Goal: Task Accomplishment & Management: Manage account settings

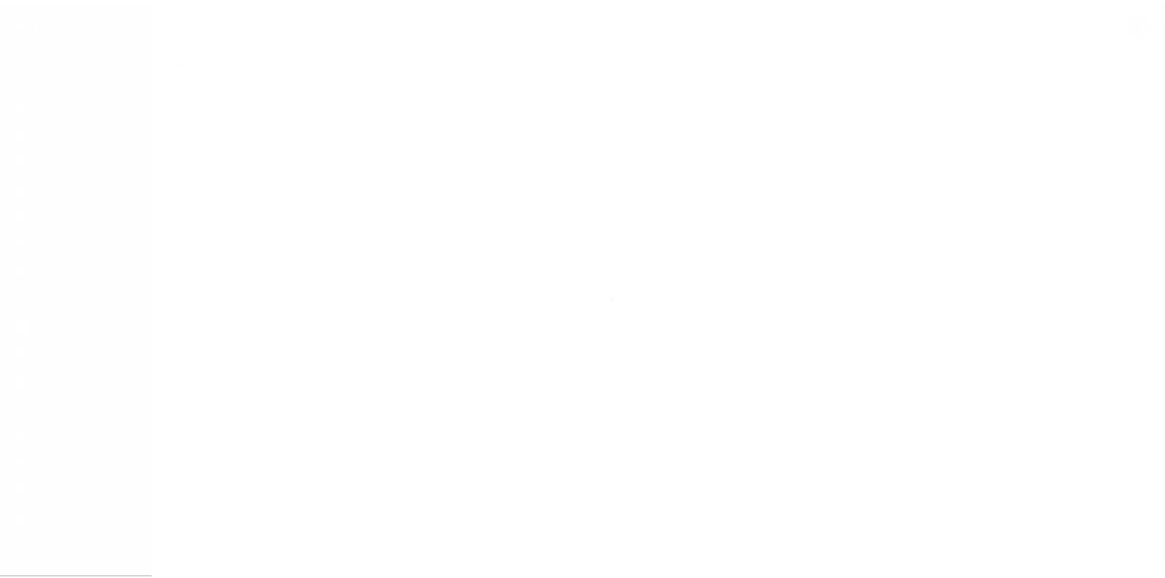
scroll to position [18, 0]
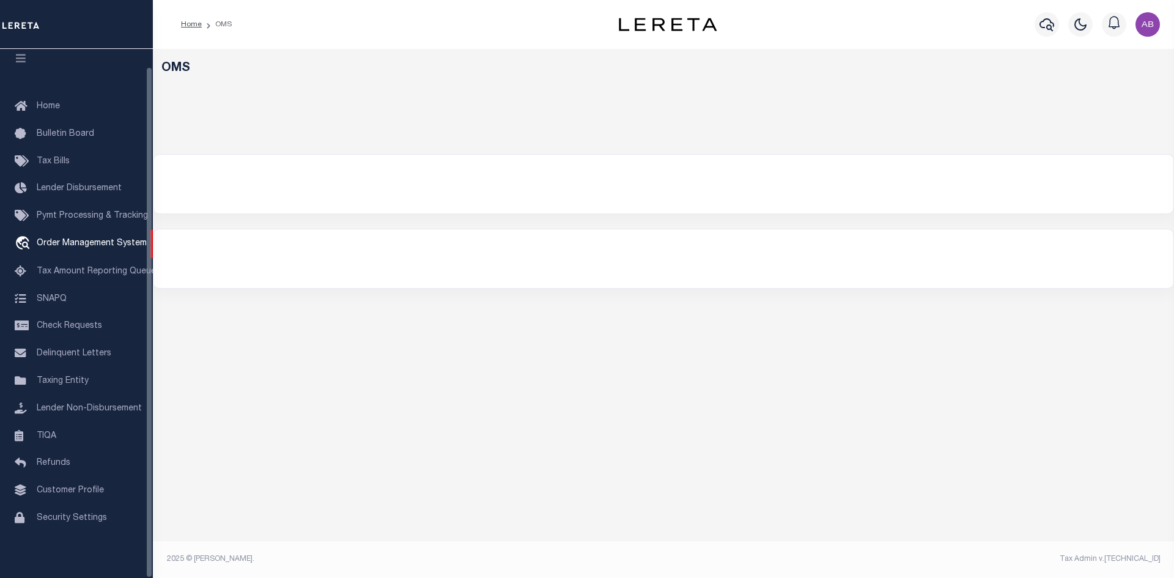
select select "200"
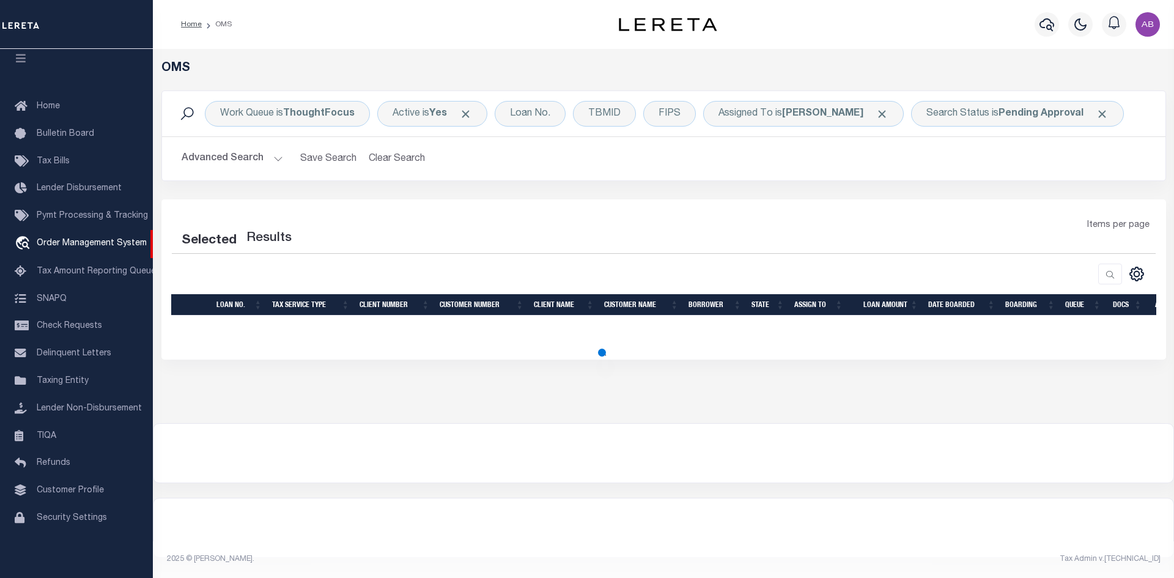
select select "200"
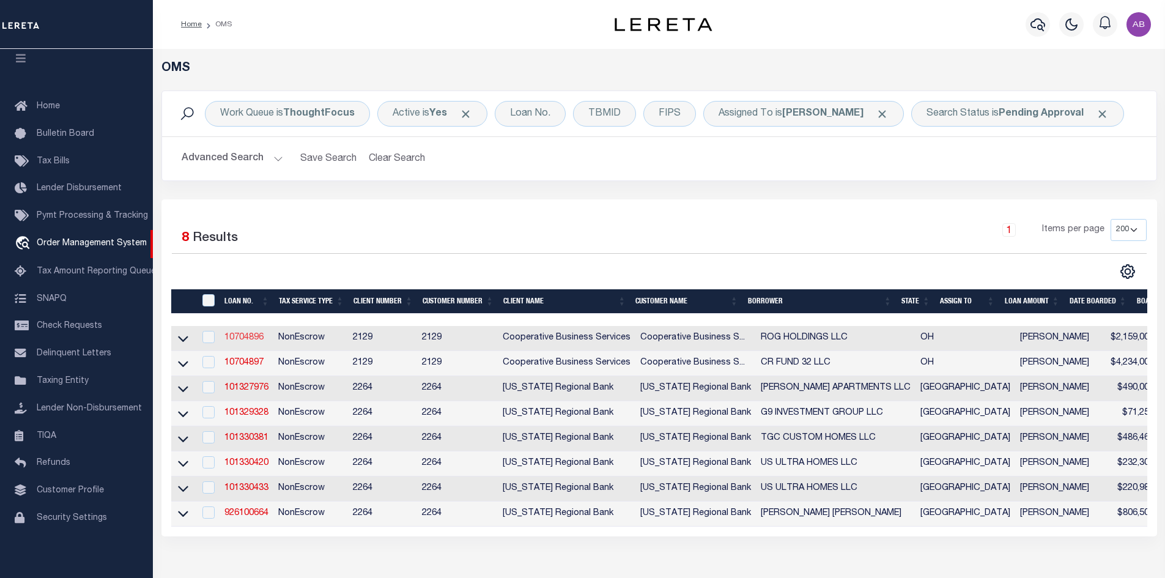
click at [244, 339] on link "10704896" at bounding box center [243, 337] width 39 height 9
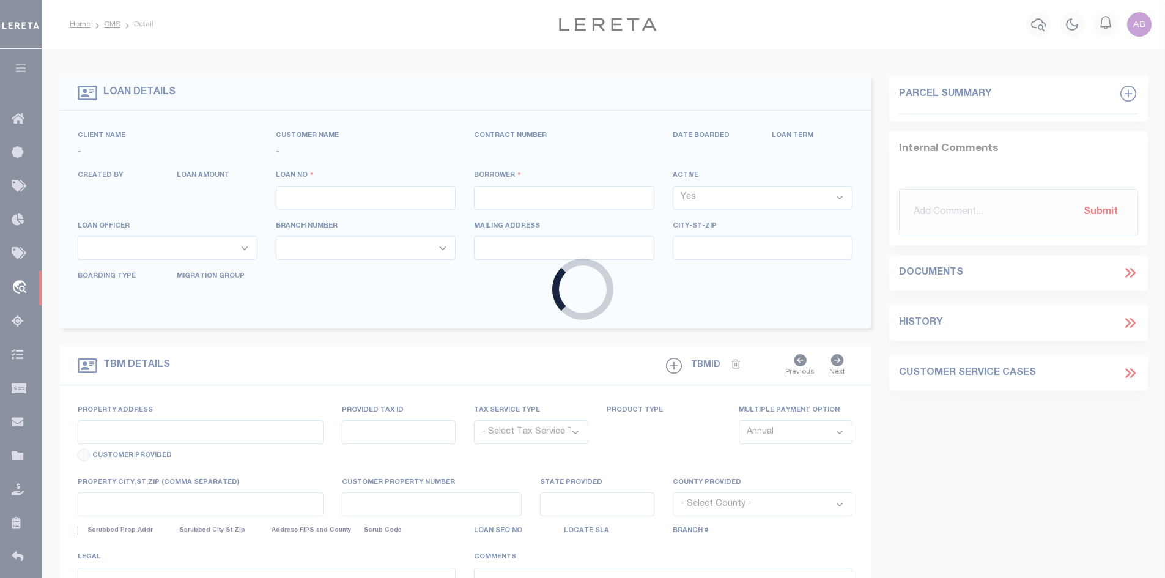
type input "10704896"
type input "ROG HOLDINGS LLC"
select select
type input "[GEOGRAPHIC_DATA]"
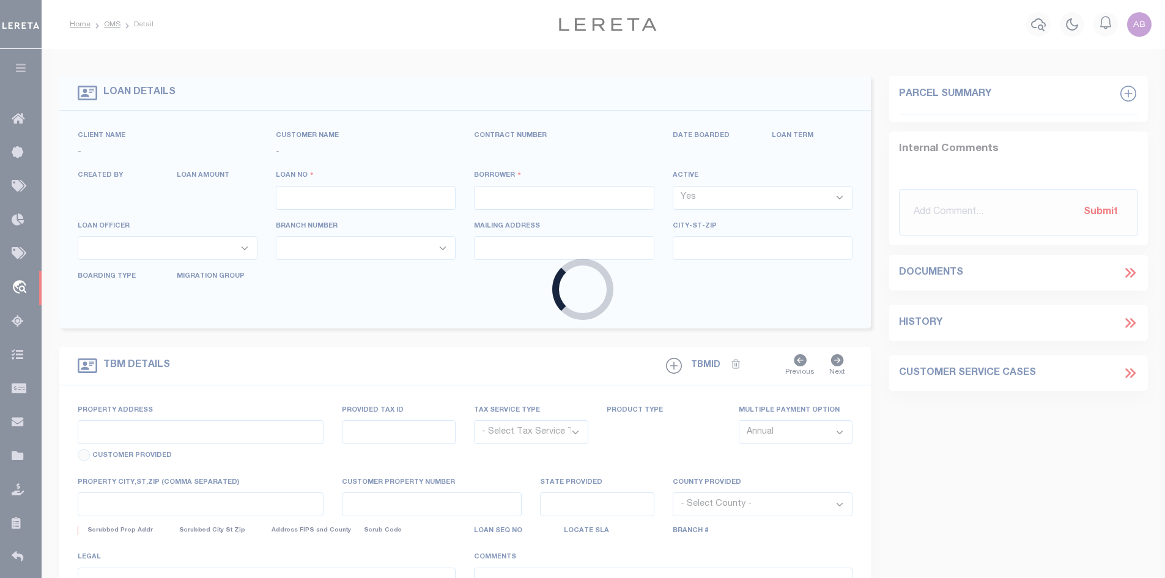
type input "[GEOGRAPHIC_DATA], OH 43215"
select select
select select "NonEscrow"
select select "7396"
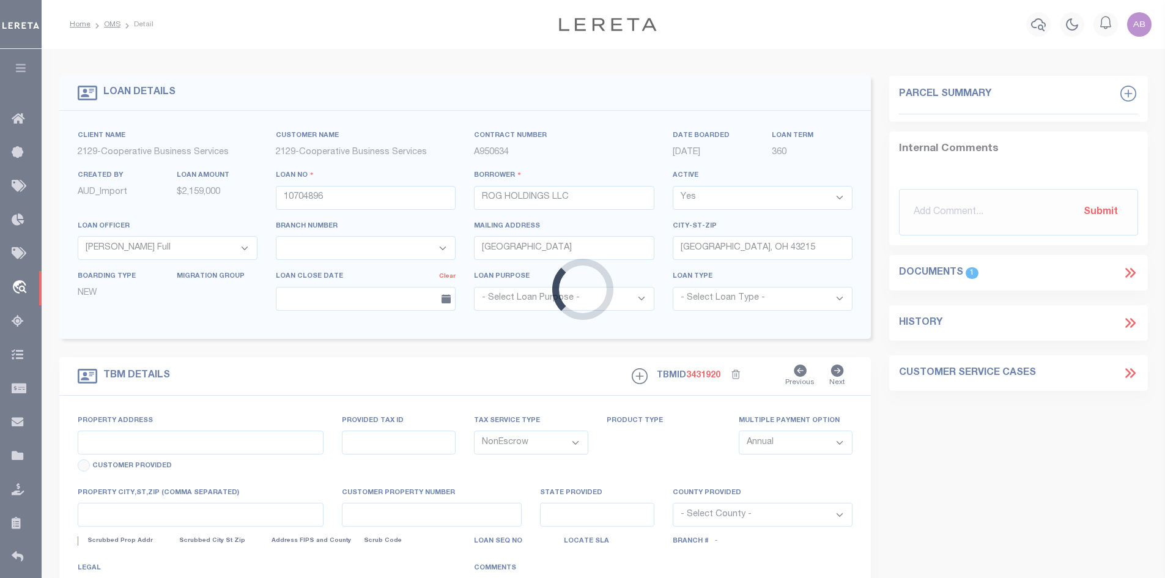
select select "3334"
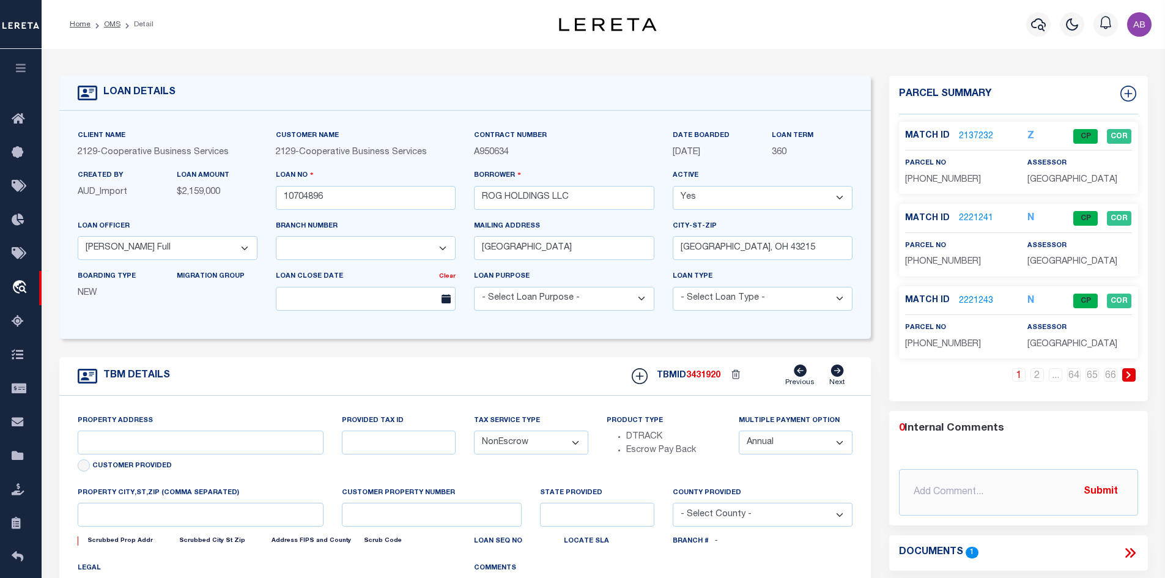
type input "[STREET_ADDRESS]"
select select
type input "GAHANNA, OH 43230"
type input "6730"
type input "OH"
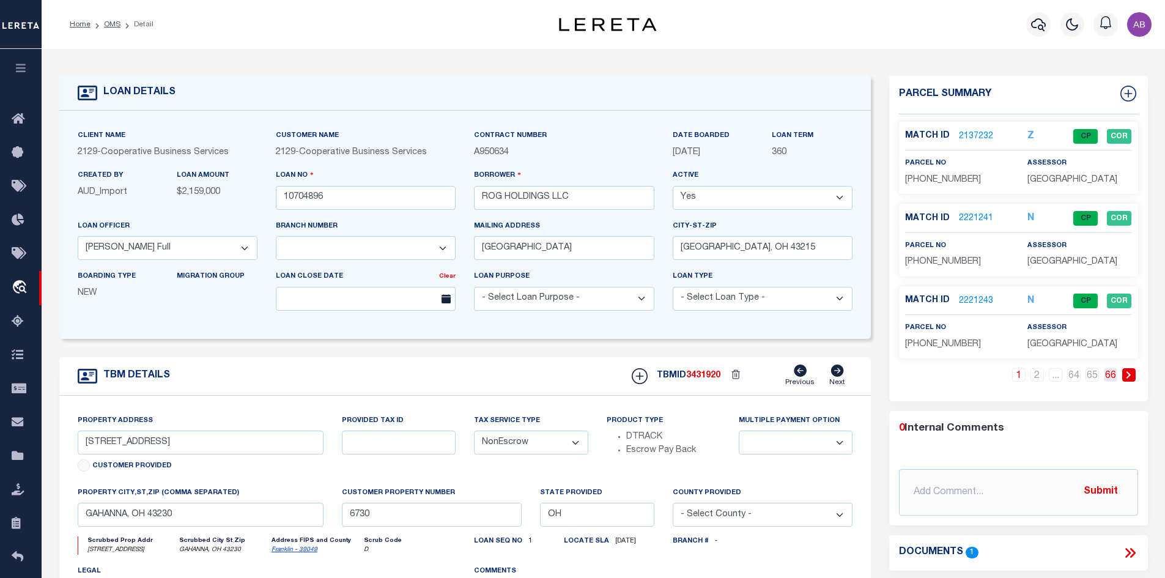
click at [1111, 373] on link "66" at bounding box center [1110, 374] width 13 height 13
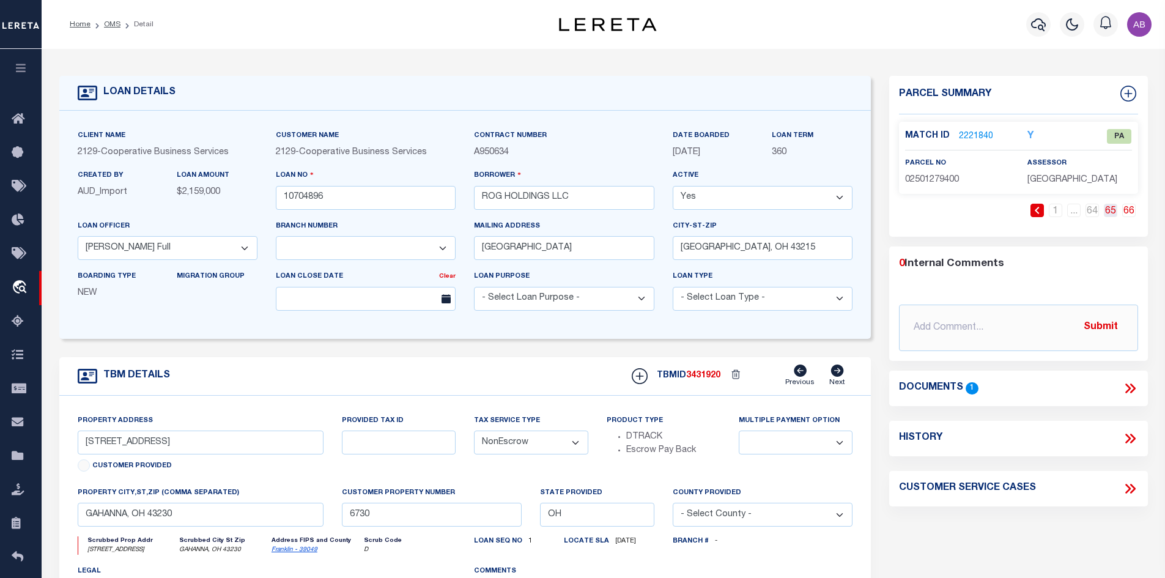
click at [1105, 208] on link "65" at bounding box center [1110, 210] width 13 height 13
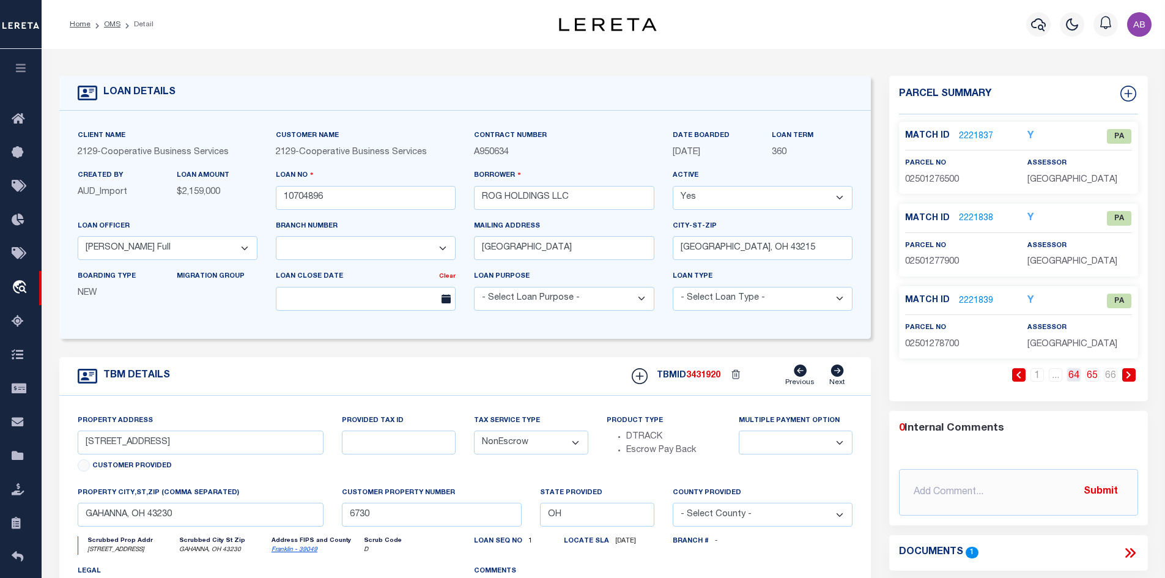
click at [1072, 376] on link "64" at bounding box center [1073, 374] width 13 height 13
click at [1054, 375] on link "63" at bounding box center [1055, 374] width 13 height 13
click at [1035, 378] on link "62" at bounding box center [1036, 374] width 13 height 13
click at [1015, 376] on link "61" at bounding box center [1018, 374] width 13 height 13
click at [997, 374] on link "60" at bounding box center [999, 374] width 13 height 13
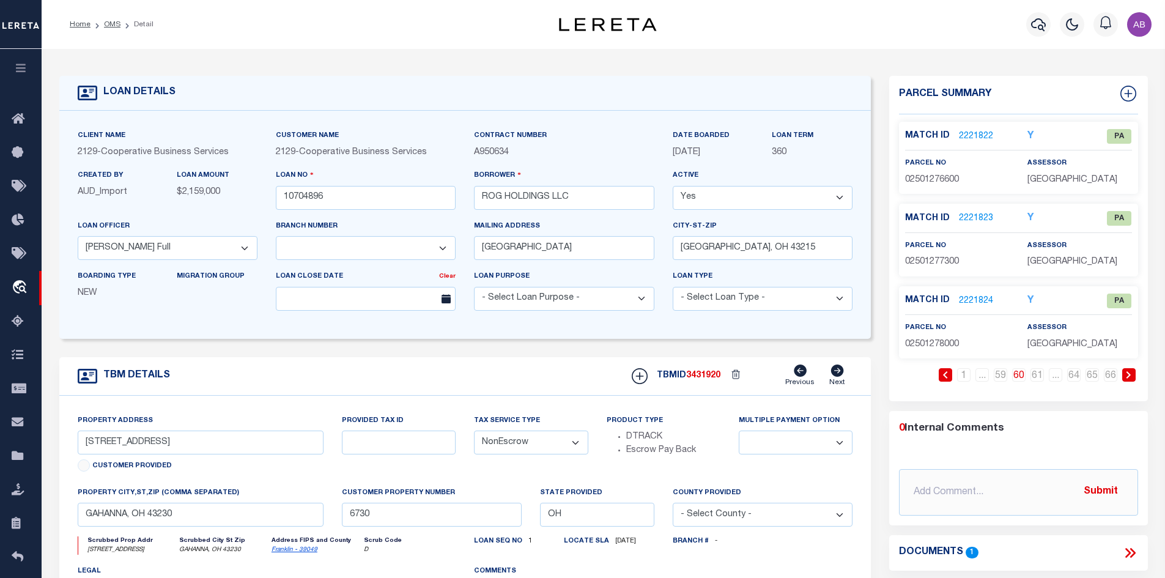
click at [944, 374] on icon at bounding box center [945, 374] width 4 height 7
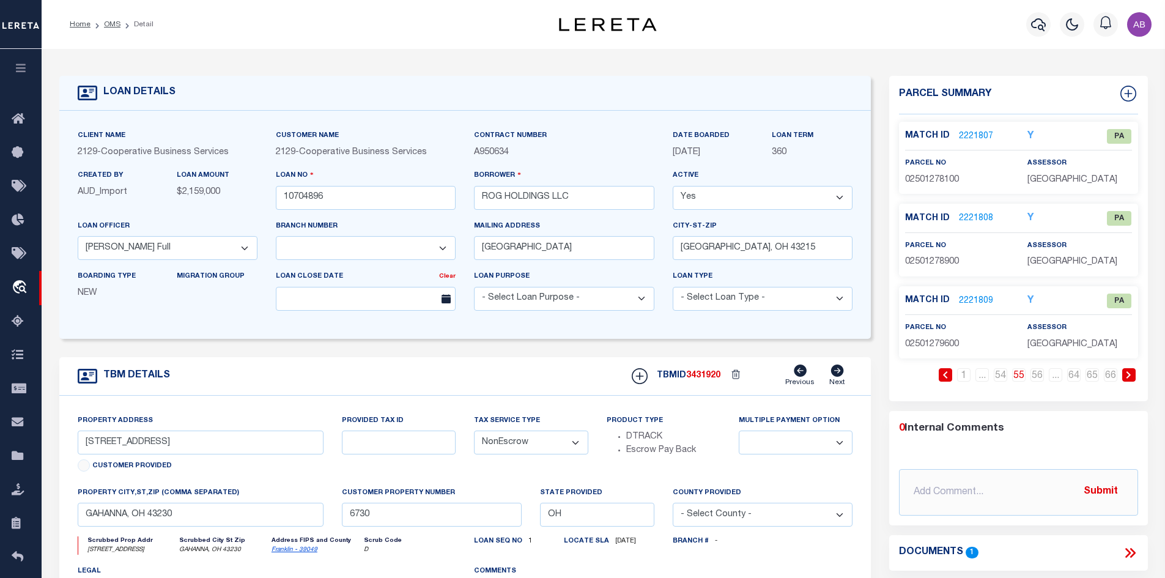
click at [944, 374] on icon at bounding box center [945, 374] width 4 height 7
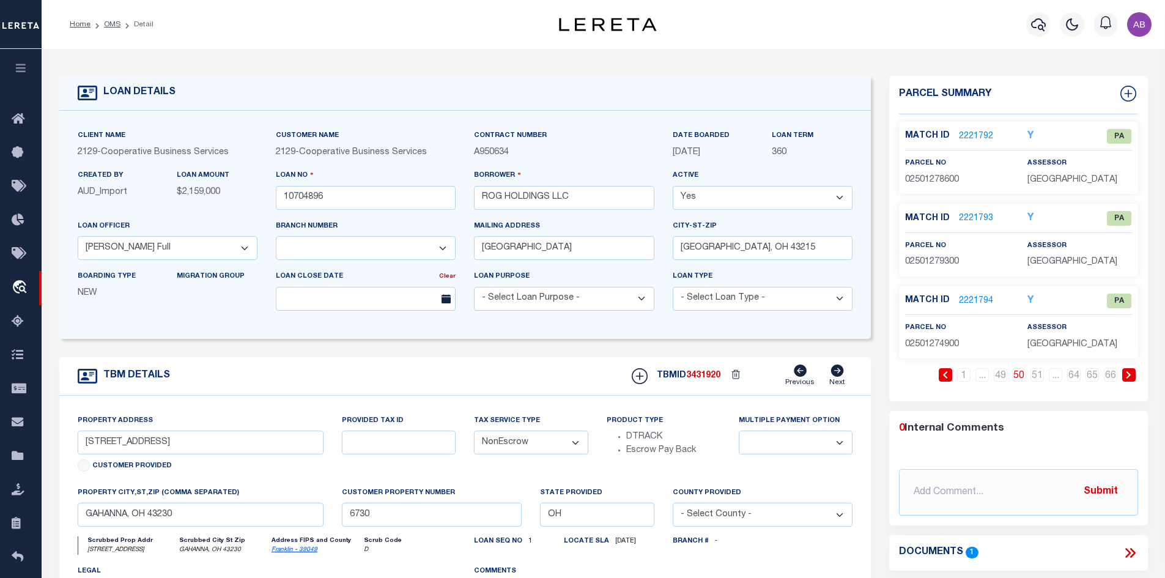
click at [944, 374] on icon at bounding box center [945, 374] width 4 height 7
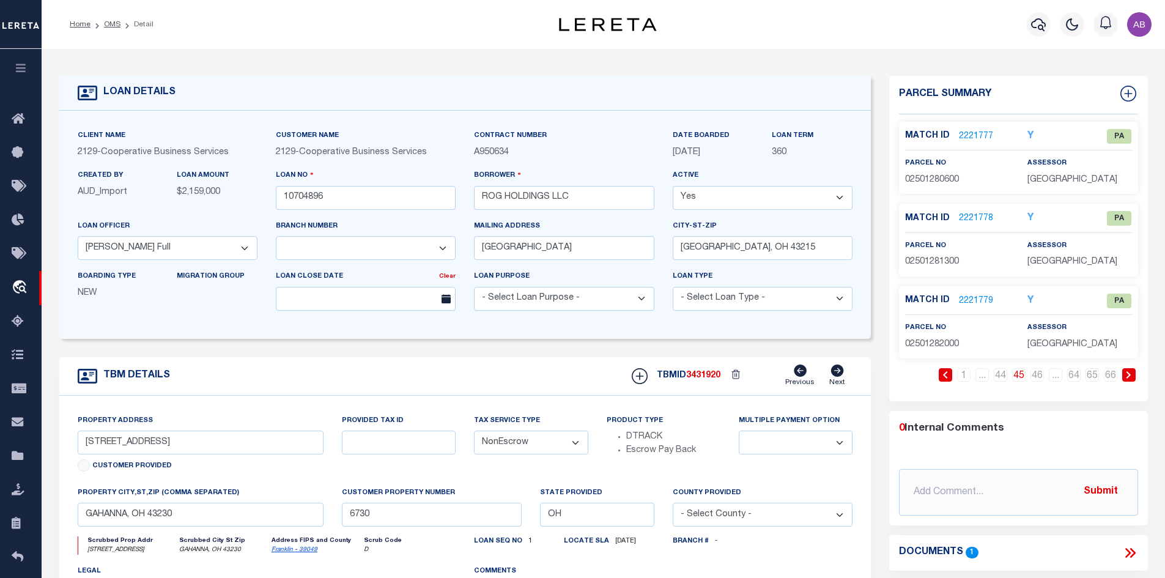
click at [944, 374] on icon at bounding box center [945, 374] width 4 height 7
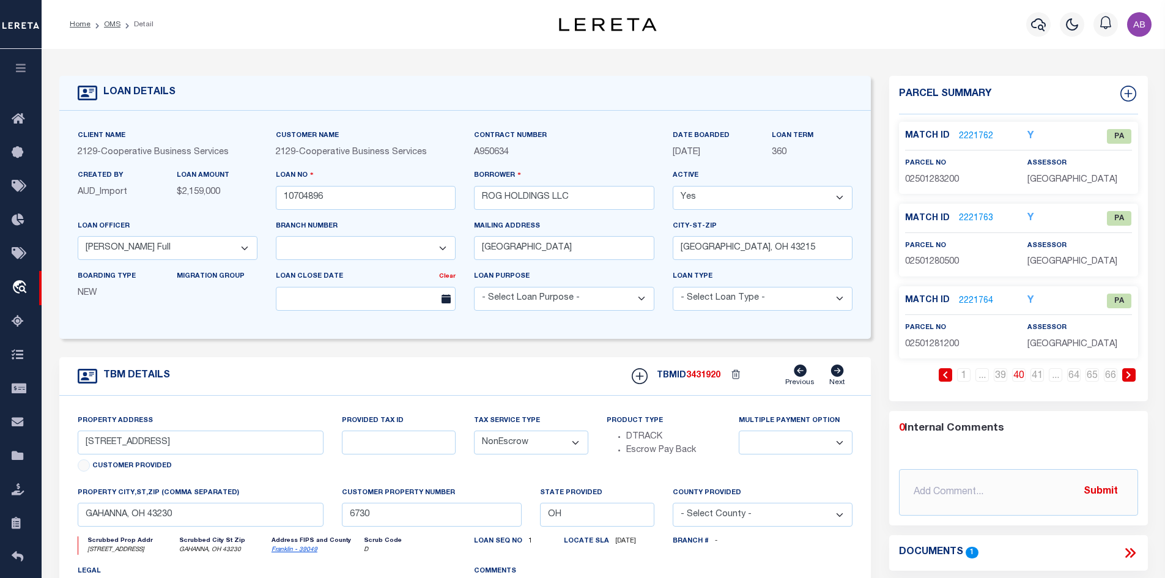
click at [944, 374] on icon at bounding box center [945, 374] width 4 height 7
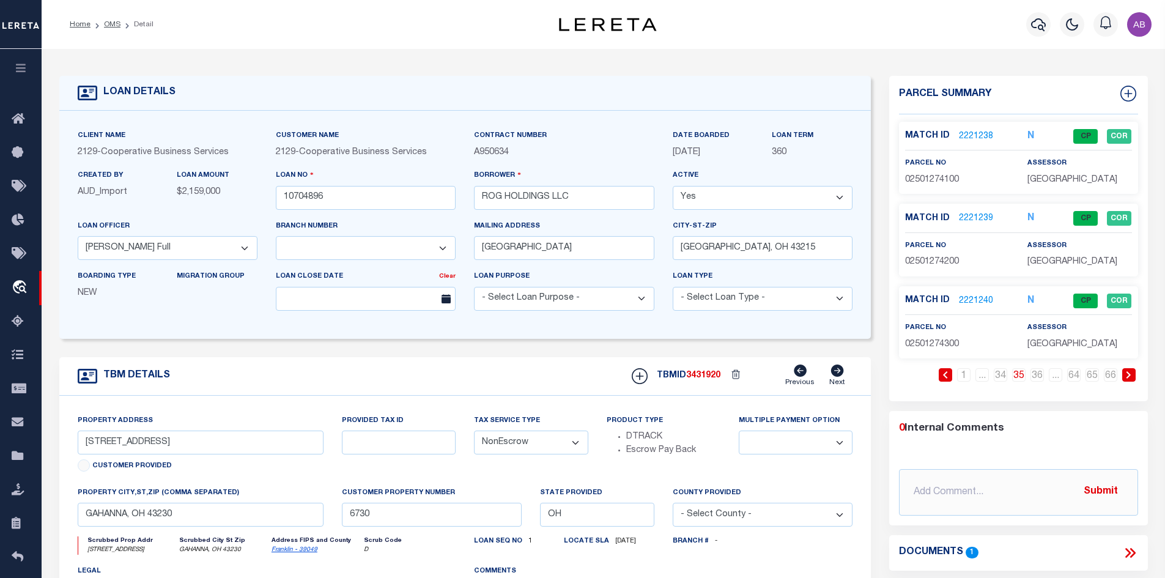
click at [944, 374] on icon at bounding box center [945, 374] width 4 height 7
click at [1129, 372] on icon at bounding box center [1129, 374] width 6 height 7
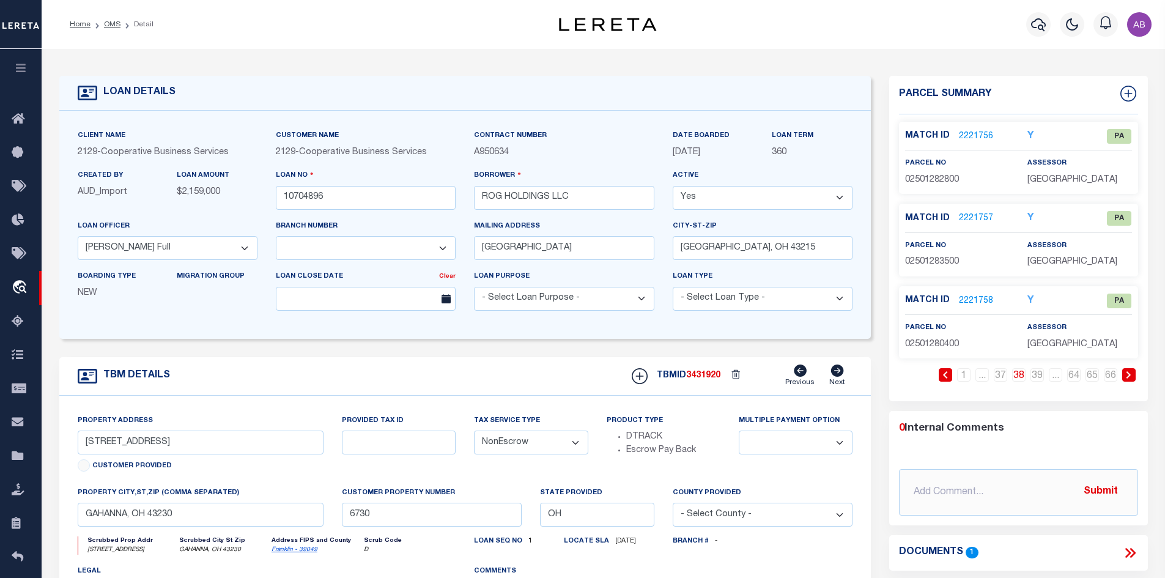
click at [120, 26] on li "Detail" at bounding box center [136, 24] width 33 height 11
click at [119, 25] on link "OMS" at bounding box center [112, 24] width 17 height 7
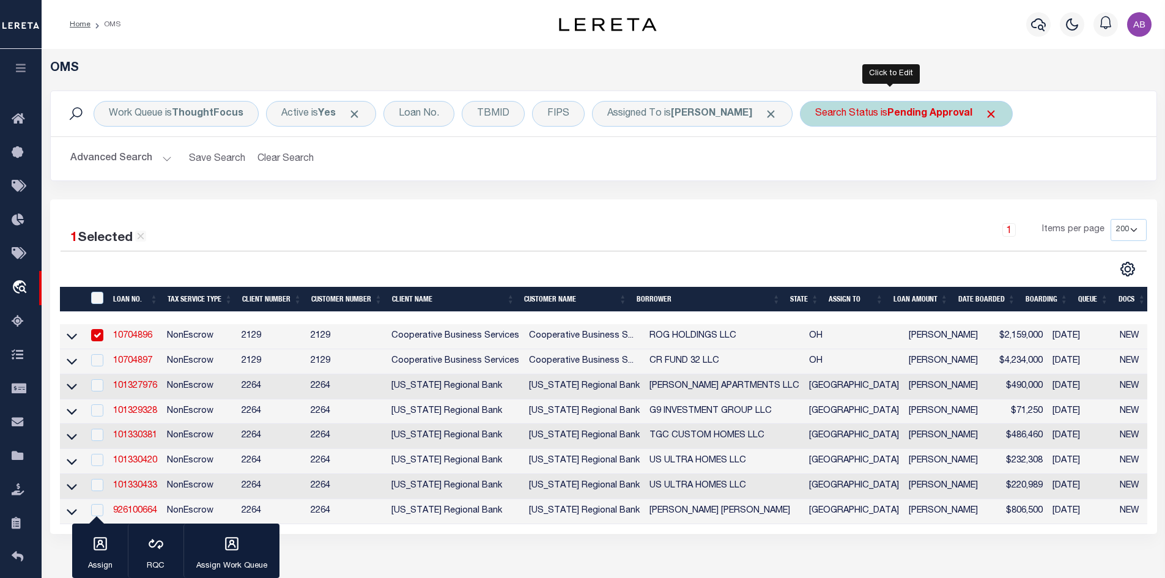
click at [912, 110] on b "Pending Approval" at bounding box center [929, 114] width 85 height 10
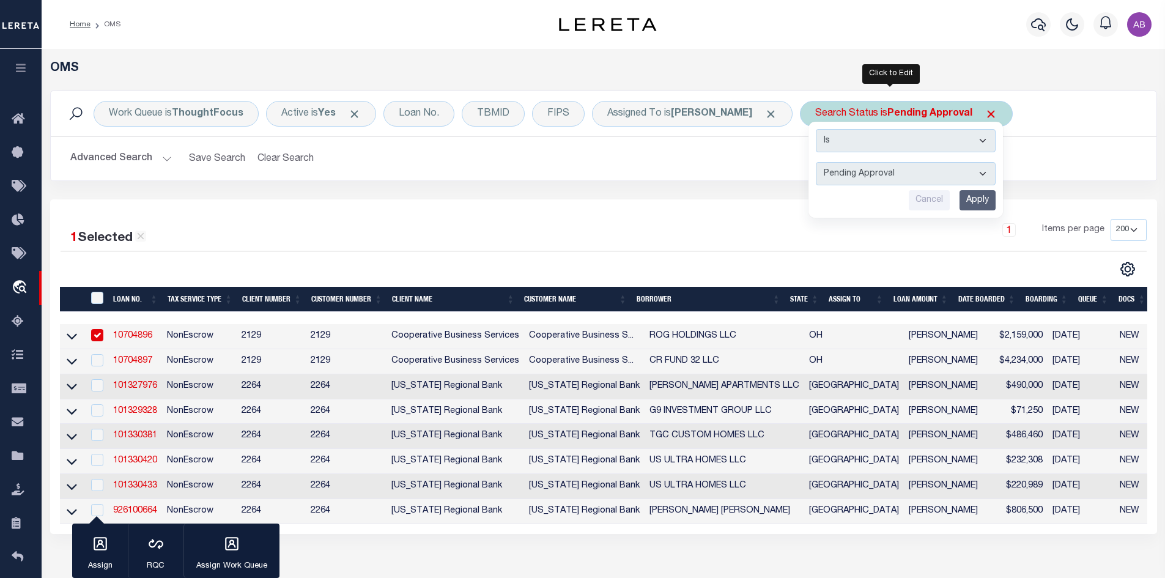
click at [828, 168] on select "Automated Search Bad Parcel Complete Duplicate Parcel High Dollar Reporting In …" at bounding box center [906, 173] width 180 height 23
select select "IP"
click at [816, 162] on select "Automated Search Bad Parcel Complete Duplicate Parcel High Dollar Reporting In …" at bounding box center [906, 173] width 180 height 23
click at [964, 201] on input "Apply" at bounding box center [977, 200] width 36 height 20
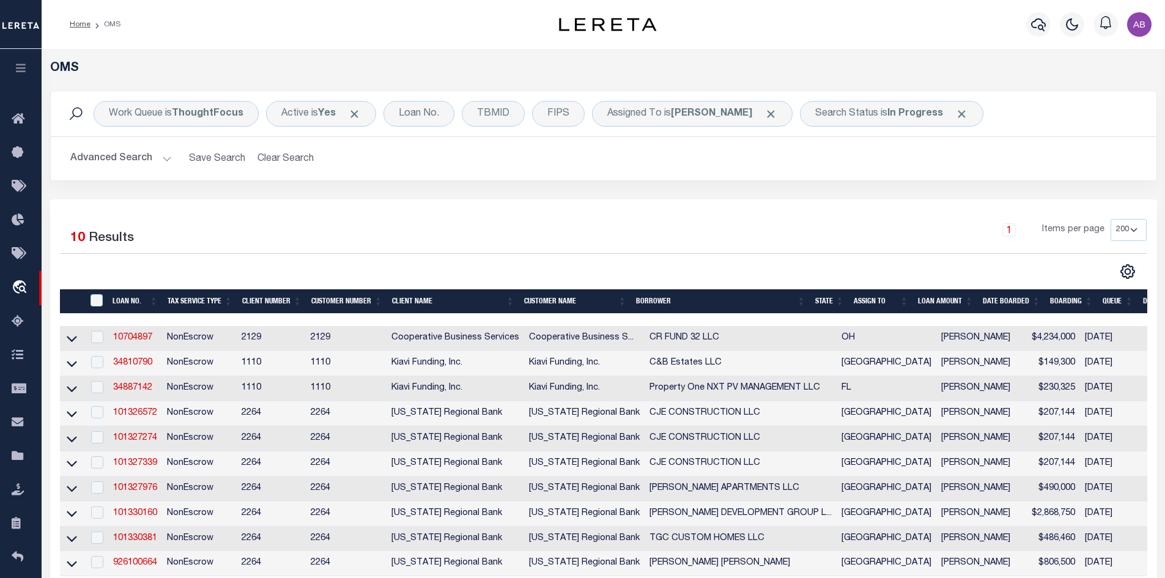
scroll to position [235, 0]
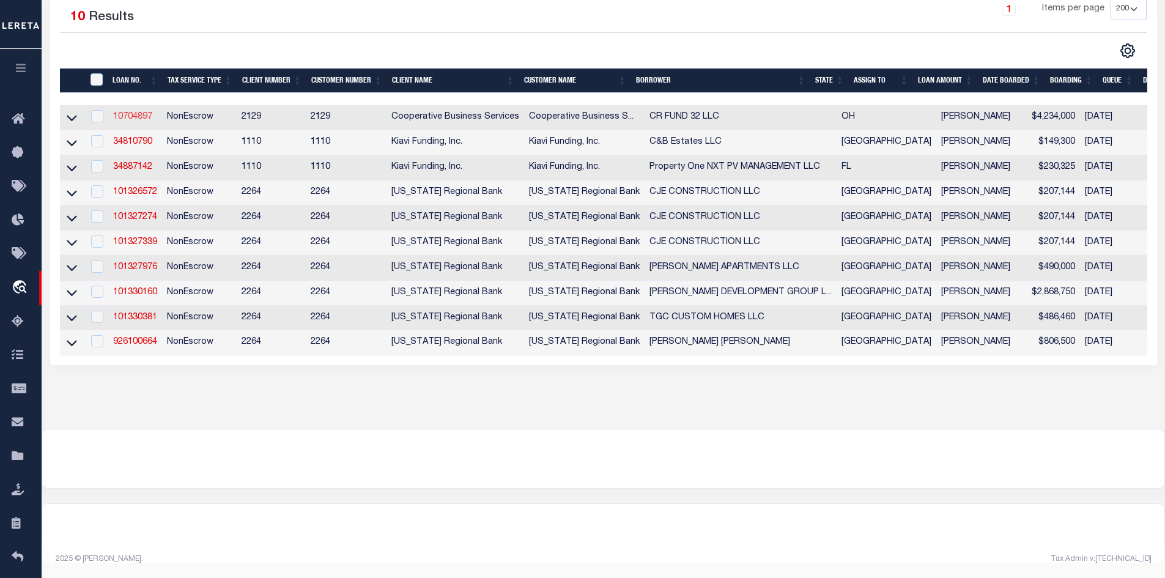
click at [132, 112] on link "10704897" at bounding box center [132, 116] width 39 height 9
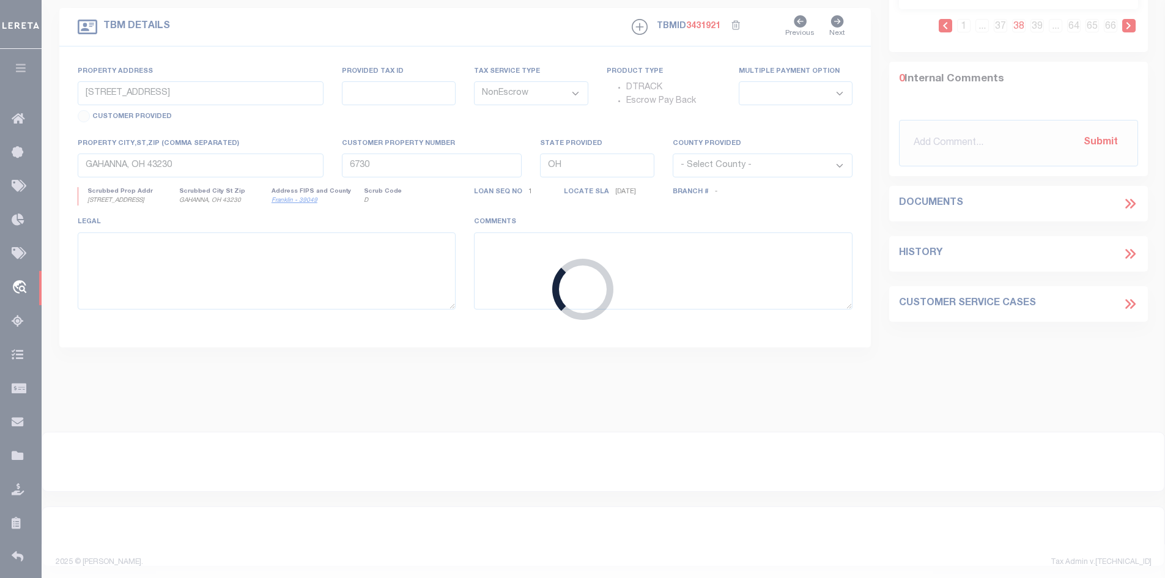
type input "10704897"
type input "CR FUND 32 LLC"
select select
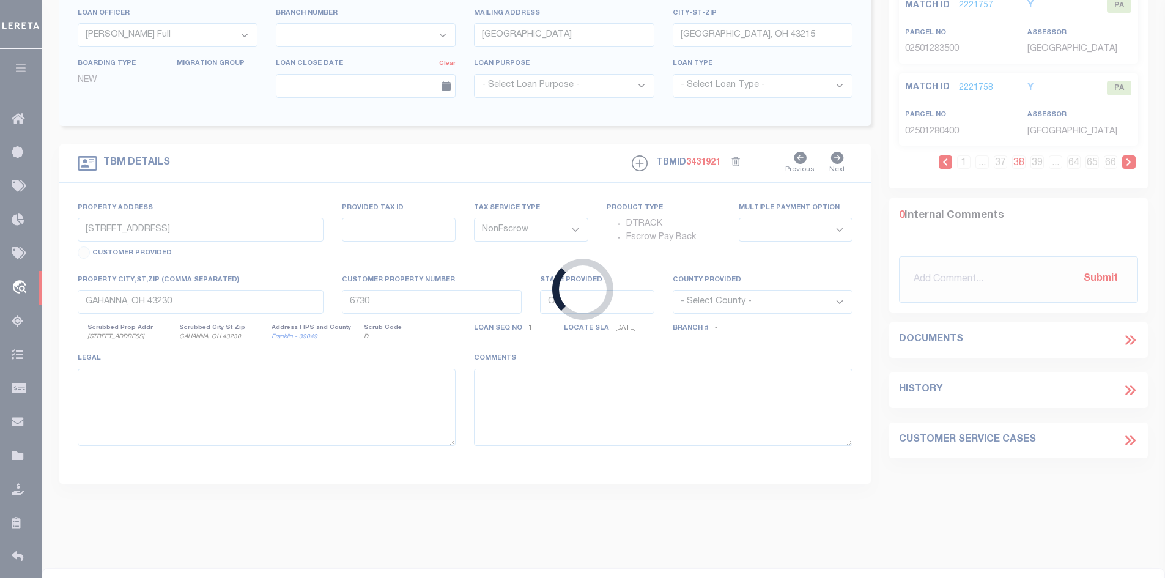
select select "7396"
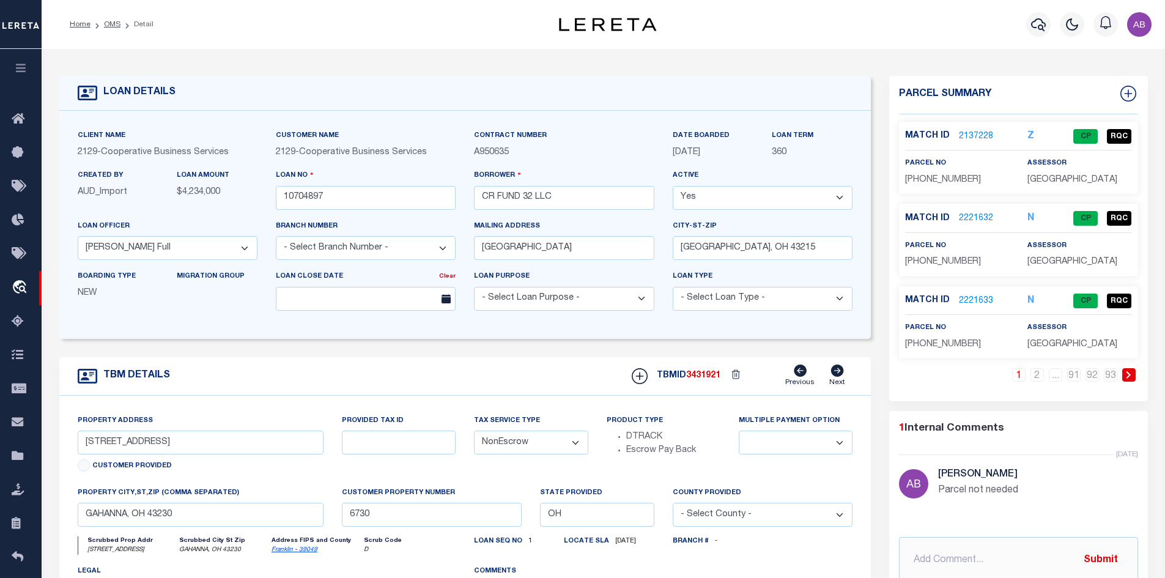
type input "1350 [PERSON_NAME][GEOGRAPHIC_DATA]"
select select
type input "[GEOGRAPHIC_DATA], OH 43230"
type input "6508"
click at [1031, 374] on link "2" at bounding box center [1036, 374] width 13 height 13
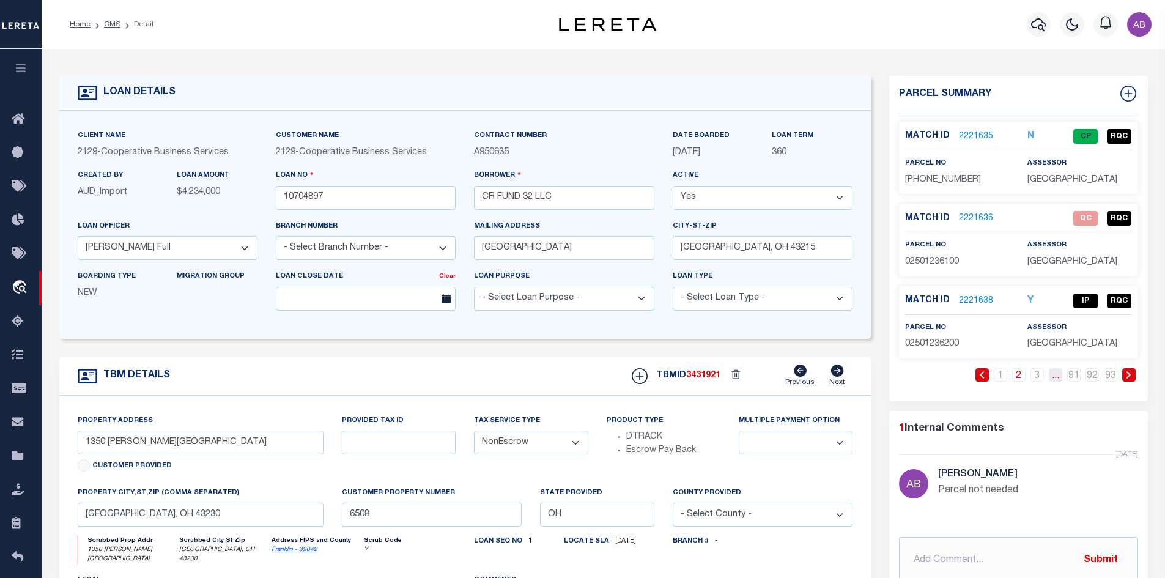
click at [1055, 372] on link "..." at bounding box center [1055, 374] width 13 height 13
click at [1038, 375] on link "3" at bounding box center [1036, 374] width 13 height 13
click at [1014, 370] on link "3" at bounding box center [1018, 374] width 13 height 13
click at [999, 375] on link "2" at bounding box center [999, 374] width 13 height 13
click at [973, 298] on link "2221638" at bounding box center [976, 301] width 34 height 13
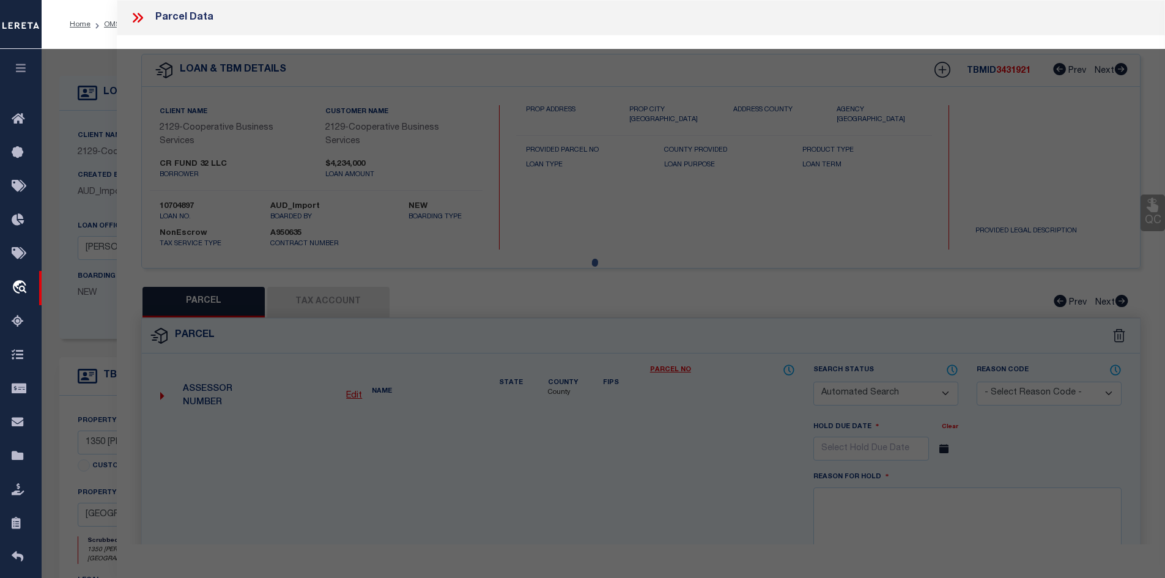
checkbox input "false"
select select "IP"
type input "CR FUND 32 LLC"
select select "AGW"
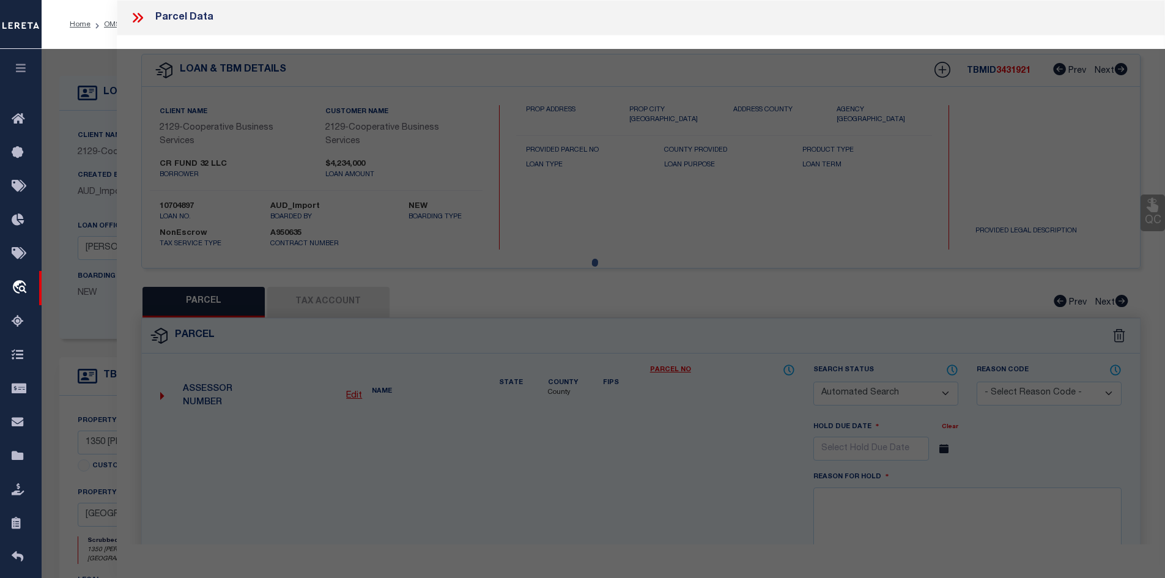
select select
type input "1362 [PERSON_NAME] FARMS BL"
type textarea "[GEOGRAPHIC_DATA] CONDOMINIUMS BLDG 1 UNIT 1362 Calculated Acres .00"
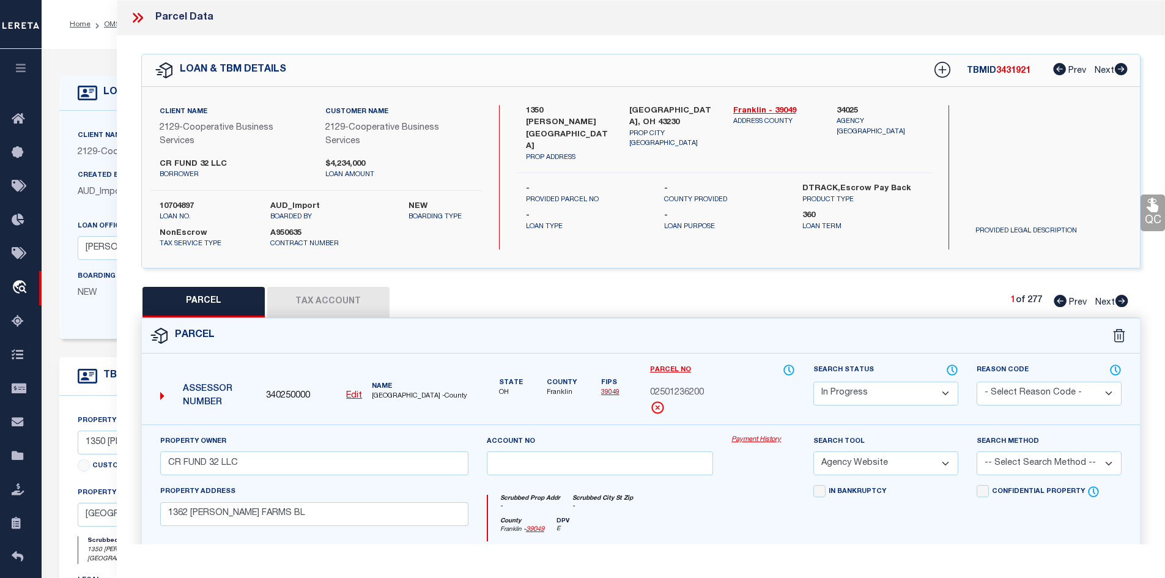
click at [690, 398] on span "02501236200" at bounding box center [677, 392] width 54 height 13
copy div "02501236200"
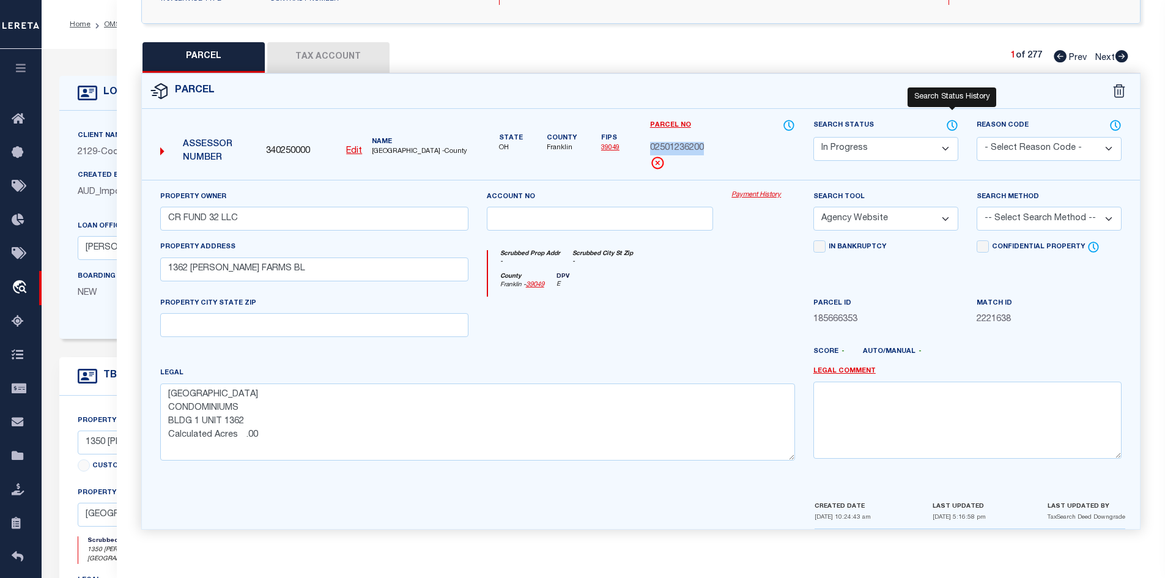
click at [951, 123] on icon at bounding box center [952, 125] width 12 height 13
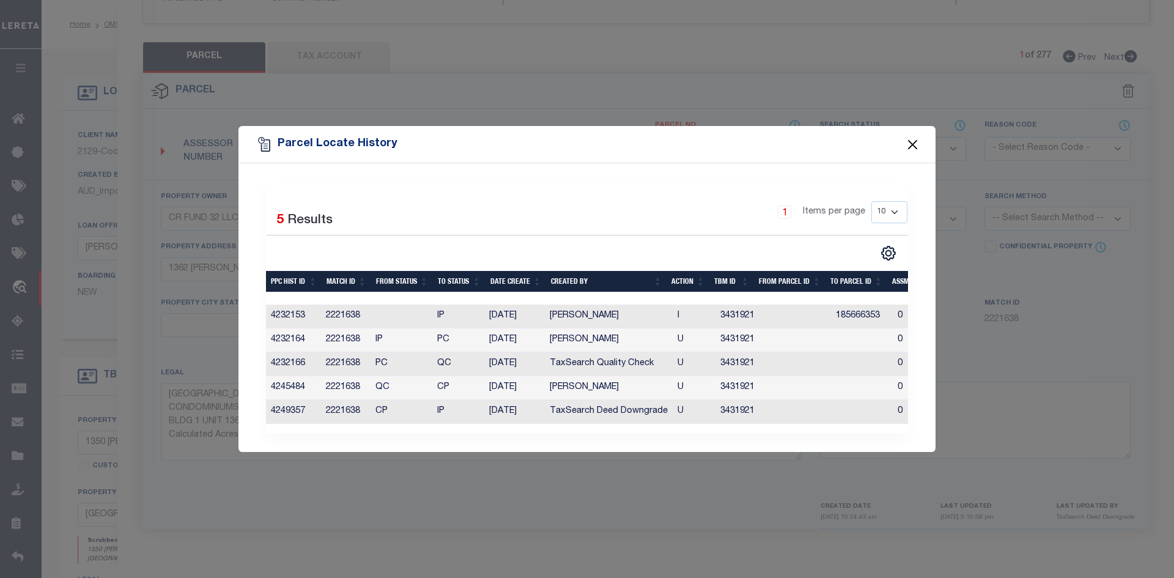
click at [910, 141] on button "Close" at bounding box center [913, 144] width 16 height 16
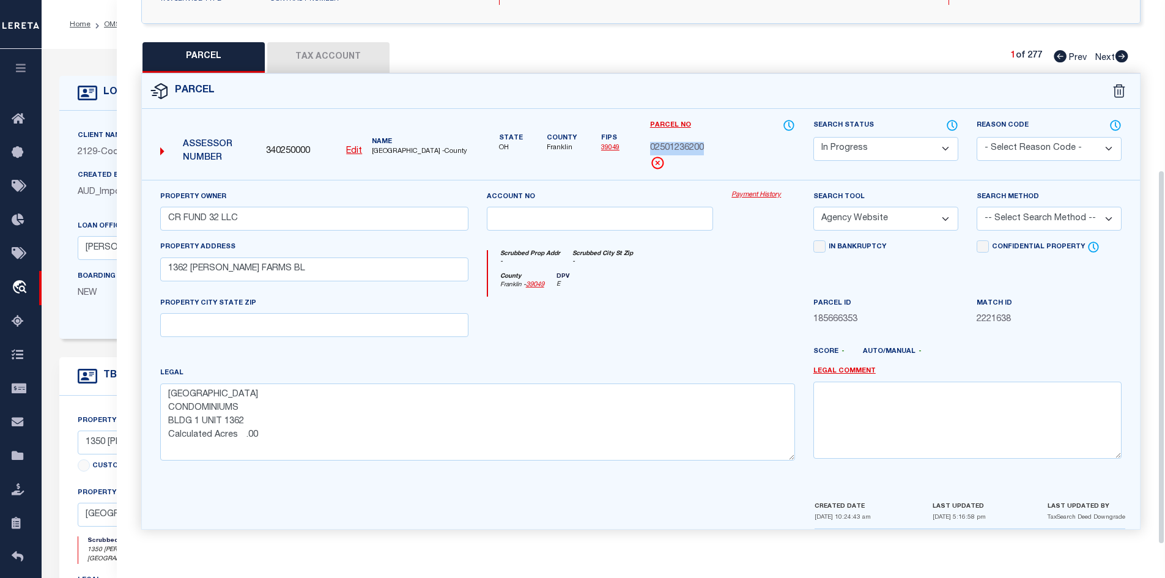
click at [885, 156] on select "Automated Search Bad Parcel Complete Duplicate Parcel High Dollar Reporting In …" at bounding box center [885, 149] width 145 height 24
select select "PC"
click at [813, 137] on select "Automated Search Bad Parcel Complete Duplicate Parcel High Dollar Reporting In …" at bounding box center [885, 149] width 145 height 24
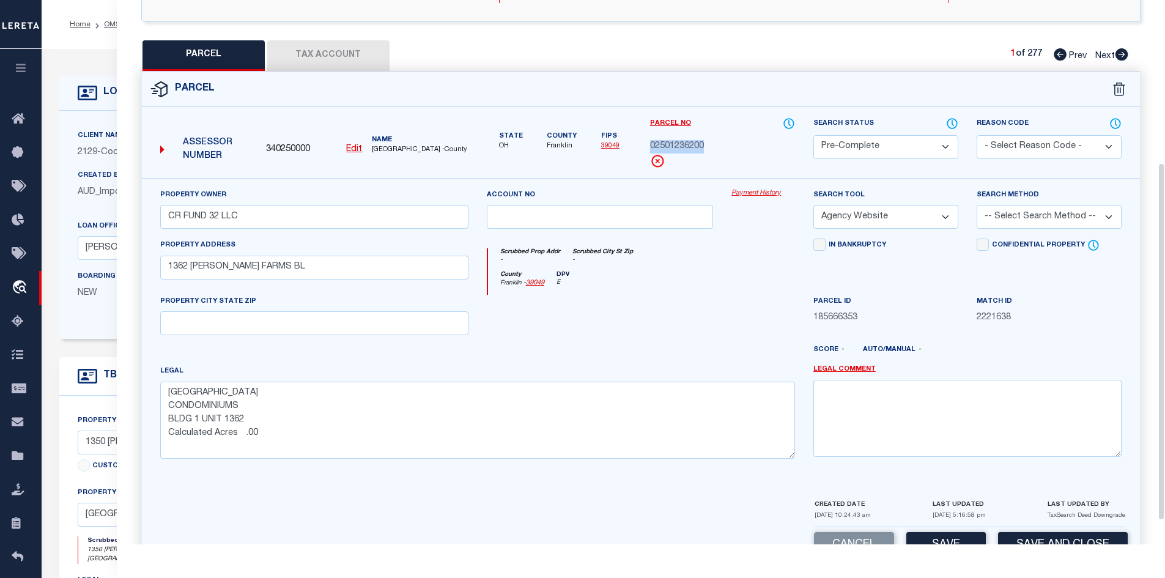
click at [872, 223] on select "-- Select Search Tool -- 3rd Party Website Agency File Agency Website ATLS CNV-…" at bounding box center [885, 217] width 145 height 24
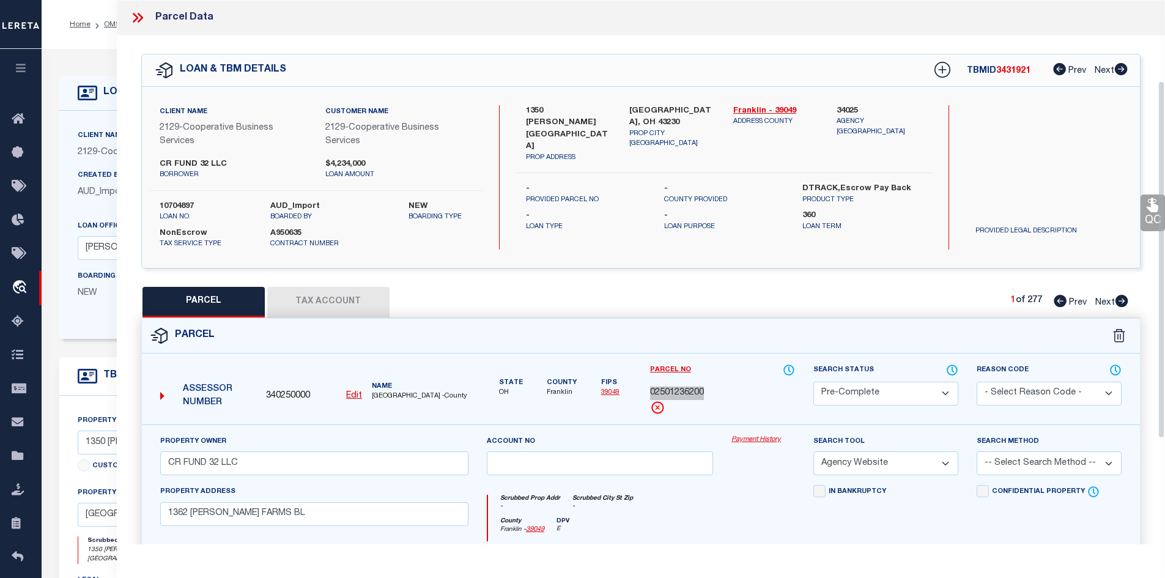
scroll to position [282, 0]
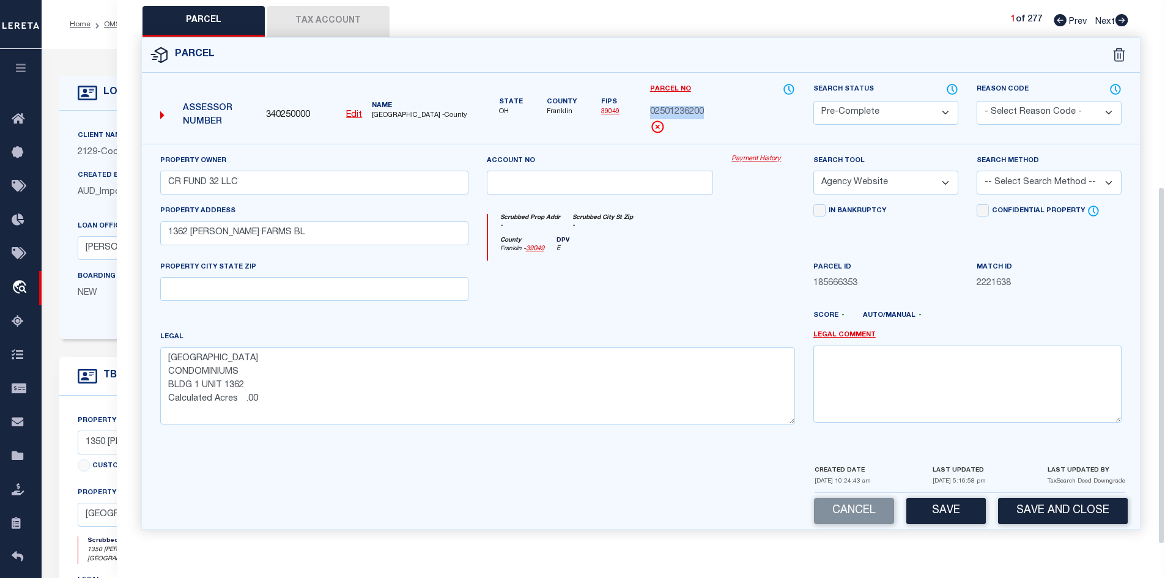
click at [1022, 185] on select "-- Select Search Method -- Property Address Legal Liability Info Provided" at bounding box center [1048, 183] width 145 height 24
select select "LEG"
click at [976, 171] on select "-- Select Search Method -- Property Address Legal Liability Info Provided" at bounding box center [1048, 183] width 145 height 24
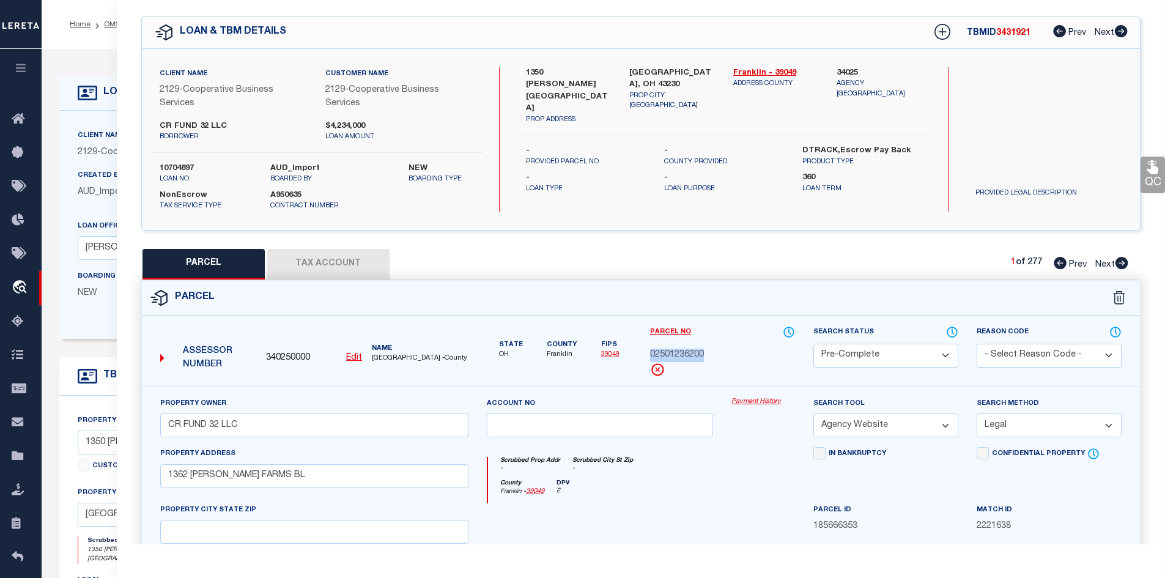
scroll to position [61, 0]
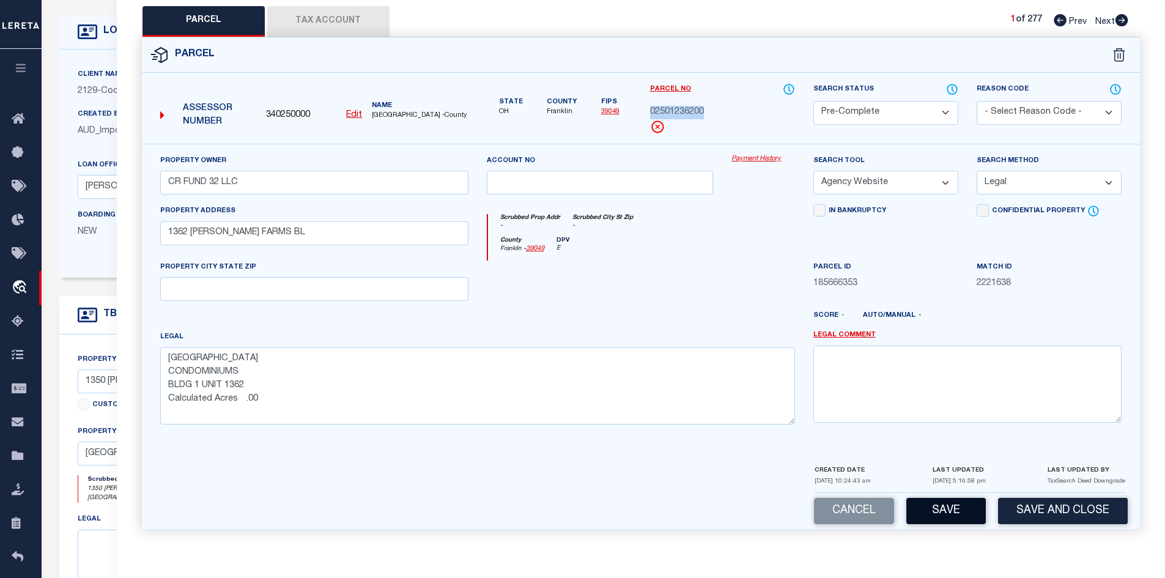
click at [943, 509] on button "Save" at bounding box center [945, 511] width 79 height 26
select select "AS"
select select
checkbox input "false"
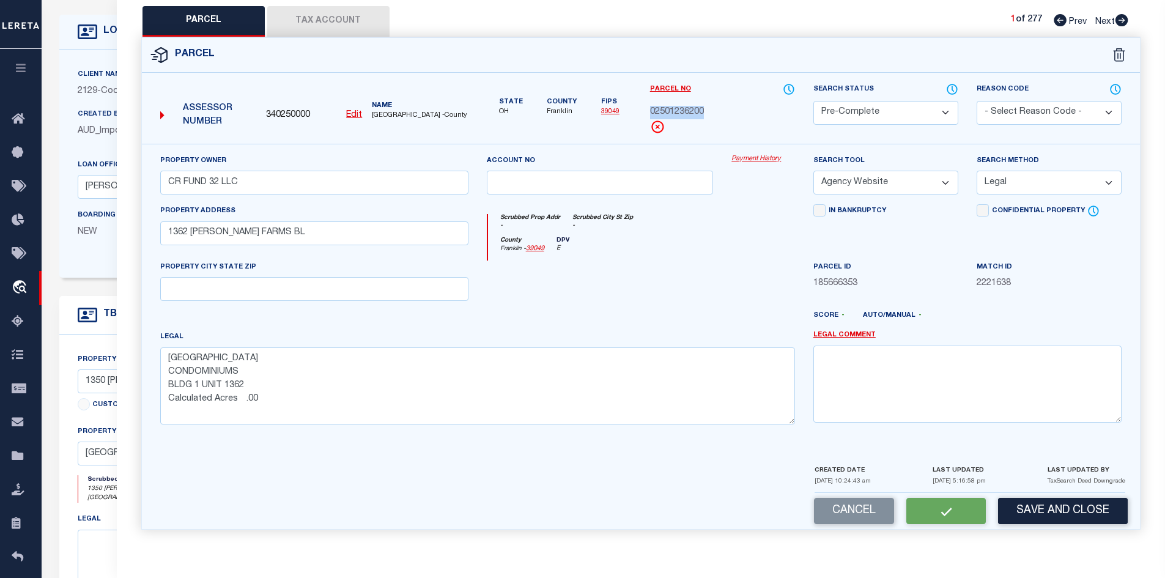
checkbox input "false"
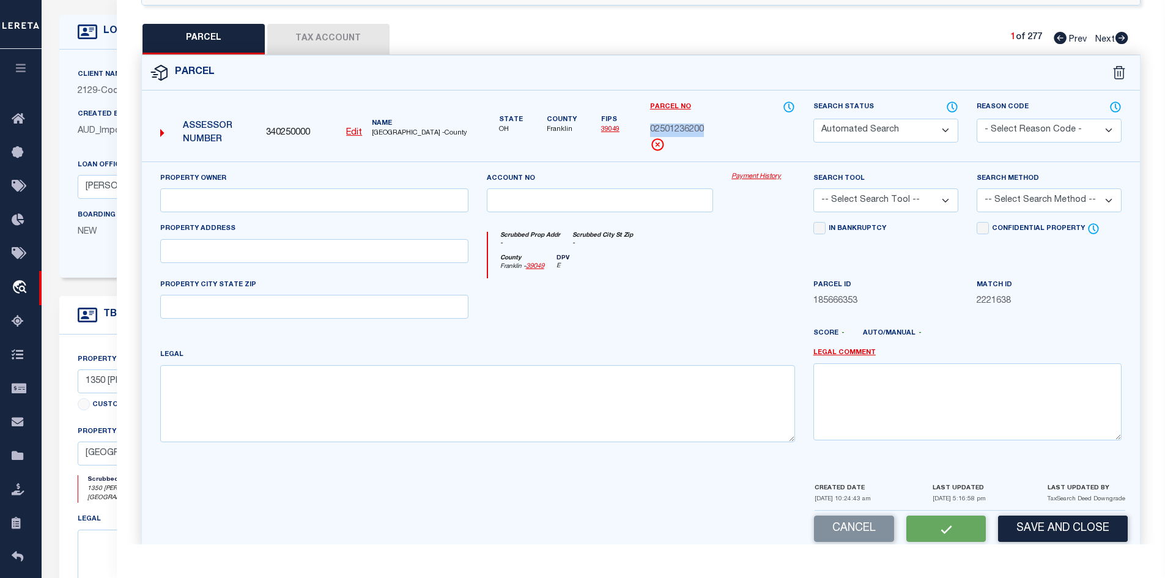
select select "PC"
type input "CR FUND 32 LLC"
select select "AGW"
select select "LEG"
type input "1362 UNDERWOOD FARMS BL"
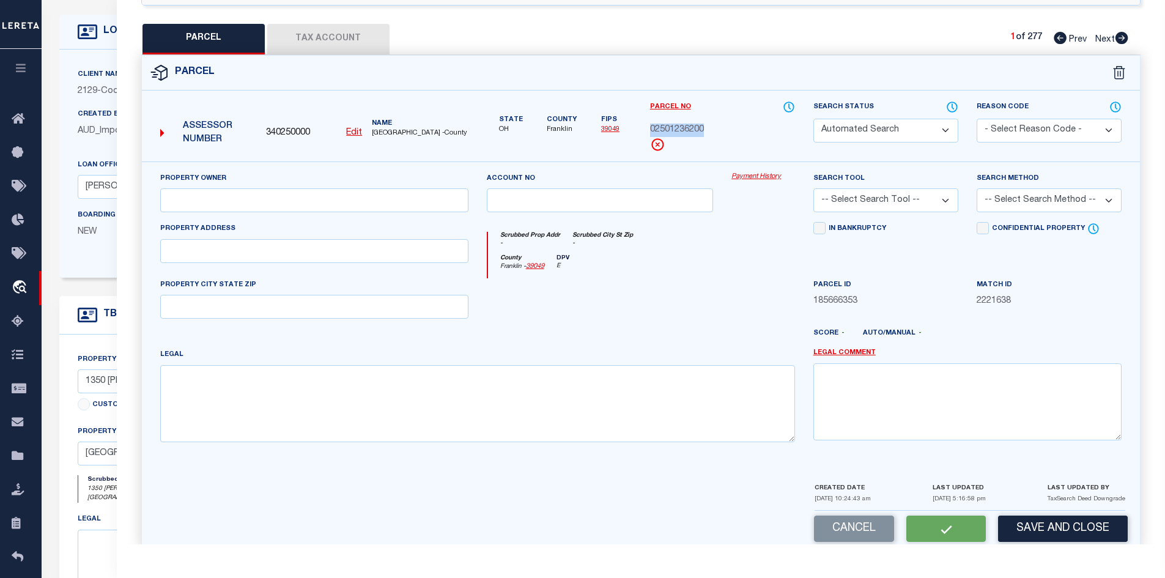
type textarea "AMERON RIDGE CONDOMINIUMS BLDG 1 UNIT 1362 Calculated Acres .00"
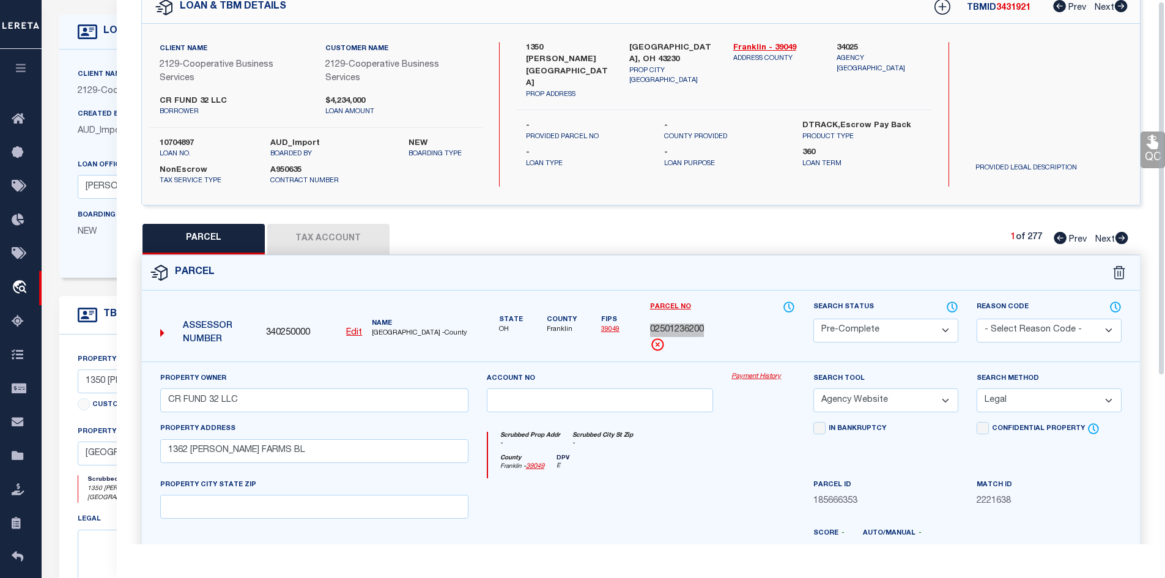
scroll to position [2, 0]
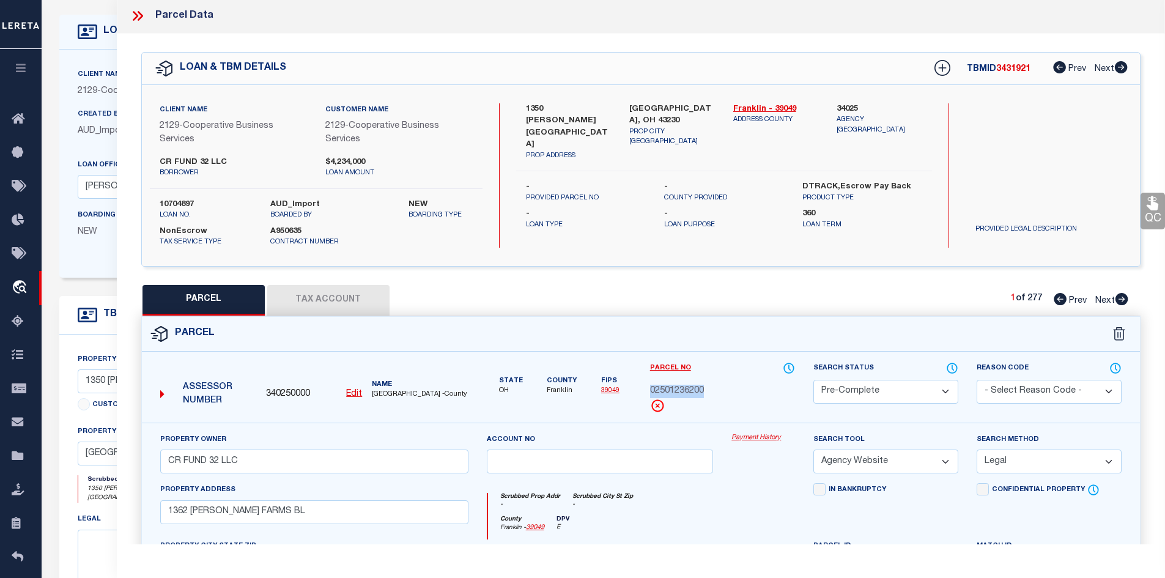
click at [677, 391] on span "02501236200" at bounding box center [677, 391] width 54 height 13
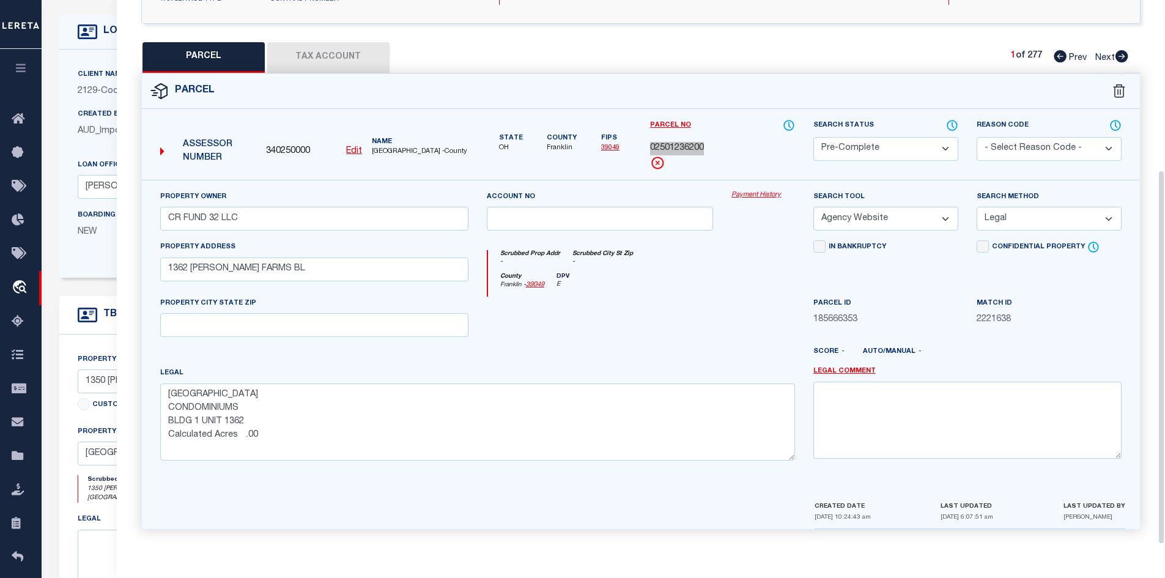
scroll to position [0, 0]
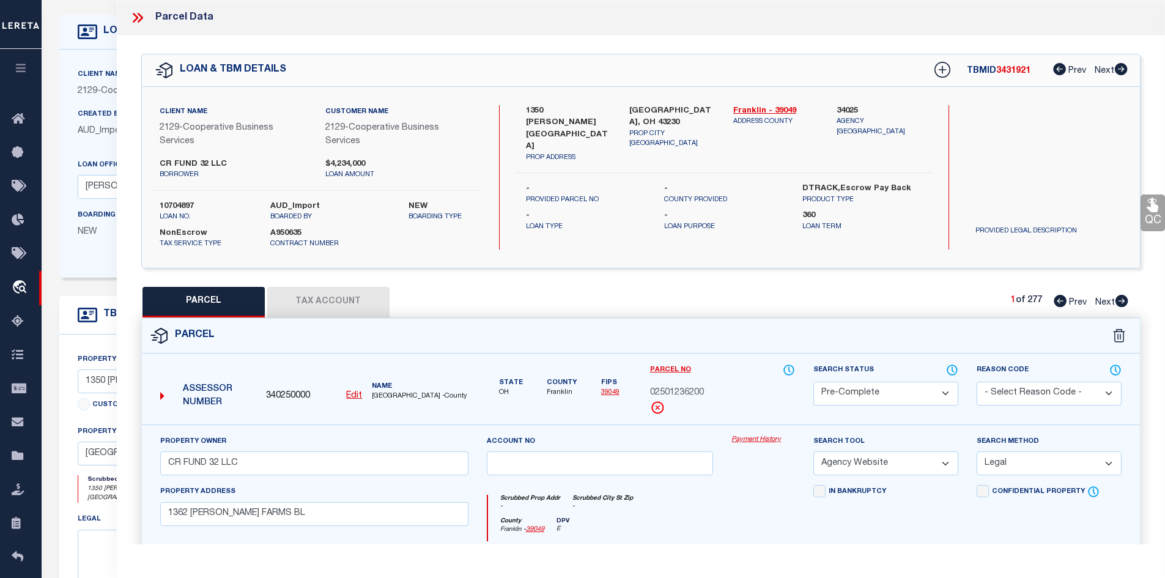
click at [134, 19] on icon at bounding box center [138, 18] width 16 height 16
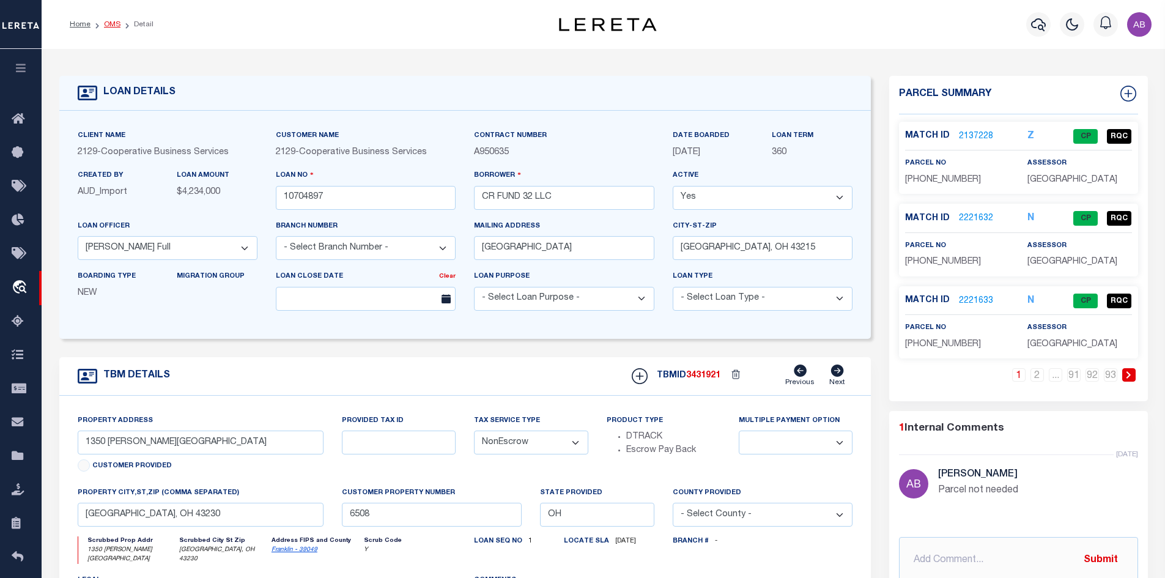
click at [111, 22] on link "OMS" at bounding box center [112, 24] width 17 height 7
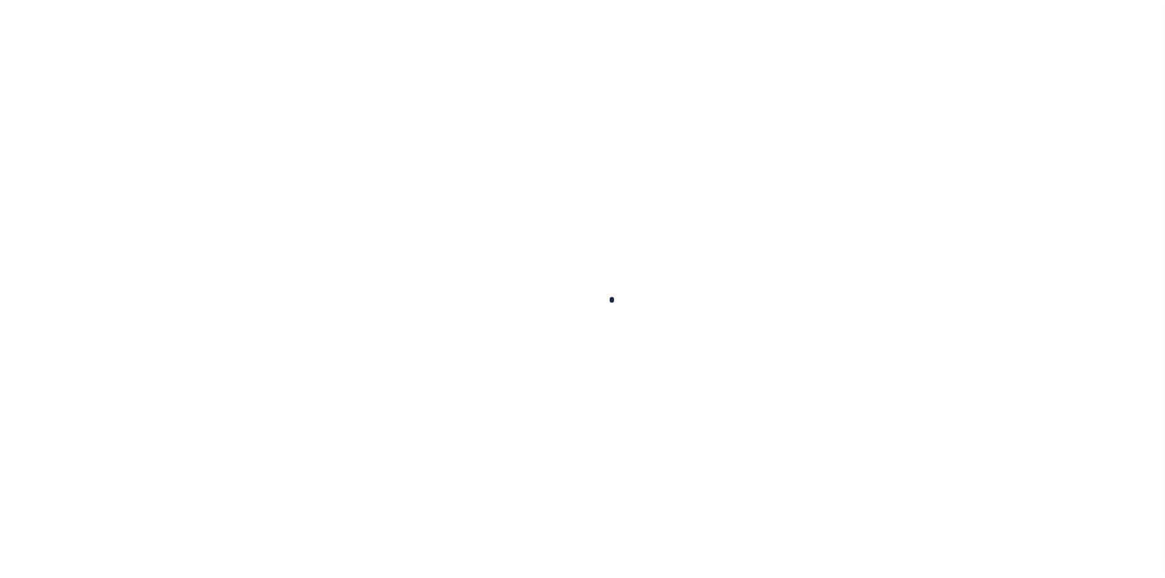
scroll to position [18, 0]
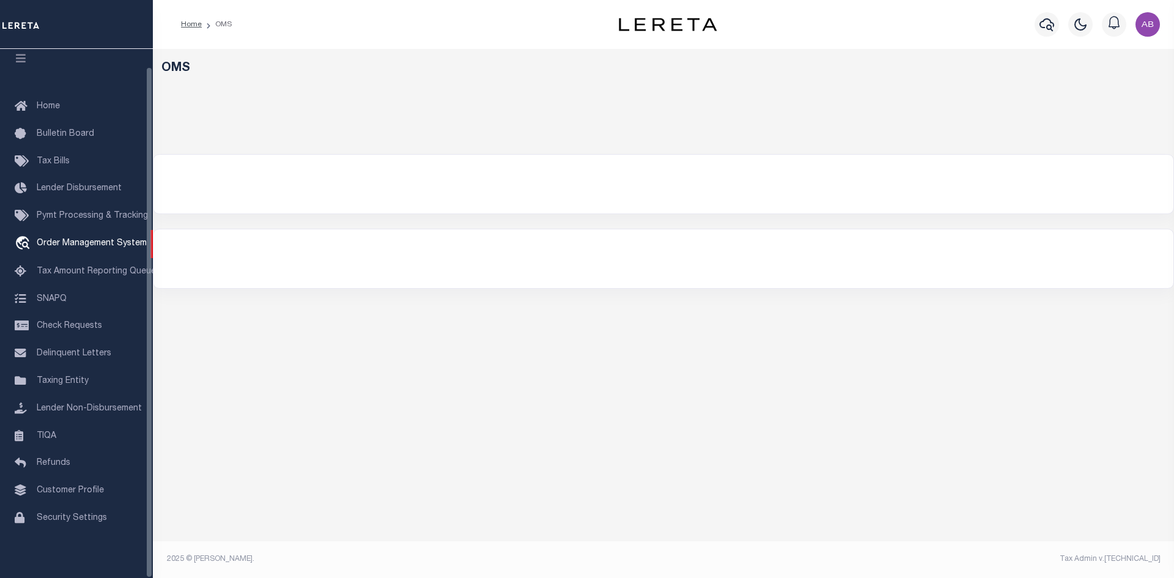
select select "200"
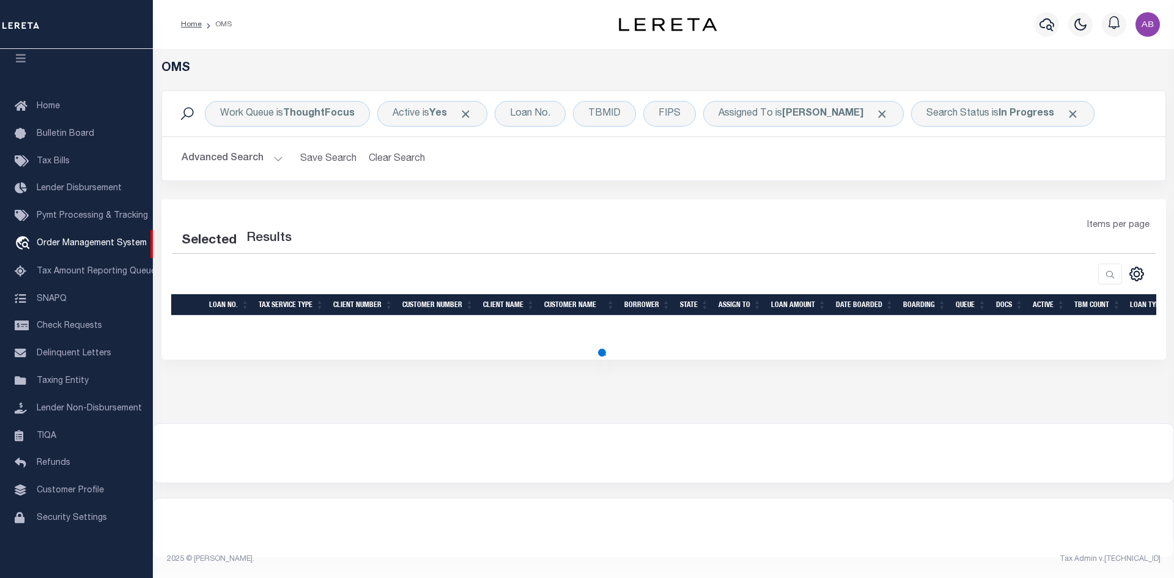
select select "200"
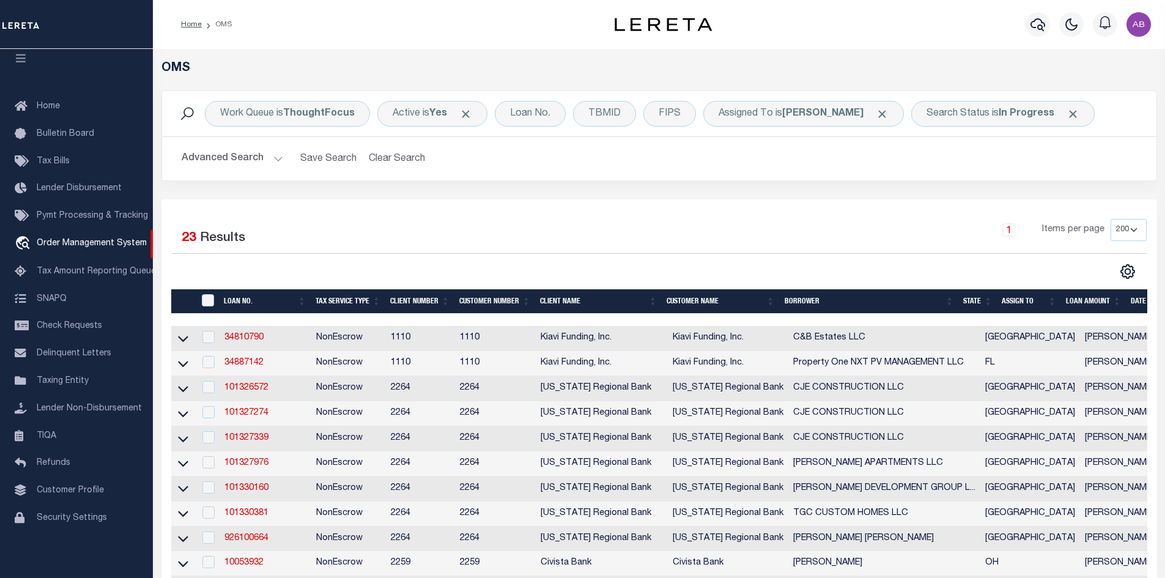
scroll to position [245, 0]
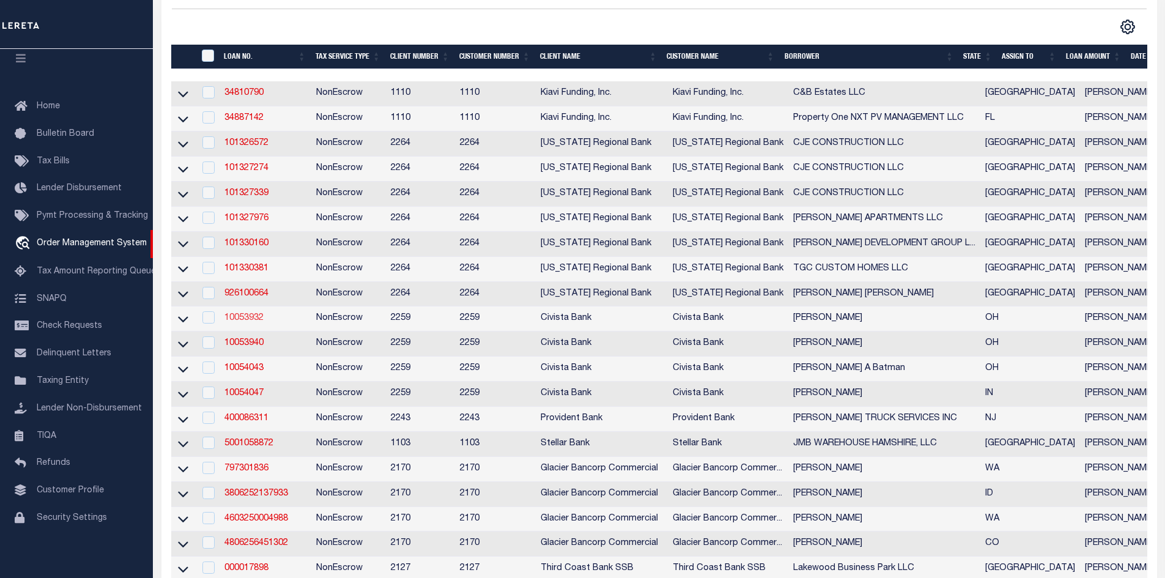
click at [246, 319] on link "10053932" at bounding box center [243, 318] width 39 height 9
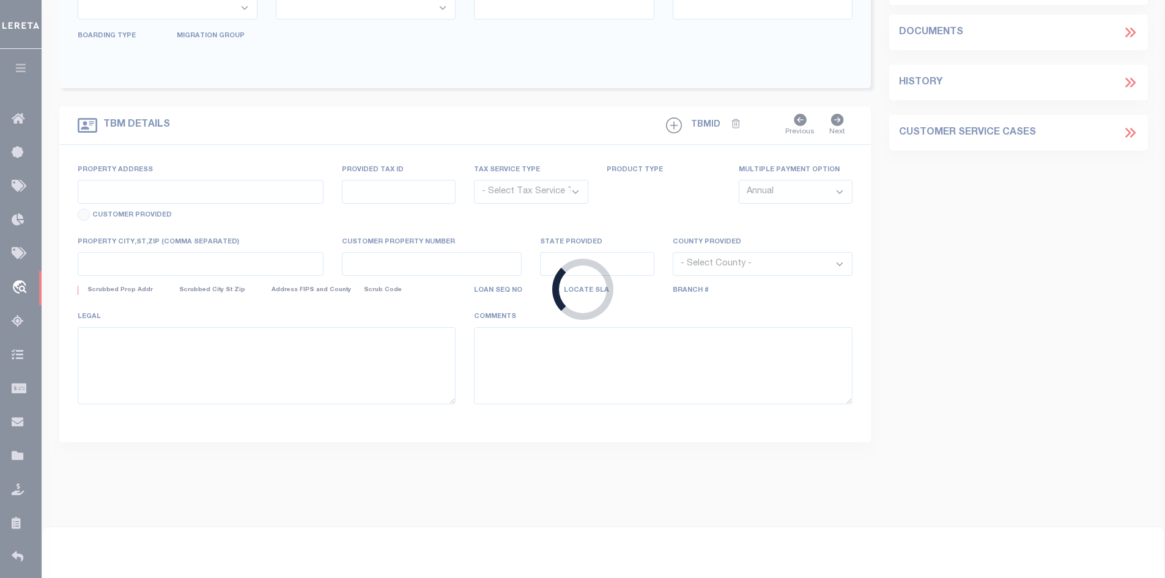
type input "10053932"
type input "Andrew C Homan"
select select
type input "1110 Settlement Cove Dr"
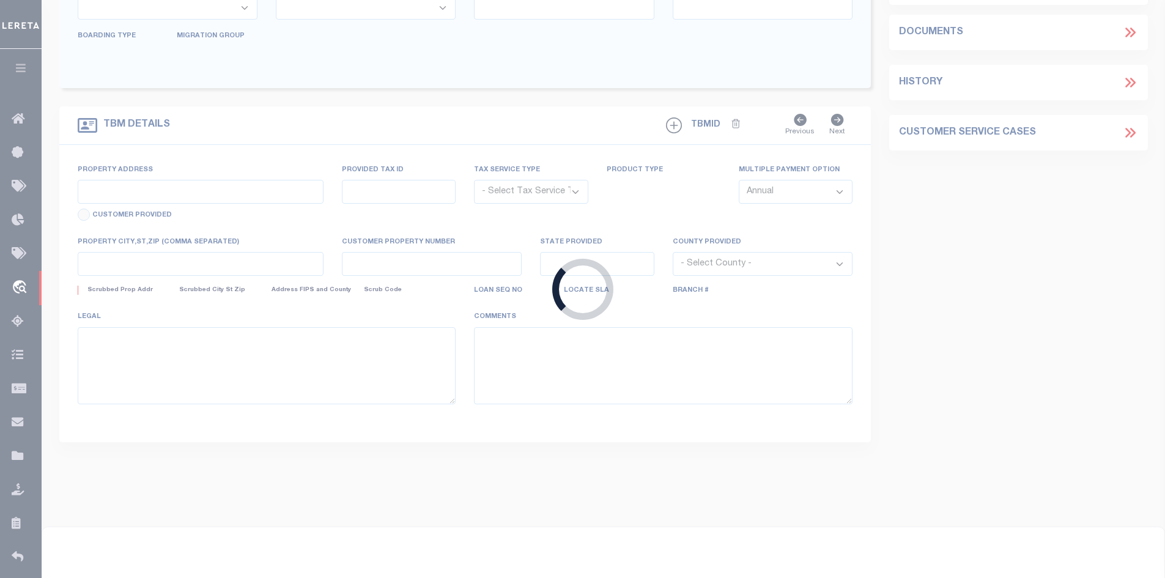
type input "Norwalk OH 448578926"
select select "NonEscrow"
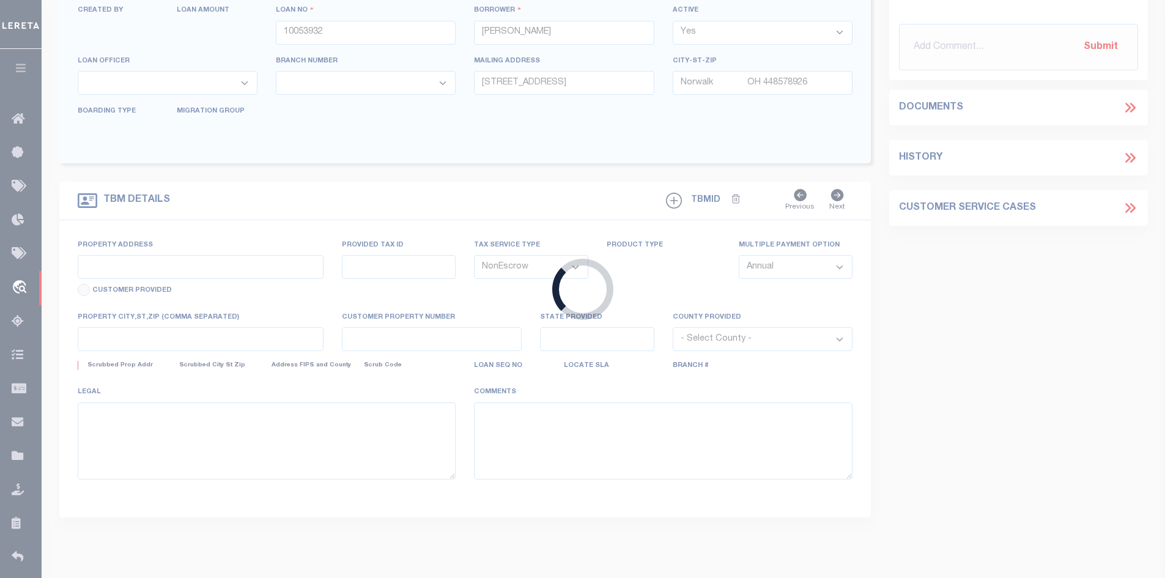
select select "7623"
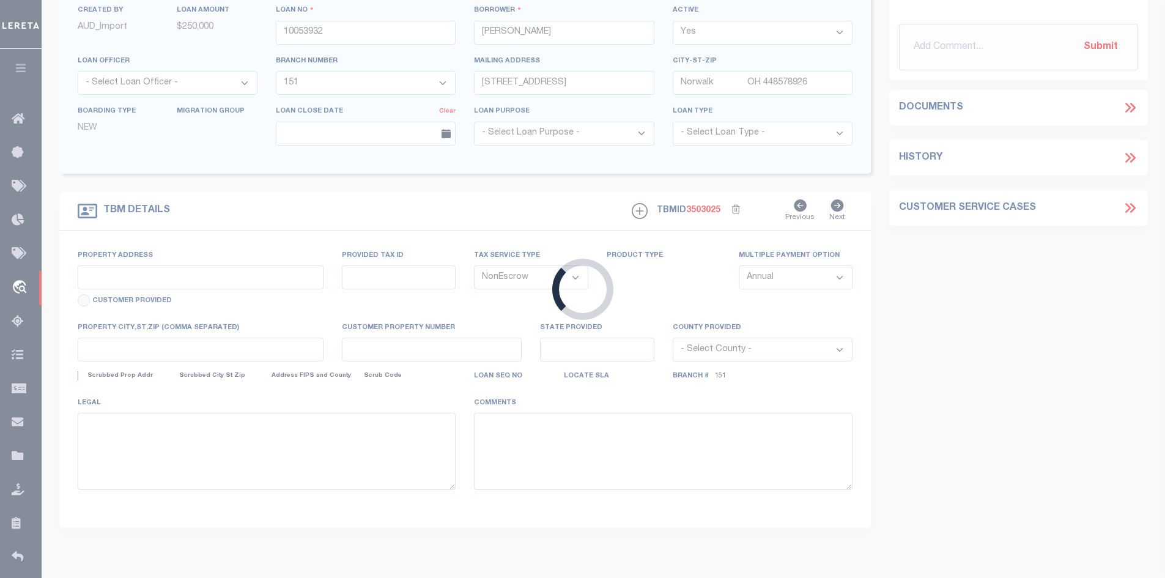
type input "1110 Settlement Cove Dr"
select select
type input "Norwalk OH 448578926"
type input "R"
type input "OH"
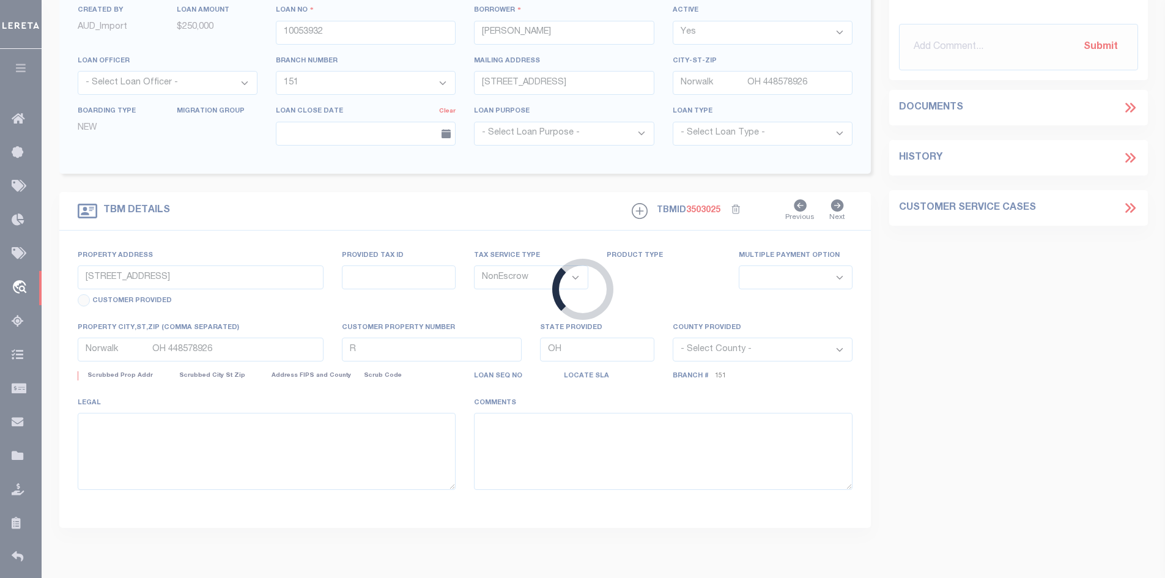
select select
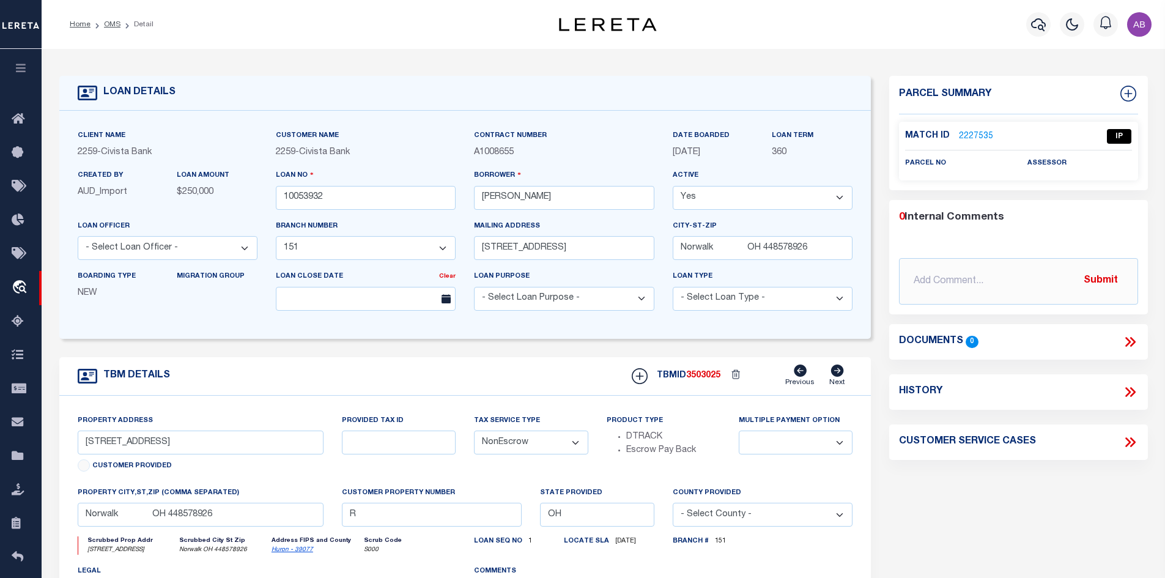
click at [976, 133] on link "2227535" at bounding box center [976, 136] width 34 height 13
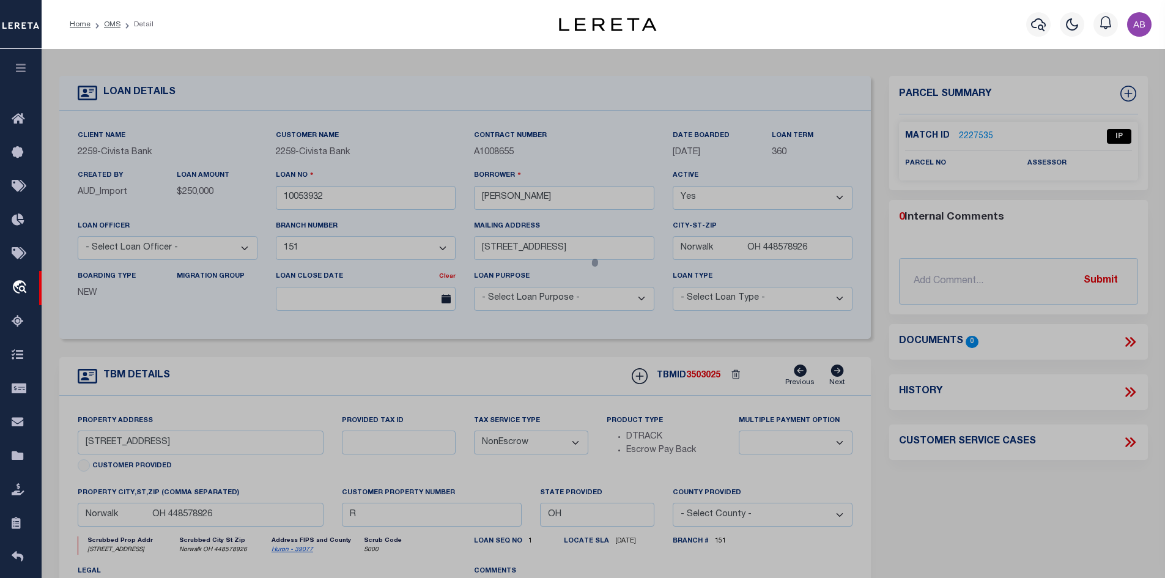
checkbox input "false"
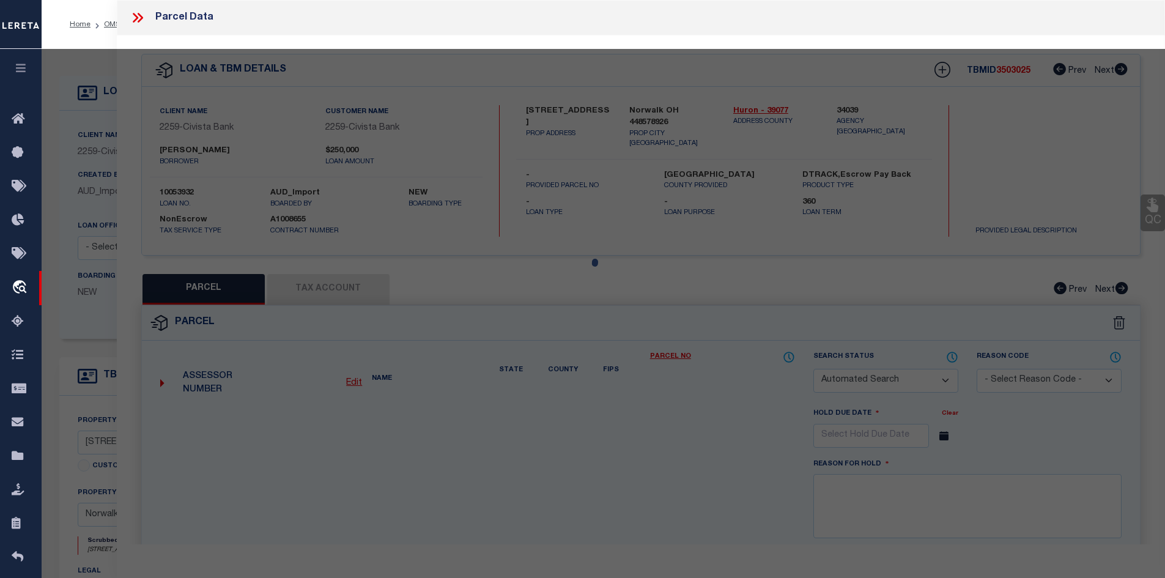
select select "IP"
checkbox input "false"
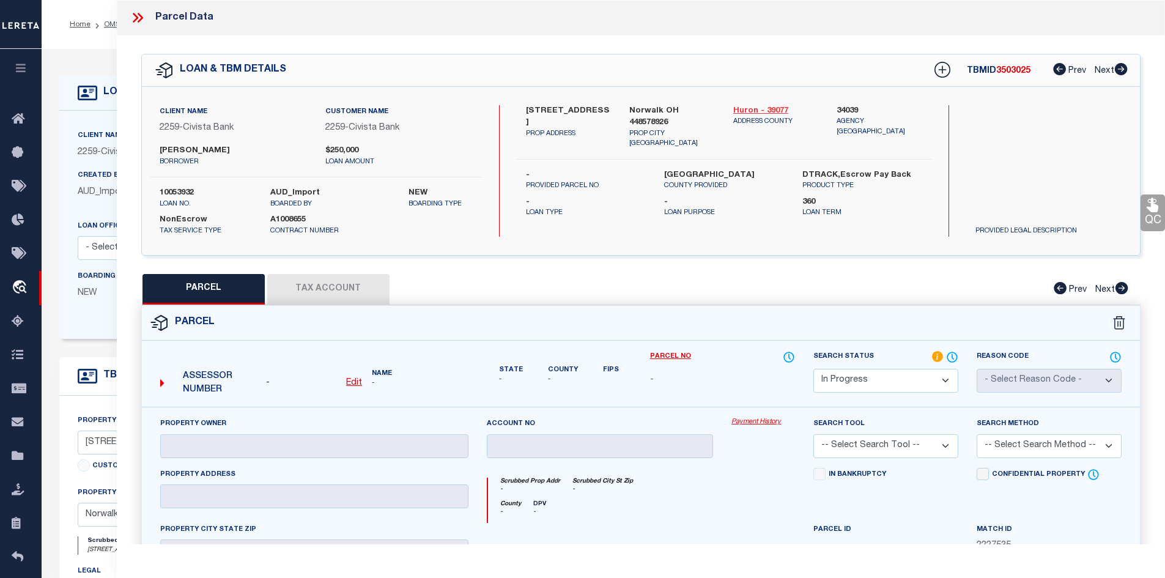
click at [753, 106] on link "Huron - 39077" at bounding box center [776, 111] width 86 height 12
click at [529, 112] on label "1110 Settlement Cove Dr" at bounding box center [569, 117] width 86 height 24
click at [529, 111] on label "1110 Settlement Cove Dr" at bounding box center [569, 117] width 86 height 24
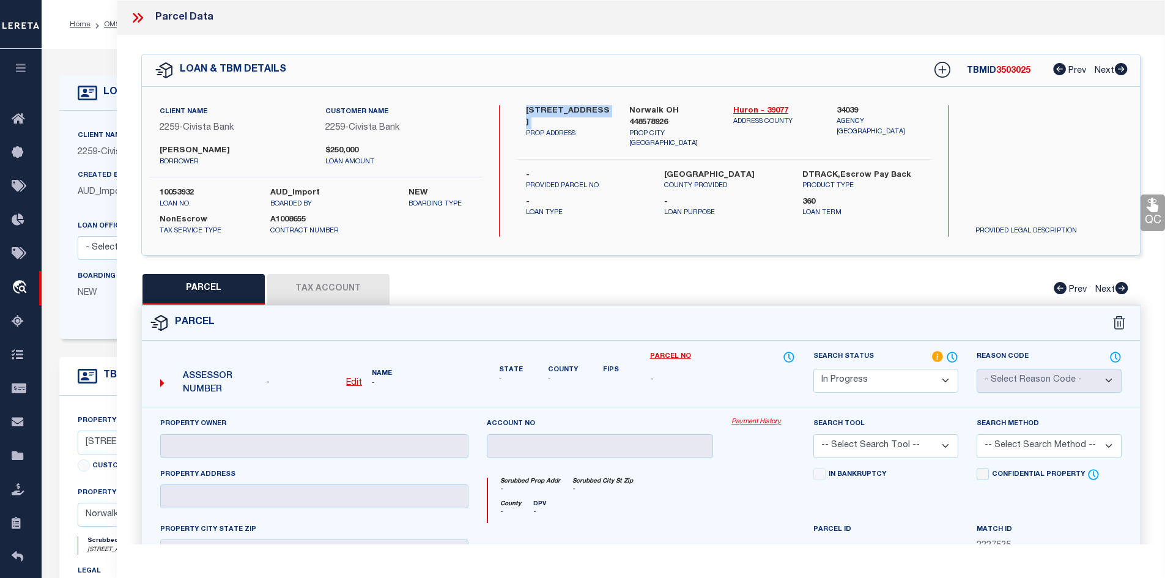
copy div "1110 Settlement Cove Dr"
click at [352, 383] on u "Edit" at bounding box center [354, 382] width 16 height 9
select select "IP"
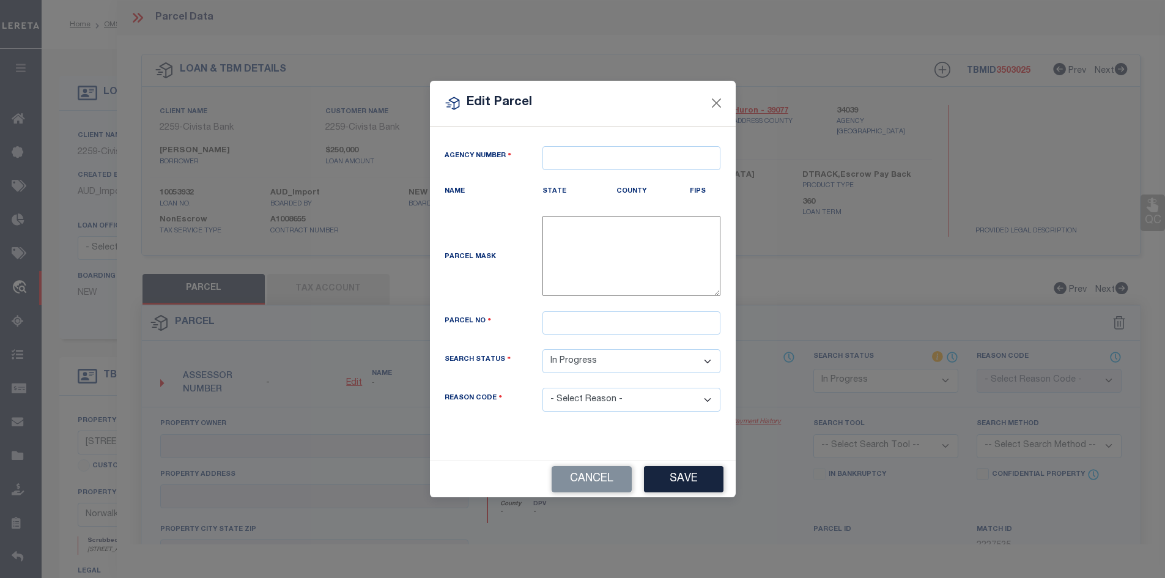
type textarea "-"
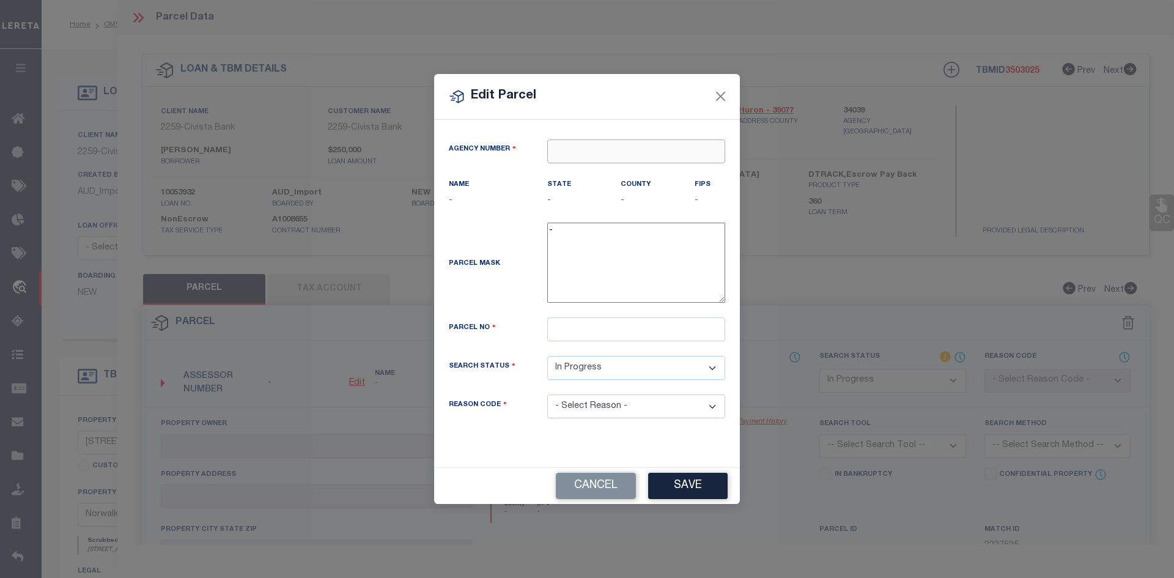
click at [617, 151] on input "text" at bounding box center [636, 151] width 178 height 24
click at [620, 177] on div "340390000 : HURON COUNTY" at bounding box center [636, 181] width 177 height 35
type input "340390000"
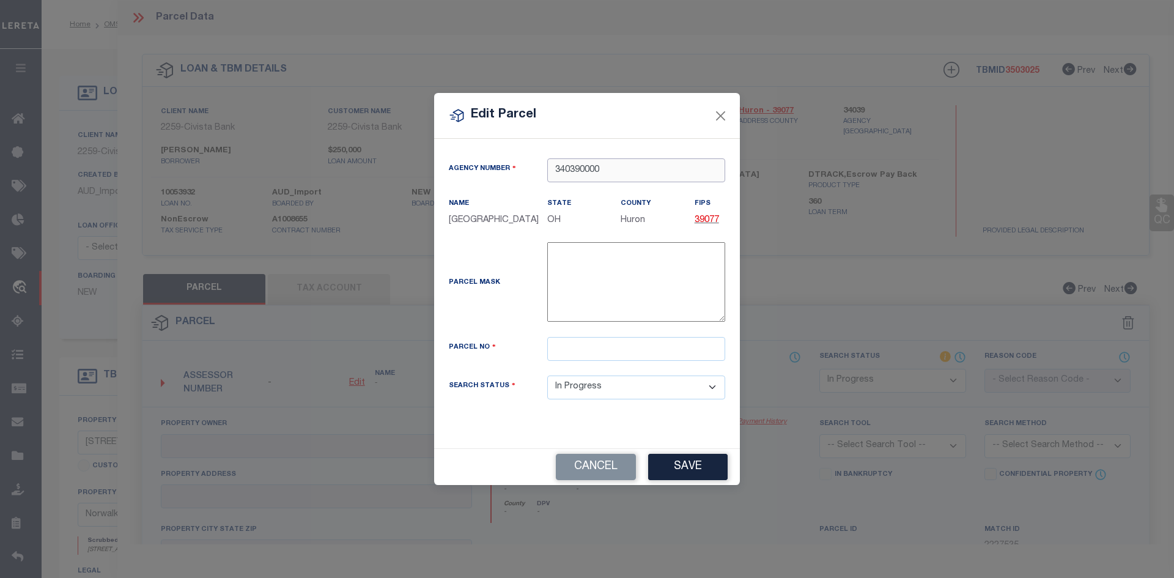
type input "340390000"
click at [570, 355] on input "text" at bounding box center [636, 349] width 178 height 24
click at [561, 347] on input "text" at bounding box center [636, 349] width 178 height 24
paste input "020030040090700"
type input "020030040090700"
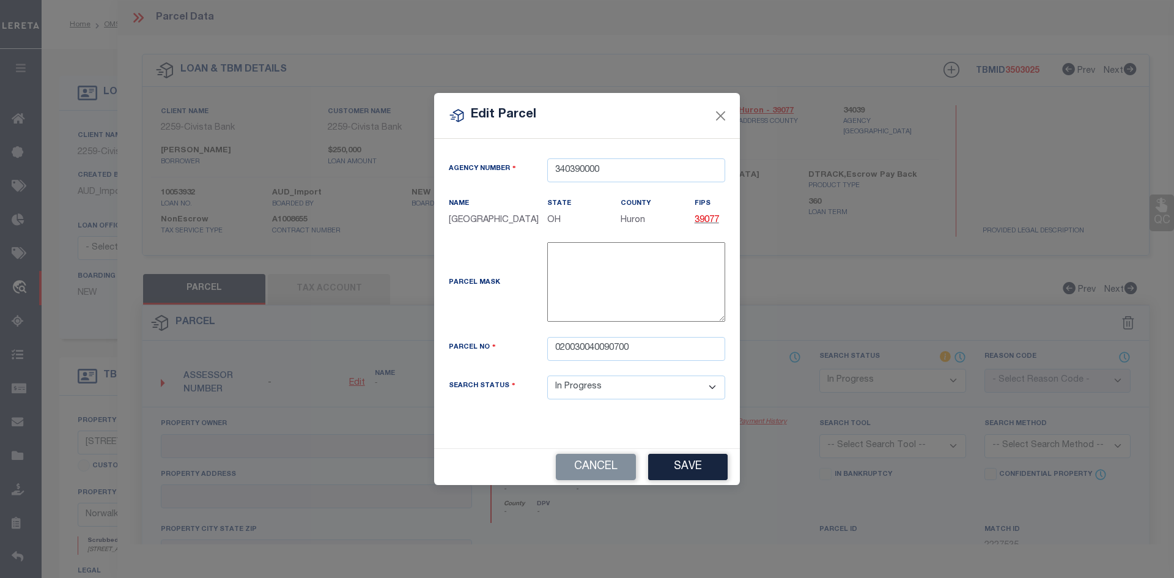
click at [696, 451] on div "Cancel Save" at bounding box center [587, 466] width 306 height 37
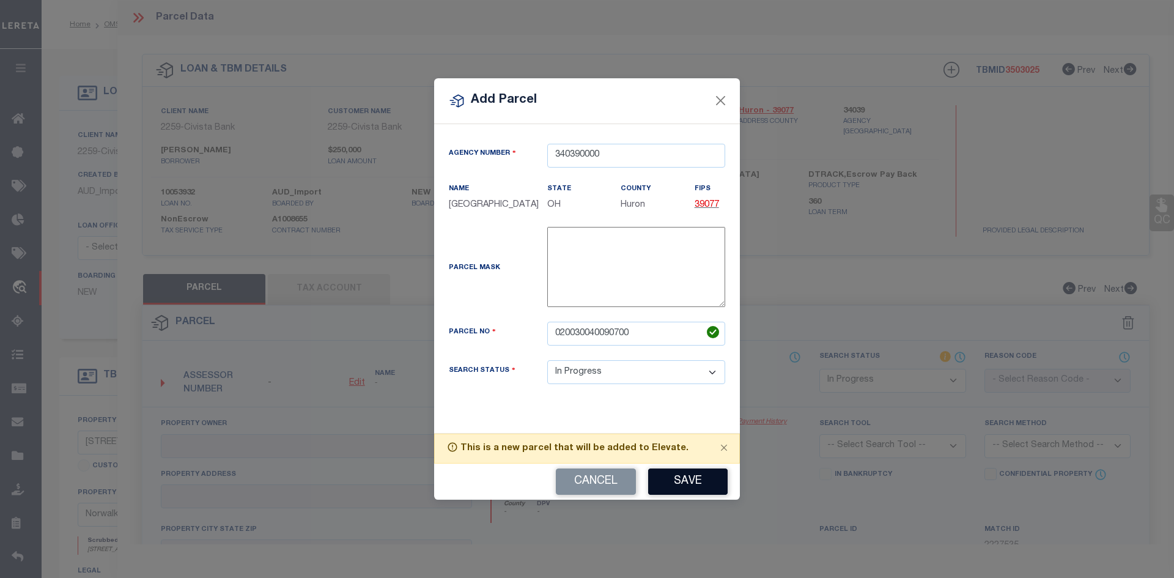
click at [694, 479] on button "Save" at bounding box center [687, 481] width 79 height 26
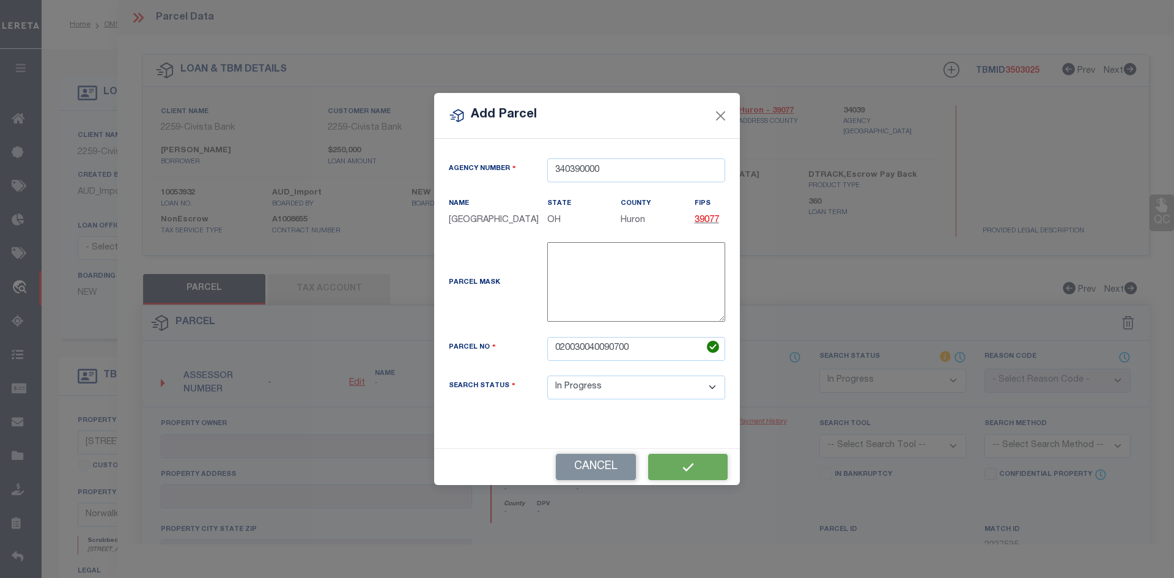
select select "IP"
checkbox input "false"
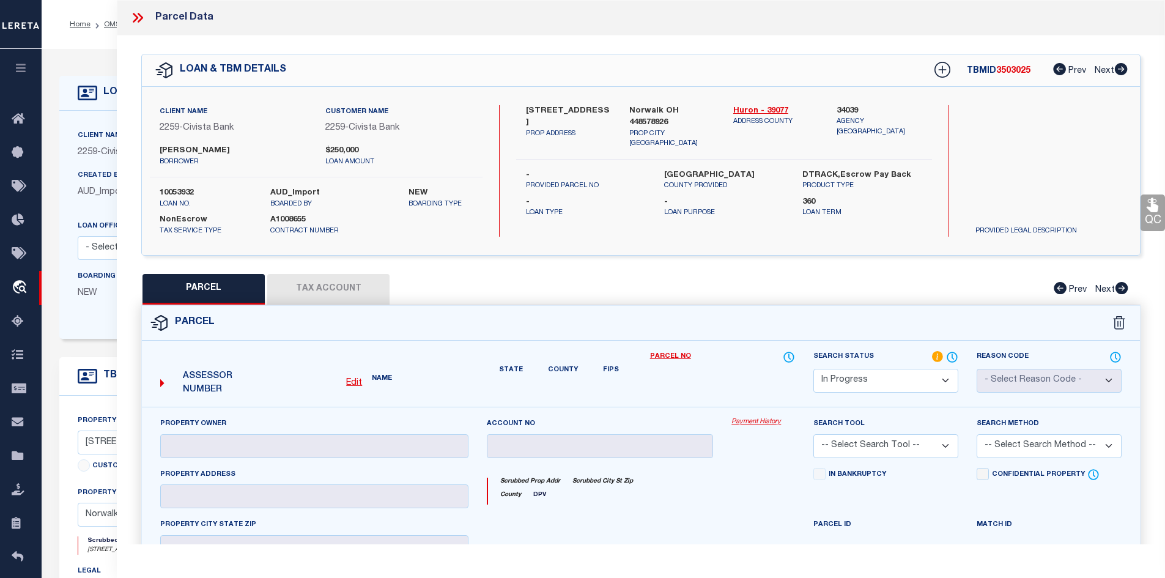
type input "HOMAN ANDREW C"
type input "1110 SETTLEMENT COVE"
checkbox input "false"
type textarea "SEC 3 LOT 2 SUB 6"
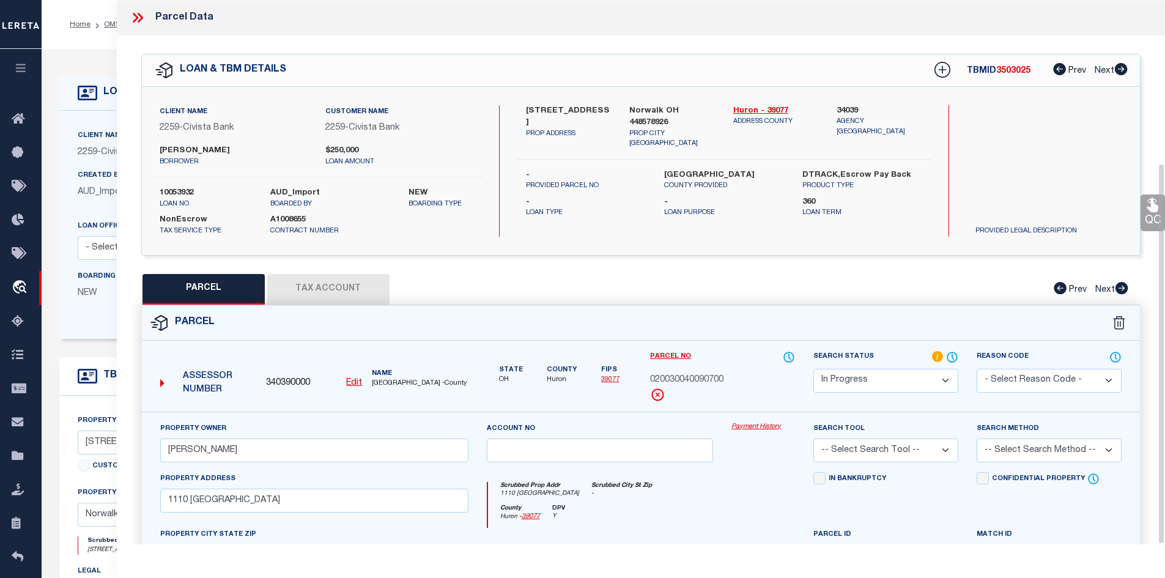
scroll to position [233, 0]
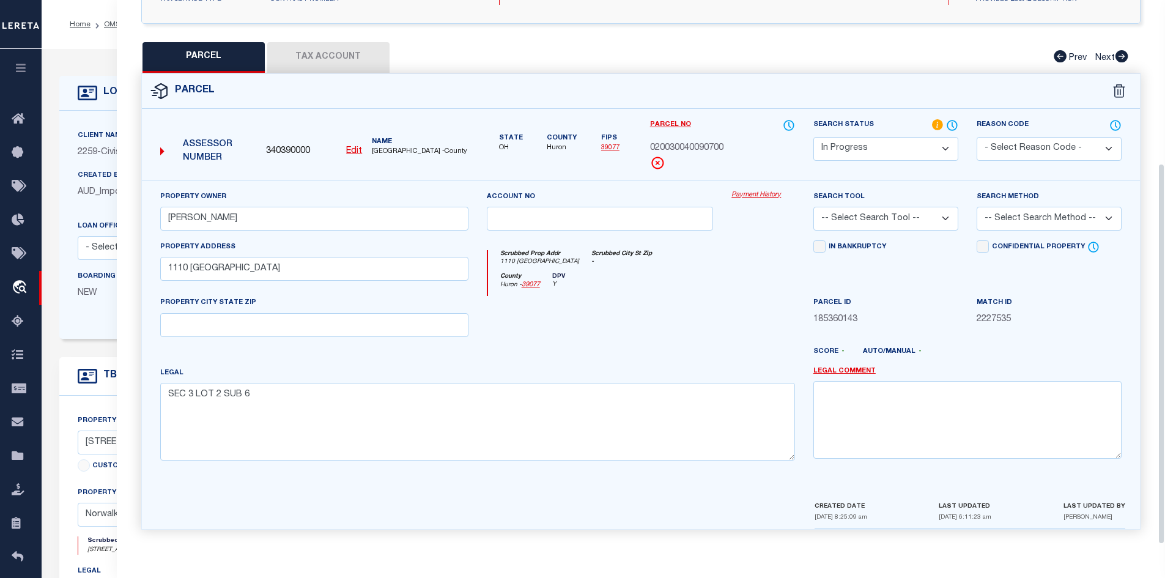
click at [353, 56] on button "Tax Account" at bounding box center [328, 57] width 122 height 31
select select "100"
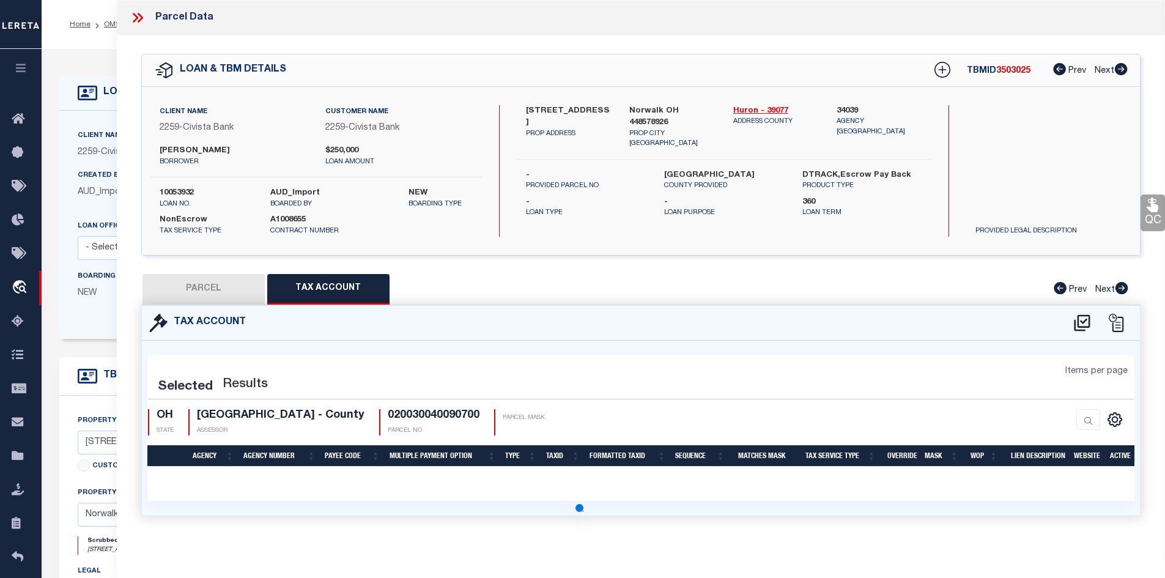
scroll to position [0, 0]
select select "100"
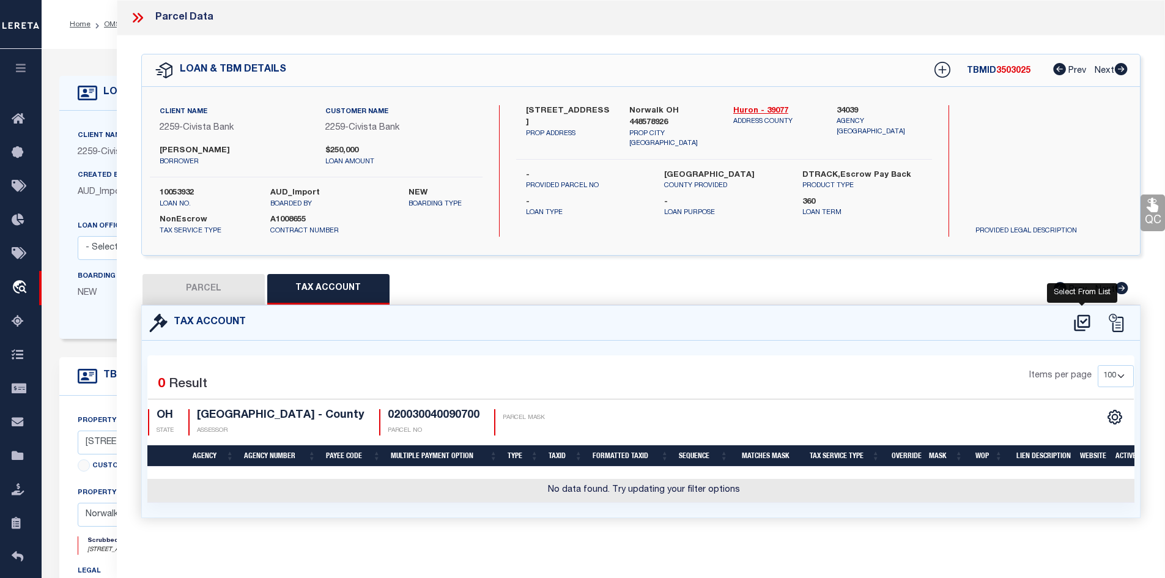
click at [1076, 317] on icon at bounding box center [1082, 323] width 20 height 20
select select "100"
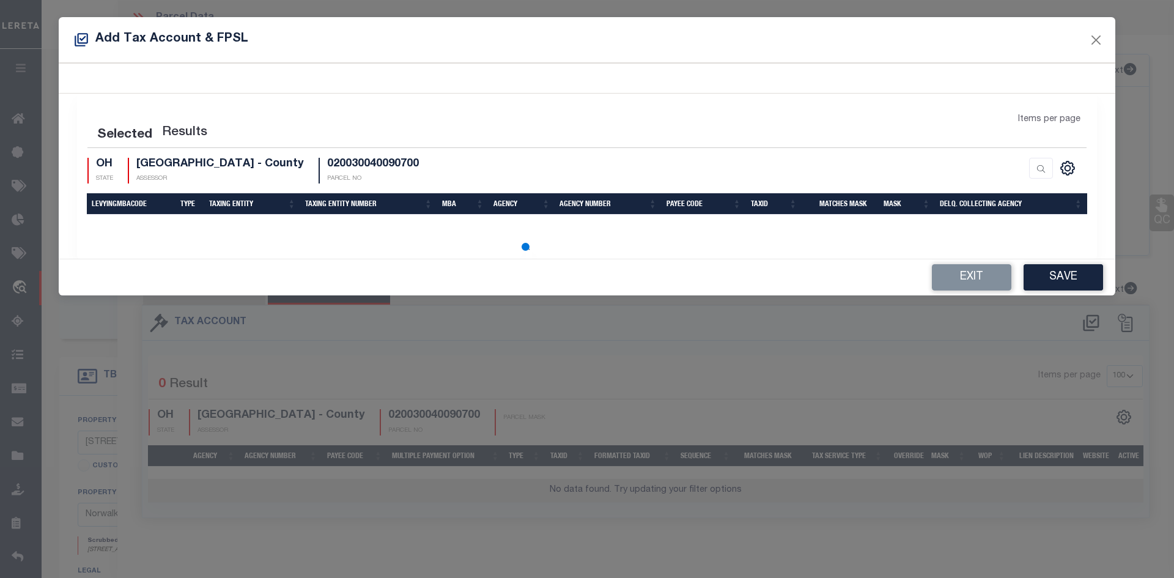
select select "100"
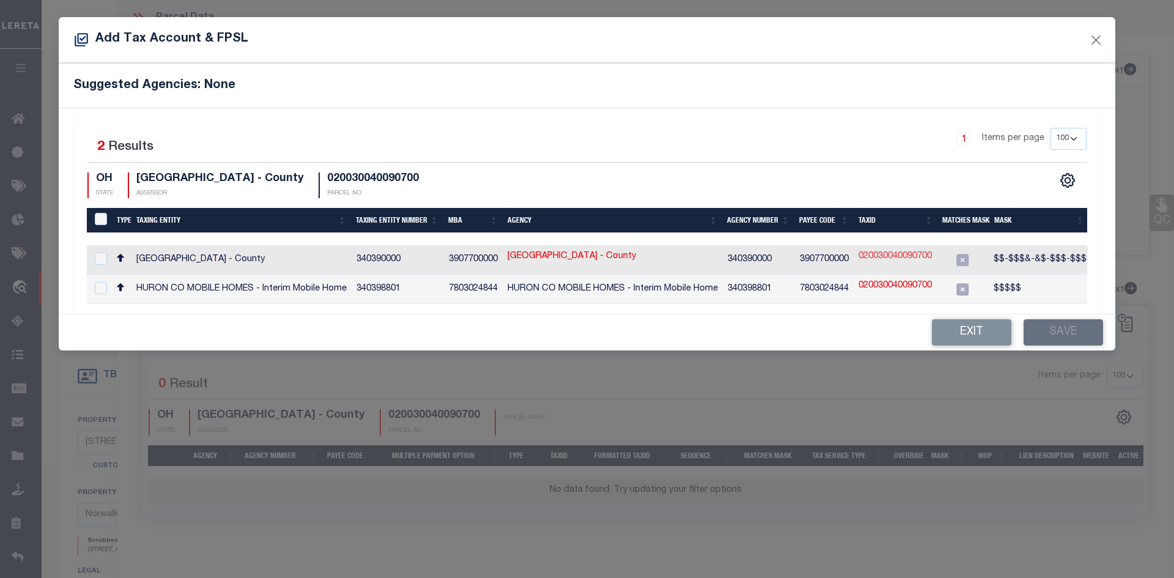
click at [903, 254] on link "020030040090700" at bounding box center [894, 256] width 73 height 13
type input "020030040090700"
type textarea "$$-$$$&-&$-$$$-$$$$"
checkbox input "true"
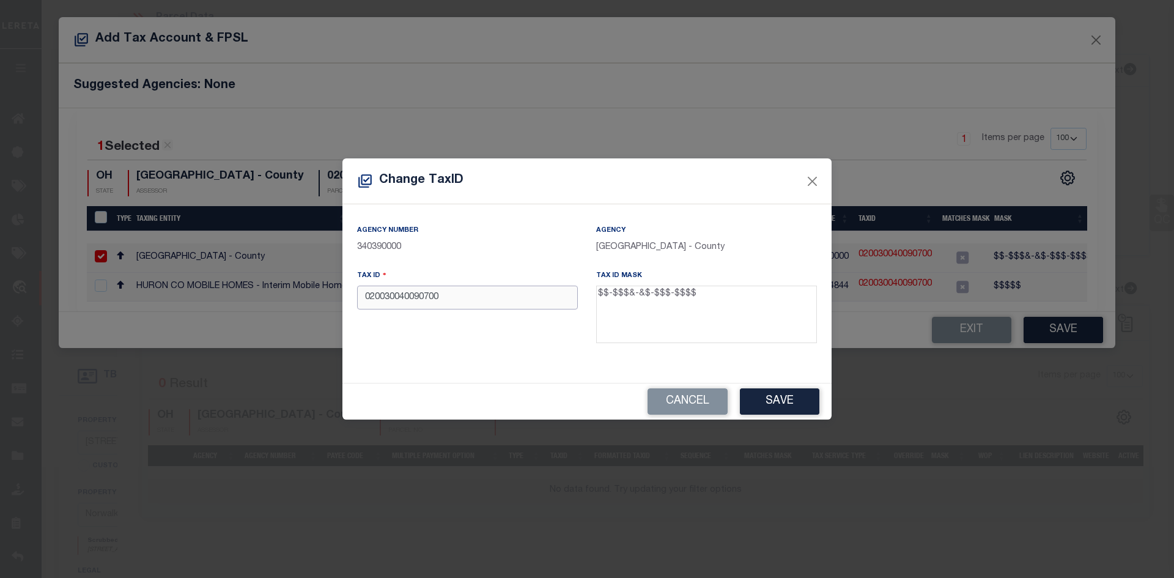
click at [374, 297] on input "020030040090700" at bounding box center [467, 298] width 221 height 24
type input "02-0030-04-009-0700"
click at [791, 397] on button "Save" at bounding box center [779, 401] width 79 height 26
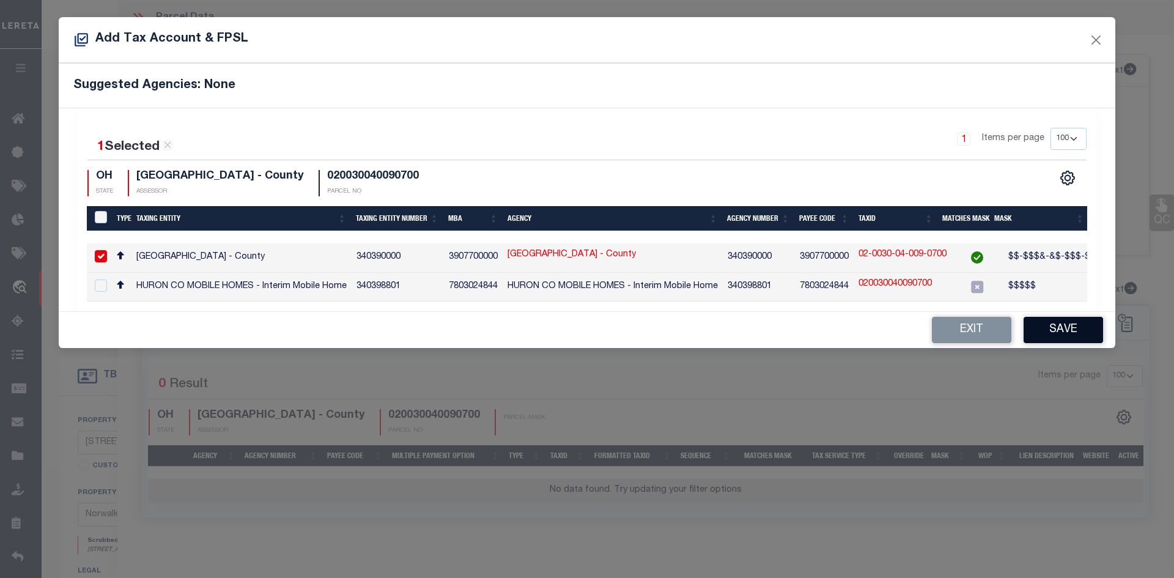
click at [1073, 342] on button "Save" at bounding box center [1062, 330] width 79 height 26
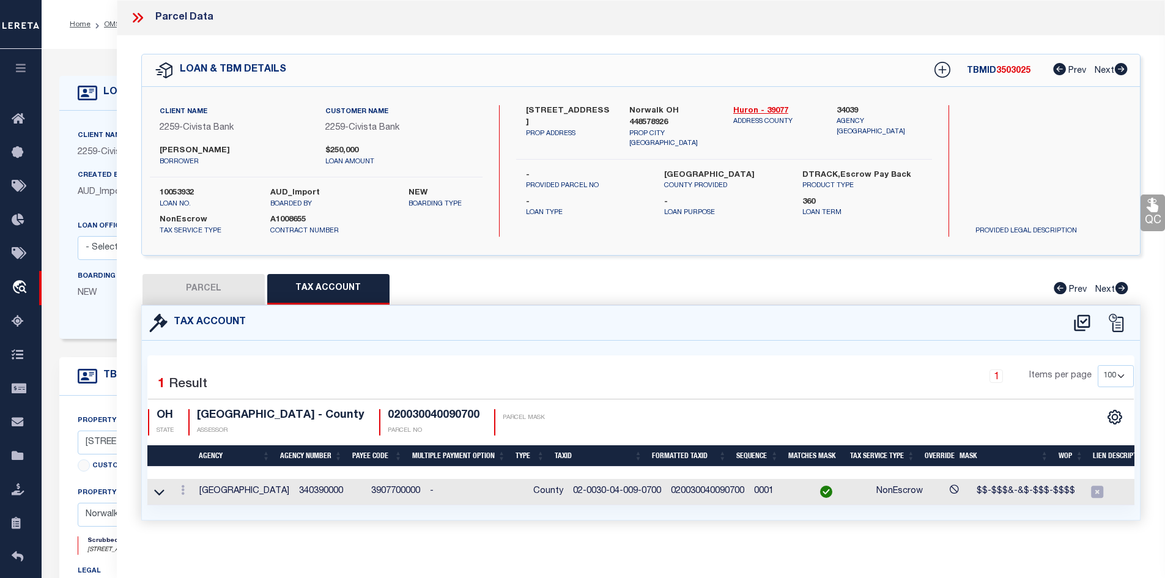
click at [234, 287] on button "PARCEL" at bounding box center [203, 289] width 122 height 31
select select "AS"
checkbox input "false"
select select "IP"
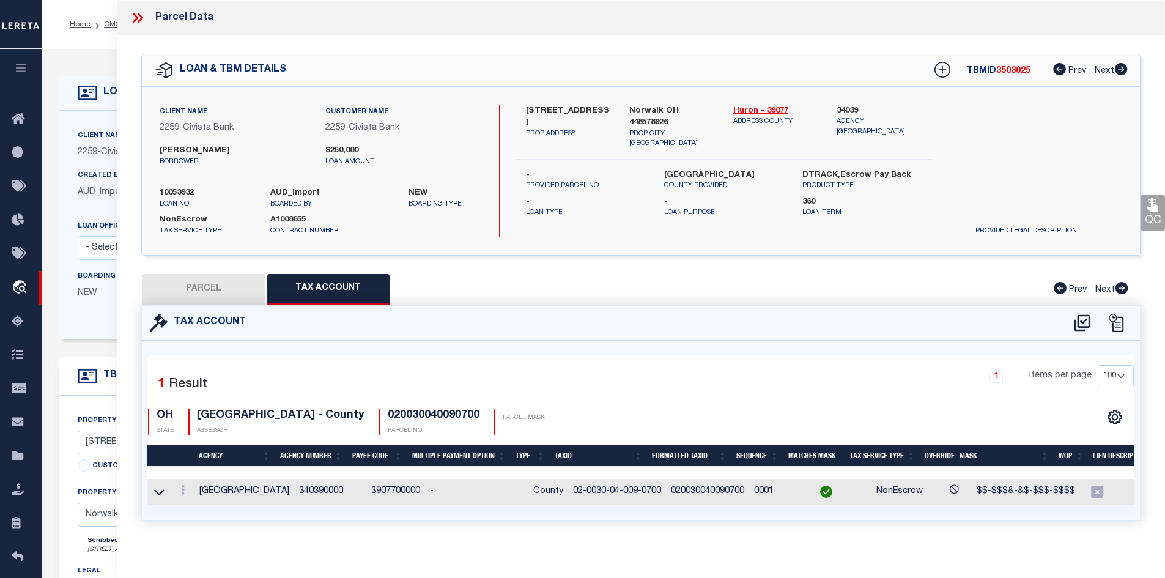
type input "HOMAN ANDREW C"
type input "1110 SETTLEMENT COVE"
checkbox input "false"
type textarea "SEC 3 LOT 2 SUB 6"
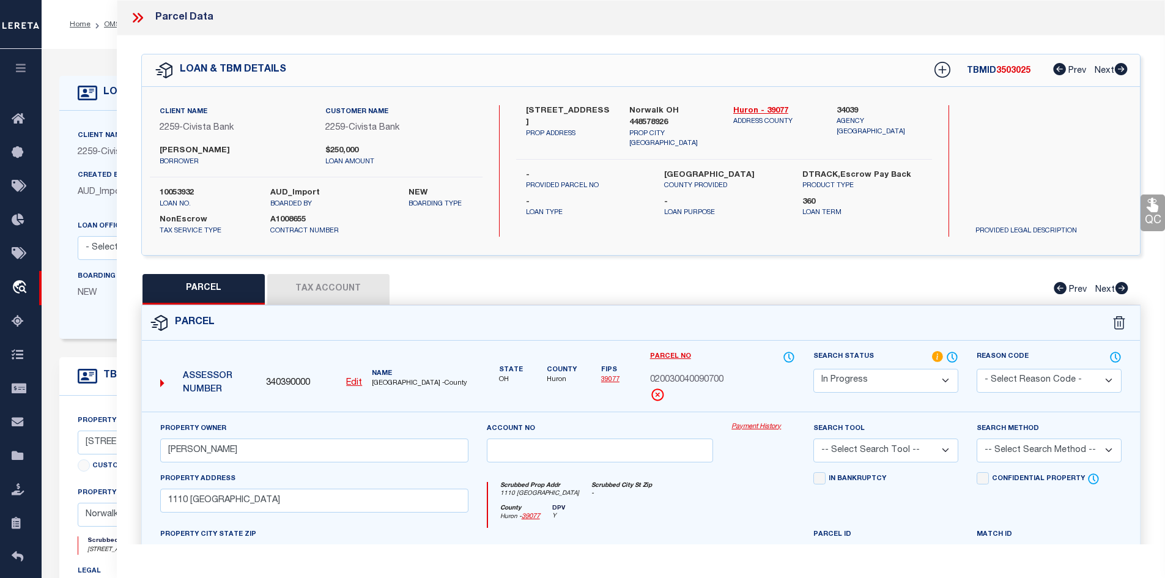
click at [894, 386] on select "Automated Search Bad Parcel Complete Duplicate Parcel High Dollar Reporting In …" at bounding box center [885, 381] width 145 height 24
select select "PC"
click at [813, 369] on select "Automated Search Bad Parcel Complete Duplicate Parcel High Dollar Reporting In …" at bounding box center [885, 381] width 145 height 24
click at [887, 451] on select "-- Select Search Tool -- 3rd Party Website Agency File Agency Website ATLS CNV-…" at bounding box center [885, 450] width 145 height 24
select select "AGW"
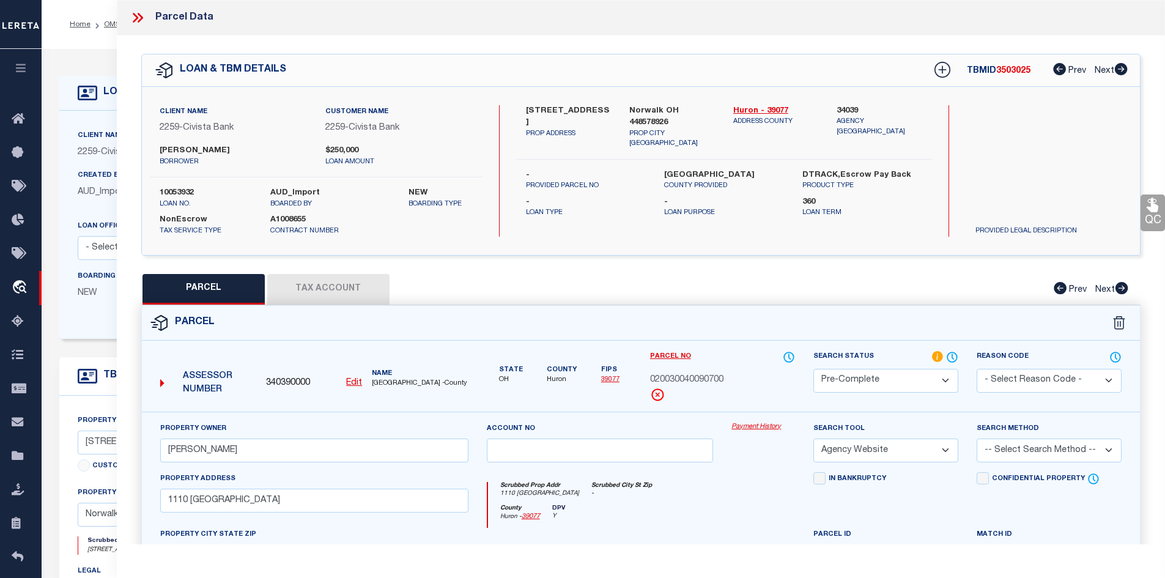
click at [813, 438] on select "-- Select Search Tool -- 3rd Party Website Agency File Agency Website ATLS CNV-…" at bounding box center [885, 450] width 145 height 24
click at [1013, 449] on select "-- Select Search Method -- Property Address Legal Liability Info Provided" at bounding box center [1048, 450] width 145 height 24
select select "ADD"
click at [976, 438] on select "-- Select Search Method -- Property Address Legal Liability Info Provided" at bounding box center [1048, 450] width 145 height 24
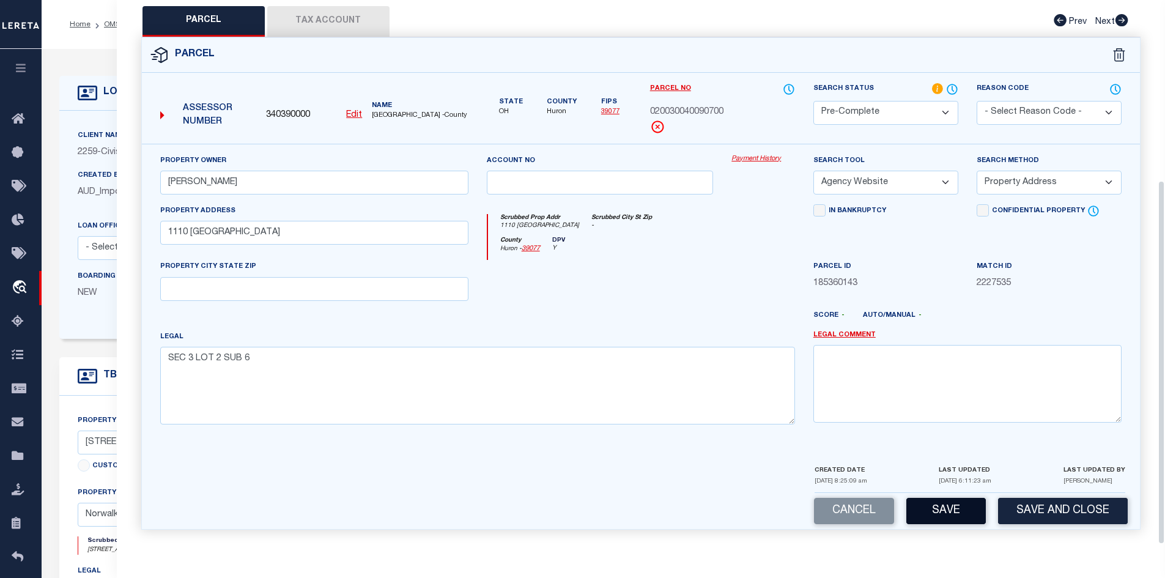
click at [931, 520] on button "Save" at bounding box center [945, 511] width 79 height 26
select select "AS"
select select
checkbox input "false"
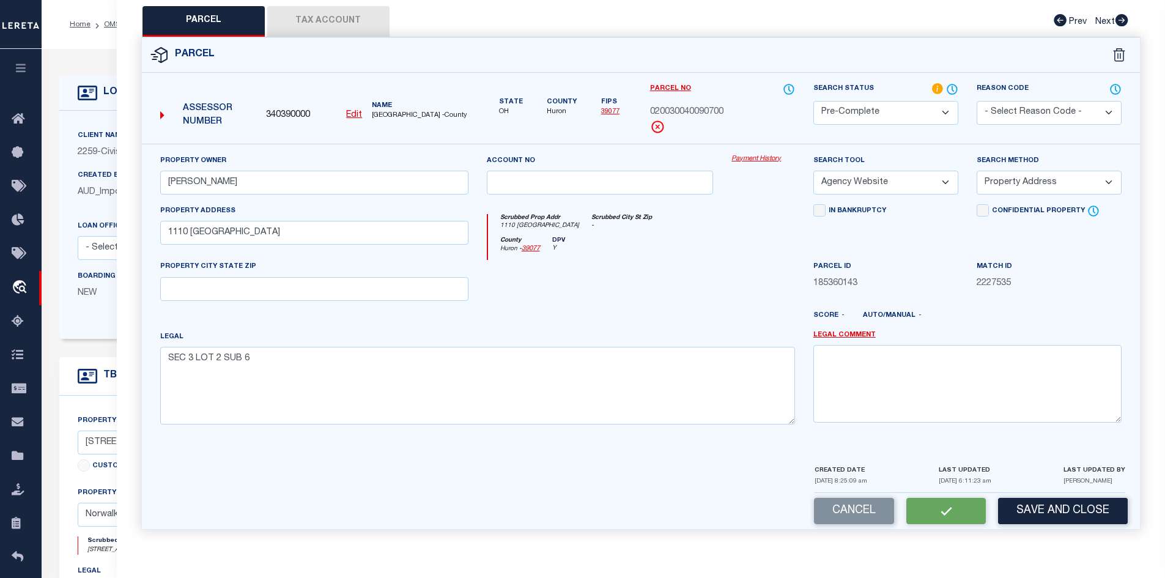
checkbox input "false"
select select "PC"
type input "HOMAN ANDREW C"
select select "AGW"
select select "ADD"
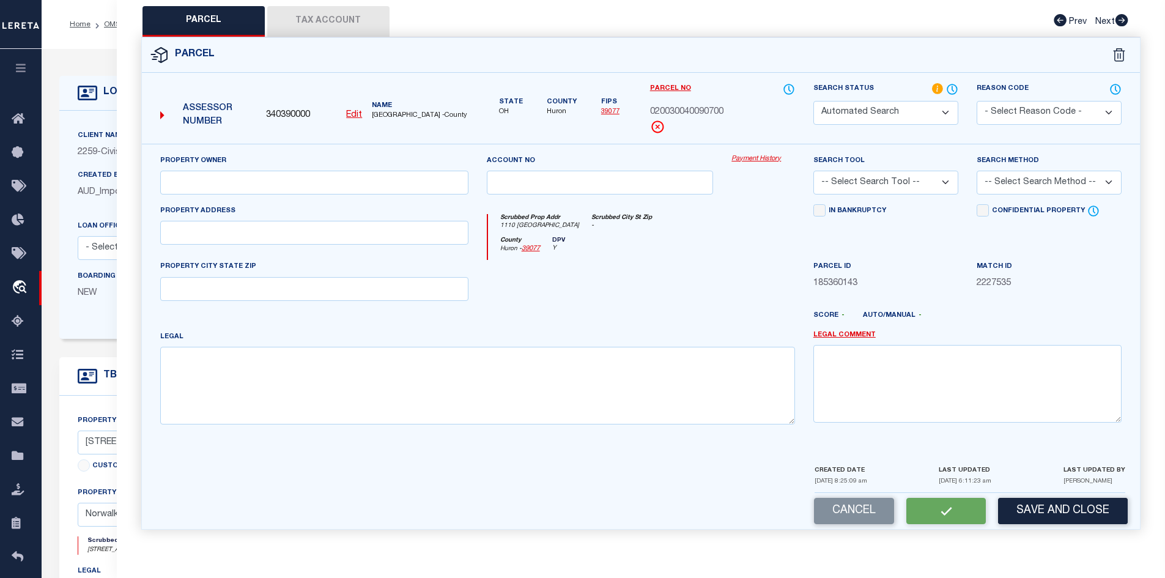
type input "1110 SETTLEMENT COVE"
type textarea "SEC 3 LOT 2 SUB 6"
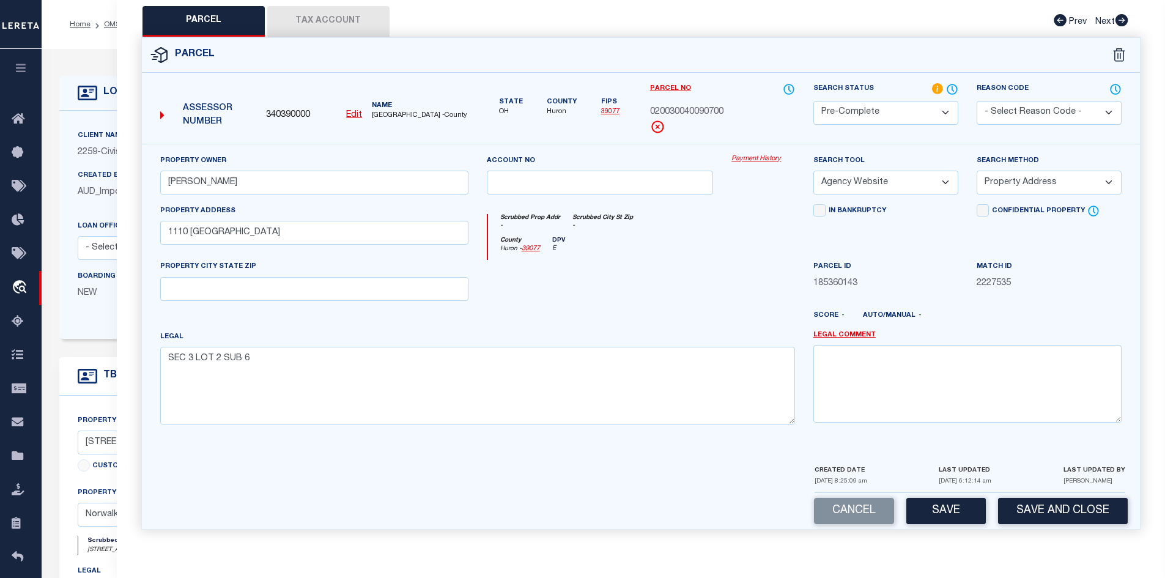
scroll to position [0, 0]
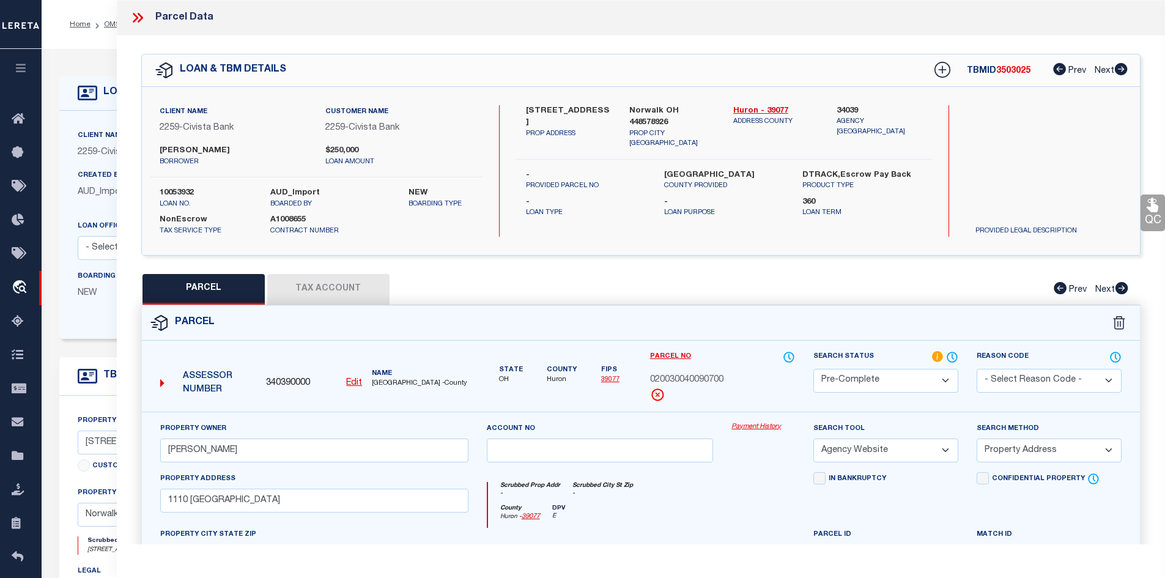
click at [677, 169] on label "HURON COUNTY" at bounding box center [724, 175] width 120 height 12
copy label "HURON"
click at [674, 381] on span "020030040090700" at bounding box center [686, 380] width 73 height 13
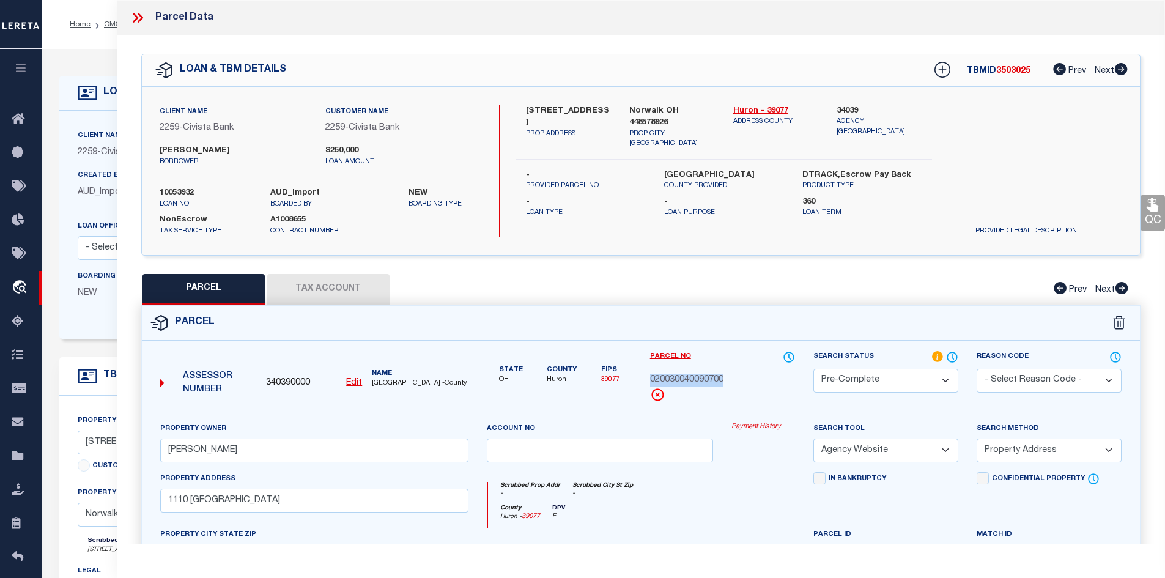
click at [674, 381] on span "020030040090700" at bounding box center [686, 380] width 73 height 13
copy div "020030040090700"
click at [139, 18] on icon at bounding box center [138, 18] width 16 height 16
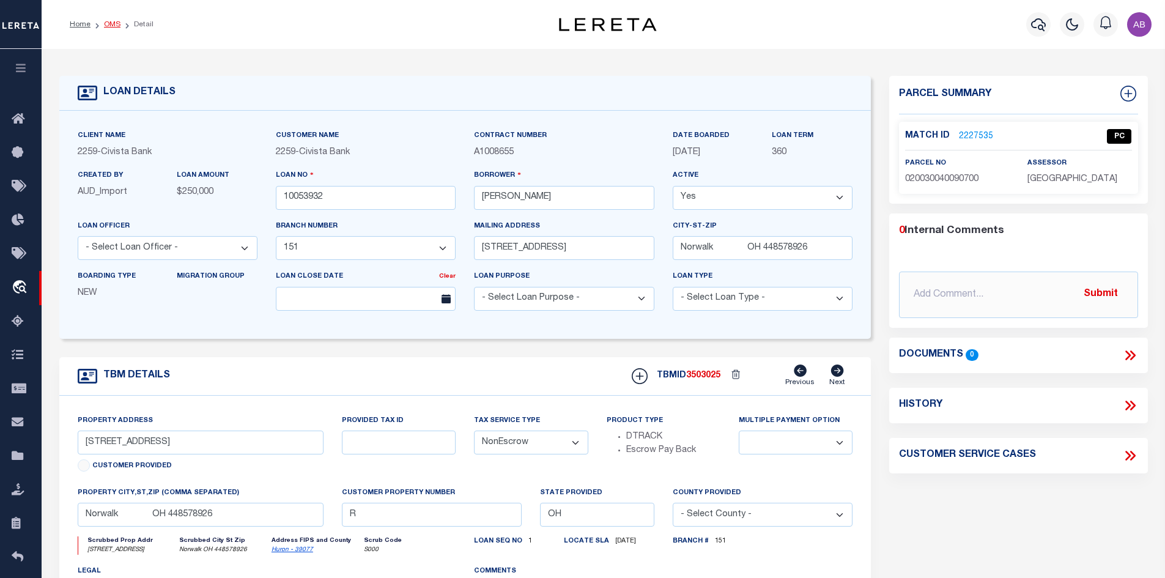
click at [114, 24] on link "OMS" at bounding box center [112, 24] width 17 height 7
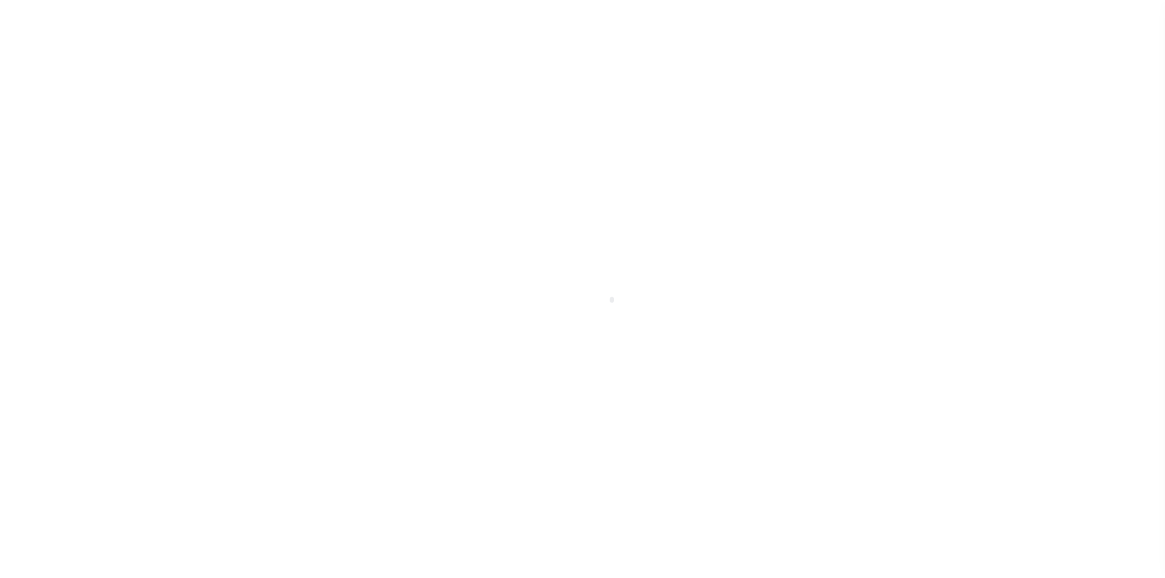
scroll to position [18, 0]
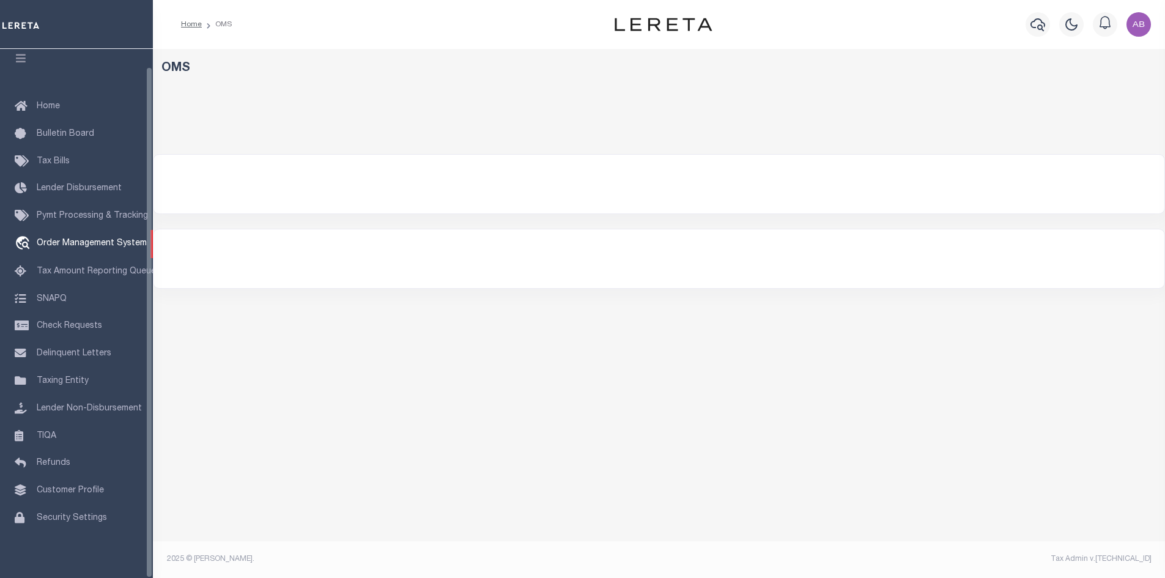
select select "200"
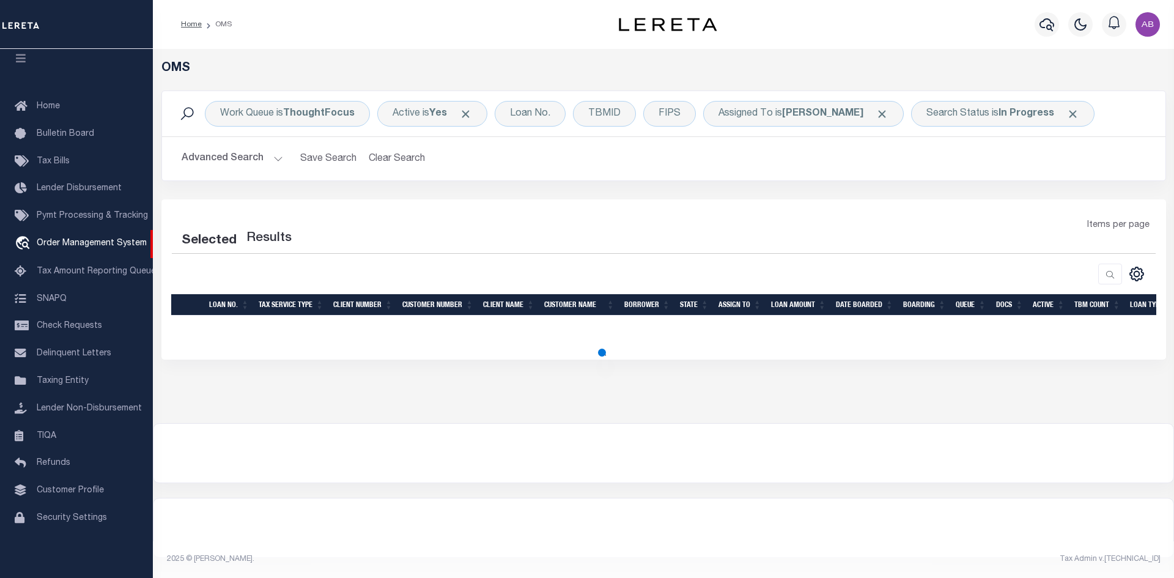
select select "200"
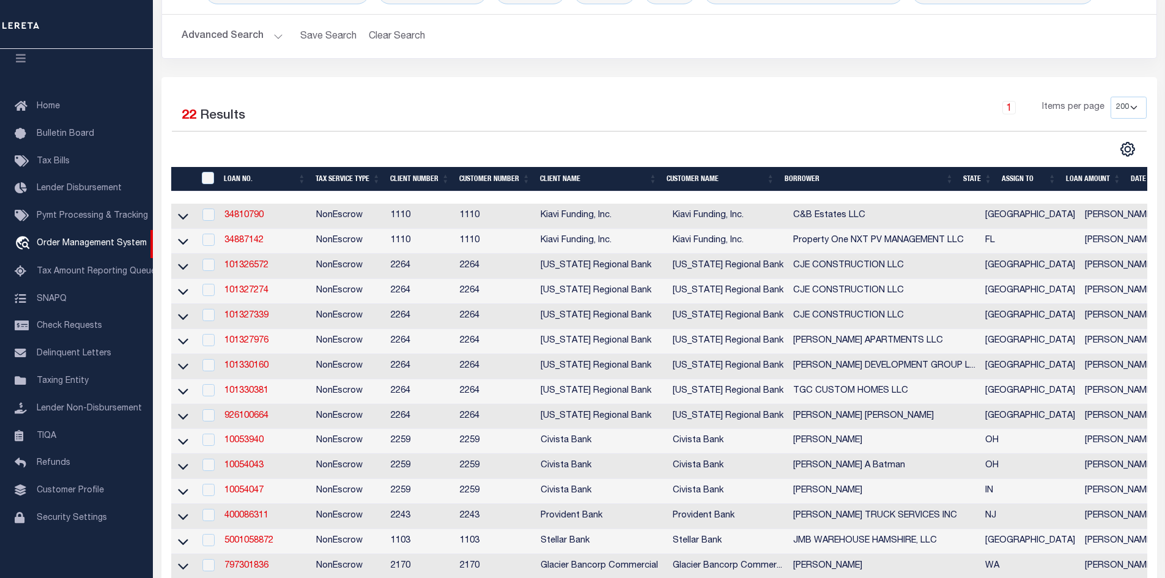
scroll to position [183, 0]
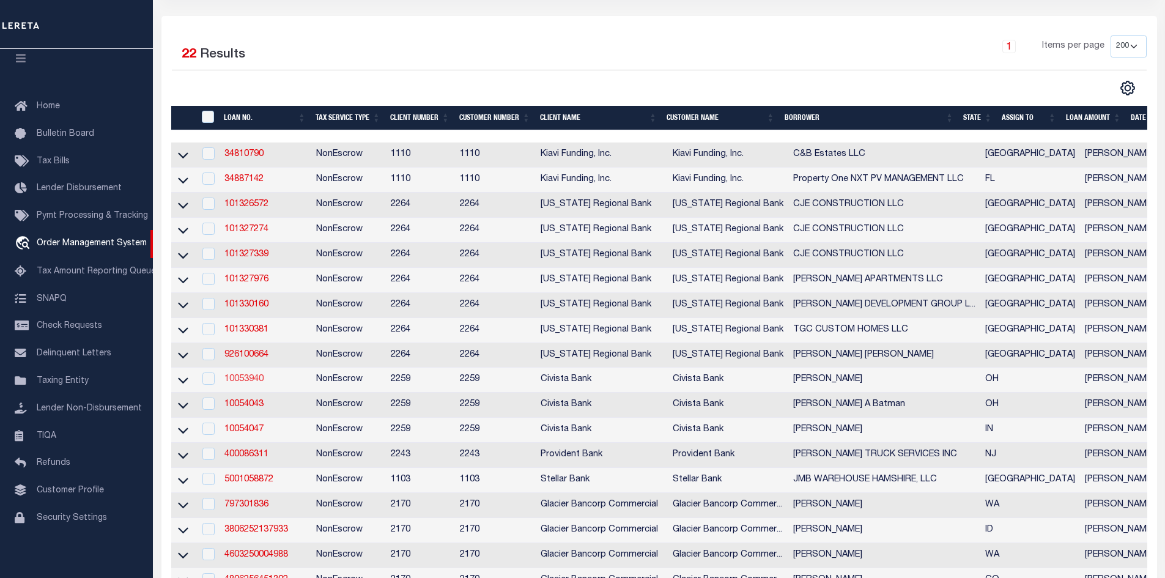
click at [249, 382] on link "10053940" at bounding box center [243, 379] width 39 height 9
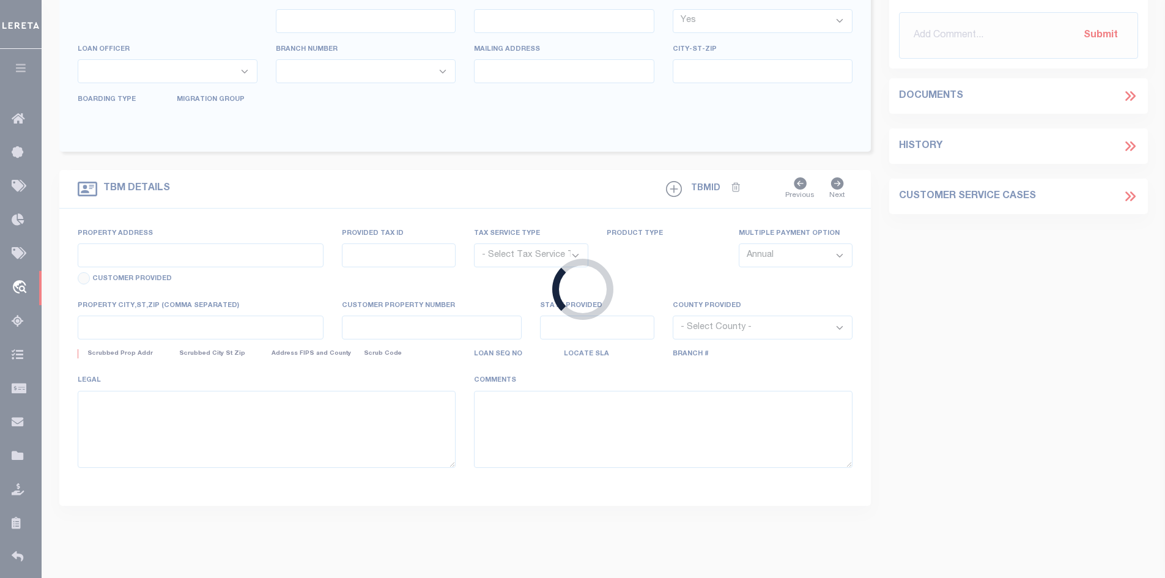
type input "10053940"
type input "Richard L Pleiman"
select select
type input "11153 County Road 293"
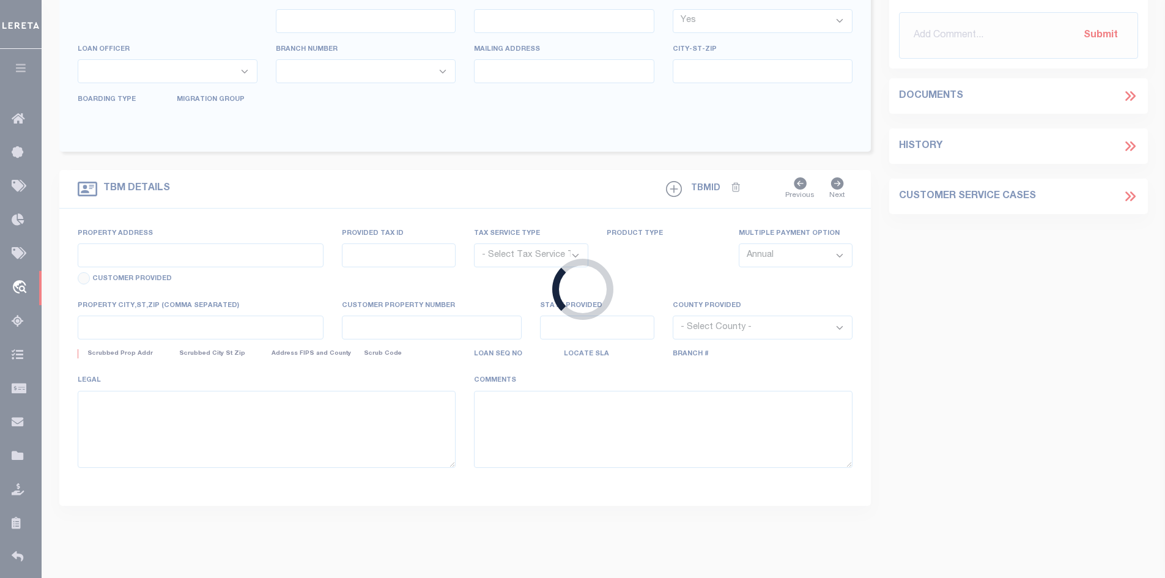
type input "Lakeview OH 433319172"
select select "NonEscrow"
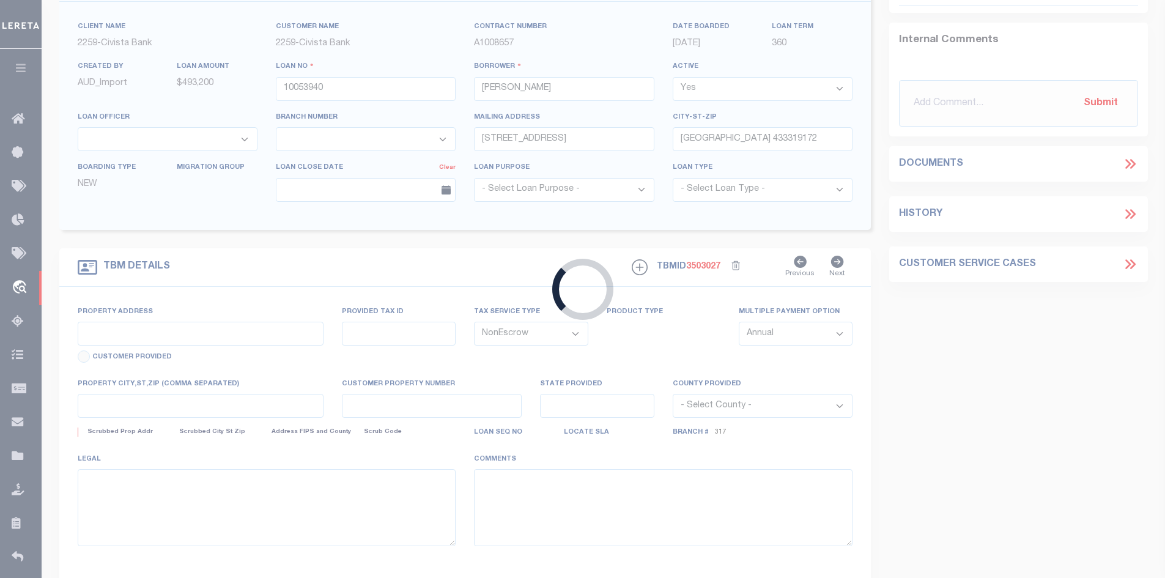
type input "11153 County Road 293"
select select
type input "Lakeview OH 433319172"
type input "R"
type input "OH"
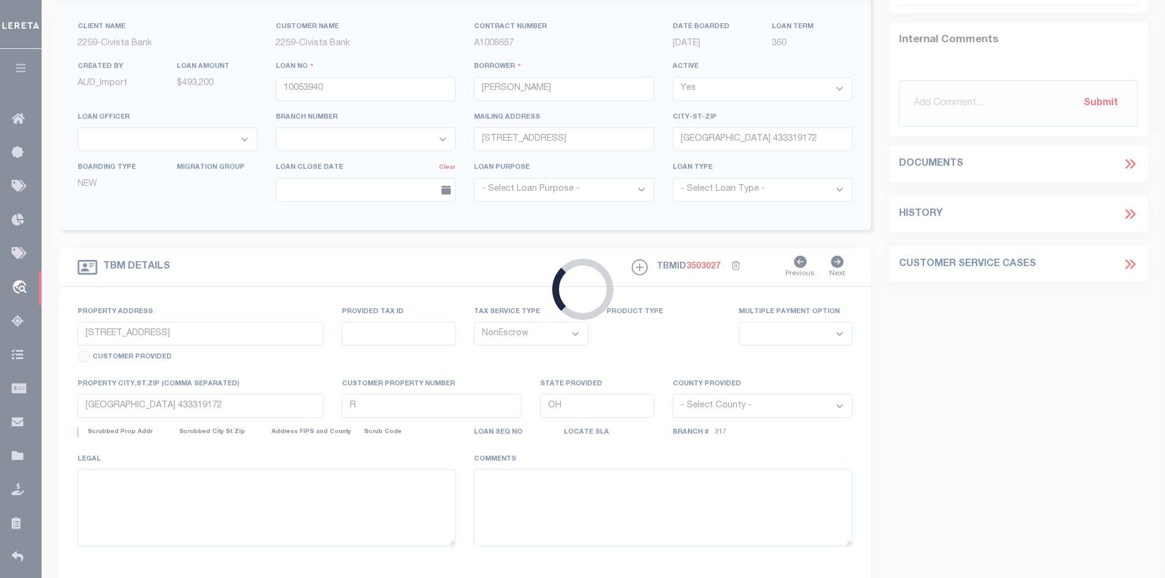
select select
select select "7634"
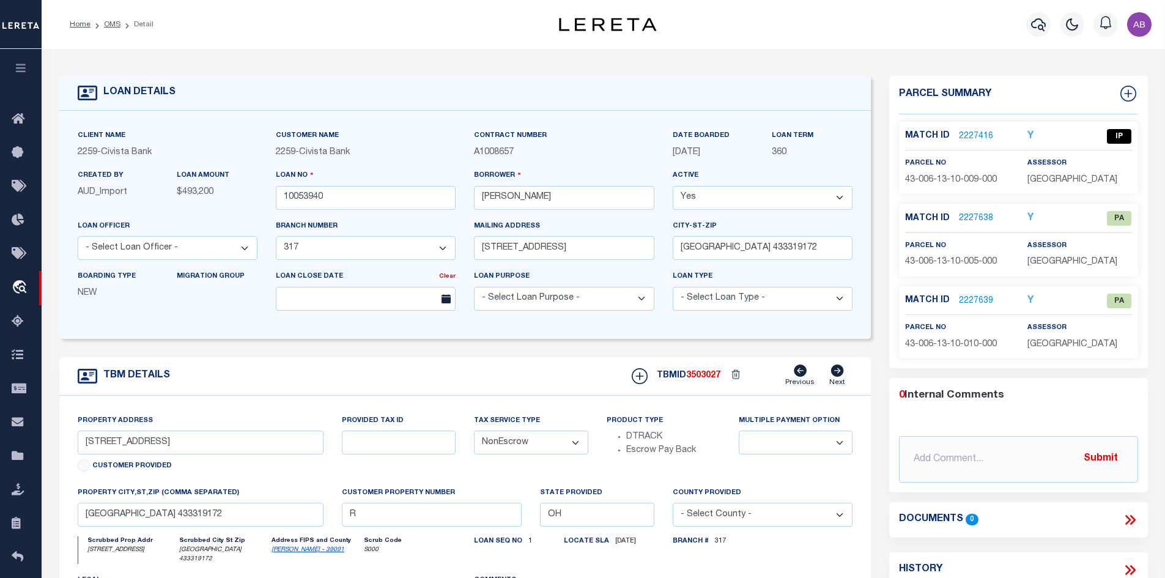
click at [968, 134] on link "2227416" at bounding box center [976, 136] width 34 height 13
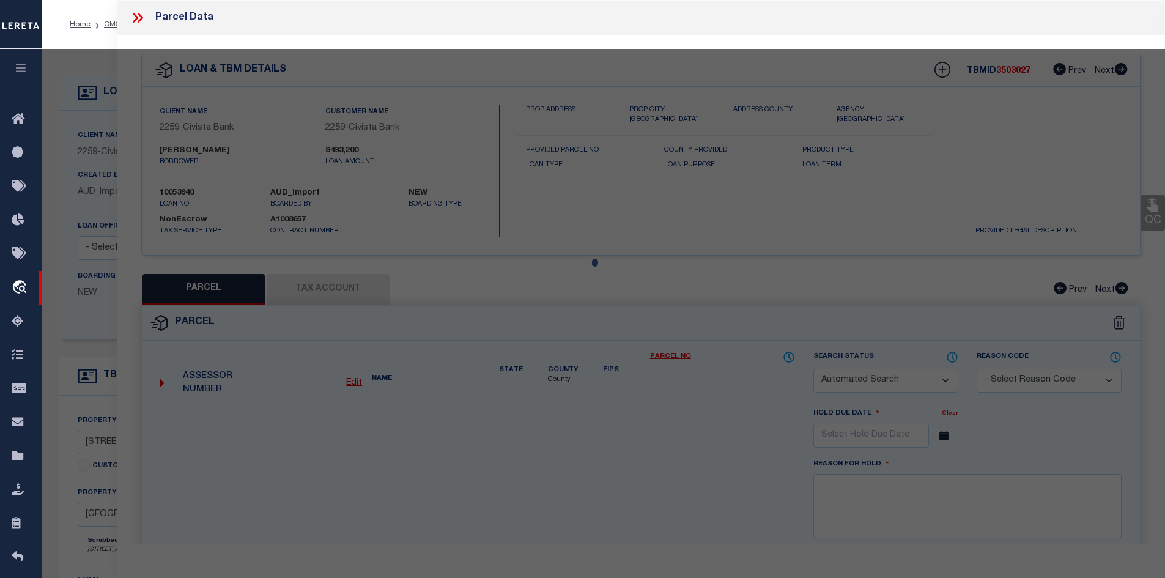
checkbox input "false"
select select "IP"
type input "PLEIMAN,RICHARD L"
select select "ATL"
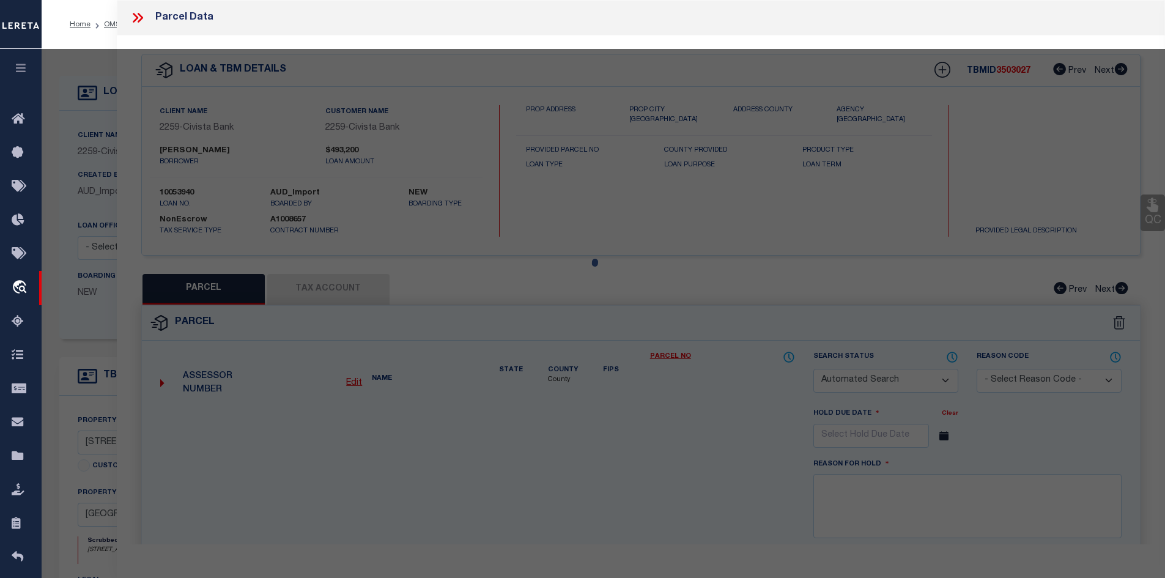
select select "ADD"
type input "11153 COUNTY ROAD 293"
checkbox input "false"
type input "LAKEVIEW, OH 43331"
type textarea "3034 2"
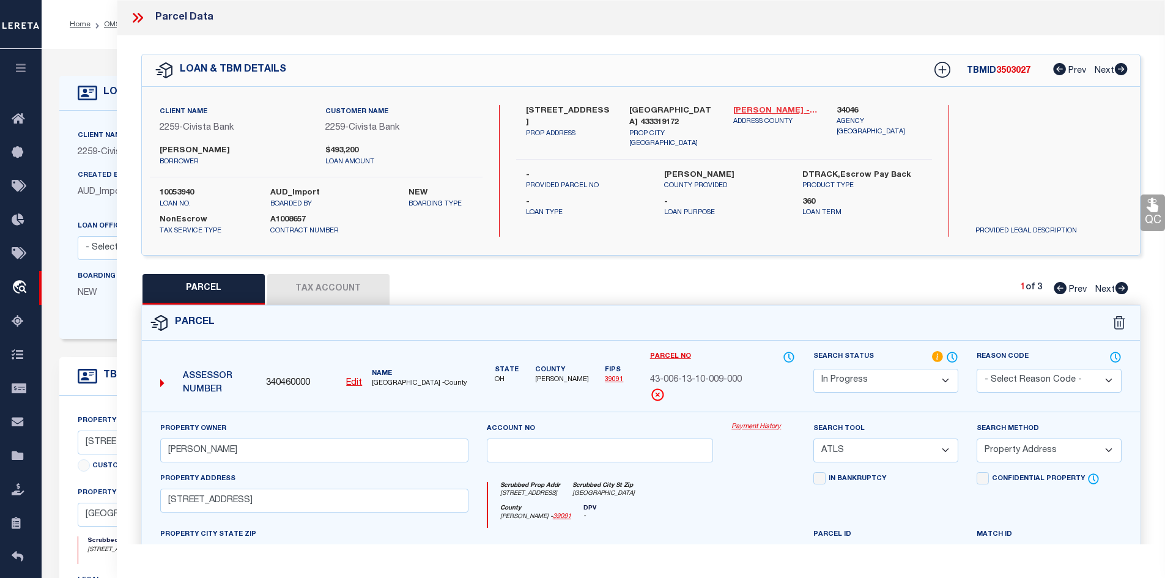
click at [743, 106] on link "Logan - 39091" at bounding box center [776, 111] width 86 height 12
click at [531, 110] on label "11153 County Road 293" at bounding box center [569, 117] width 86 height 24
click at [531, 111] on label "11153 County Road 293" at bounding box center [569, 117] width 86 height 24
copy label "11153"
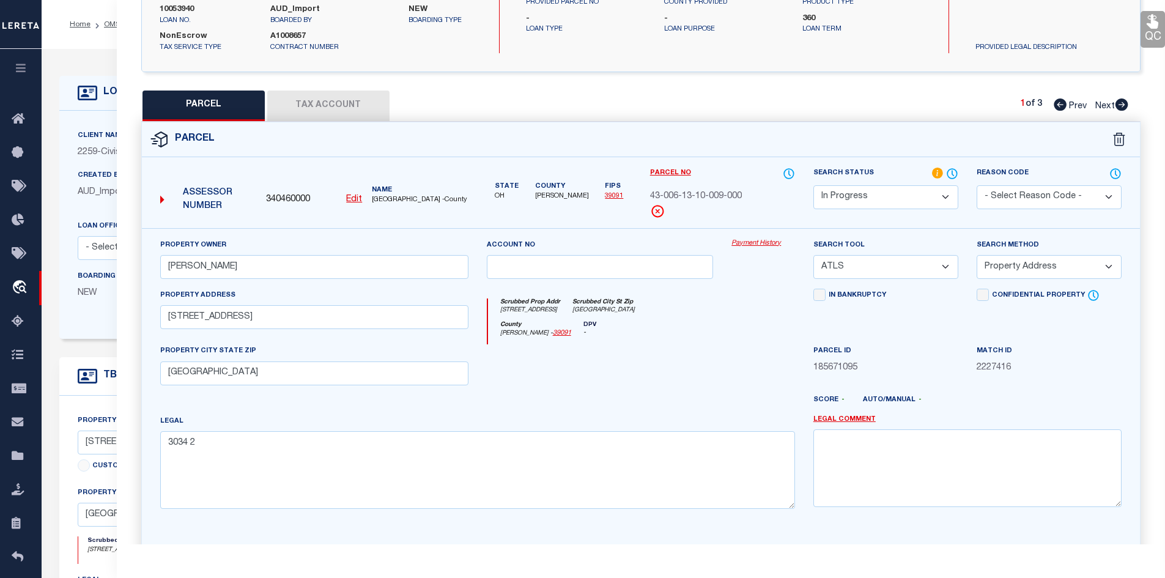
click at [333, 87] on div "QC QC QC" at bounding box center [641, 222] width 1049 height 740
click at [330, 111] on button "Tax Account" at bounding box center [328, 105] width 122 height 31
select select "100"
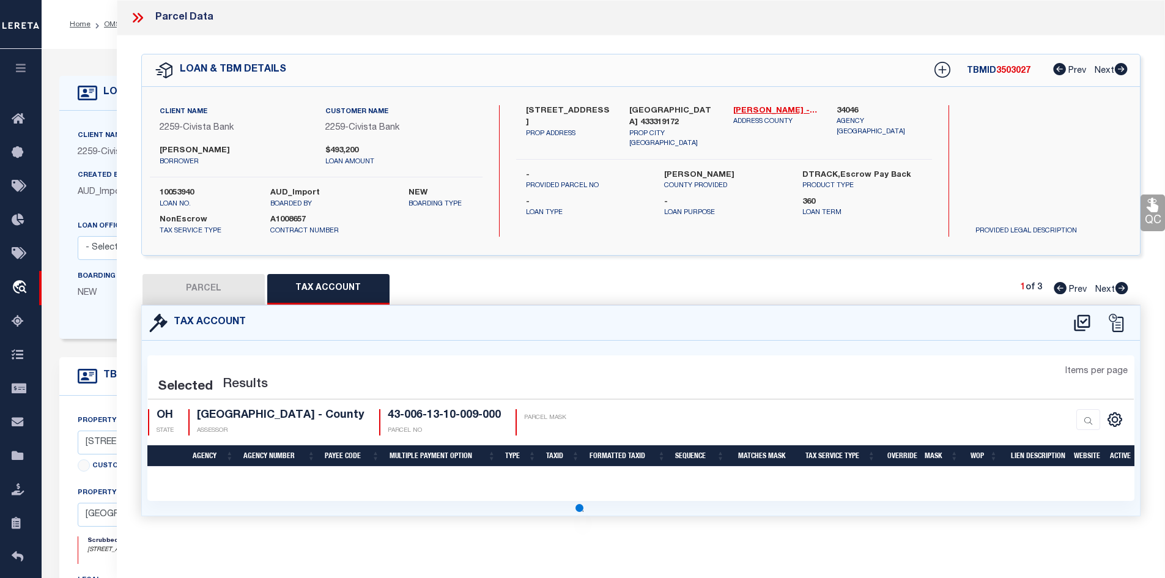
scroll to position [0, 0]
select select "100"
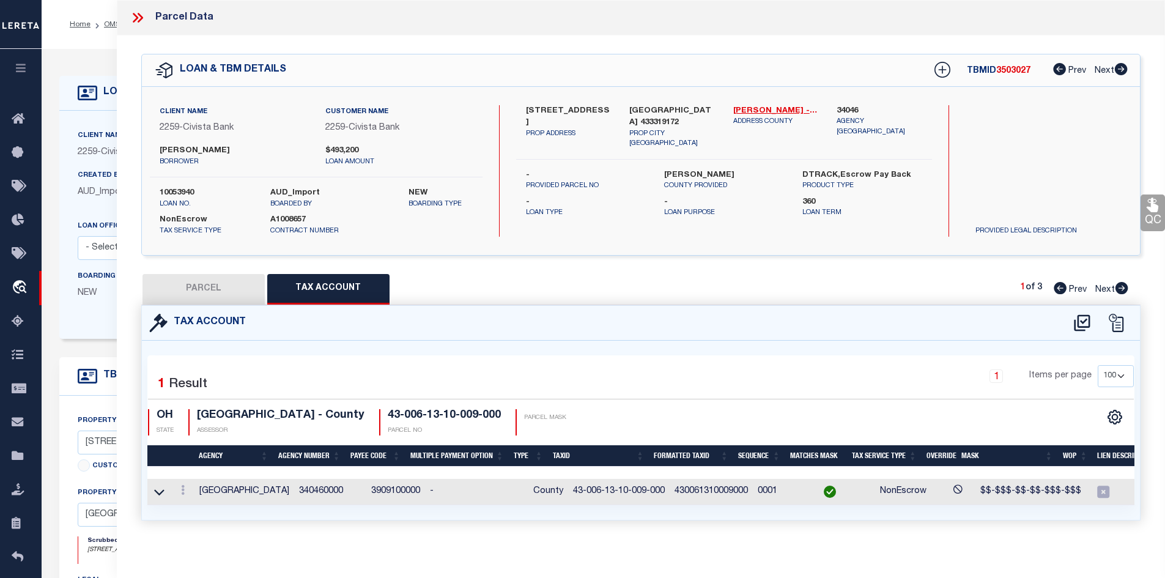
click at [206, 267] on div "QC QC QC" at bounding box center [641, 292] width 1049 height 514
click at [199, 288] on button "PARCEL" at bounding box center [203, 289] width 122 height 31
select select "AS"
select select
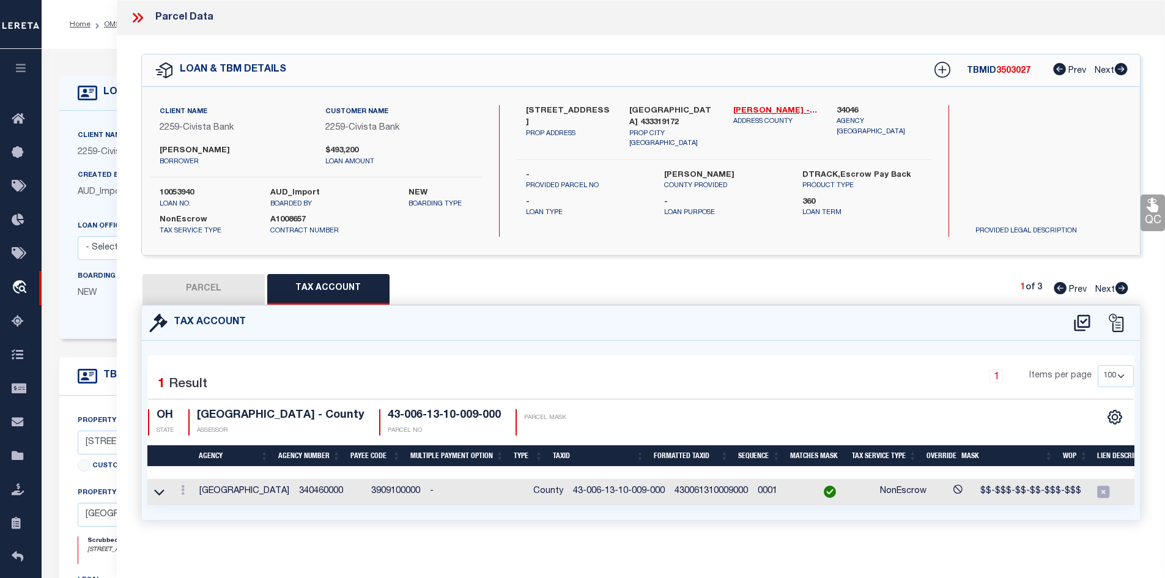
checkbox input "false"
select select "IP"
type input "PLEIMAN,RICHARD L"
select select "ATL"
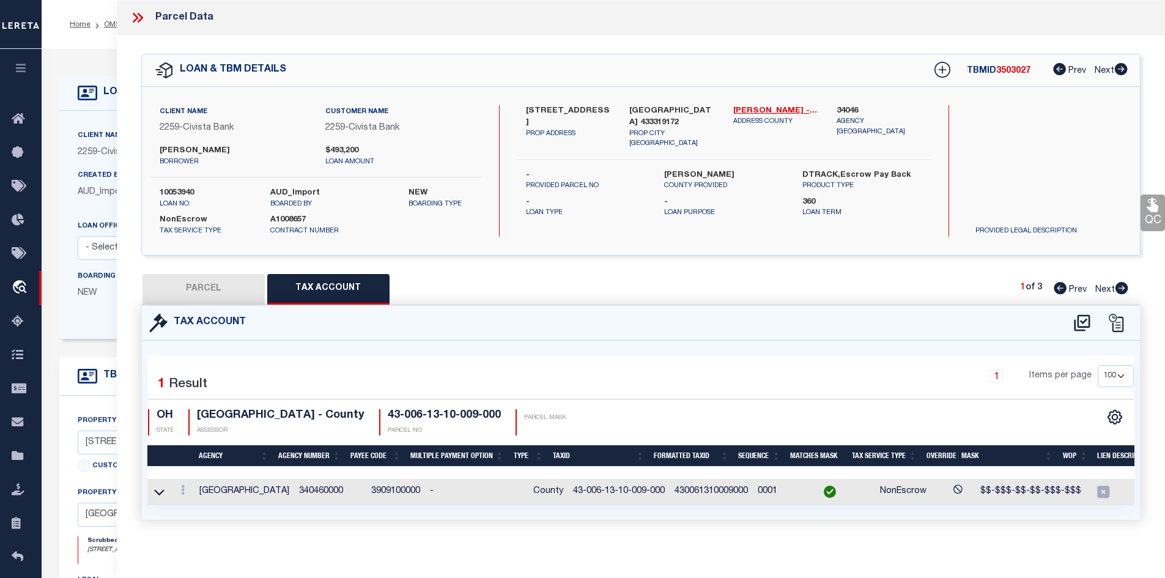
select select "ADD"
type input "11153 COUNTY ROAD 293"
checkbox input "false"
type input "LAKEVIEW, OH 43331"
type textarea "3034 2"
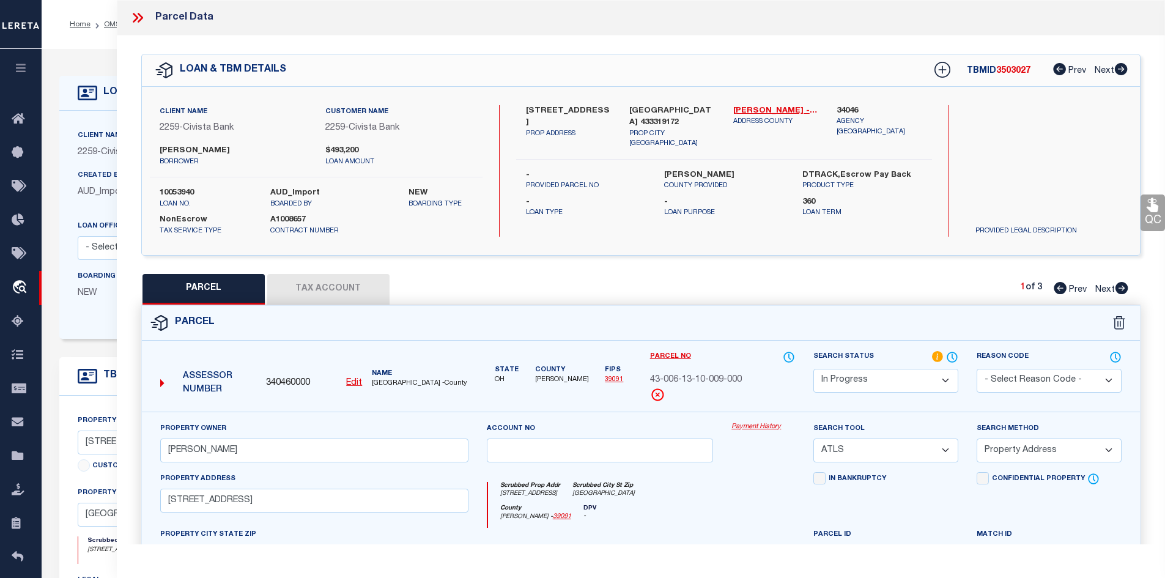
click at [853, 372] on select "Automated Search Bad Parcel Complete Duplicate Parcel High Dollar Reporting In …" at bounding box center [885, 381] width 145 height 24
select select "PC"
click at [813, 369] on select "Automated Search Bad Parcel Complete Duplicate Parcel High Dollar Reporting In …" at bounding box center [885, 381] width 145 height 24
click at [847, 452] on select "-- Select Search Tool -- 3rd Party Website Agency File Agency Website ATLS CNV-…" at bounding box center [885, 450] width 145 height 24
select select "AGW"
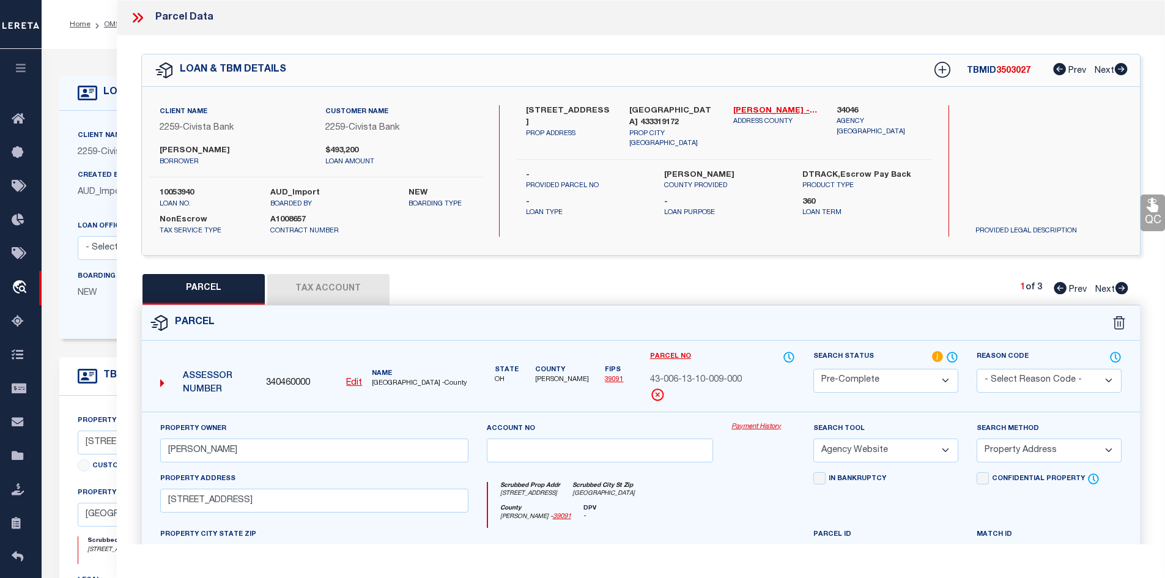
click at [813, 438] on select "-- Select Search Tool -- 3rd Party Website Agency File Agency Website ATLS CNV-…" at bounding box center [885, 450] width 145 height 24
click at [1016, 445] on select "-- Select Search Method -- Property Address Legal Liability Info Provided" at bounding box center [1048, 450] width 145 height 24
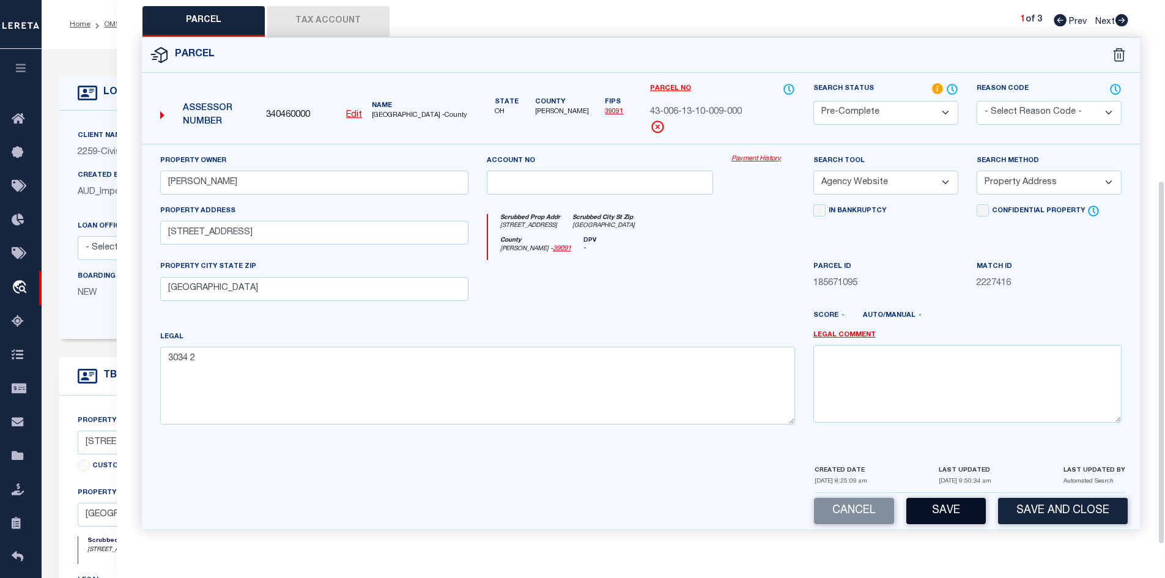
click at [944, 509] on button "Save" at bounding box center [945, 511] width 79 height 26
select select "AS"
select select
checkbox input "false"
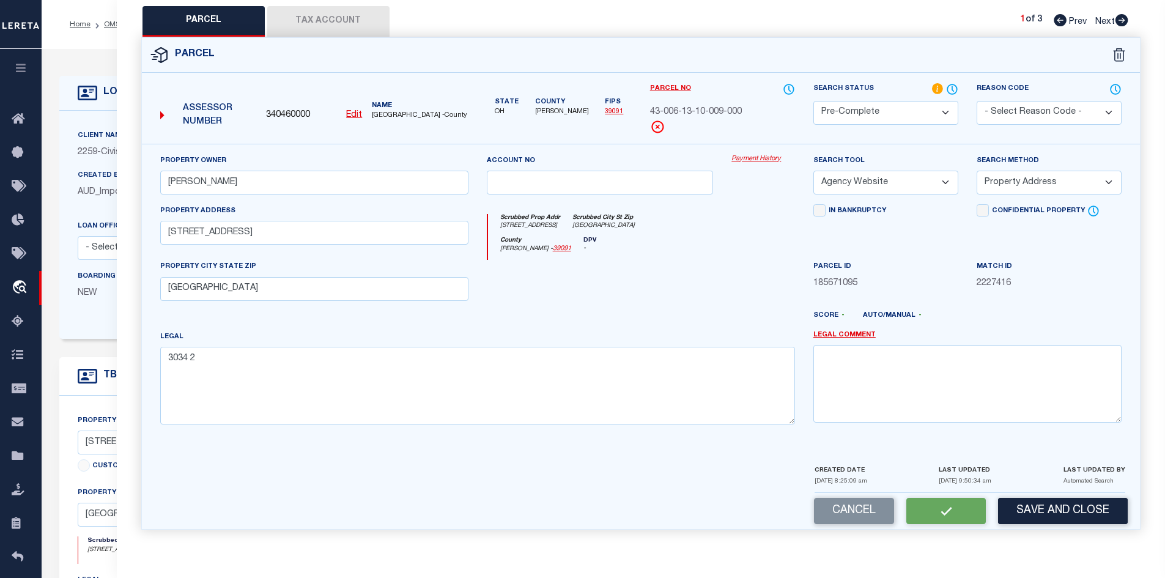
checkbox input "false"
select select "PC"
type input "PLEIMAN,RICHARD L"
select select "AGW"
select select "ADD"
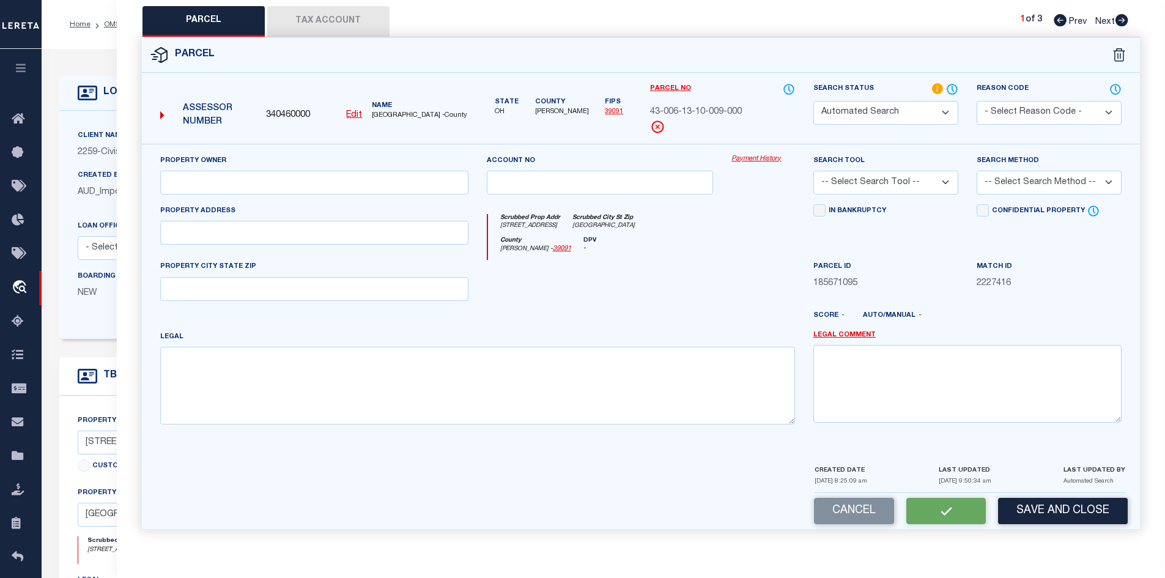
type input "11153 COUNTY ROAD 293"
type input "LAKEVIEW, OH 43331"
type textarea "3034 2"
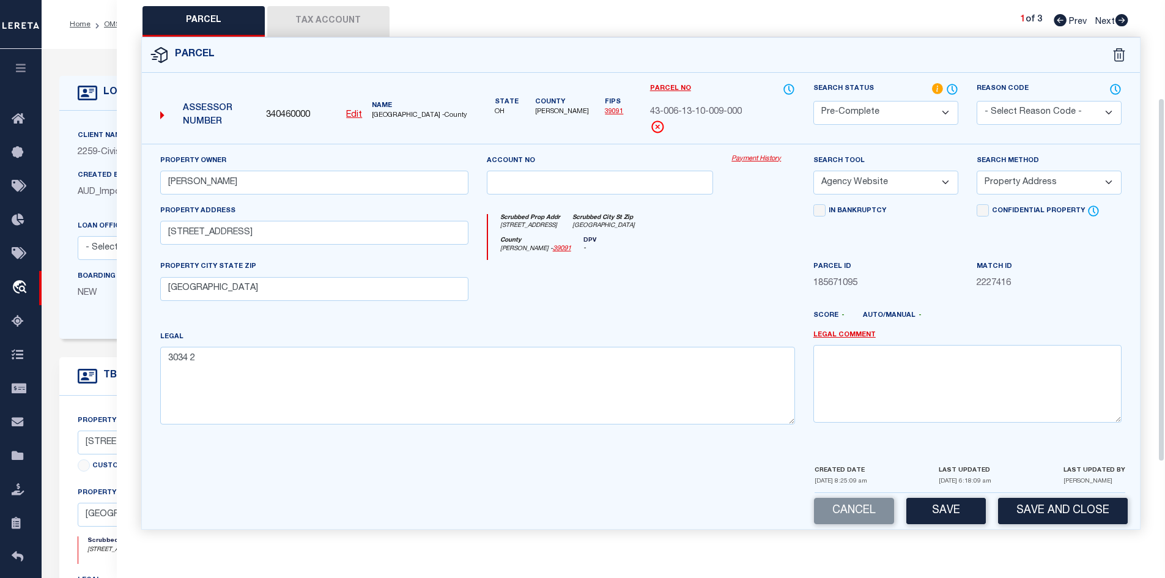
scroll to position [0, 0]
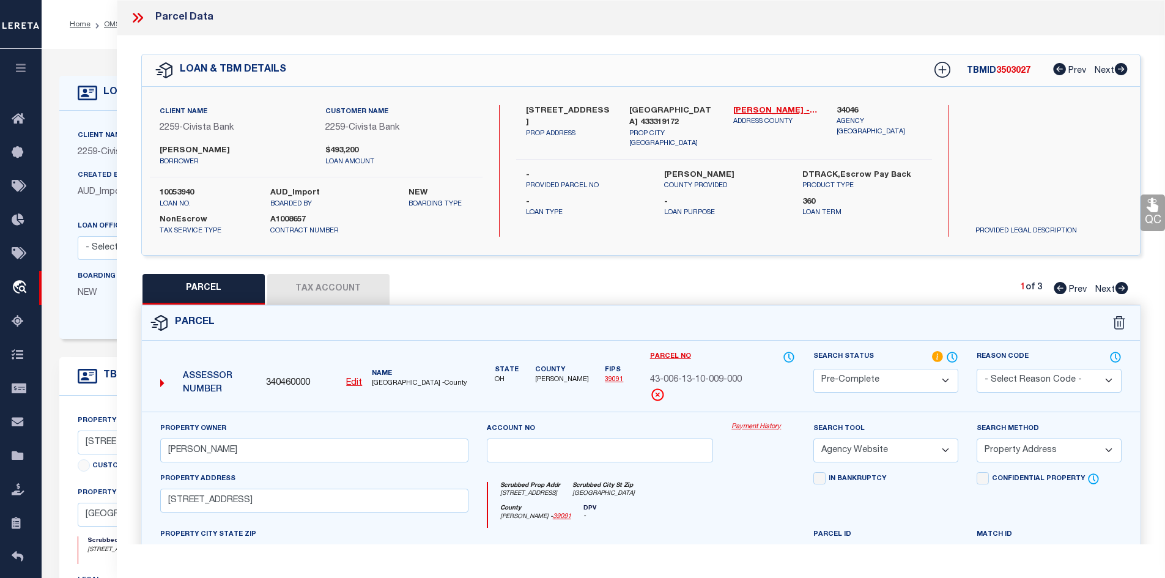
click at [706, 380] on span "43-006-13-10-009-000" at bounding box center [696, 380] width 92 height 13
copy div "43-006-13-10-009-000"
click at [141, 20] on icon at bounding box center [138, 18] width 16 height 16
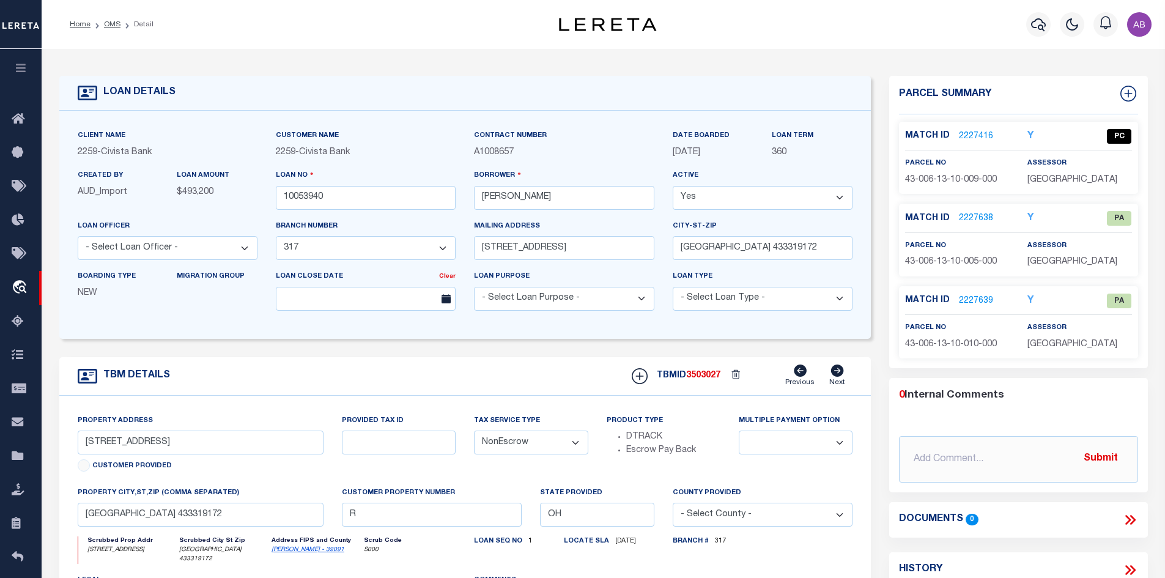
click at [978, 216] on link "2227638" at bounding box center [976, 218] width 34 height 13
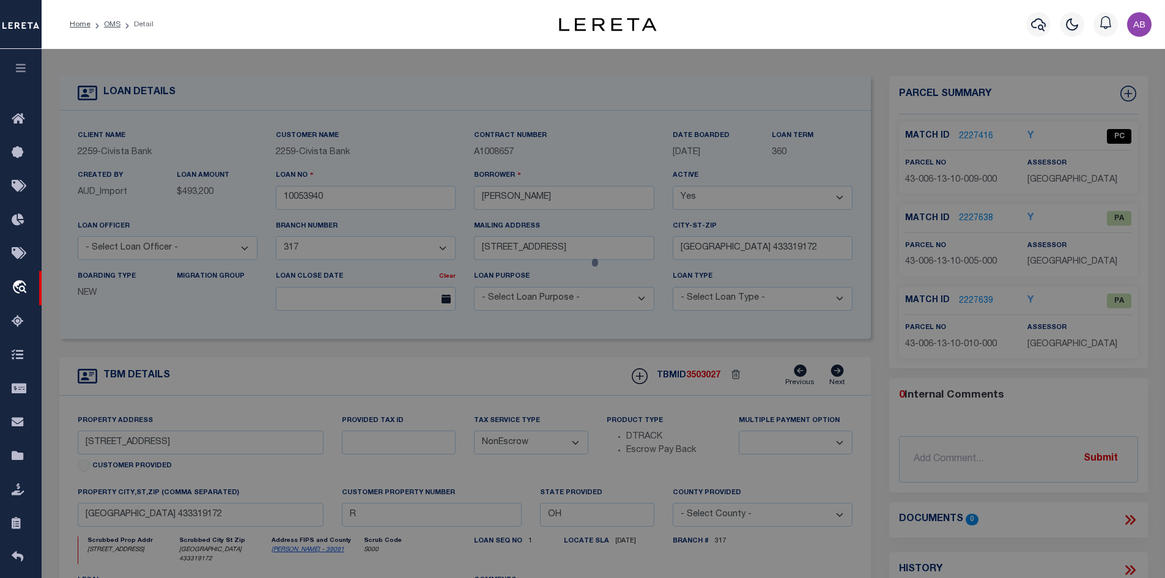
select select "AS"
select select
checkbox input "false"
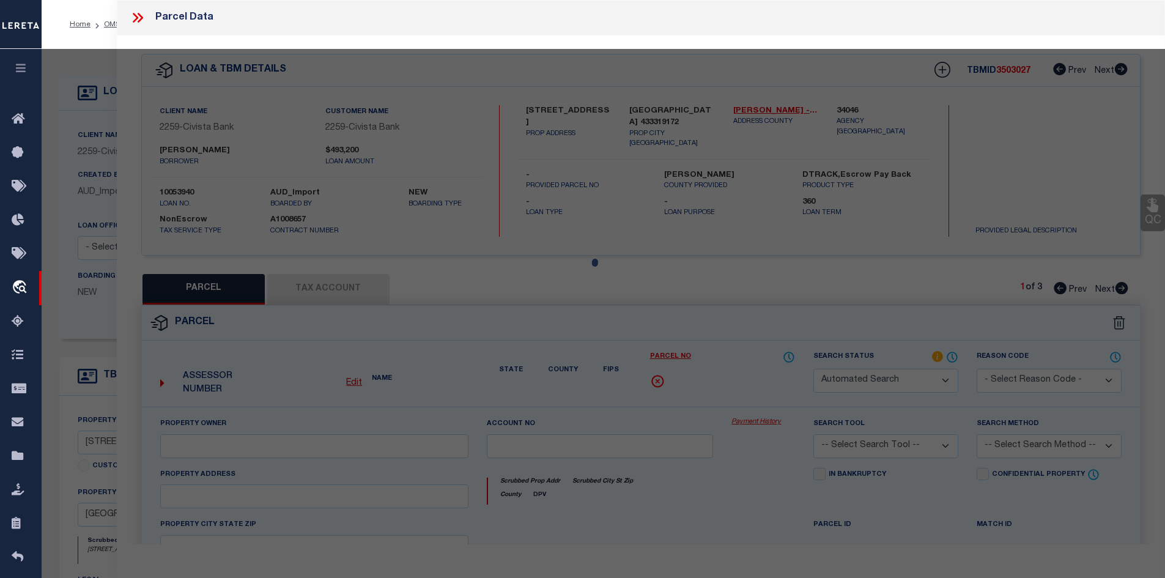
select select "PA"
select select "PRO"
select select "ADD"
checkbox input "false"
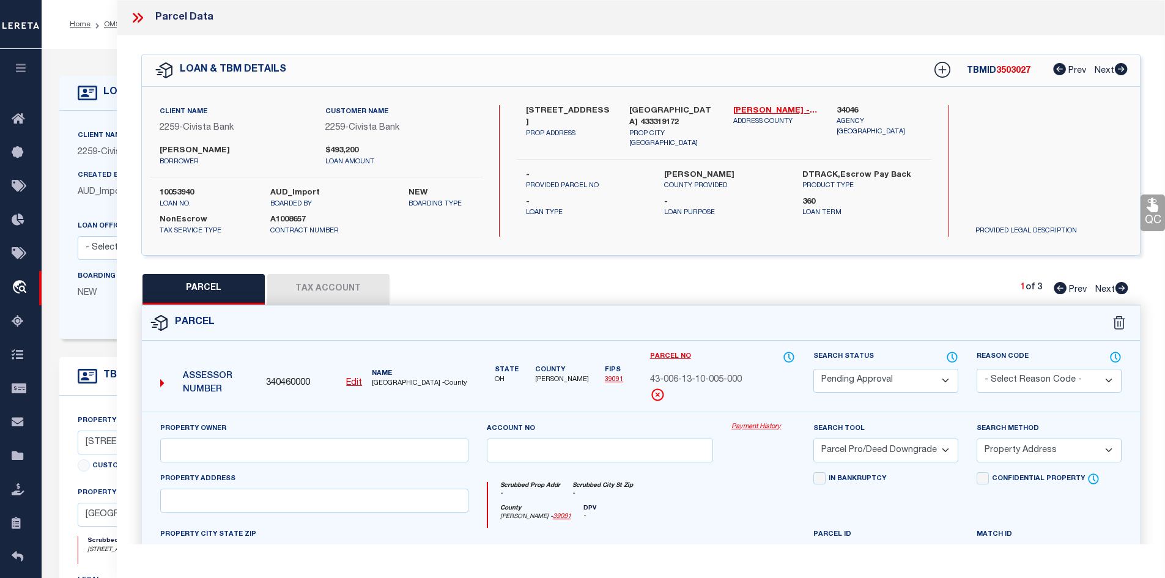
click at [877, 378] on select "Automated Search Bad Parcel Complete Duplicate Parcel High Dollar Reporting In …" at bounding box center [885, 381] width 145 height 24
select select "PR"
click at [813, 369] on select "Automated Search Bad Parcel Complete Duplicate Parcel High Dollar Reporting In …" at bounding box center [885, 381] width 145 height 24
click at [1009, 378] on select "- Select Reason Code - 099 - Other (Provide additional detail) ACT - Agency Cha…" at bounding box center [1048, 381] width 145 height 24
select select "099"
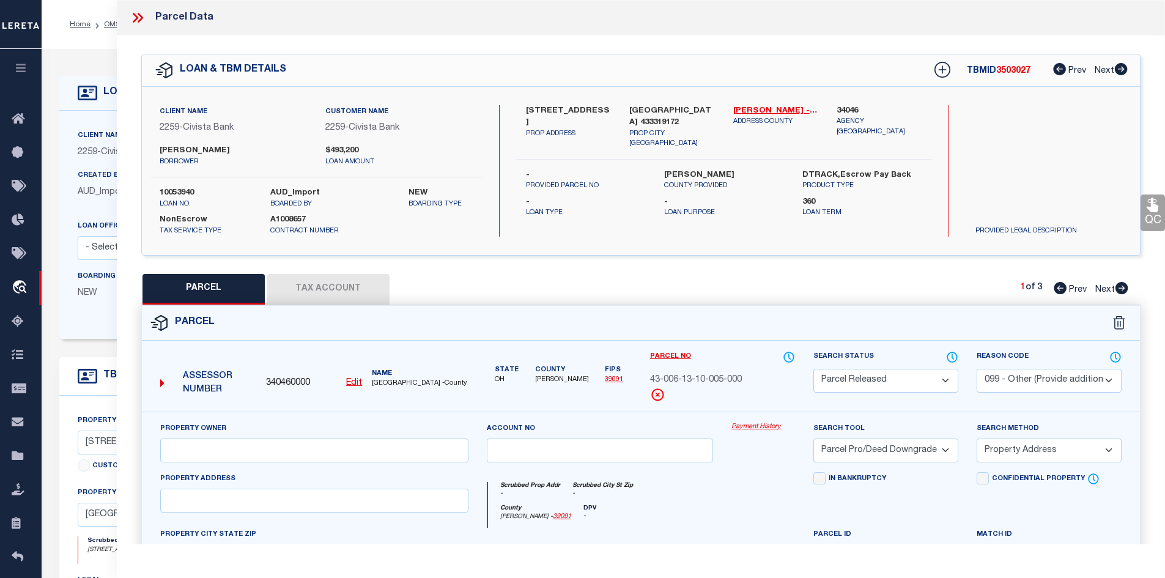
click at [976, 369] on select "- Select Reason Code - 099 - Other (Provide additional detail) ACT - Agency Cha…" at bounding box center [1048, 381] width 145 height 24
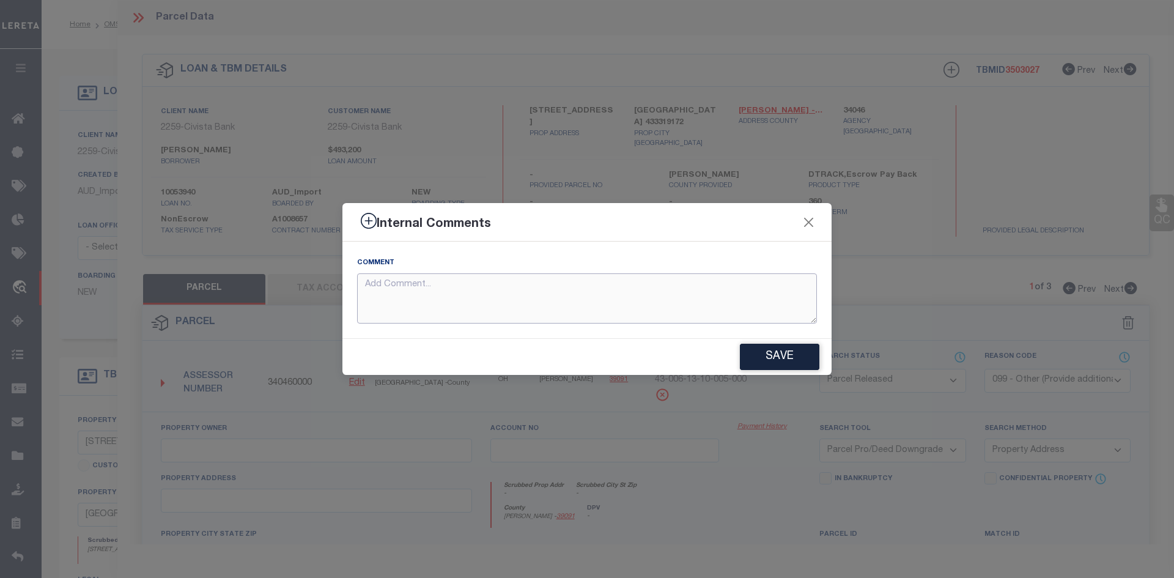
click at [597, 282] on textarea at bounding box center [587, 298] width 460 height 51
type textarea "PARCEL NOT NEEDED"
click at [768, 351] on button "Save" at bounding box center [779, 357] width 79 height 26
type textarea "PARCEL NOT NEEDED"
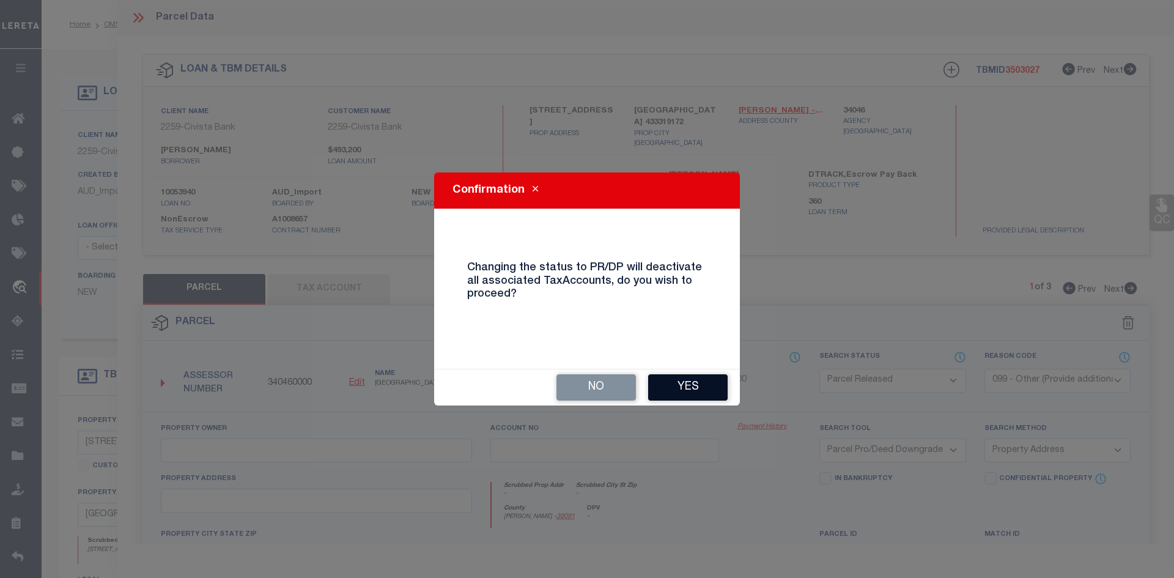
click at [676, 385] on button "Yes" at bounding box center [687, 387] width 79 height 26
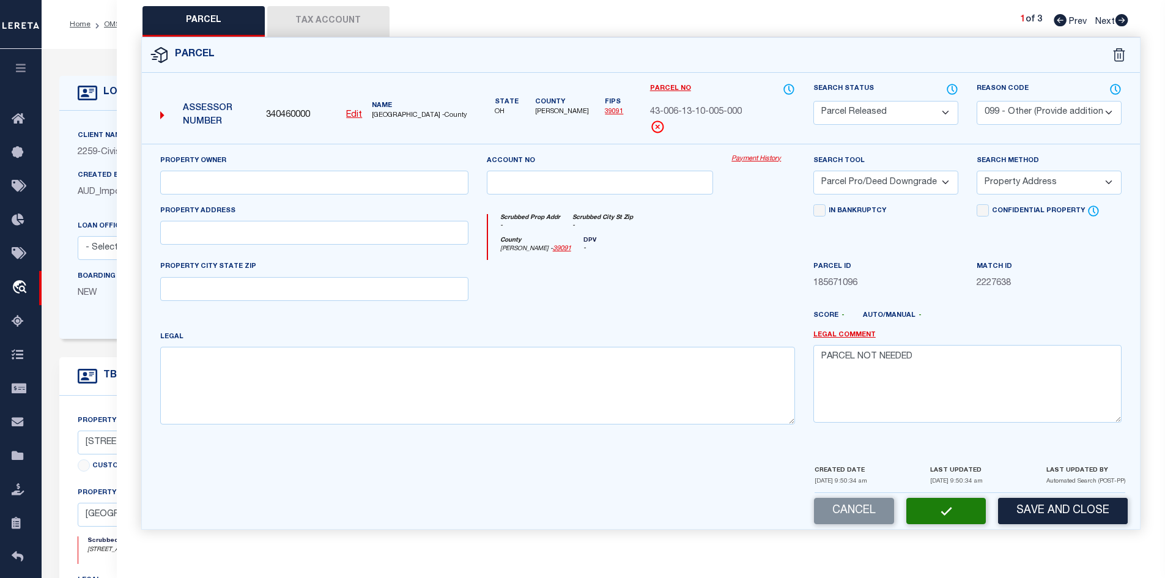
select select "AS"
select select
checkbox input "false"
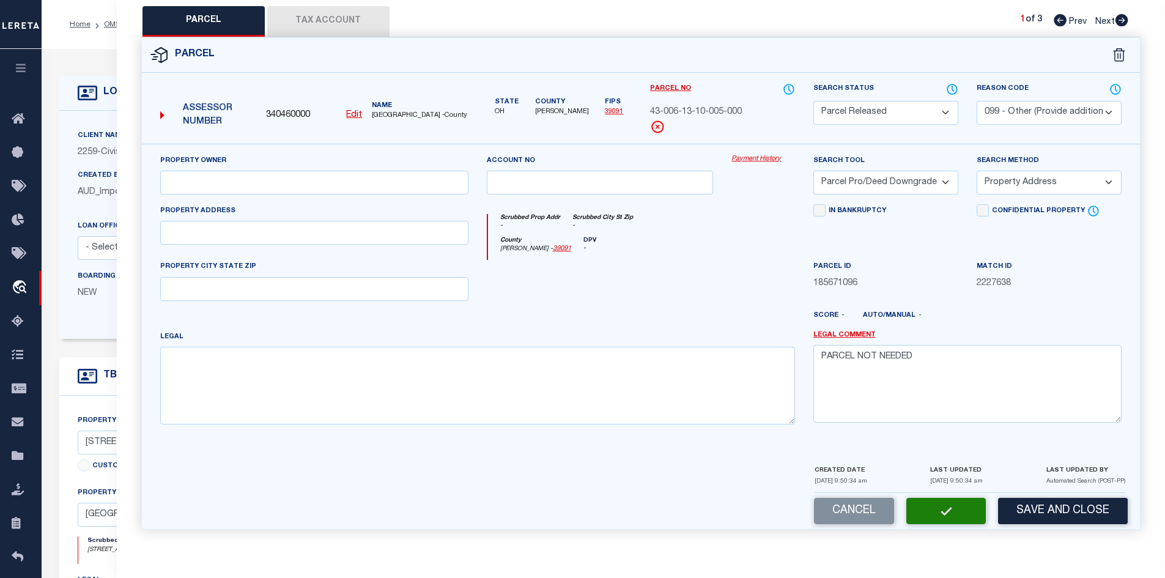
checkbox input "false"
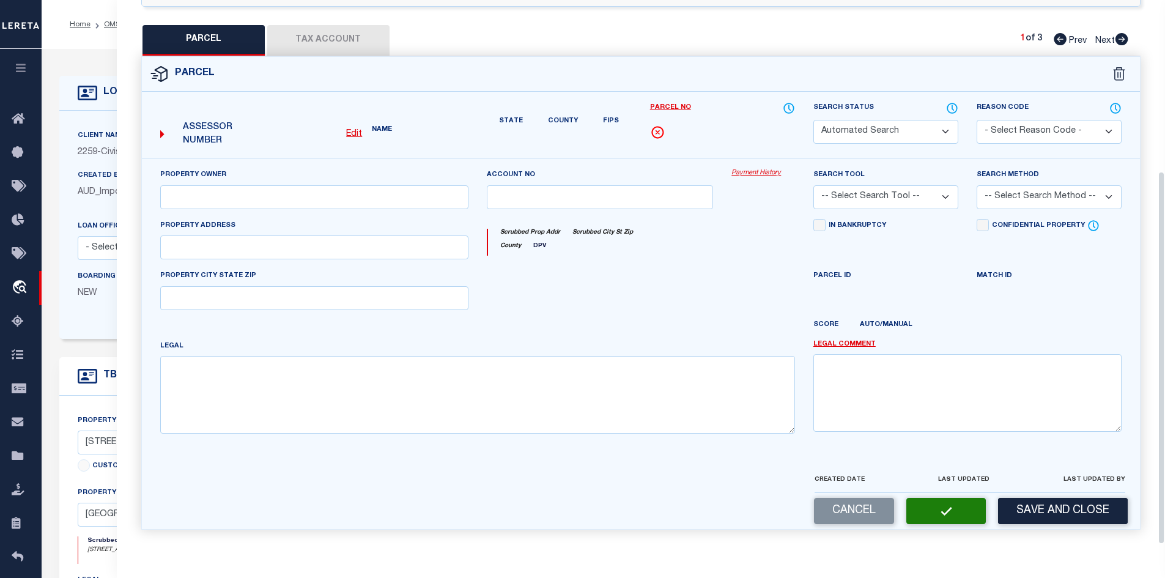
select select "PR"
select select "099"
select select "PRO"
select select "ADD"
type textarea "PARCEL NOT NEEDED"
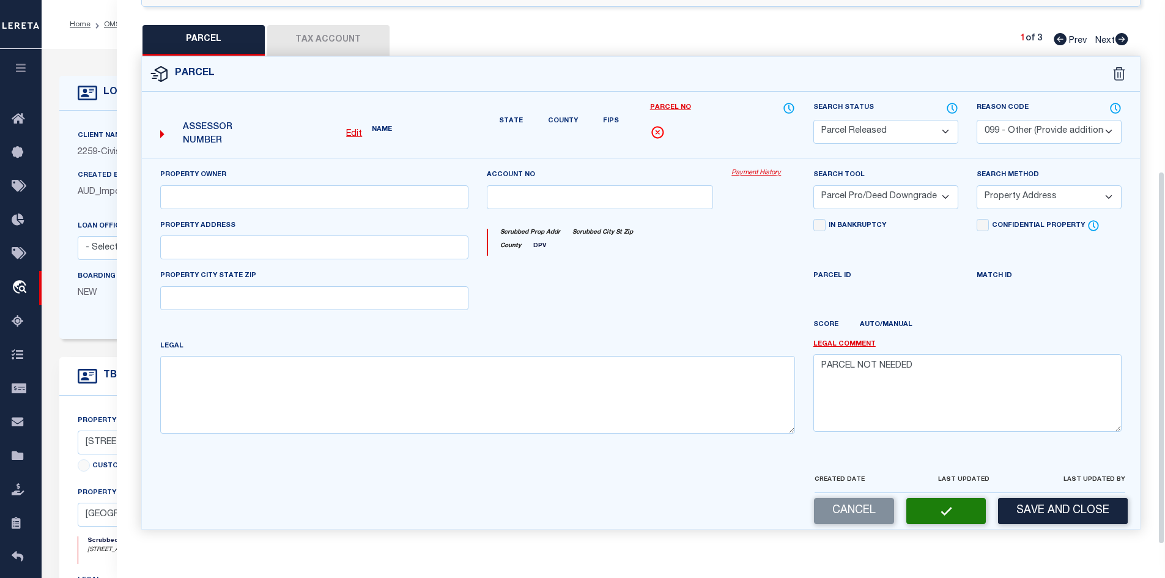
scroll to position [269, 0]
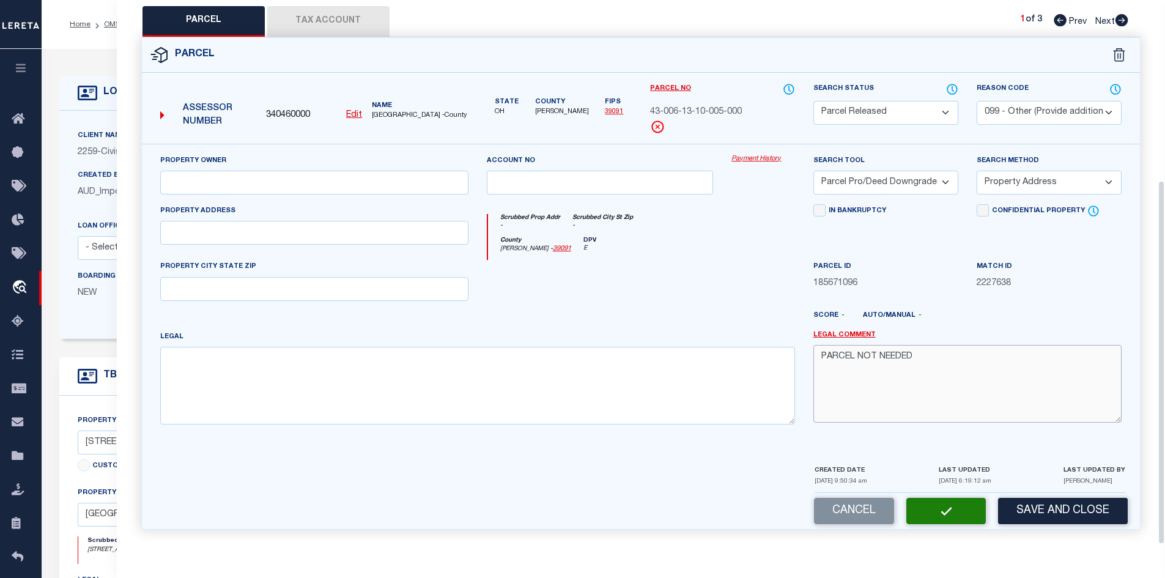
click at [871, 364] on textarea "PARCEL NOT NEEDED" at bounding box center [967, 383] width 308 height 77
click at [1116, 20] on icon at bounding box center [1121, 20] width 13 height 12
select select "AS"
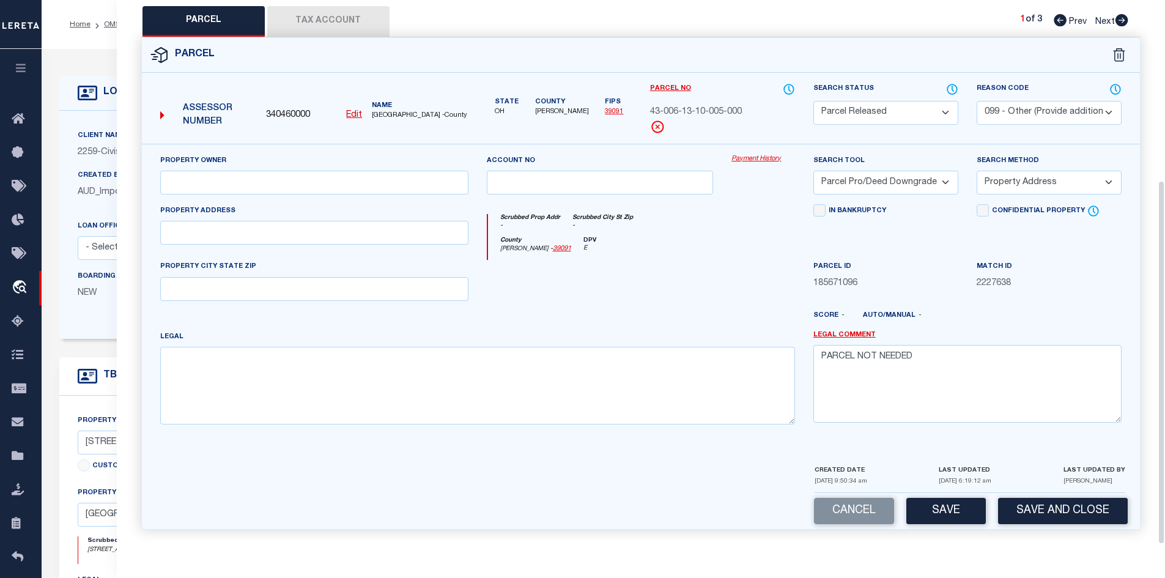
select select
checkbox input "false"
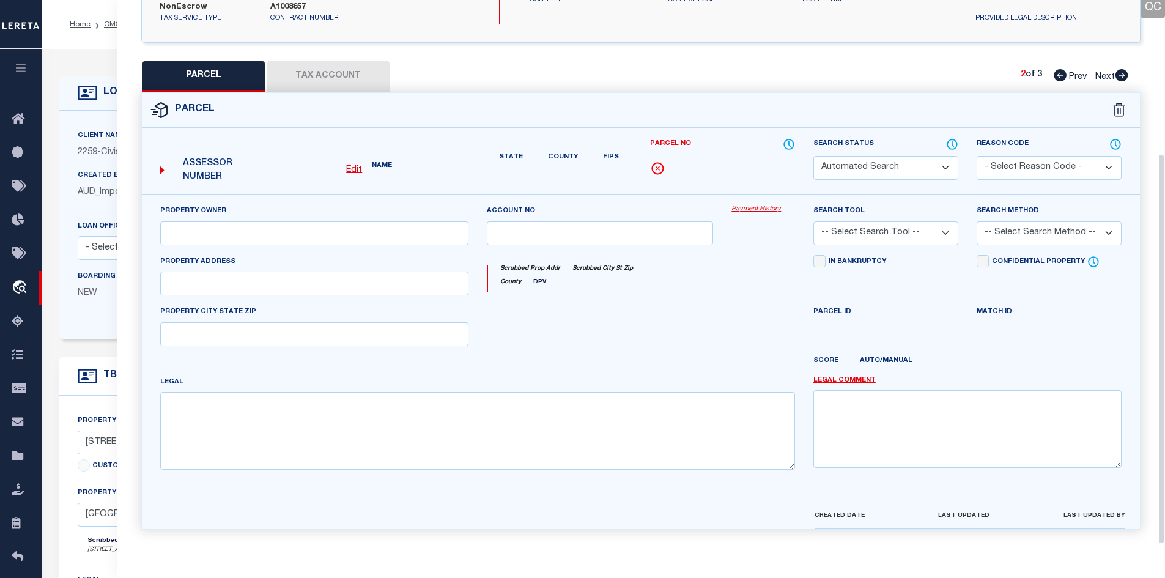
select select "PC"
type input "PLEIMAN,RICHARD L"
select select "AGW"
select select "ADD"
type input "11153 COUNTY ROAD 293"
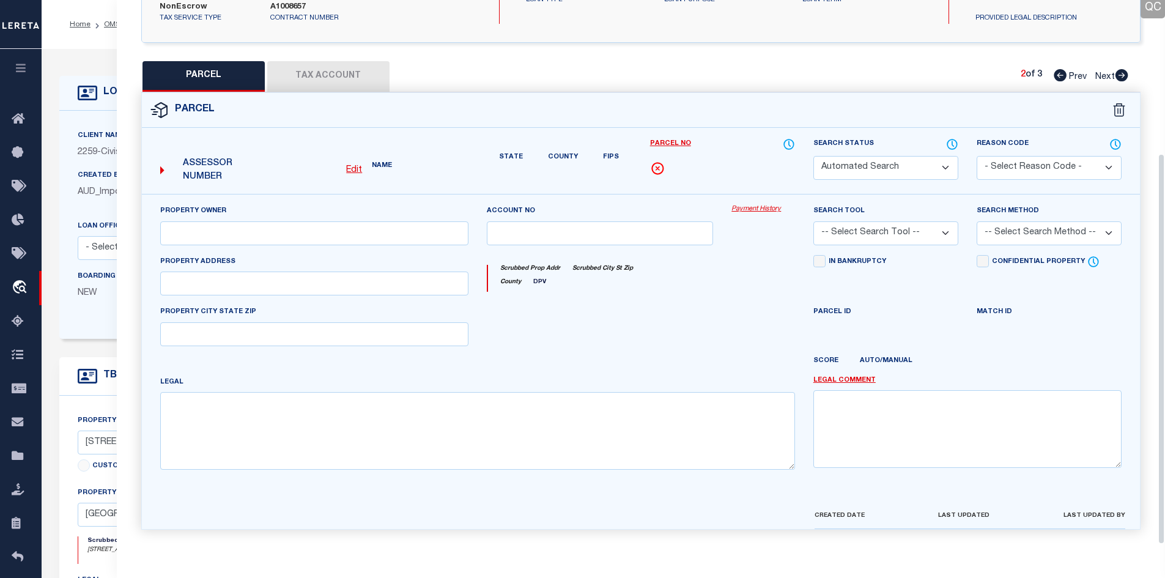
type input "LAKEVIEW, OH 43331"
type textarea "3034 2"
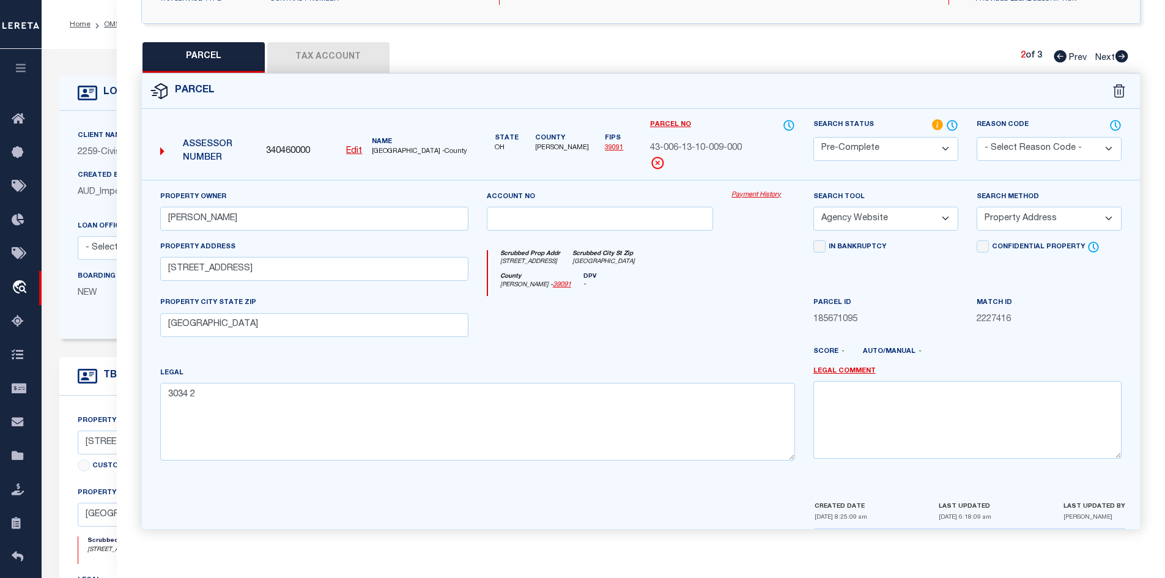
click at [1121, 57] on icon at bounding box center [1121, 56] width 13 height 12
select select "AS"
select select
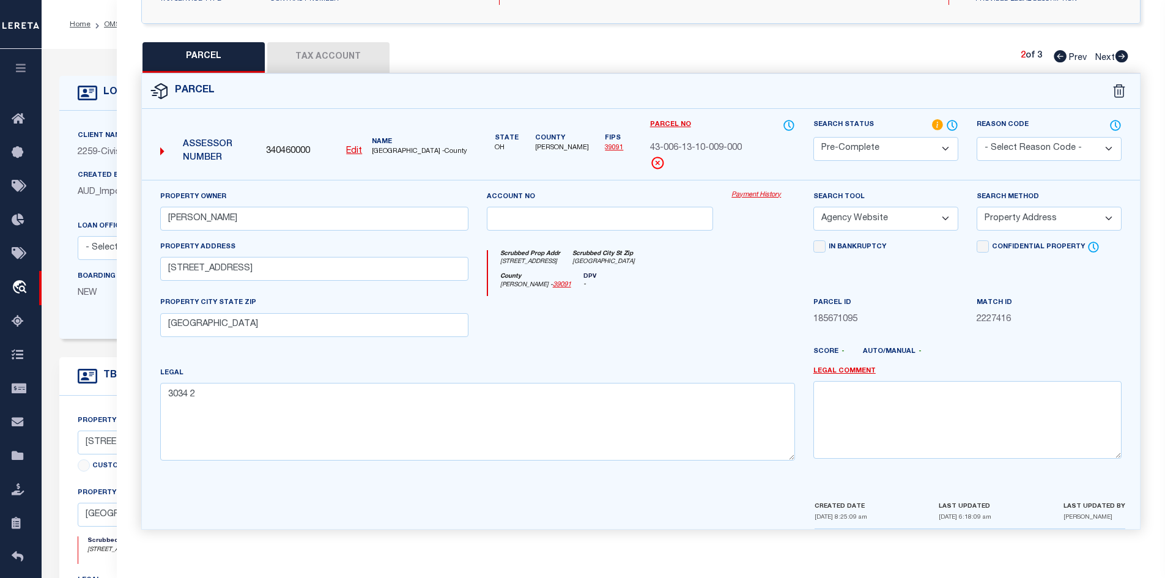
checkbox input "false"
select select "PA"
select select "PRO"
select select "ADD"
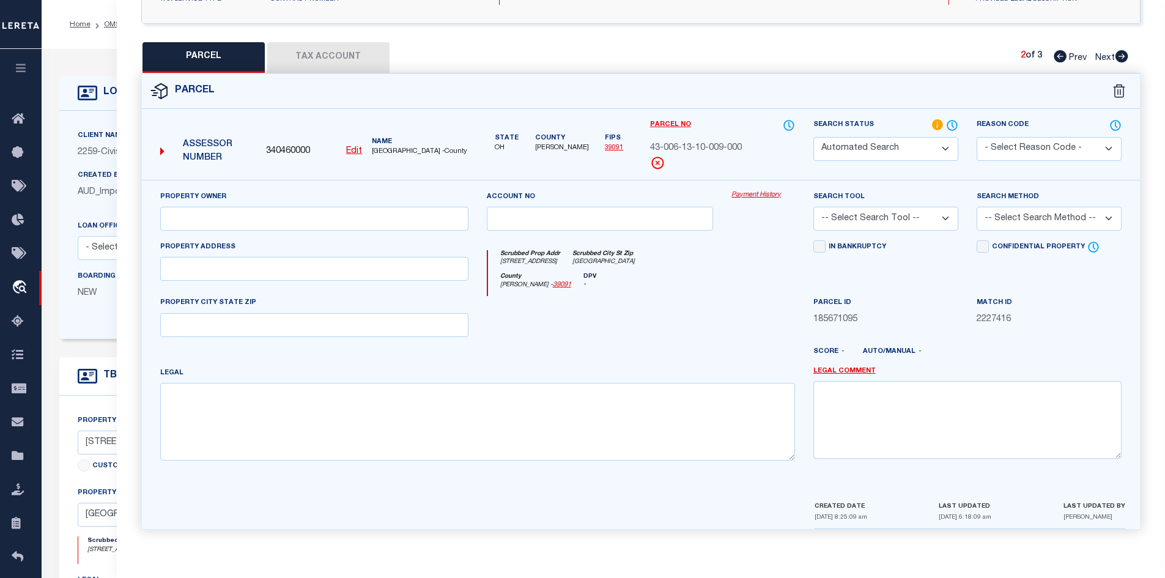
checkbox input "false"
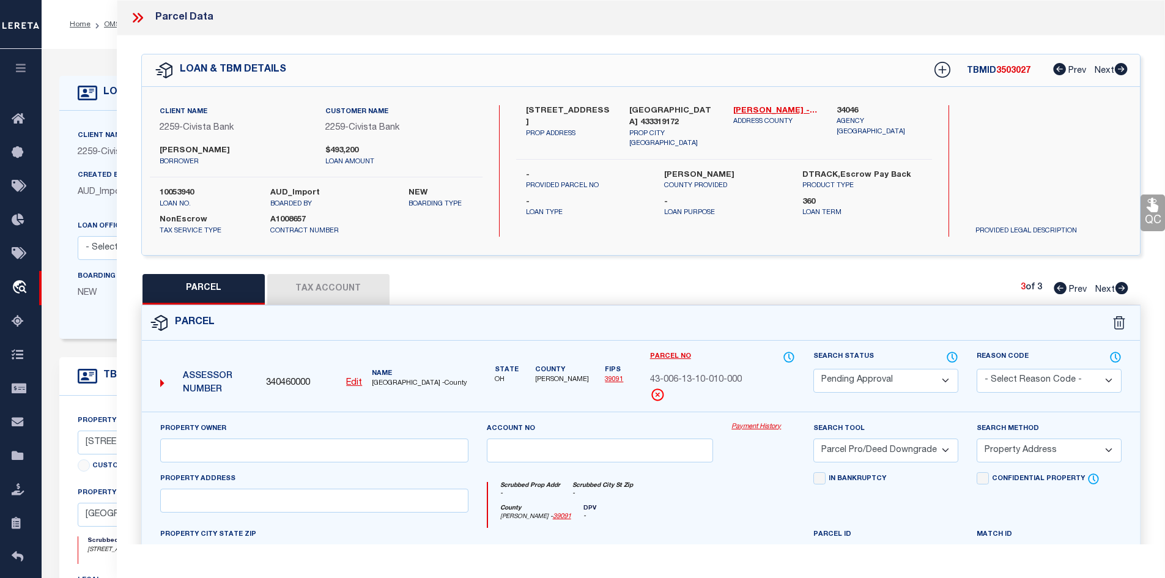
click at [856, 389] on select "Automated Search Bad Parcel Complete Duplicate Parcel High Dollar Reporting In …" at bounding box center [885, 381] width 145 height 24
select select "PR"
click at [813, 369] on select "Automated Search Bad Parcel Complete Duplicate Parcel High Dollar Reporting In …" at bounding box center [885, 381] width 145 height 24
click at [1007, 379] on select "- Select Reason Code - 099 - Other (Provide additional detail) ACT - Agency Cha…" at bounding box center [1048, 381] width 145 height 24
select select "099"
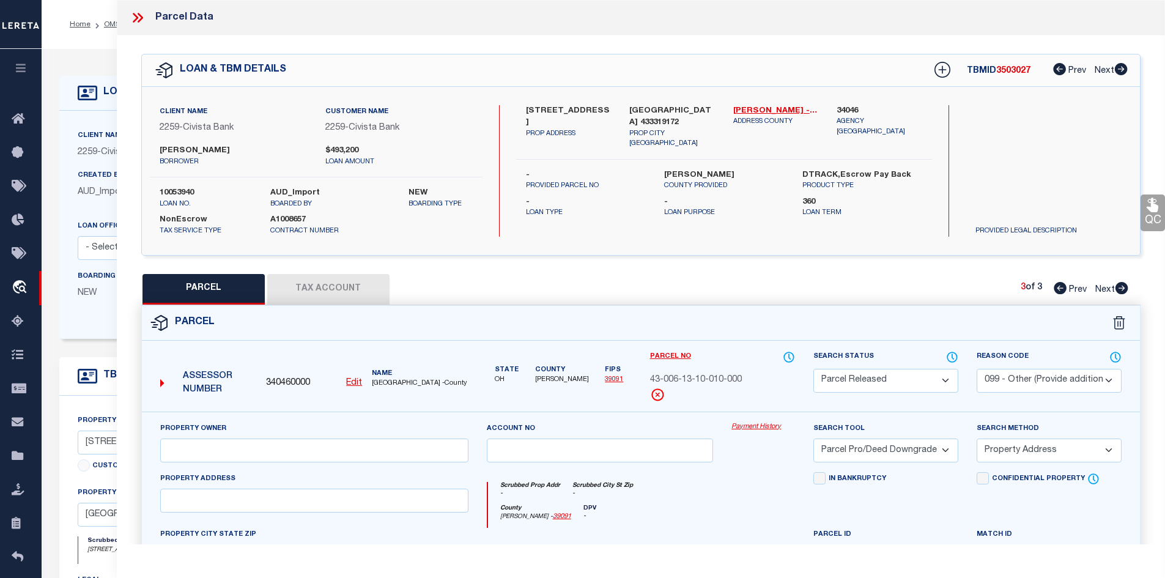
click at [976, 369] on select "- Select Reason Code - 099 - Other (Provide additional detail) ACT - Agency Cha…" at bounding box center [1048, 381] width 145 height 24
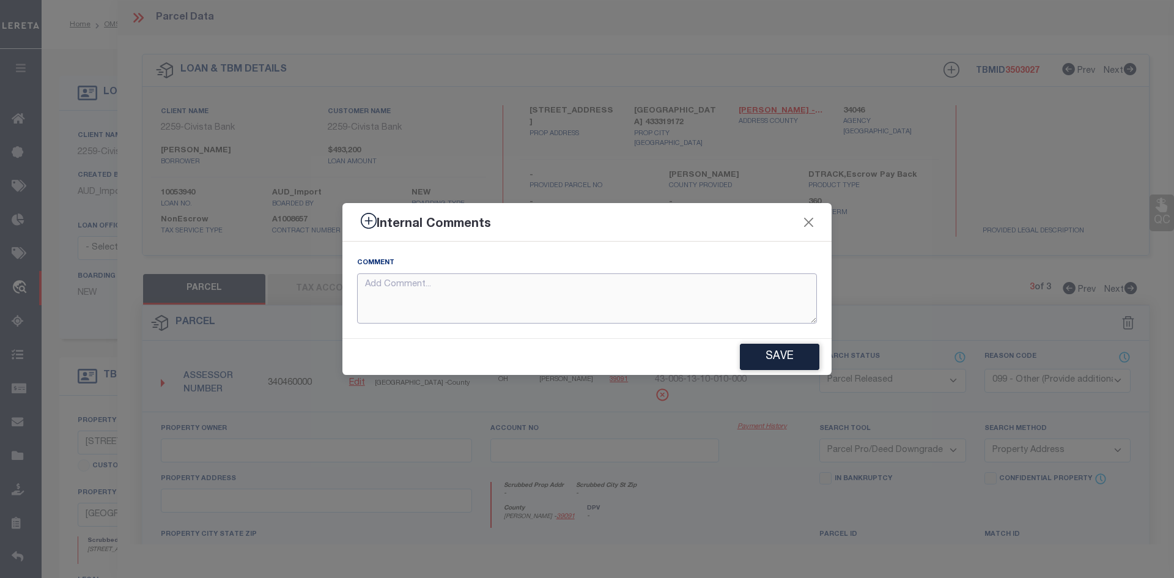
click at [515, 296] on textarea at bounding box center [587, 298] width 460 height 51
paste textarea "PARCEL NOT NEEDED"
type textarea "PARCEL NOT NEEDED"
click at [765, 349] on button "Save" at bounding box center [779, 357] width 79 height 26
type textarea "PARCEL NOT NEEDED"
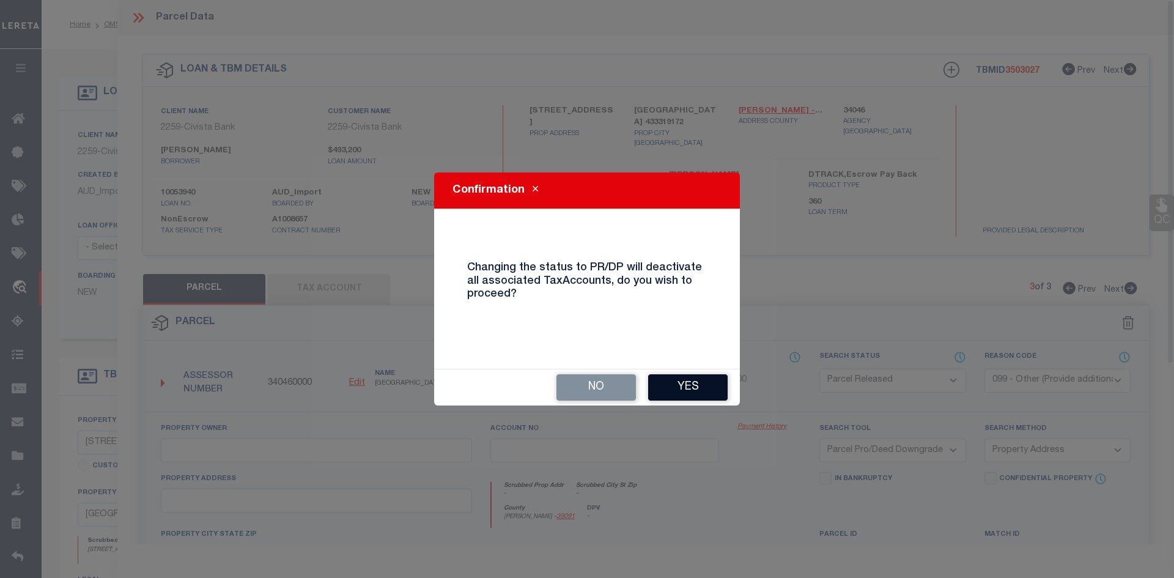
click at [683, 385] on button "Yes" at bounding box center [687, 387] width 79 height 26
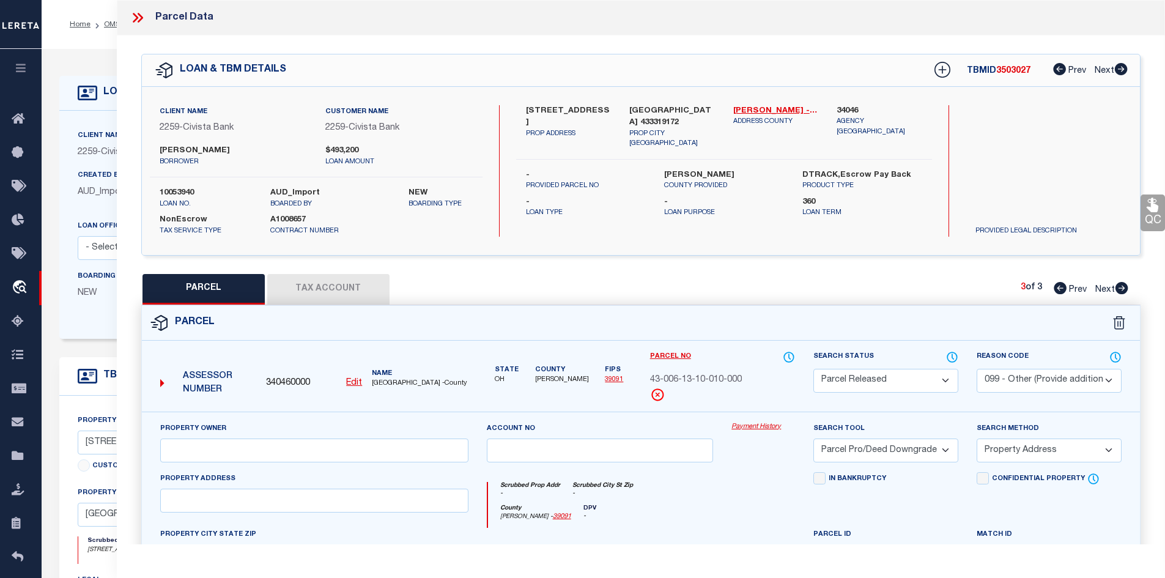
select select "AS"
select select
checkbox input "false"
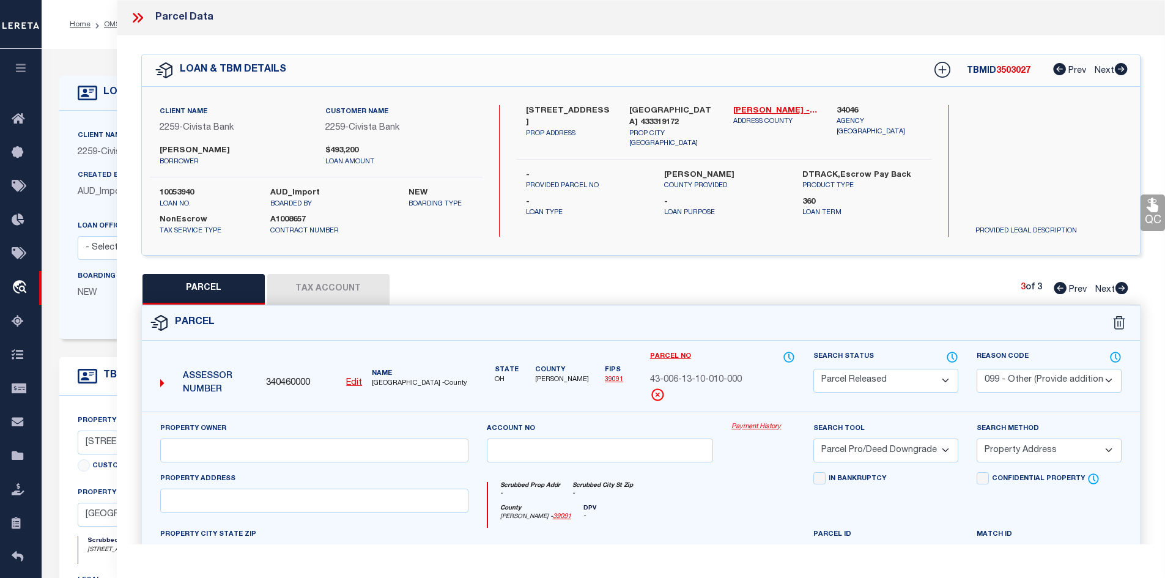
checkbox input "false"
select select "PR"
select select "099"
select select "PRO"
select select "ADD"
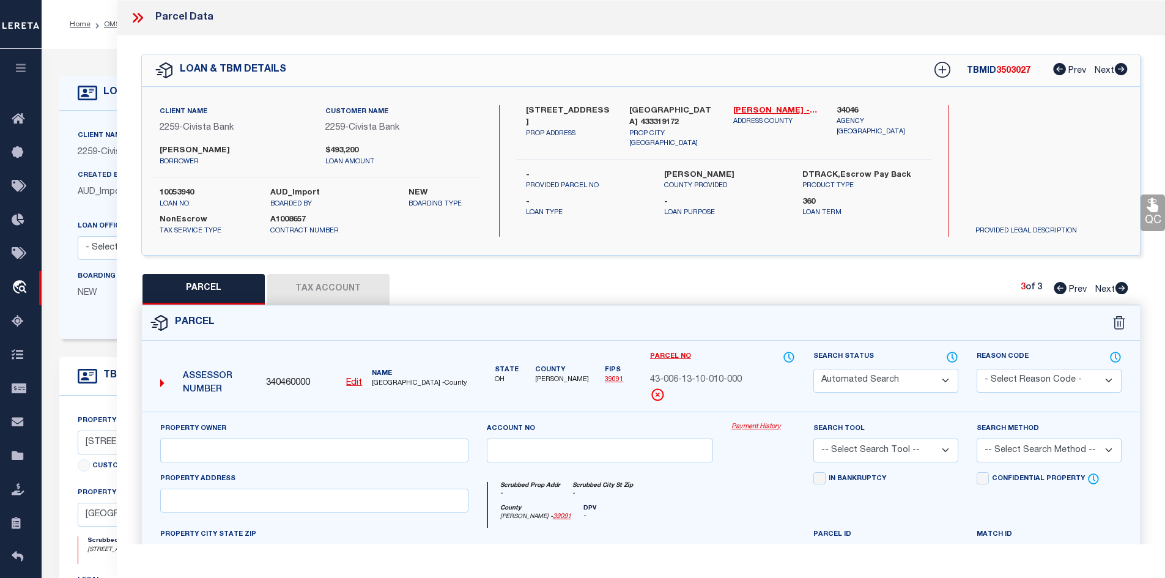
type textarea "PARCEL NOT NEEDED"
click at [143, 24] on icon at bounding box center [138, 18] width 16 height 16
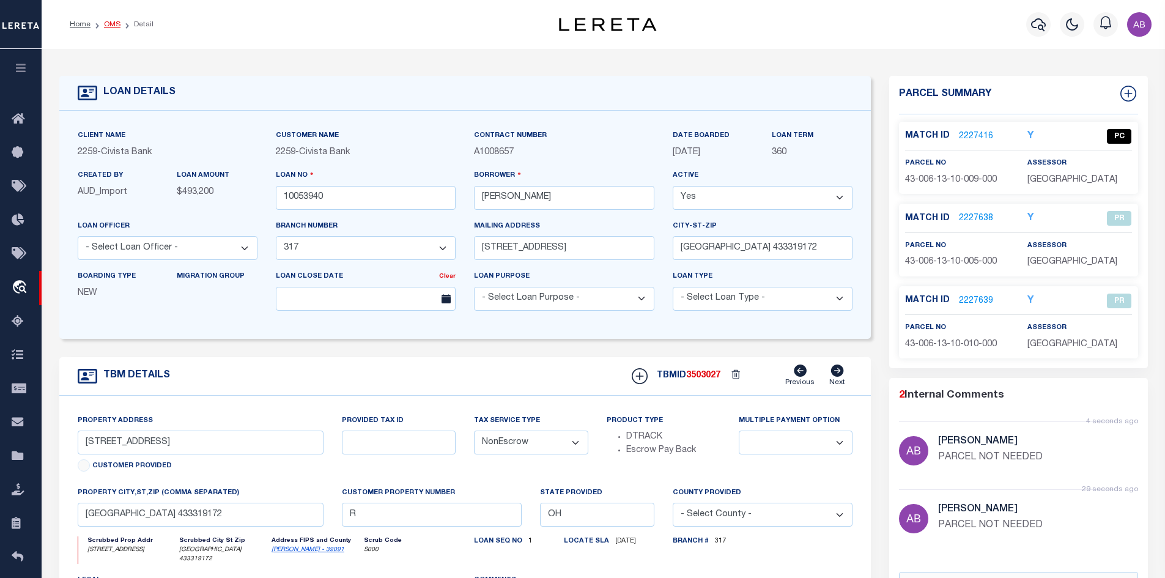
click at [111, 22] on link "OMS" at bounding box center [112, 24] width 17 height 7
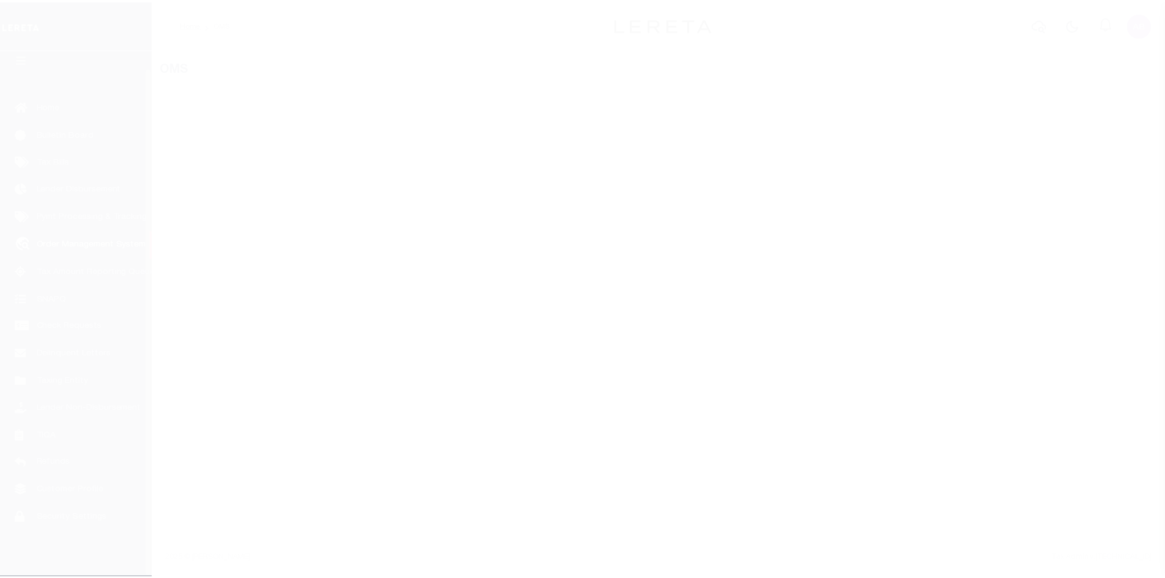
scroll to position [18, 0]
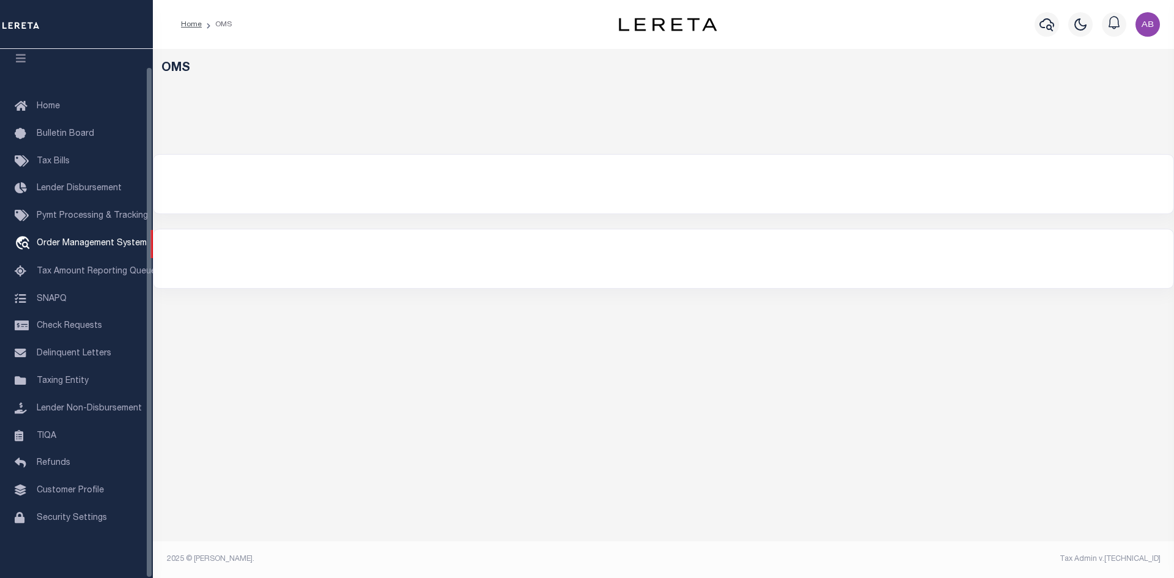
select select "200"
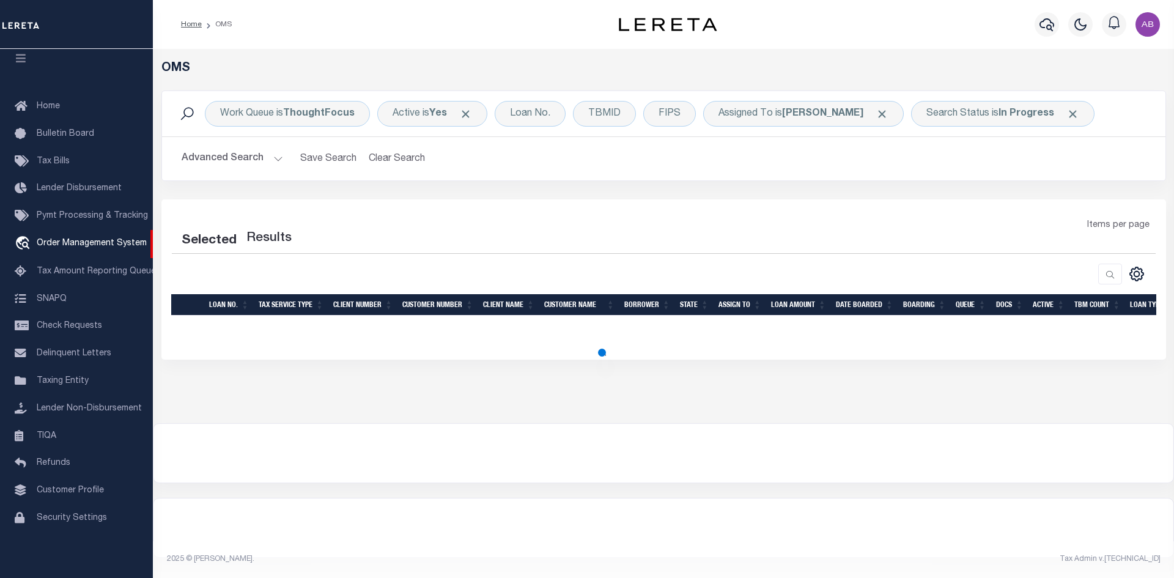
select select "200"
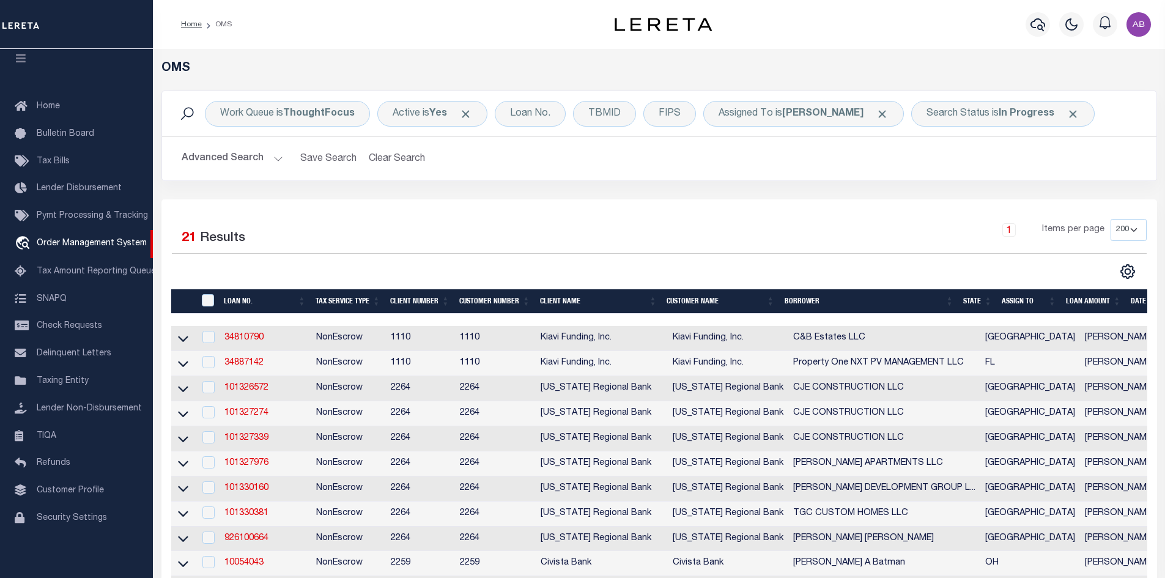
scroll to position [245, 0]
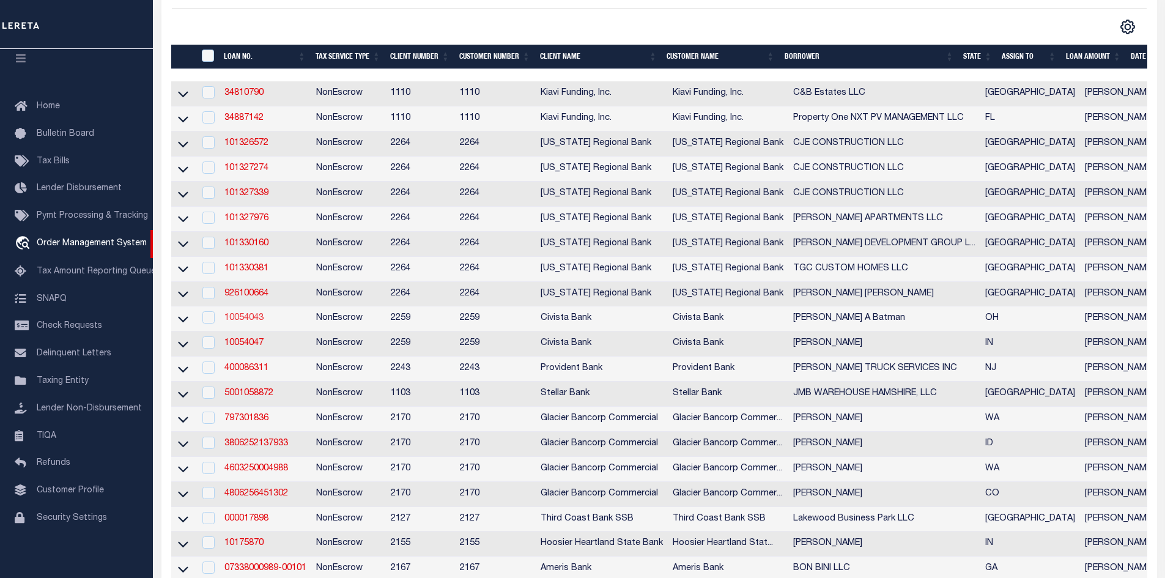
click at [248, 321] on link "10054043" at bounding box center [243, 318] width 39 height 9
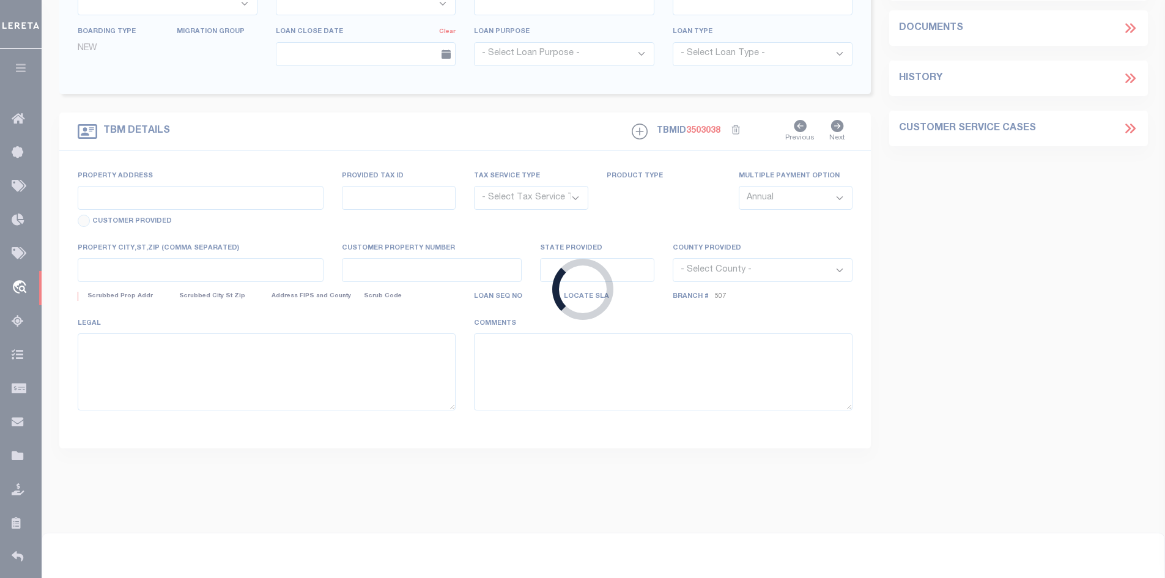
type input "10054043"
type input "Luke A Batman"
select select
type input "326 W Front St"
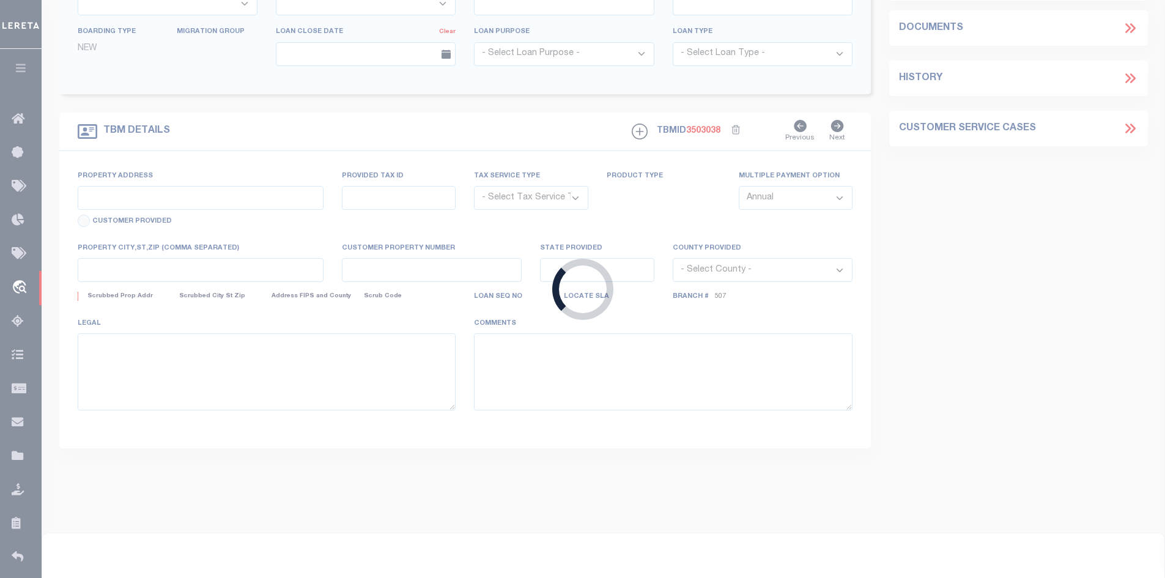
type input "Perrysburg OH 435511431"
select select "NonEscrow"
type input "326 W Front St"
select select
type input "Perrysburg OH 435511431"
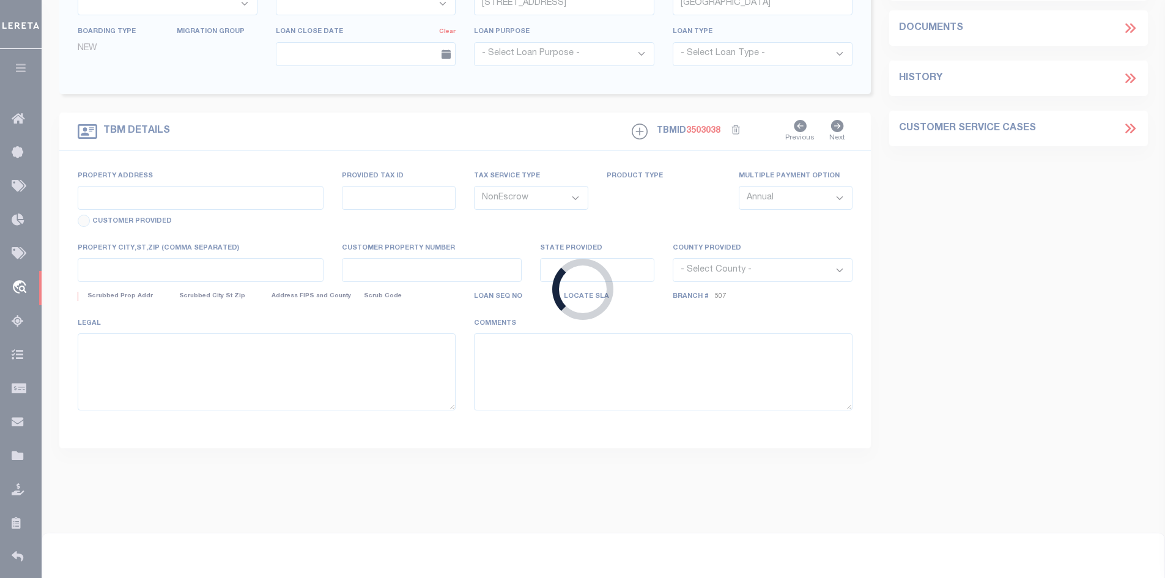
type input "R"
type input "OH"
select select
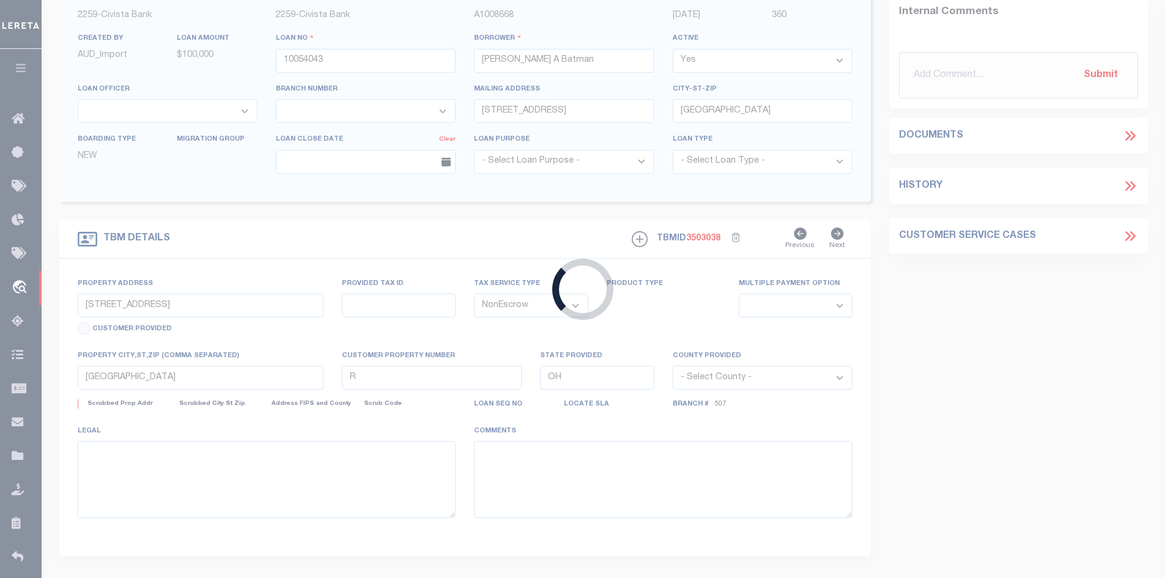
select select "14922"
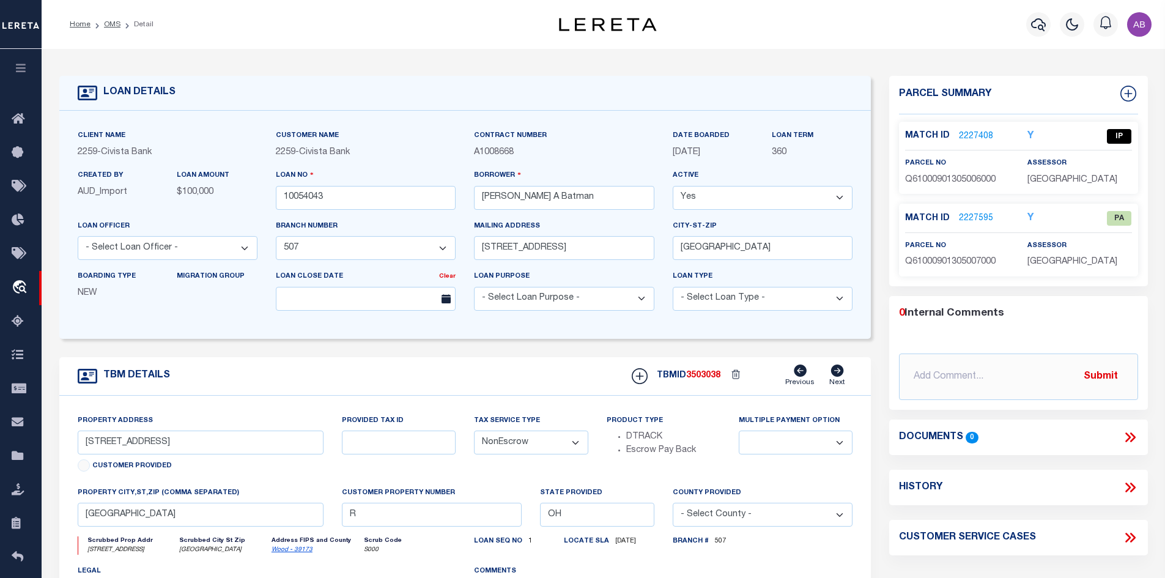
click at [975, 134] on link "2227408" at bounding box center [976, 136] width 34 height 13
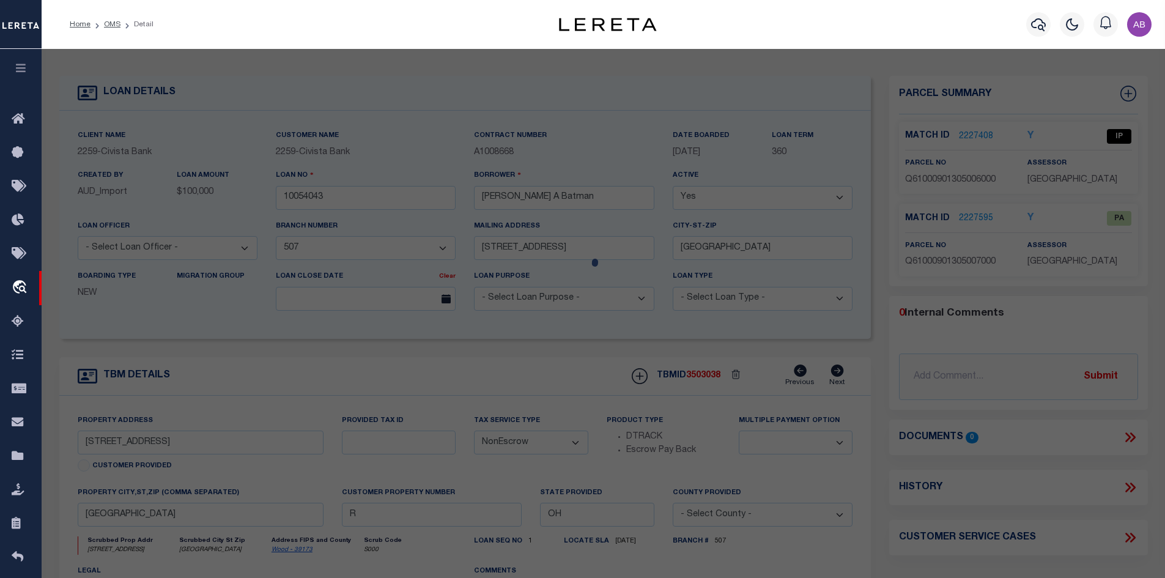
checkbox input "false"
select select "IP"
type input "BATMAN,LUKE A & ELIZABETH A"
select select "ATL"
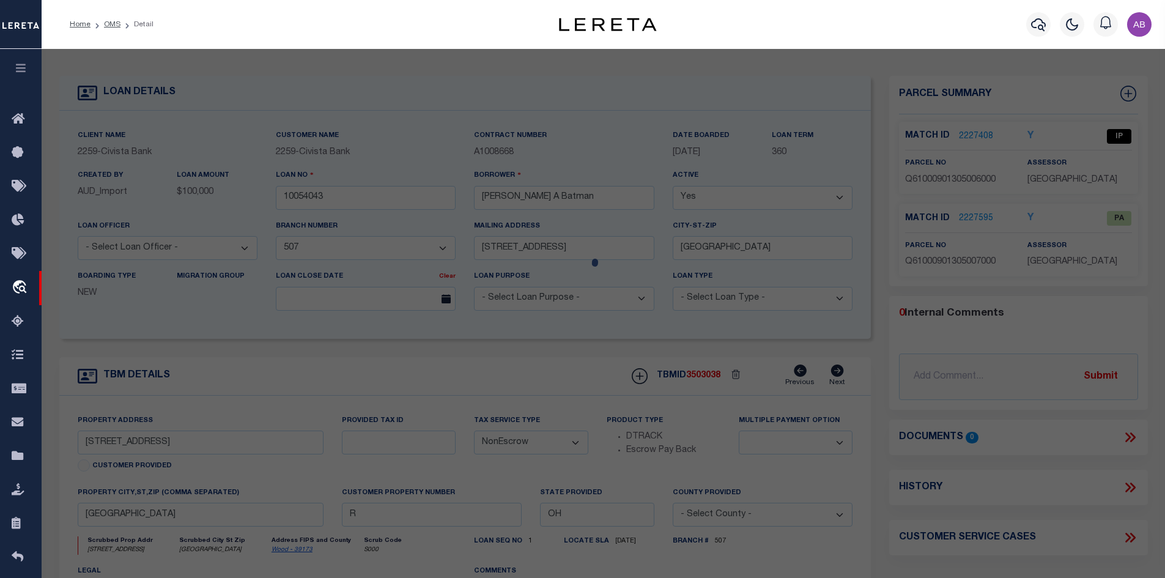
select select "ADD"
type input "326 W FRONT ST"
checkbox input "false"
type input "PERRYSBURG, OH 43551"
type textarea "INLOT 144"
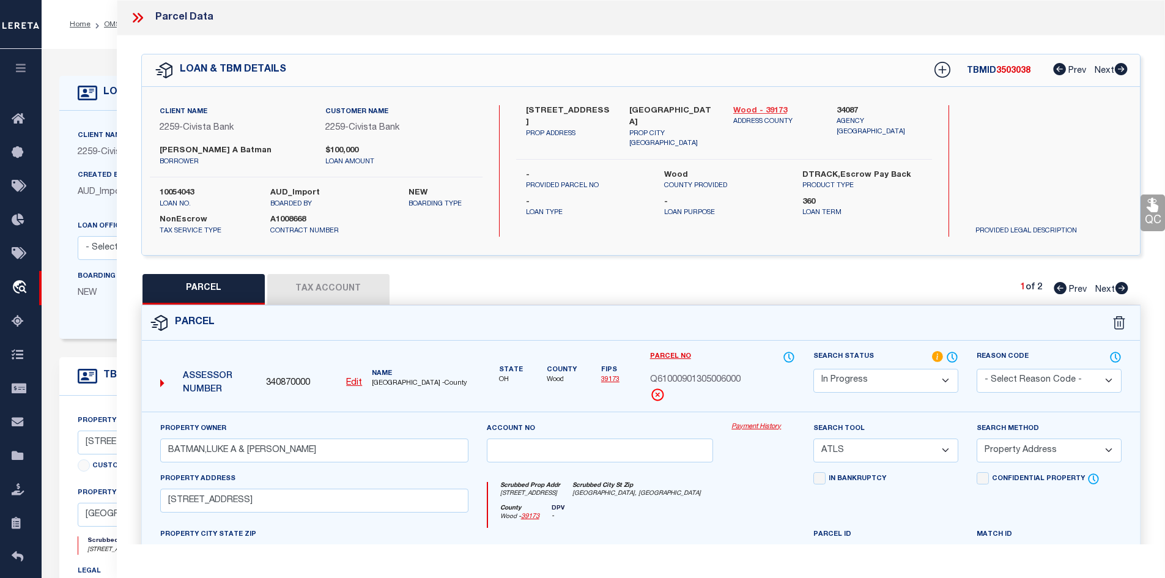
click at [761, 106] on link "Wood - 39173" at bounding box center [776, 111] width 86 height 12
click at [529, 108] on label "326 W Front St" at bounding box center [569, 117] width 86 height 24
copy div "326 W Front St"
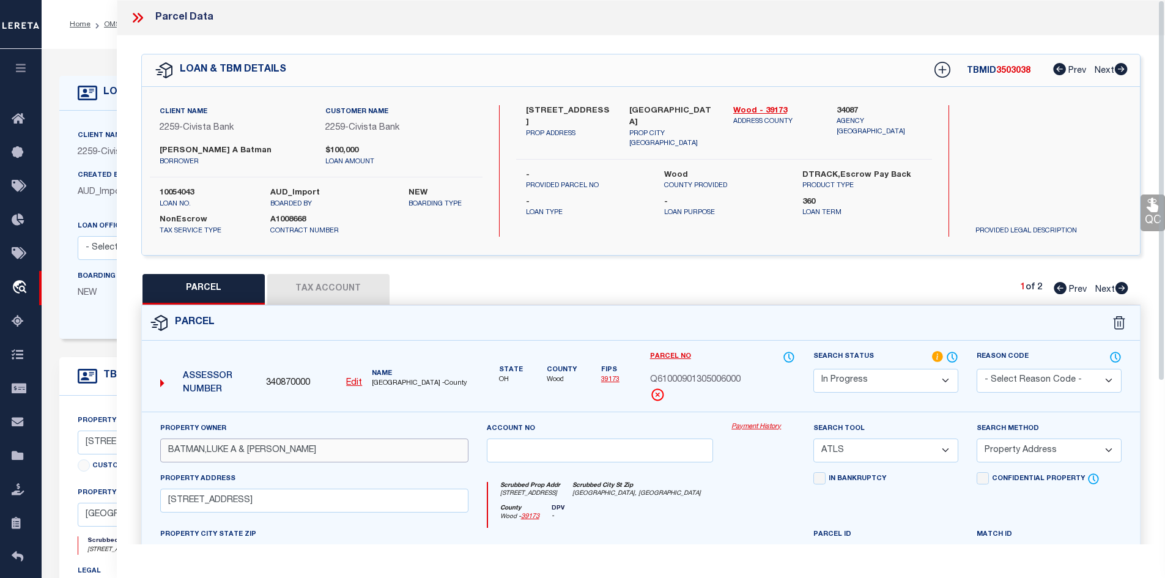
click at [370, 449] on input "BATMAN,LUKE A & ELIZABETH A" at bounding box center [314, 450] width 308 height 24
paste input "LUKE A & BATMAN"
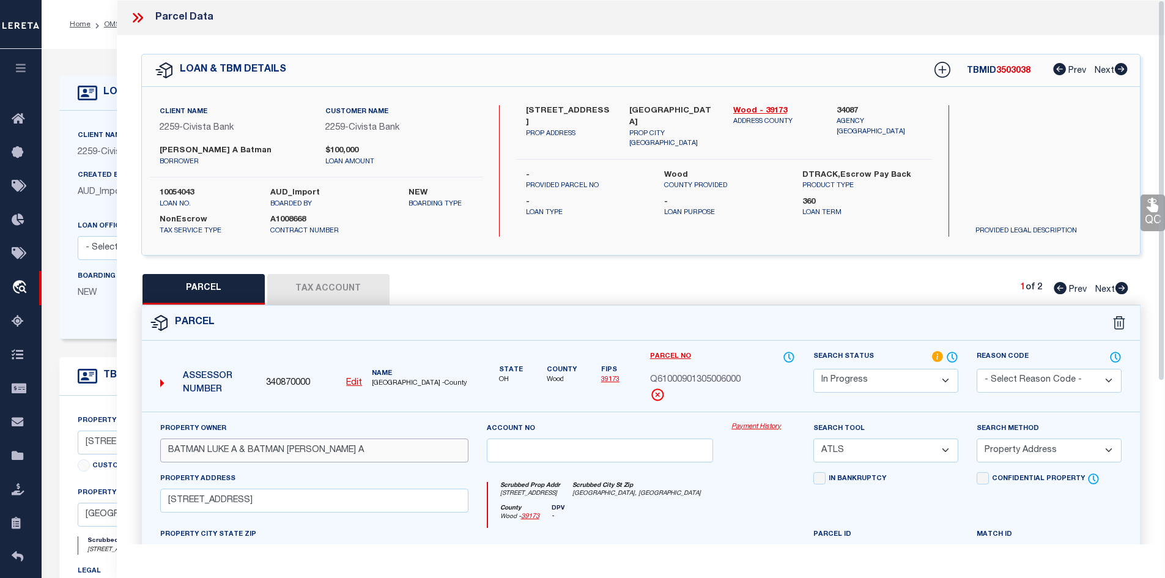
type input "BATMAN LUKE A & BATMAN ELIZABETH A"
click at [348, 292] on button "Tax Account" at bounding box center [328, 289] width 122 height 31
select select "100"
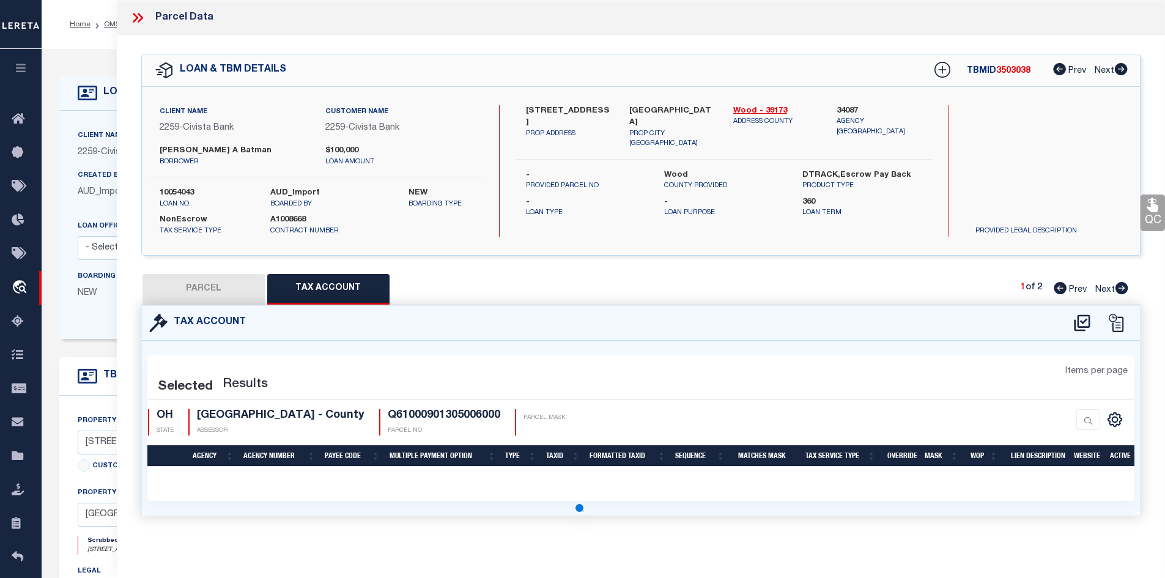
select select "100"
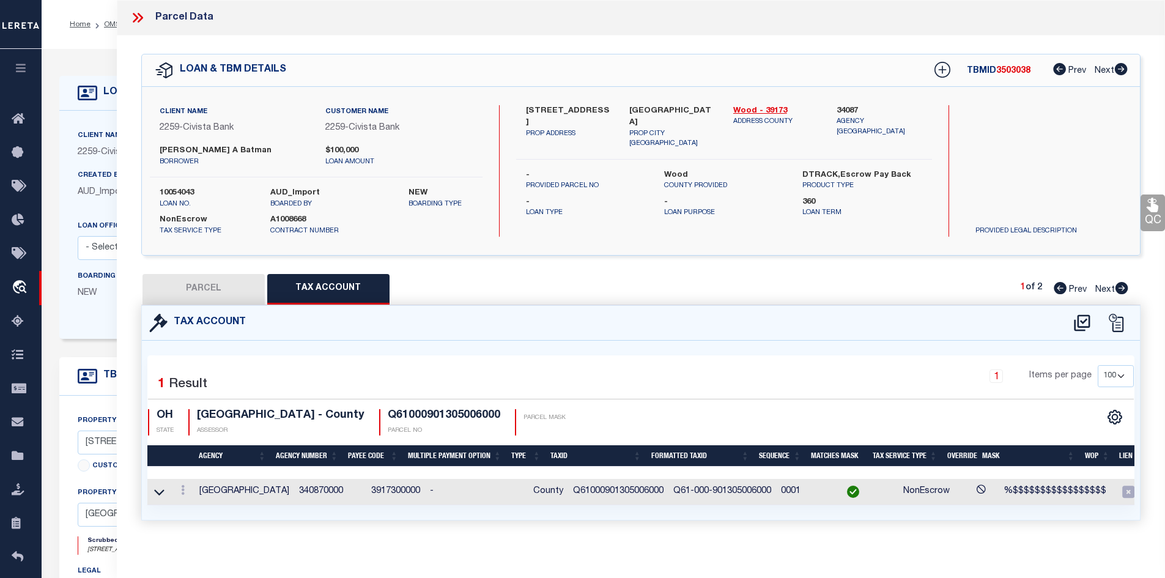
click at [199, 282] on button "PARCEL" at bounding box center [203, 289] width 122 height 31
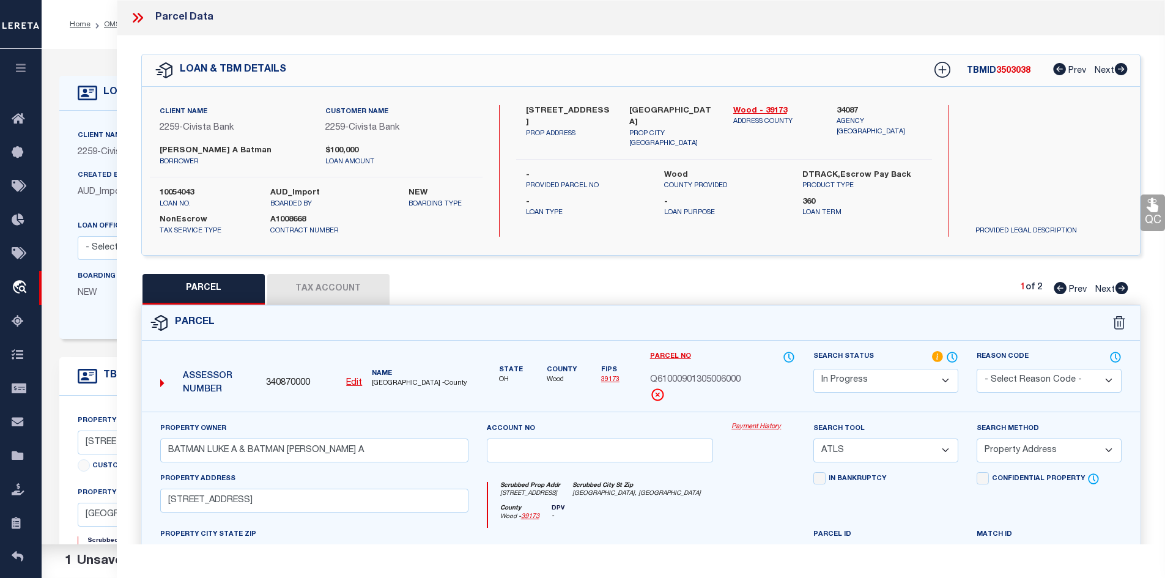
click at [901, 382] on select "Automated Search Bad Parcel Complete Duplicate Parcel High Dollar Reporting In …" at bounding box center [885, 381] width 145 height 24
select select "PC"
click at [813, 369] on select "Automated Search Bad Parcel Complete Duplicate Parcel High Dollar Reporting In …" at bounding box center [885, 381] width 145 height 24
click at [862, 457] on select "-- Select Search Tool -- 3rd Party Website Agency File Agency Website ATLS CNV-…" at bounding box center [885, 450] width 145 height 24
select select "AGW"
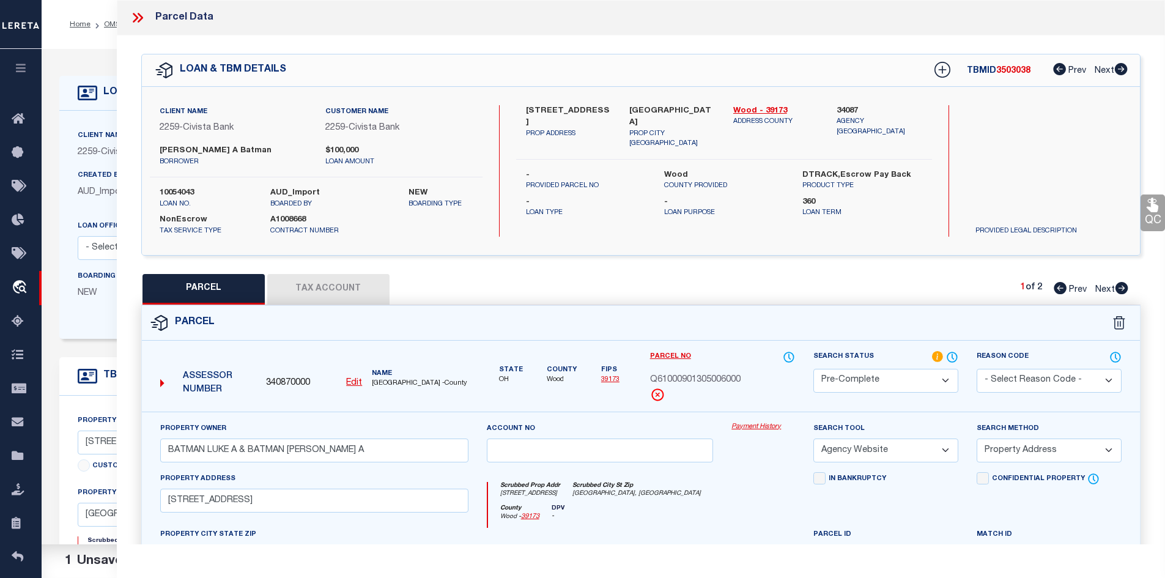
click at [813, 438] on select "-- Select Search Tool -- 3rd Party Website Agency File Agency Website ATLS CNV-…" at bounding box center [885, 450] width 145 height 24
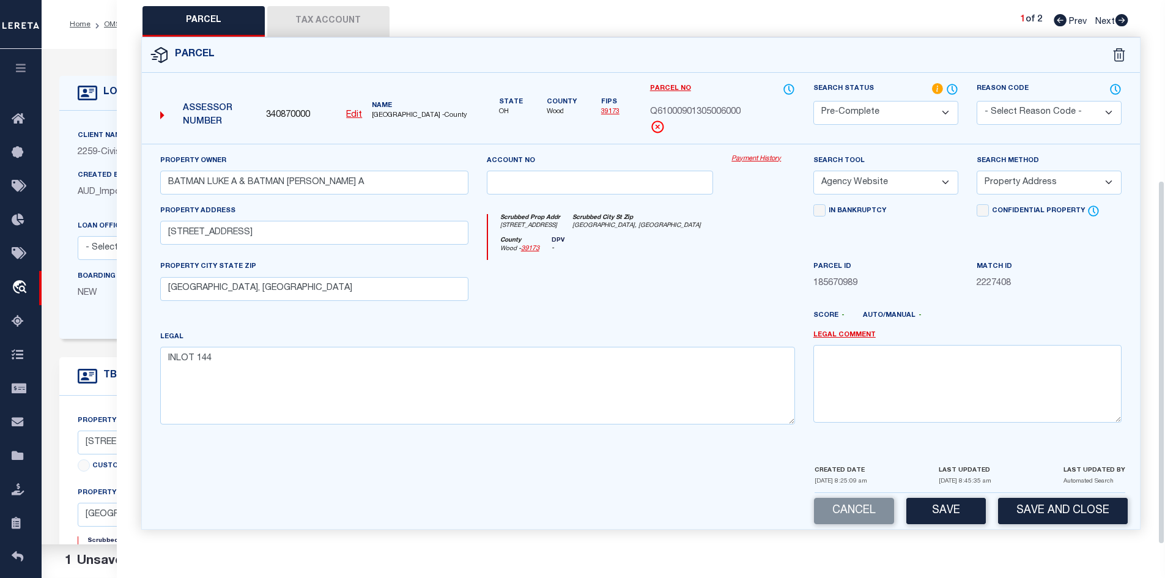
drag, startPoint x: 946, startPoint y: 507, endPoint x: 924, endPoint y: 482, distance: 32.9
click at [945, 508] on button "Save" at bounding box center [945, 511] width 79 height 26
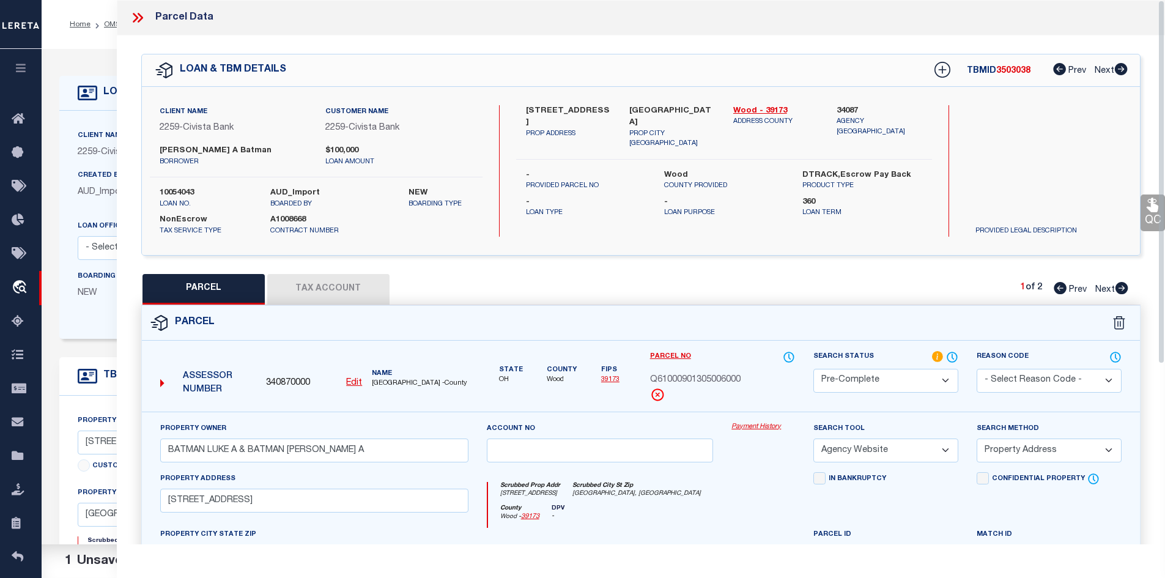
select select "AS"
select select
checkbox input "false"
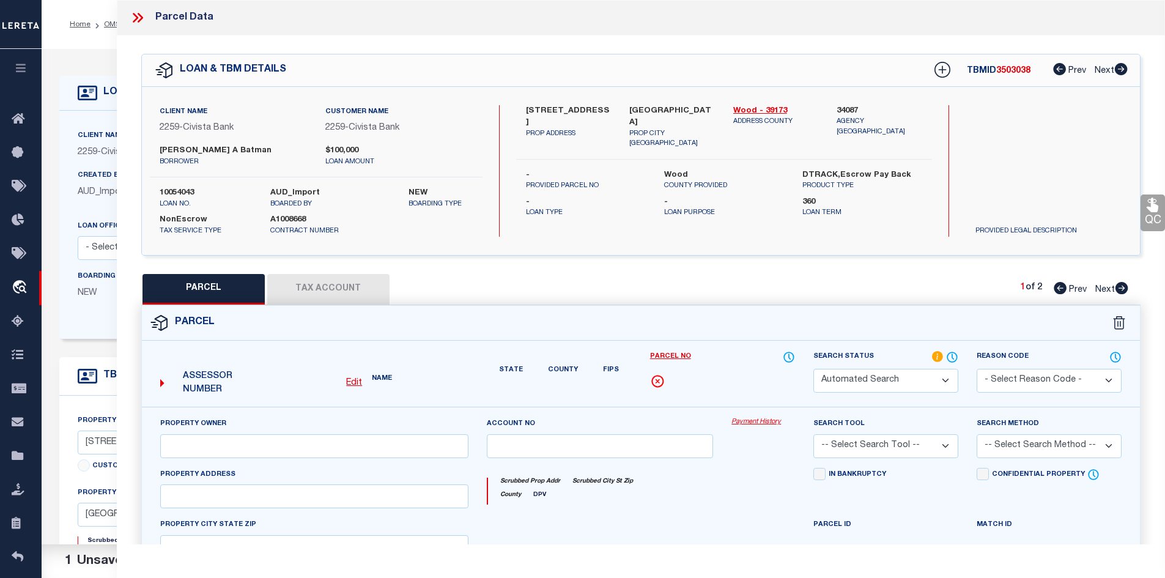
select select "PC"
type input "BATMAN LUKE A & BATMAN ELIZABETH A"
select select "AGW"
select select "ADD"
type input "326 W FRONT ST"
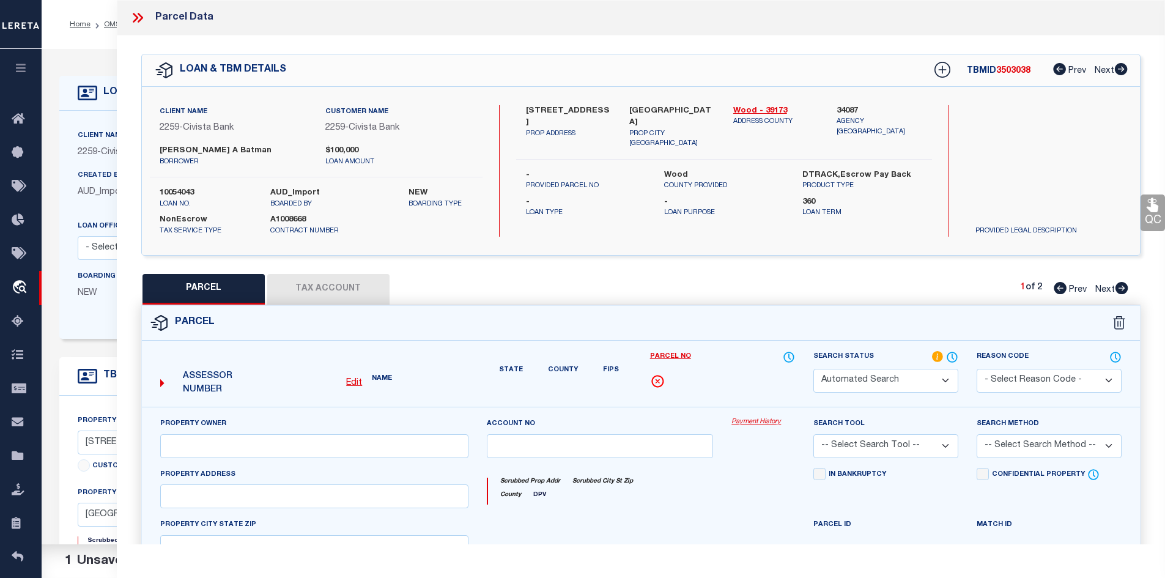
type input "PERRYSBURG, OH 43551"
type textarea "INLOT 144"
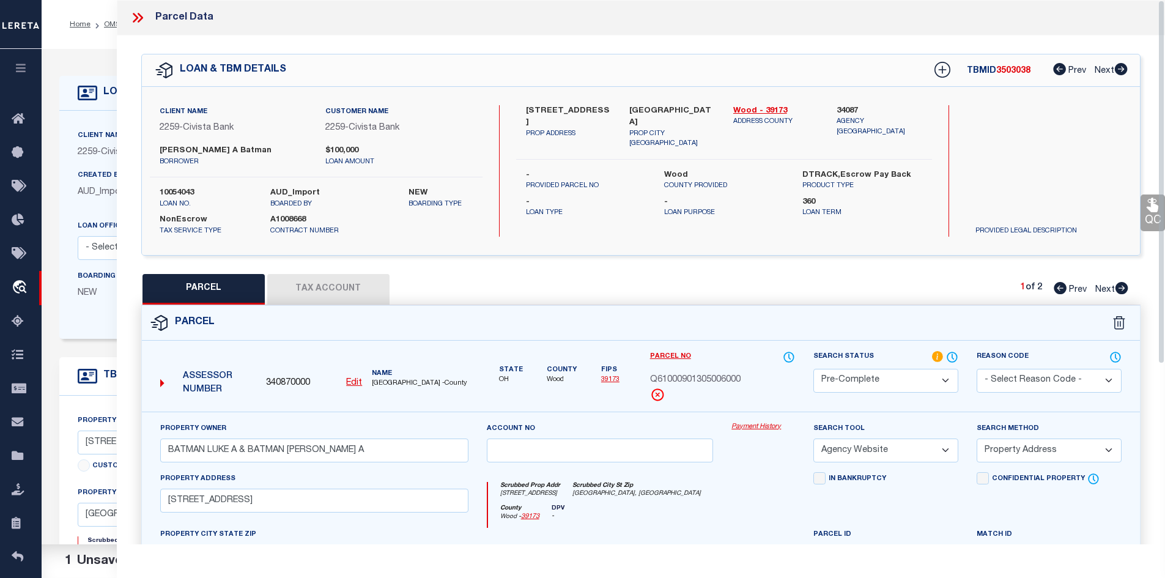
click at [707, 381] on span "Q61000901305006000" at bounding box center [695, 380] width 90 height 13
copy div "Q61000901305006000"
click at [1124, 285] on icon at bounding box center [1121, 288] width 13 height 12
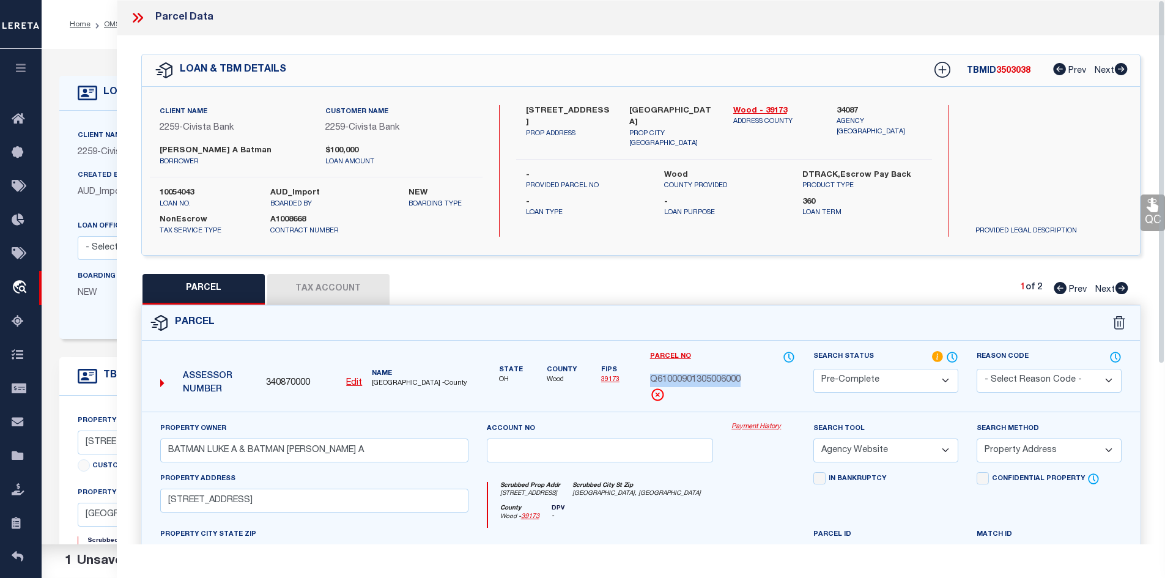
select select "AS"
select select
checkbox input "false"
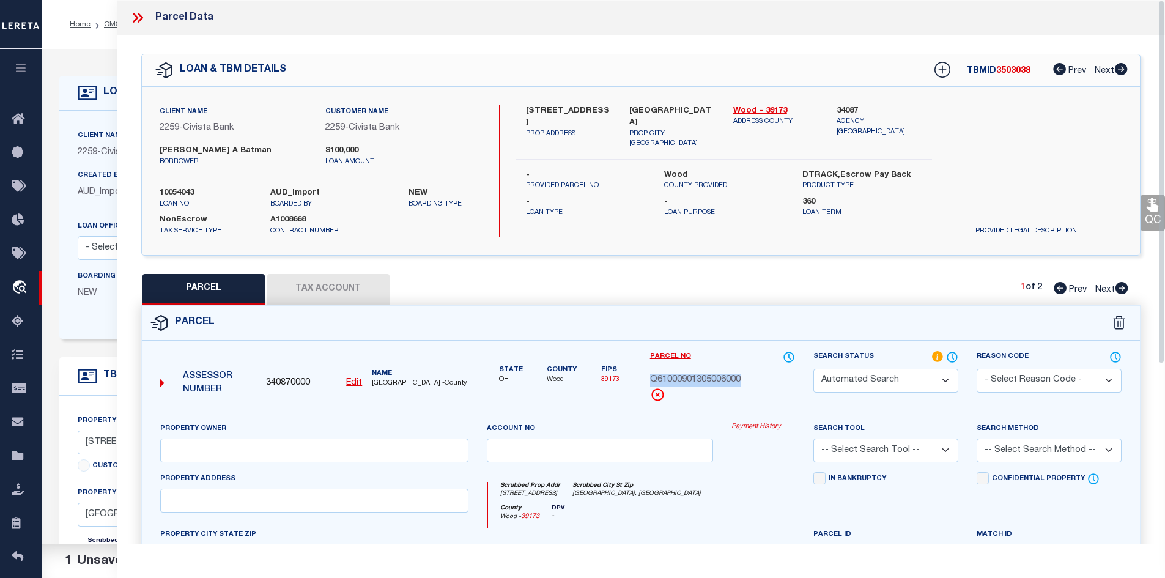
select select "PA"
select select "PRO"
select select "ADD"
checkbox input "false"
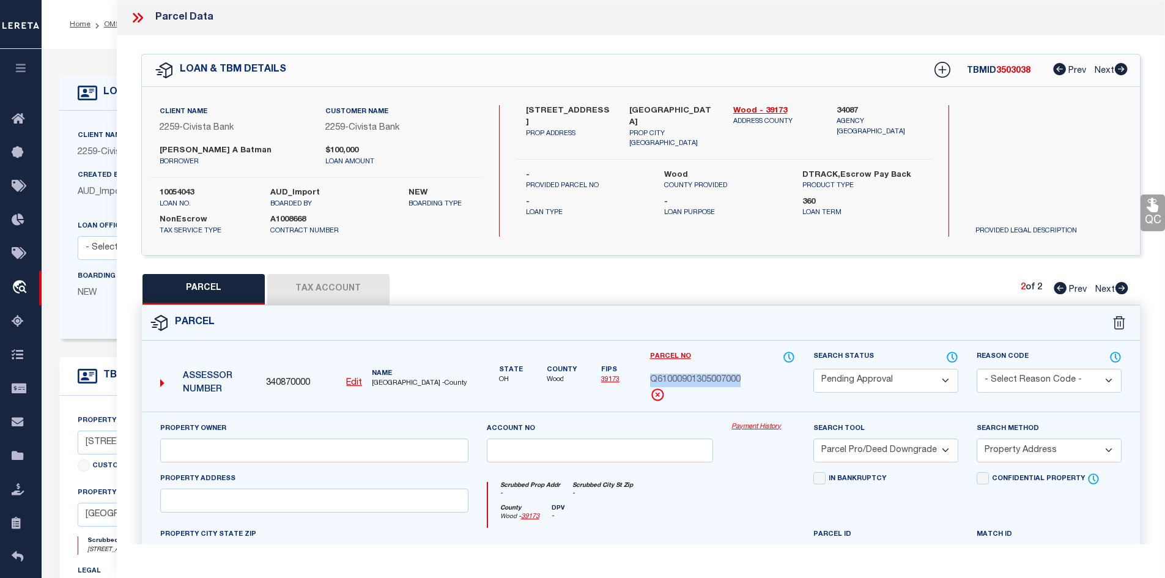
click at [842, 375] on select "Automated Search Bad Parcel Complete Duplicate Parcel High Dollar Reporting In …" at bounding box center [885, 381] width 145 height 24
select select "PR"
click at [813, 369] on select "Automated Search Bad Parcel Complete Duplicate Parcel High Dollar Reporting In …" at bounding box center [885, 381] width 145 height 24
click at [990, 380] on select "- Select Reason Code - 099 - Other (Provide additional detail) ACT - Agency Cha…" at bounding box center [1048, 381] width 145 height 24
select select "099"
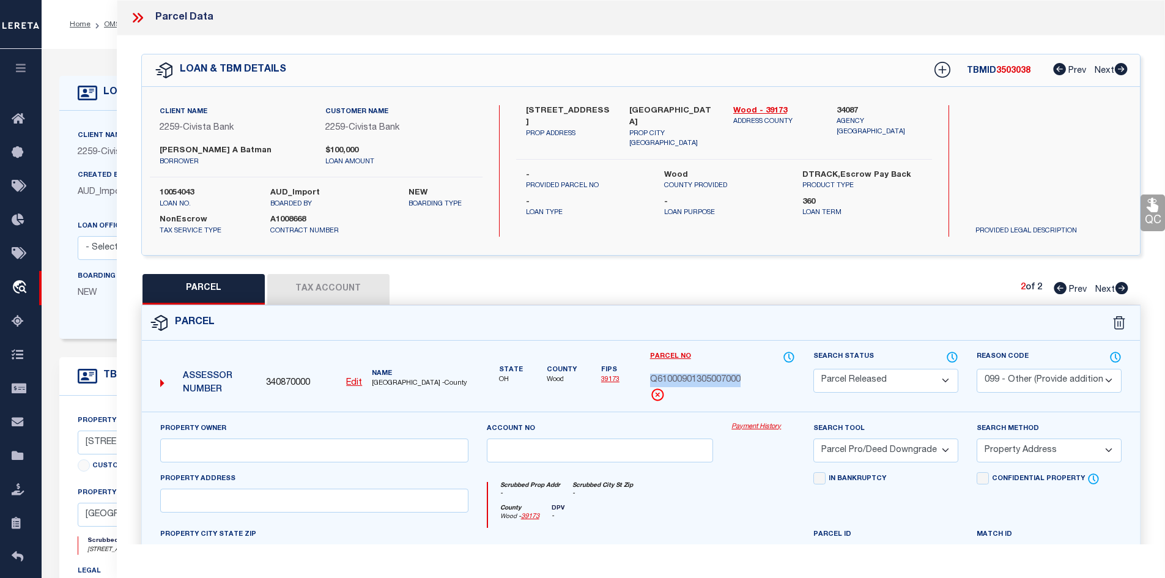
click at [976, 369] on select "- Select Reason Code - 099 - Other (Provide additional detail) ACT - Agency Cha…" at bounding box center [1048, 381] width 145 height 24
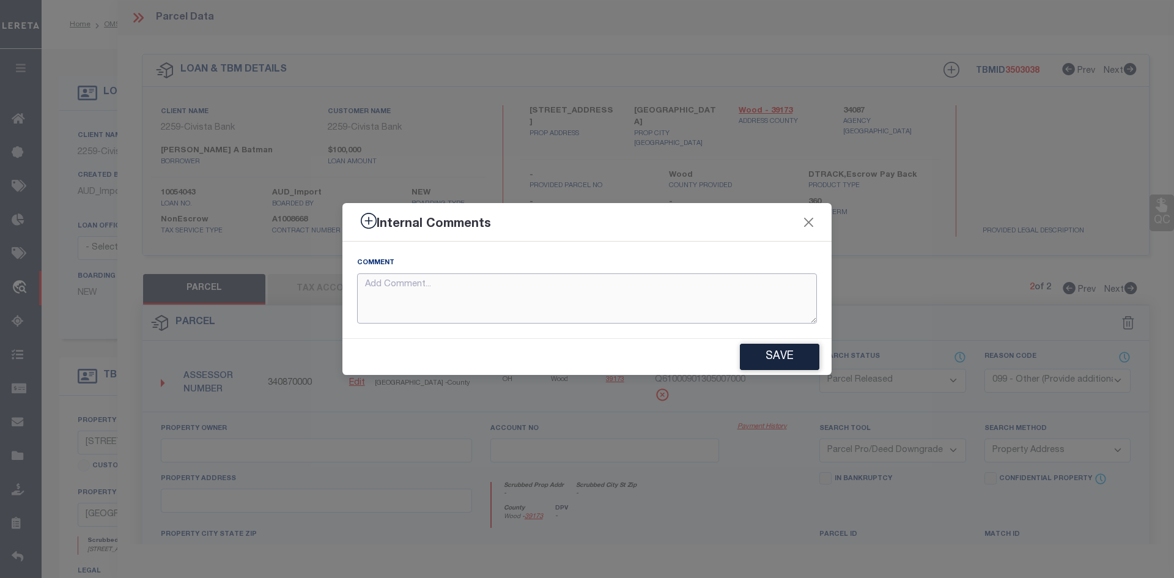
click at [542, 297] on textarea at bounding box center [587, 298] width 460 height 51
type textarea "PARCEL NOT NEEDED"
click at [787, 366] on button "Save" at bounding box center [779, 357] width 79 height 26
type textarea "PARCEL NOT NEEDED"
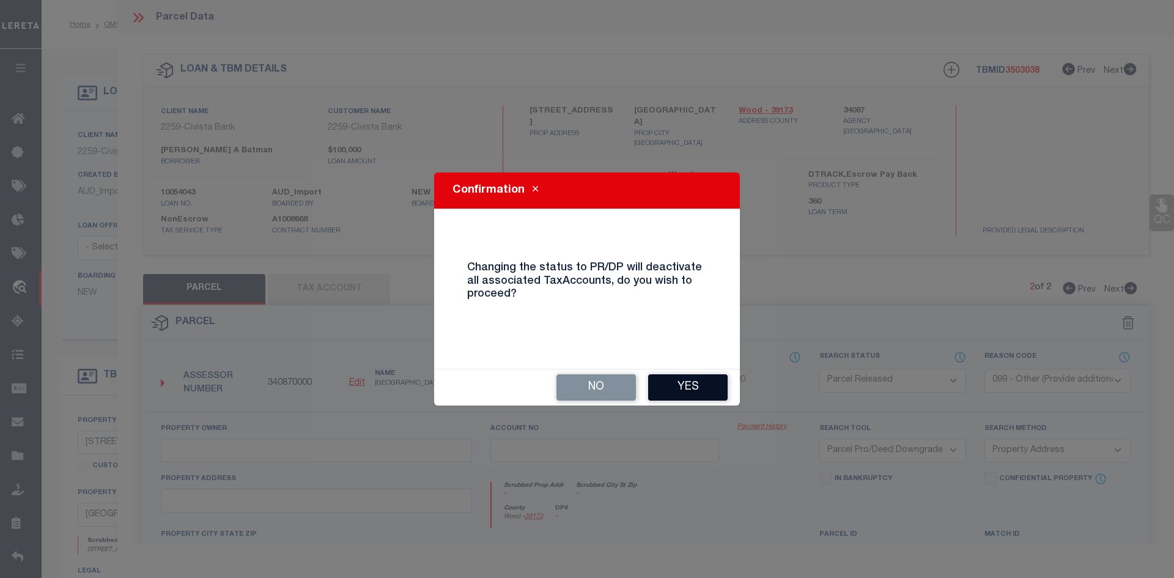
click at [673, 388] on button "Yes" at bounding box center [687, 387] width 79 height 26
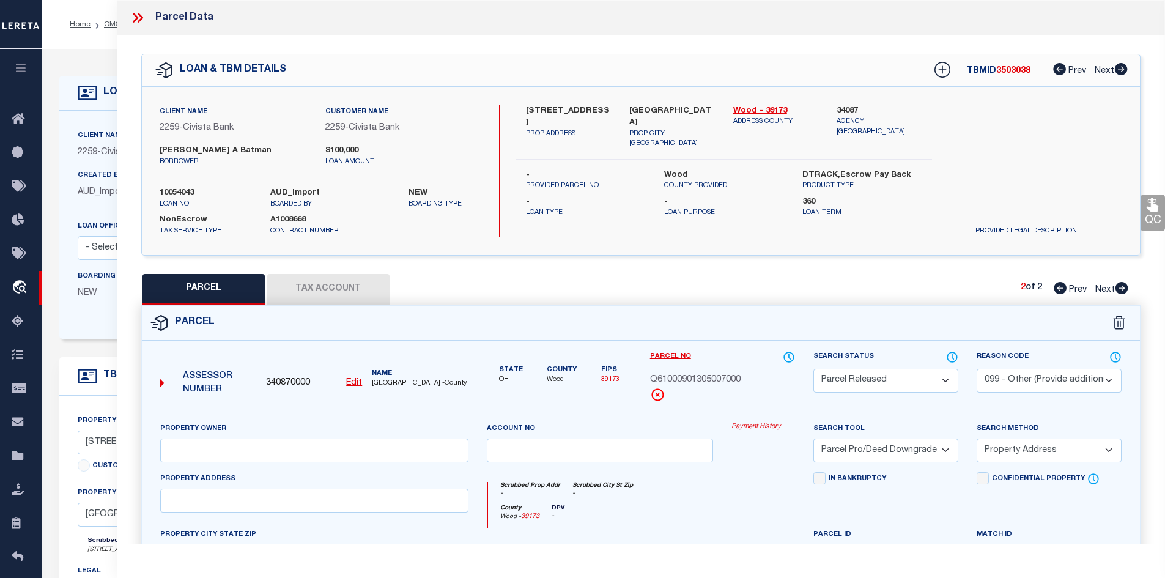
select select "AS"
select select
checkbox input "false"
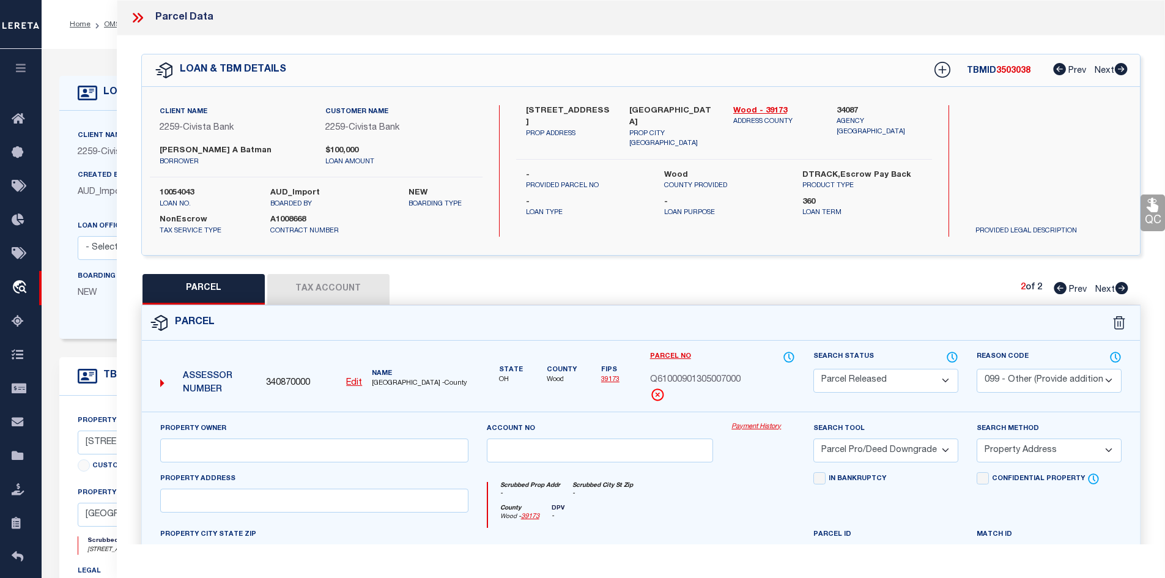
checkbox input "false"
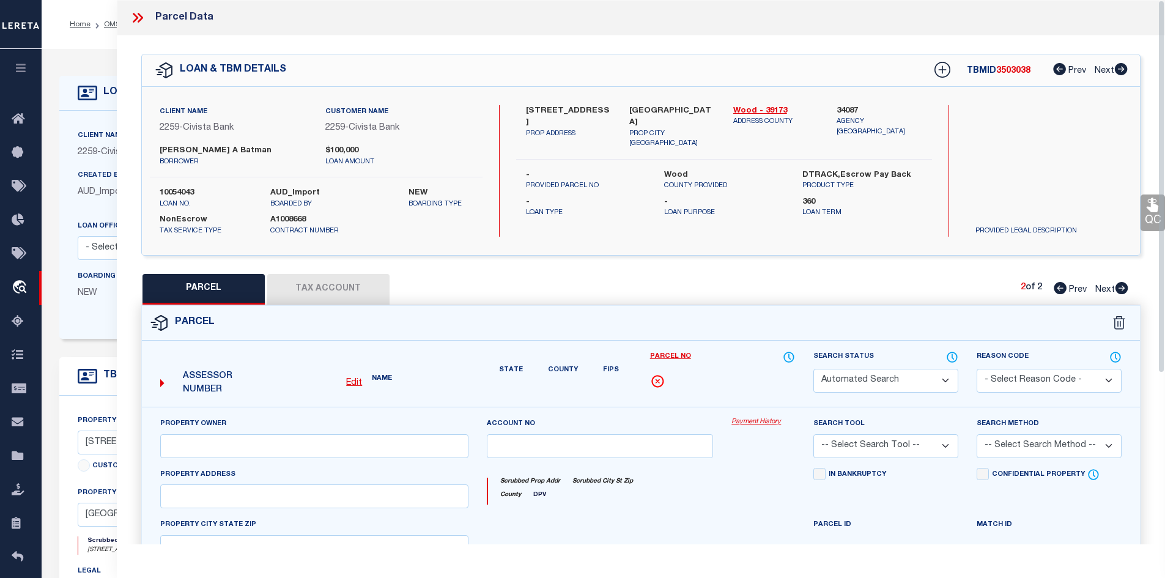
select select "PR"
select select "099"
select select "PRO"
select select "ADD"
type textarea "PARCEL NOT NEEDED"
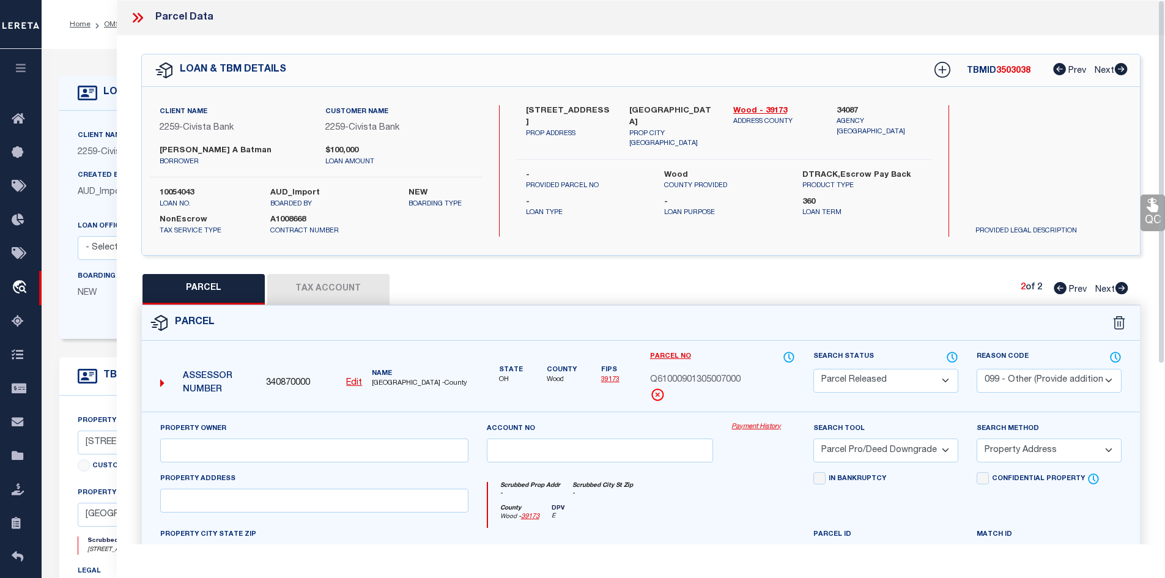
click at [140, 17] on icon at bounding box center [140, 18] width 6 height 10
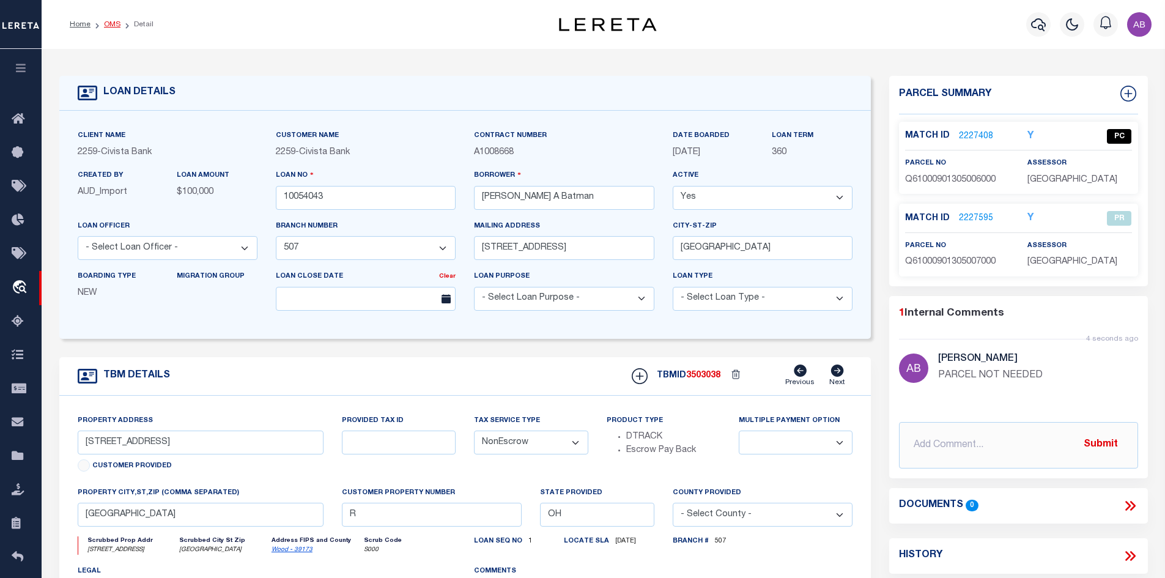
click at [116, 23] on link "OMS" at bounding box center [112, 24] width 17 height 7
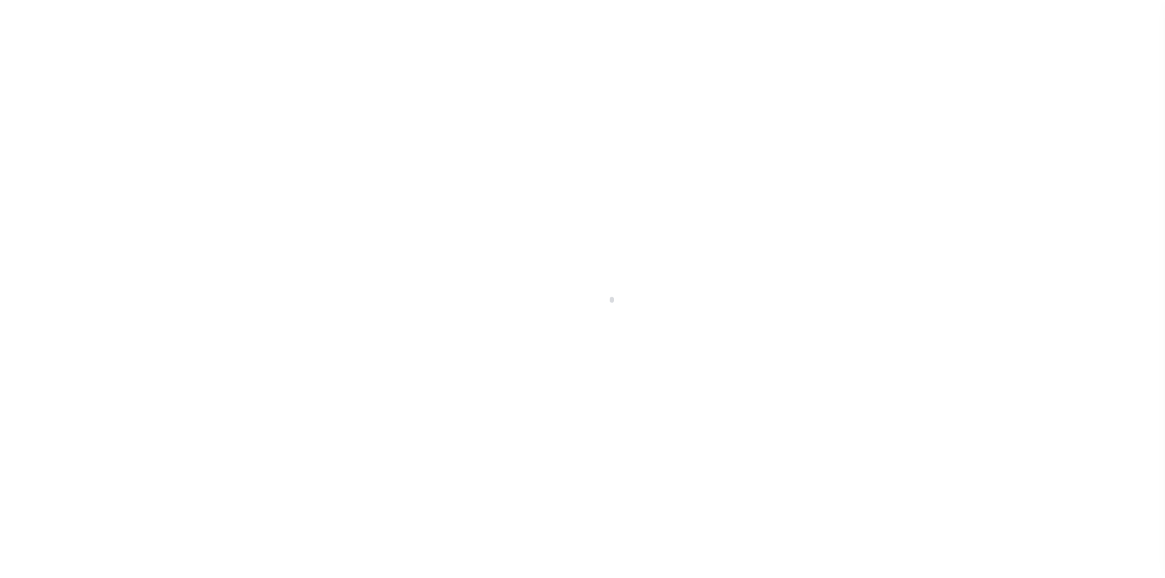
scroll to position [18, 0]
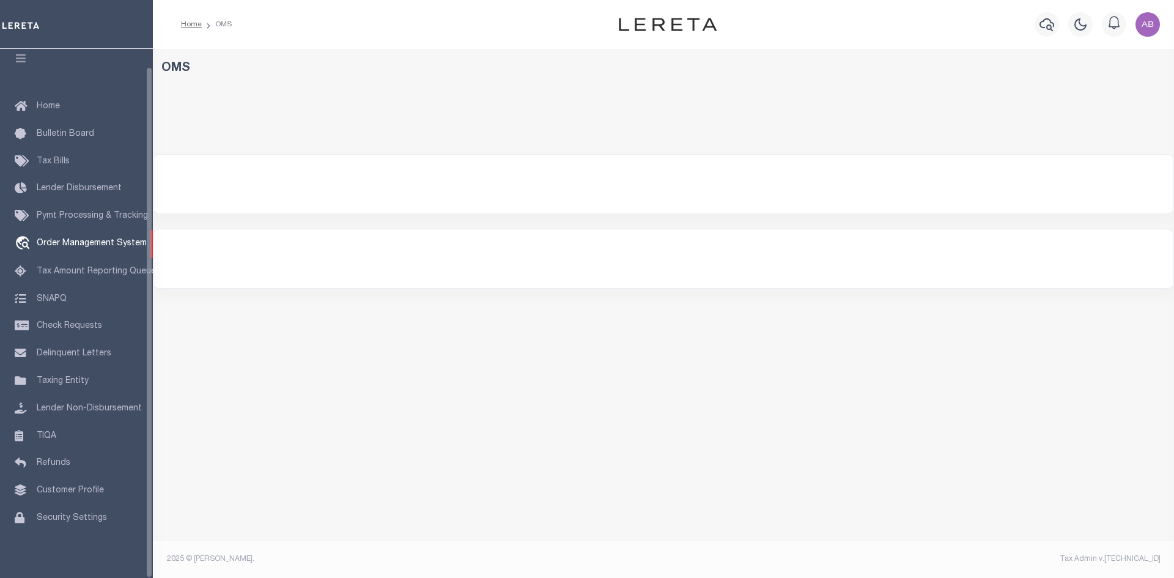
select select "200"
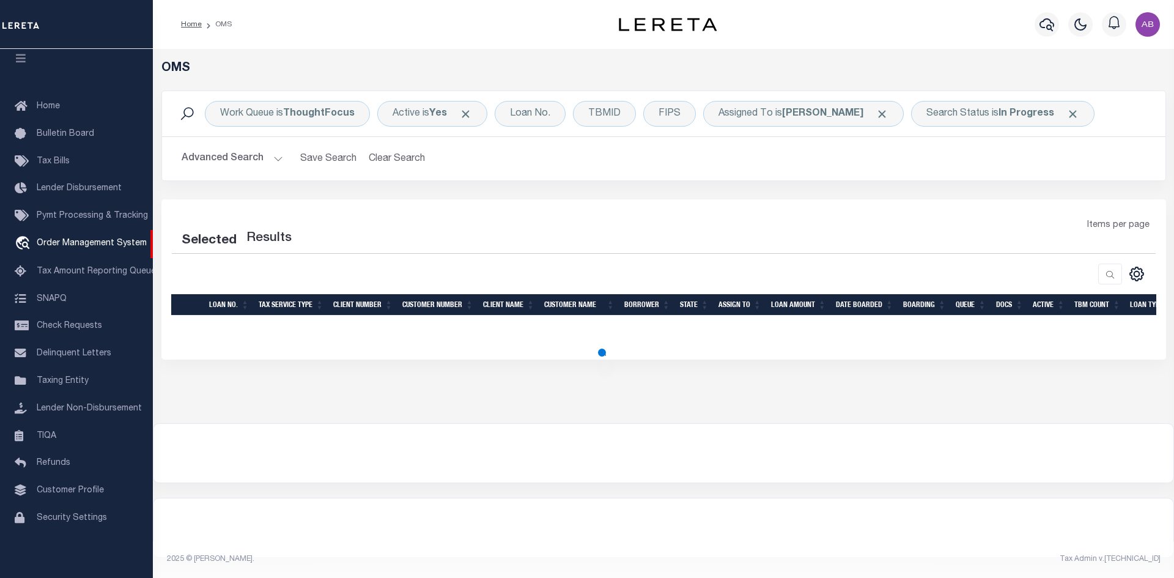
select select "200"
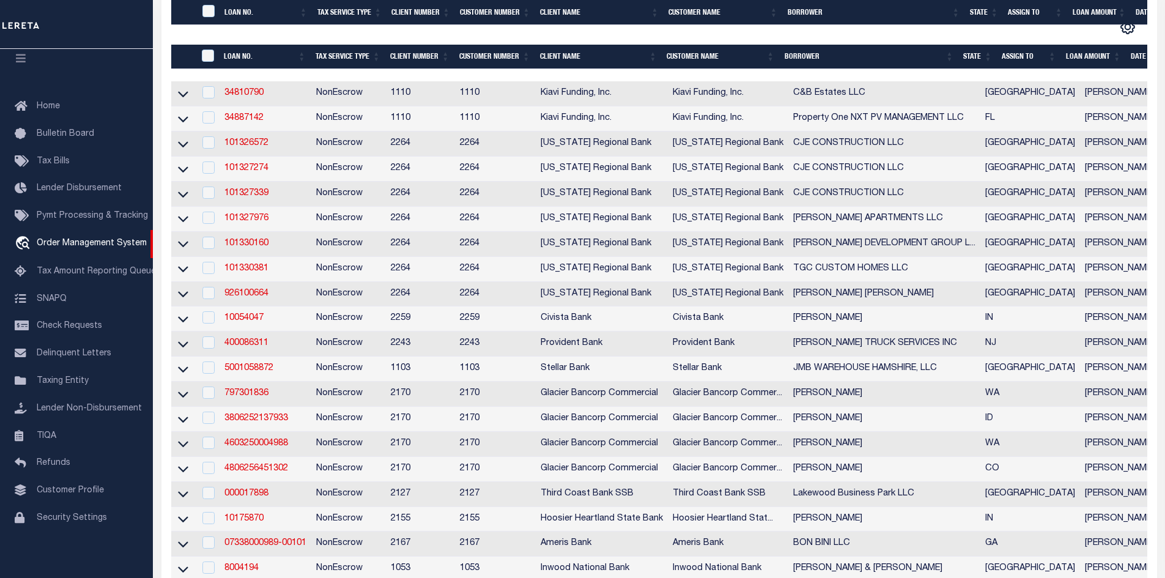
scroll to position [306, 0]
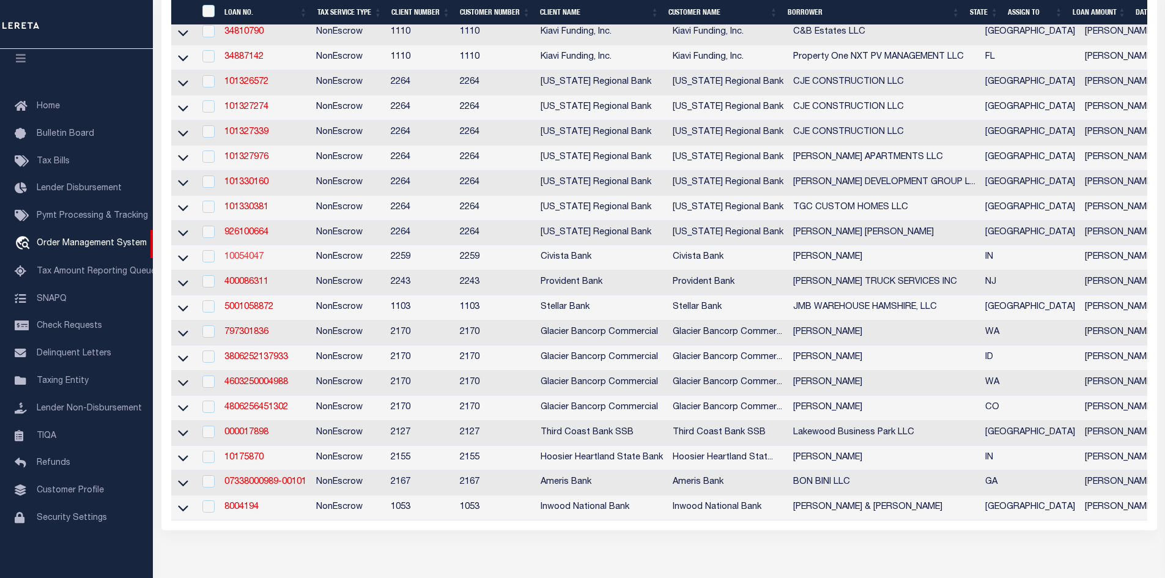
click at [238, 261] on link "10054047" at bounding box center [243, 257] width 39 height 9
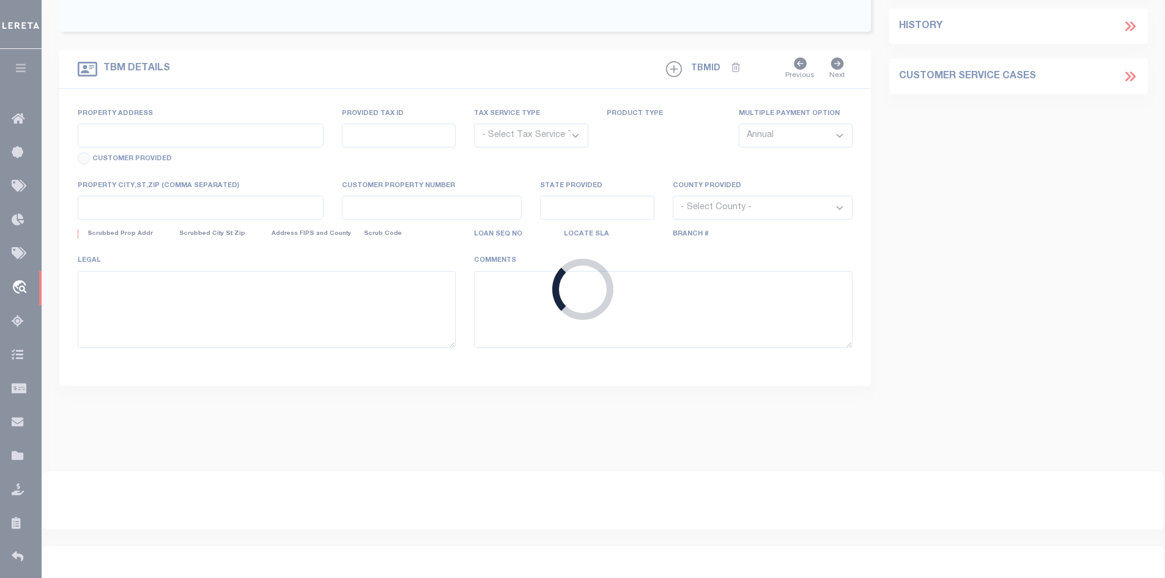
type input "10054047"
type input "[PERSON_NAME]"
select select
type input "[STREET_ADDRESS]"
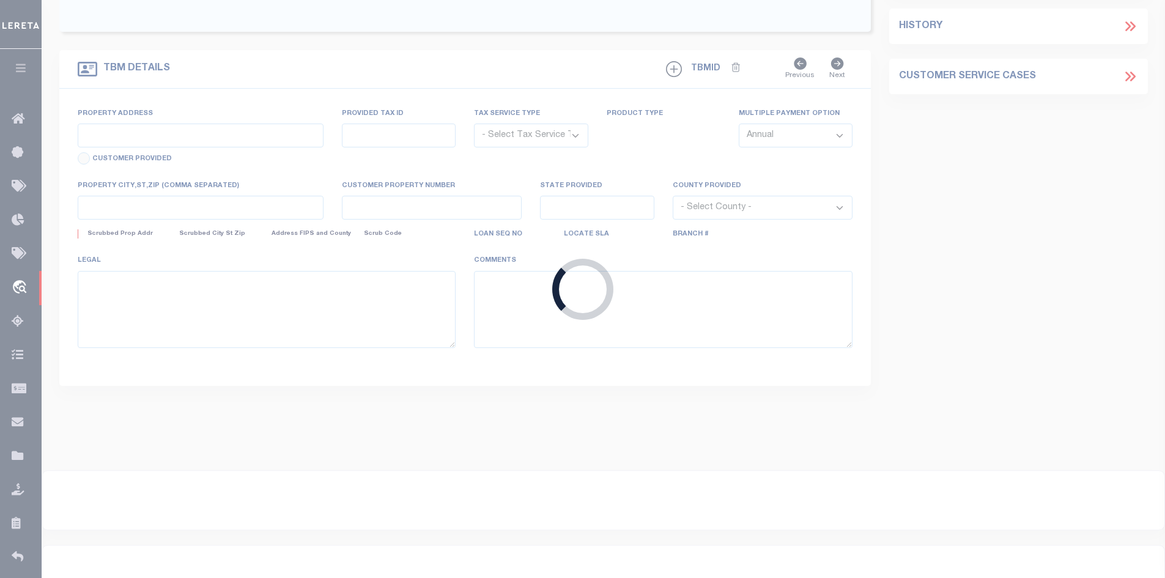
type input "[GEOGRAPHIC_DATA] IN 470251626"
select select "NonEscrow"
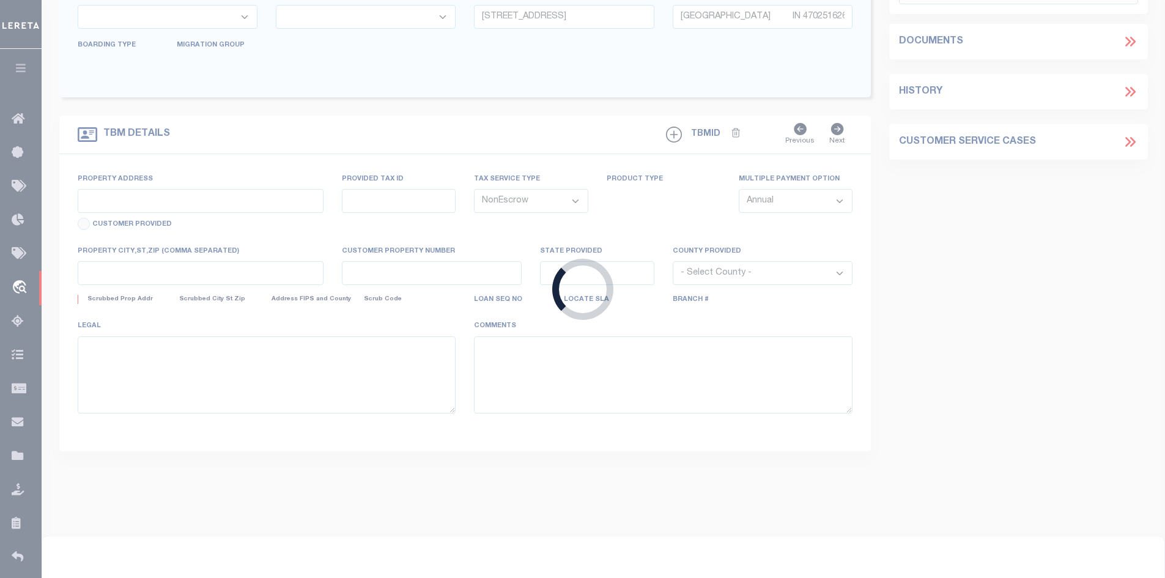
type input "[STREET_ADDRESS]"
select select
type input "[GEOGRAPHIC_DATA] IN 470251626"
type input "R"
type input "IN"
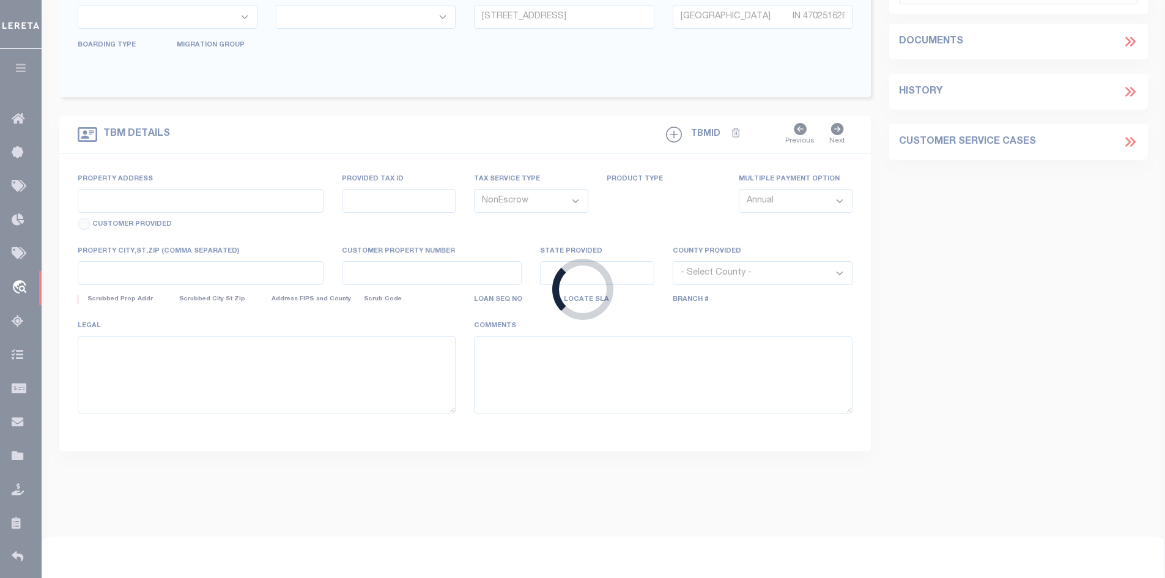
select select
select select "20701"
select select "7639"
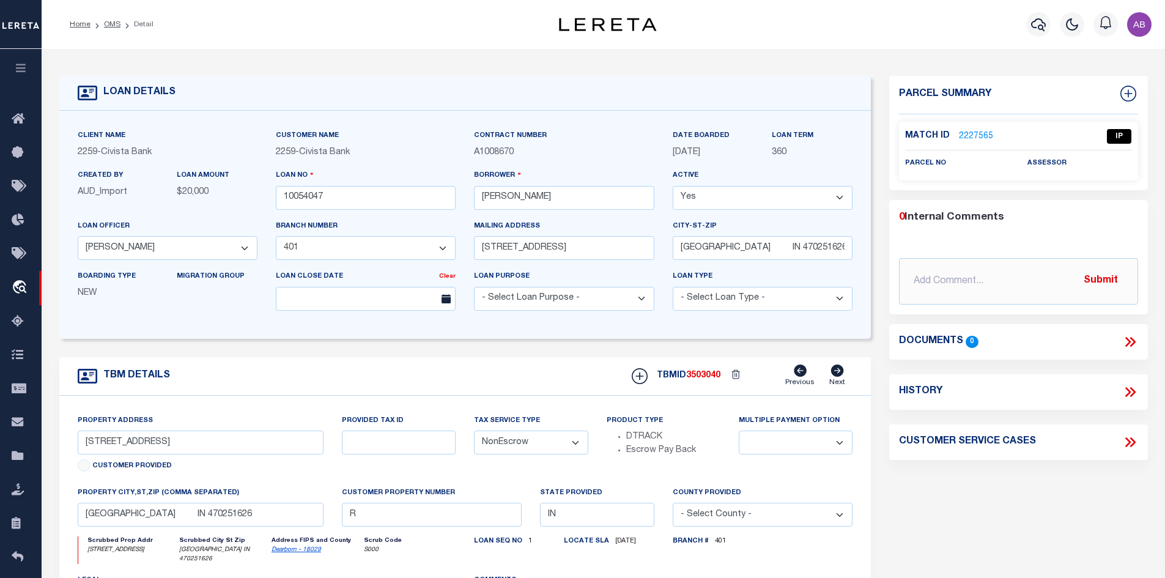
click at [970, 134] on link "2227565" at bounding box center [976, 136] width 34 height 13
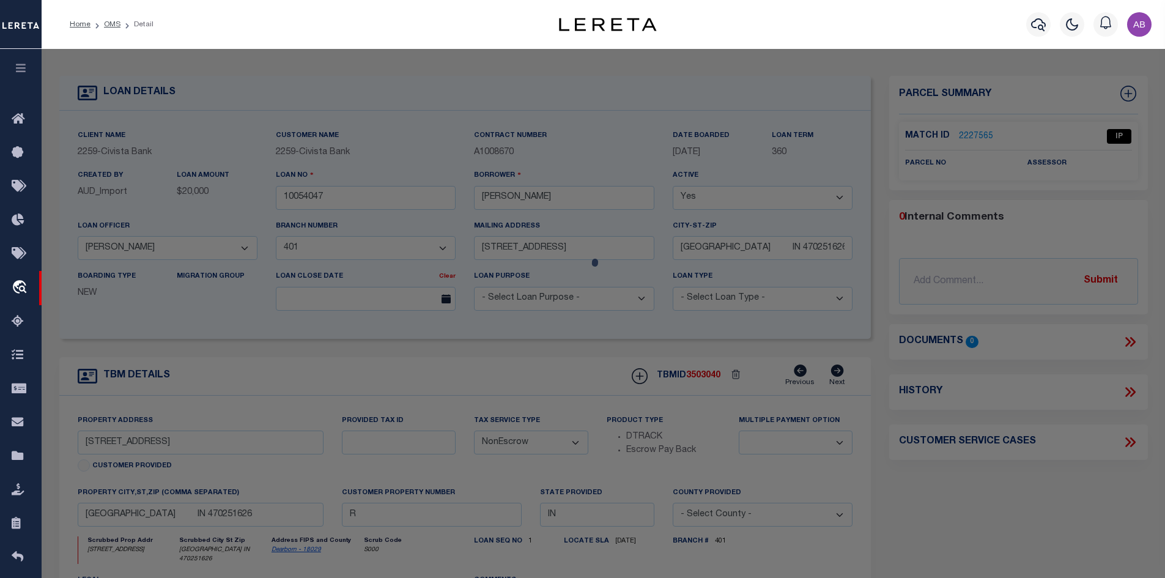
checkbox input "false"
select select "IP"
checkbox input "false"
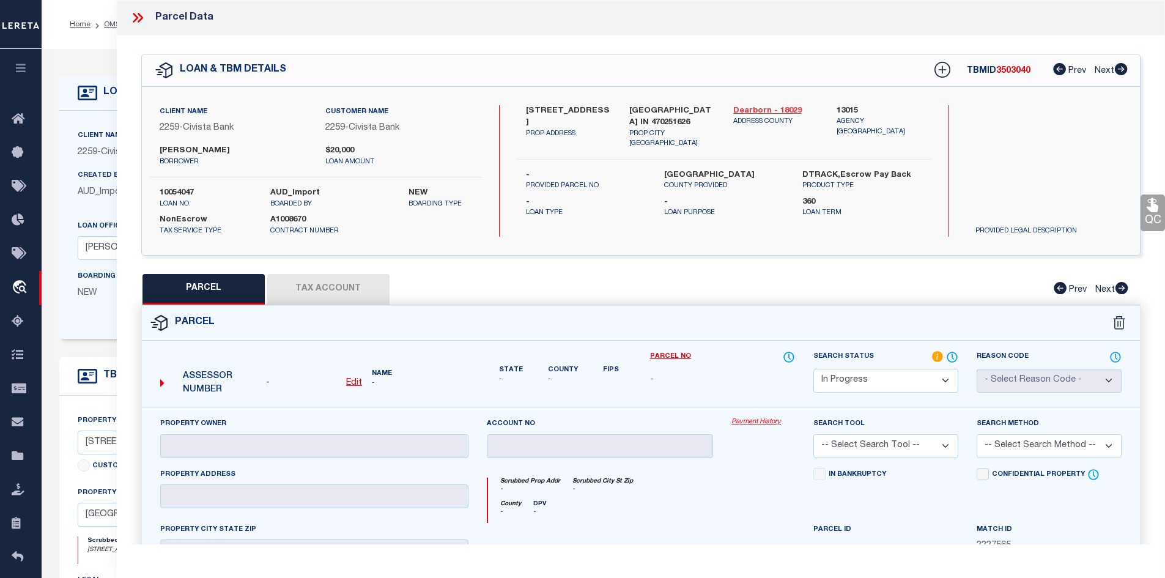
click at [756, 107] on link "Dearborn - 18029" at bounding box center [776, 111] width 86 height 12
click at [531, 109] on label "[STREET_ADDRESS]" at bounding box center [569, 117] width 86 height 24
click at [531, 109] on label "217 Front St" at bounding box center [569, 117] width 86 height 24
copy div "217 Front St"
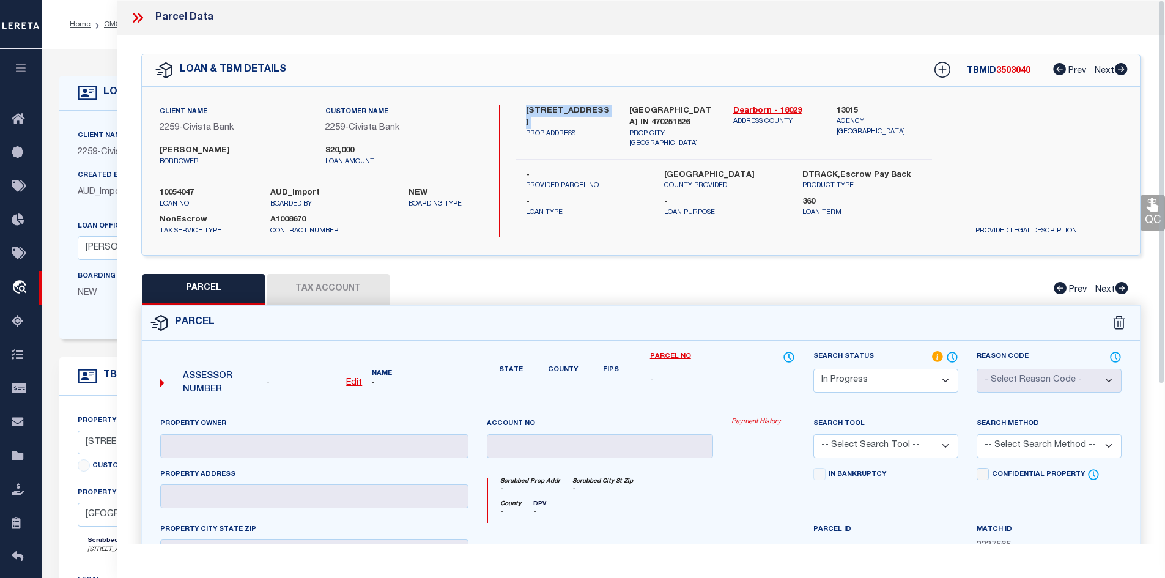
click at [353, 380] on u "Edit" at bounding box center [354, 382] width 16 height 9
select select "IP"
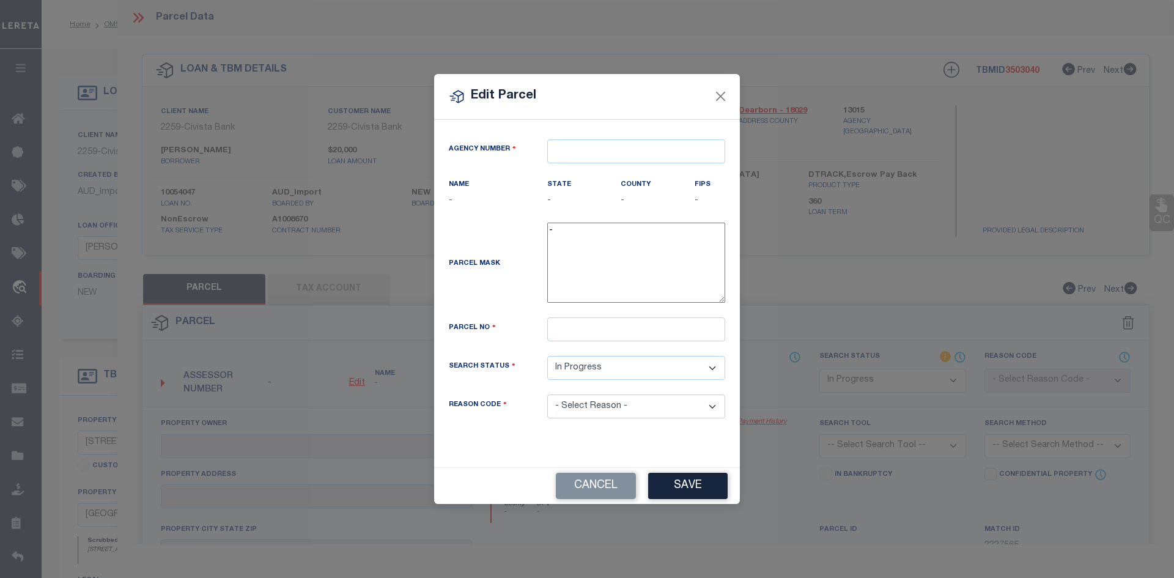
type textarea "-"
click at [606, 147] on input "text" at bounding box center [636, 151] width 178 height 24
click at [610, 174] on div "130150000 : DEARBORN COUNTY" at bounding box center [639, 181] width 182 height 35
type input "130150000"
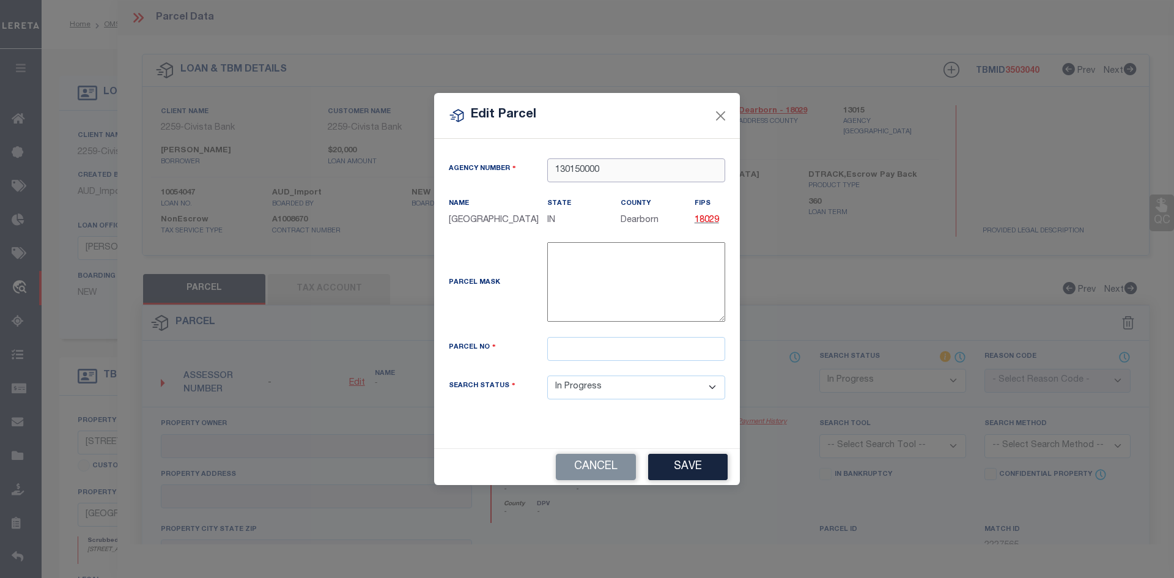
type input "130150000"
click at [571, 353] on input "text" at bounding box center [636, 349] width 178 height 24
click at [575, 353] on input "text" at bounding box center [636, 349] width 178 height 24
paste input "15-07-15-401-023.000-026"
type input "15-07-15-401-023.000-026"
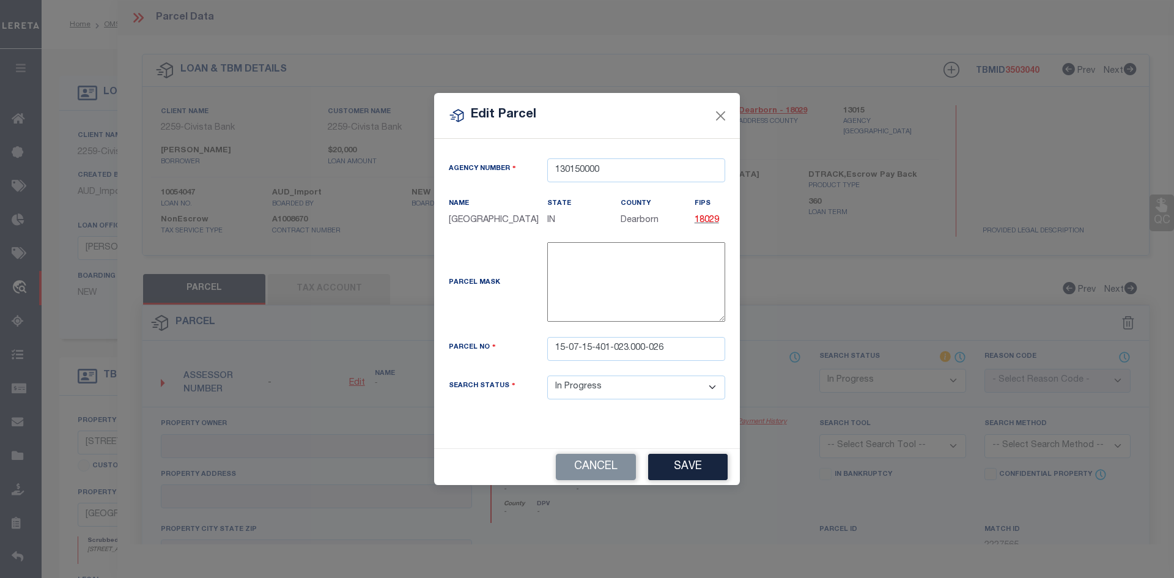
click at [679, 473] on button "Save" at bounding box center [687, 467] width 79 height 26
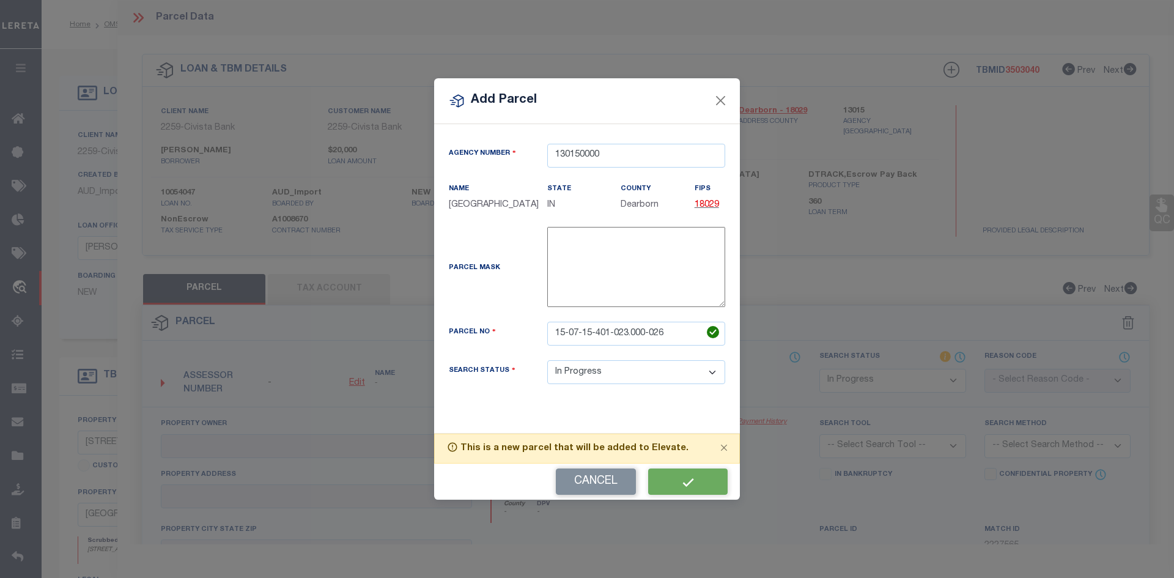
select select "IP"
checkbox input "false"
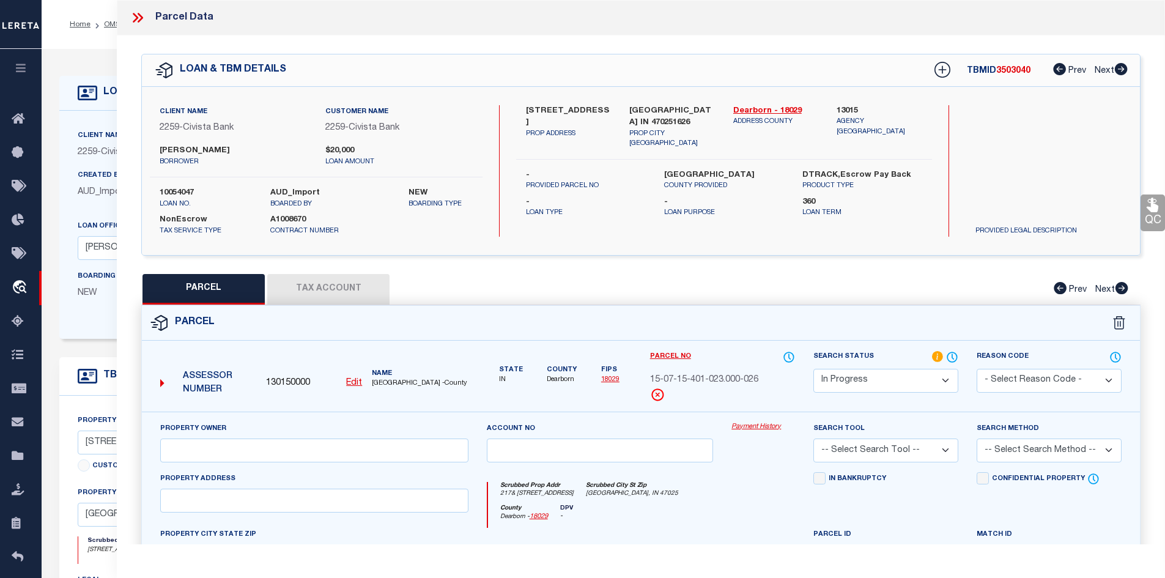
type input "Mc Henry, Michael R & Cathy Jane"
type input "217& 219 Front St"
checkbox input "false"
type input "Lawrenceburg, IN 47025"
type textarea "03-157 N LAWBG 42SPT, 43N1/2 15-5-1"
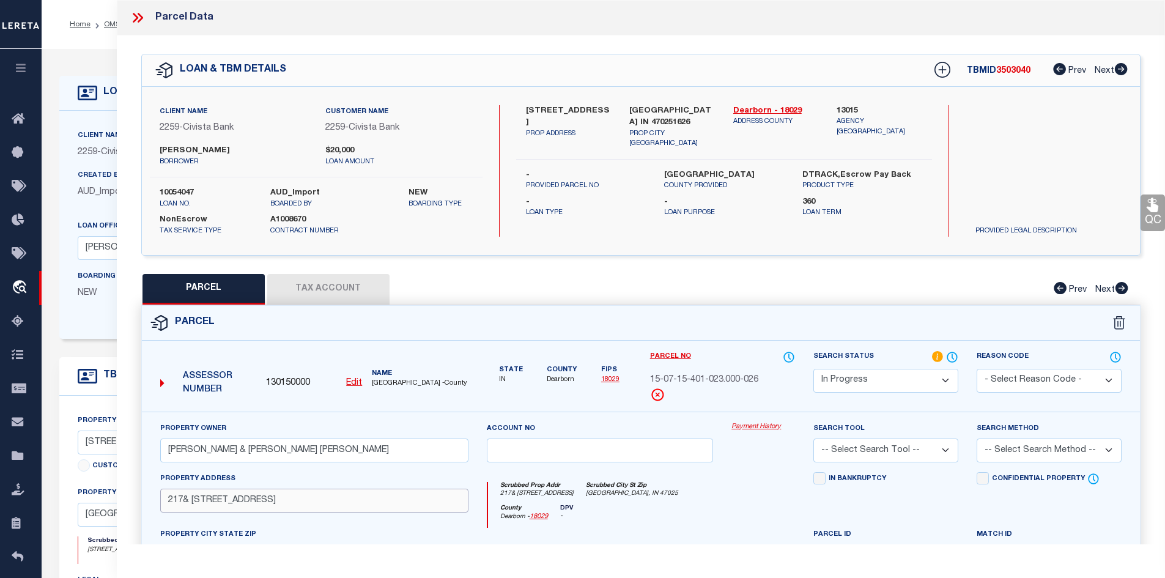
click at [277, 496] on input "217& 219 Front St" at bounding box center [314, 500] width 308 height 24
paste input "text"
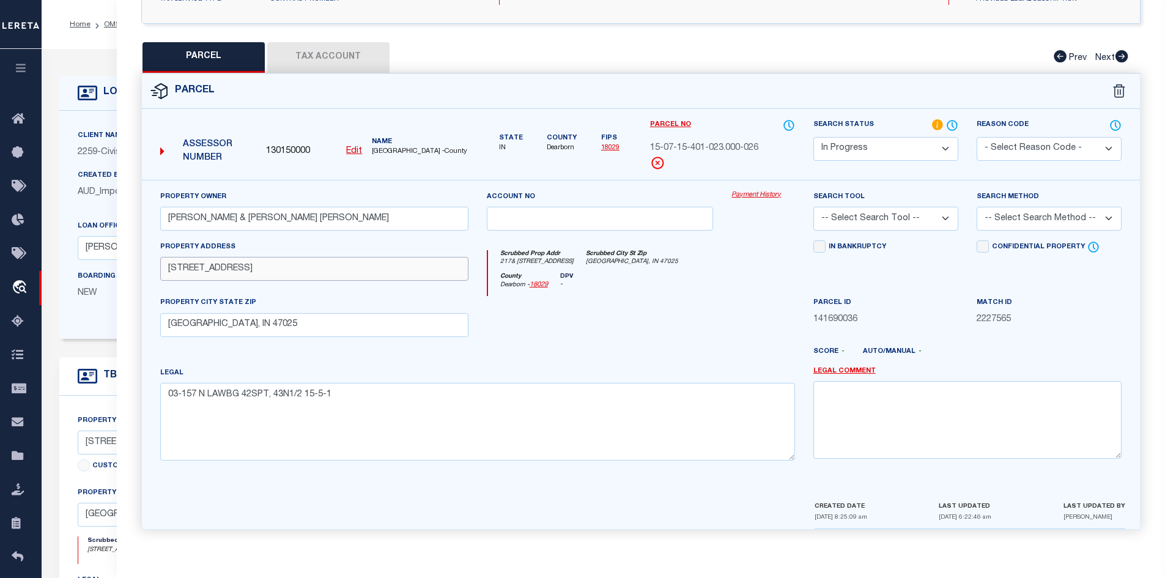
type input "217 Front St"
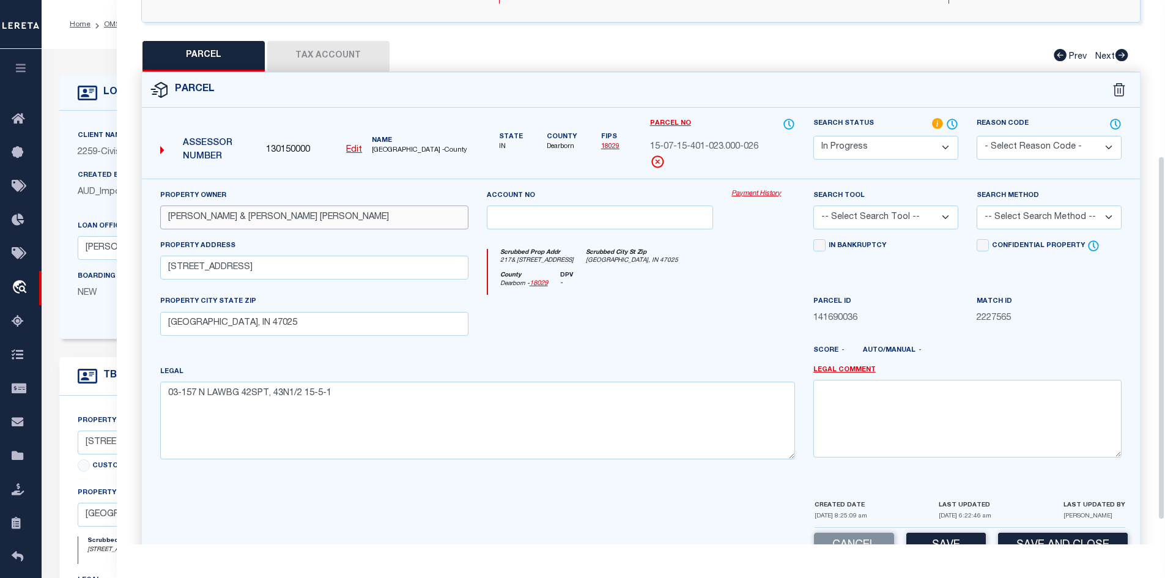
click at [365, 219] on input "Mc Henry, Michael R & Cathy Jane" at bounding box center [314, 217] width 308 height 24
paste input "text"
type input "Mc Henry, Michael R"
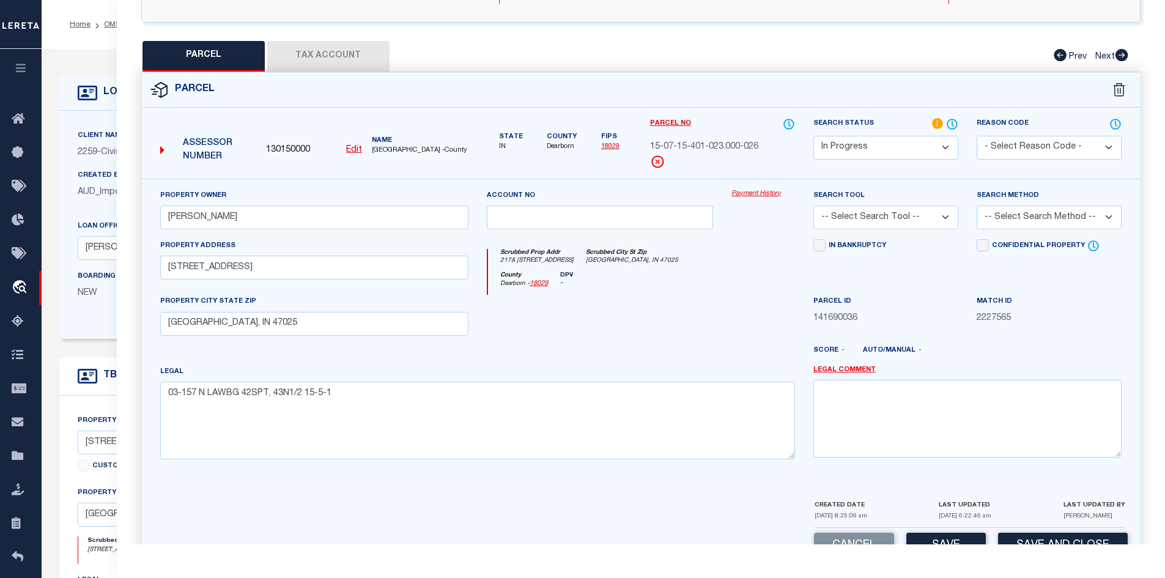
click at [537, 326] on div at bounding box center [599, 320] width 245 height 50
click at [350, 58] on button "Tax Account" at bounding box center [328, 56] width 122 height 31
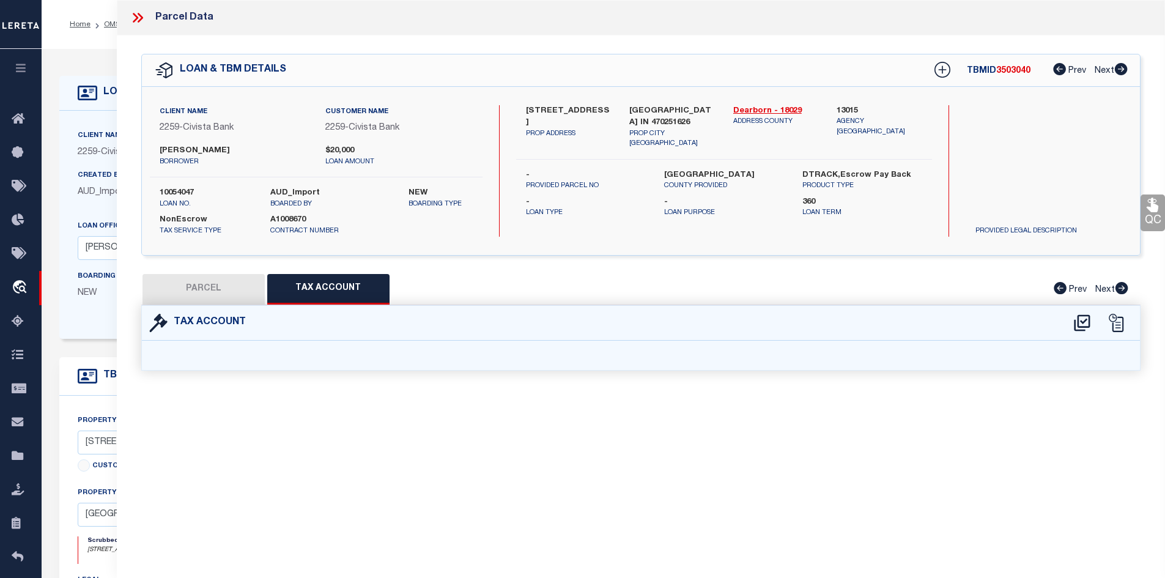
scroll to position [0, 0]
select select "100"
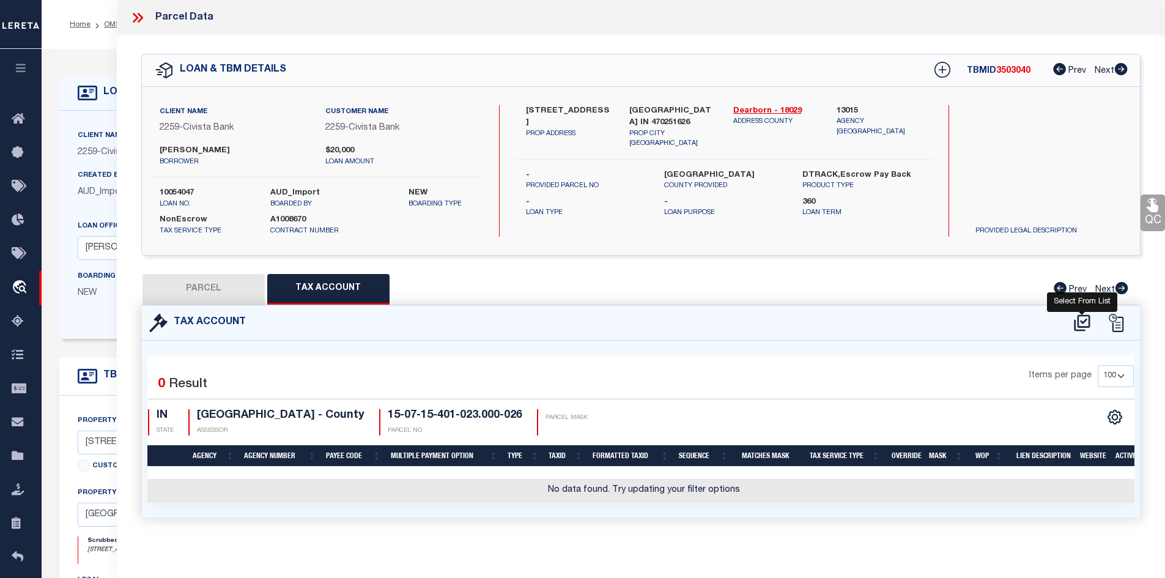
click at [1080, 322] on icon at bounding box center [1082, 323] width 20 height 20
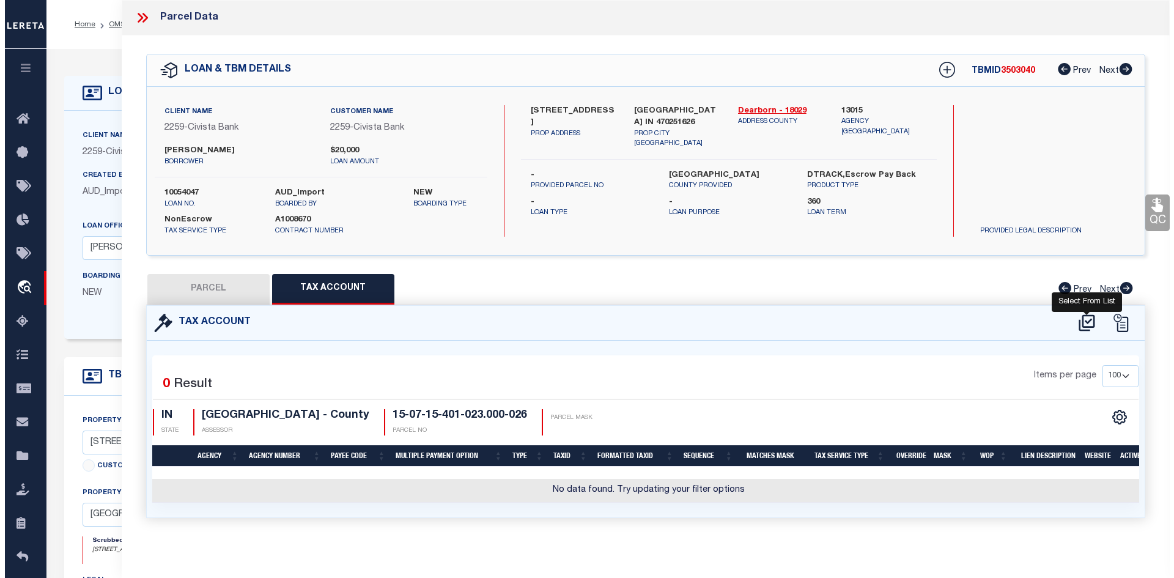
select select "100"
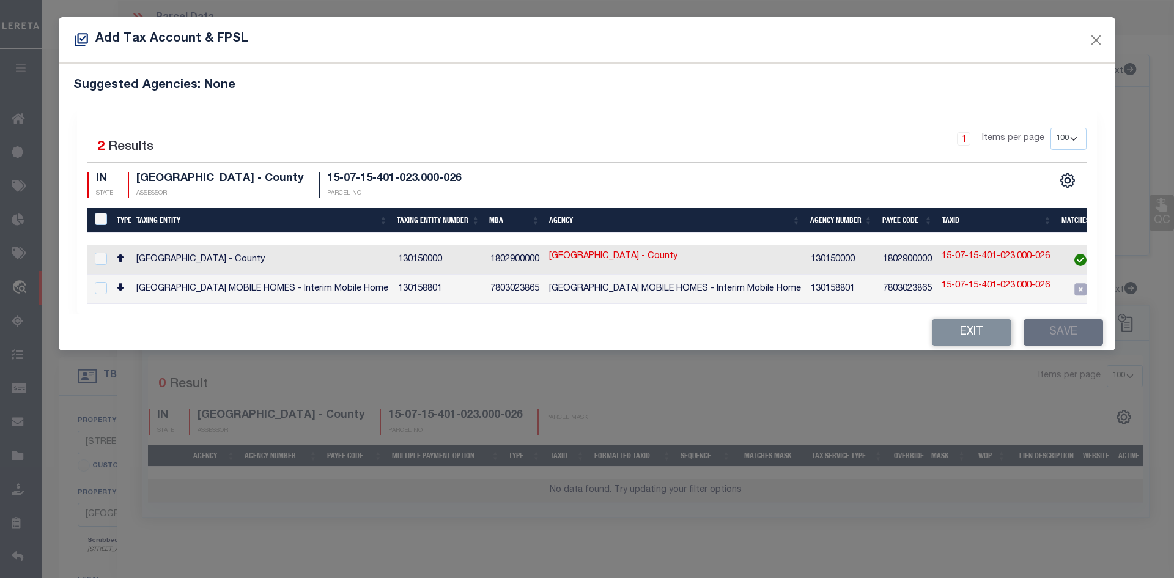
click at [288, 252] on td "DEARBORN COUNTY - County" at bounding box center [262, 259] width 262 height 29
checkbox input "true"
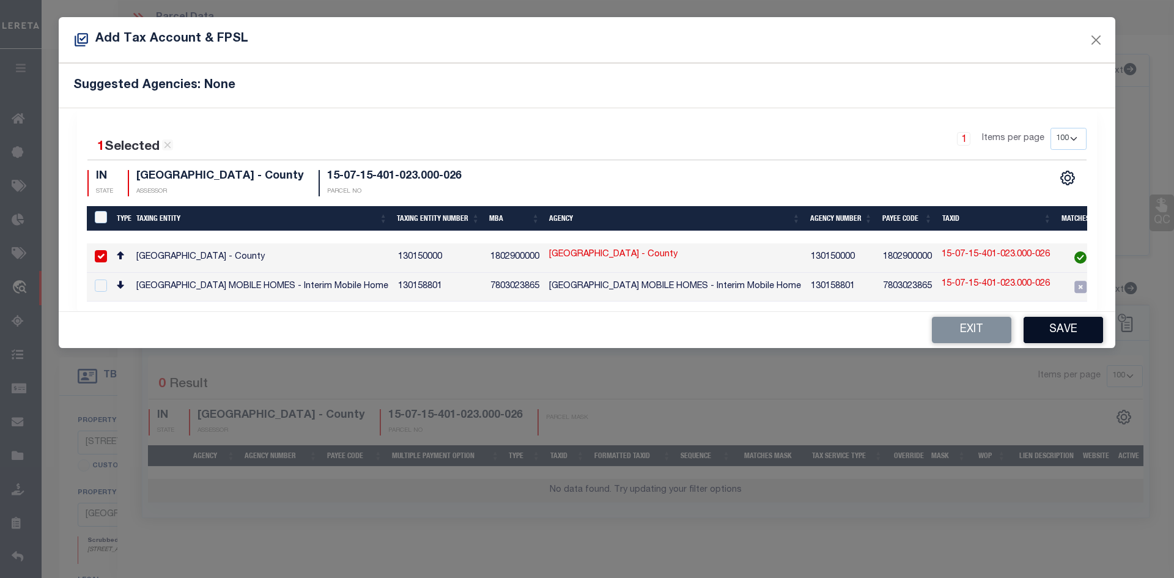
click at [1066, 333] on button "Save" at bounding box center [1062, 330] width 79 height 26
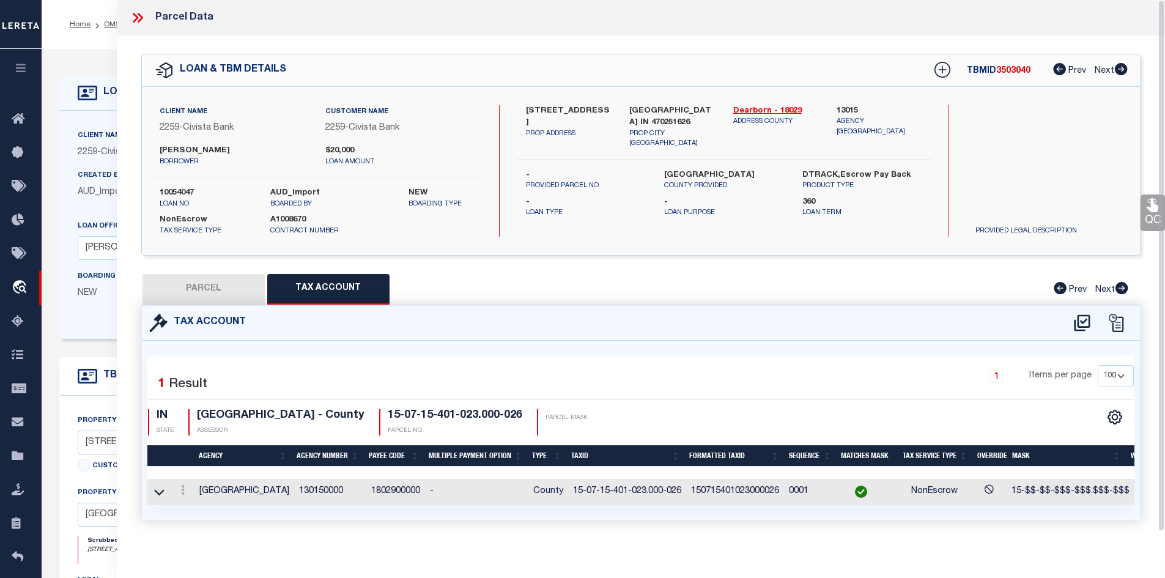
click at [204, 290] on button "PARCEL" at bounding box center [203, 289] width 122 height 31
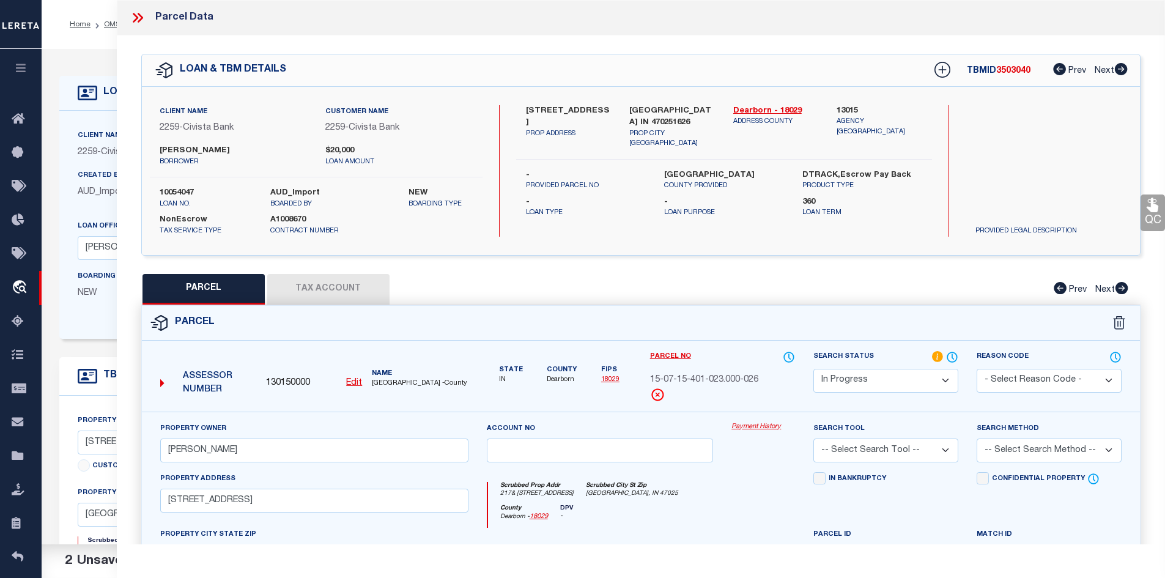
click at [871, 383] on select "Automated Search Bad Parcel Complete Duplicate Parcel High Dollar Reporting In …" at bounding box center [885, 381] width 145 height 24
select select "PC"
click at [813, 369] on select "Automated Search Bad Parcel Complete Duplicate Parcel High Dollar Reporting In …" at bounding box center [885, 381] width 145 height 24
click at [857, 452] on select "-- Select Search Tool -- 3rd Party Website Agency File Agency Website ATLS CNV-…" at bounding box center [885, 450] width 145 height 24
select select "AGW"
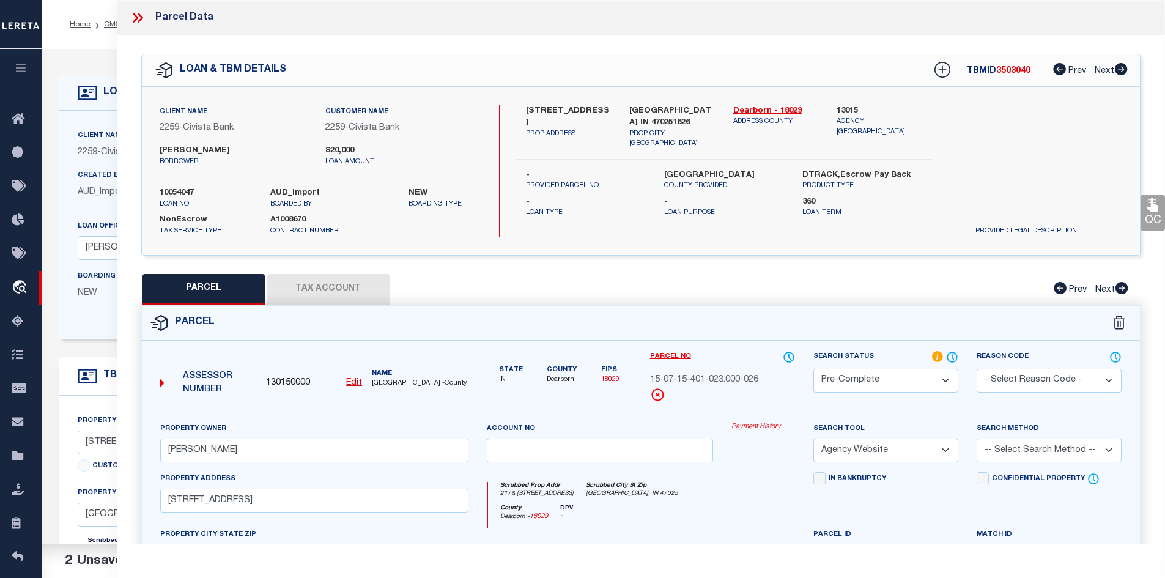
click at [813, 438] on select "-- Select Search Tool -- 3rd Party Website Agency File Agency Website ATLS CNV-…" at bounding box center [885, 450] width 145 height 24
click at [1003, 449] on select "-- Select Search Method -- Property Address Legal Liability Info Provided" at bounding box center [1048, 450] width 145 height 24
select select "ADD"
click at [976, 438] on select "-- Select Search Method -- Property Address Legal Liability Info Provided" at bounding box center [1048, 450] width 145 height 24
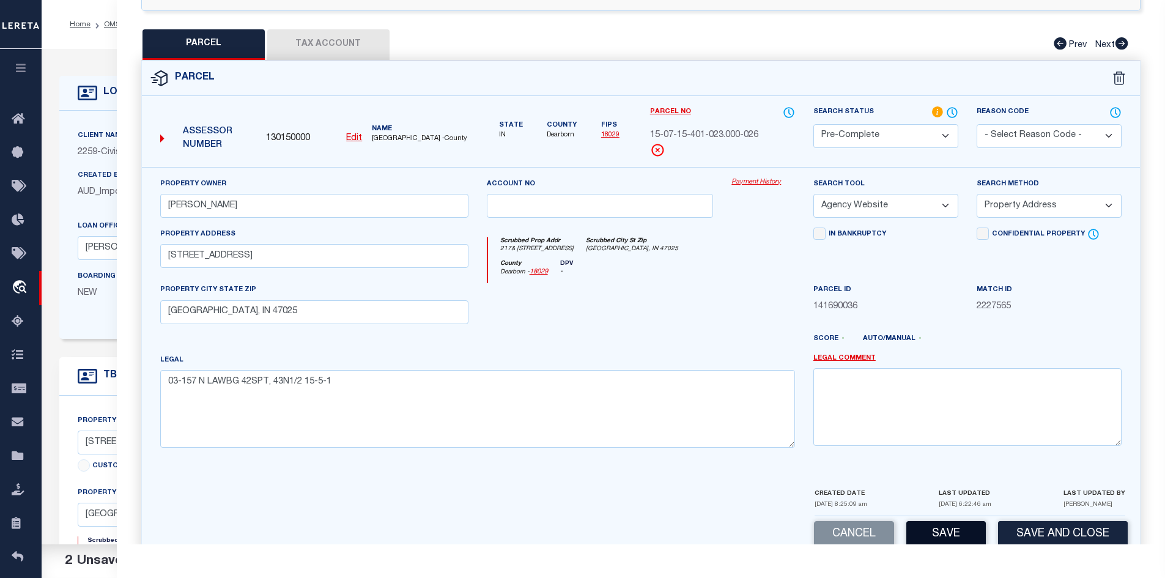
click at [940, 525] on button "Save" at bounding box center [945, 534] width 79 height 26
select select "AS"
select select
checkbox input "false"
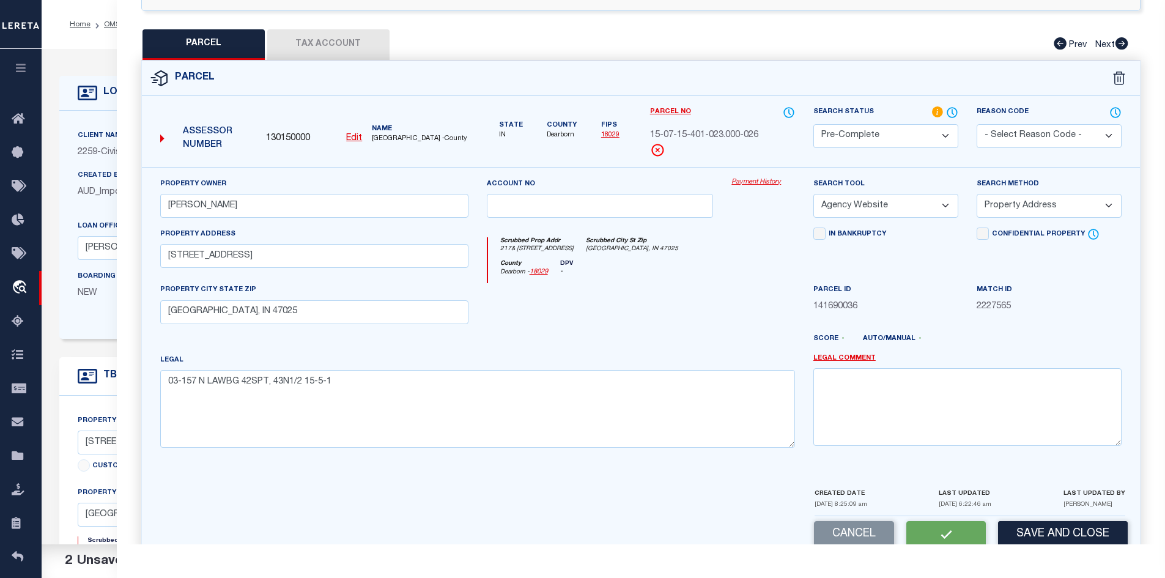
checkbox input "false"
select select "PC"
type input "Mc Henry, Michael R"
select select "AGW"
select select "ADD"
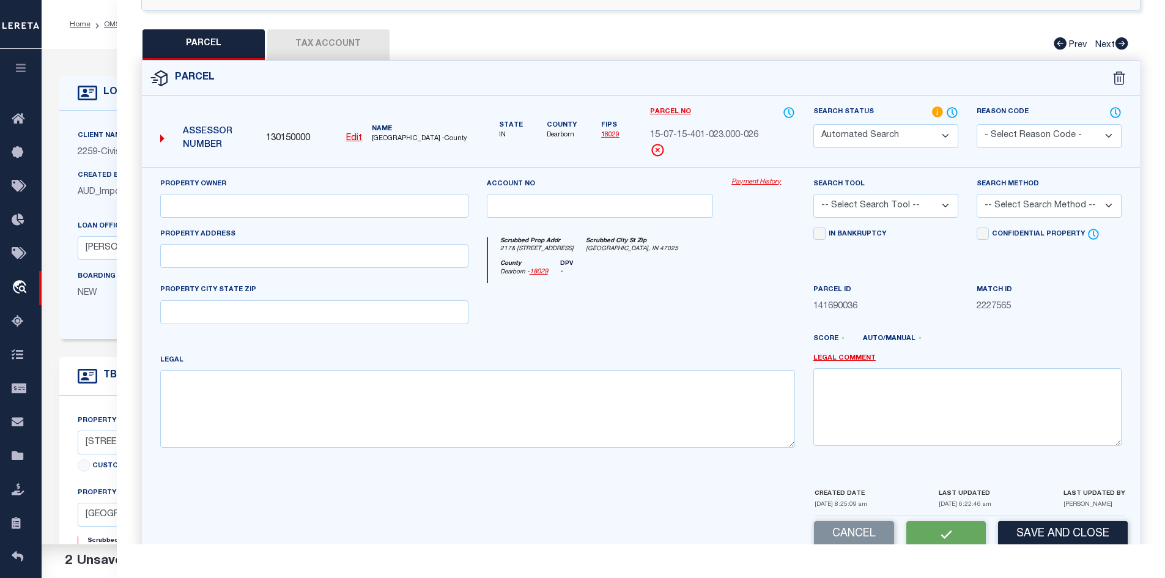
type input "217 Front St"
type input "Lawrenceburg, IN 47025"
type textarea "03-157 N LAWBG 42SPT, 43N1/2 15-5-1"
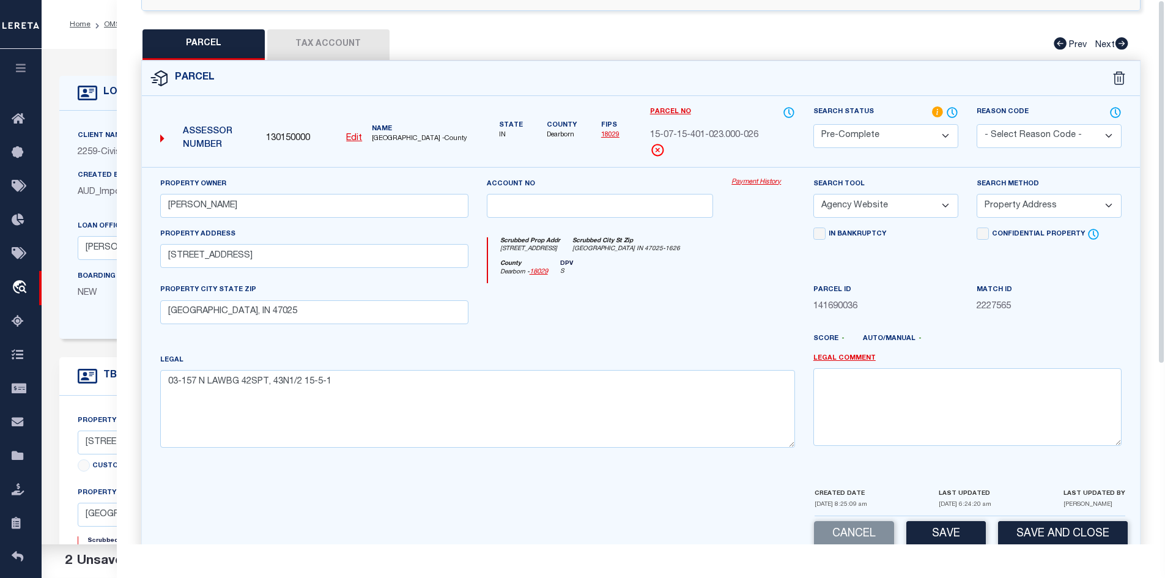
scroll to position [0, 0]
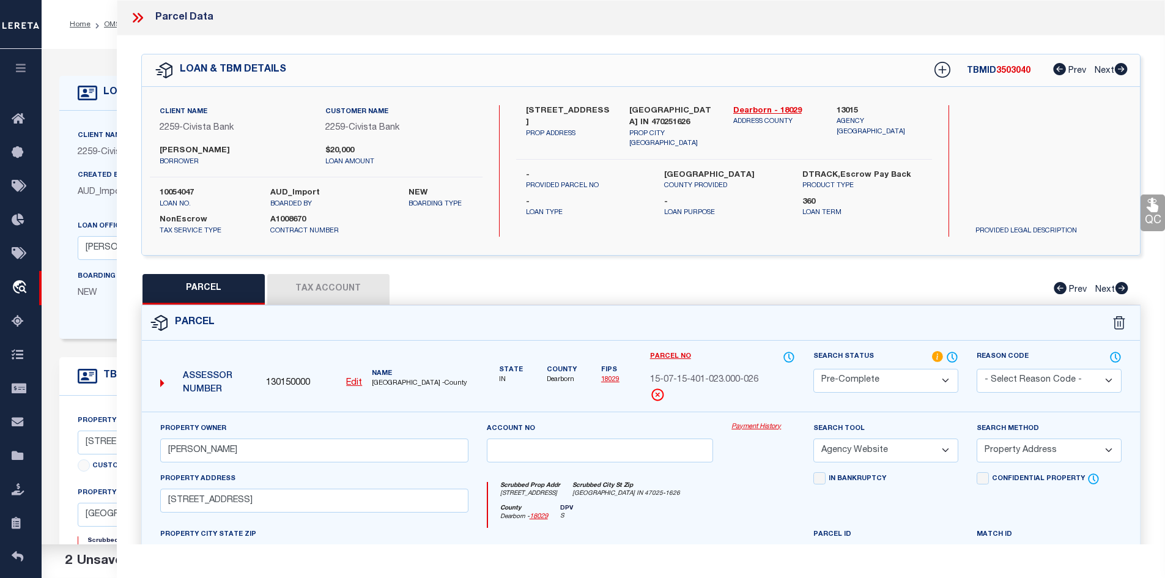
click at [667, 157] on div "217 Front St PROP ADDRESS Lawrenceburg IN 470251626 PROP CITY ST ZIP Dearborn -…" at bounding box center [724, 170] width 416 height 131
copy label "DEARBORN"
click at [694, 371] on div "Parcel No 15-07-15-401-023.000-026" at bounding box center [722, 375] width 145 height 51
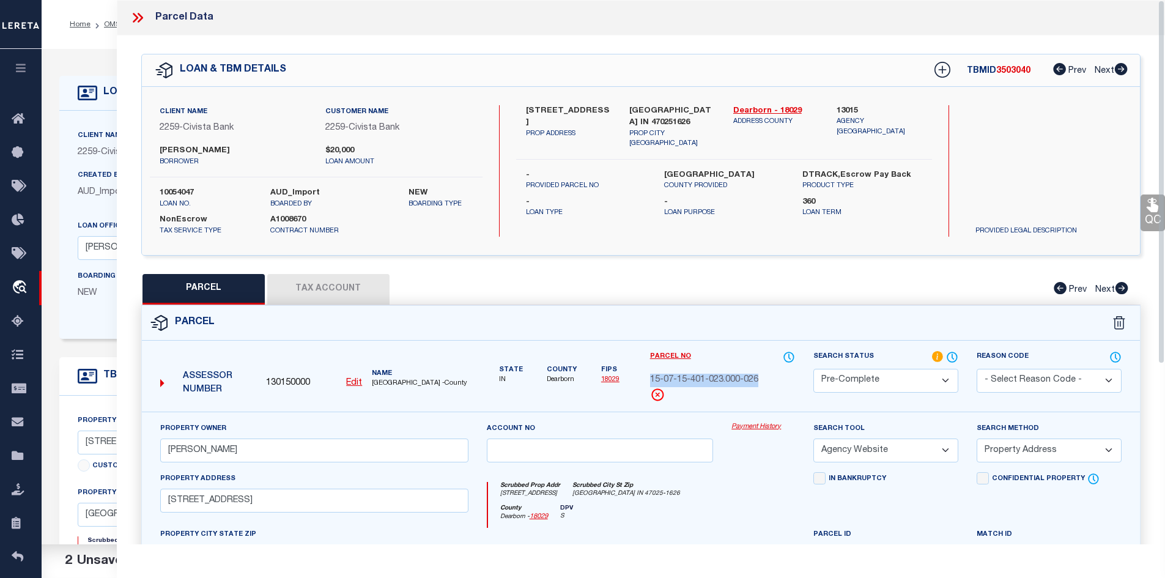
click at [694, 374] on span "15-07-15-401-023.000-026" at bounding box center [704, 380] width 108 height 13
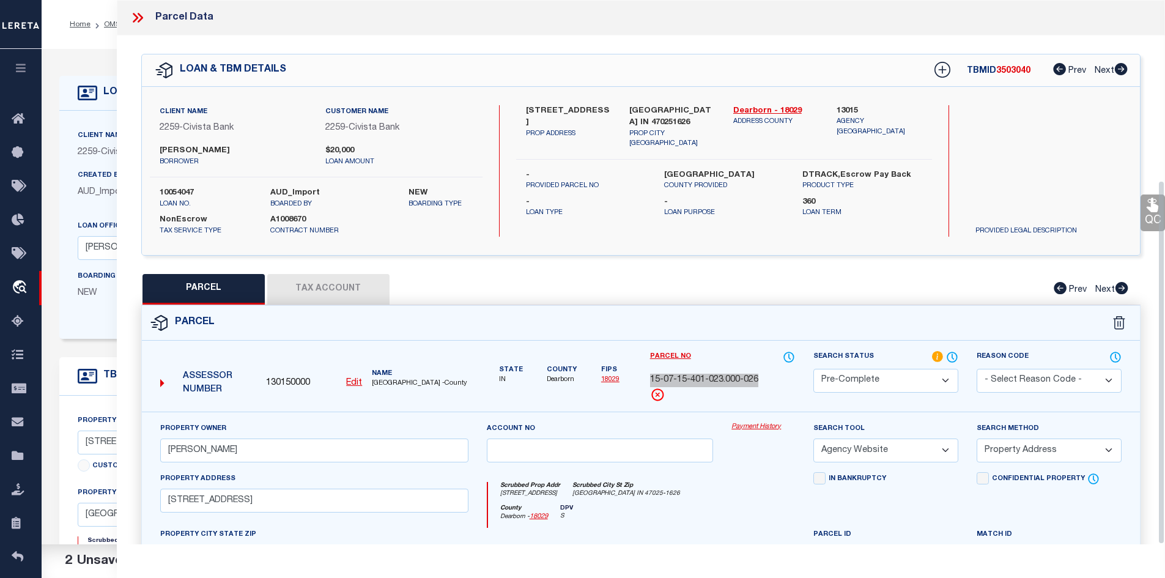
scroll to position [269, 0]
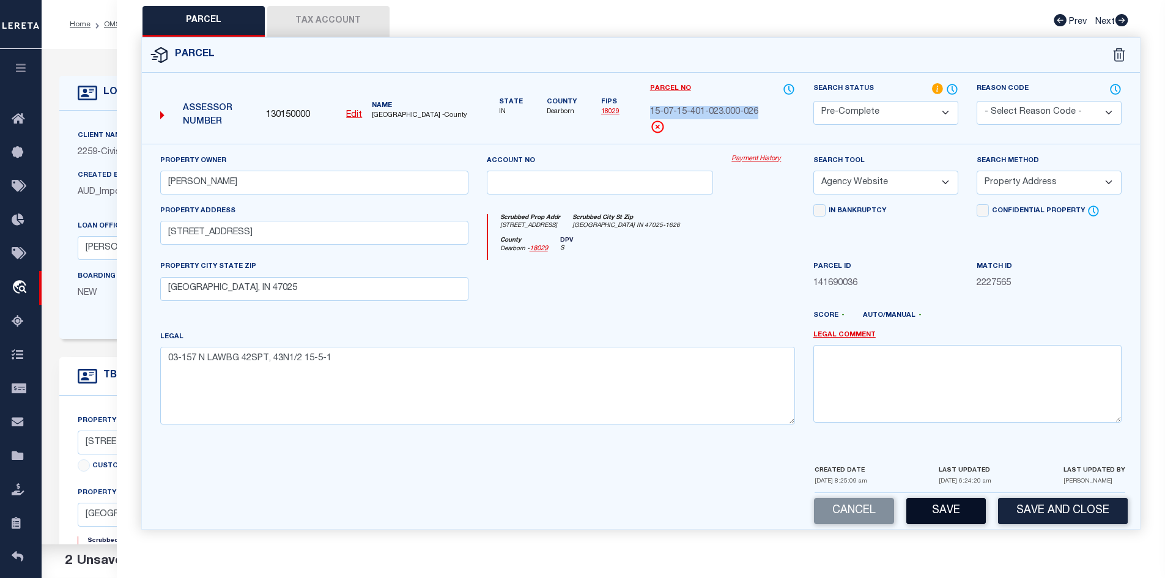
click at [942, 505] on button "Save" at bounding box center [945, 511] width 79 height 26
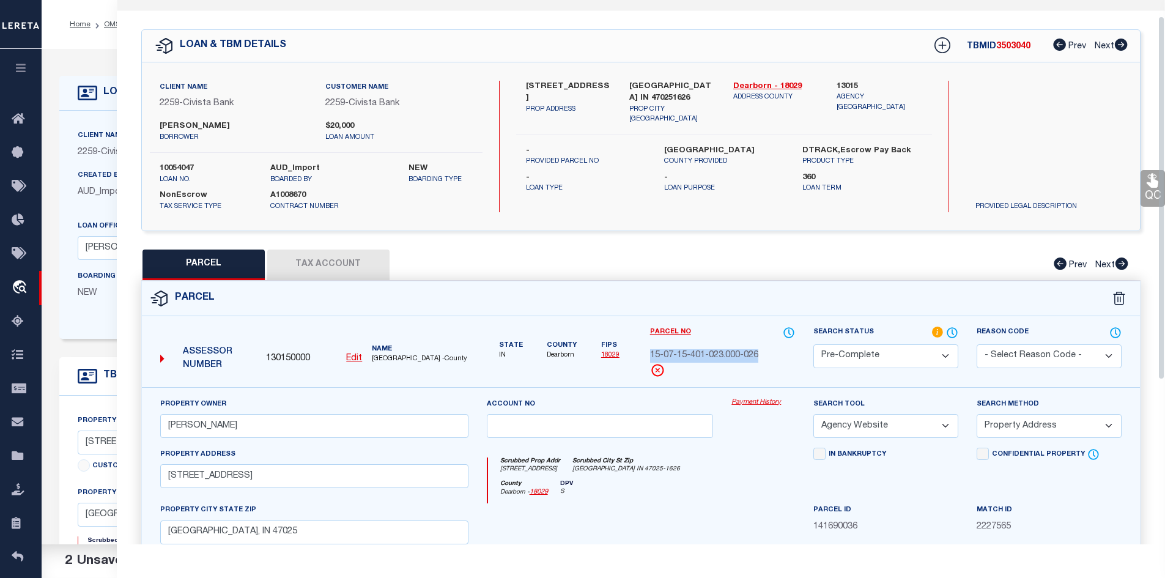
select select "AS"
select select
checkbox input "false"
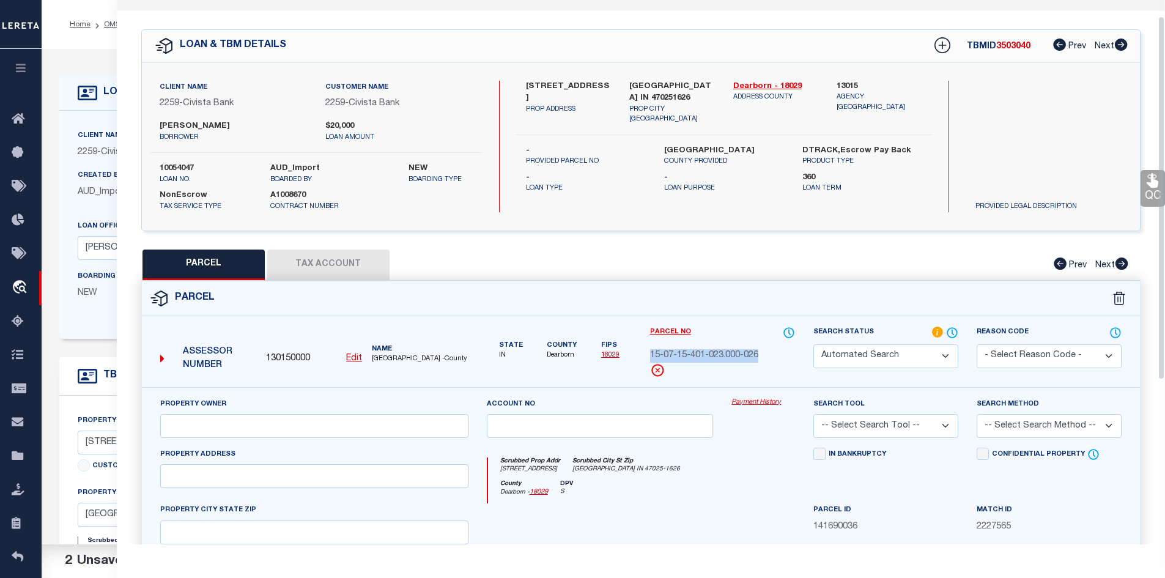
select select "PC"
type input "Mc Henry, Michael R"
select select "AGW"
select select "ADD"
type input "217 Front St"
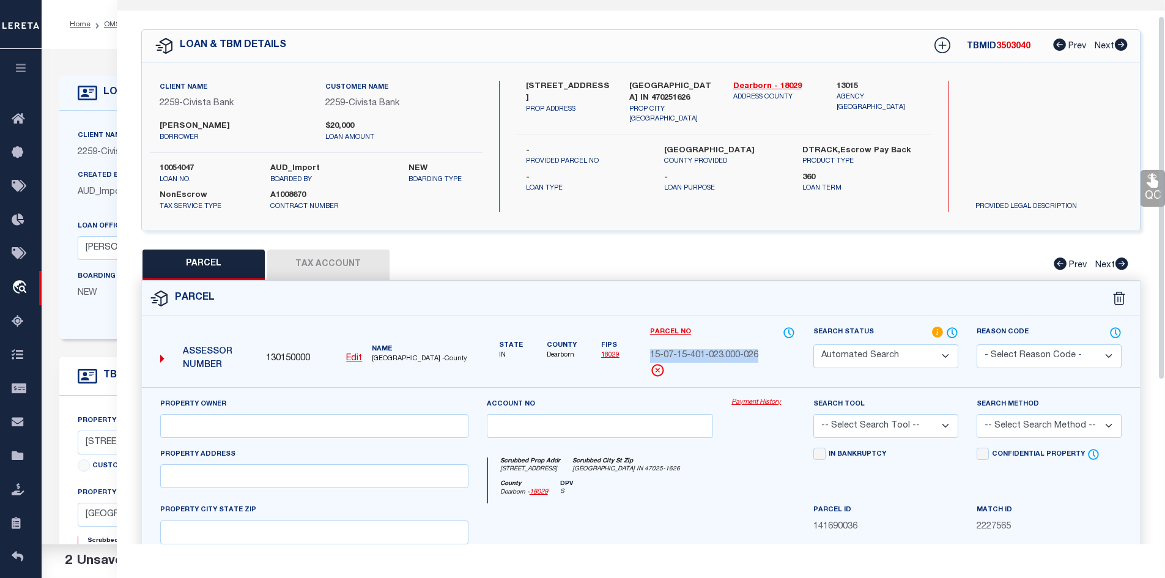
type input "Lawrenceburg, IN 47025"
type textarea "03-157 N LAWBG 42SPT, 43N1/2 15-5-1"
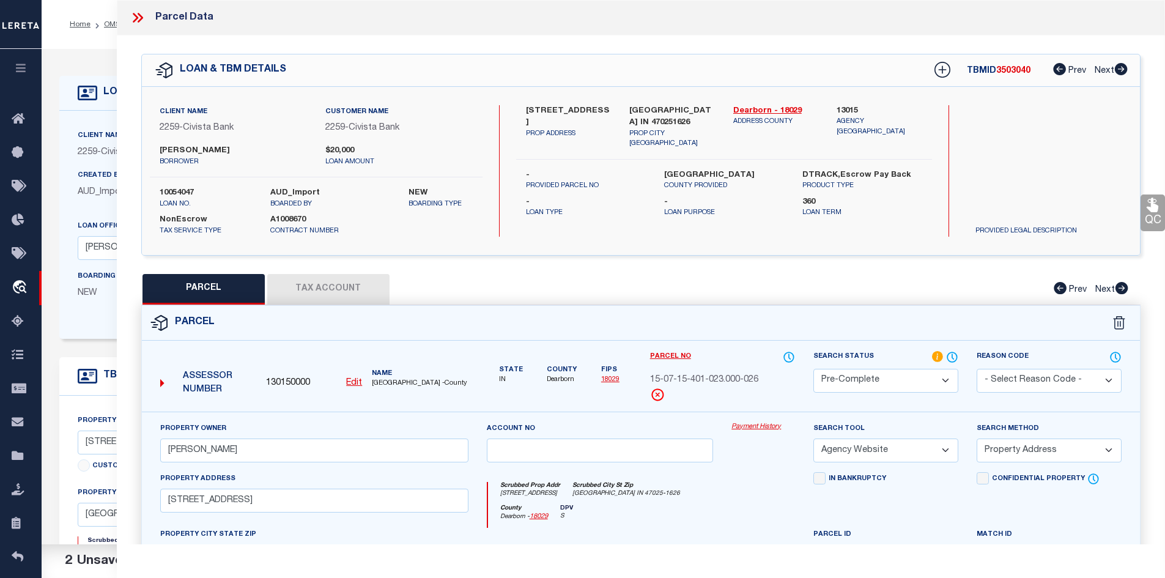
click at [131, 21] on icon at bounding box center [138, 18] width 16 height 16
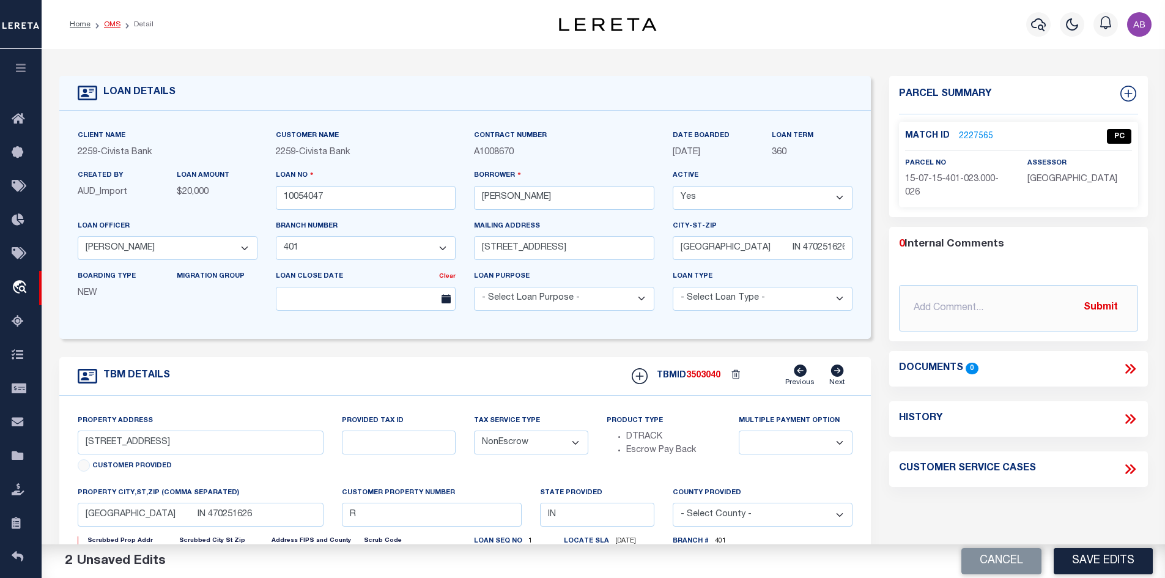
click at [116, 25] on link "OMS" at bounding box center [112, 24] width 17 height 7
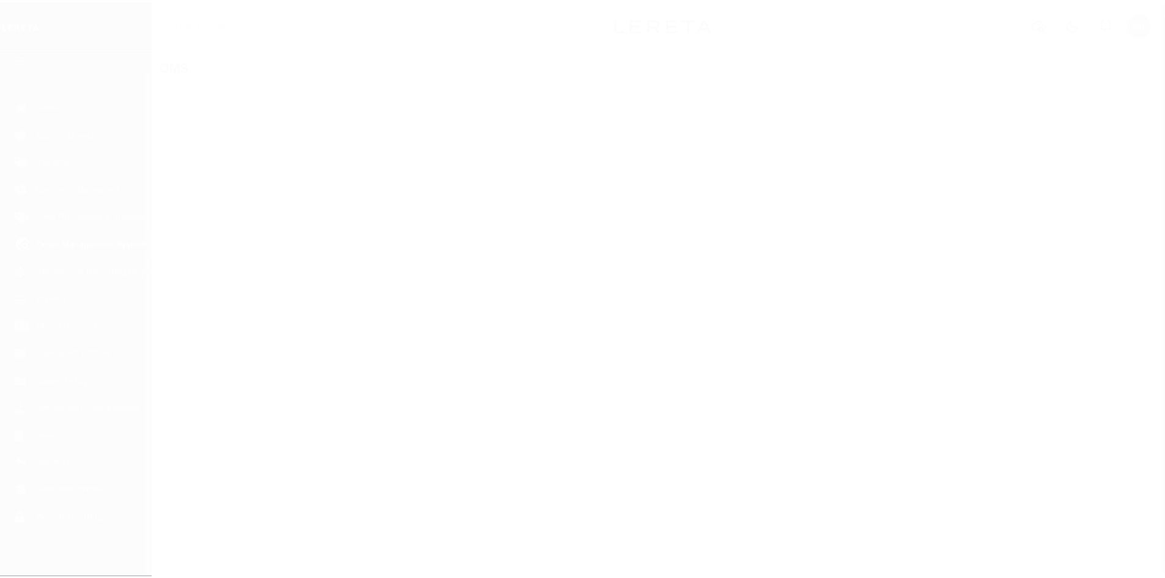
scroll to position [18, 0]
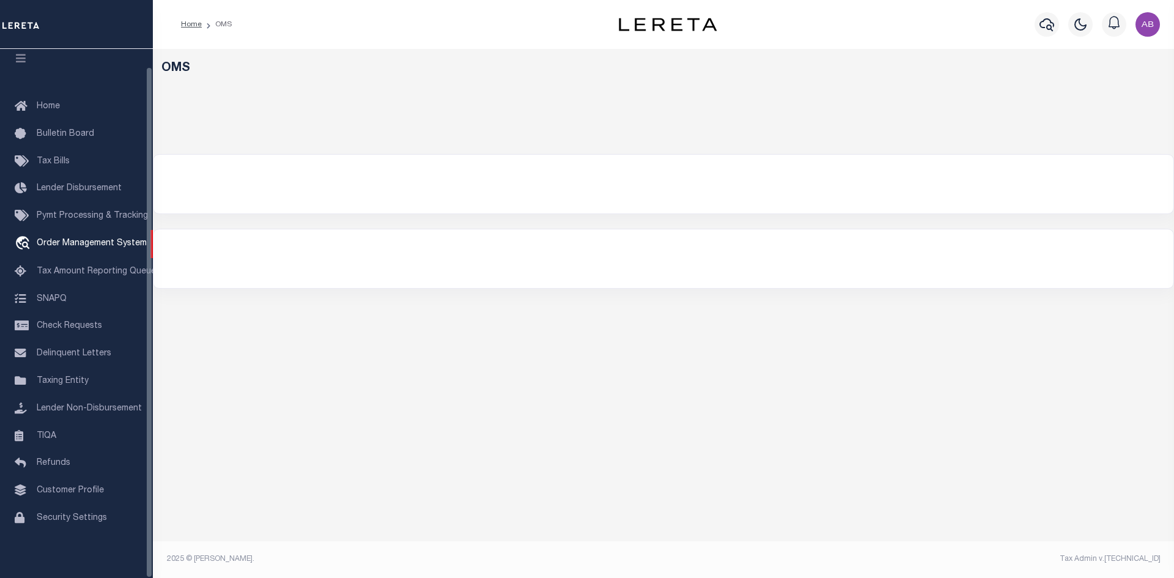
select select "200"
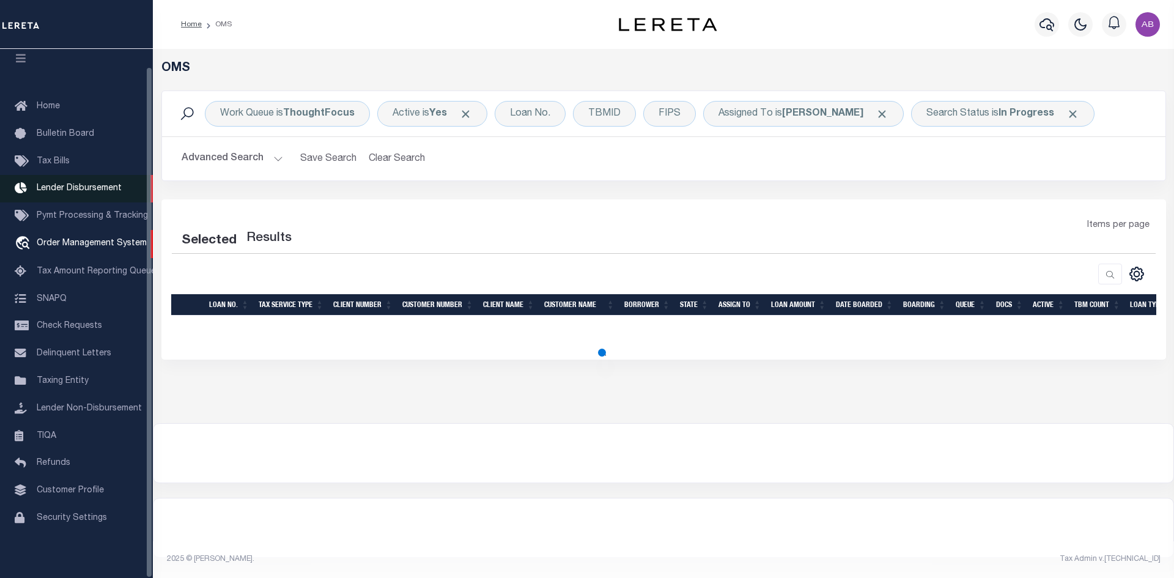
select select "200"
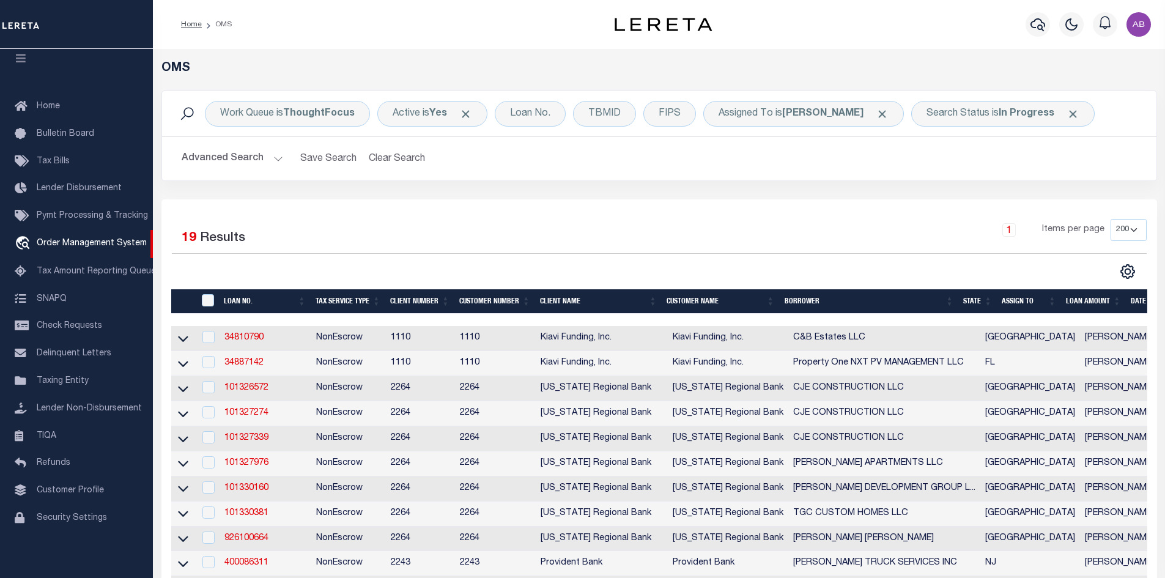
scroll to position [306, 0]
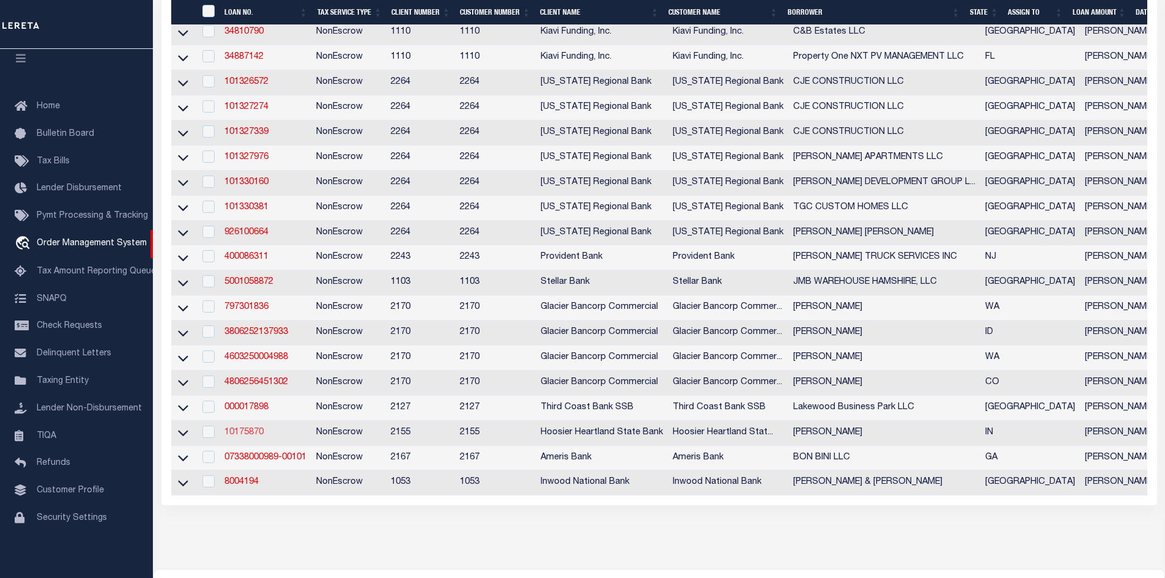
click at [245, 437] on link "10175870" at bounding box center [243, 432] width 39 height 9
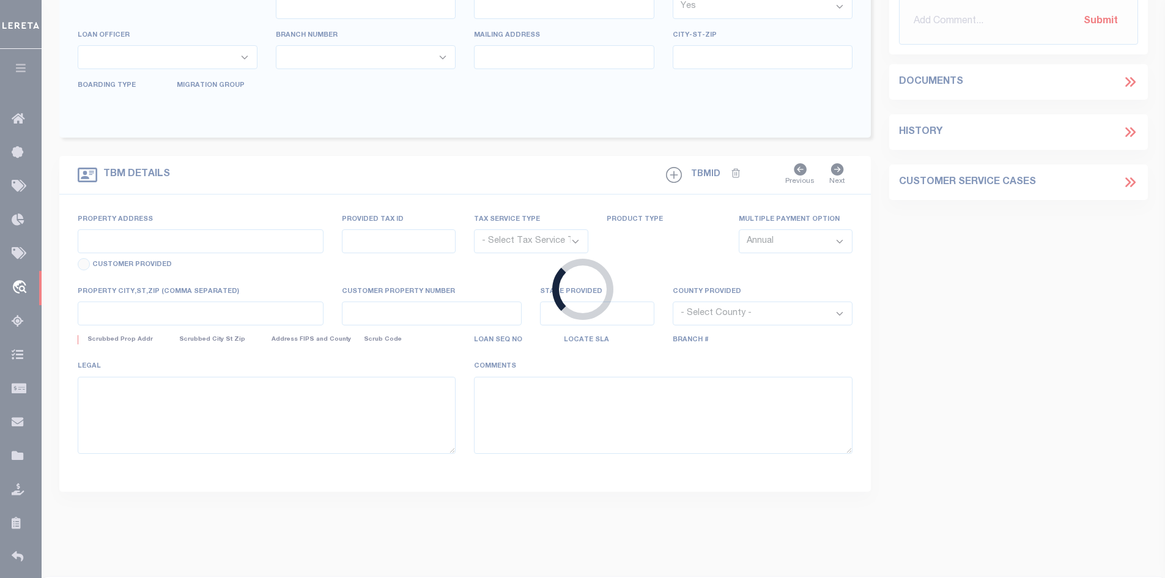
type input "10175870"
type input "[PERSON_NAME]"
select select
type input "[DATE]"
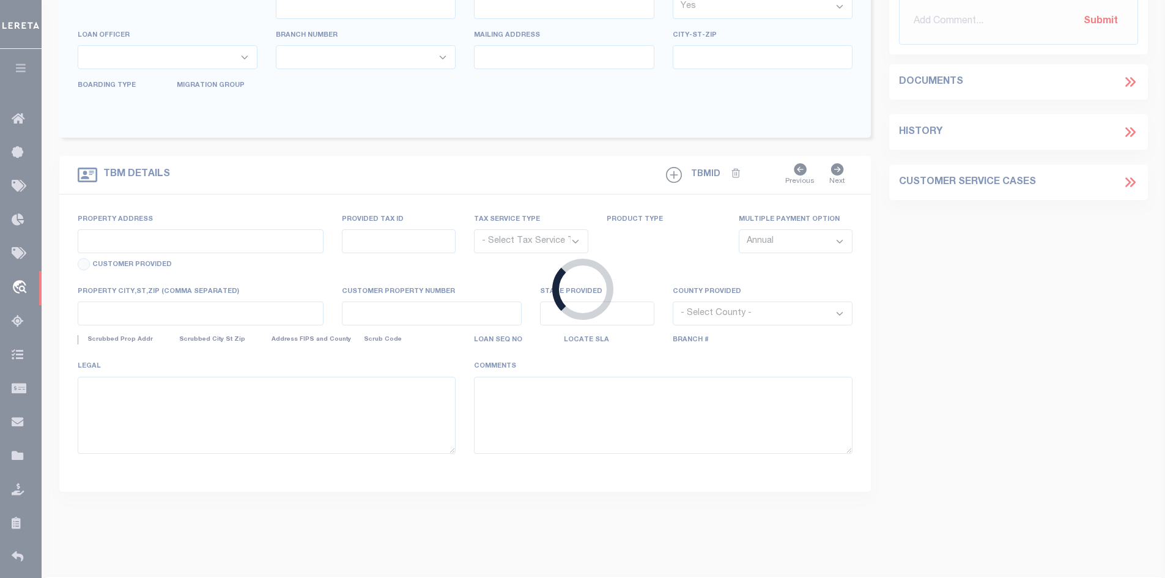
select select "10"
select select "NonEscrow"
type input "[STREET_ADDRESS]"
select select
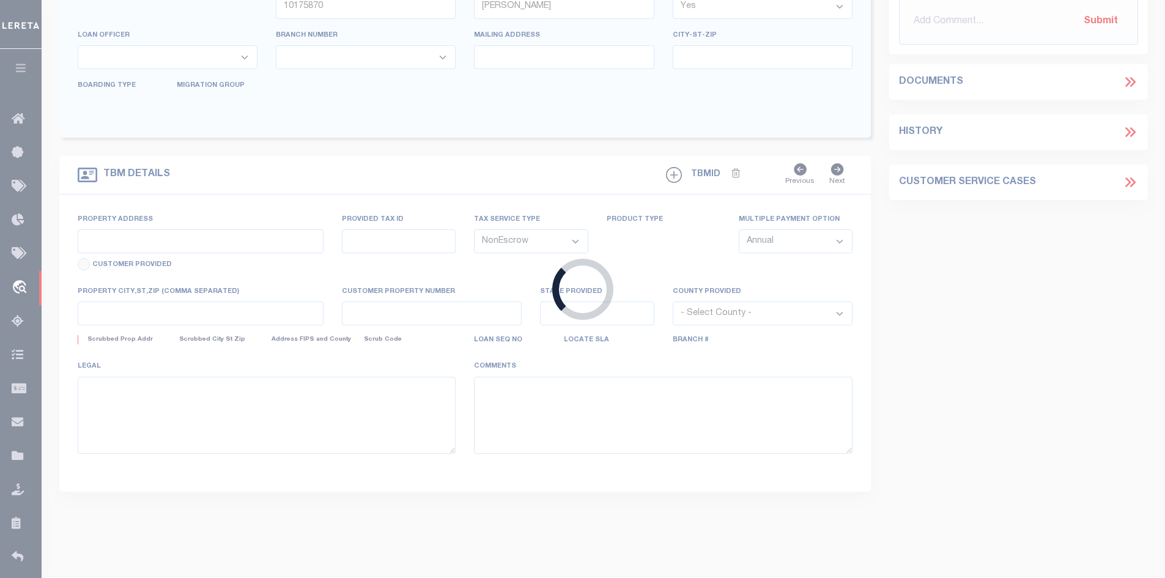
type input "[PERSON_NAME] IN 47932-8194"
type input "23-13-01-108-019.001-015"
type input "IN"
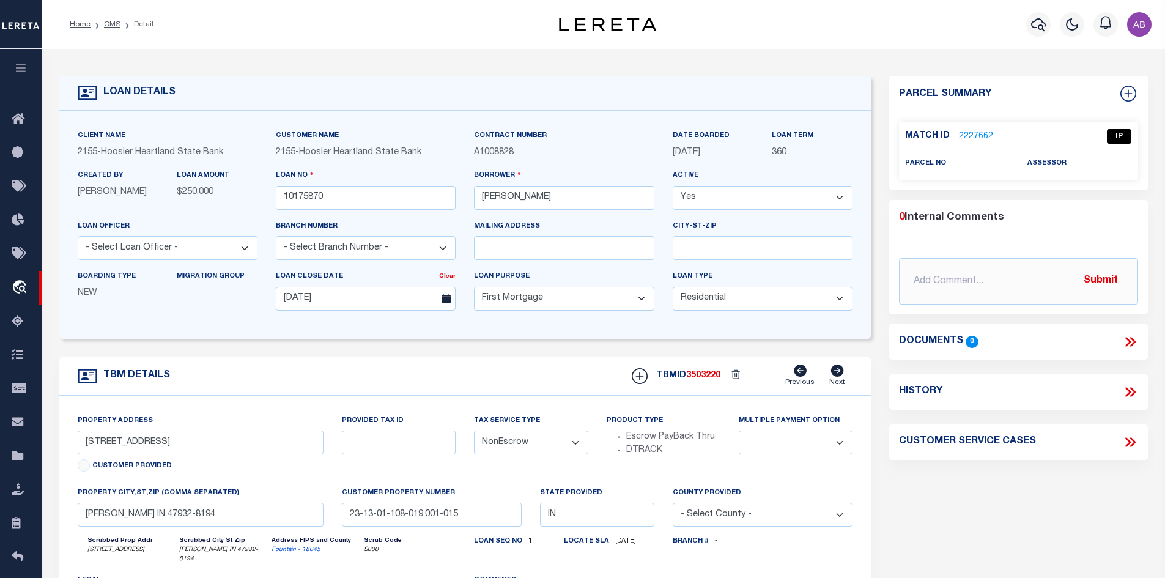
click at [981, 134] on link "2227662" at bounding box center [976, 136] width 34 height 13
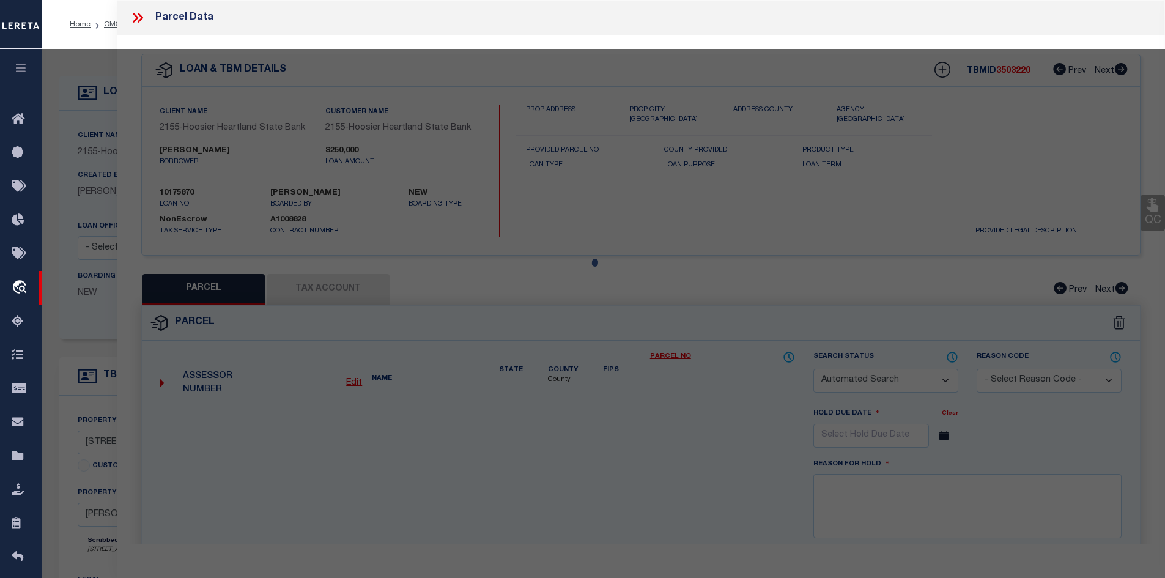
checkbox input "false"
select select "IP"
checkbox input "false"
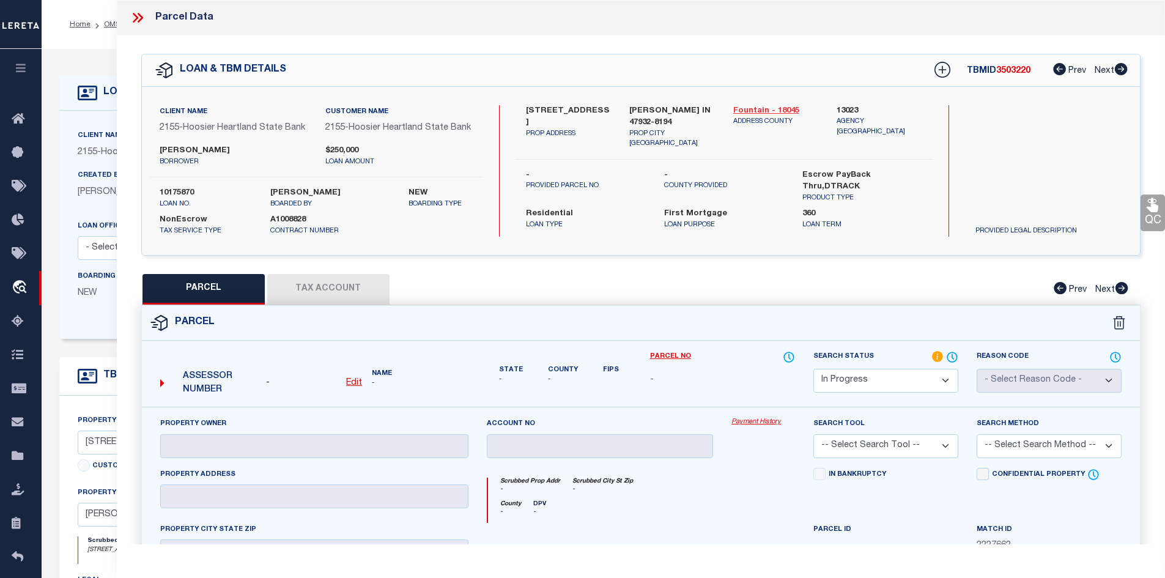
click at [768, 112] on link "Fountain - 18045" at bounding box center [776, 111] width 86 height 12
click at [547, 102] on div "Client Name 2155 - Hoosier Heartland State Bank Customer Name 2155 - Hoosier He…" at bounding box center [641, 171] width 998 height 168
copy div "[STREET_ADDRESS]"
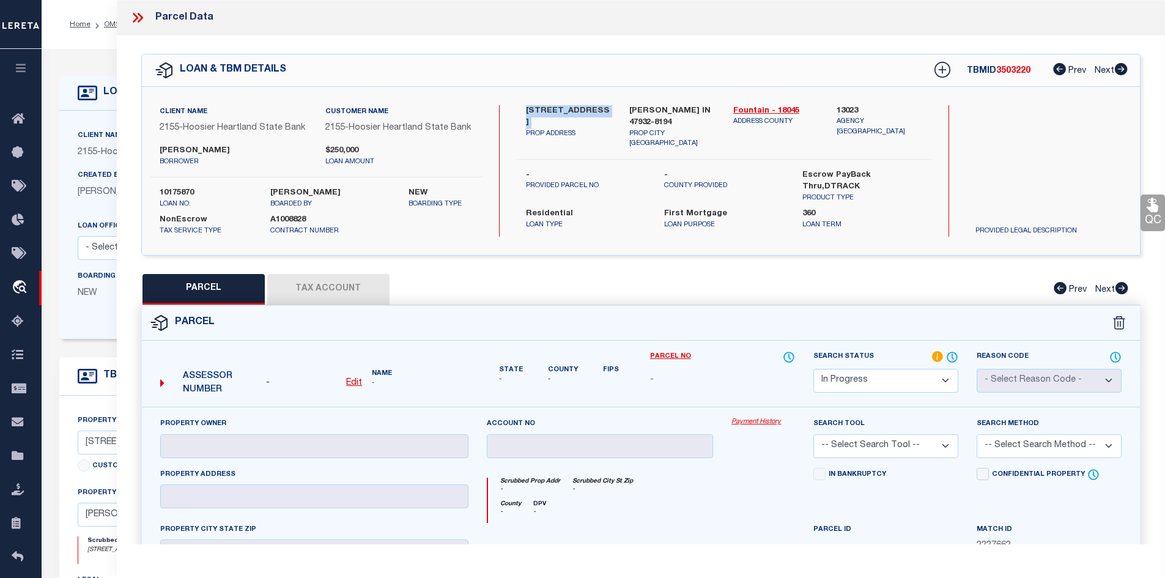
click at [352, 386] on u "Edit" at bounding box center [354, 382] width 16 height 9
select select "IP"
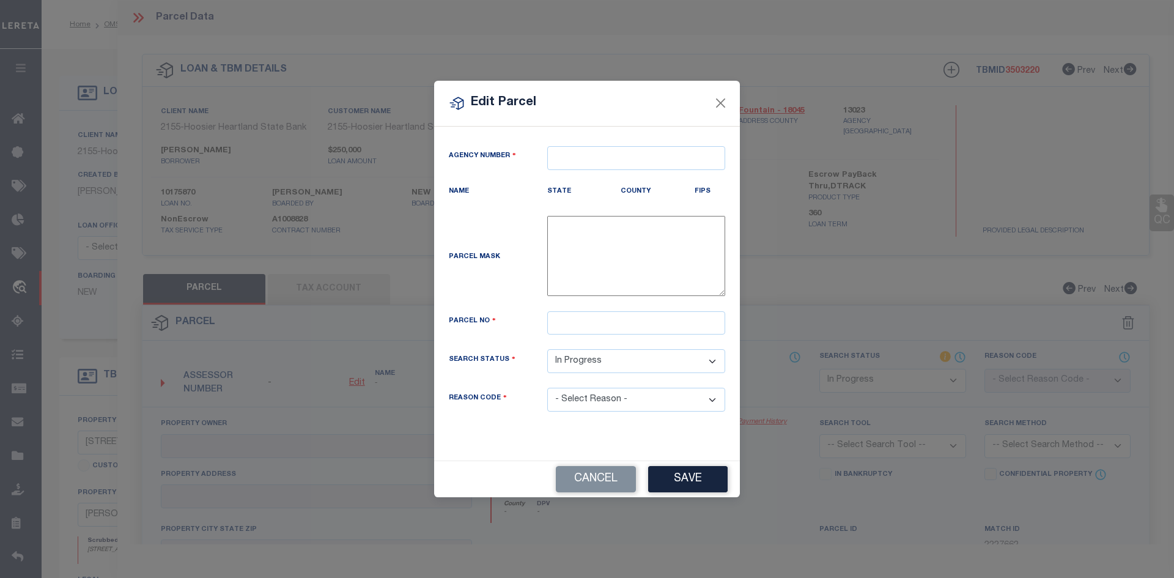
type textarea "-"
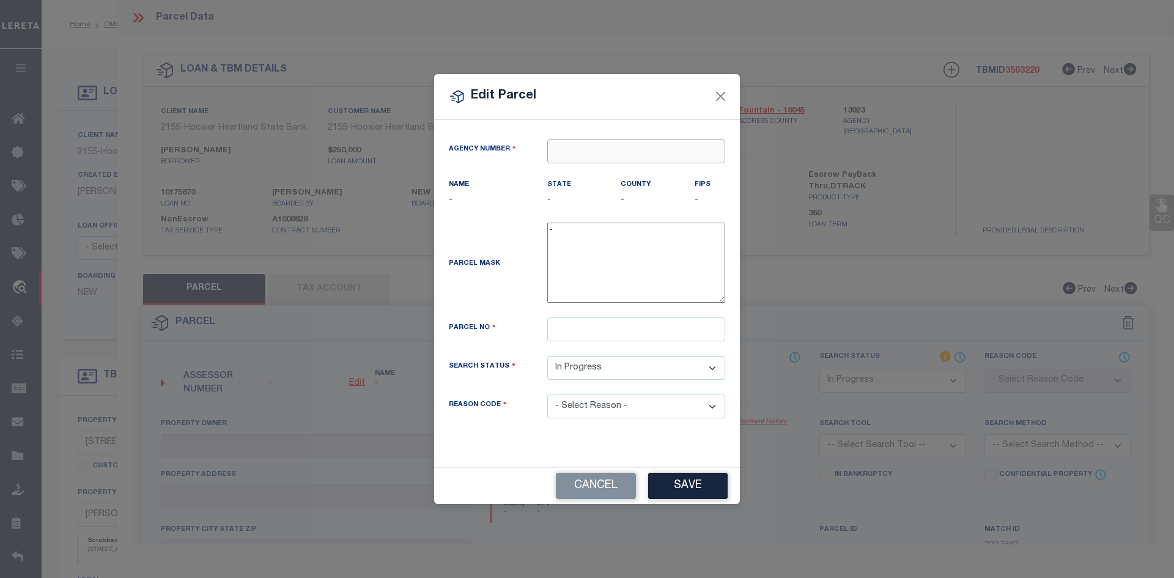
click at [622, 158] on input "text" at bounding box center [636, 151] width 178 height 24
click at [619, 167] on div "130230000 : FOUNTAIN COUNTY" at bounding box center [636, 181] width 178 height 35
type input "130230000"
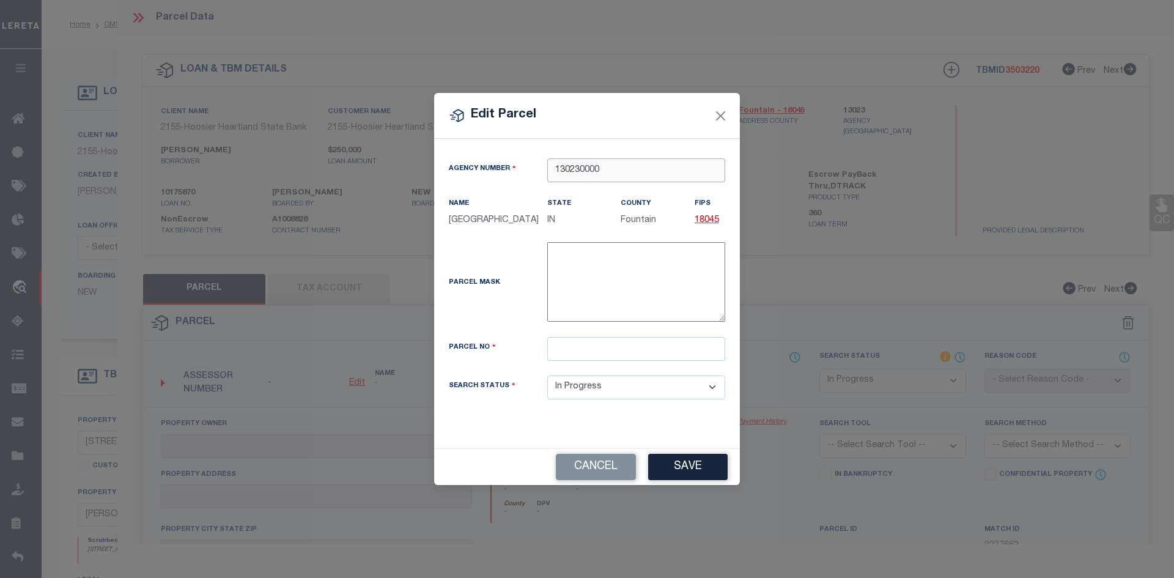
type input "130230000"
drag, startPoint x: 638, startPoint y: 358, endPoint x: 629, endPoint y: 355, distance: 9.7
click at [638, 358] on input "text" at bounding box center [636, 349] width 178 height 24
paste input "23-13-01-108-019.001-015"
type input "23-13-01-108-019.001-015"
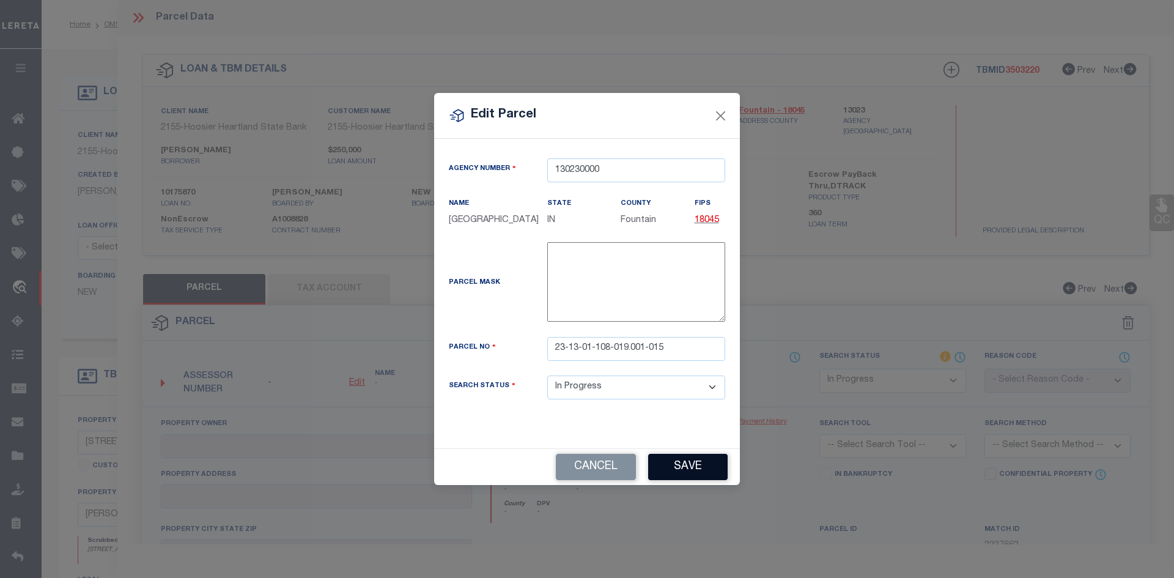
click at [688, 474] on button "Save" at bounding box center [687, 467] width 79 height 26
select select "IP"
checkbox input "false"
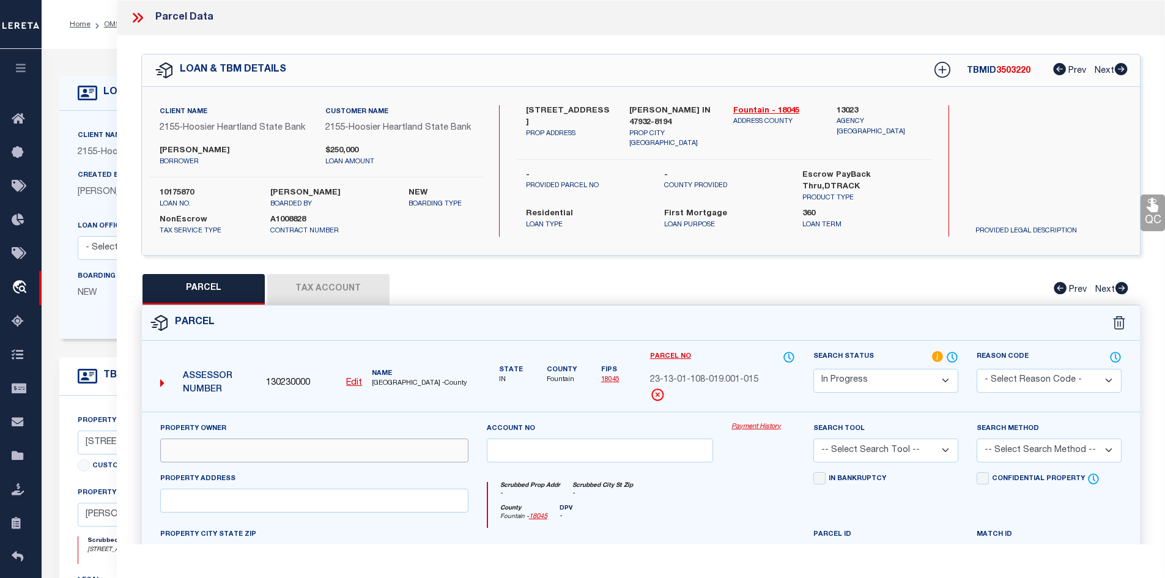
click at [216, 444] on input "text" at bounding box center [314, 450] width 308 height 24
paste input "RATCLIFF INC"
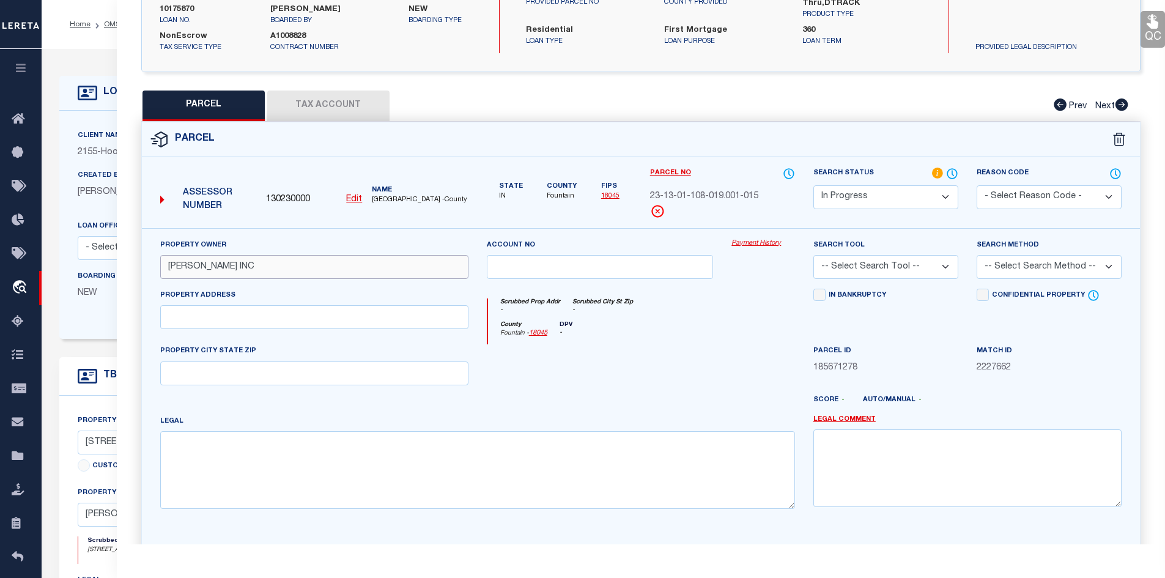
type input "RATCLIFF INC"
click at [246, 327] on input "text" at bounding box center [314, 317] width 308 height 24
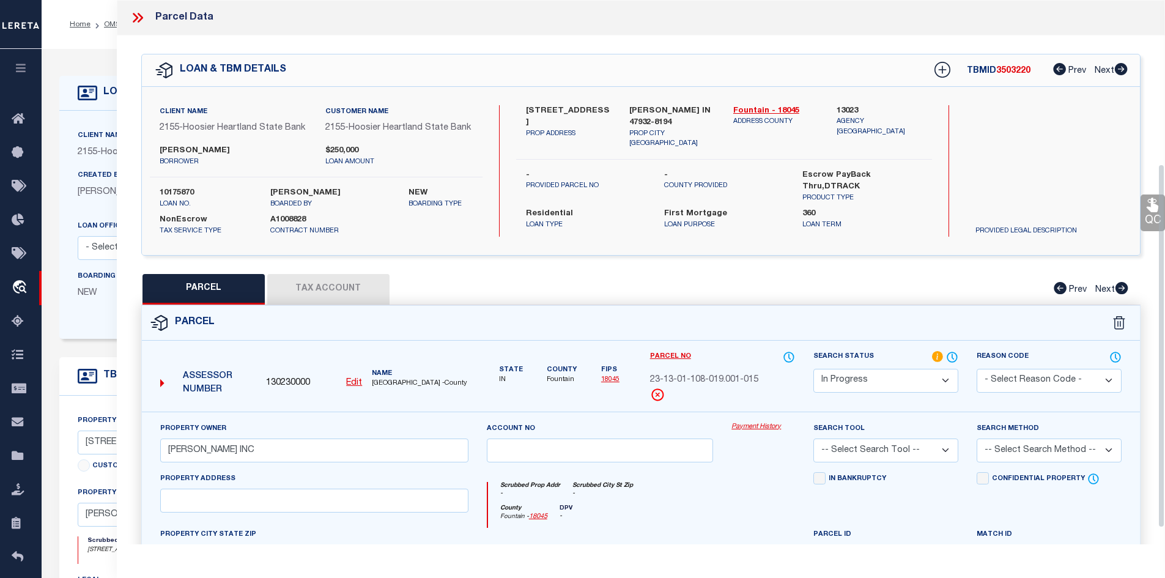
scroll to position [245, 0]
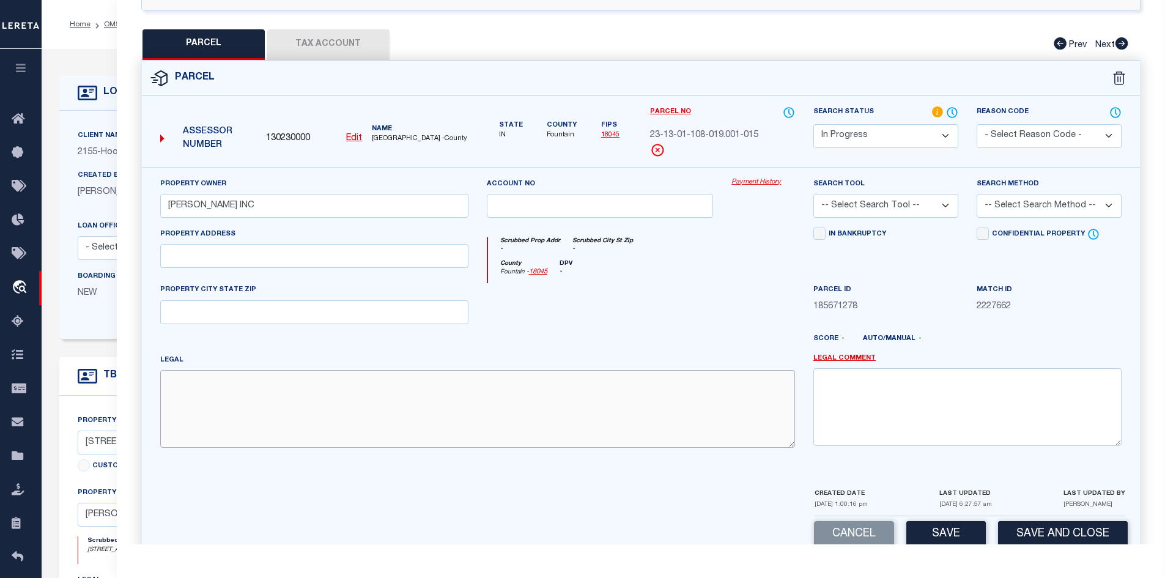
click at [451, 440] on textarea at bounding box center [477, 408] width 635 height 77
paste textarea "017-00960-18 OAK RIDGE SUBDIVISION LOT 19 5.454 A"
type textarea "017-00960-18 OAK RIDGE SUBDIVISION LOT 19 5.454 A"
click at [231, 251] on input "text" at bounding box center [314, 256] width 308 height 24
paste input "140 RED OAK LN"
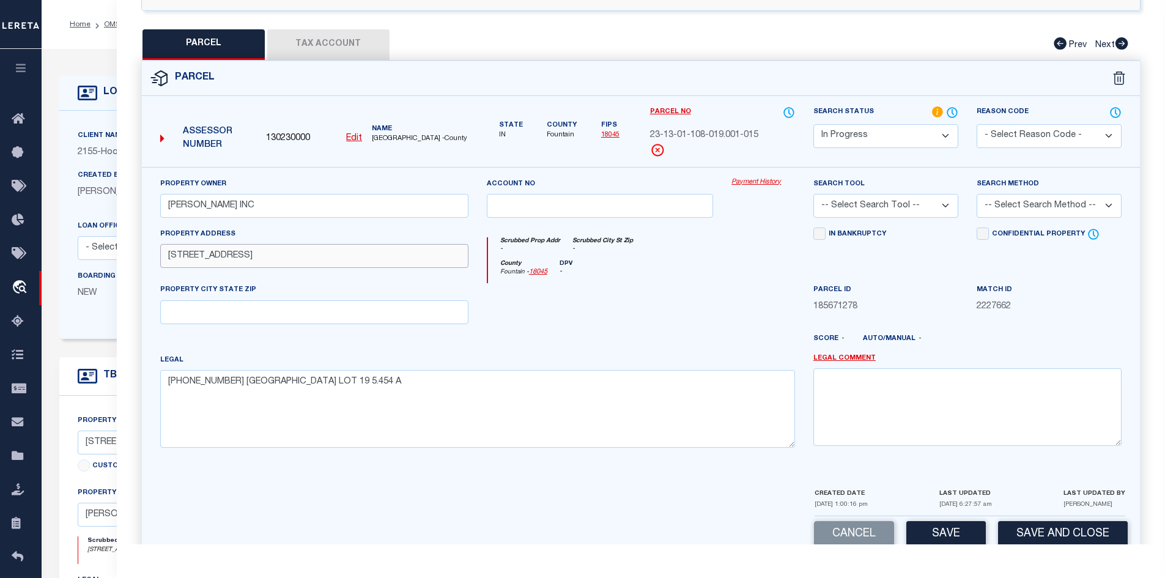
type input "140 RED OAK LN"
click at [259, 322] on input "text" at bounding box center [314, 312] width 308 height 24
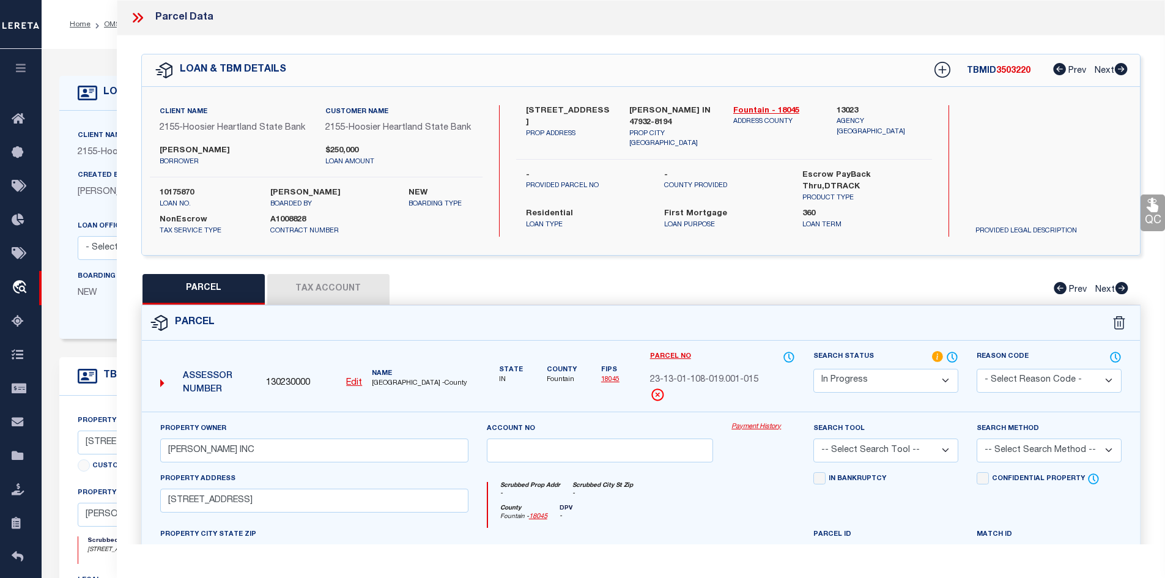
click at [363, 310] on div "Parcel" at bounding box center [641, 323] width 998 height 35
click at [365, 299] on button "Tax Account" at bounding box center [328, 289] width 122 height 31
select select "100"
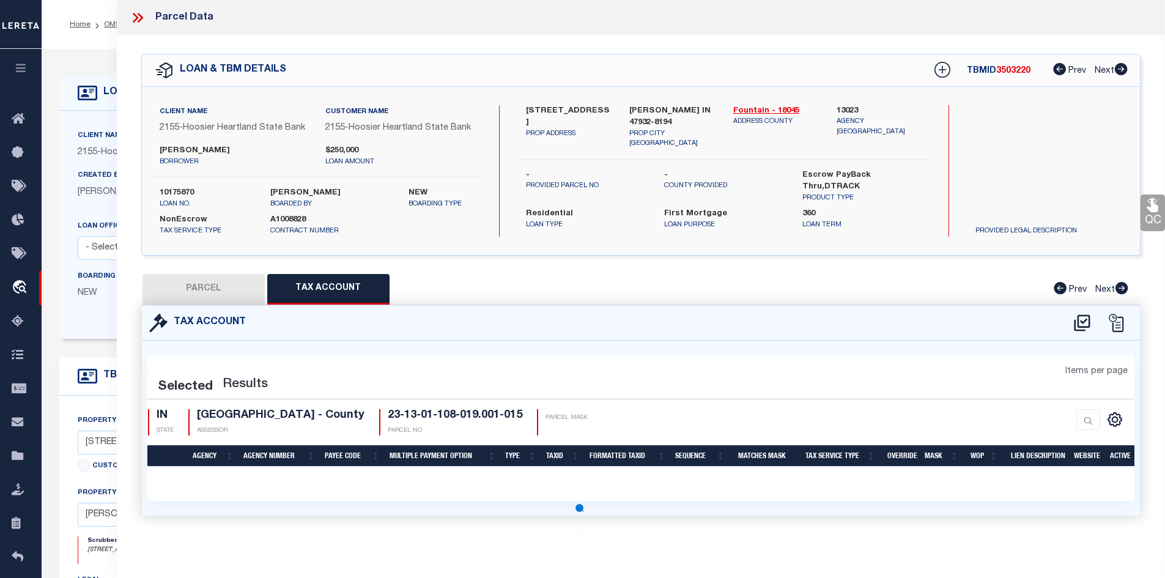
select select "100"
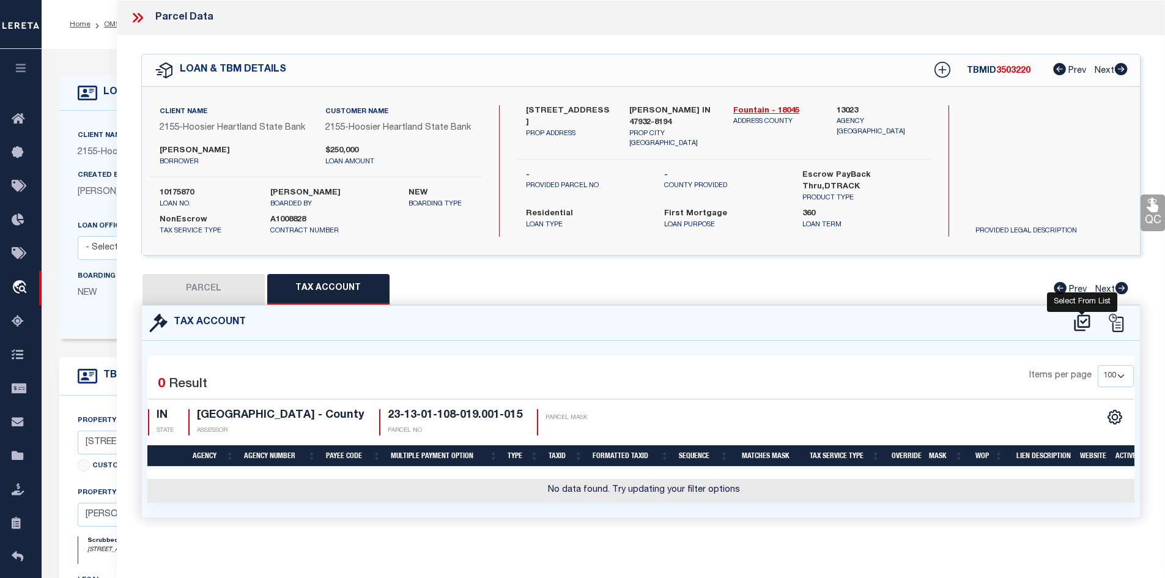
click at [1085, 320] on icon at bounding box center [1082, 323] width 20 height 20
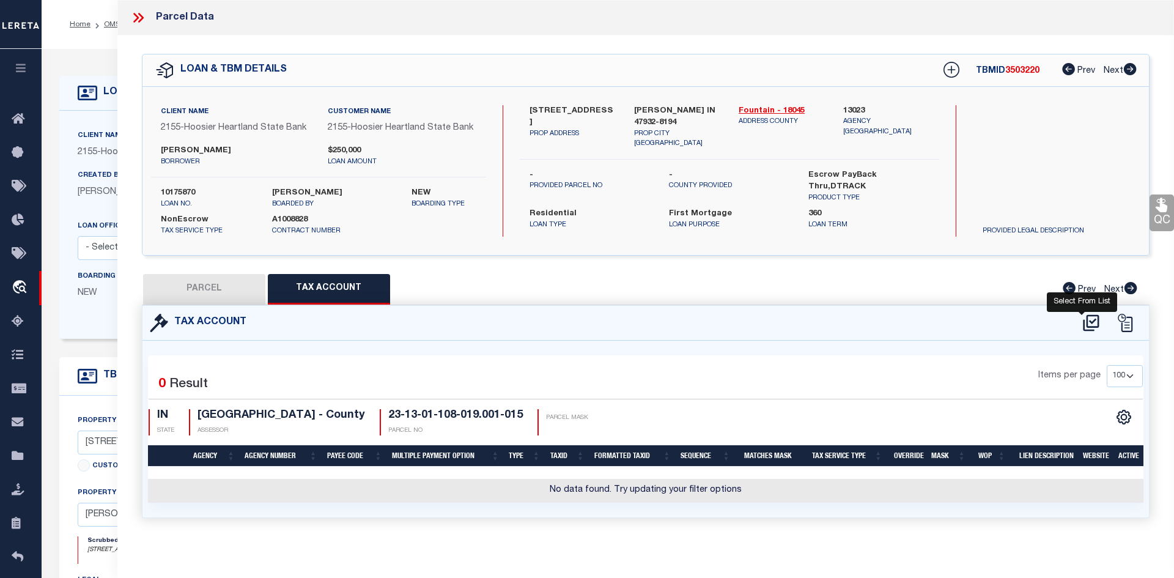
select select "100"
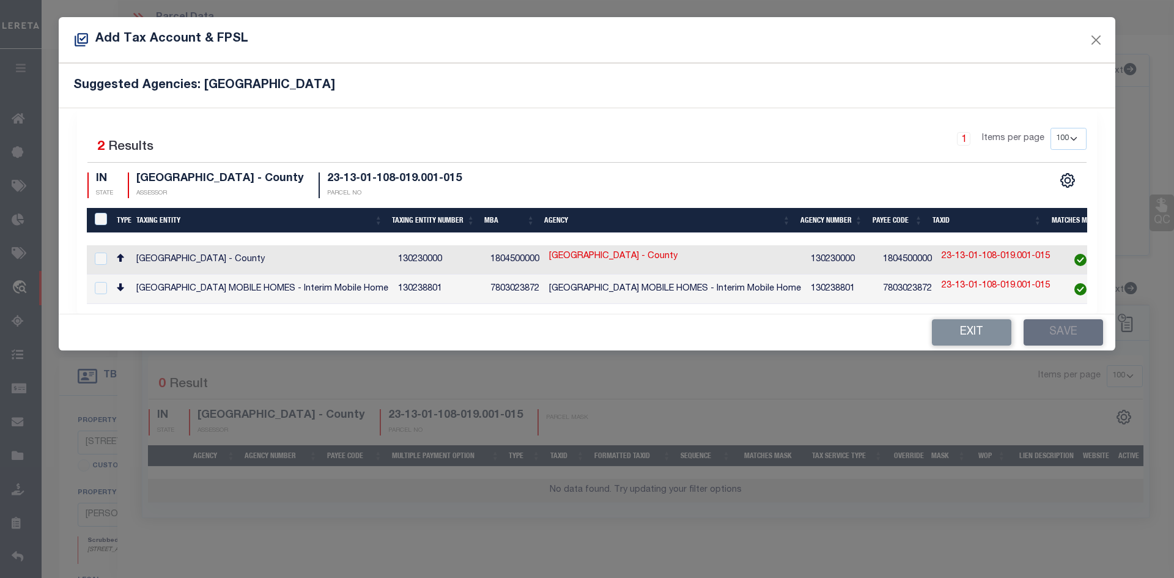
click at [346, 251] on td "FOUNTAIN COUNTY - County" at bounding box center [262, 259] width 262 height 29
checkbox input "true"
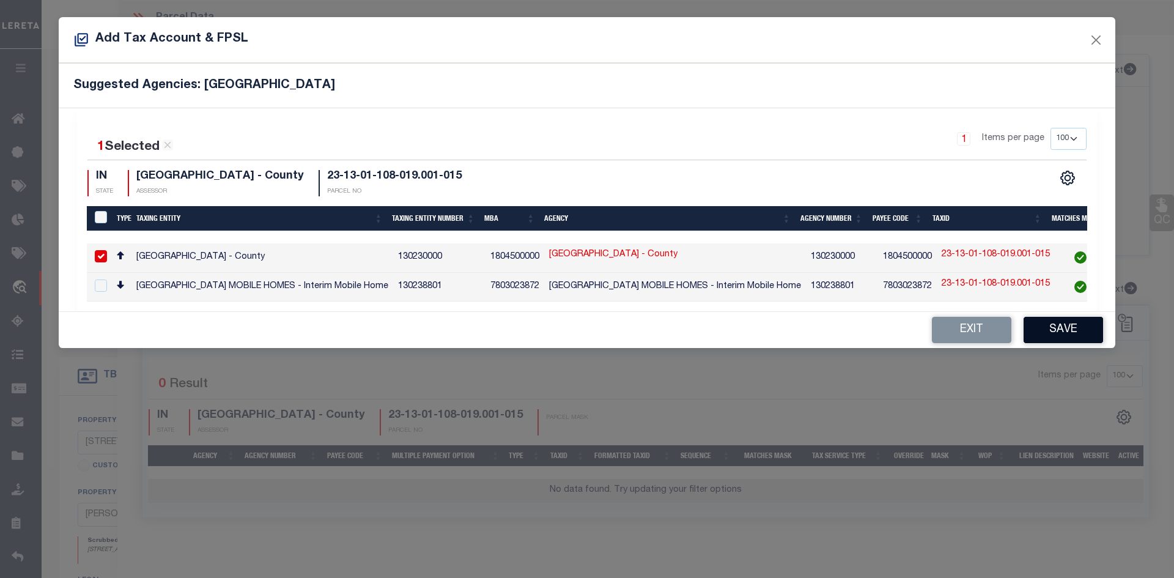
click at [1063, 343] on button "Save" at bounding box center [1062, 330] width 79 height 26
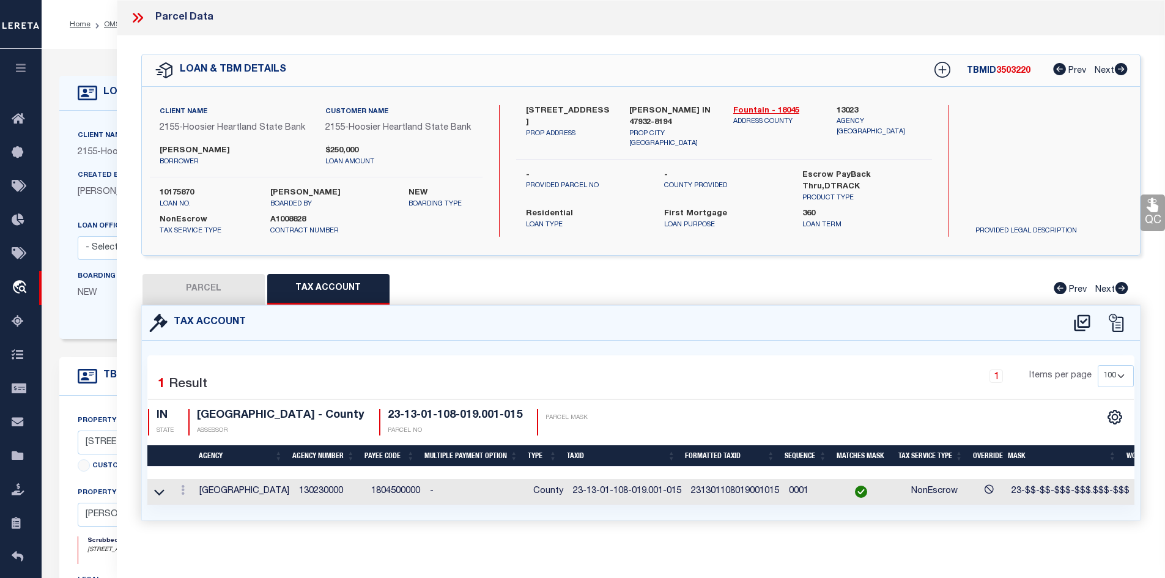
click at [218, 294] on button "PARCEL" at bounding box center [203, 289] width 122 height 31
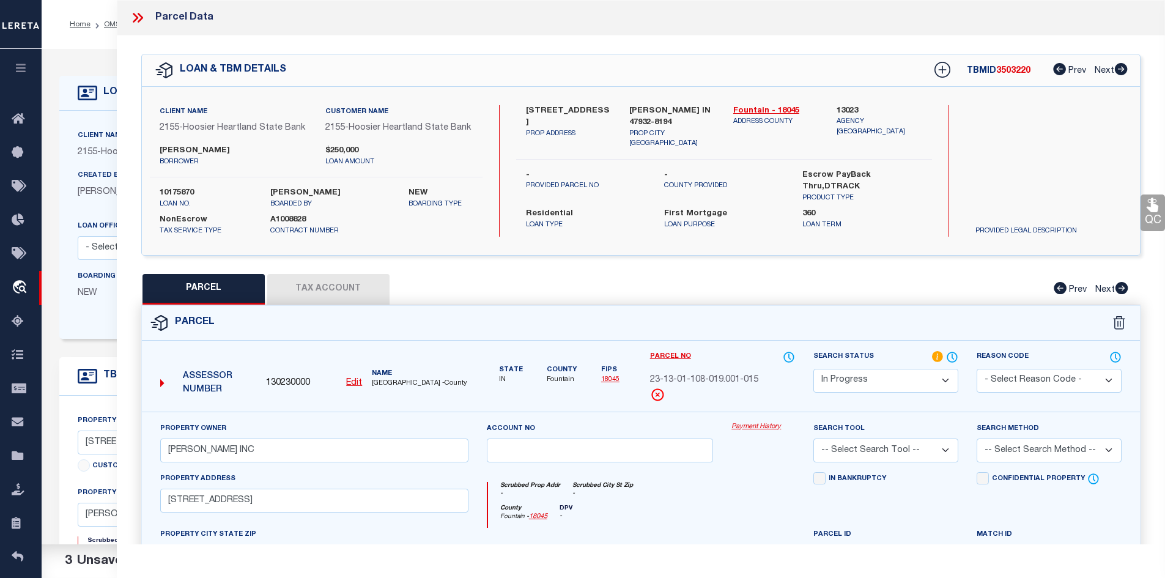
click at [880, 386] on select "Automated Search Bad Parcel Complete Duplicate Parcel High Dollar Reporting In …" at bounding box center [885, 381] width 145 height 24
select select "PC"
click at [813, 369] on select "Automated Search Bad Parcel Complete Duplicate Parcel High Dollar Reporting In …" at bounding box center [885, 381] width 145 height 24
click at [853, 451] on select "-- Select Search Tool -- 3rd Party Website Agency File Agency Website ATLS CNV-…" at bounding box center [885, 450] width 145 height 24
select select "AGW"
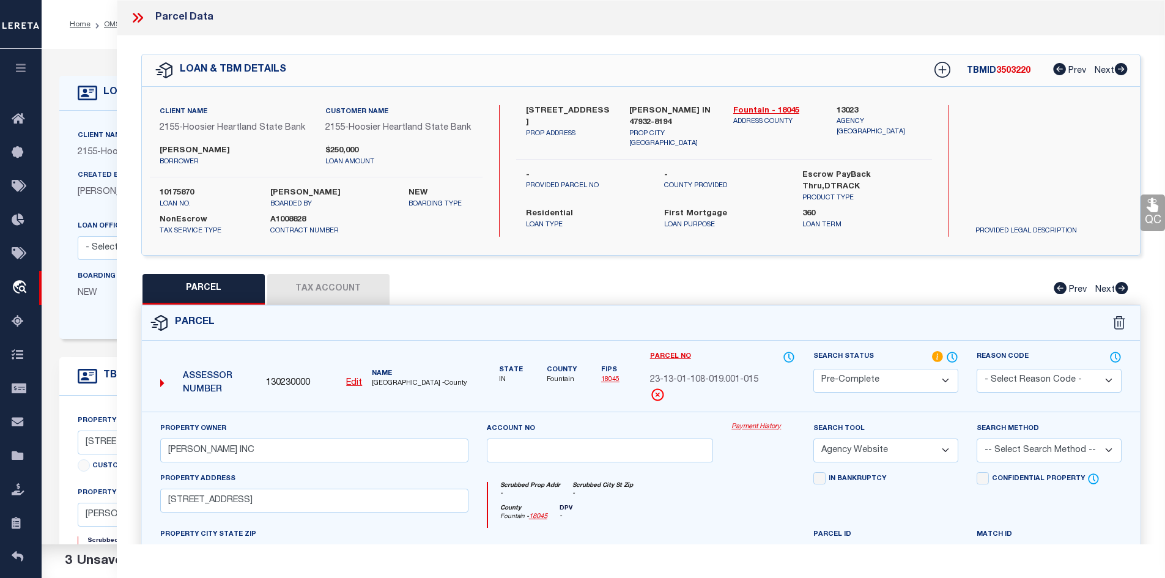
click at [813, 438] on select "-- Select Search Tool -- 3rd Party Website Agency File Agency Website ATLS CNV-…" at bounding box center [885, 450] width 145 height 24
click at [999, 451] on select "-- Select Search Method -- Property Address Legal Liability Info Provided" at bounding box center [1048, 450] width 145 height 24
select select "ADD"
click at [976, 438] on select "-- Select Search Method -- Property Address Legal Liability Info Provided" at bounding box center [1048, 450] width 145 height 24
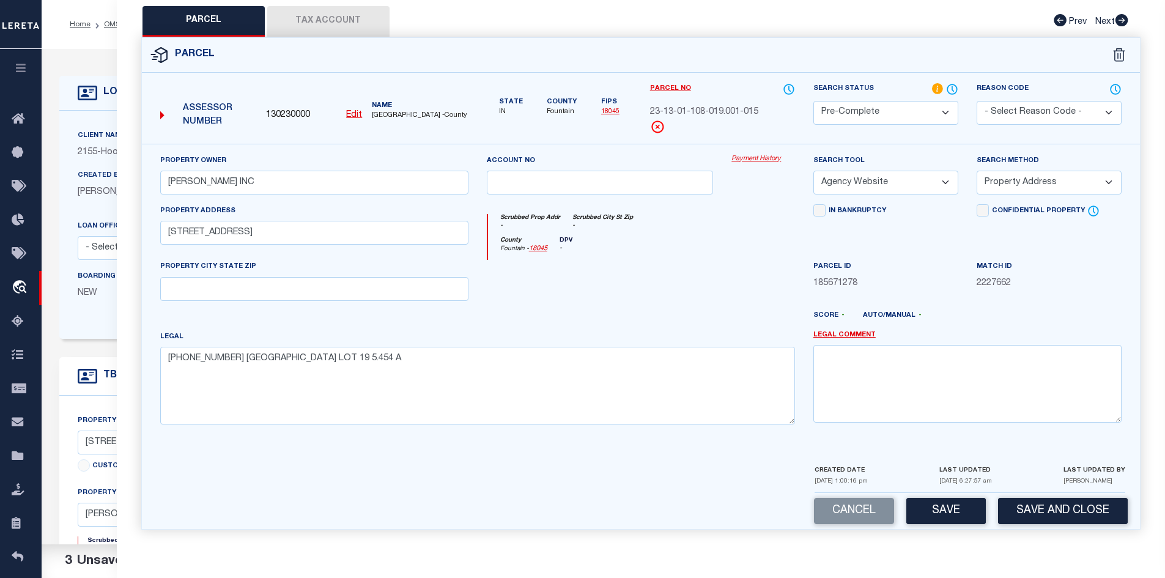
click at [957, 528] on div "Cancel Save Save and Close" at bounding box center [641, 511] width 998 height 36
click at [930, 506] on button "Save" at bounding box center [945, 511] width 79 height 26
select select "AS"
select select
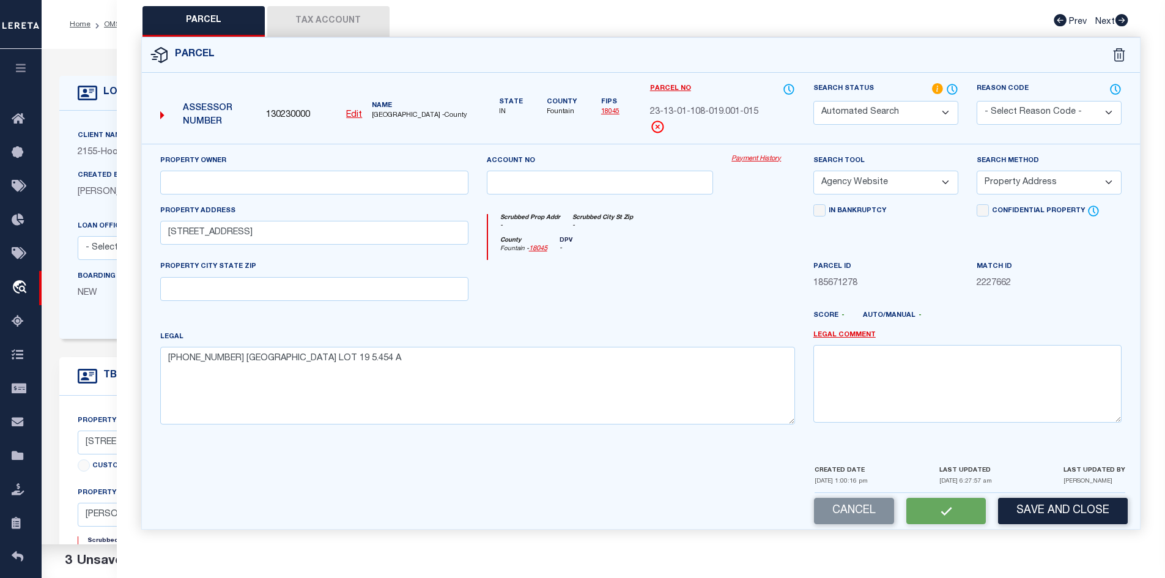
checkbox input "false"
select select "PC"
type input "RATCLIFF INC"
select select "AGW"
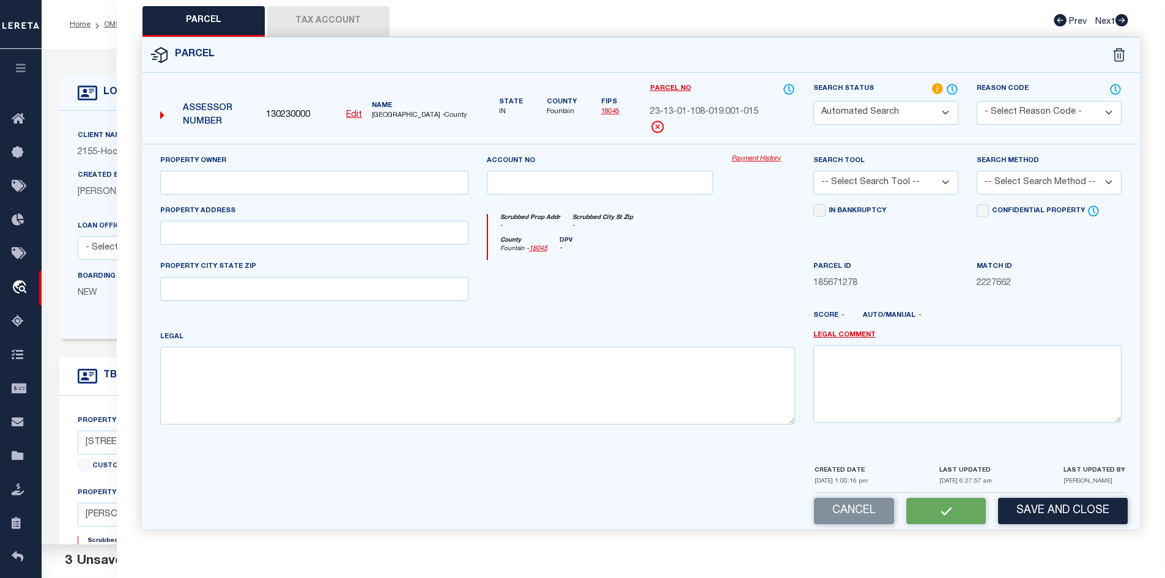
select select "ADD"
type input "140 RED OAK LN"
type textarea "017-00960-18 OAK RIDGE SUBDIVISION LOT 19 5.454 A"
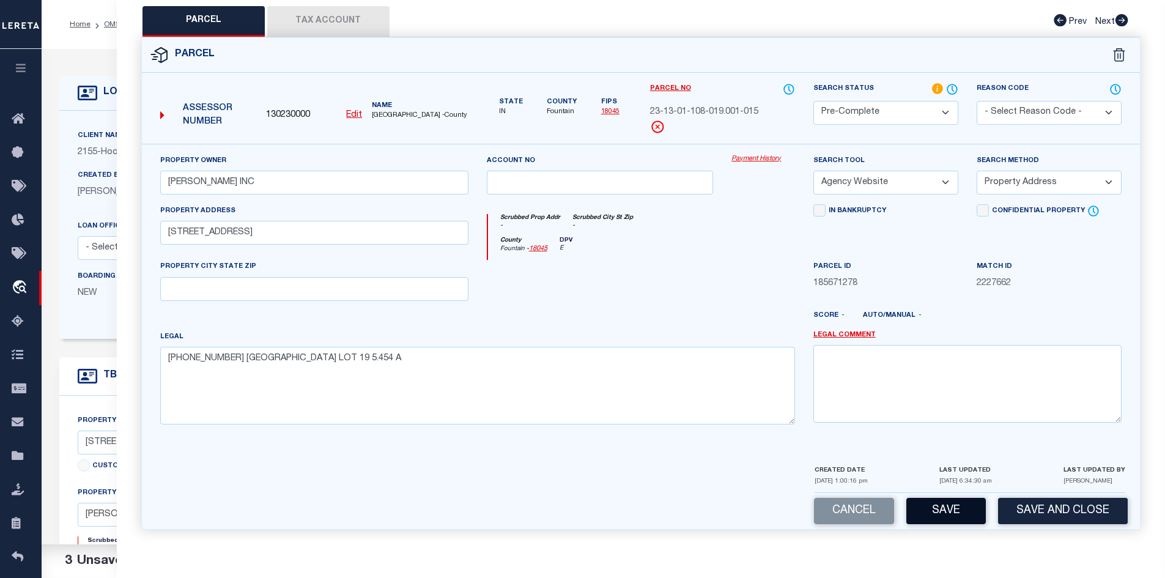
click at [930, 506] on button "Save" at bounding box center [945, 511] width 79 height 26
select select "AS"
select select
checkbox input "false"
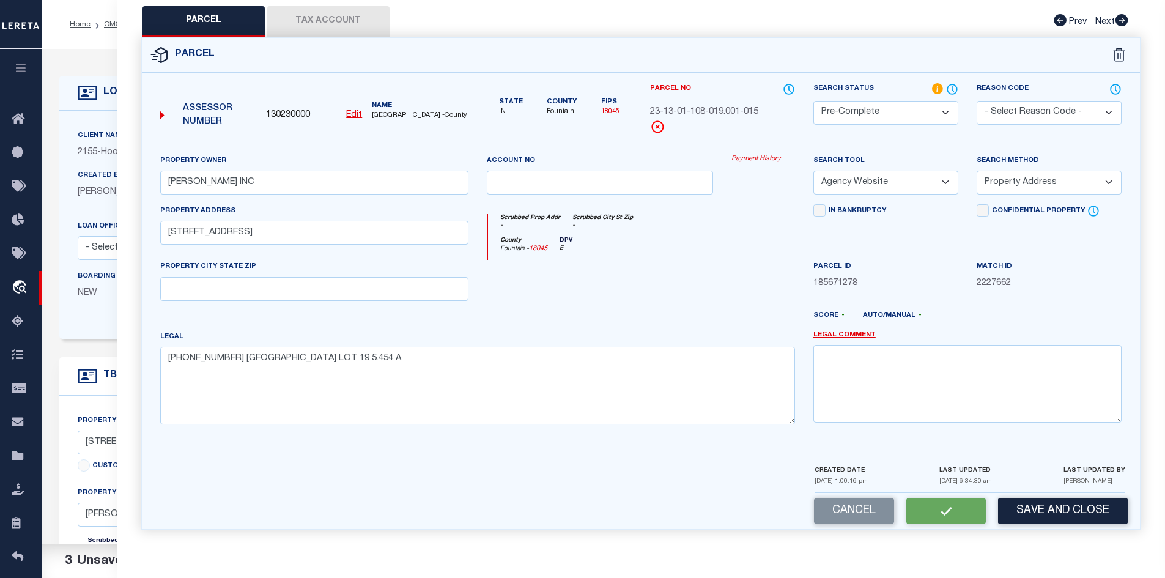
checkbox input "false"
select select "PC"
type input "RATCLIFF INC"
select select "AGW"
select select "ADD"
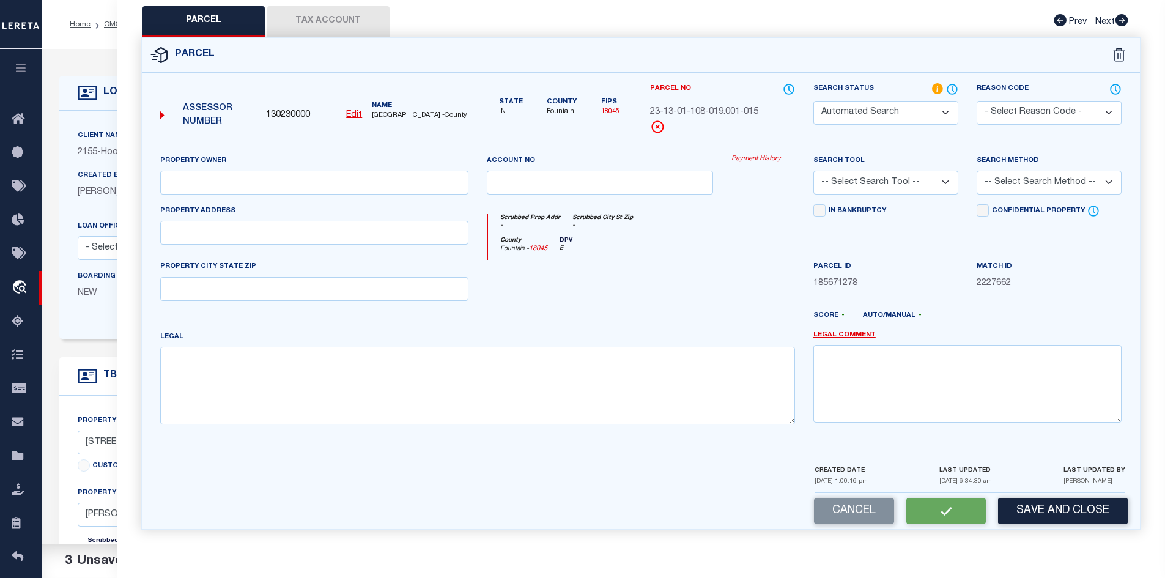
type input "140 RED OAK LN"
type textarea "017-00960-18 OAK RIDGE SUBDIVISION LOT 19 5.454 A"
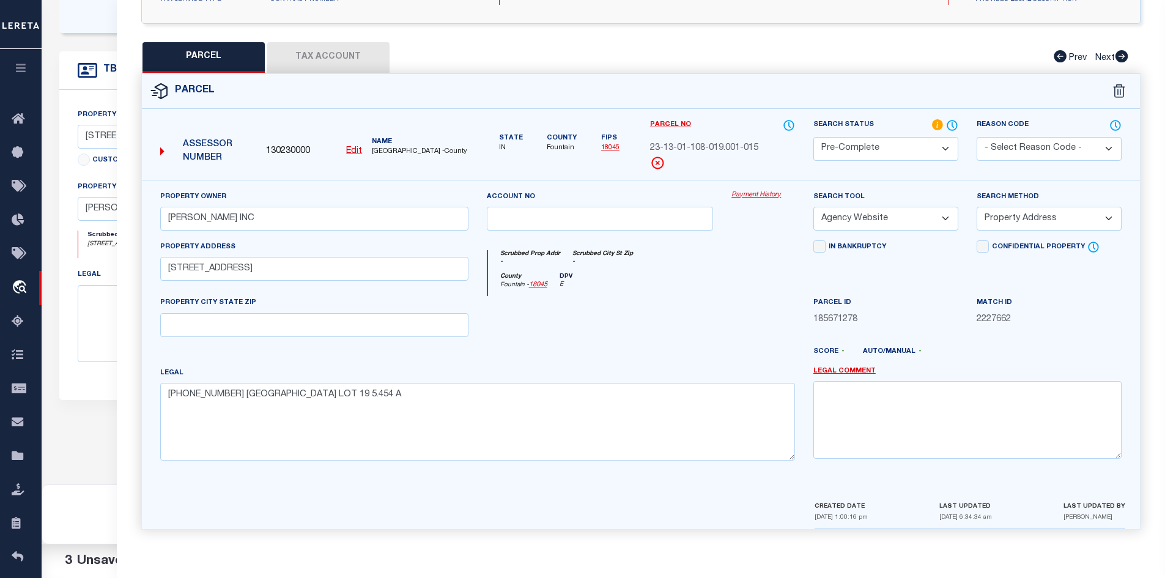
scroll to position [0, 0]
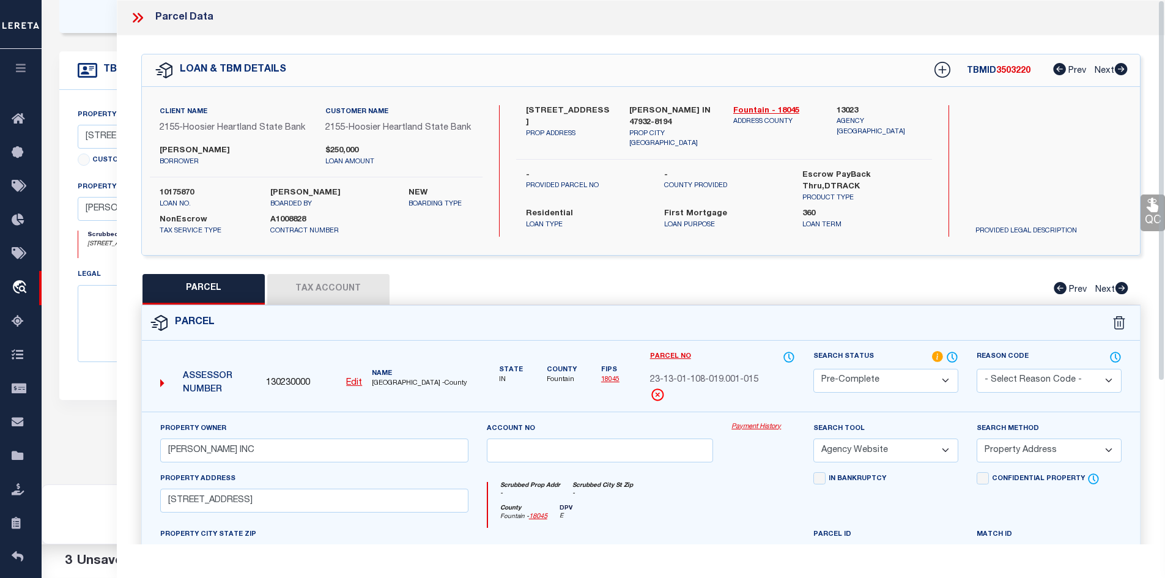
click at [709, 375] on span "23-13-01-108-019.001-015" at bounding box center [704, 380] width 108 height 13
copy div "23-13-01-108-019.001-015"
click at [138, 23] on icon at bounding box center [138, 18] width 16 height 16
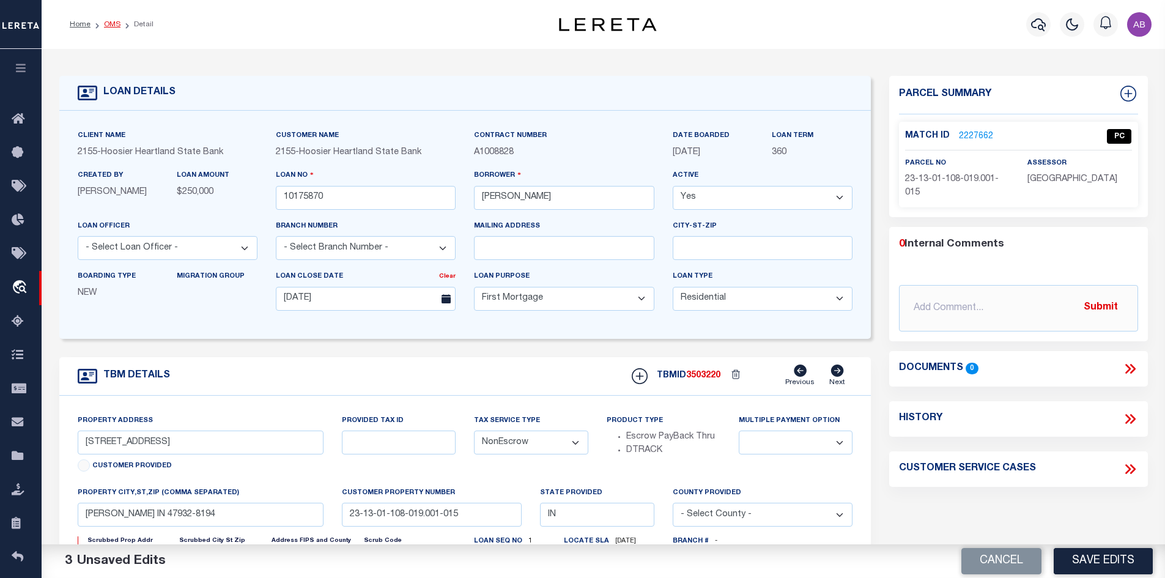
click at [111, 25] on link "OMS" at bounding box center [112, 24] width 17 height 7
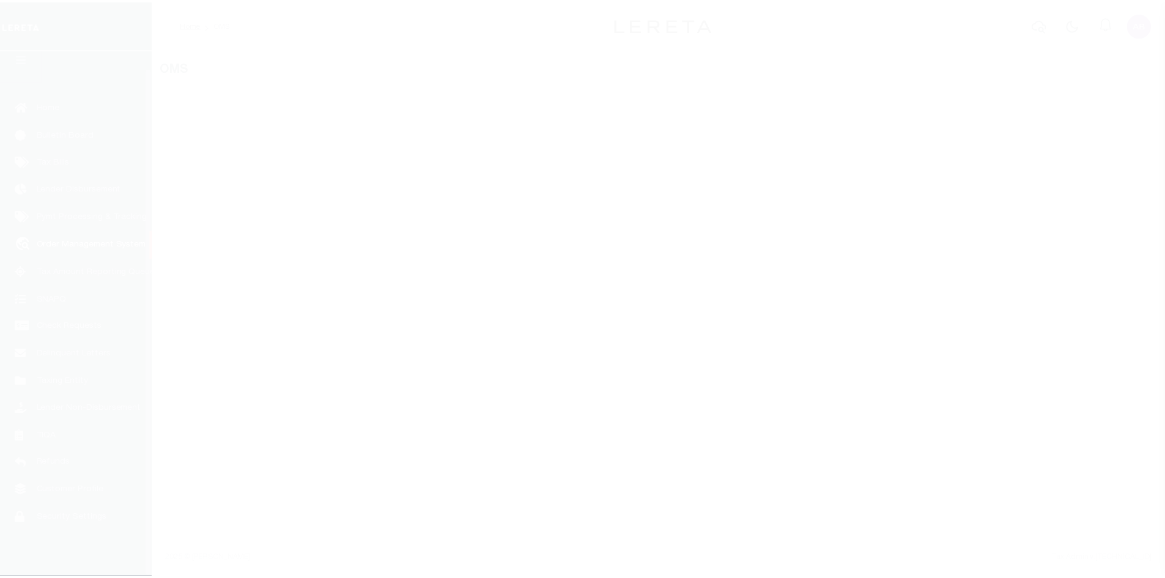
scroll to position [18, 0]
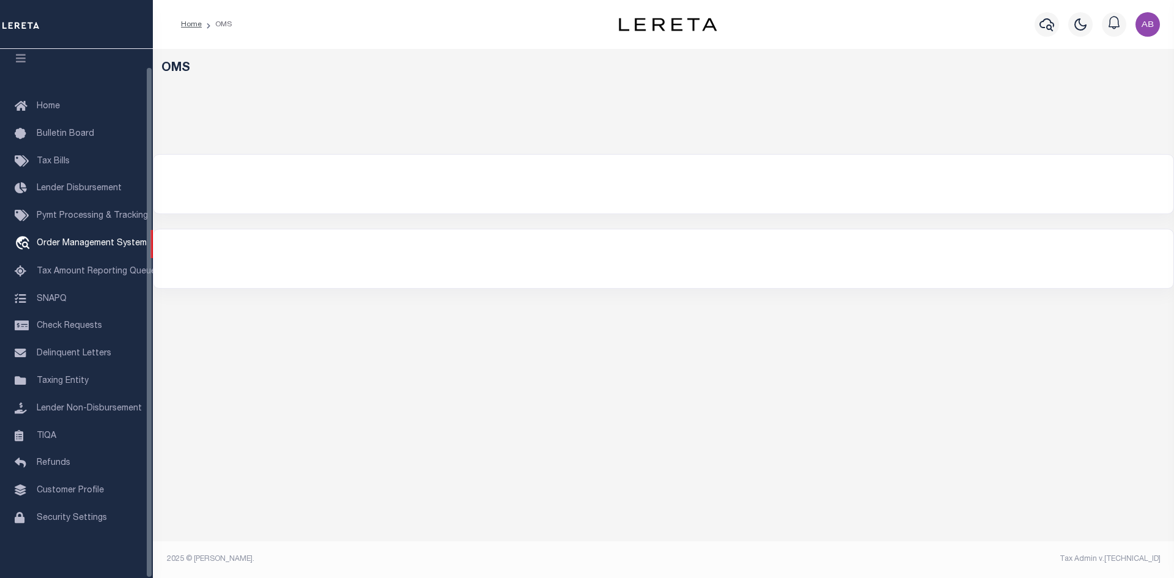
select select "200"
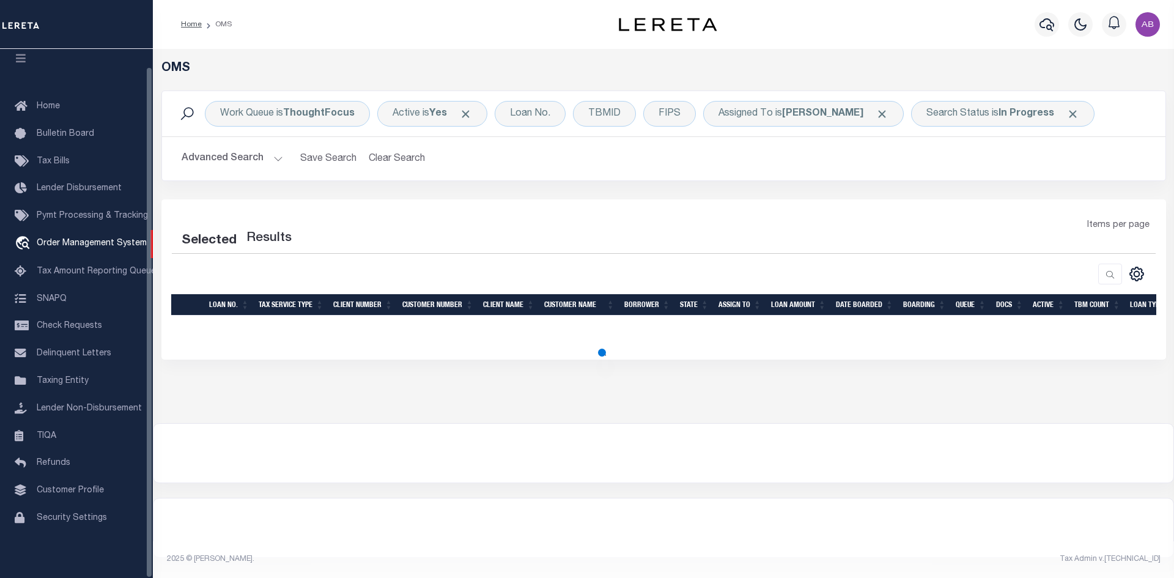
select select "200"
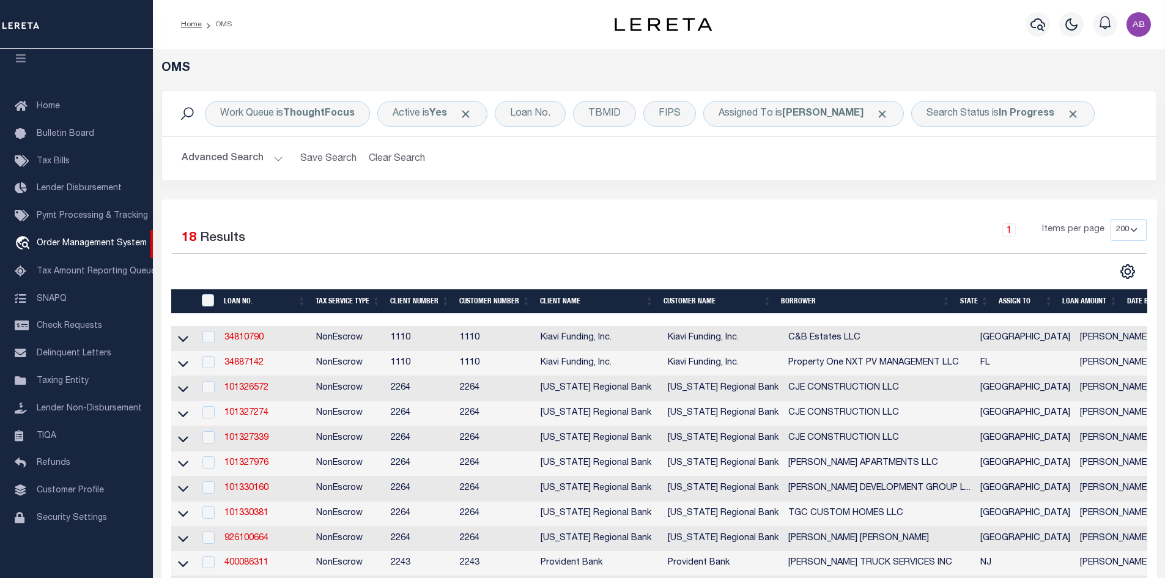
scroll to position [306, 0]
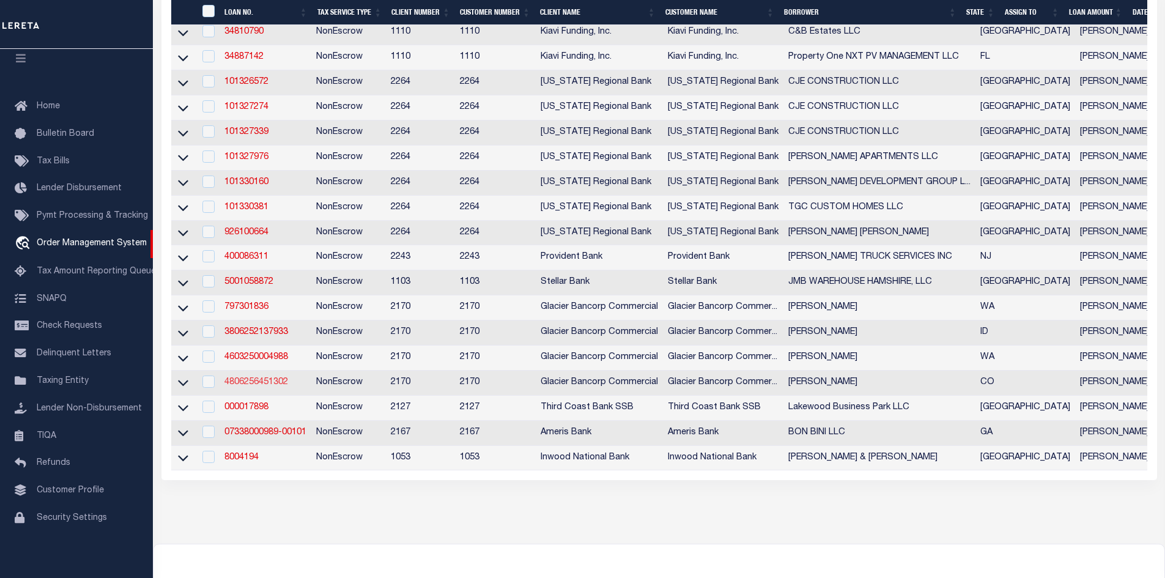
click at [255, 386] on link "4806256451302" at bounding box center [256, 382] width 64 height 9
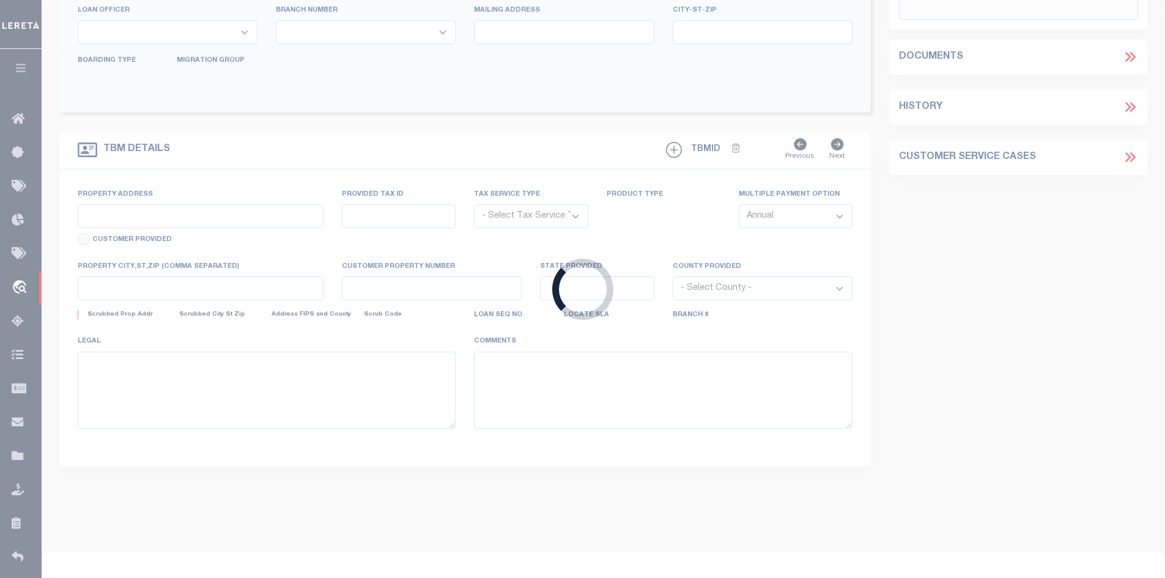
type input "4806256451302"
type input "[PERSON_NAME]"
select select
type input "[STREET_ADDRESS]"
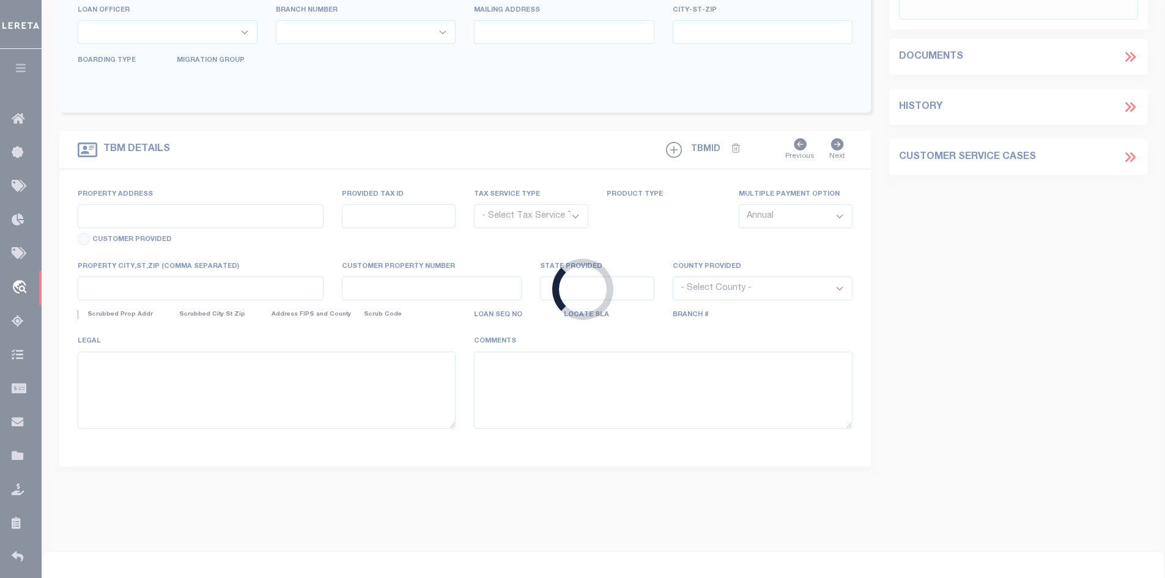
type input "DENVER CO 80216-3617"
type input "[DATE]"
select select "10"
select select "NonEscrow"
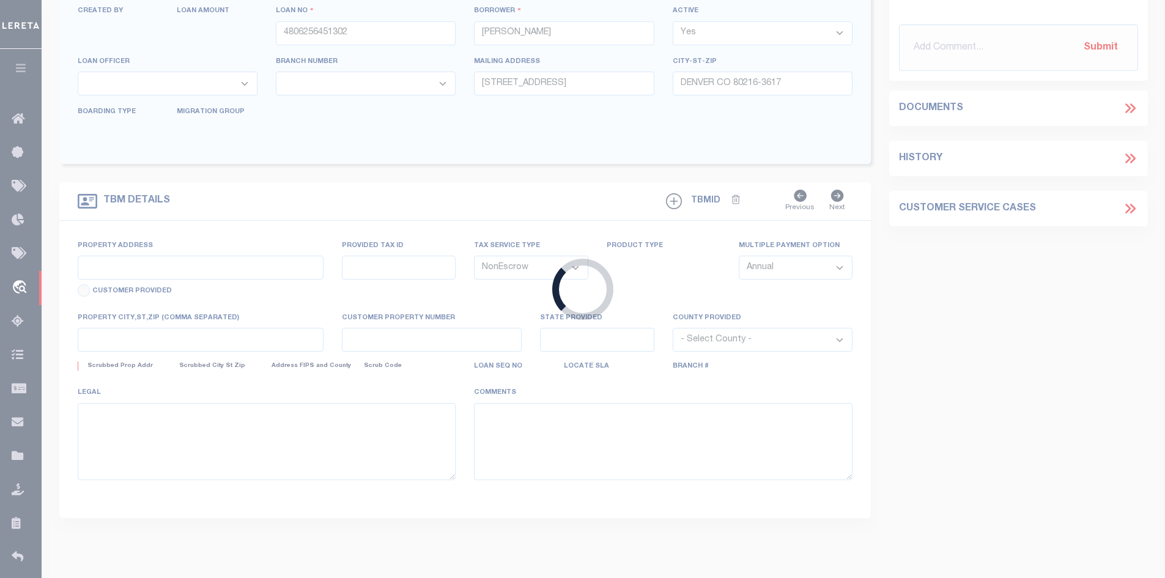
select select "4581"
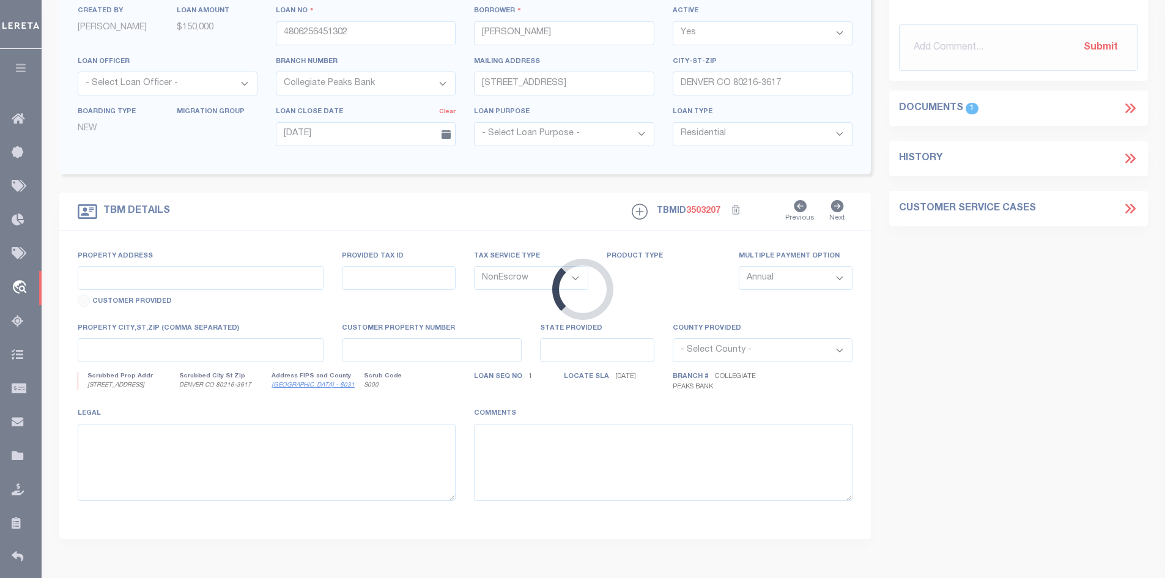
type input "[STREET_ADDRESS]"
select select "2"
type input "DENVER CO 80216-3617"
type input "CO"
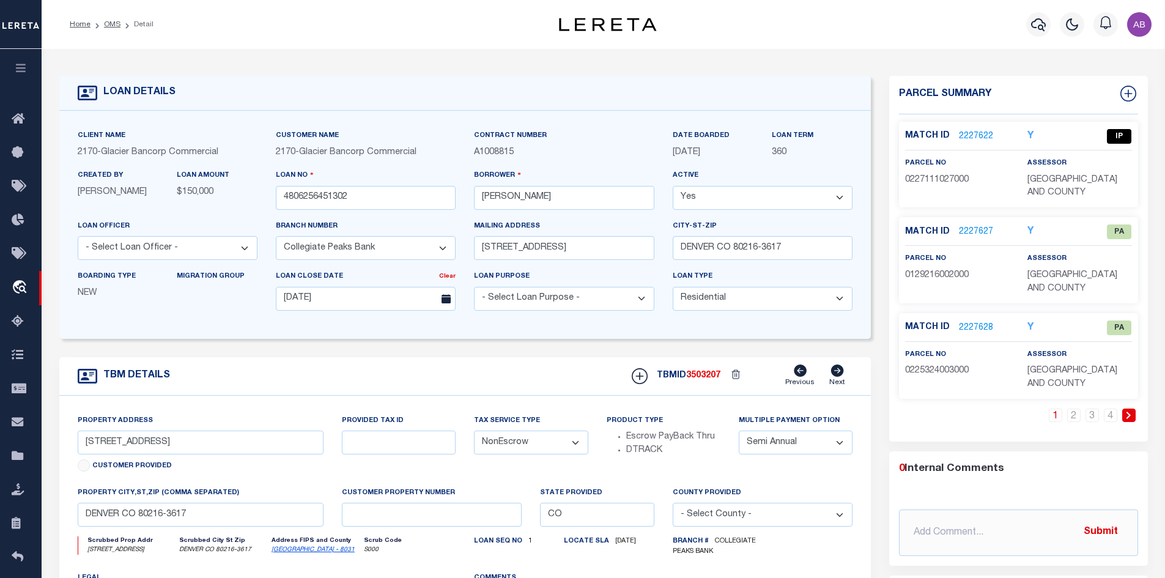
click at [981, 132] on link "2227622" at bounding box center [976, 136] width 34 height 13
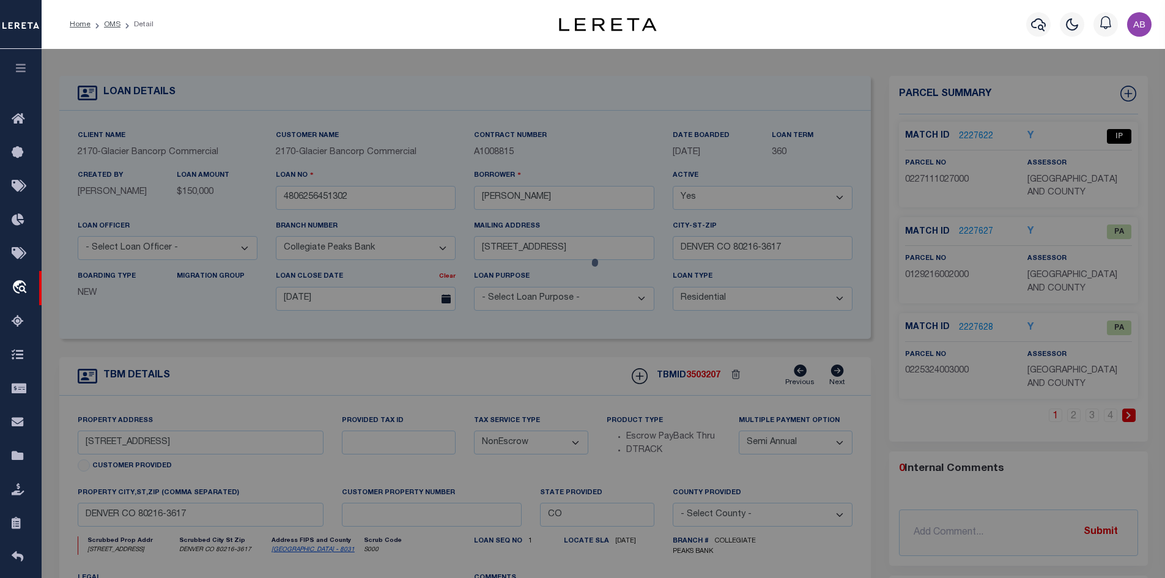
checkbox input "false"
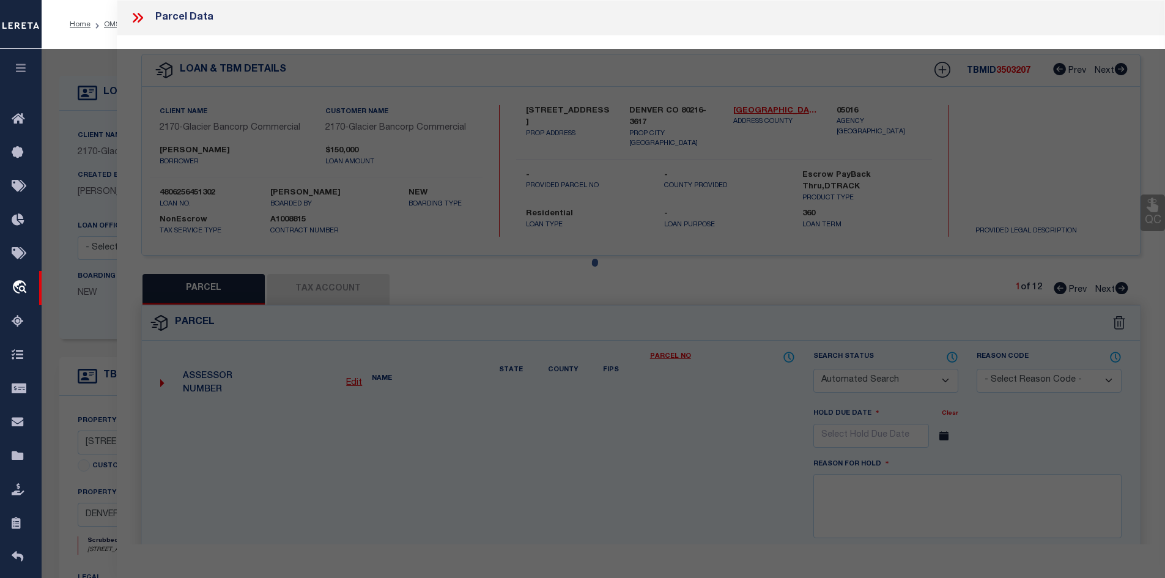
select select "IP"
type input "[PERSON_NAME]"
select select "ATL"
select select "ADD"
type input "[STREET_ADDRESS]"
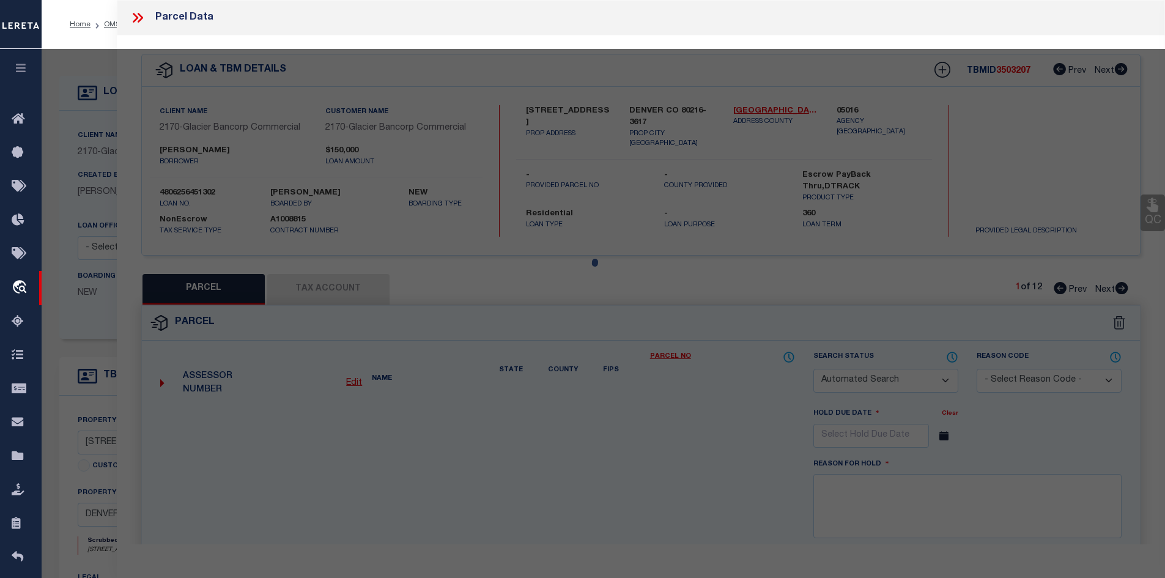
checkbox input "false"
type input "Denver CO"
type textarea "1ST ADD TO IRONTON B 16 PT L 19 & 20 DAF COM S COR L 19 THNW 124.99FT A/R 13.18…"
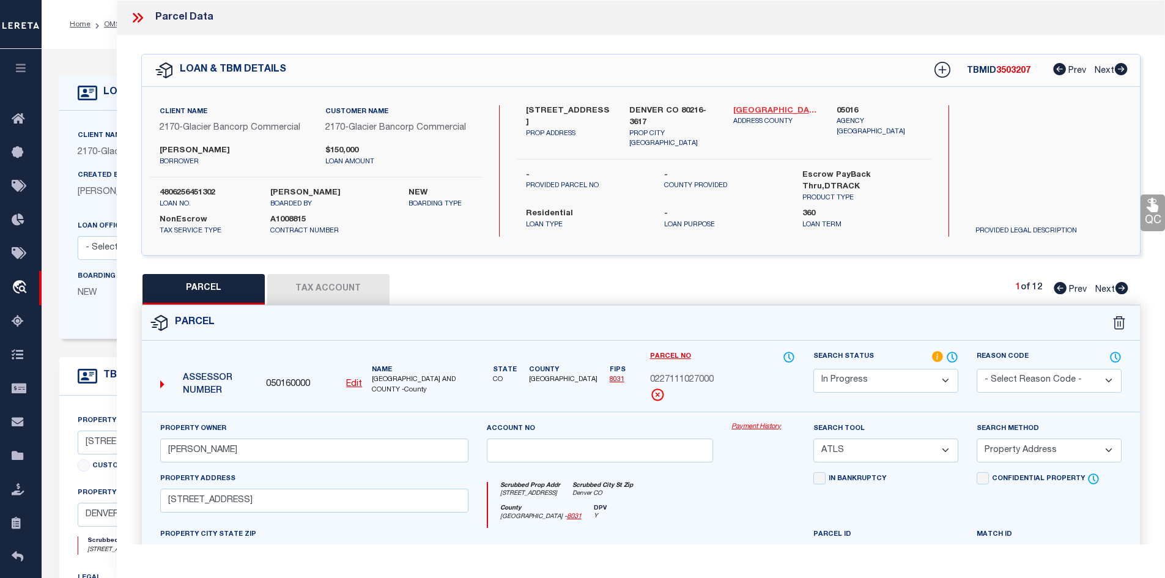
click at [758, 112] on link "[GEOGRAPHIC_DATA] - 8031" at bounding box center [776, 111] width 86 height 12
click at [514, 117] on div "[STREET_ADDRESS][PERSON_NAME] PROP ADDRESS [GEOGRAPHIC_DATA] 80216-[STREET_ADDR…" at bounding box center [724, 127] width 434 height 44
click at [532, 108] on label "[STREET_ADDRESS]" at bounding box center [569, 117] width 86 height 24
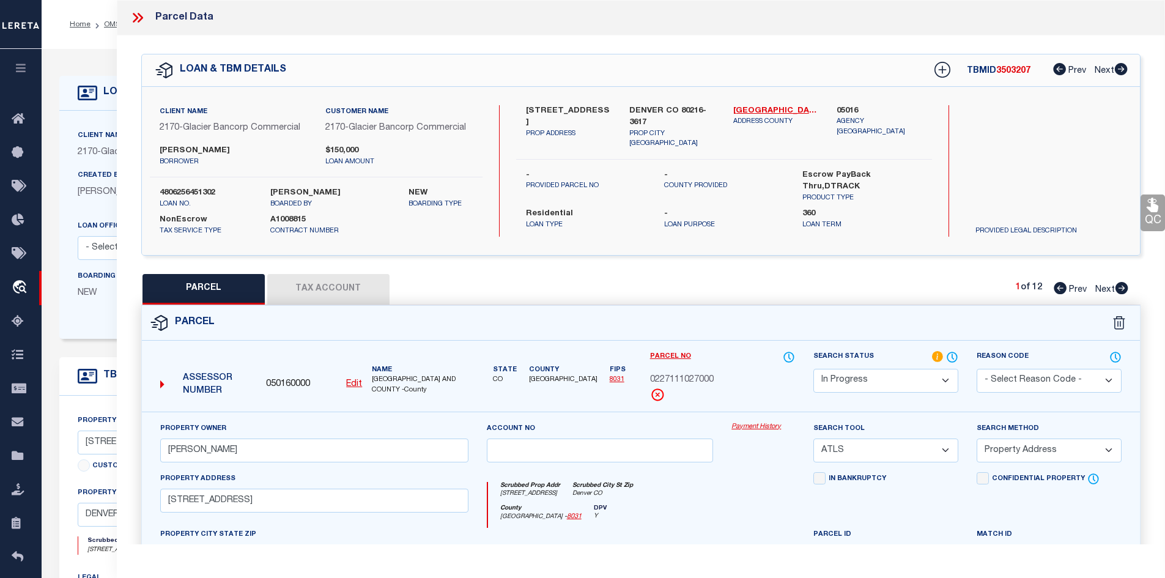
click at [532, 108] on label "[STREET_ADDRESS]" at bounding box center [569, 117] width 86 height 24
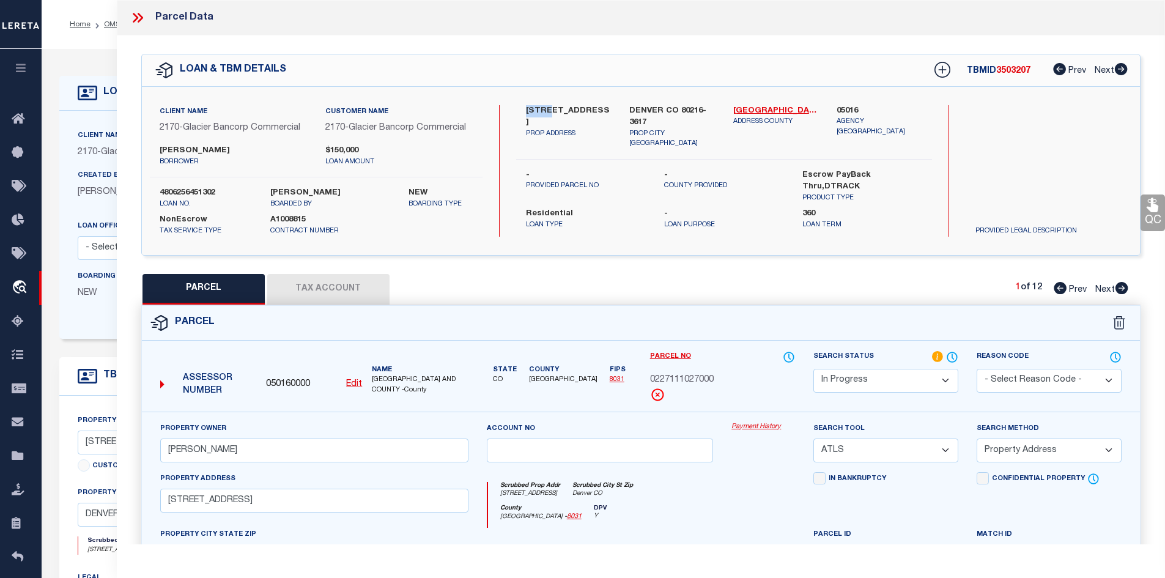
click at [532, 108] on label "[STREET_ADDRESS]" at bounding box center [569, 117] width 86 height 24
copy div "[STREET_ADDRESS]"
click at [383, 440] on input "[PERSON_NAME]" at bounding box center [314, 450] width 308 height 24
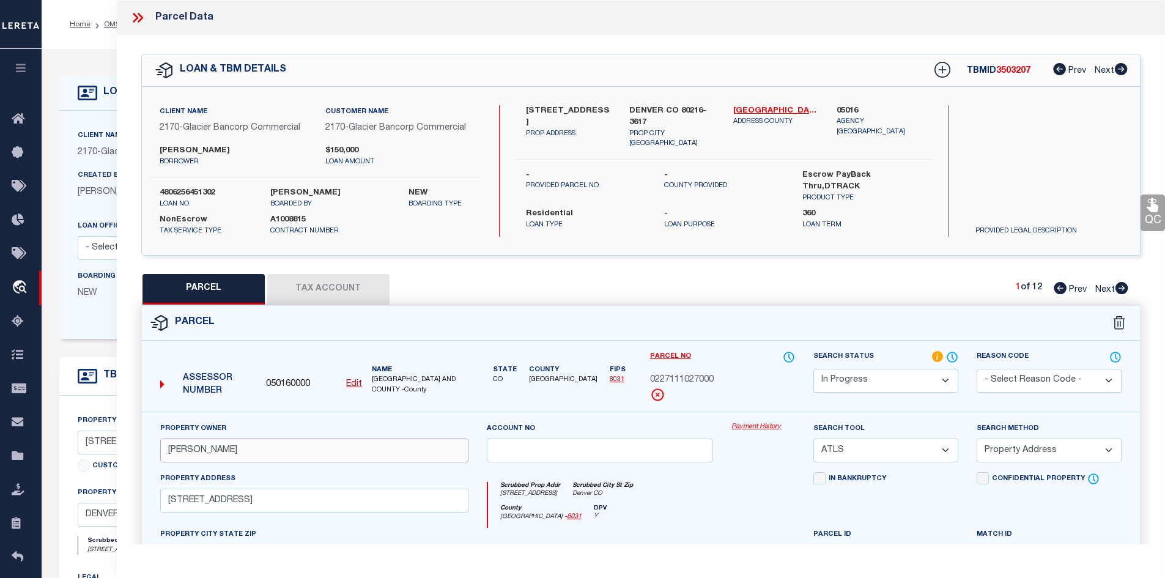
click at [383, 440] on input "[PERSON_NAME]" at bounding box center [314, 450] width 308 height 24
paste input "; [PERSON_NAME]"
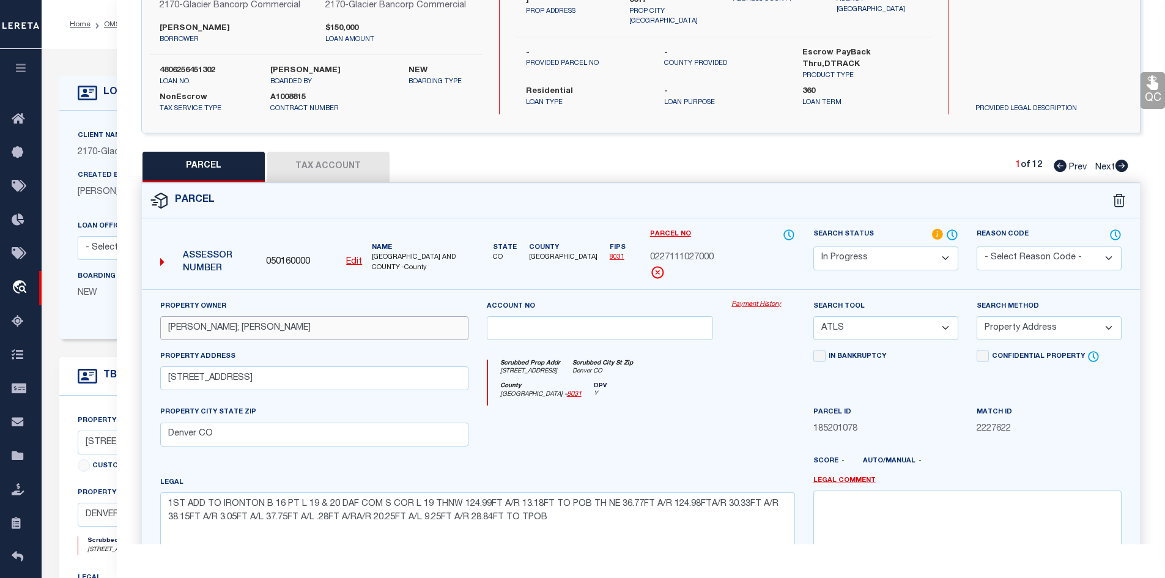
type input "[PERSON_NAME]; [PERSON_NAME]"
click at [554, 421] on div at bounding box center [599, 430] width 245 height 50
click at [356, 166] on button "Tax Account" at bounding box center [328, 167] width 122 height 31
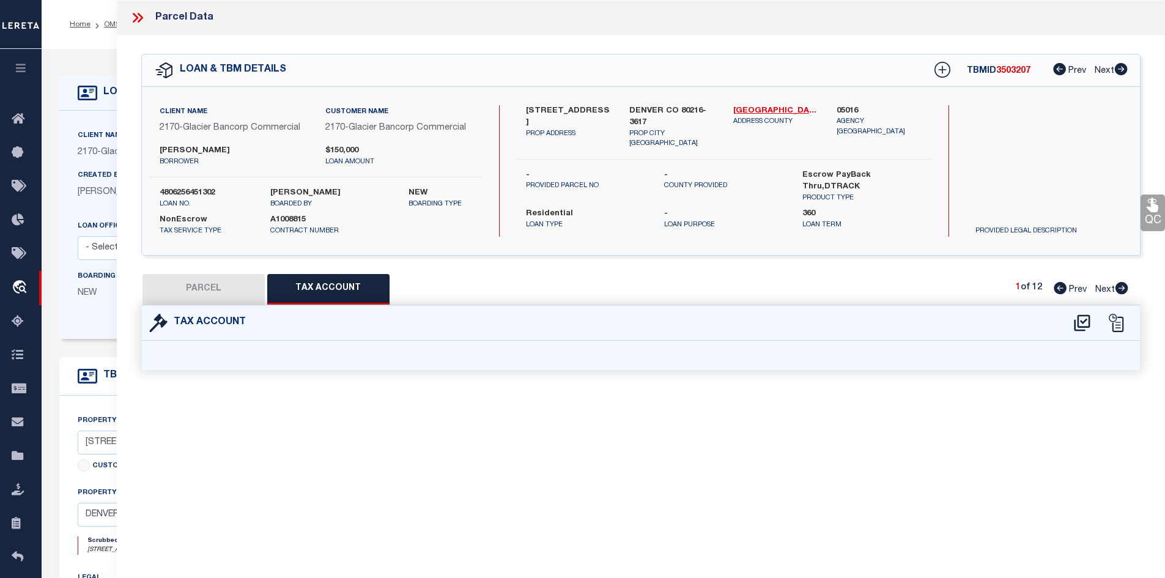
scroll to position [0, 0]
select select "100"
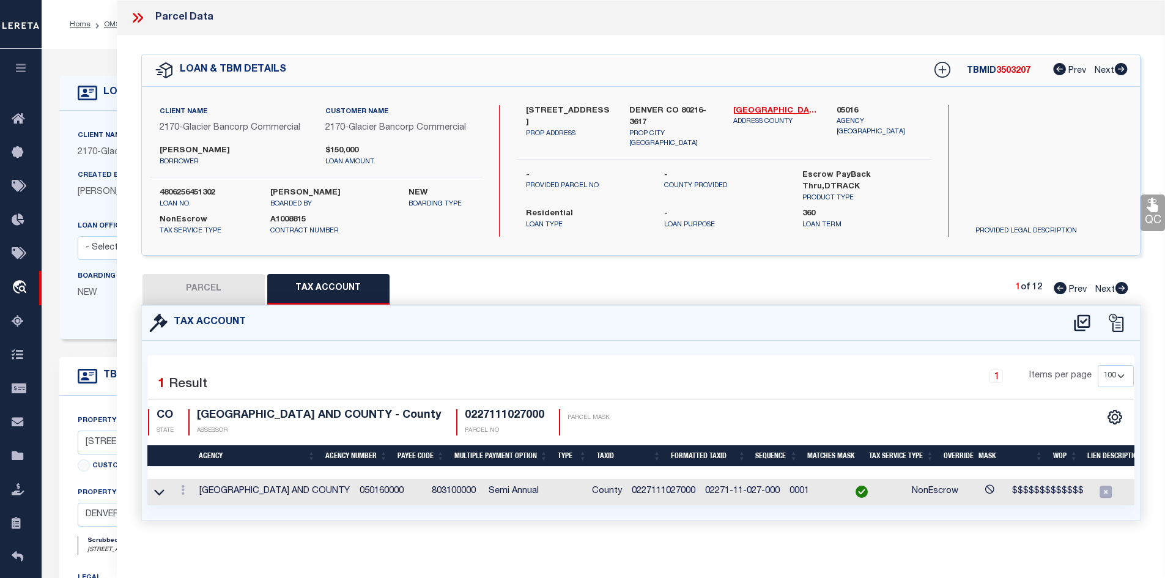
click at [224, 282] on button "PARCEL" at bounding box center [203, 289] width 122 height 31
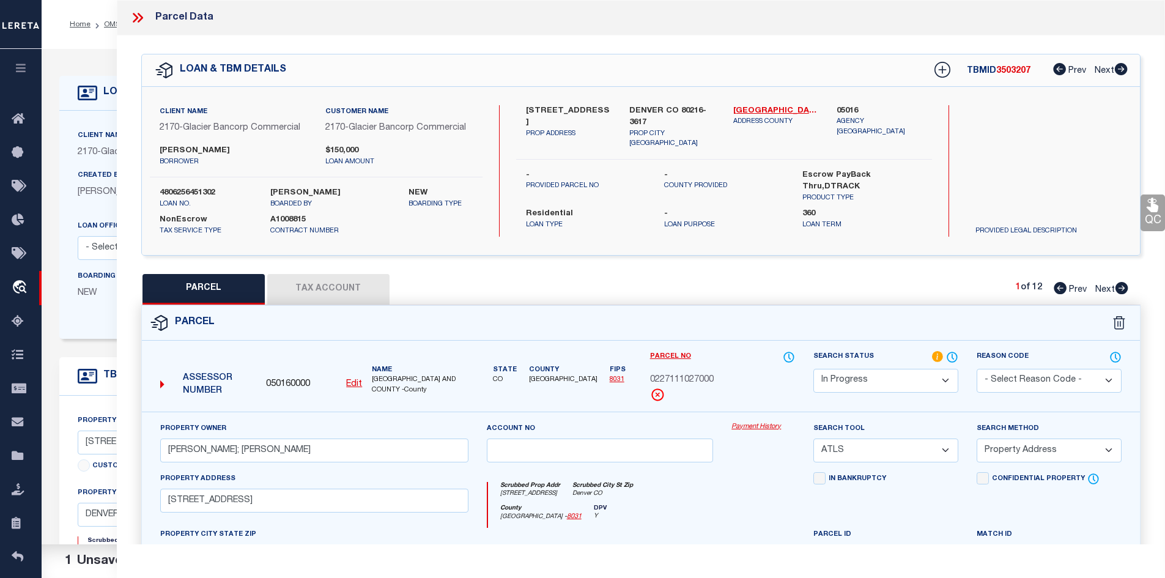
click at [864, 379] on select "Automated Search Bad Parcel Complete Duplicate Parcel High Dollar Reporting In …" at bounding box center [885, 381] width 145 height 24
select select "PC"
click at [813, 369] on select "Automated Search Bad Parcel Complete Duplicate Parcel High Dollar Reporting In …" at bounding box center [885, 381] width 145 height 24
click at [844, 380] on select "Automated Search Bad Parcel Complete Duplicate Parcel High Dollar Reporting In …" at bounding box center [885, 381] width 145 height 24
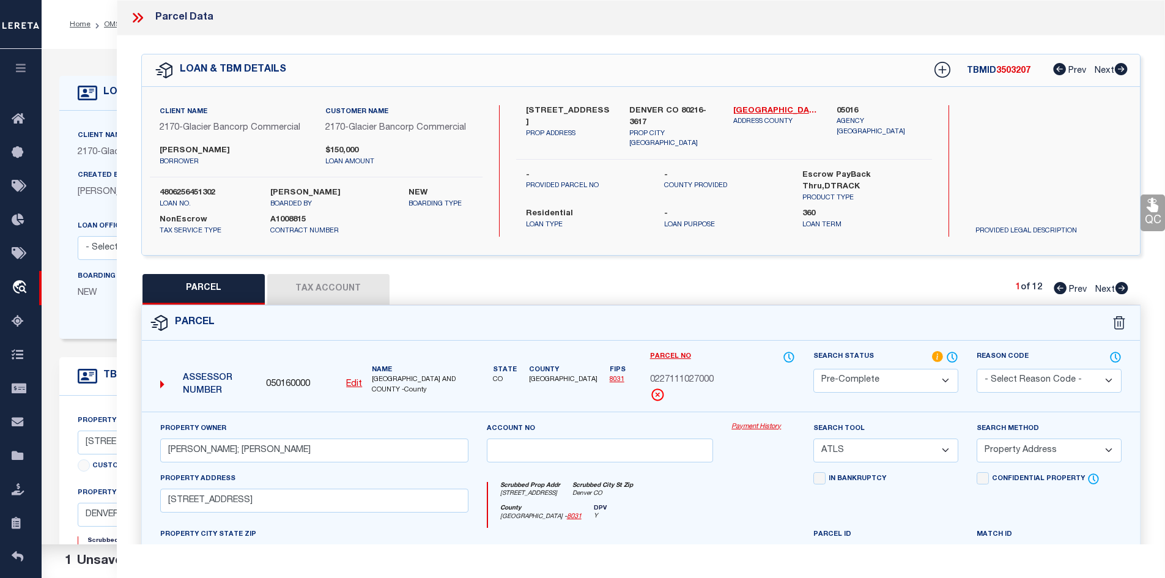
click at [864, 457] on select "-- Select Search Tool -- 3rd Party Website Agency File Agency Website ATLS CNV-…" at bounding box center [885, 450] width 145 height 24
select select "AGW"
click at [813, 438] on select "-- Select Search Tool -- 3rd Party Website Agency File Agency Website ATLS CNV-…" at bounding box center [885, 450] width 145 height 24
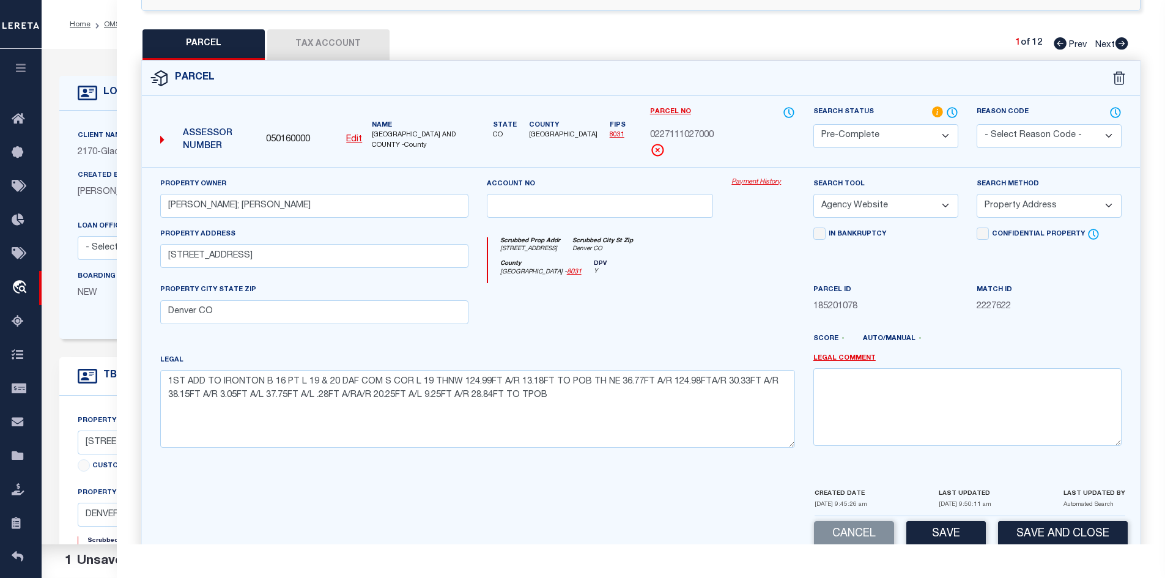
click at [937, 537] on button "Save" at bounding box center [945, 534] width 79 height 26
select select "AS"
select select
checkbox input "false"
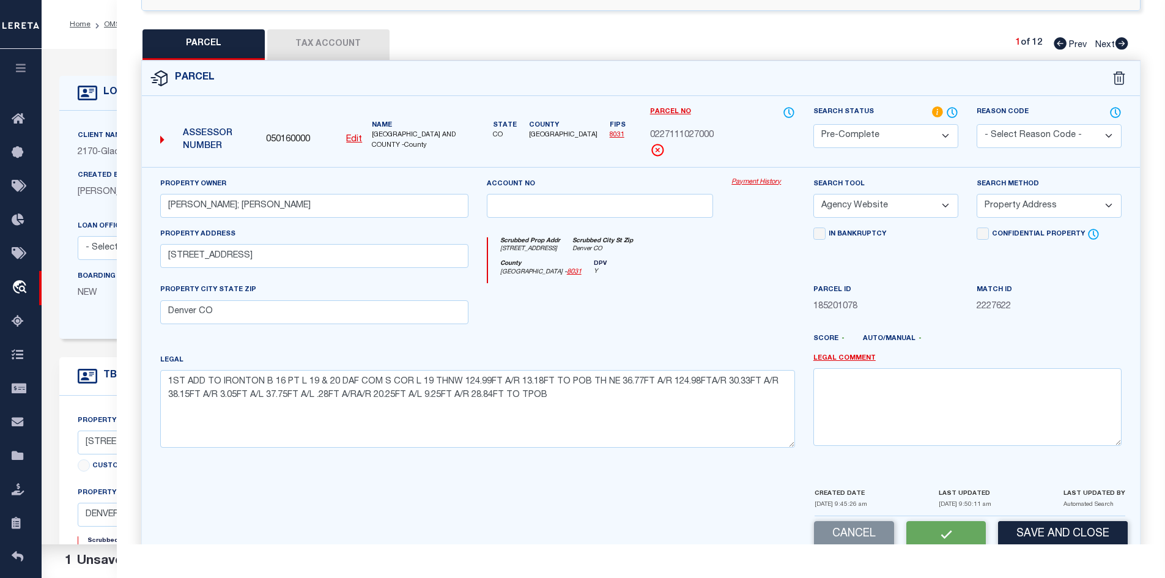
checkbox input "false"
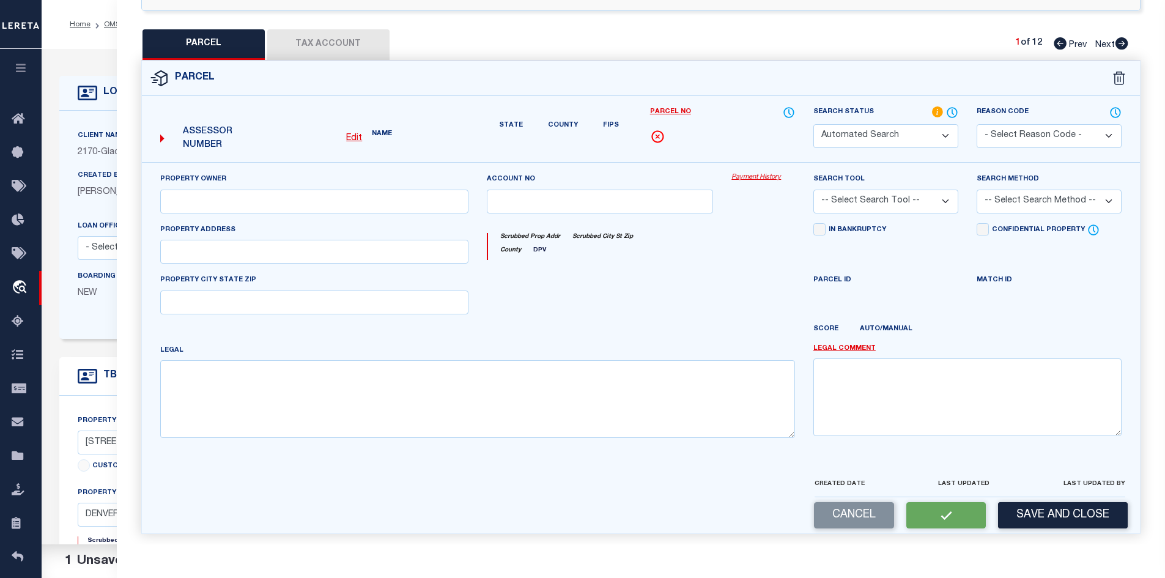
select select "PC"
type input "FOX,DAVID W; TIADEN,PATRICIA G"
select select "AGW"
select select "ADD"
type input "3515 DELGANY ST"
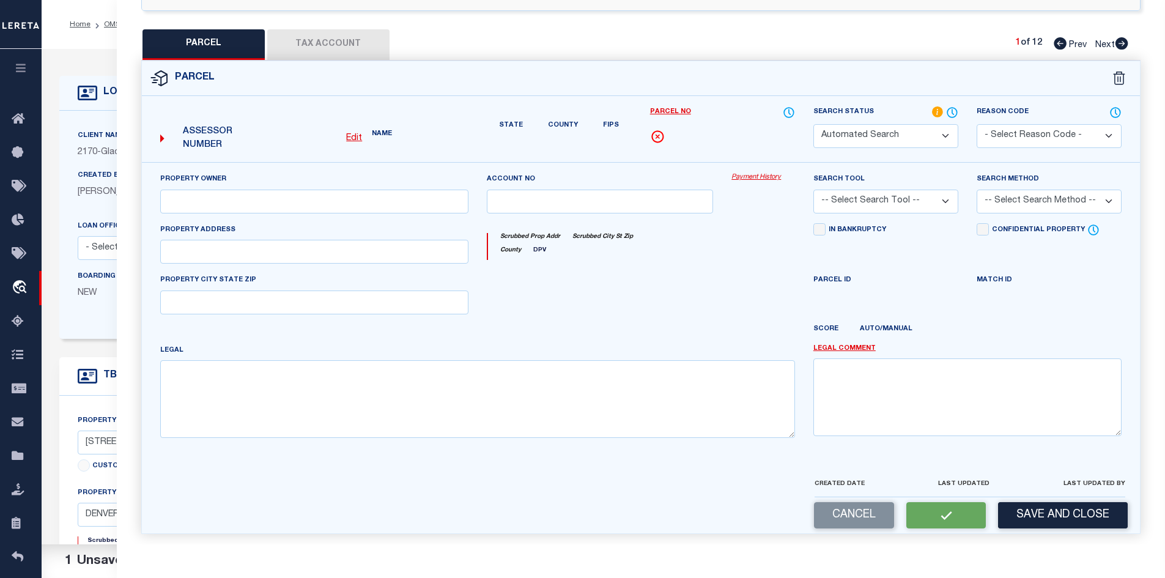
type input "Denver CO"
type textarea "1ST ADD TO IRONTON B 16 PT L 19 & 20 DAF COM S COR L 19 THNW 124.99FT A/R 13.18…"
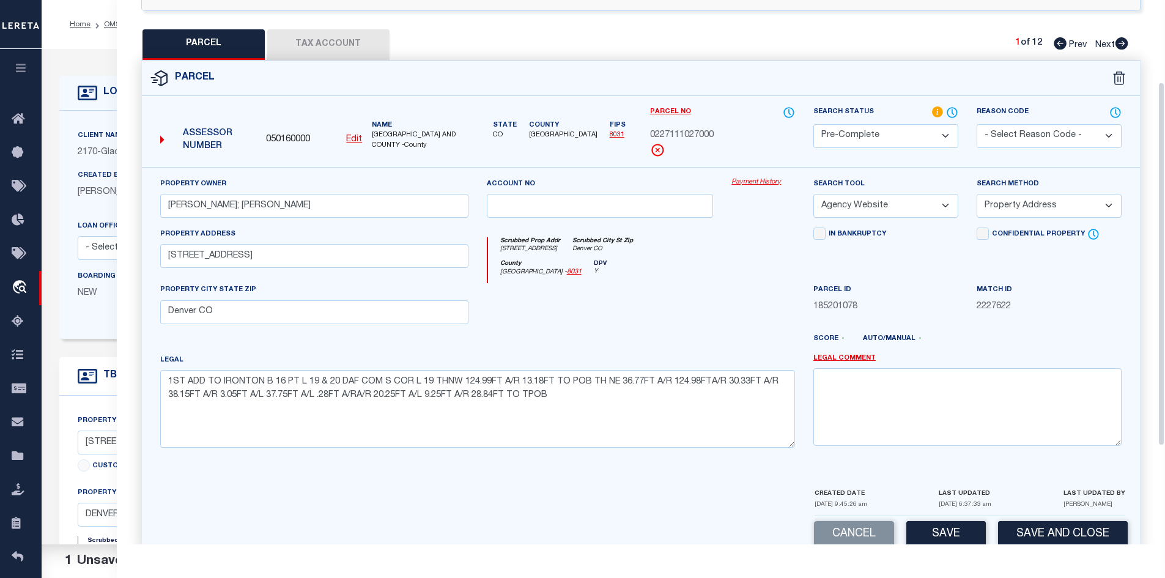
scroll to position [0, 0]
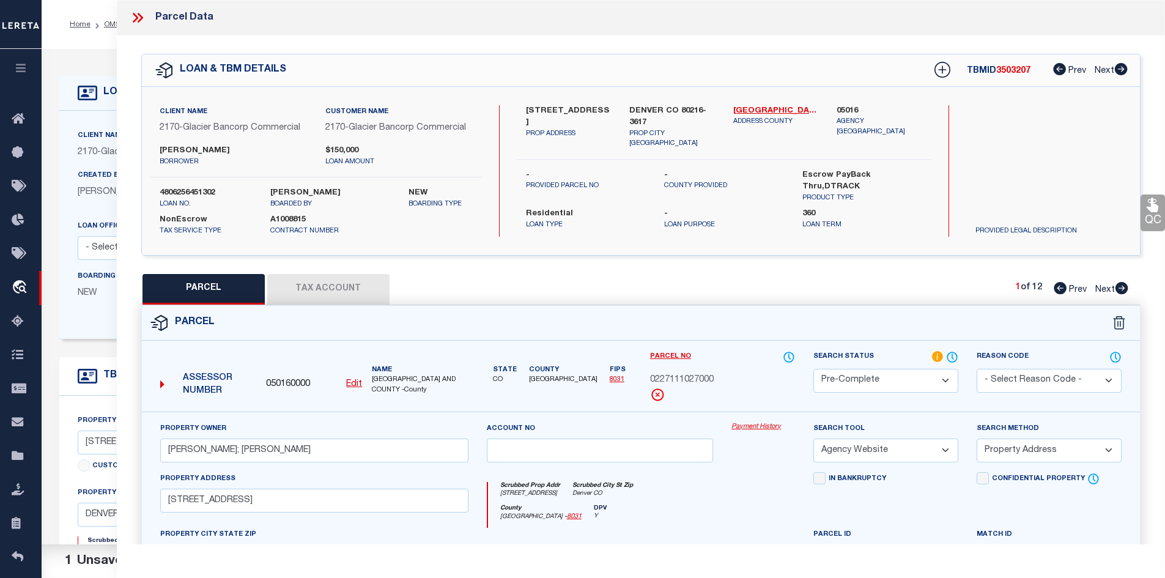
click at [687, 377] on span "0227111027000" at bounding box center [682, 380] width 64 height 13
copy div "0227111027000"
click at [144, 17] on icon at bounding box center [138, 18] width 16 height 16
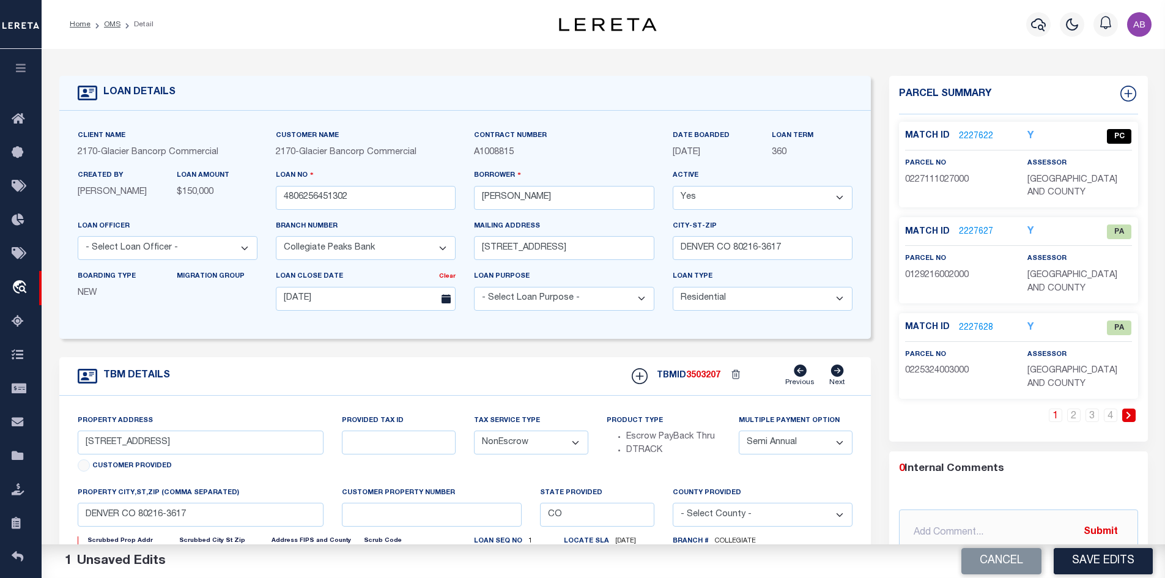
click at [973, 136] on link "2227622" at bounding box center [976, 136] width 34 height 13
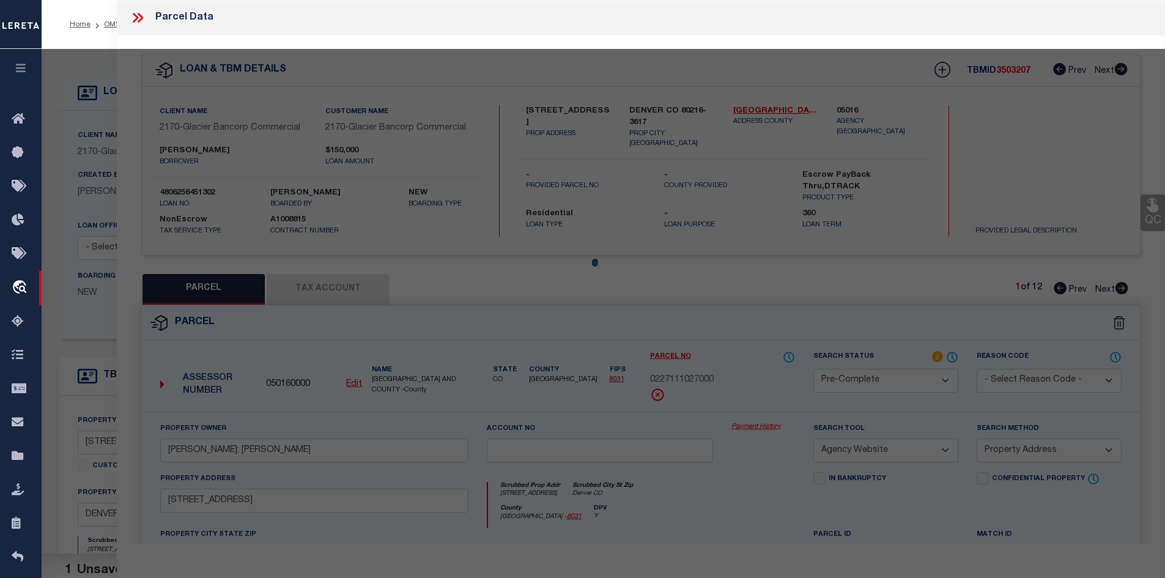
select select "AS"
select select
checkbox input "false"
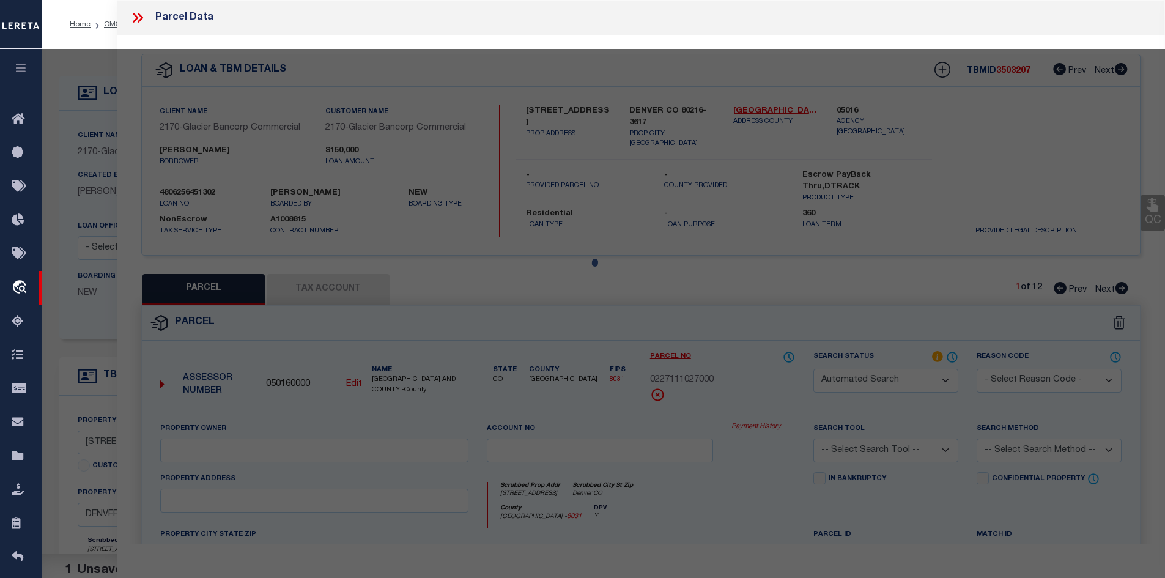
select select "CP"
type input "FOX,DAVID W; TIADEN,PATRICIA G"
select select "AGW"
select select "ADD"
type input "3515 DELGANY ST"
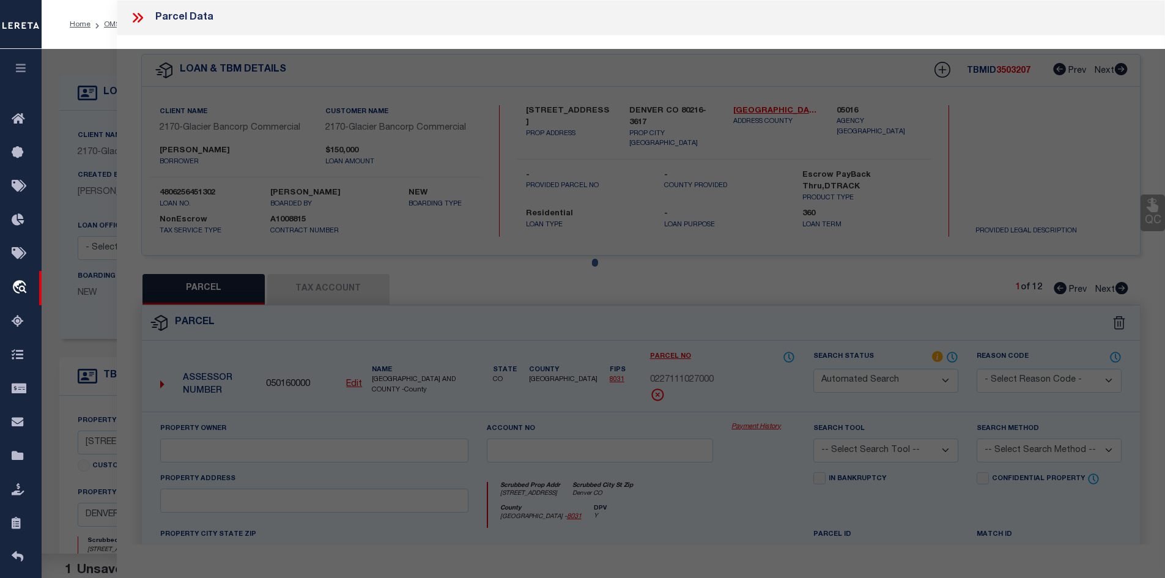
type input "Denver CO"
type textarea "1ST ADD TO IRONTON B 16 PT L 19 & 20 DAF COM S COR L 19 THNW 124.99FT A/R 13.18…"
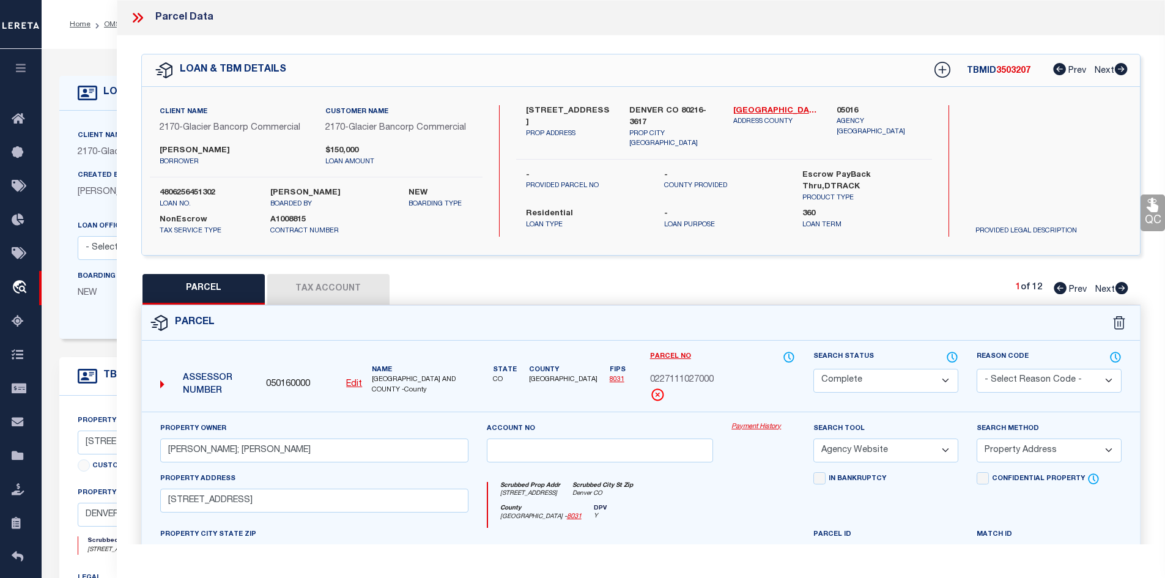
click at [1121, 289] on icon at bounding box center [1121, 288] width 13 height 12
select select "AS"
select select
checkbox input "false"
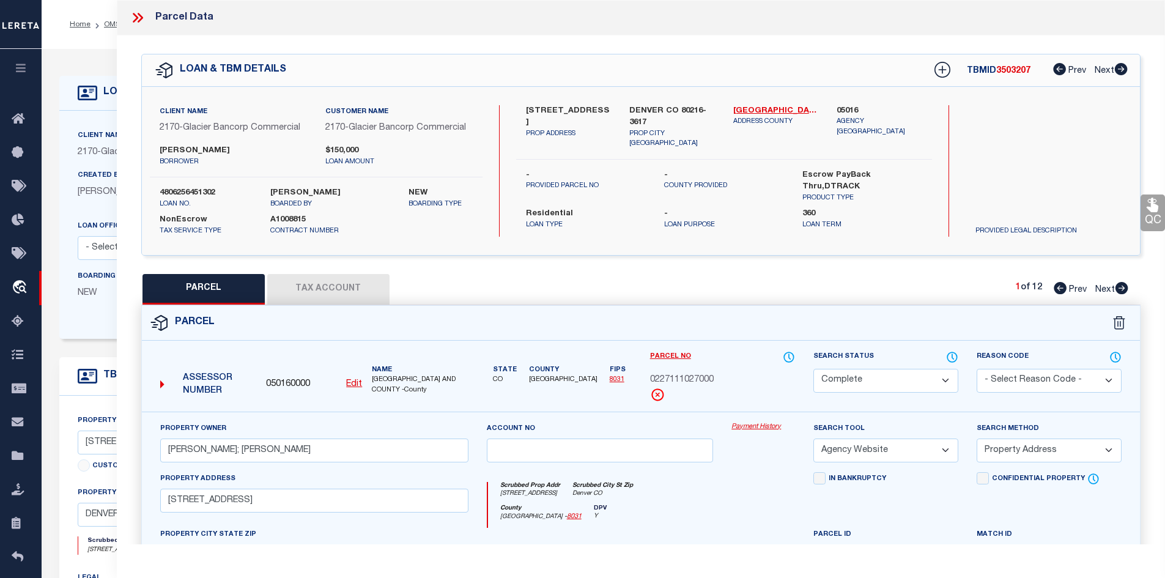
checkbox input "false"
select select "PA"
select select "PRO"
select select "ADD"
checkbox input "false"
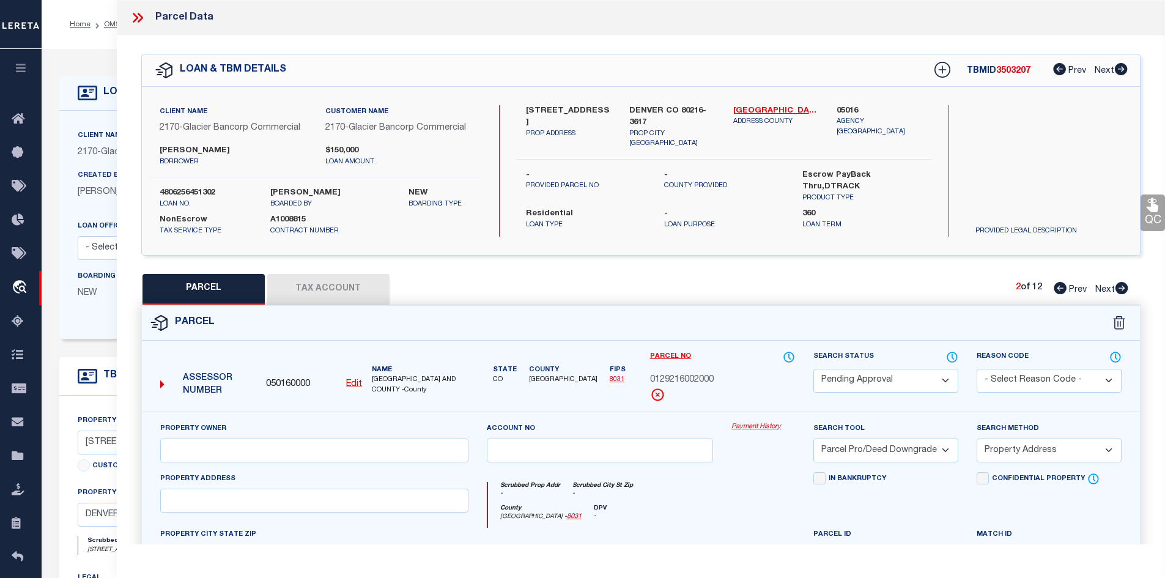
click at [888, 384] on select "Automated Search Bad Parcel Complete Duplicate Parcel High Dollar Reporting In …" at bounding box center [885, 381] width 145 height 24
select select "PR"
click at [813, 369] on select "Automated Search Bad Parcel Complete Duplicate Parcel High Dollar Reporting In …" at bounding box center [885, 381] width 145 height 24
click at [1020, 380] on select "- Select Reason Code - 099 - Other (Provide additional detail) ACT - Agency Cha…" at bounding box center [1048, 381] width 145 height 24
select select "099"
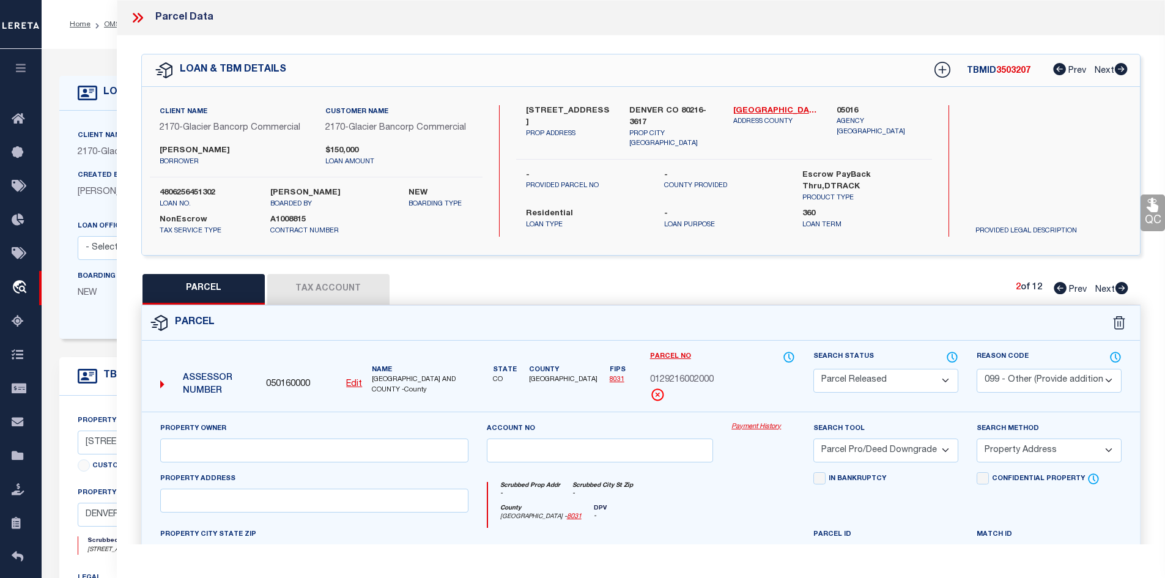
click at [976, 369] on select "- Select Reason Code - 099 - Other (Provide additional detail) ACT - Agency Cha…" at bounding box center [1048, 381] width 145 height 24
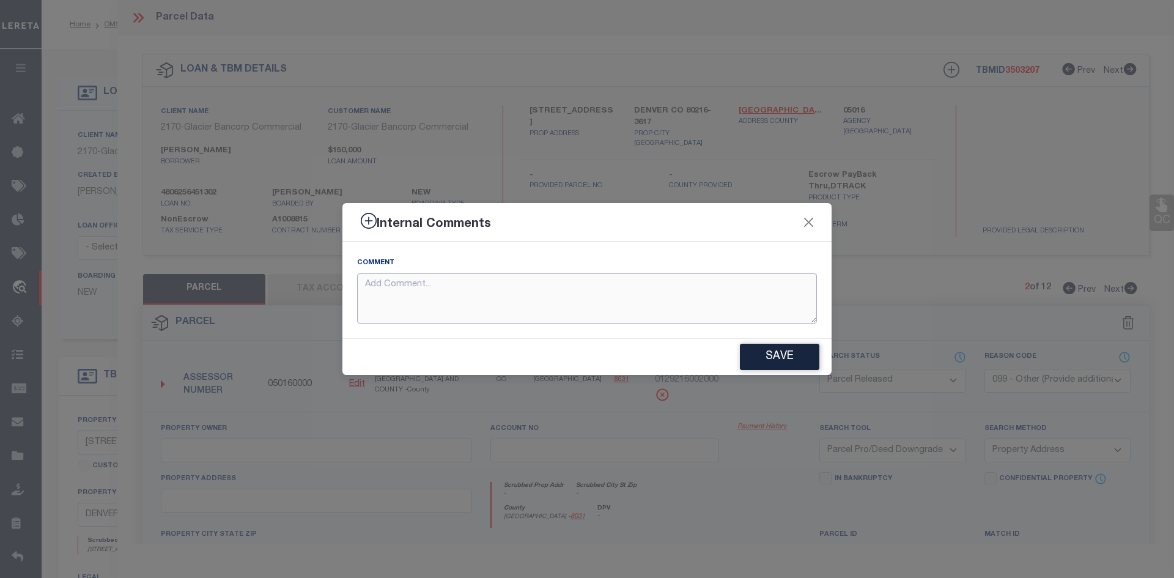
click at [683, 301] on textarea at bounding box center [587, 298] width 460 height 51
type textarea "PARCEL NOT NEEDED"
click at [806, 364] on button "Save" at bounding box center [779, 357] width 79 height 26
type textarea "PARCEL NOT NEEDED"
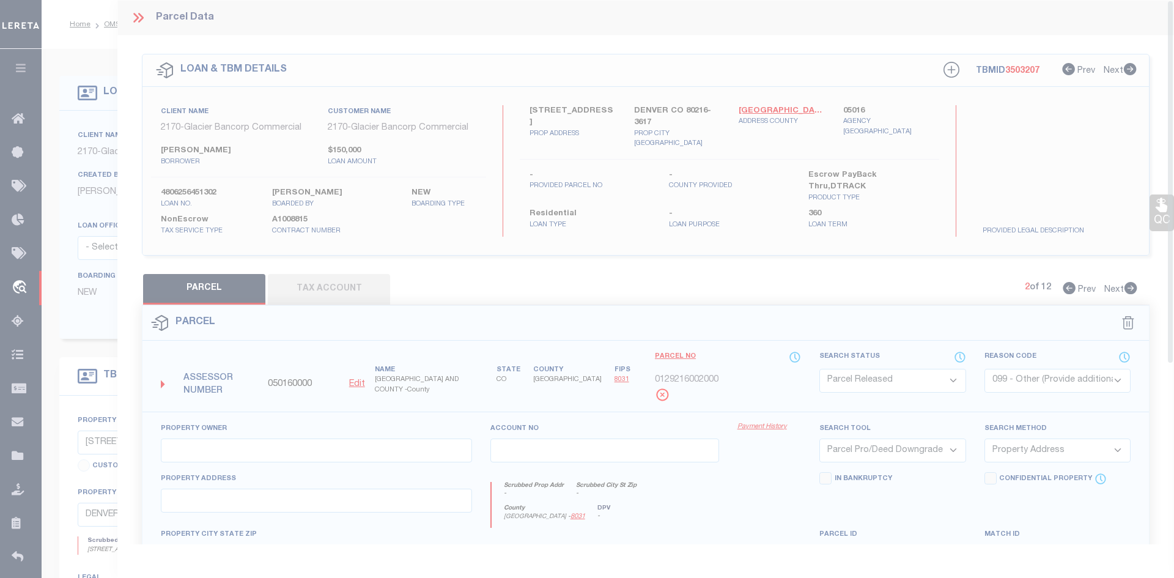
click at [0, 0] on h4 "Changing the status to PR/DP will deactivate all associated TaxAccounts, do you…" at bounding box center [0, 0] width 0 height 0
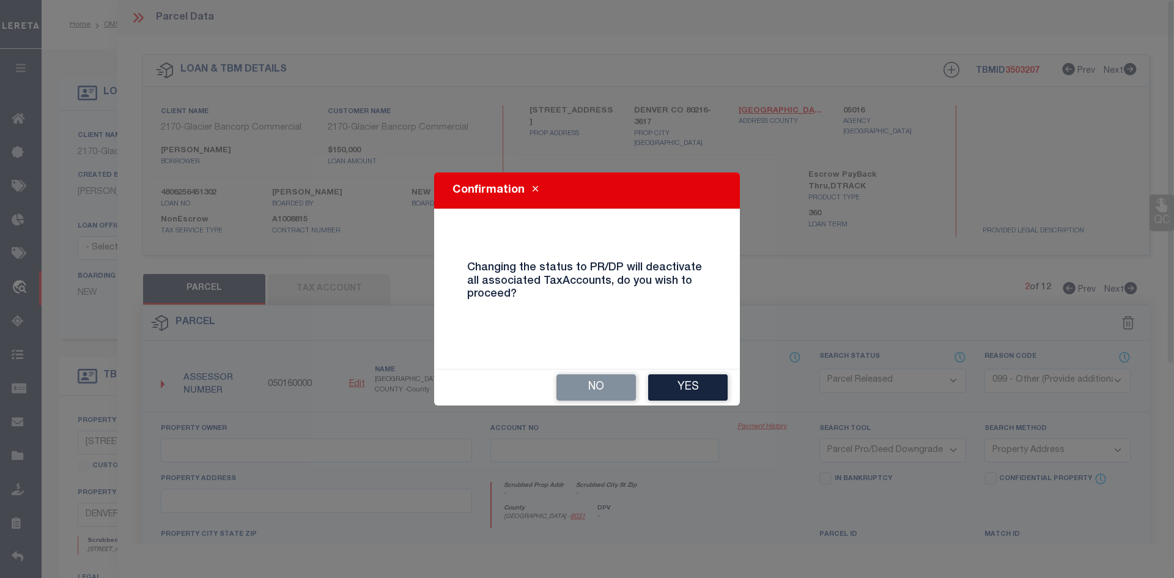
click at [548, 301] on h4 "Changing the status to PR/DP will deactivate all associated TaxAccounts, do you…" at bounding box center [587, 282] width 258 height 40
click at [694, 383] on button "Yes" at bounding box center [687, 387] width 79 height 26
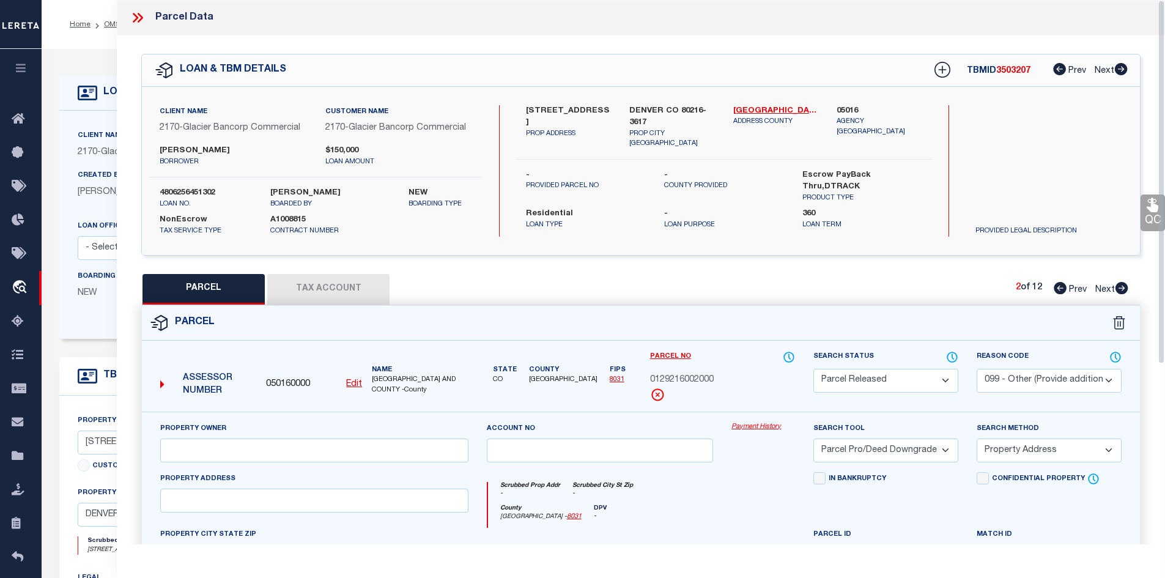
scroll to position [269, 0]
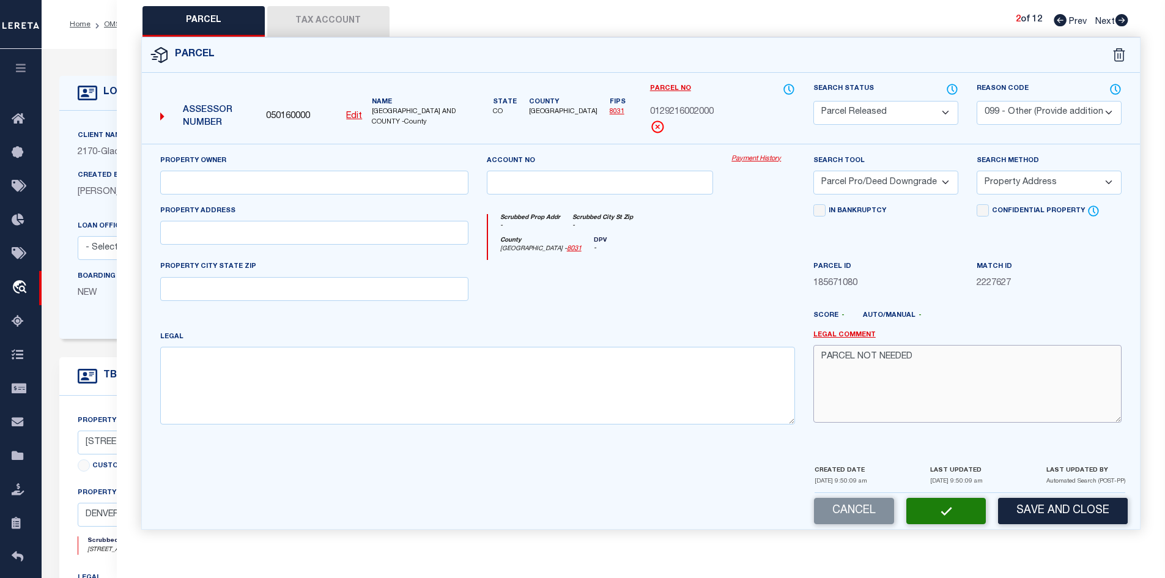
click at [949, 369] on textarea "PARCEL NOT NEEDED" at bounding box center [967, 383] width 308 height 77
select select "AS"
select select
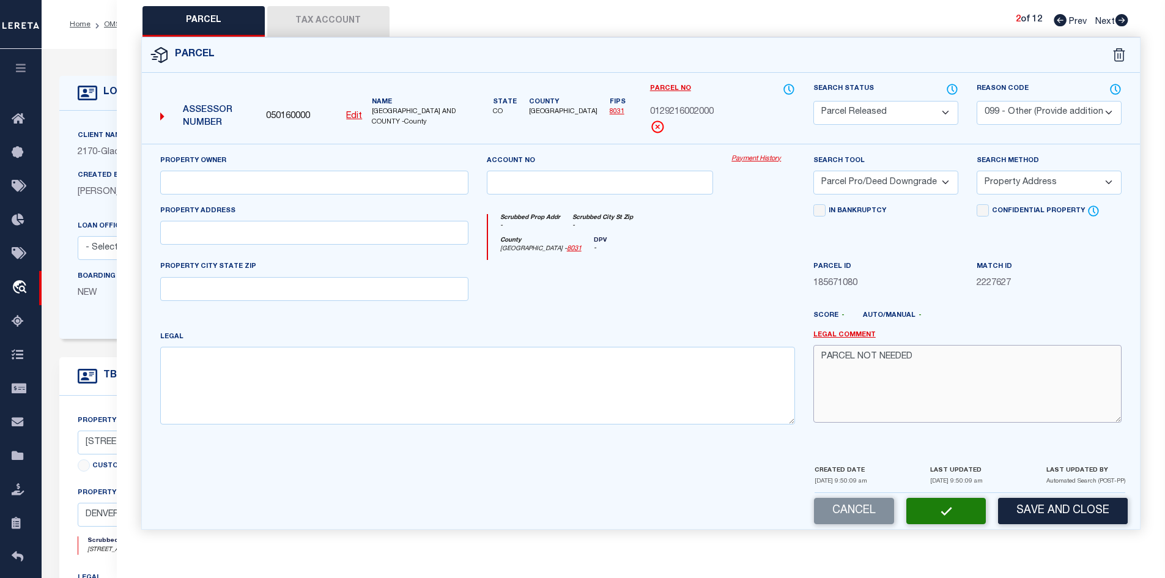
checkbox input "false"
select select "PR"
select select "099"
select select "PRO"
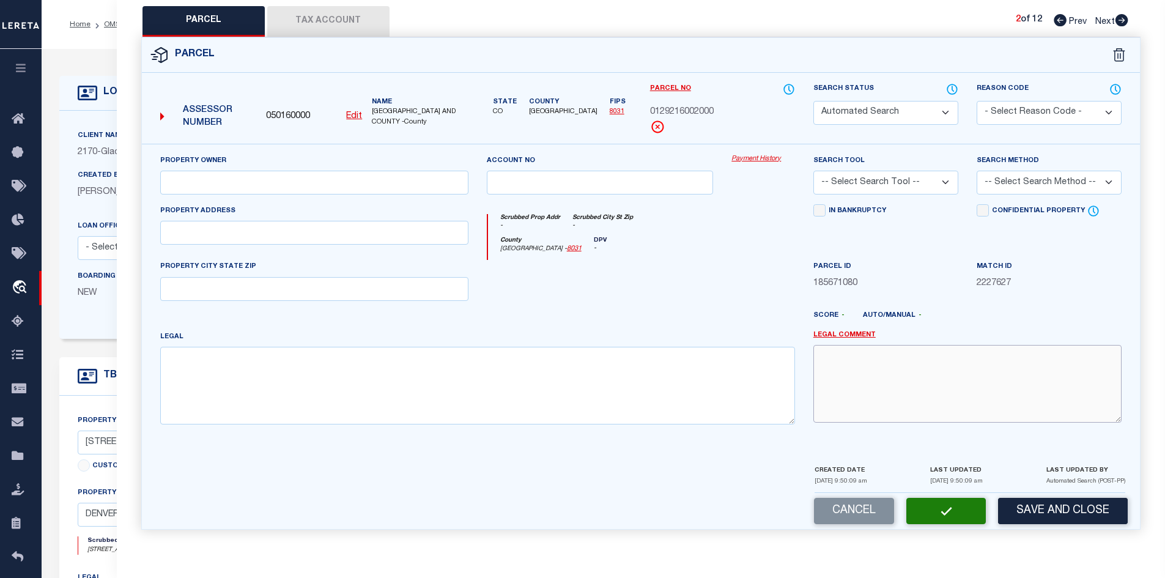
select select "ADD"
type textarea "PARCEL NOT NEEDED"
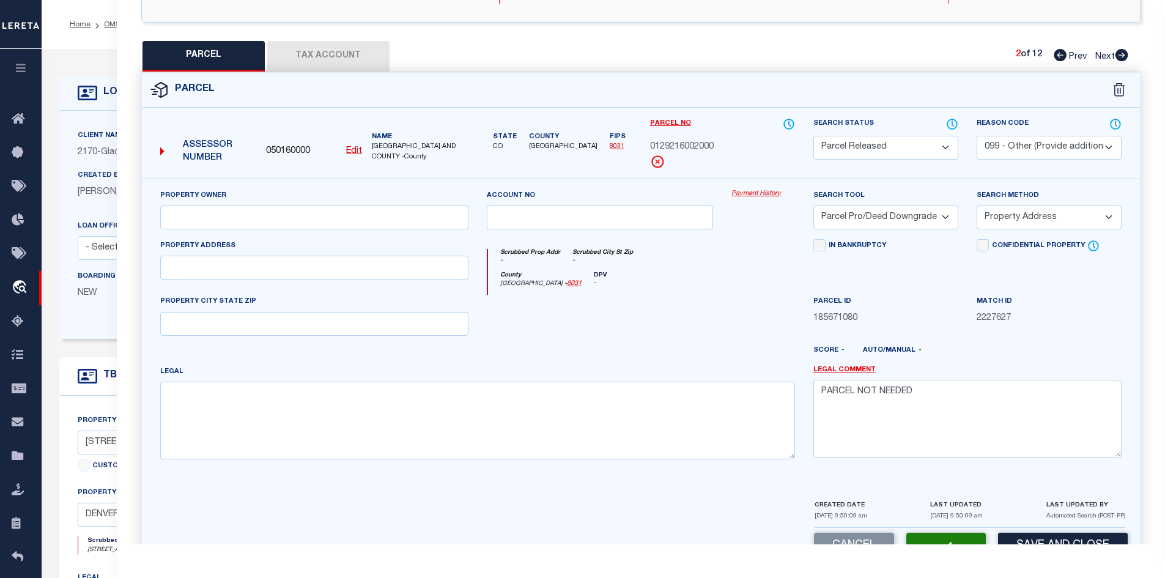
click at [949, 369] on label "Legal Comment" at bounding box center [967, 370] width 308 height 10
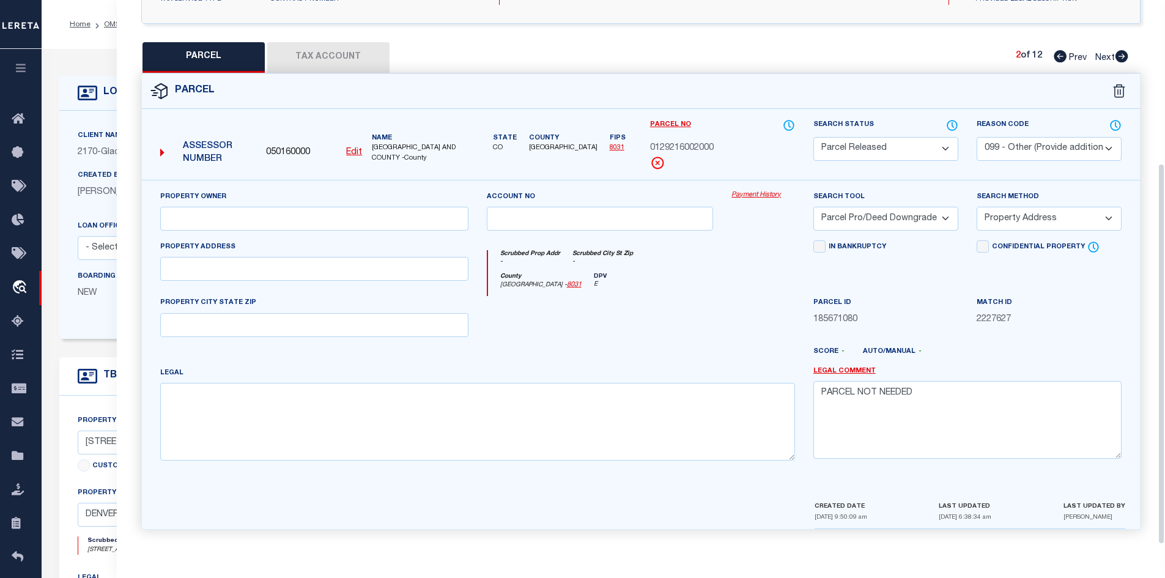
click at [949, 369] on label "Legal Comment" at bounding box center [967, 371] width 308 height 10
click at [931, 386] on textarea "PARCEL NOT NEEDED" at bounding box center [967, 419] width 308 height 77
click at [1122, 54] on icon at bounding box center [1121, 56] width 13 height 12
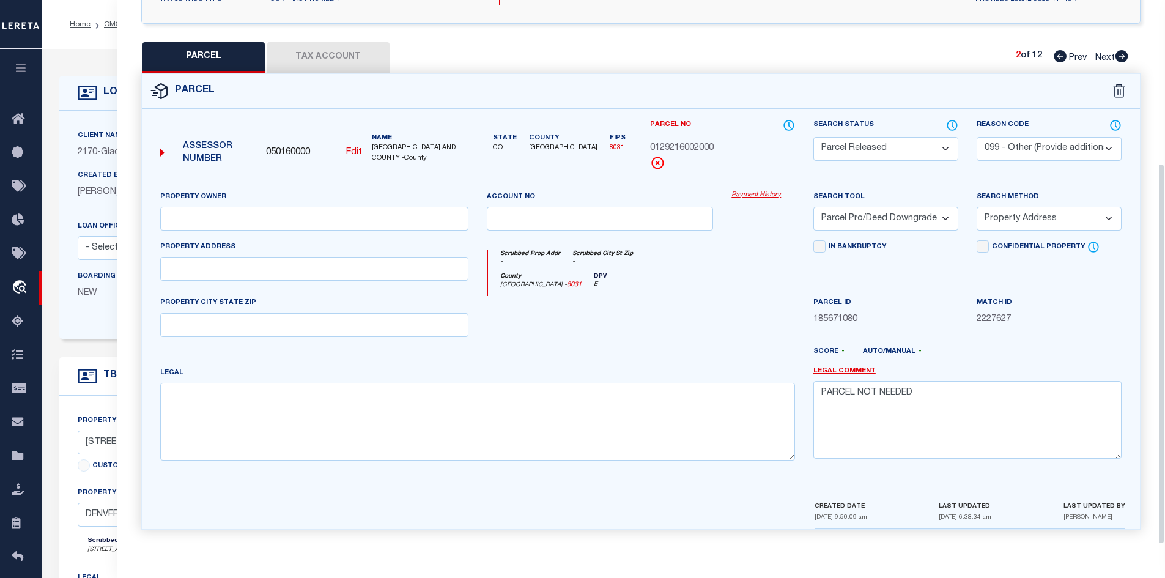
select select "AS"
select select
checkbox input "false"
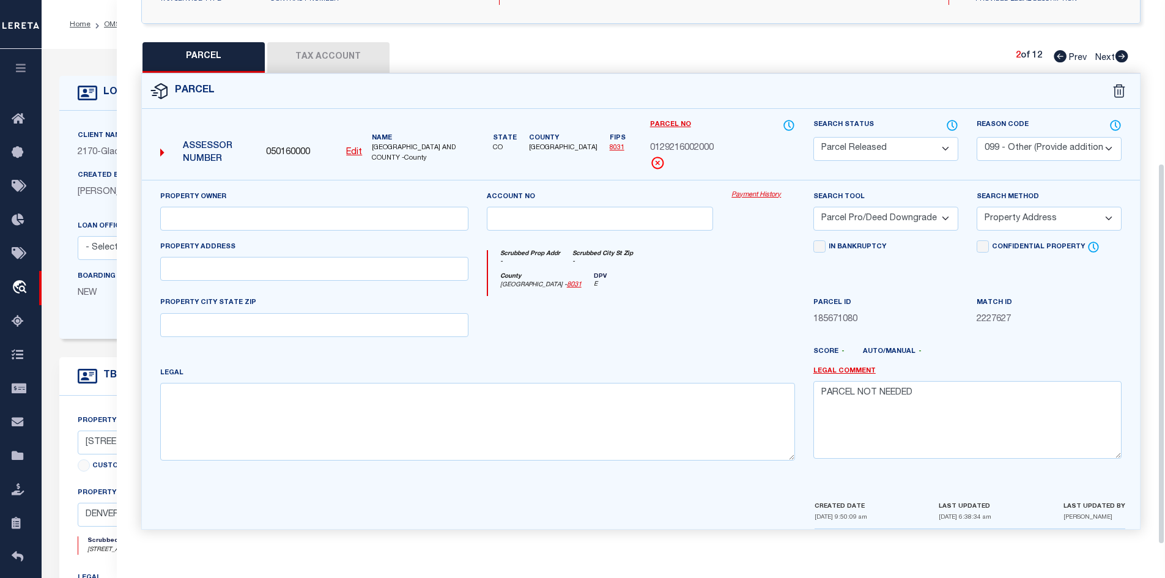
checkbox input "false"
select select "PA"
select select "PRO"
select select "ADD"
checkbox input "false"
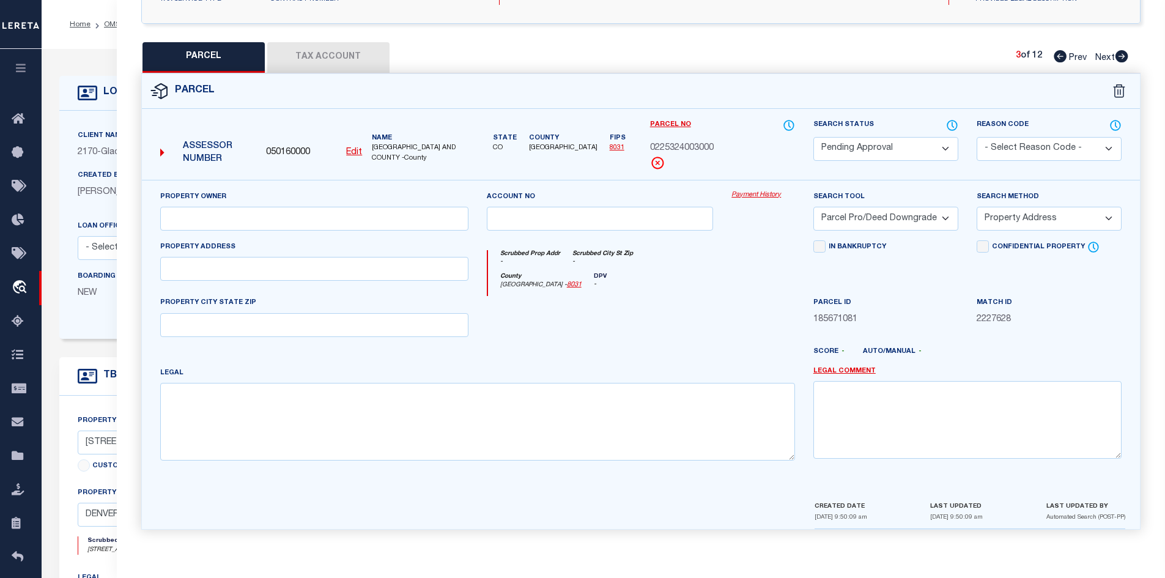
click at [904, 138] on select "Automated Search Bad Parcel Complete Duplicate Parcel High Dollar Reporting In …" at bounding box center [885, 149] width 145 height 24
select select "PR"
click at [813, 137] on select "Automated Search Bad Parcel Complete Duplicate Parcel High Dollar Reporting In …" at bounding box center [885, 149] width 145 height 24
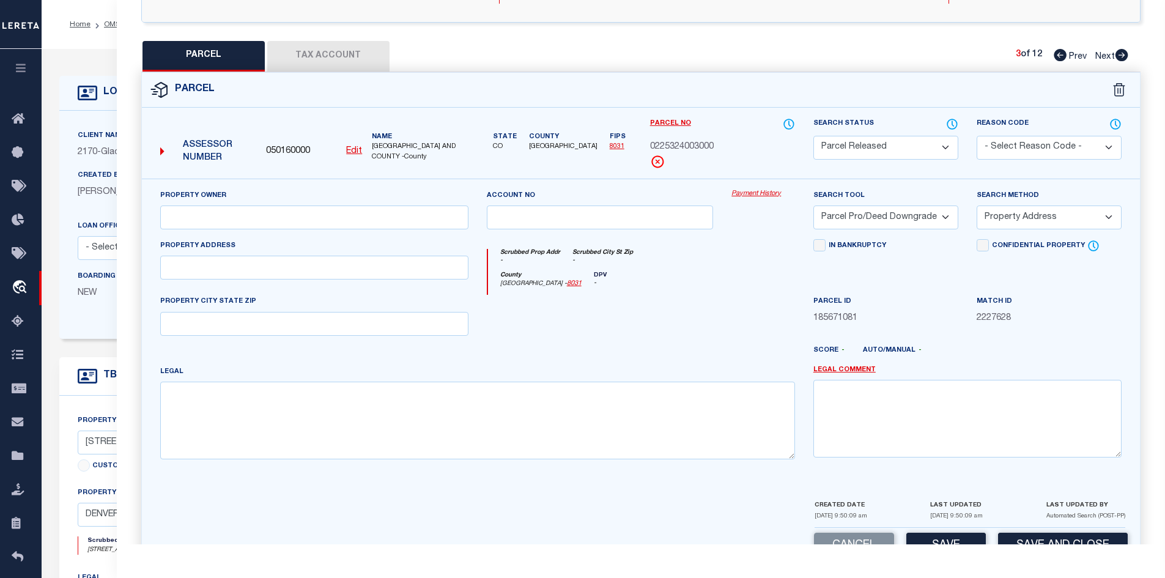
click at [1014, 150] on select "- Select Reason Code - 099 - Other (Provide additional detail) ACT - Agency Cha…" at bounding box center [1048, 148] width 145 height 24
select select "099"
click at [976, 136] on select "- Select Reason Code - 099 - Other (Provide additional detail) ACT - Agency Cha…" at bounding box center [1048, 148] width 145 height 24
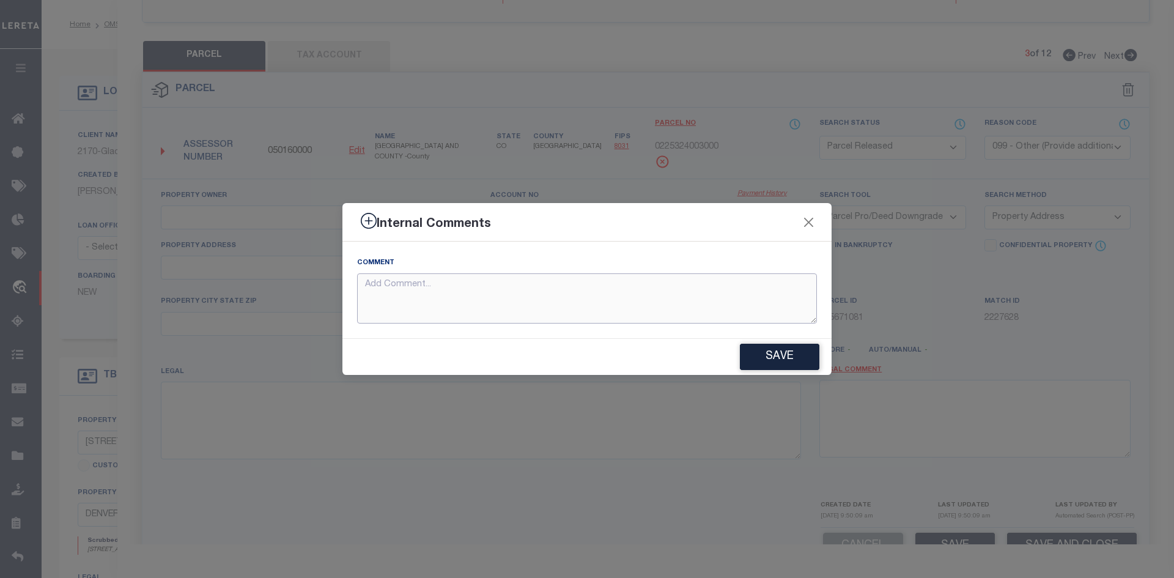
click at [538, 314] on textarea at bounding box center [587, 298] width 460 height 51
paste textarea "PARCEL NOT NEEDED"
type textarea "PARCEL NOT NEEDED"
click at [783, 372] on div "Save" at bounding box center [586, 357] width 489 height 36
click at [778, 363] on button "Save" at bounding box center [779, 357] width 79 height 26
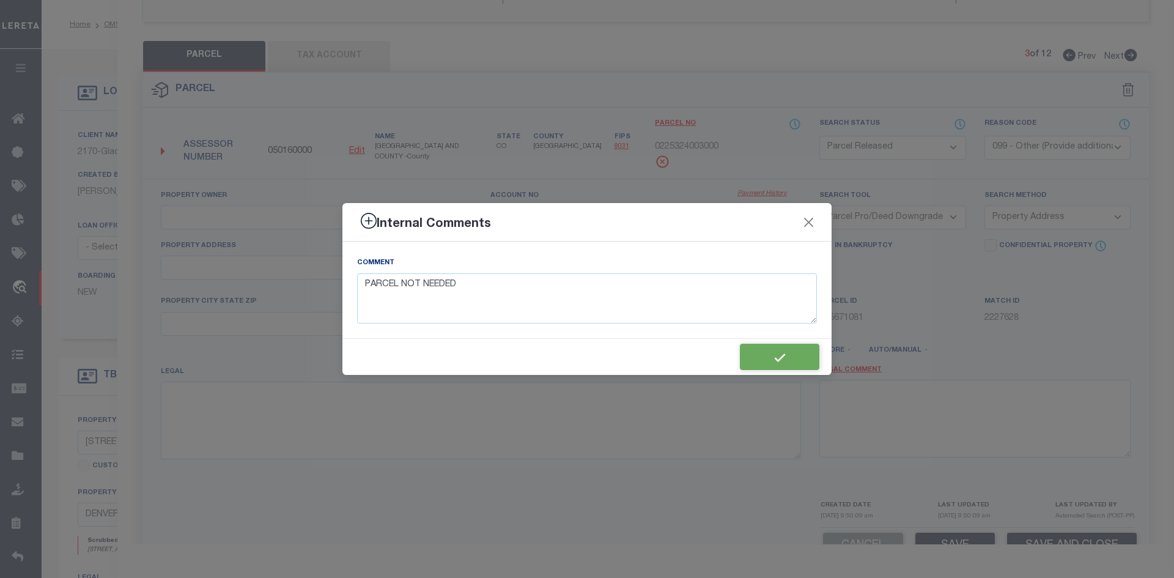
type textarea "PARCEL NOT NEEDED"
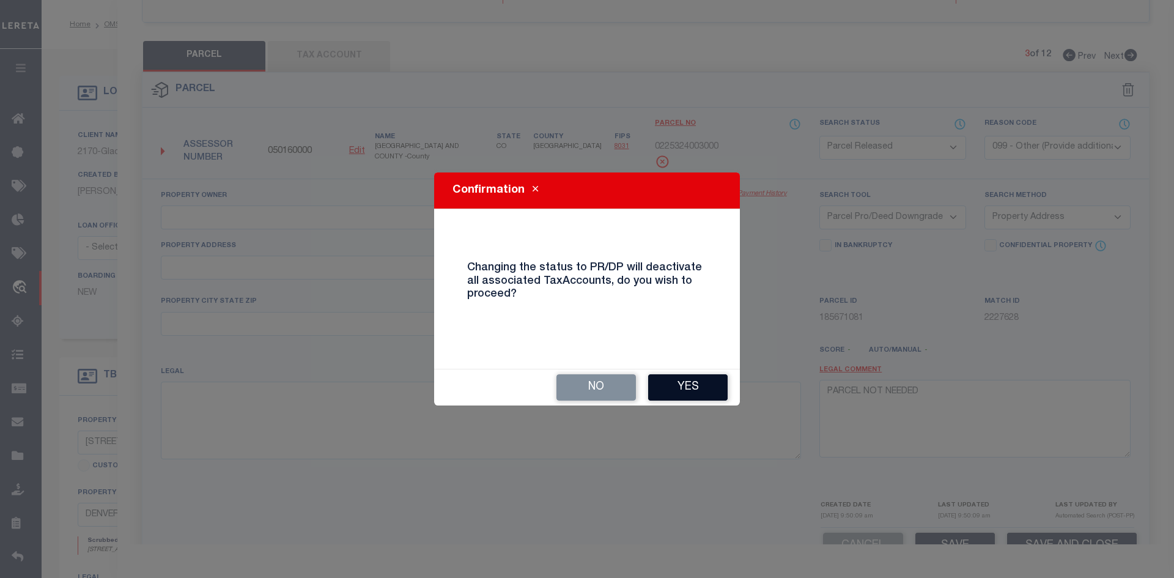
click at [665, 385] on button "Yes" at bounding box center [687, 387] width 79 height 26
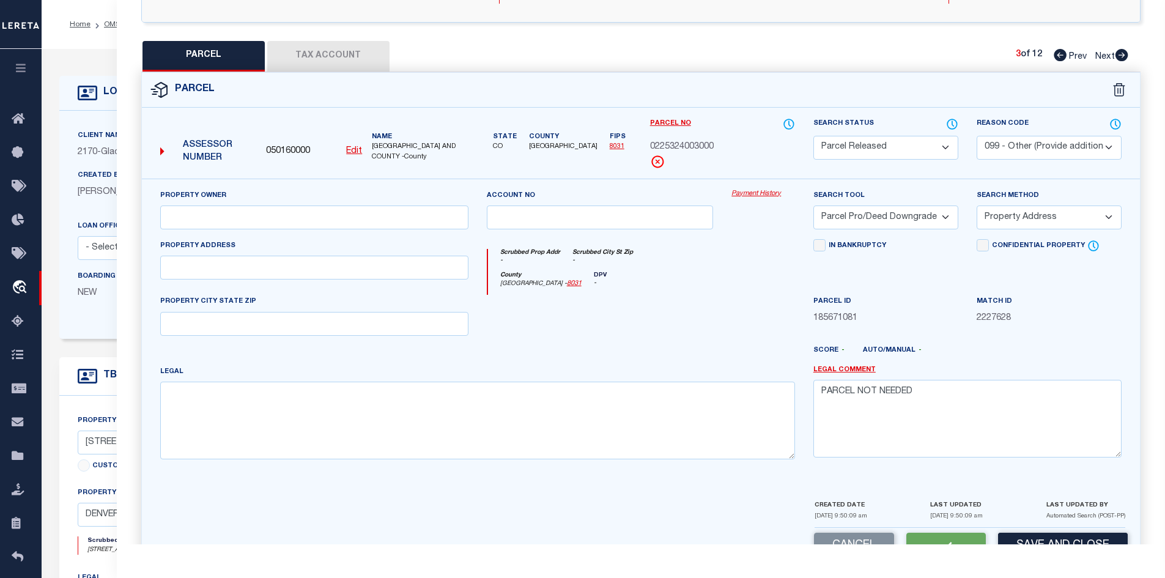
select select "AS"
select select
checkbox input "false"
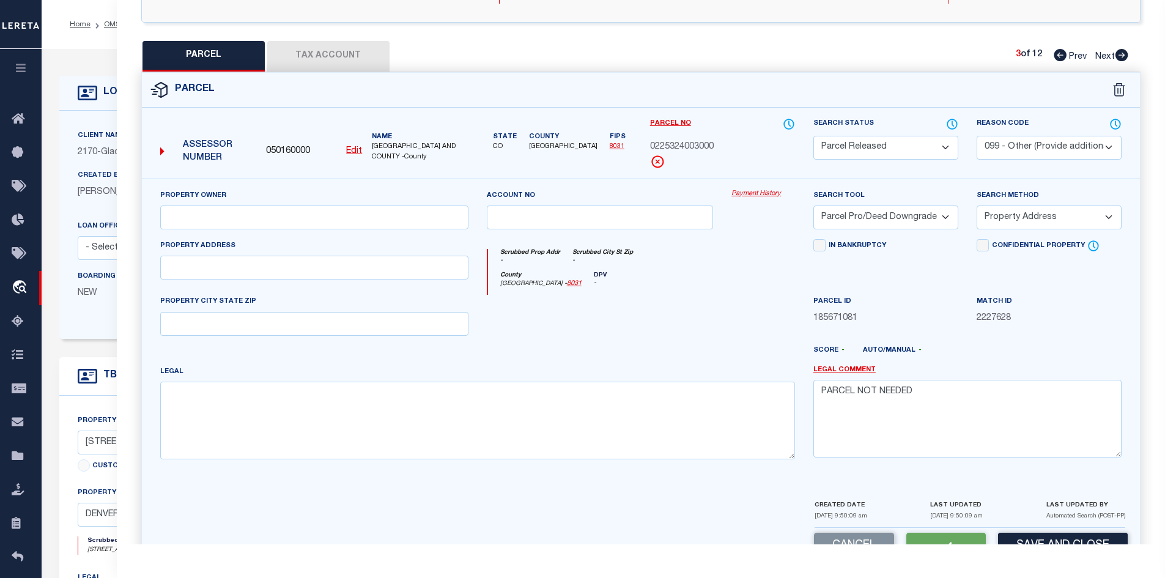
checkbox input "false"
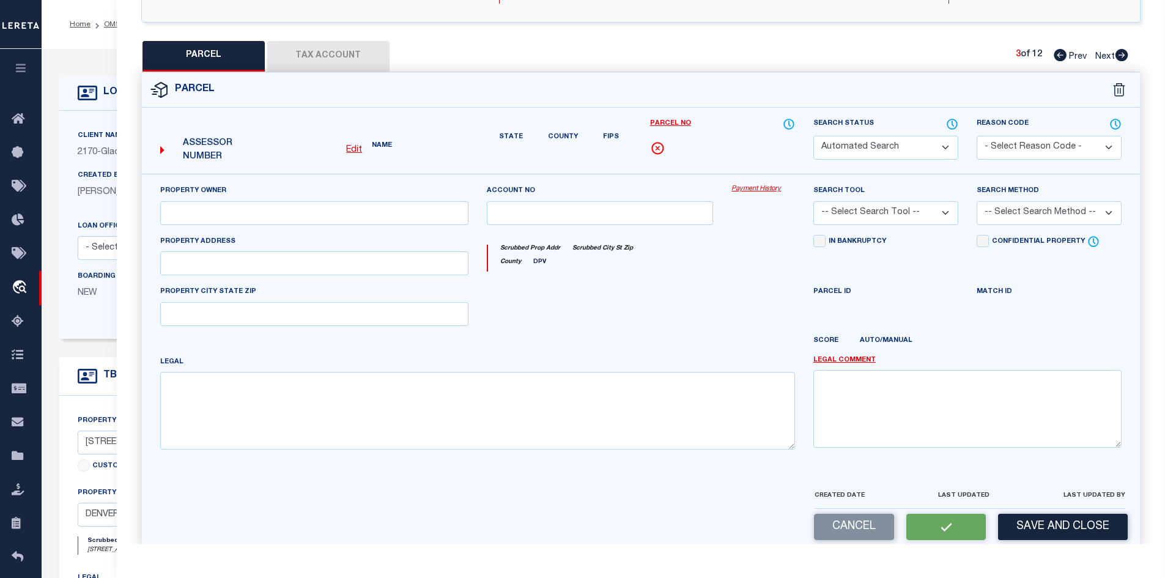
select select "PR"
select select "099"
select select "PRO"
select select "ADD"
type textarea "PARCEL NOT NEEDED"
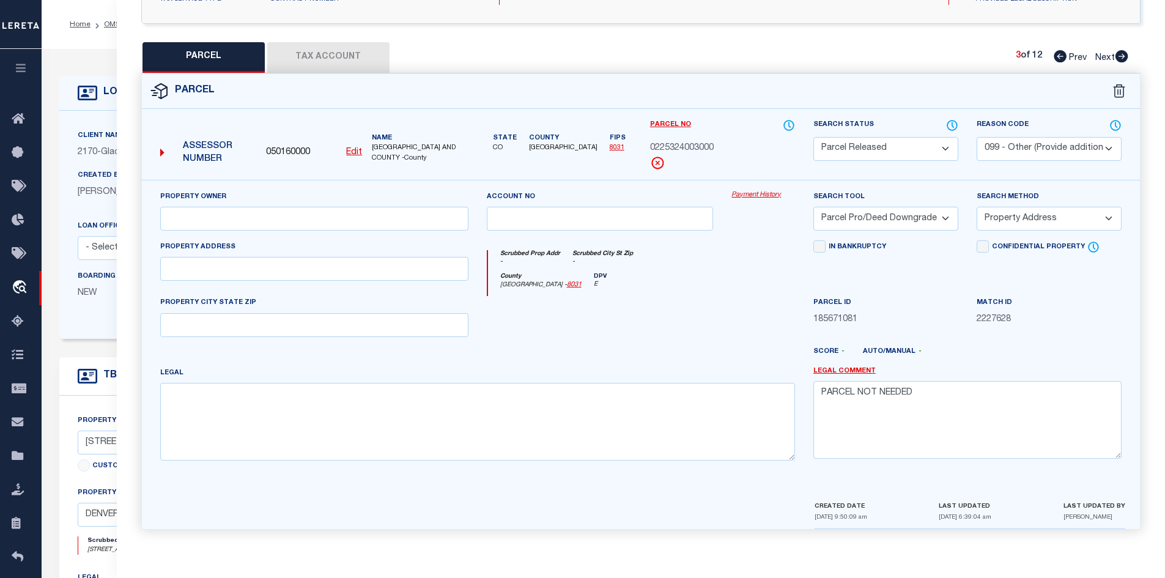
click at [1117, 58] on icon at bounding box center [1121, 56] width 13 height 12
select select "AS"
select select
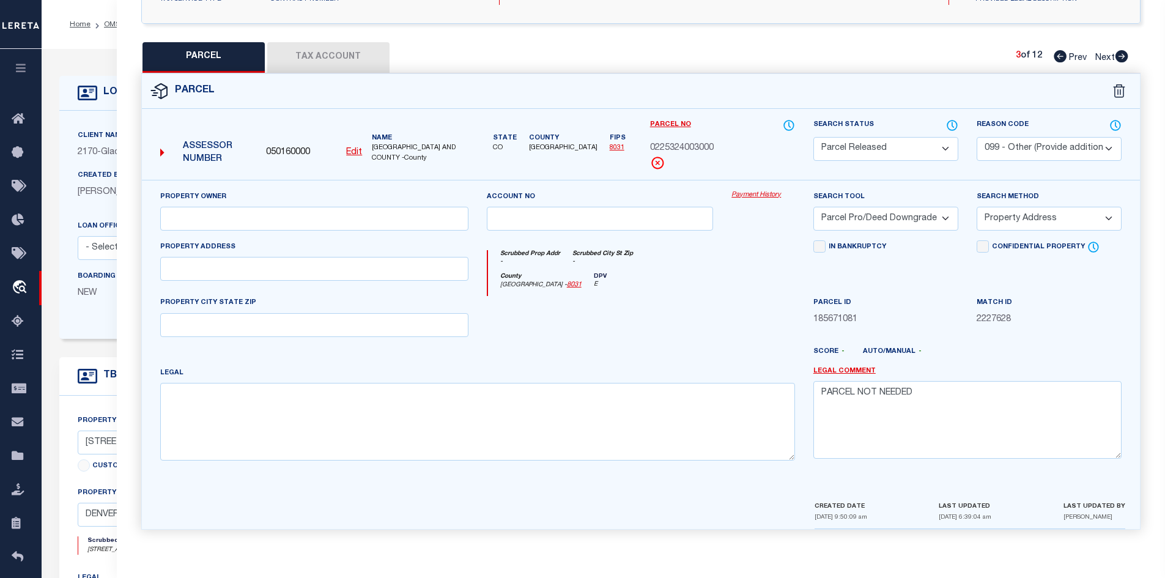
checkbox input "false"
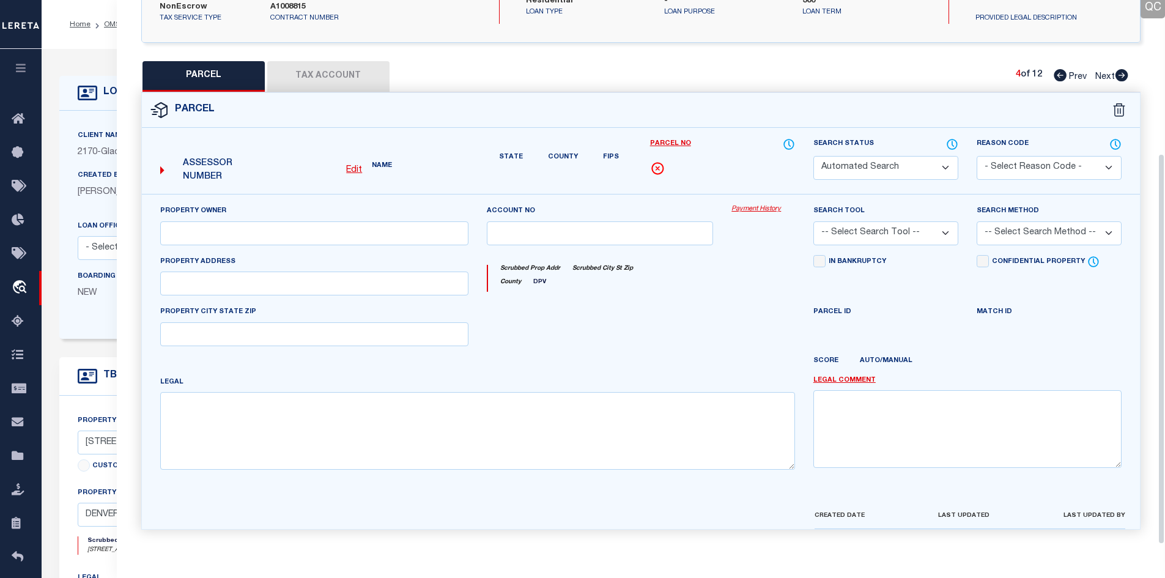
select select "PA"
select select "PRO"
select select "ADD"
checkbox input "false"
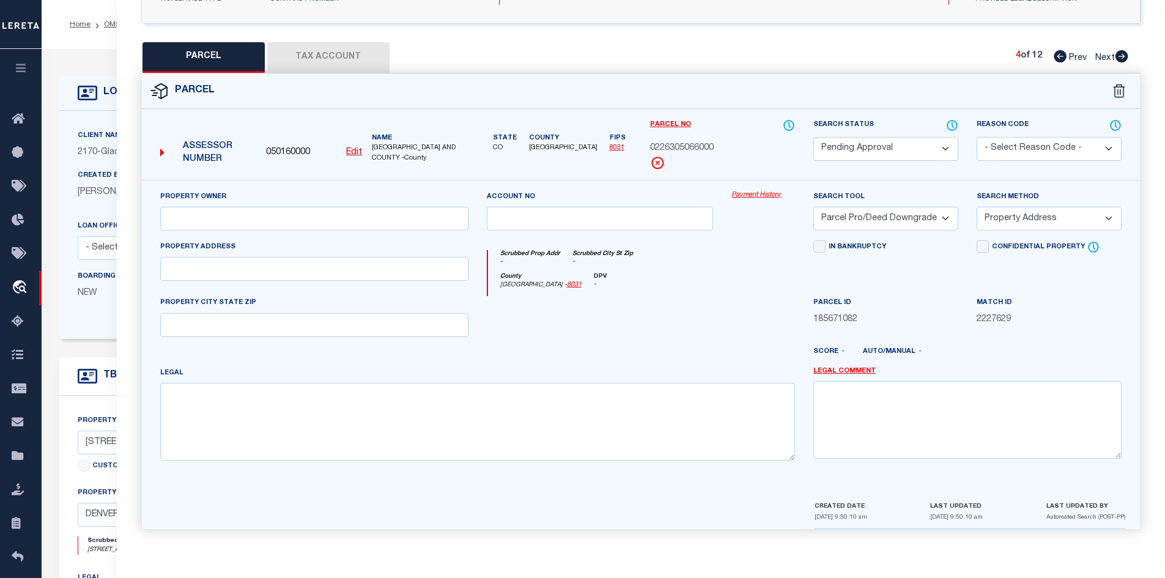
click at [850, 143] on select "Automated Search Bad Parcel Complete Duplicate Parcel High Dollar Reporting In …" at bounding box center [885, 149] width 145 height 24
select select "PR"
click at [813, 137] on select "Automated Search Bad Parcel Complete Duplicate Parcel High Dollar Reporting In …" at bounding box center [885, 149] width 145 height 24
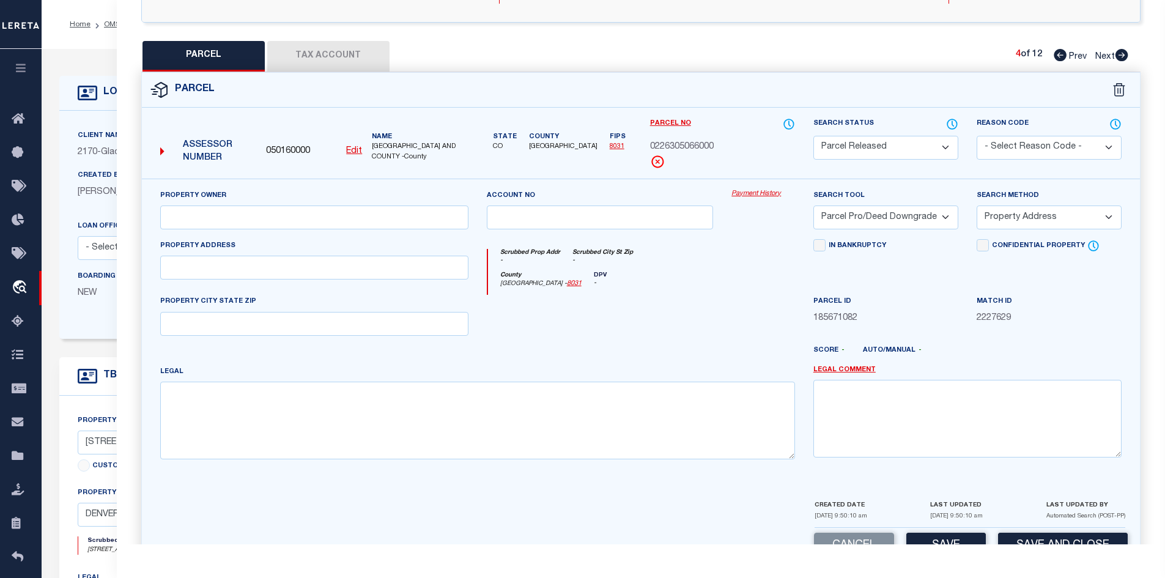
click at [1011, 144] on select "- Select Reason Code - 099 - Other (Provide additional detail) ACT - Agency Cha…" at bounding box center [1048, 148] width 145 height 24
select select "099"
click at [976, 136] on select "- Select Reason Code - 099 - Other (Provide additional detail) ACT - Agency Cha…" at bounding box center [1048, 148] width 145 height 24
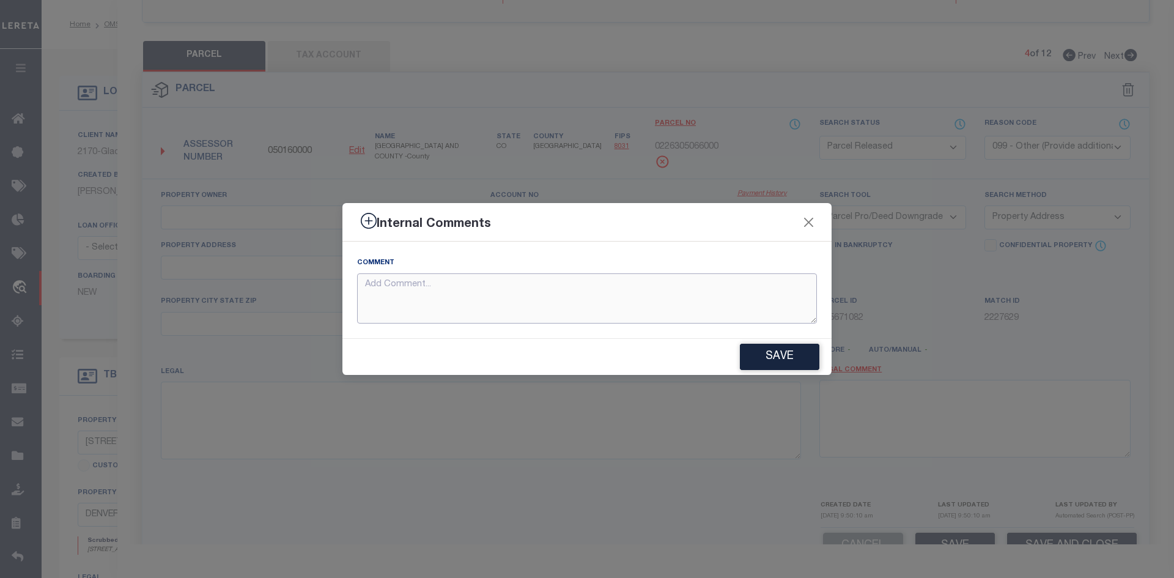
click at [515, 298] on textarea at bounding box center [587, 298] width 460 height 51
paste textarea "PARCEL NOT NEEDED"
type textarea "PARCEL NOT NEEDED"
click at [768, 352] on button "Save" at bounding box center [779, 357] width 79 height 26
type textarea "PARCEL NOT NEEDED"
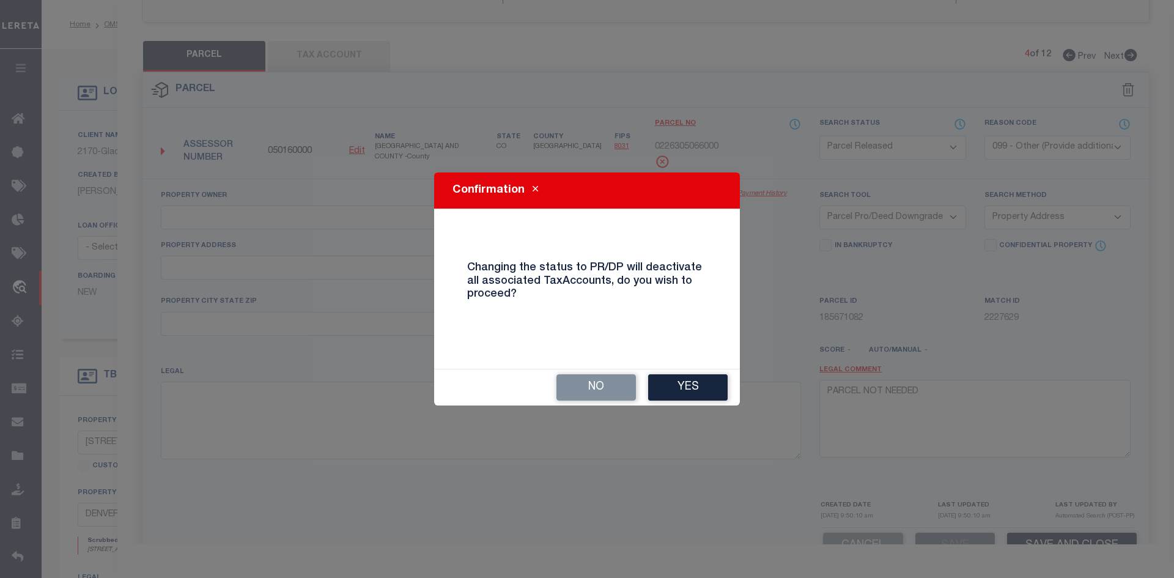
click at [712, 380] on button "Yes" at bounding box center [687, 387] width 79 height 26
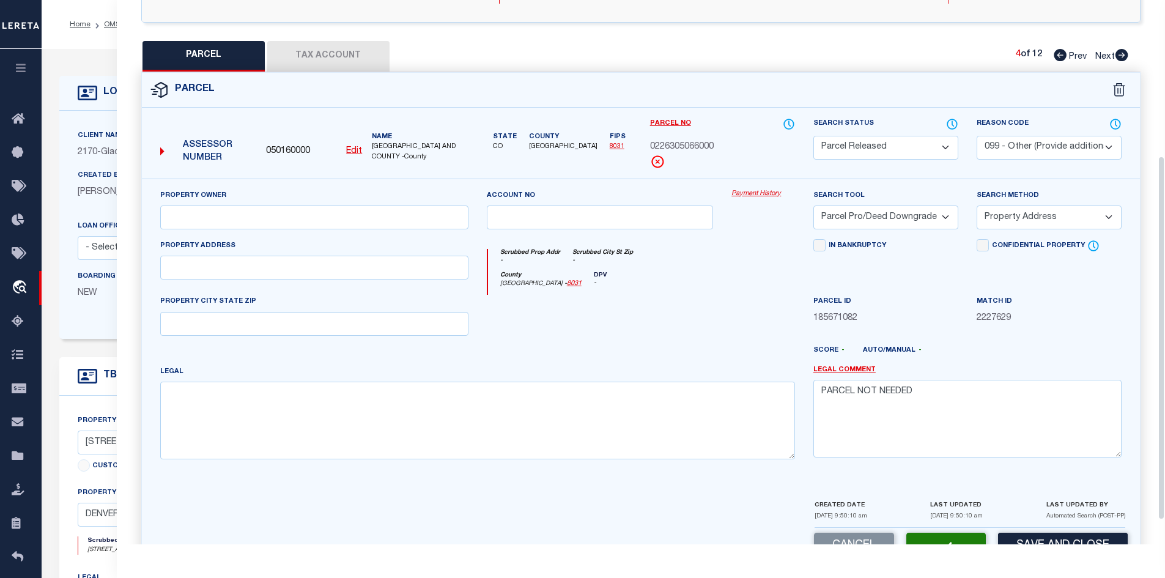
select select "AS"
select select
checkbox input "false"
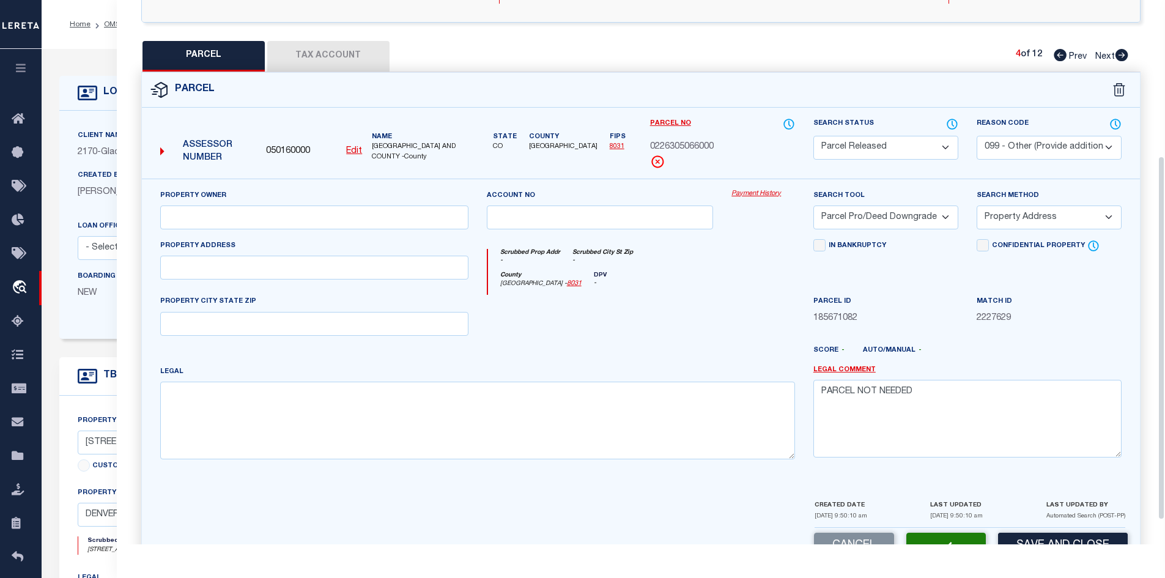
checkbox input "false"
select select "PR"
select select "099"
select select "PRO"
select select "ADD"
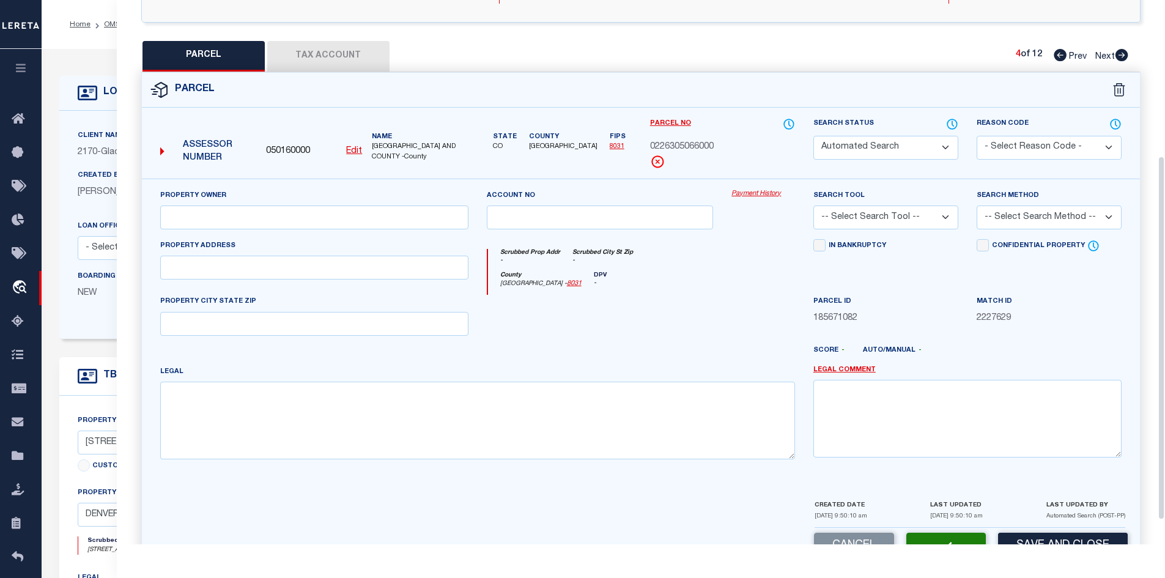
type textarea "PARCEL NOT NEEDED"
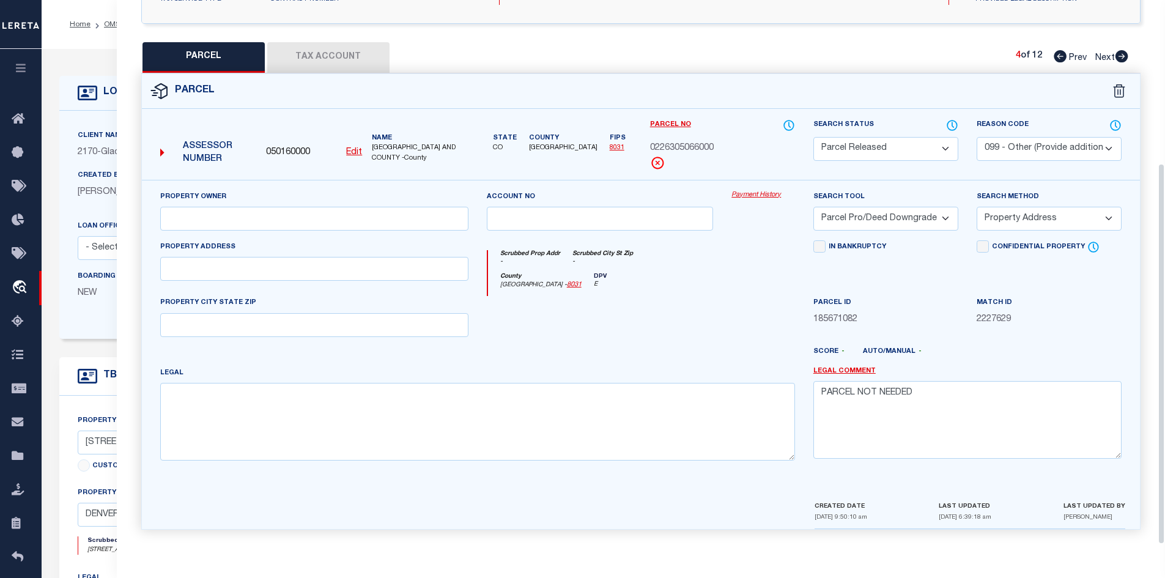
click at [1118, 51] on icon at bounding box center [1121, 56] width 13 height 12
select select "AS"
select select
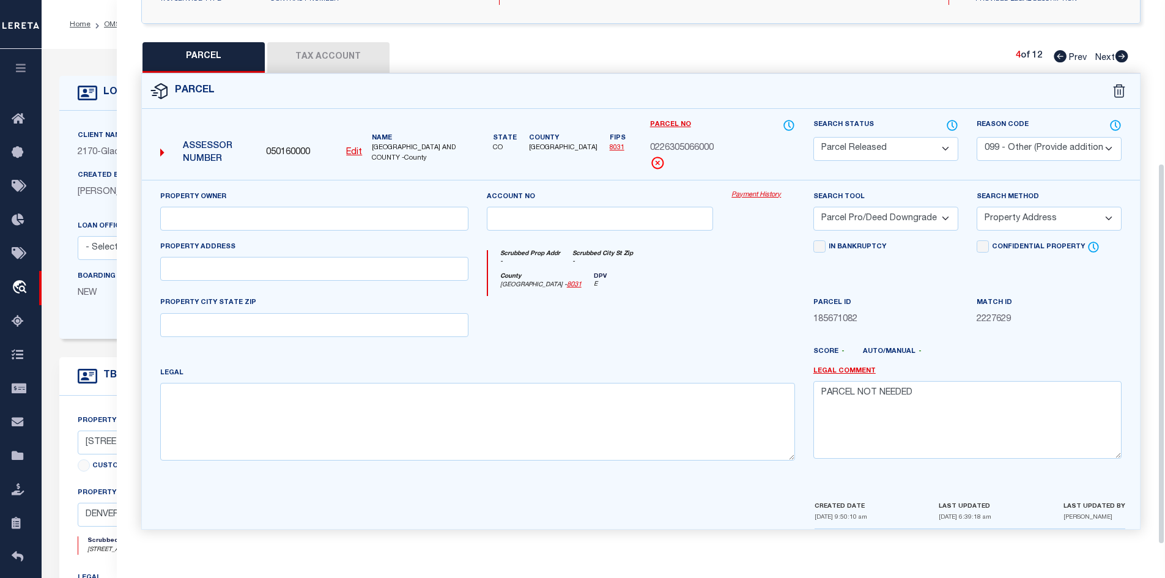
checkbox input "false"
select select "PA"
select select "PRO"
select select "ADD"
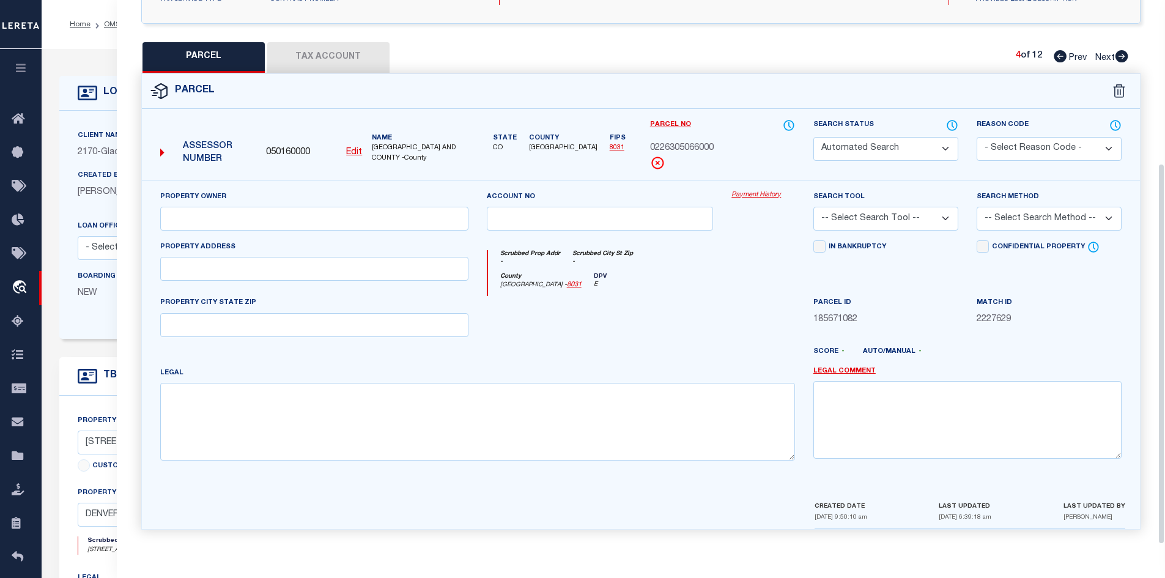
checkbox input "false"
click at [852, 150] on select "Automated Search Bad Parcel Complete Duplicate Parcel High Dollar Reporting In …" at bounding box center [885, 149] width 145 height 24
select select "PR"
click at [813, 137] on select "Automated Search Bad Parcel Complete Duplicate Parcel High Dollar Reporting In …" at bounding box center [885, 149] width 145 height 24
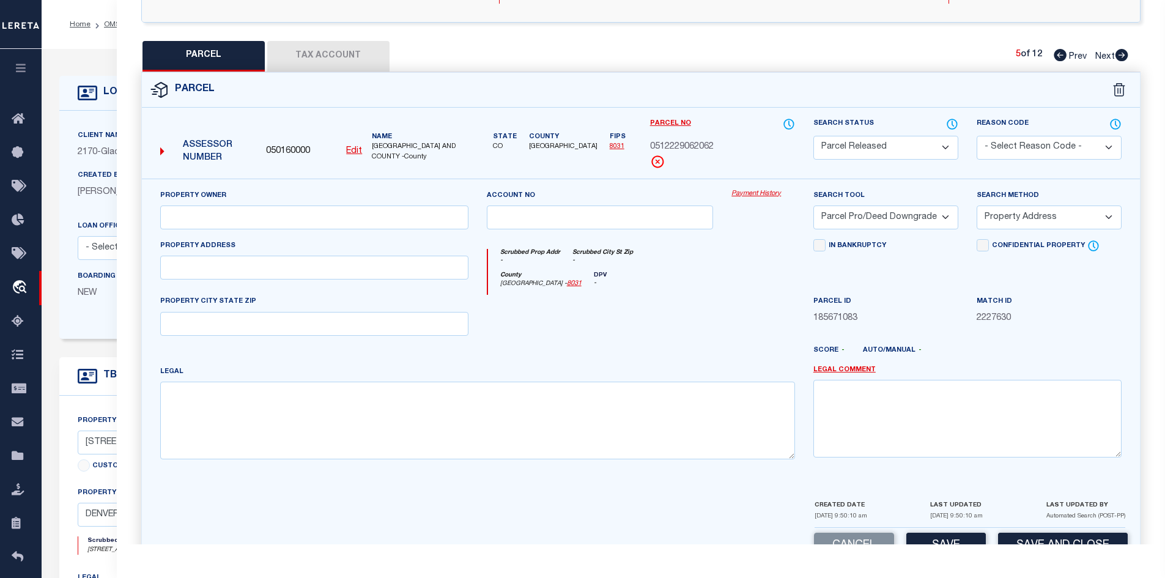
click at [997, 138] on select "- Select Reason Code - 099 - Other (Provide additional detail) ACT - Agency Cha…" at bounding box center [1048, 148] width 145 height 24
select select "099"
click at [976, 136] on select "- Select Reason Code - 099 - Other (Provide additional detail) ACT - Agency Cha…" at bounding box center [1048, 148] width 145 height 24
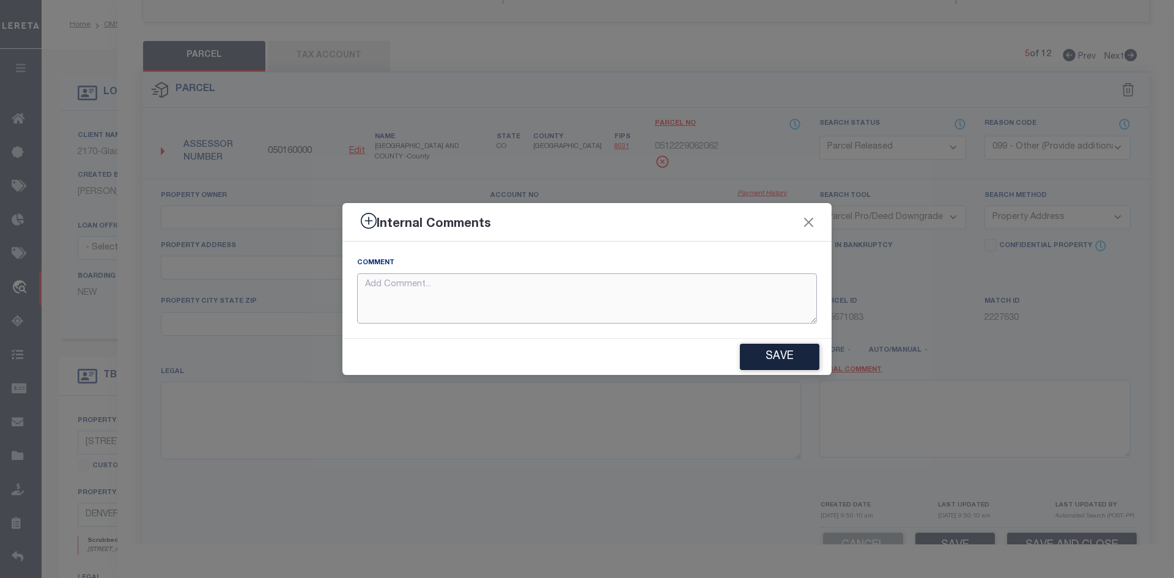
click at [635, 297] on textarea at bounding box center [587, 298] width 460 height 51
paste textarea "PARCEL NOT NEEDED"
type textarea "PARCEL NOT NEEDED"
click at [792, 349] on button "Save" at bounding box center [779, 357] width 79 height 26
type textarea "PARCEL NOT NEEDED"
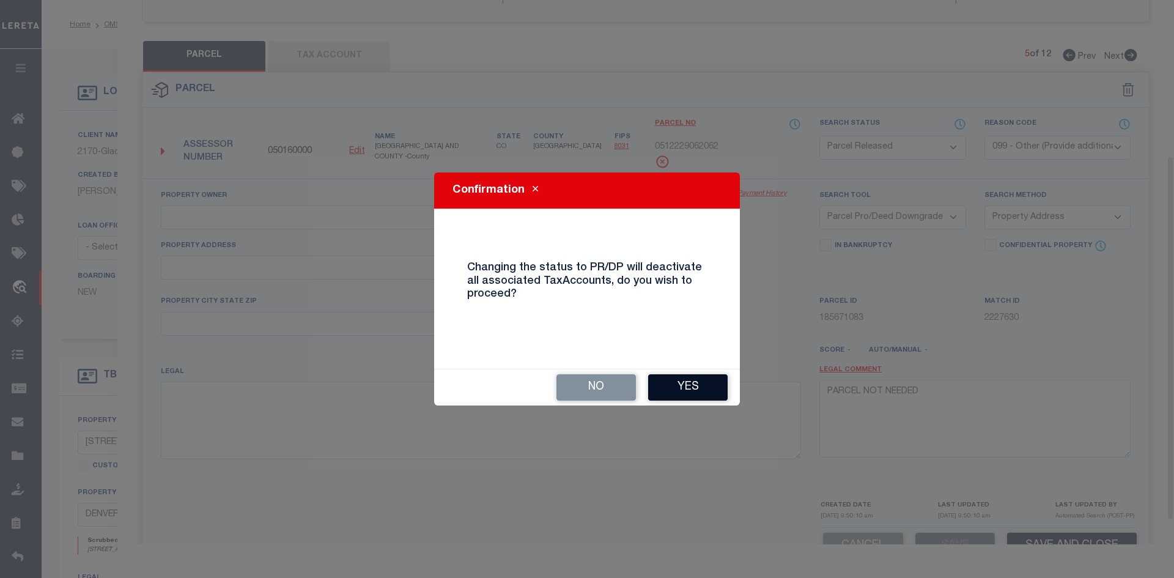
click at [700, 389] on button "Yes" at bounding box center [687, 387] width 79 height 26
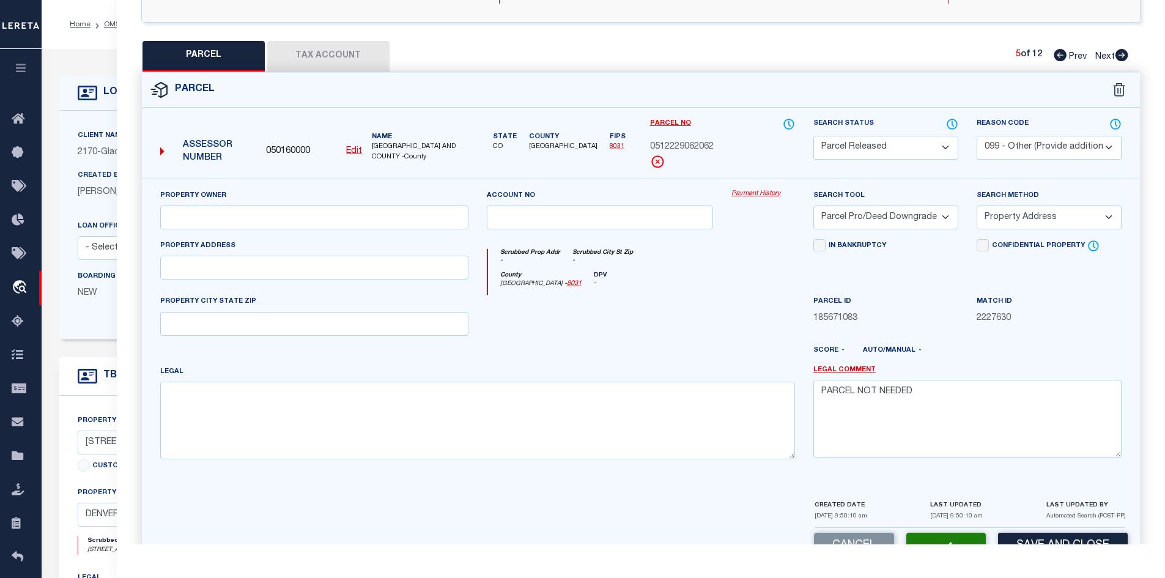
select select "AS"
select select
checkbox input "false"
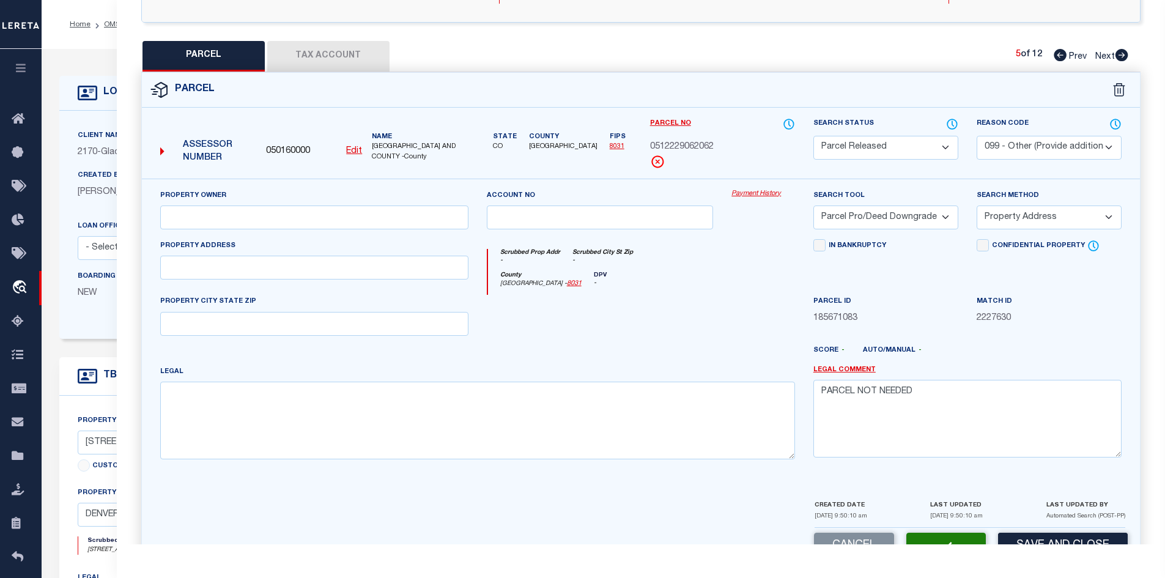
checkbox input "false"
select select "PR"
select select "099"
select select "PRO"
select select "ADD"
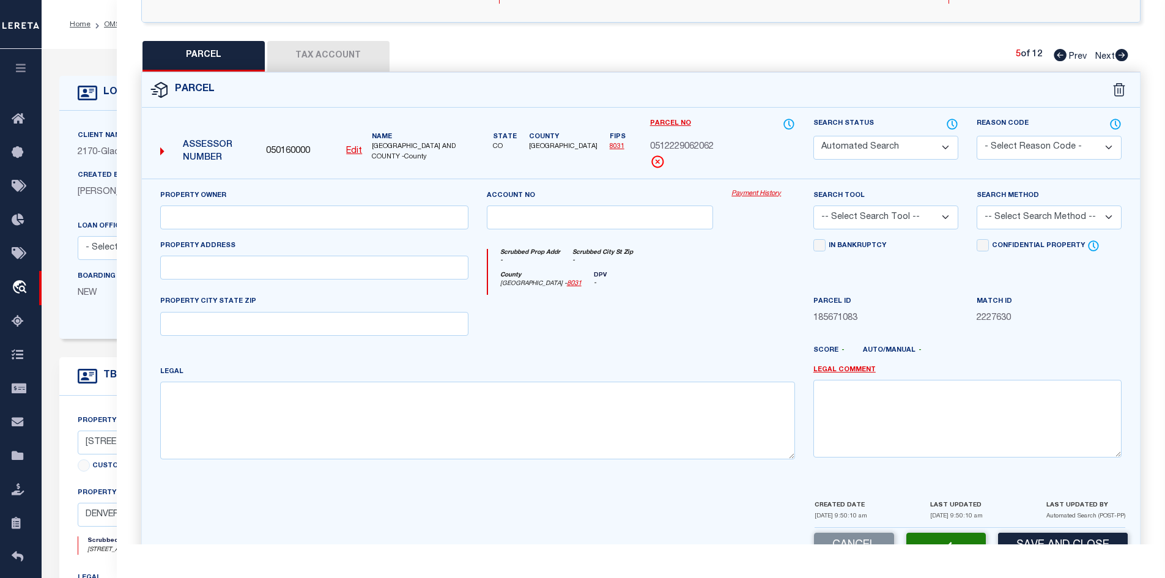
type textarea "PARCEL NOT NEEDED"
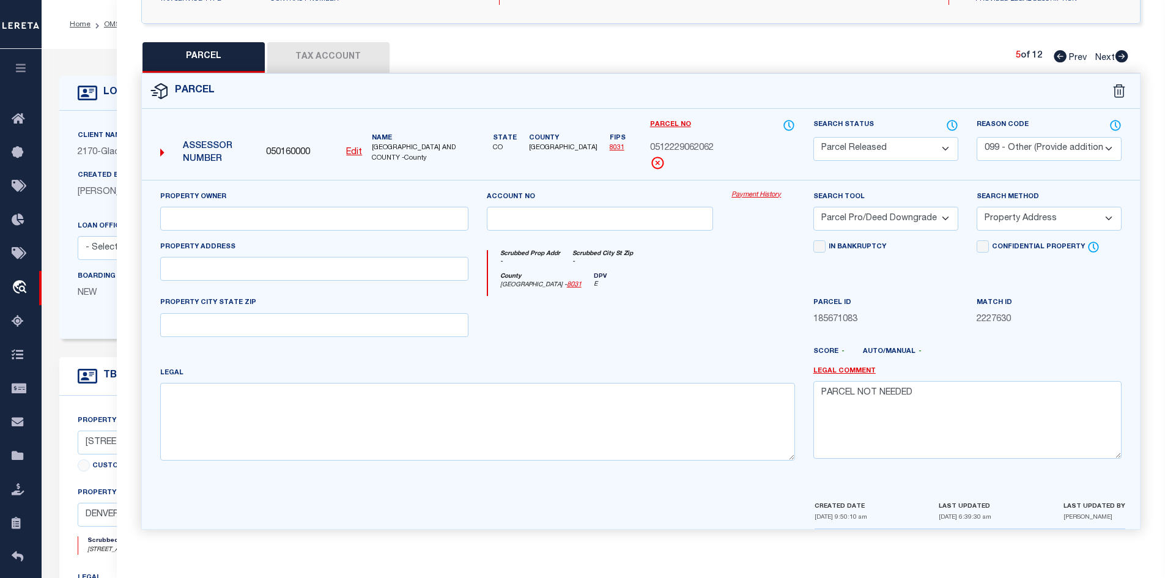
click at [1125, 53] on icon at bounding box center [1121, 56] width 13 height 12
select select "AS"
select select
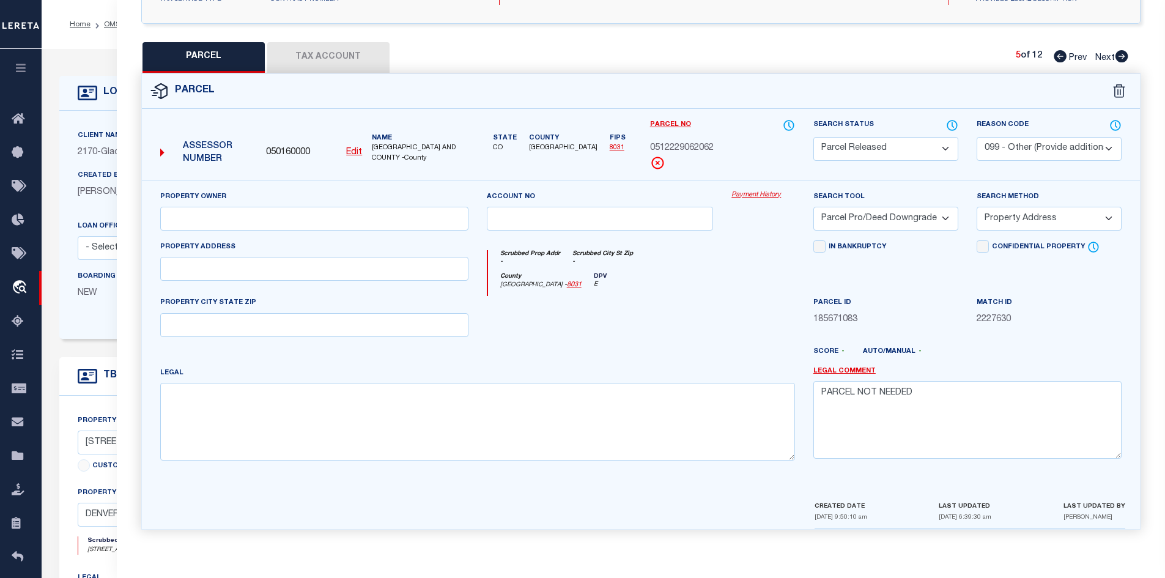
checkbox input "false"
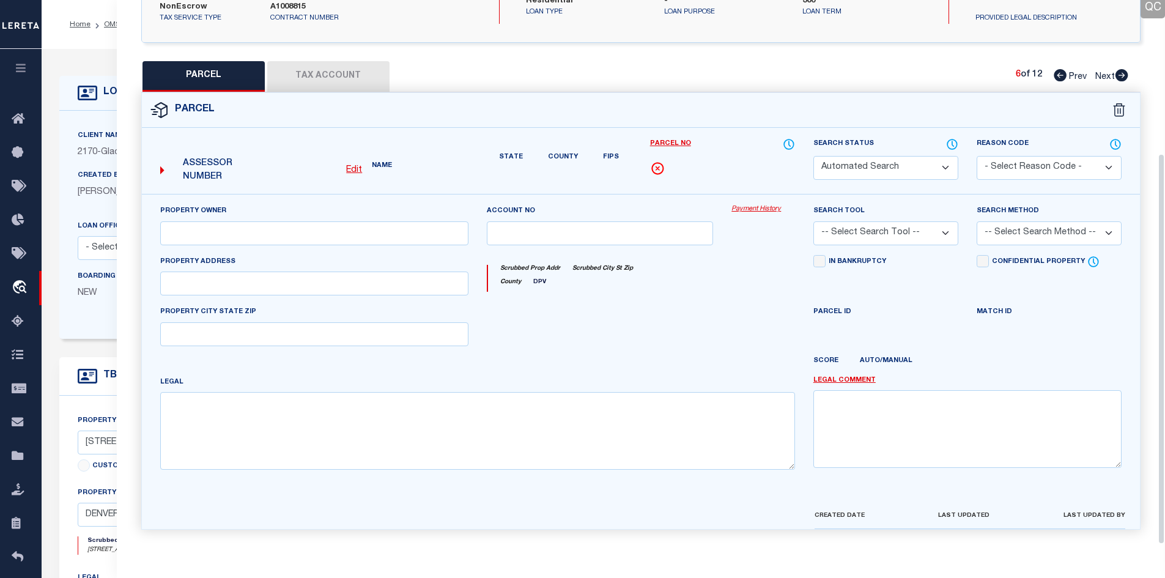
select select "PA"
select select "PRO"
select select "ADD"
checkbox input "false"
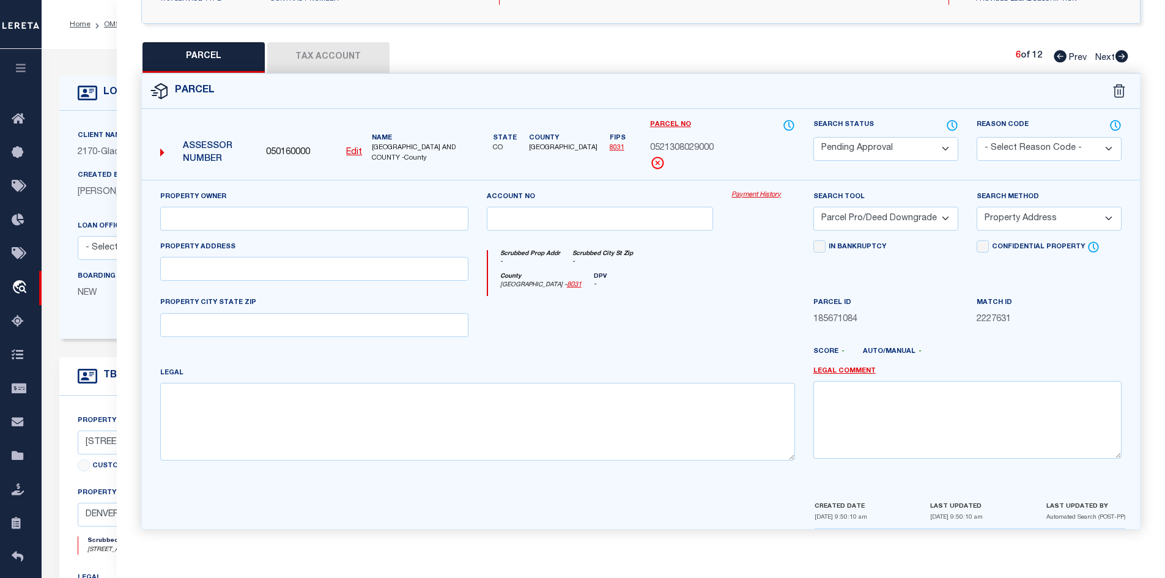
click at [891, 156] on select "Automated Search Bad Parcel Complete Duplicate Parcel High Dollar Reporting In …" at bounding box center [885, 149] width 145 height 24
select select "PR"
click at [813, 137] on select "Automated Search Bad Parcel Complete Duplicate Parcel High Dollar Reporting In …" at bounding box center [885, 149] width 145 height 24
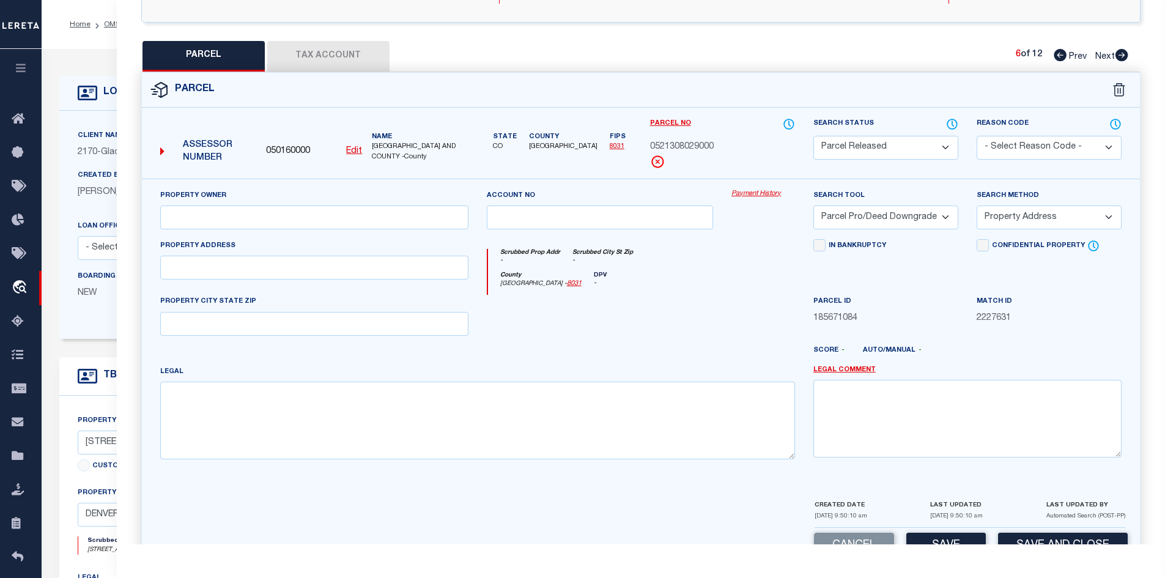
click at [1009, 149] on select "- Select Reason Code - 099 - Other (Provide additional detail) ACT - Agency Cha…" at bounding box center [1048, 148] width 145 height 24
select select "099"
click at [976, 136] on select "- Select Reason Code - 099 - Other (Provide additional detail) ACT - Agency Cha…" at bounding box center [1048, 148] width 145 height 24
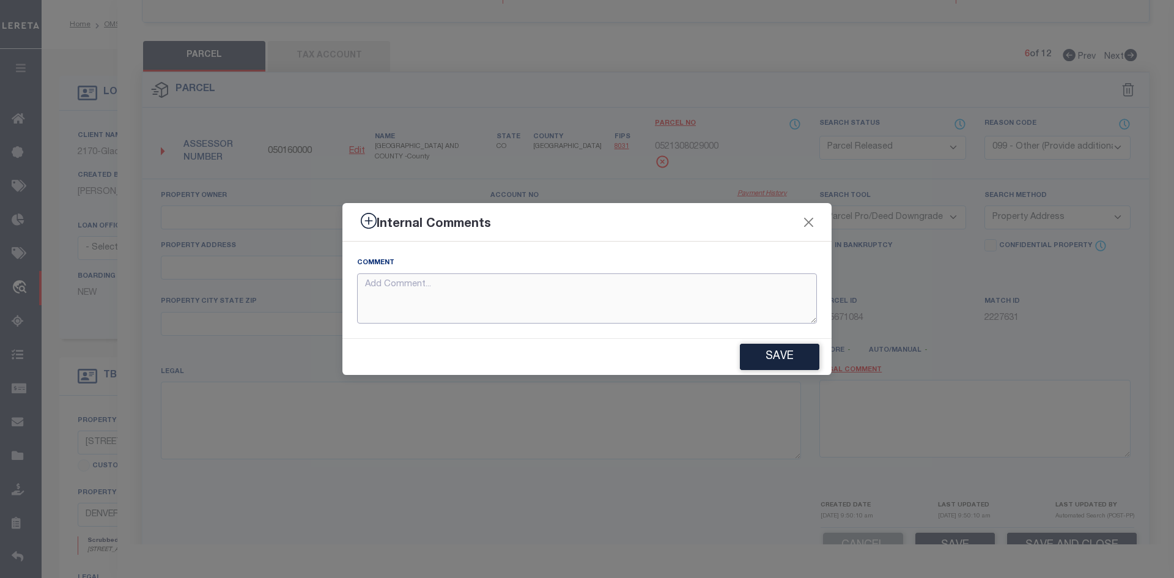
paste textarea "PARCEL NOT NEEDED"
click at [525, 292] on textarea "PARCEL NOT NEEDED" at bounding box center [587, 298] width 460 height 51
type textarea "PARCEL NOT NEEDED"
click at [769, 352] on button "Save" at bounding box center [779, 357] width 79 height 26
type textarea "PARCEL NOT NEEDED"
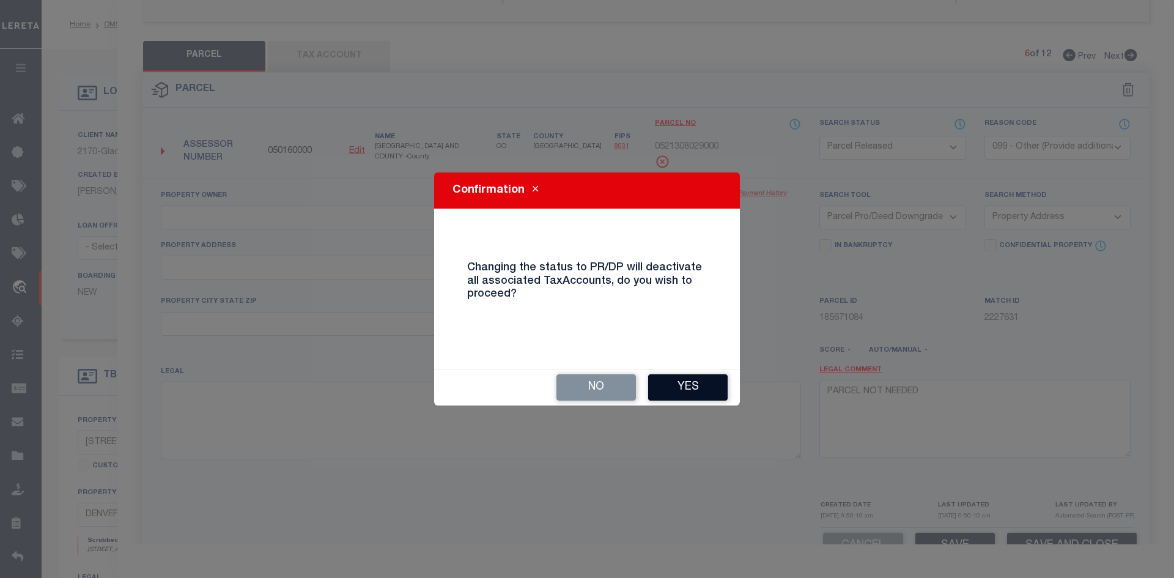
click at [660, 386] on button "Yes" at bounding box center [687, 387] width 79 height 26
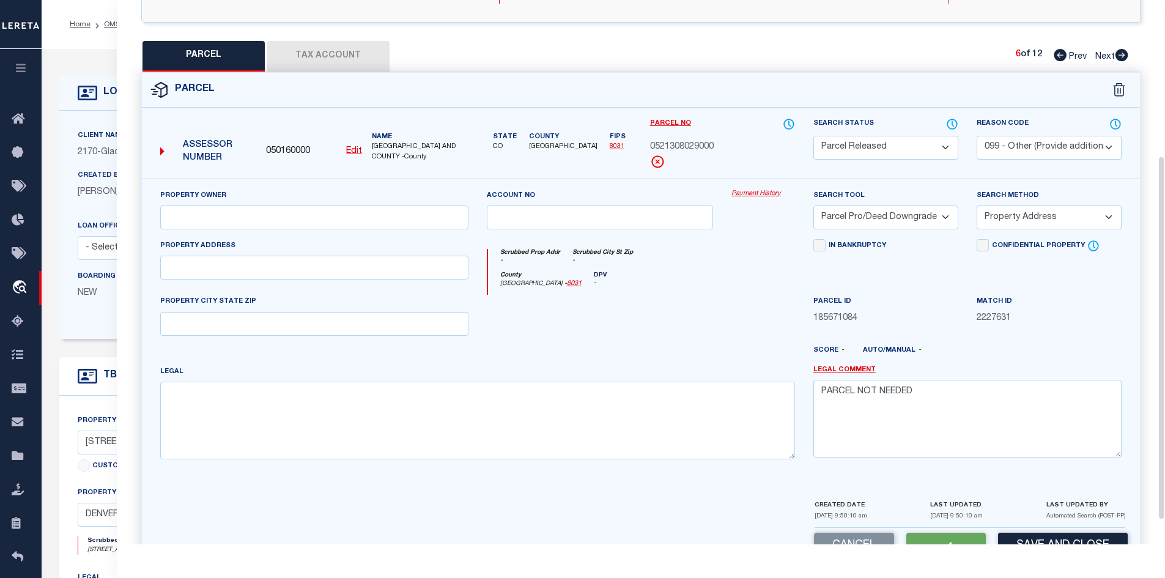
select select "AS"
select select
checkbox input "false"
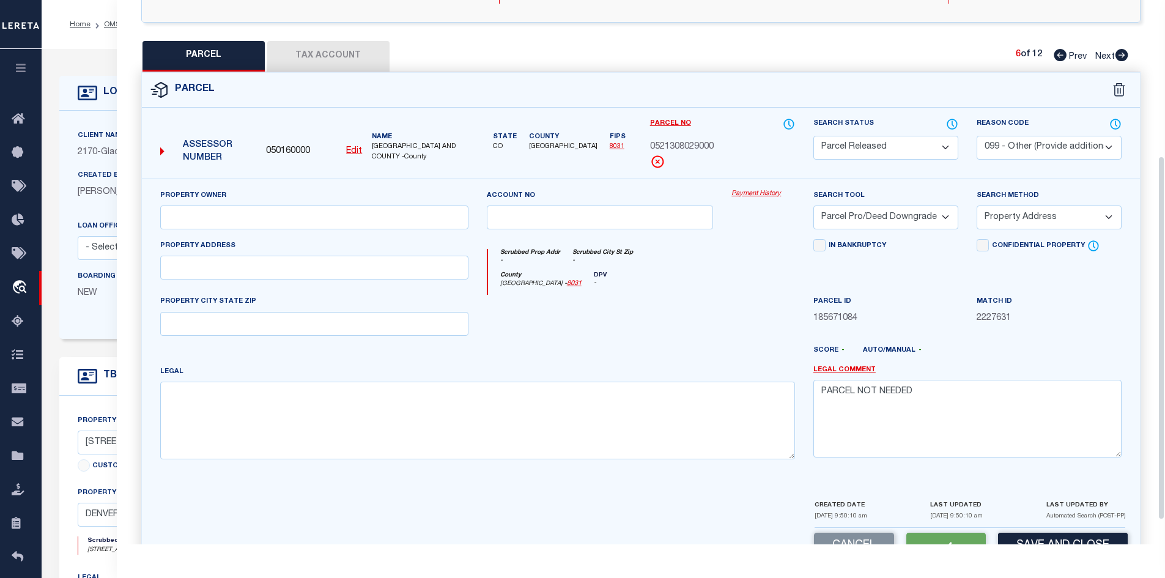
checkbox input "false"
select select "PR"
select select "099"
select select "PRO"
select select "ADD"
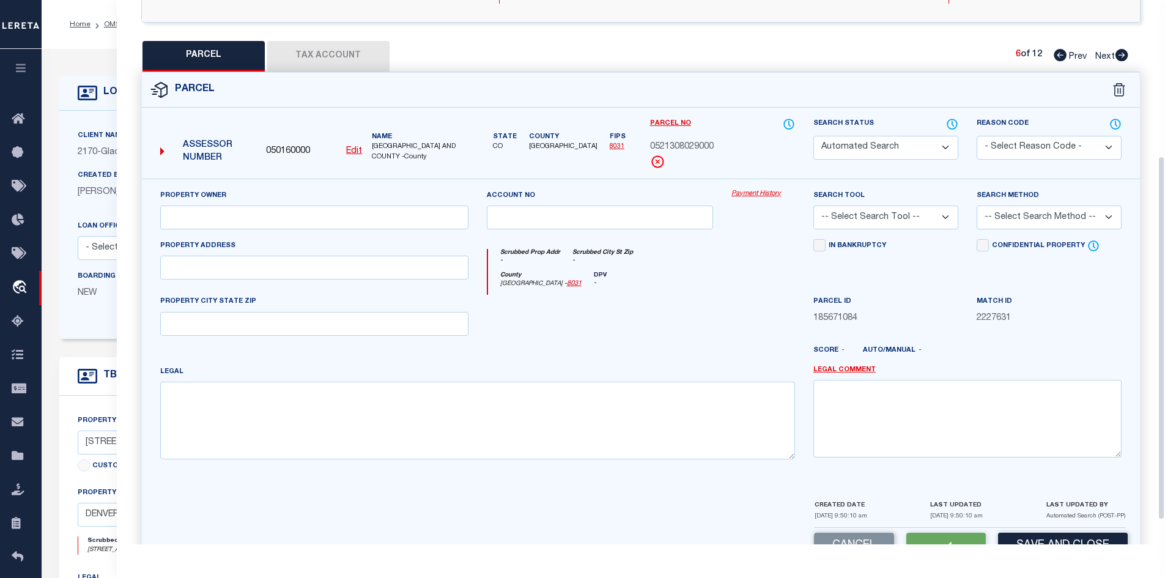
type textarea "PARCEL NOT NEEDED"
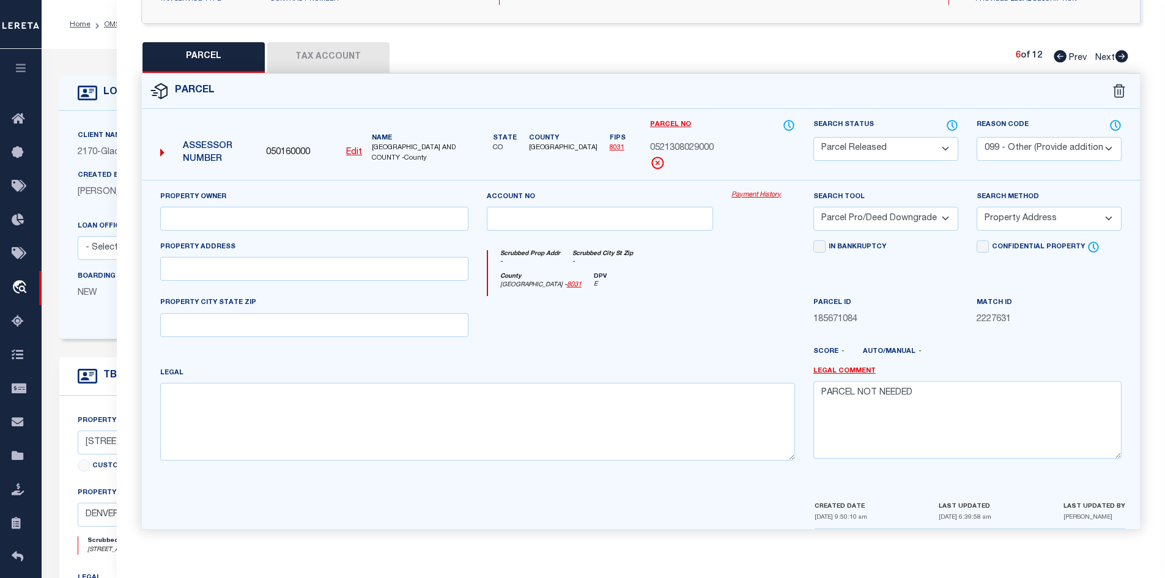
click at [1116, 53] on icon at bounding box center [1121, 56] width 13 height 12
click at [890, 147] on select "Automated Search Bad Parcel Complete Duplicate Parcel High Dollar Reporting In …" at bounding box center [885, 149] width 145 height 24
click at [813, 137] on select "Automated Search Bad Parcel Complete Duplicate Parcel High Dollar Reporting In …" at bounding box center [885, 149] width 145 height 24
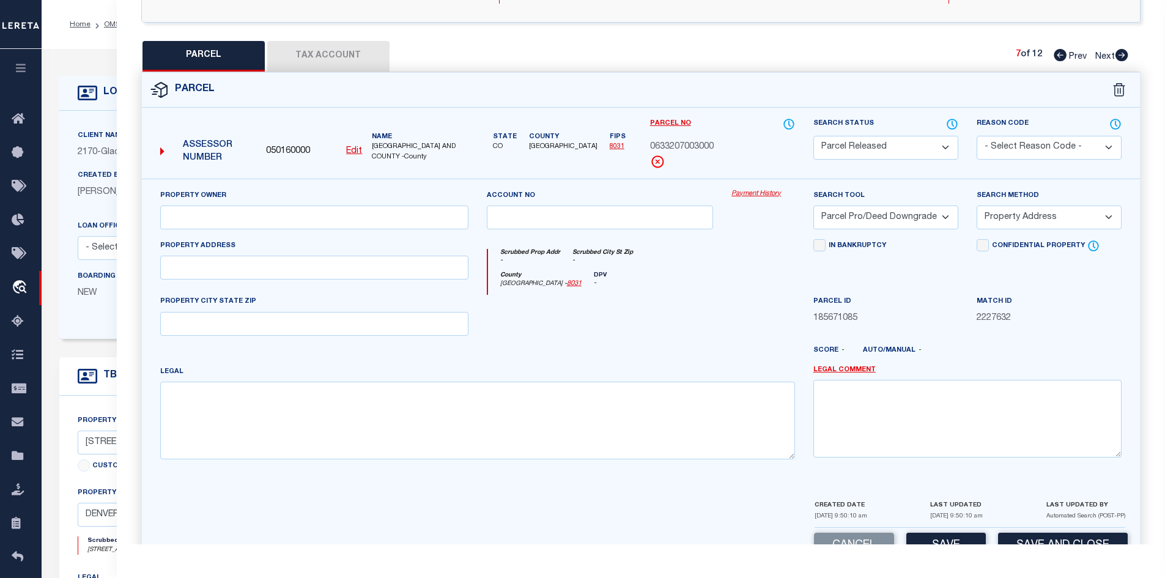
click at [1047, 146] on select "- Select Reason Code - 099 - Other (Provide additional detail) ACT - Agency Cha…" at bounding box center [1048, 148] width 145 height 24
click at [976, 136] on select "- Select Reason Code - 099 - Other (Provide additional detail) ACT - Agency Cha…" at bounding box center [1048, 148] width 145 height 24
click at [962, 192] on div "Search Tool -- Select Search Tool -- 3rd Party Website Agency File Agency Websi…" at bounding box center [885, 214] width 163 height 50
click at [1006, 148] on select "- Select Reason Code - 099 - Other (Provide additional detail) ACT - Agency Cha…" at bounding box center [1048, 148] width 145 height 24
click at [976, 136] on select "- Select Reason Code - 099 - Other (Provide additional detail) ACT - Agency Cha…" at bounding box center [1048, 148] width 145 height 24
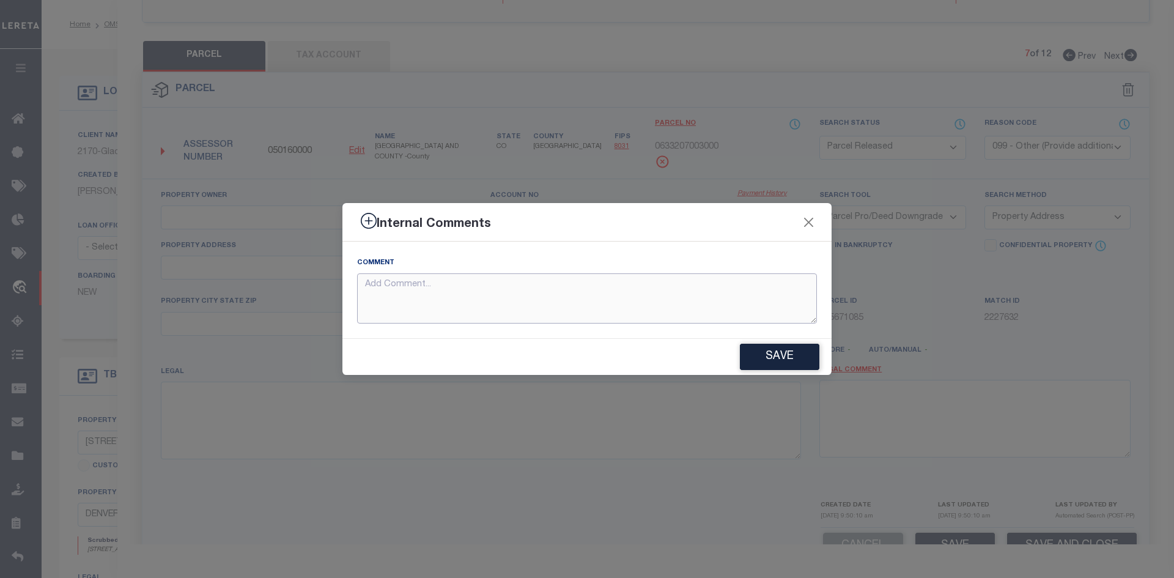
click at [531, 300] on textarea at bounding box center [587, 298] width 460 height 51
paste textarea "PARCEL NOT NEEDED"
click at [764, 349] on button "Save" at bounding box center [779, 357] width 79 height 26
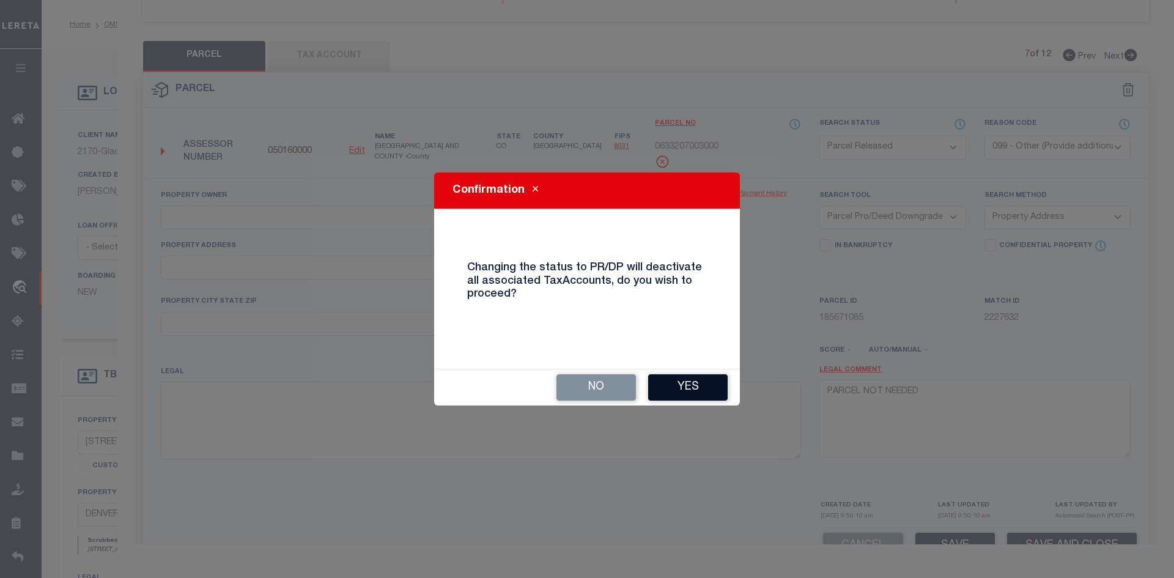
click at [678, 397] on button "Yes" at bounding box center [687, 387] width 79 height 26
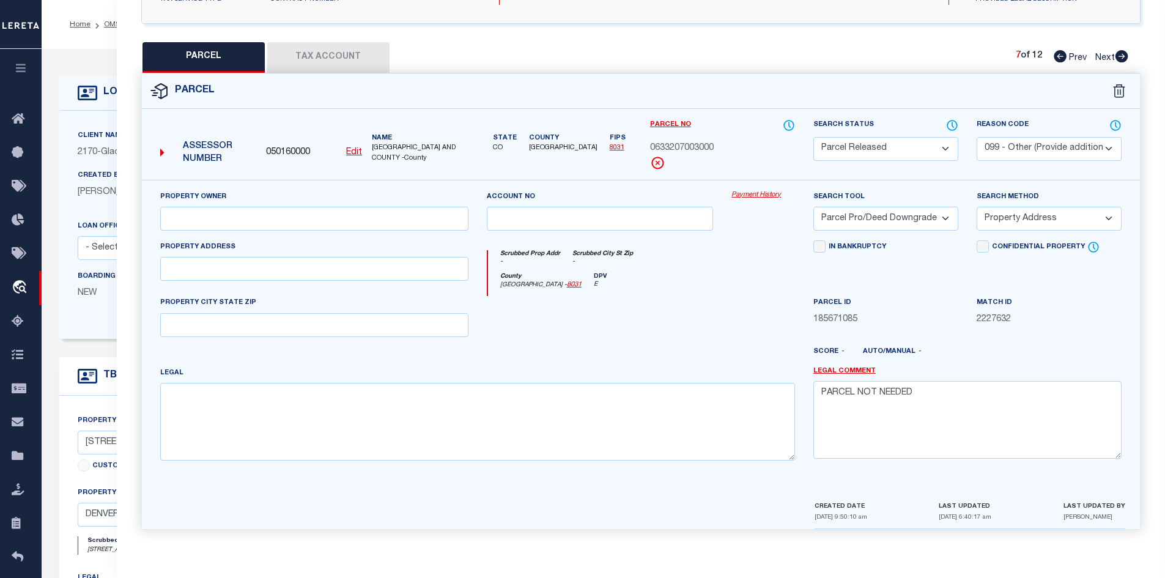
click at [1125, 53] on icon at bounding box center [1121, 56] width 13 height 12
click at [848, 157] on select "Automated Search Bad Parcel Complete Duplicate Parcel High Dollar Reporting In …" at bounding box center [885, 149] width 145 height 24
click at [813, 137] on select "Automated Search Bad Parcel Complete Duplicate Parcel High Dollar Reporting In …" at bounding box center [885, 149] width 145 height 24
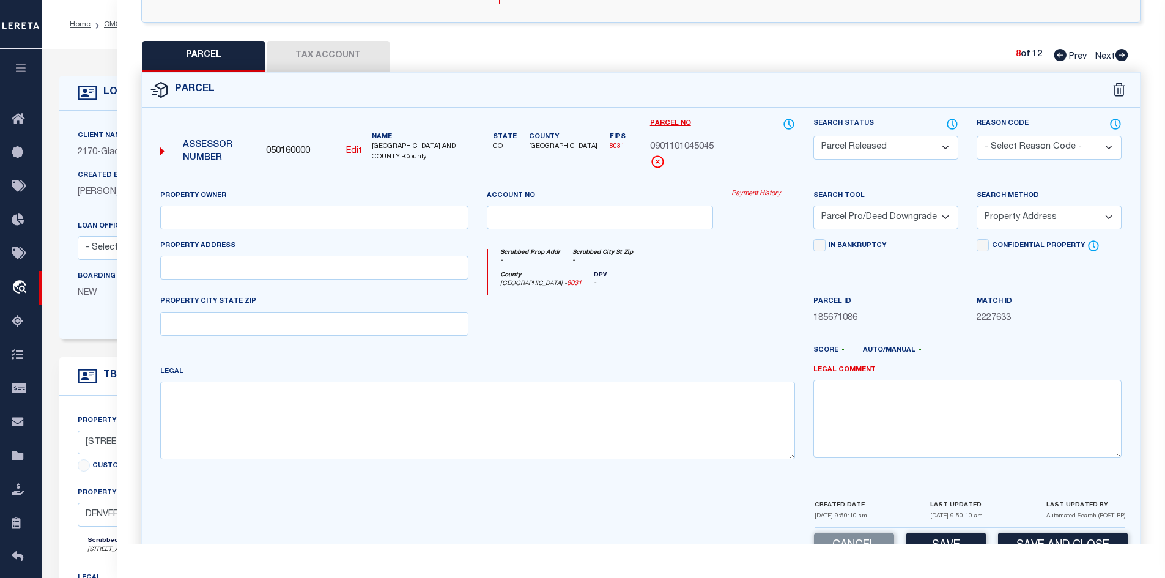
click at [1008, 142] on select "- Select Reason Code - 099 - Other (Provide additional detail) ACT - Agency Cha…" at bounding box center [1048, 148] width 145 height 24
click at [976, 136] on select "- Select Reason Code - 099 - Other (Provide additional detail) ACT - Agency Cha…" at bounding box center [1048, 148] width 145 height 24
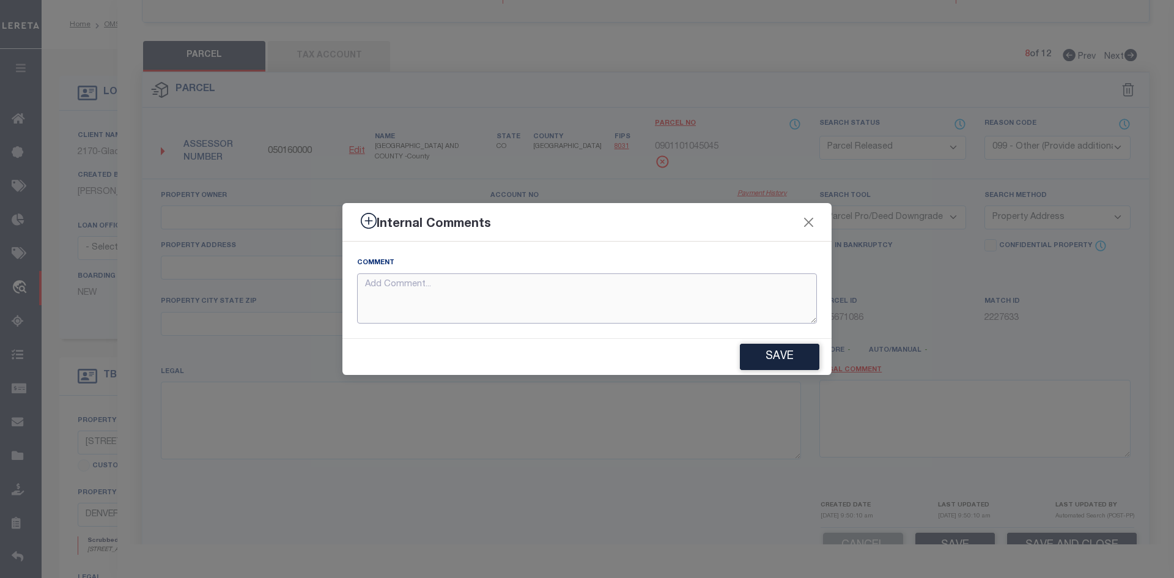
click at [540, 290] on textarea at bounding box center [587, 298] width 460 height 51
paste textarea "PARCEL NOT NEEDED"
click at [777, 358] on button "Save" at bounding box center [779, 357] width 79 height 26
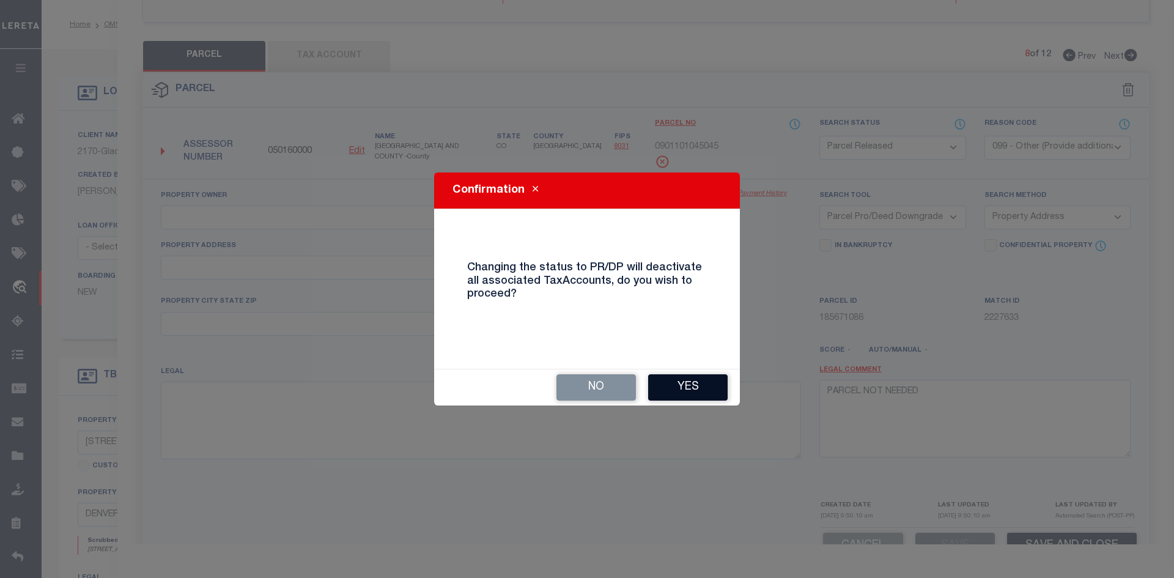
click at [678, 395] on button "Yes" at bounding box center [687, 387] width 79 height 26
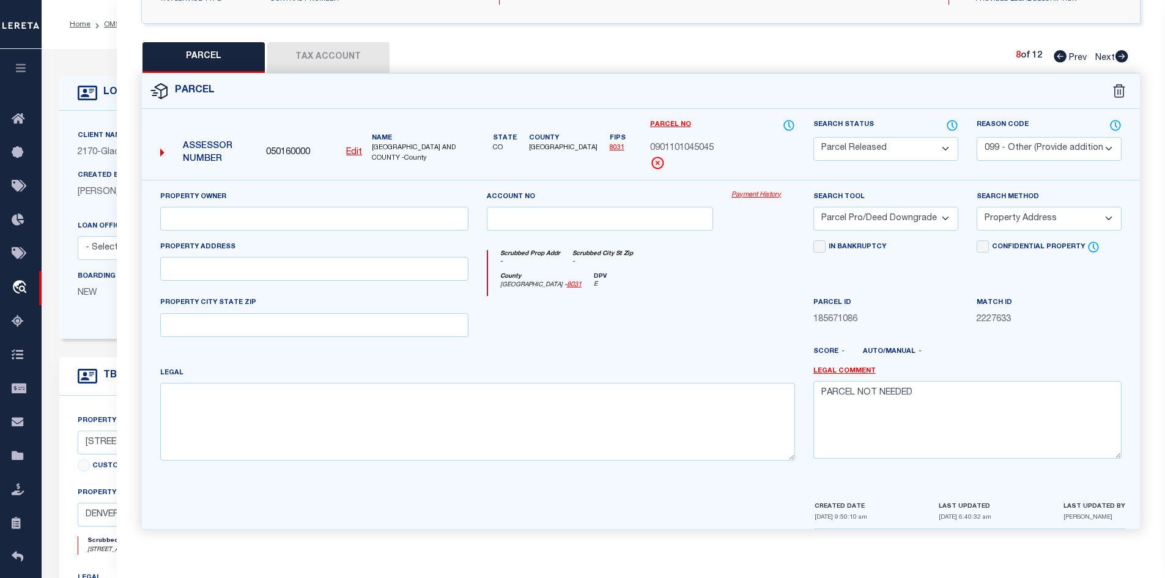
click at [1117, 54] on icon at bounding box center [1121, 56] width 13 height 12
click at [914, 154] on select "Automated Search Bad Parcel Complete Duplicate Parcel High Dollar Reporting In …" at bounding box center [885, 149] width 145 height 24
click at [813, 137] on select "Automated Search Bad Parcel Complete Duplicate Parcel High Dollar Reporting In …" at bounding box center [885, 149] width 145 height 24
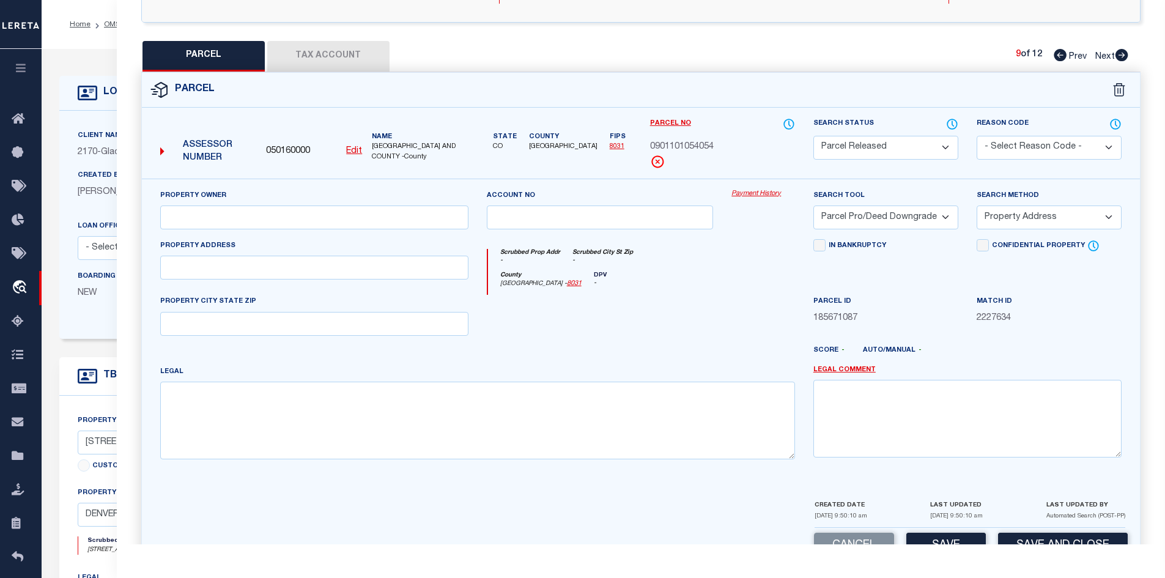
click at [1027, 140] on select "- Select Reason Code - 099 - Other (Provide additional detail) ACT - Agency Cha…" at bounding box center [1048, 148] width 145 height 24
click at [976, 136] on select "- Select Reason Code - 099 - Other (Provide additional detail) ACT - Agency Cha…" at bounding box center [1048, 148] width 145 height 24
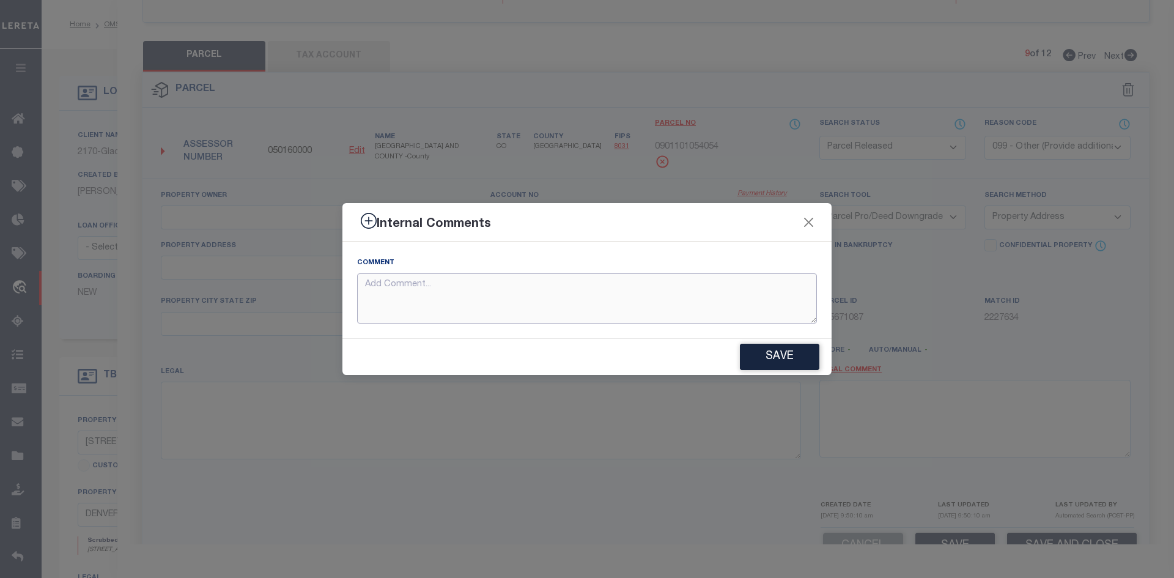
click at [577, 293] on textarea at bounding box center [587, 298] width 460 height 51
paste textarea "PARCEL NOT NEEDED"
click at [786, 354] on button "Save" at bounding box center [779, 357] width 79 height 26
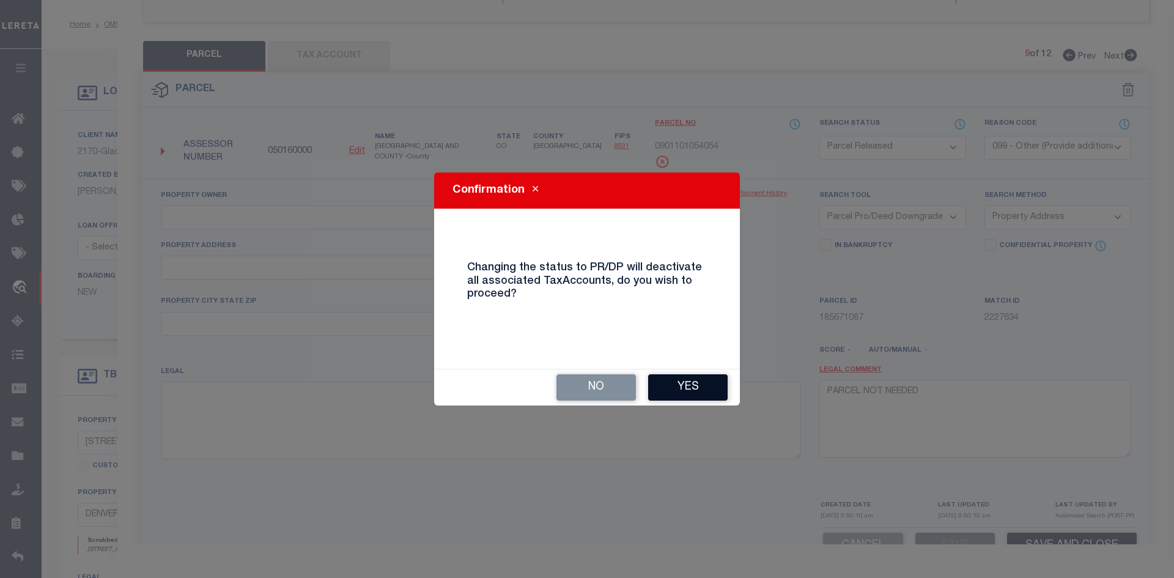
click at [706, 382] on button "Yes" at bounding box center [687, 387] width 79 height 26
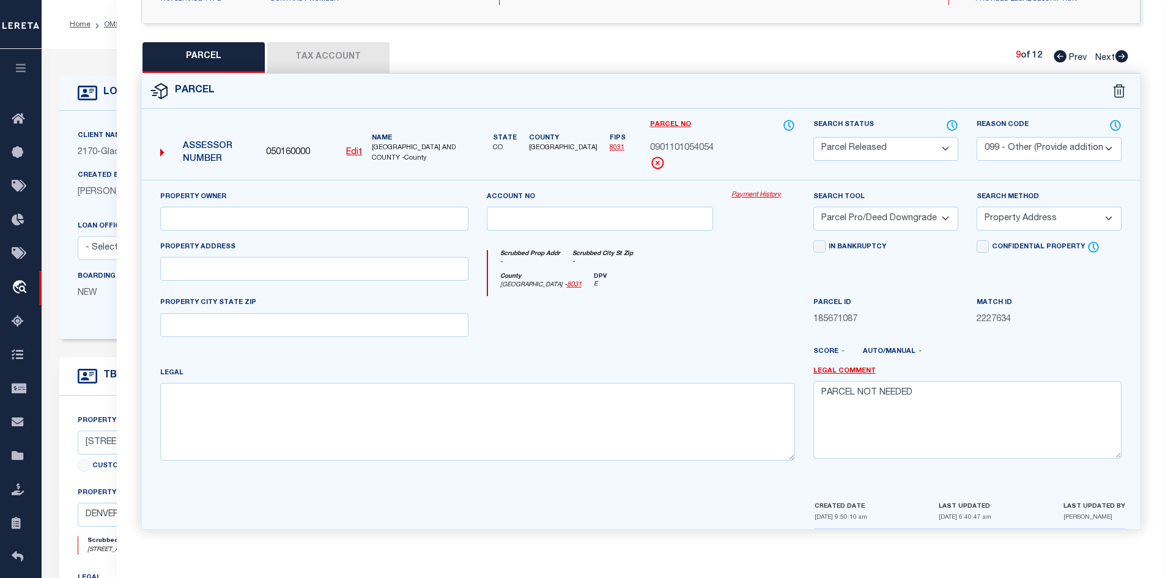
click at [1123, 54] on icon at bounding box center [1121, 56] width 13 height 12
click at [854, 150] on select "Automated Search Bad Parcel Complete Duplicate Parcel High Dollar Reporting In …" at bounding box center [885, 149] width 145 height 24
click at [813, 137] on select "Automated Search Bad Parcel Complete Duplicate Parcel High Dollar Reporting In …" at bounding box center [885, 149] width 145 height 24
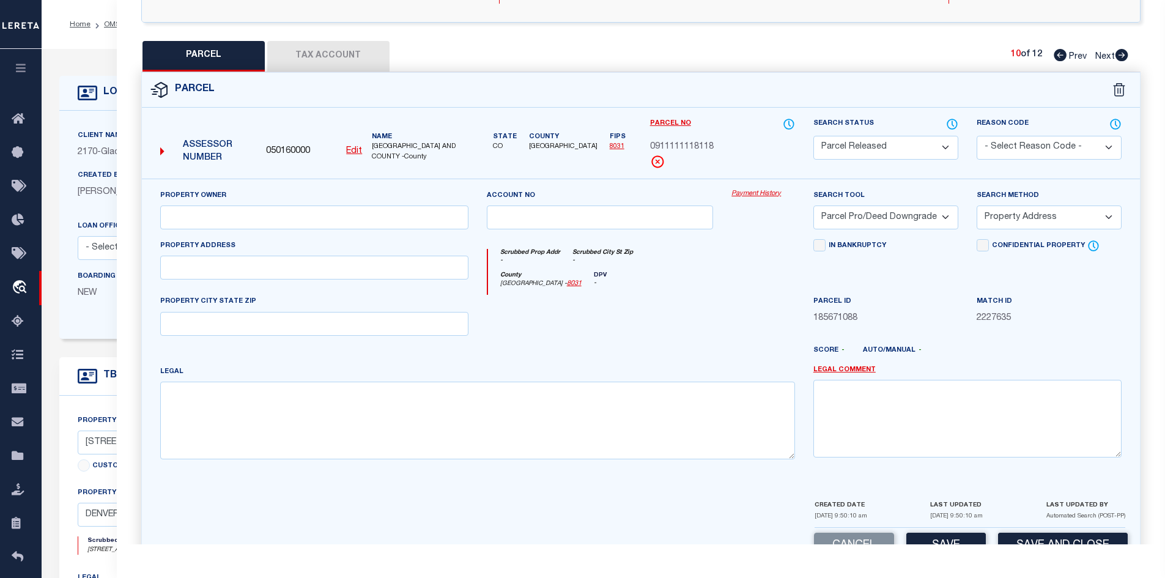
click at [1024, 149] on select "- Select Reason Code - 099 - Other (Provide additional detail) ACT - Agency Cha…" at bounding box center [1048, 148] width 145 height 24
click at [976, 136] on select "- Select Reason Code - 099 - Other (Provide additional detail) ACT - Agency Cha…" at bounding box center [1048, 148] width 145 height 24
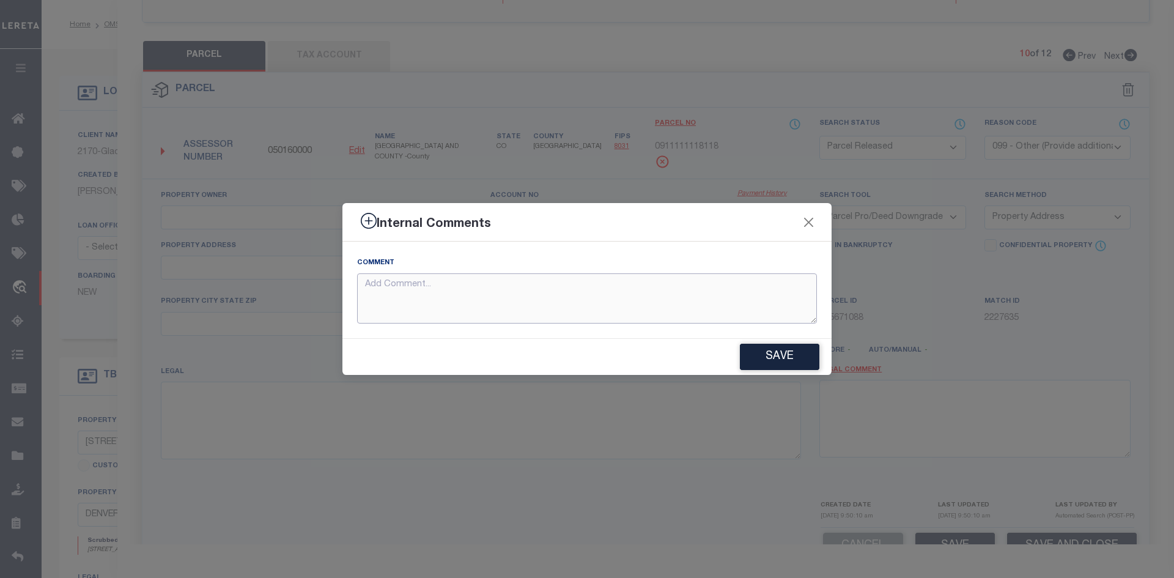
click at [555, 295] on textarea at bounding box center [587, 298] width 460 height 51
paste textarea "PARCEL NOT NEEDED"
click at [785, 349] on button "Save" at bounding box center [779, 357] width 79 height 26
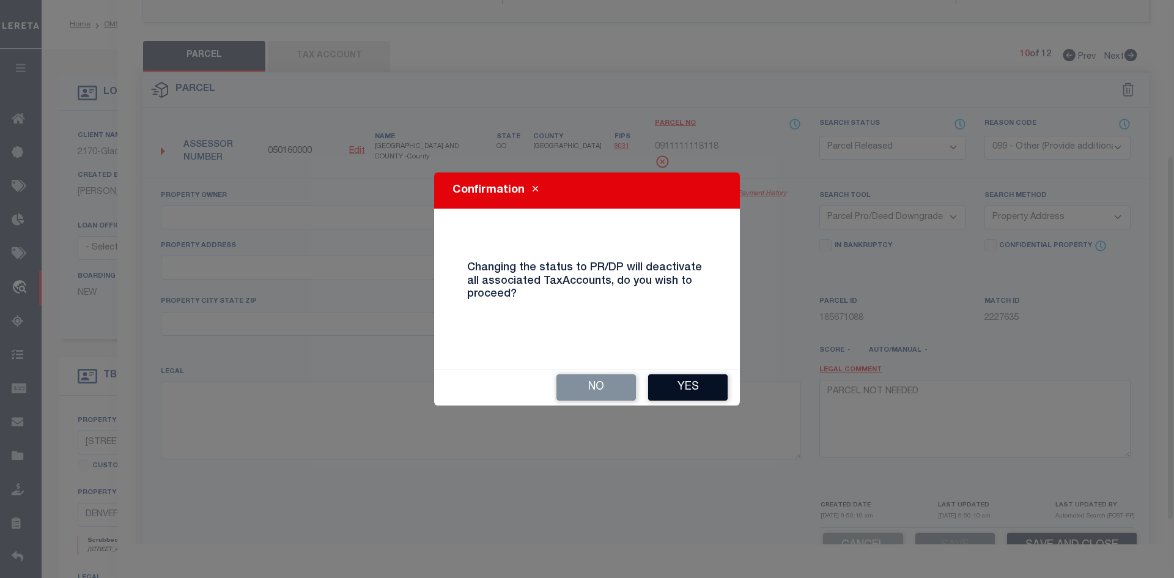
click at [693, 396] on button "Yes" at bounding box center [687, 387] width 79 height 26
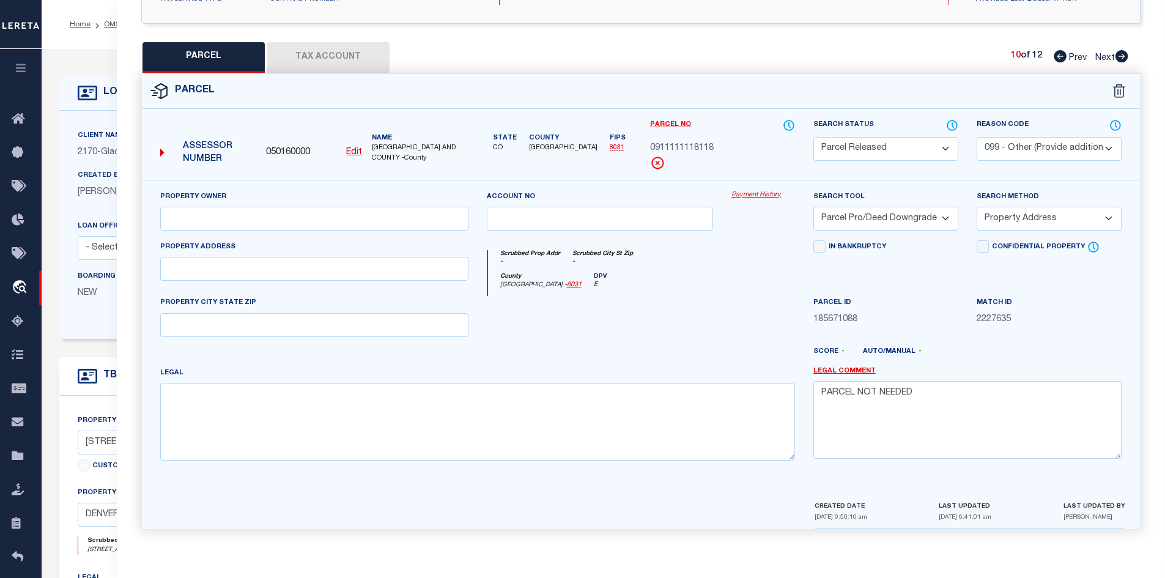
click at [1120, 52] on icon at bounding box center [1121, 56] width 13 height 12
click at [912, 145] on select "Automated Search Bad Parcel Complete Duplicate Parcel High Dollar Reporting In …" at bounding box center [885, 149] width 145 height 24
click at [813, 137] on select "Automated Search Bad Parcel Complete Duplicate Parcel High Dollar Reporting In …" at bounding box center [885, 149] width 145 height 24
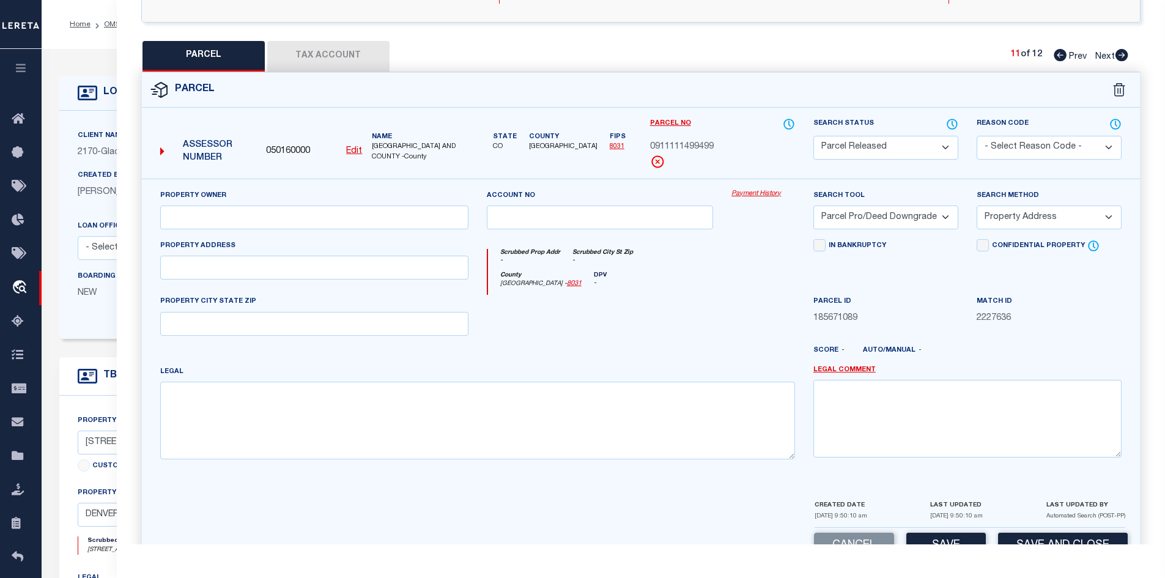
click at [1017, 147] on select "- Select Reason Code - 099 - Other (Provide additional detail) ACT - Agency Cha…" at bounding box center [1048, 148] width 145 height 24
click at [976, 136] on select "- Select Reason Code - 099 - Other (Provide additional detail) ACT - Agency Cha…" at bounding box center [1048, 148] width 145 height 24
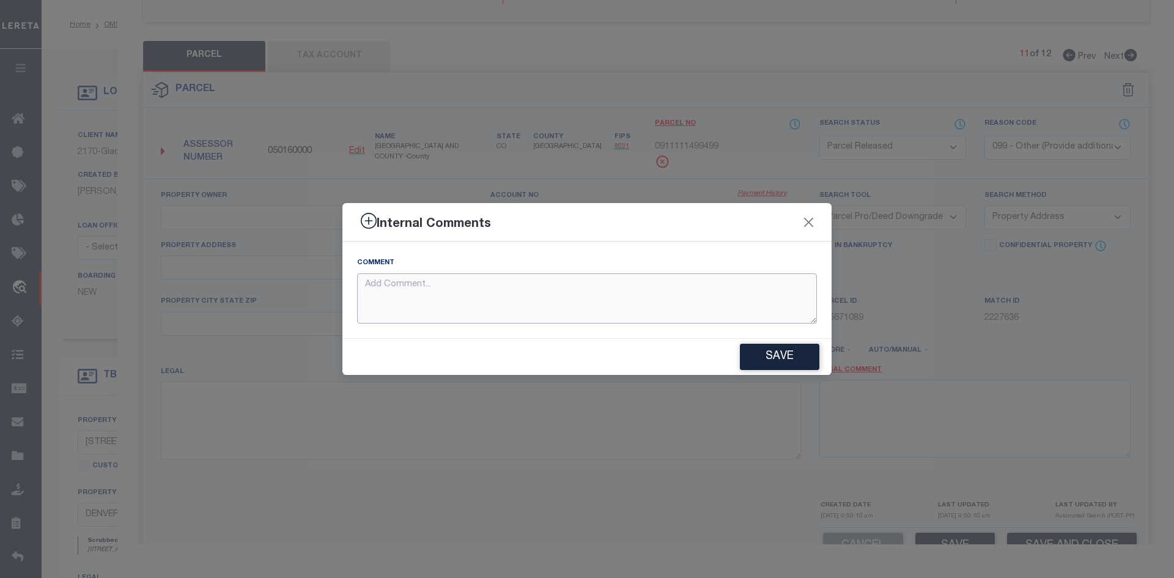
click at [605, 275] on textarea at bounding box center [587, 298] width 460 height 51
paste textarea "PARCEL NOT NEEDED"
click at [777, 353] on button "Save" at bounding box center [779, 357] width 79 height 26
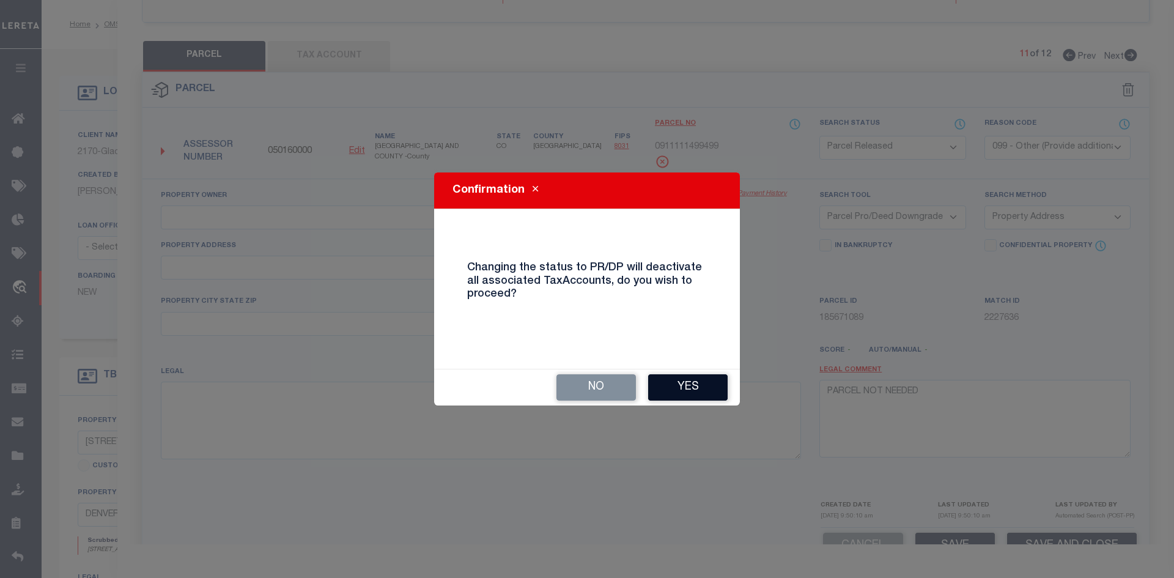
click at [696, 385] on button "Yes" at bounding box center [687, 387] width 79 height 26
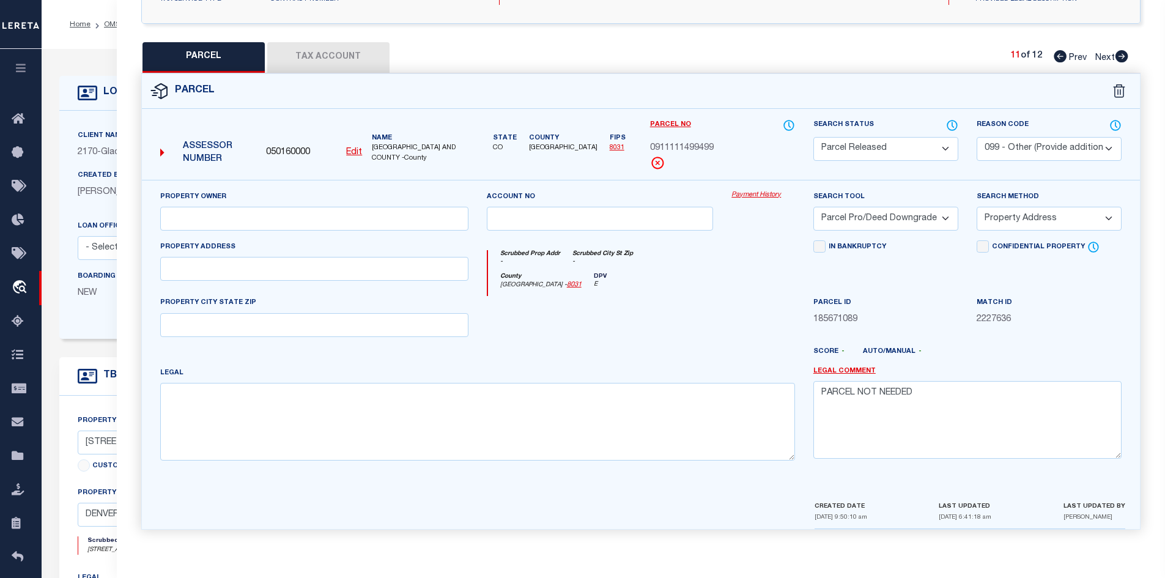
click at [1116, 51] on icon at bounding box center [1121, 56] width 13 height 12
click at [934, 137] on select "Automated Search Bad Parcel Complete Duplicate Parcel High Dollar Reporting In …" at bounding box center [885, 149] width 145 height 24
click at [813, 137] on select "Automated Search Bad Parcel Complete Duplicate Parcel High Dollar Reporting In …" at bounding box center [885, 149] width 145 height 24
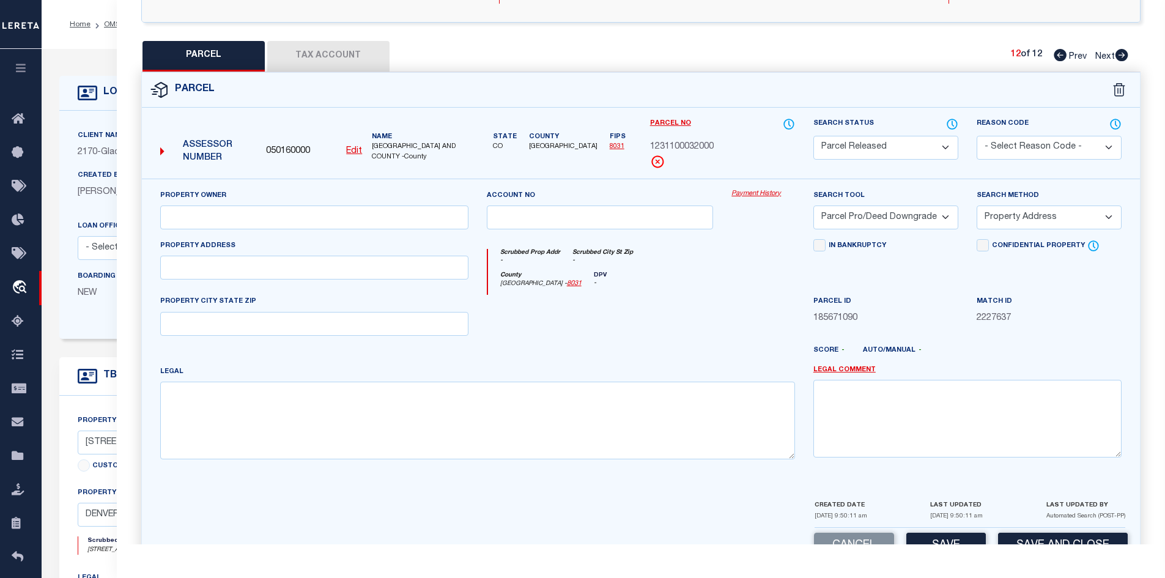
click at [1027, 140] on select "- Select Reason Code - 099 - Other (Provide additional detail) ACT - Agency Cha…" at bounding box center [1048, 148] width 145 height 24
click at [976, 136] on select "- Select Reason Code - 099 - Other (Provide additional detail) ACT - Agency Cha…" at bounding box center [1048, 148] width 145 height 24
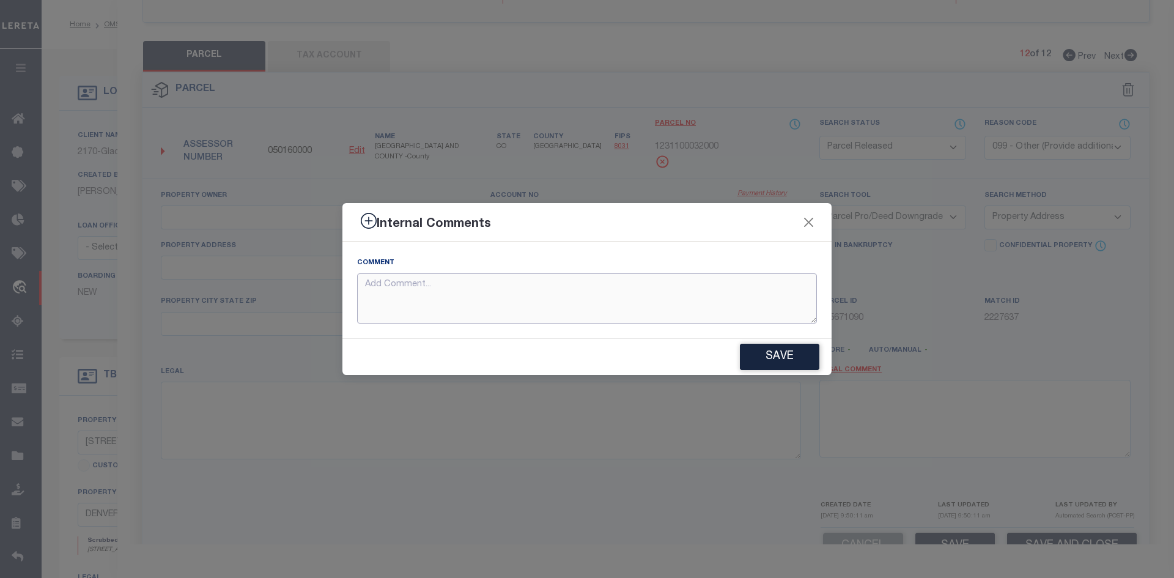
click at [689, 281] on textarea at bounding box center [587, 298] width 460 height 51
paste textarea "PARCEL NOT NEEDED"
click at [778, 352] on button "Save" at bounding box center [779, 357] width 79 height 26
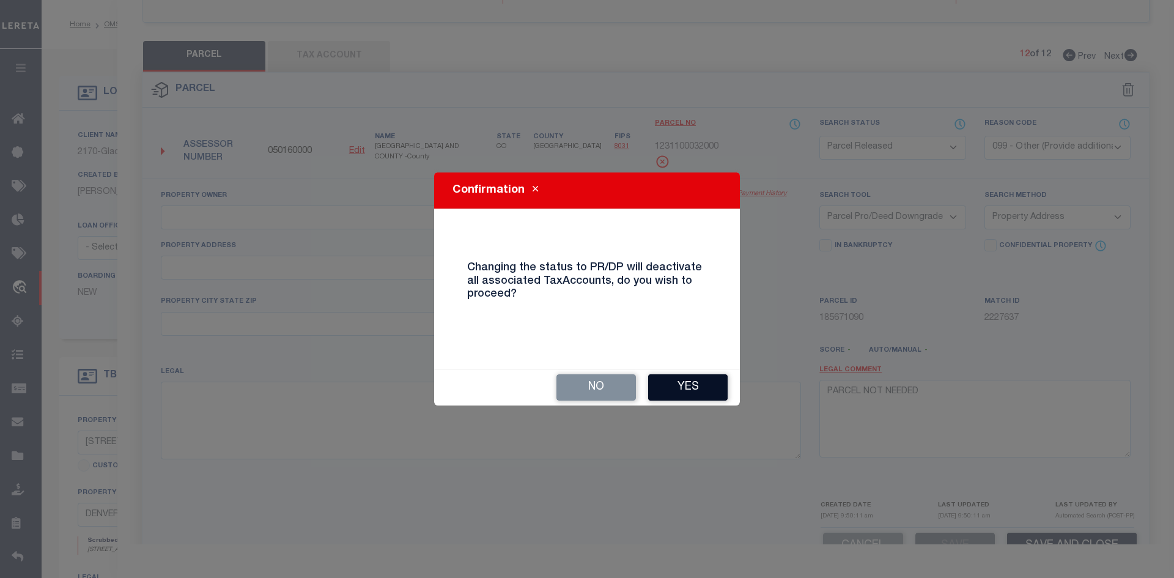
click at [672, 387] on button "Yes" at bounding box center [687, 387] width 79 height 26
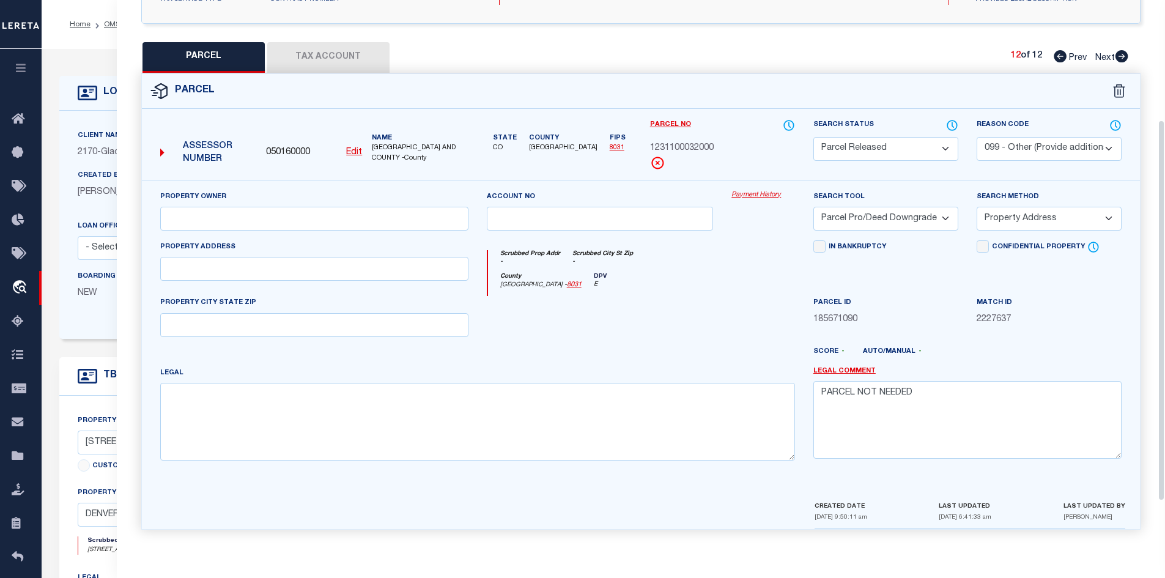
scroll to position [0, 0]
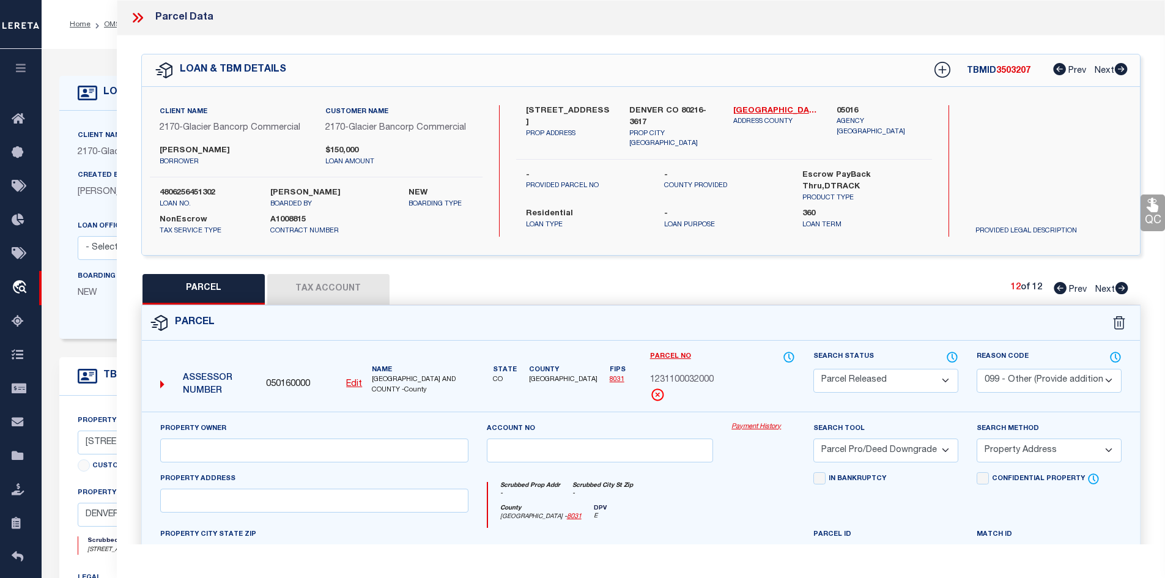
click at [141, 22] on icon at bounding box center [138, 18] width 16 height 16
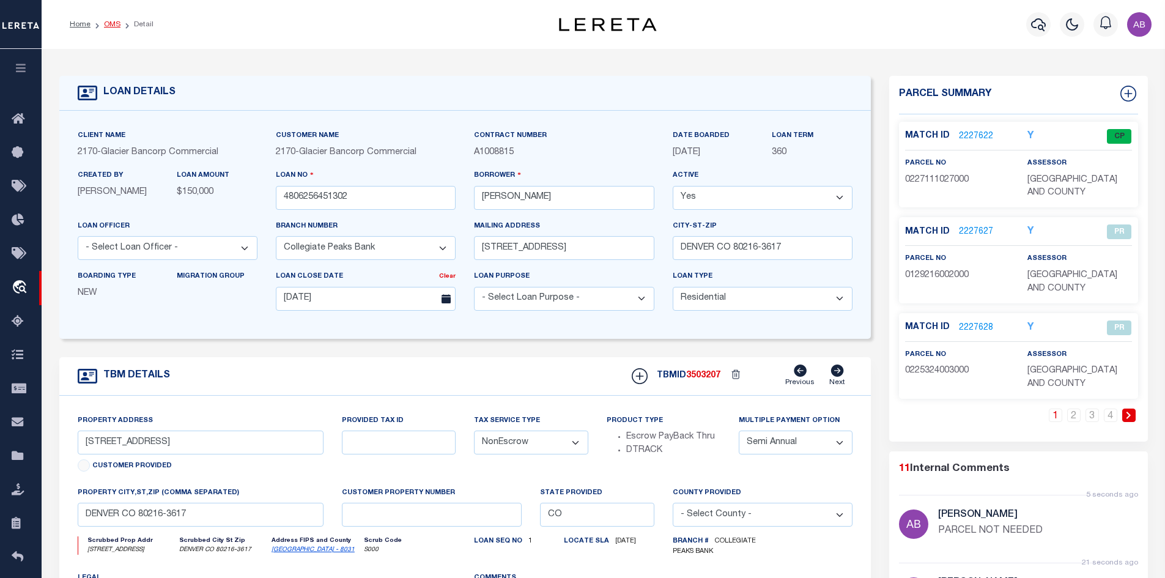
click at [116, 28] on link "OMS" at bounding box center [112, 24] width 17 height 7
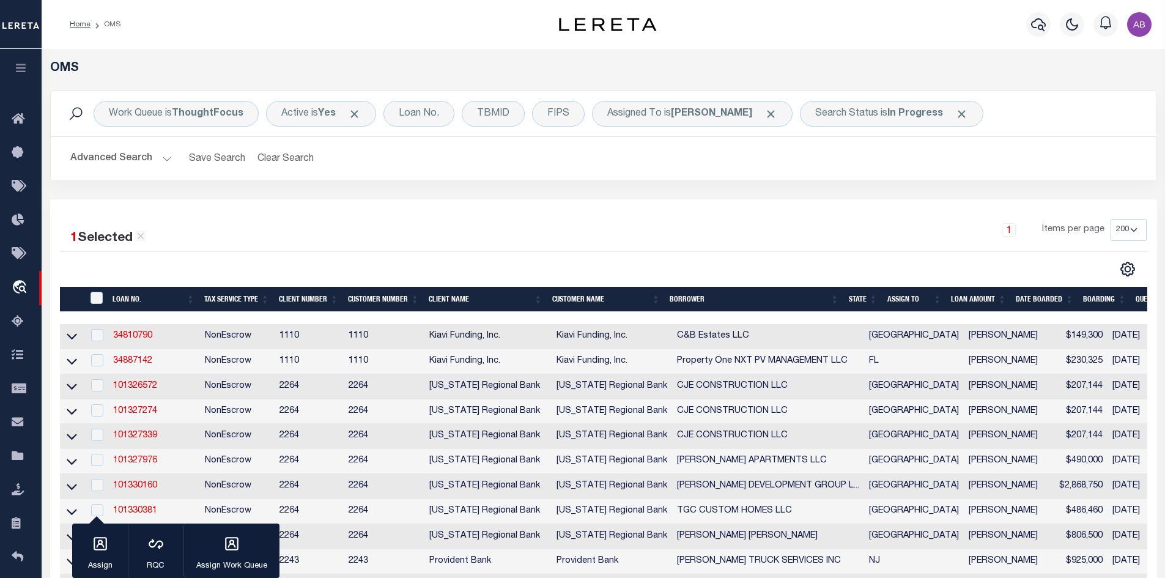
scroll to position [306, 0]
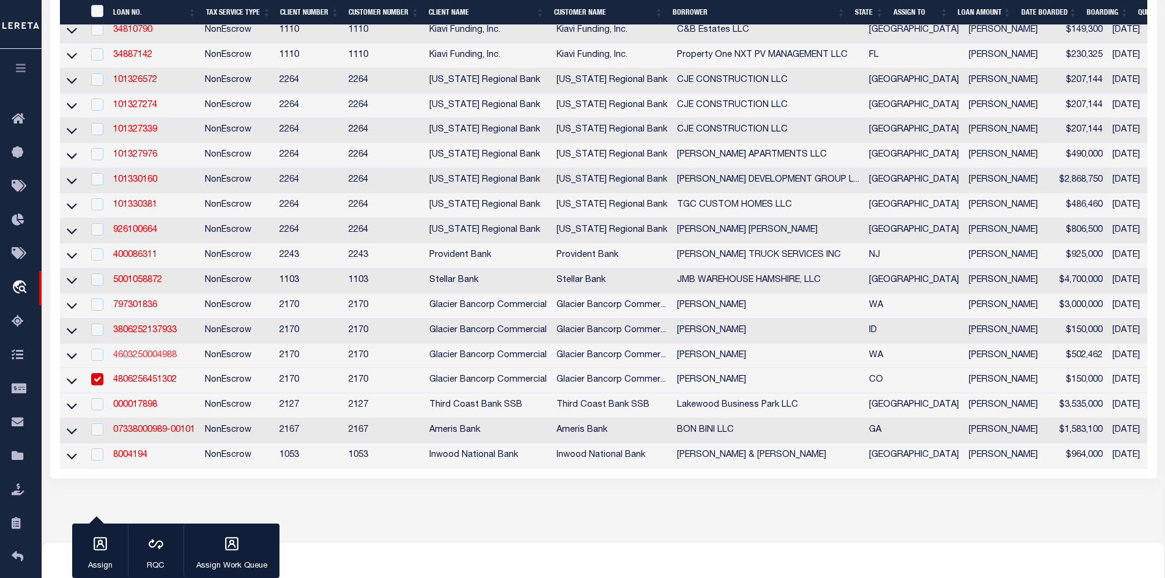
click at [151, 359] on link "4603250004988" at bounding box center [145, 355] width 64 height 9
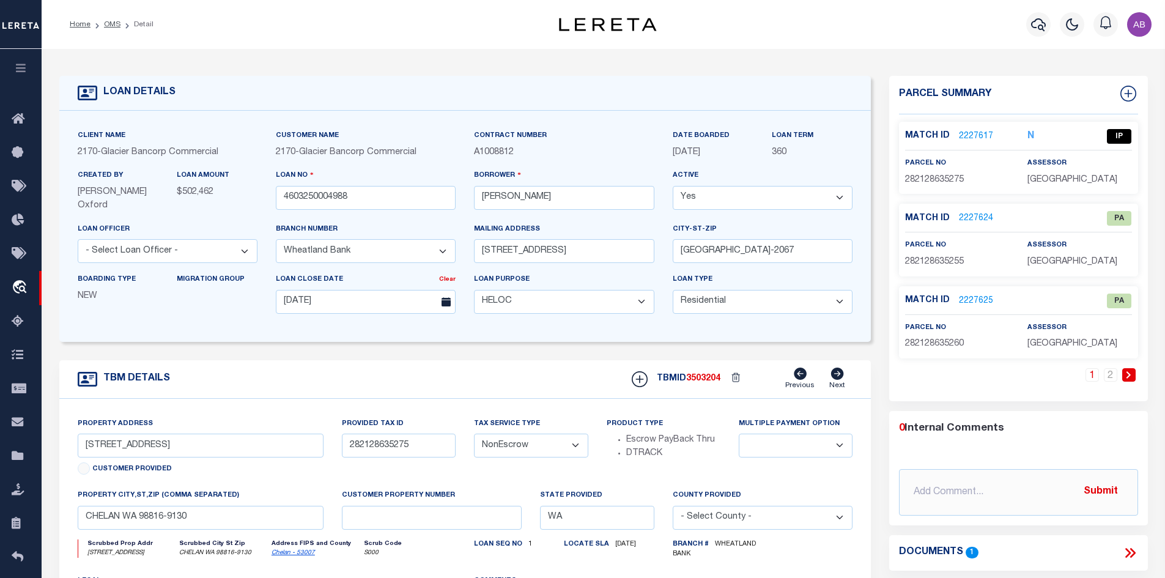
click at [976, 130] on link "2227617" at bounding box center [976, 136] width 34 height 13
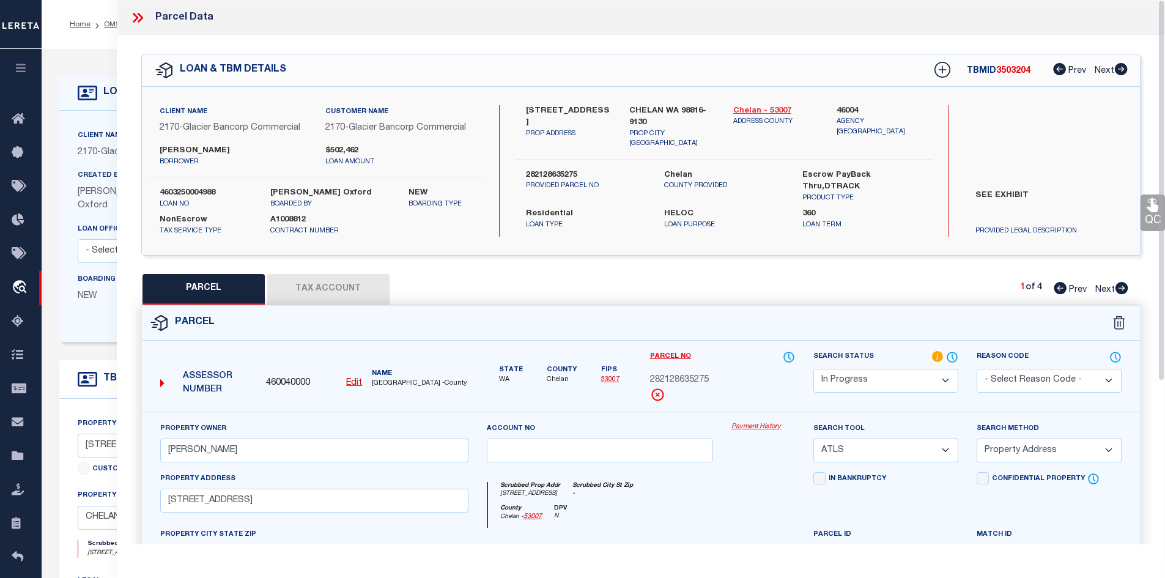
click at [759, 109] on link "Chelan - 53007" at bounding box center [776, 111] width 86 height 12
click at [528, 111] on label "10370 S LAKESHORE RD" at bounding box center [569, 117] width 86 height 24
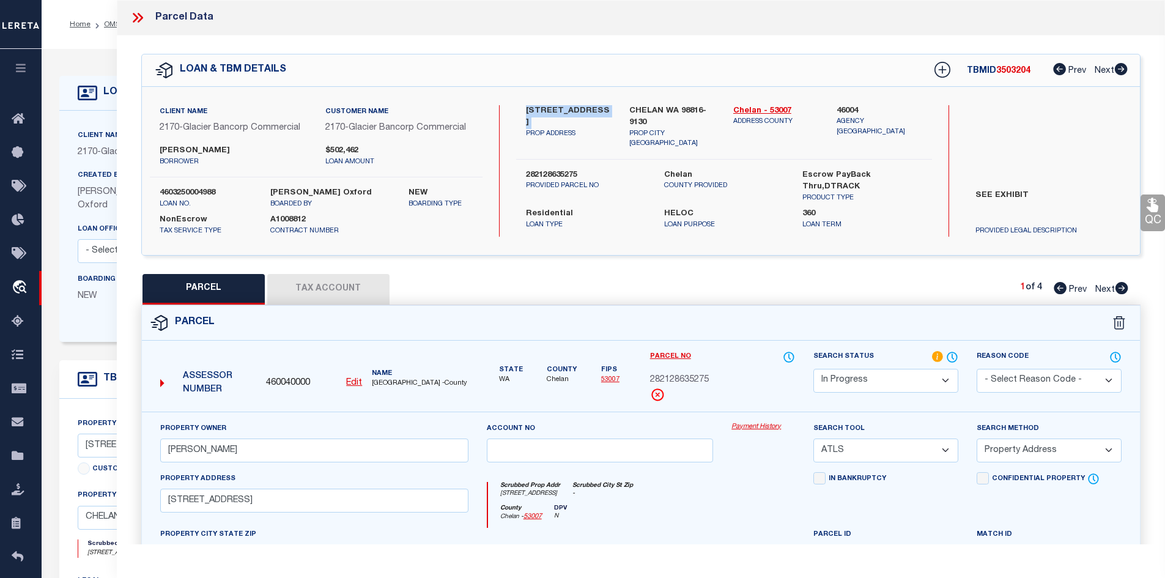
click at [528, 111] on label "10370 S LAKESHORE RD" at bounding box center [569, 117] width 86 height 24
copy div "10370 S LAKESHORE RD"
click at [691, 377] on span "282128635275" at bounding box center [679, 380] width 59 height 13
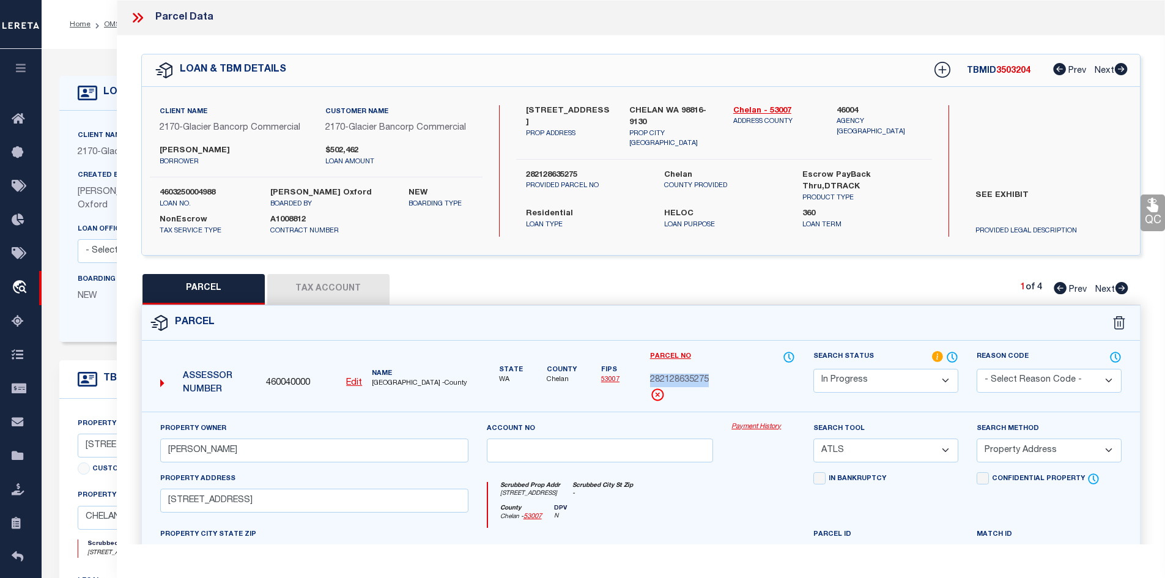
click at [691, 377] on span "282128635275" at bounding box center [679, 380] width 59 height 13
copy div "282128635275"
click at [138, 22] on icon at bounding box center [140, 18] width 6 height 10
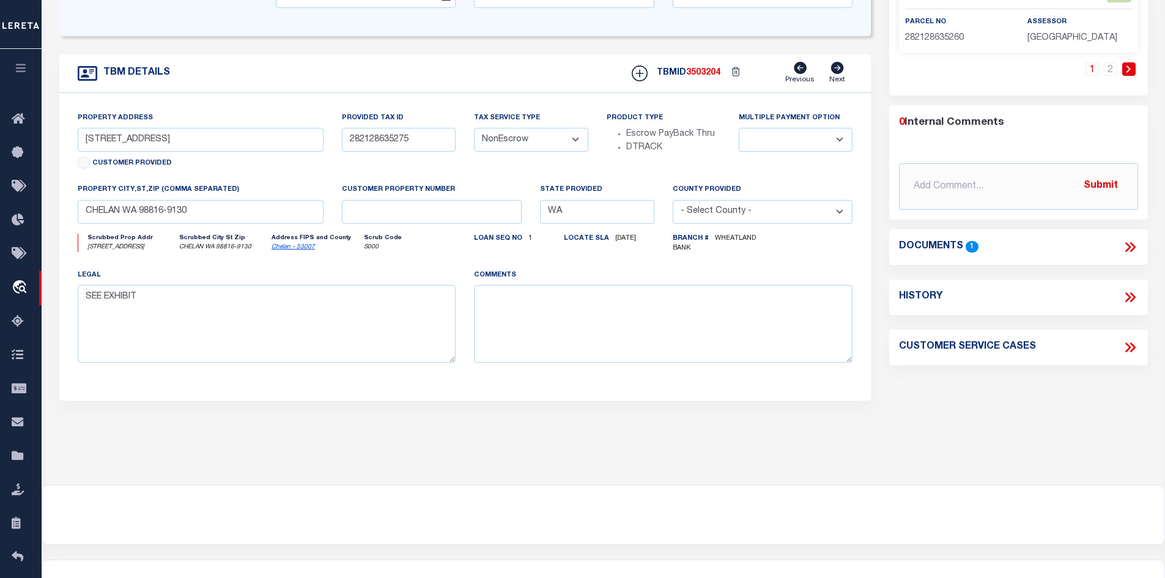
scroll to position [364, 0]
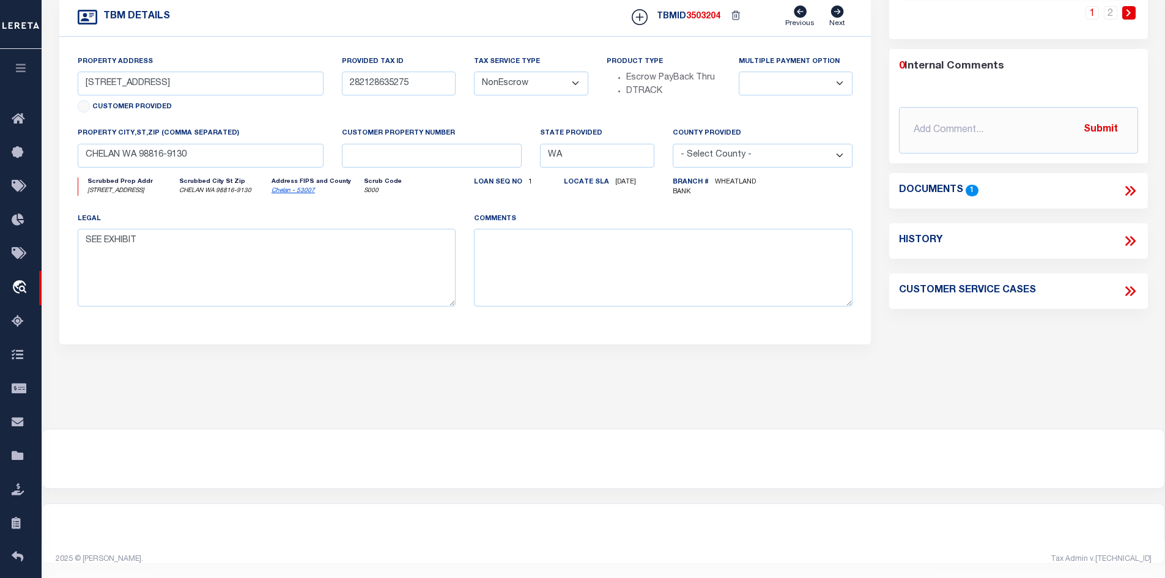
click at [1129, 191] on icon at bounding box center [1130, 191] width 16 height 16
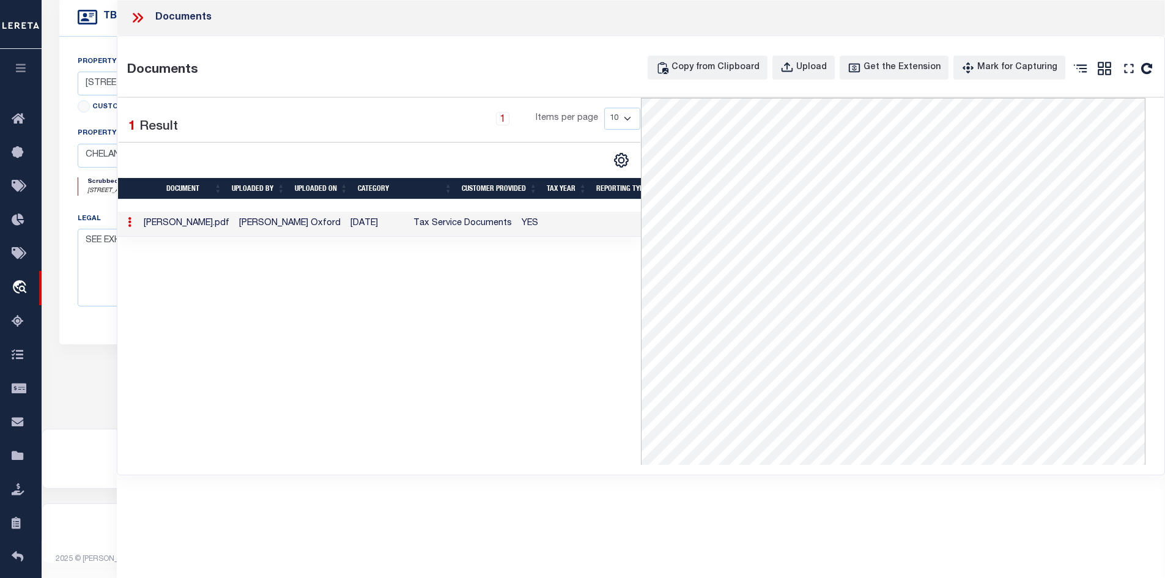
click at [139, 18] on icon at bounding box center [138, 18] width 16 height 16
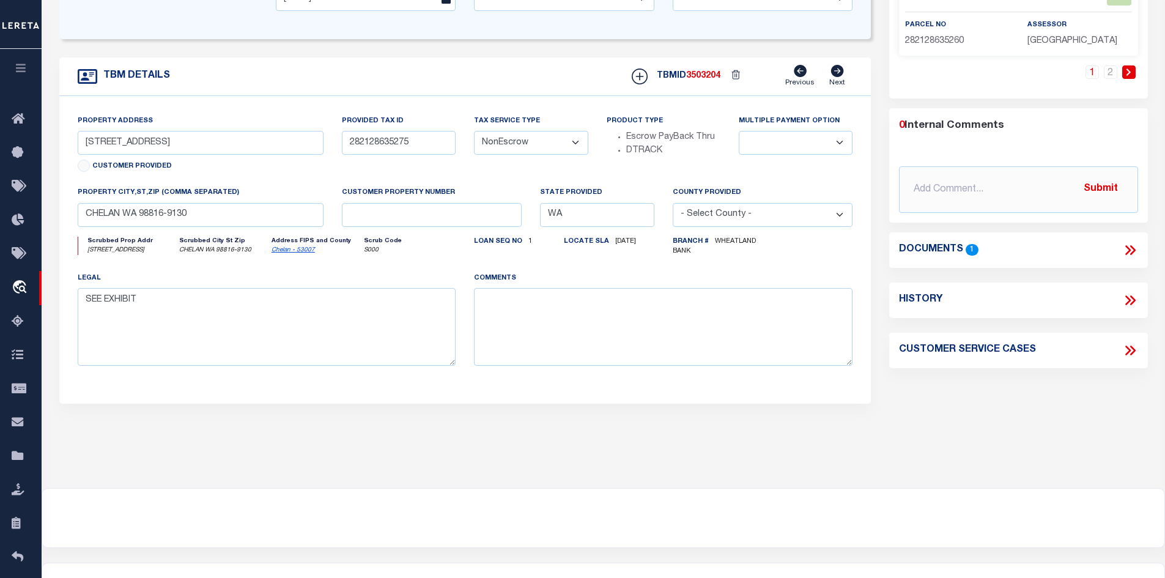
scroll to position [58, 0]
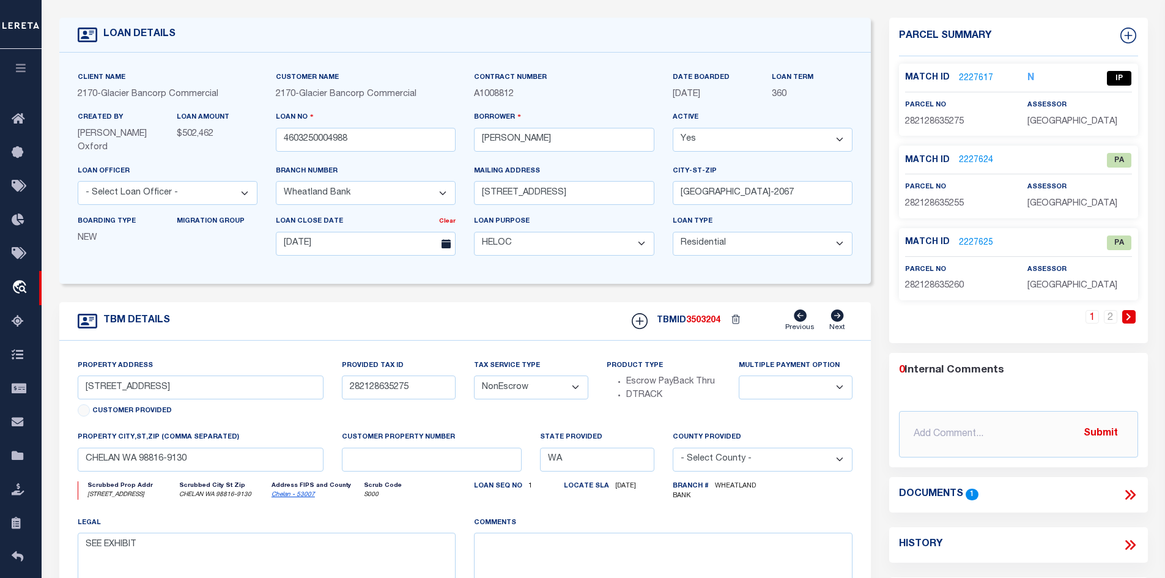
click at [971, 78] on link "2227617" at bounding box center [976, 78] width 34 height 13
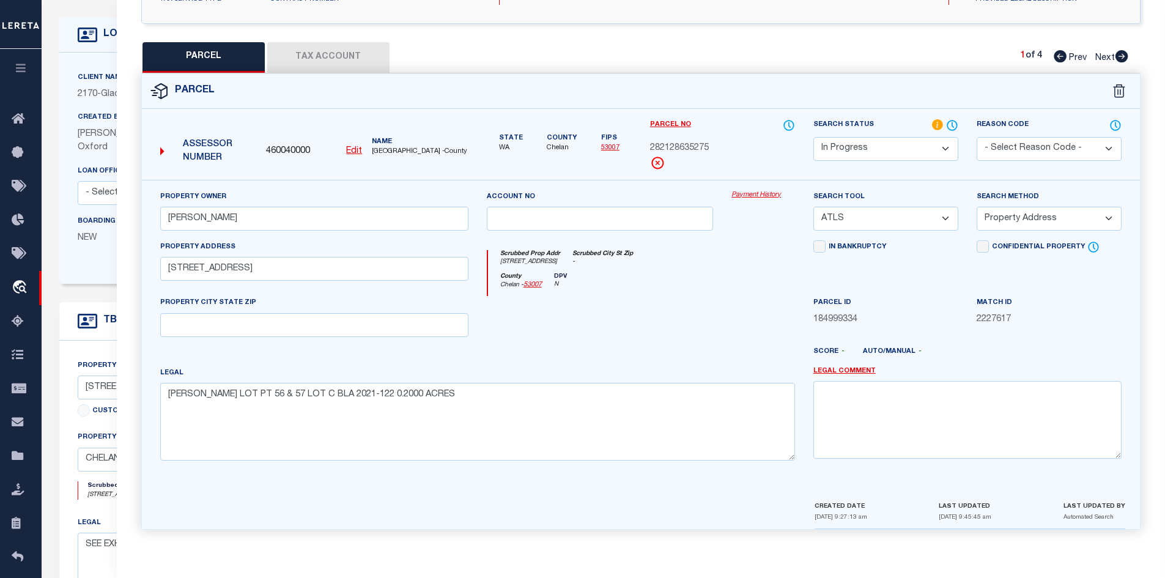
scroll to position [0, 0]
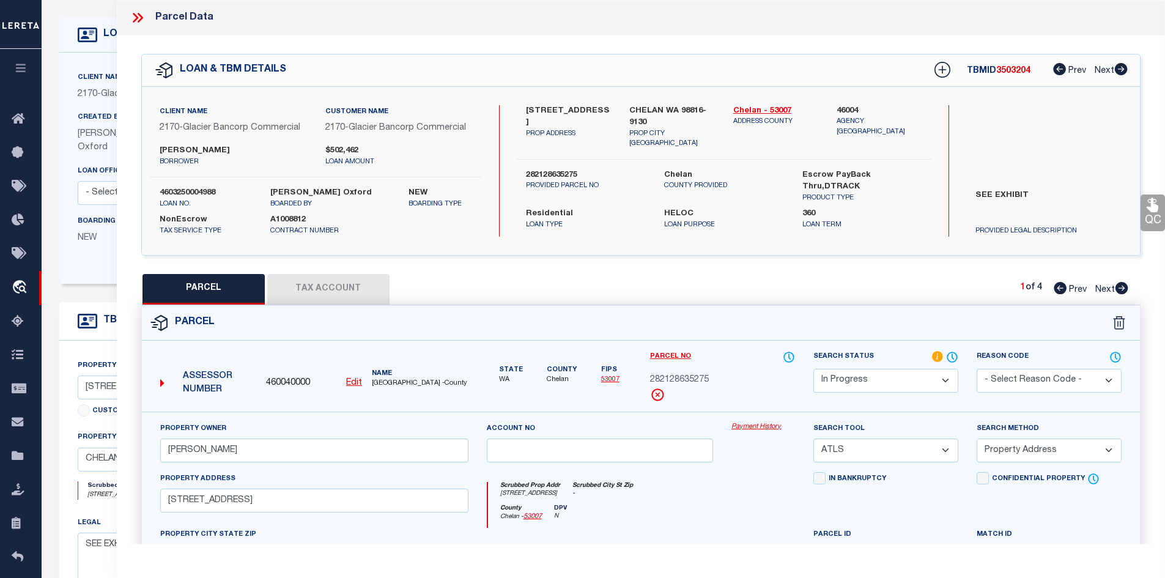
click at [193, 147] on label "LEE HERRING" at bounding box center [233, 151] width 147 height 12
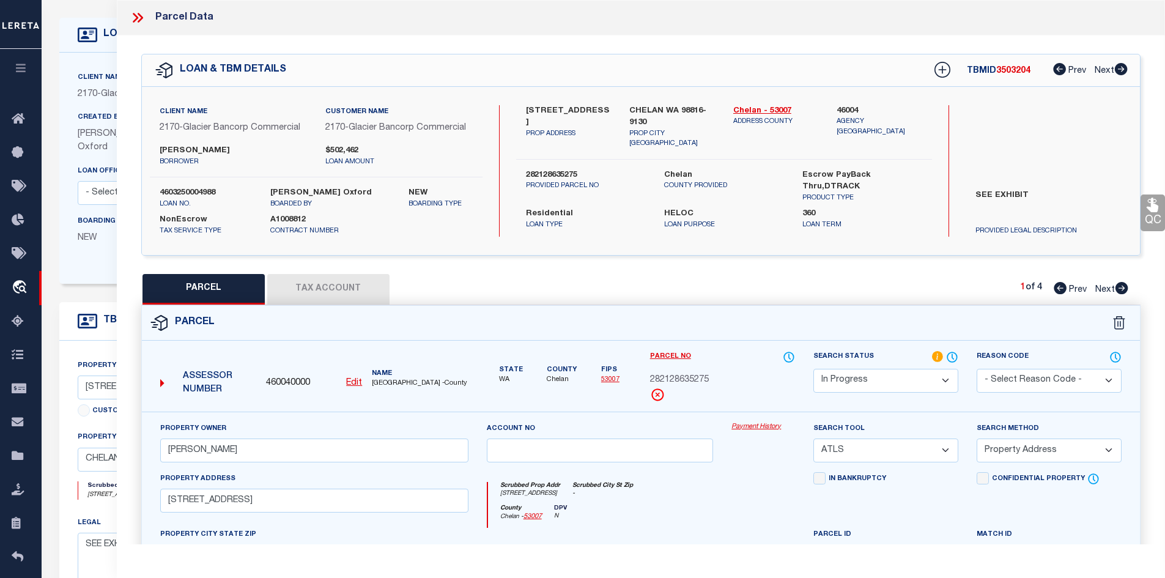
click at [487, 43] on div "QC QC QC" at bounding box center [641, 405] width 1049 height 740
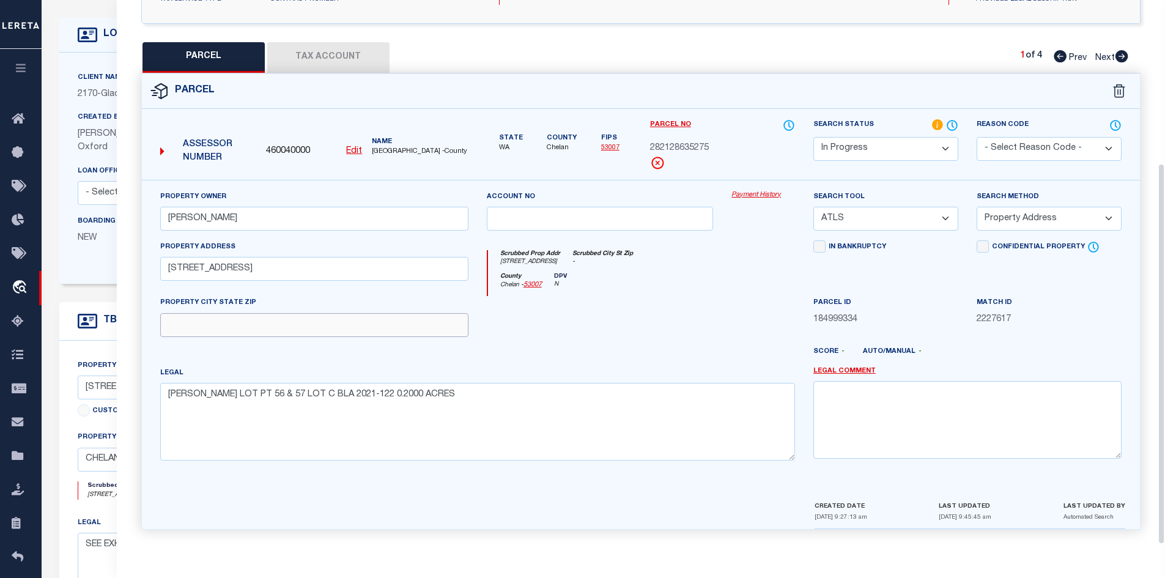
click at [284, 333] on input "text" at bounding box center [314, 325] width 308 height 24
paste input "CHELAN, WA 98816"
click at [720, 363] on div at bounding box center [681, 357] width 245 height 20
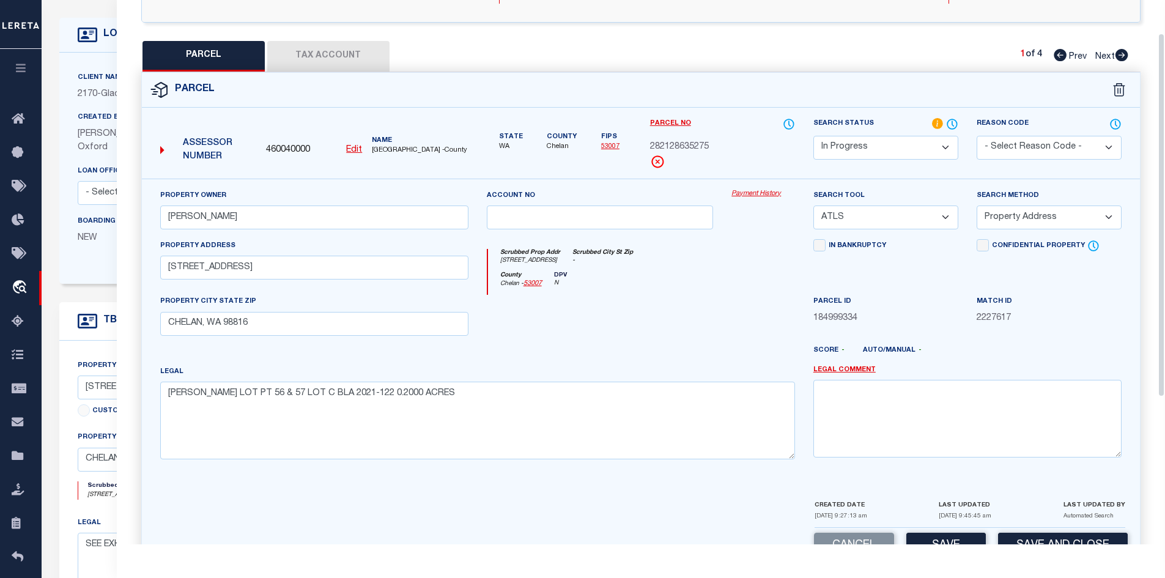
scroll to position [0, 0]
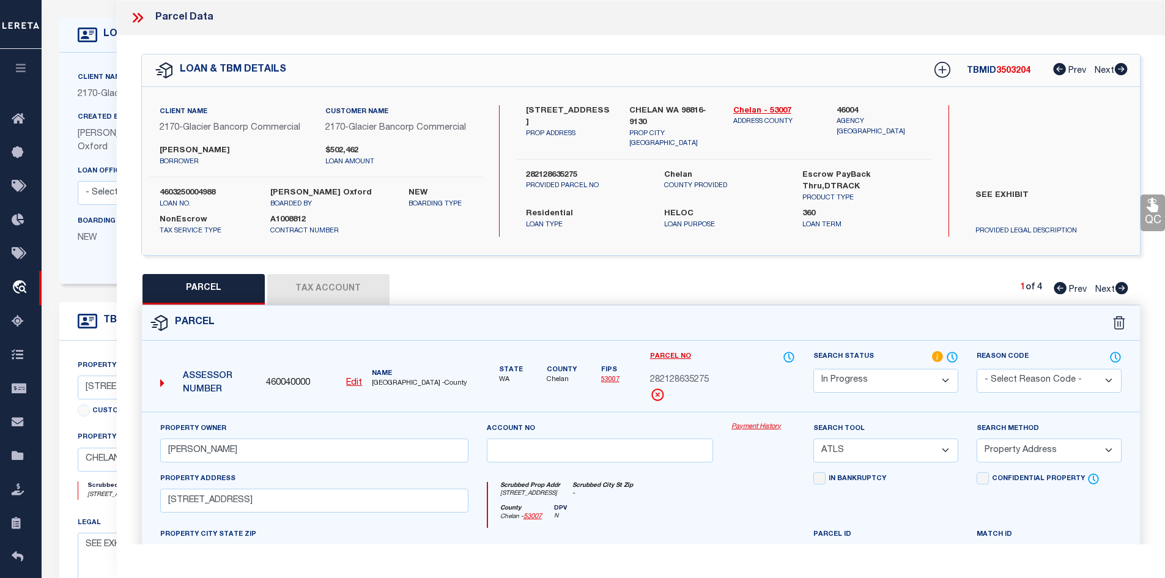
click at [344, 296] on button "Tax Account" at bounding box center [328, 289] width 122 height 31
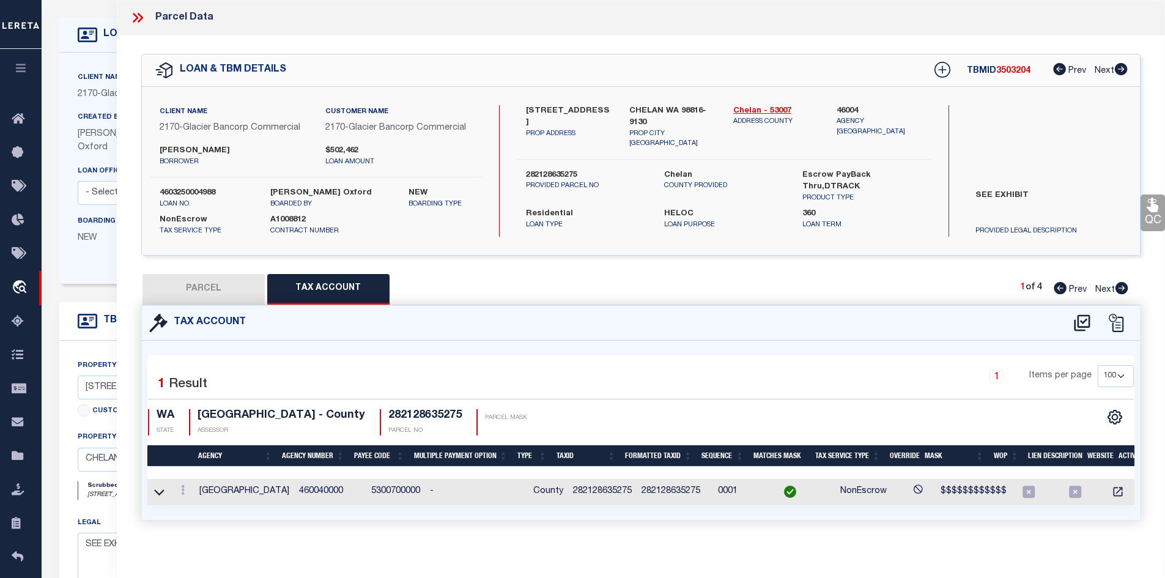
click at [236, 289] on button "PARCEL" at bounding box center [203, 289] width 122 height 31
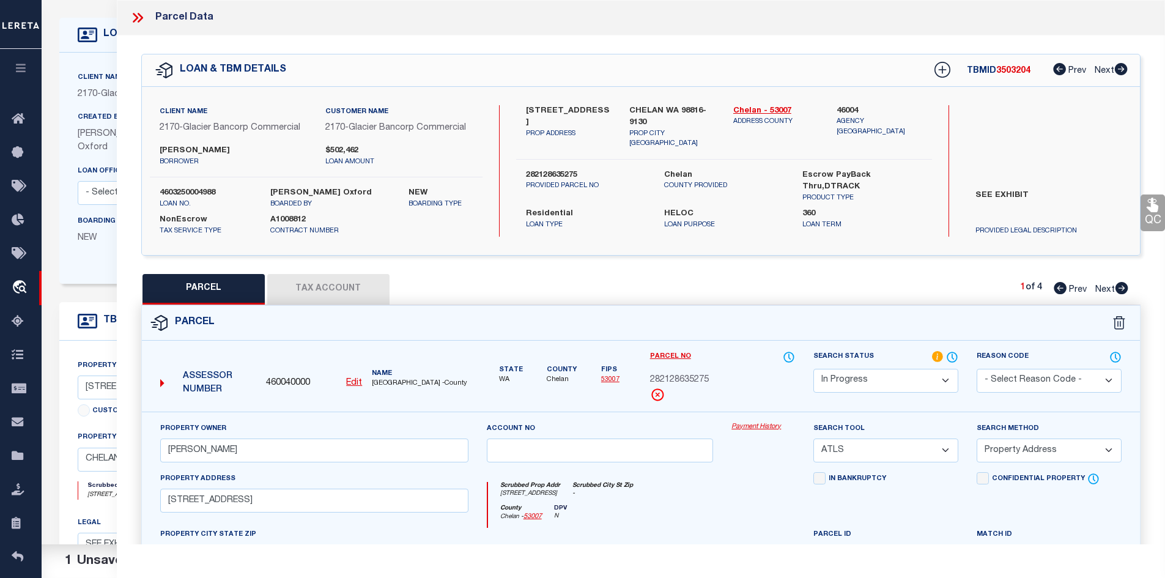
click at [916, 385] on select "Automated Search Bad Parcel Complete Duplicate Parcel High Dollar Reporting In …" at bounding box center [885, 381] width 145 height 24
click at [813, 369] on select "Automated Search Bad Parcel Complete Duplicate Parcel High Dollar Reporting In …" at bounding box center [885, 381] width 145 height 24
click at [866, 444] on select "-- Select Search Tool -- 3rd Party Website Agency File Agency Website ATLS CNV-…" at bounding box center [885, 450] width 145 height 24
click at [813, 438] on select "-- Select Search Tool -- 3rd Party Website Agency File Agency Website ATLS CNV-…" at bounding box center [885, 450] width 145 height 24
click at [1036, 453] on select "-- Select Search Method -- Property Address Legal Liability Info Provided" at bounding box center [1048, 450] width 145 height 24
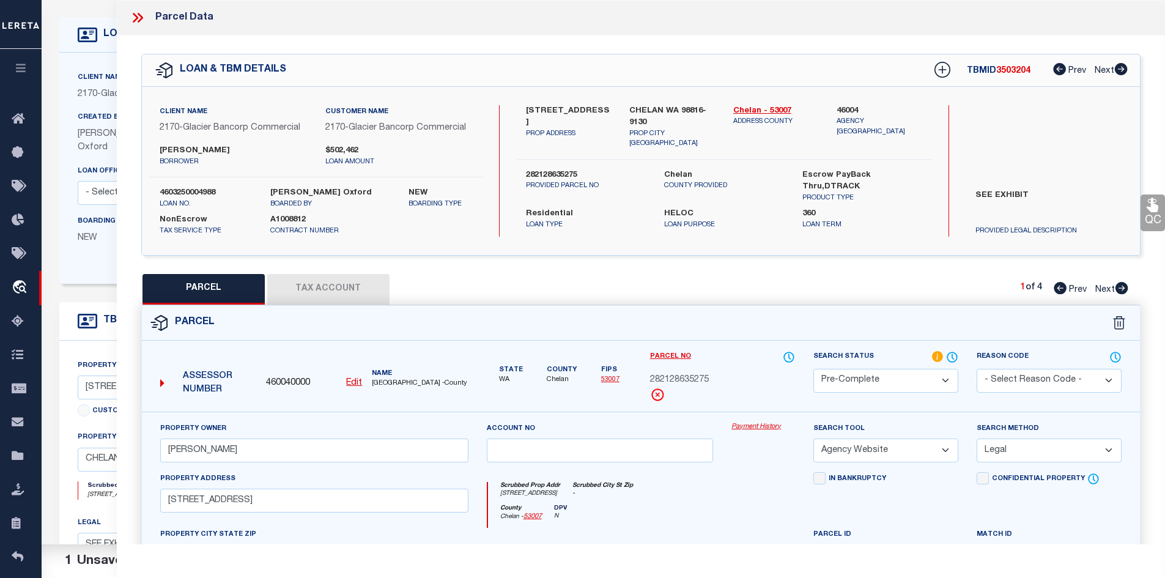
click at [976, 438] on select "-- Select Search Method -- Property Address Legal Liability Info Provided" at bounding box center [1048, 450] width 145 height 24
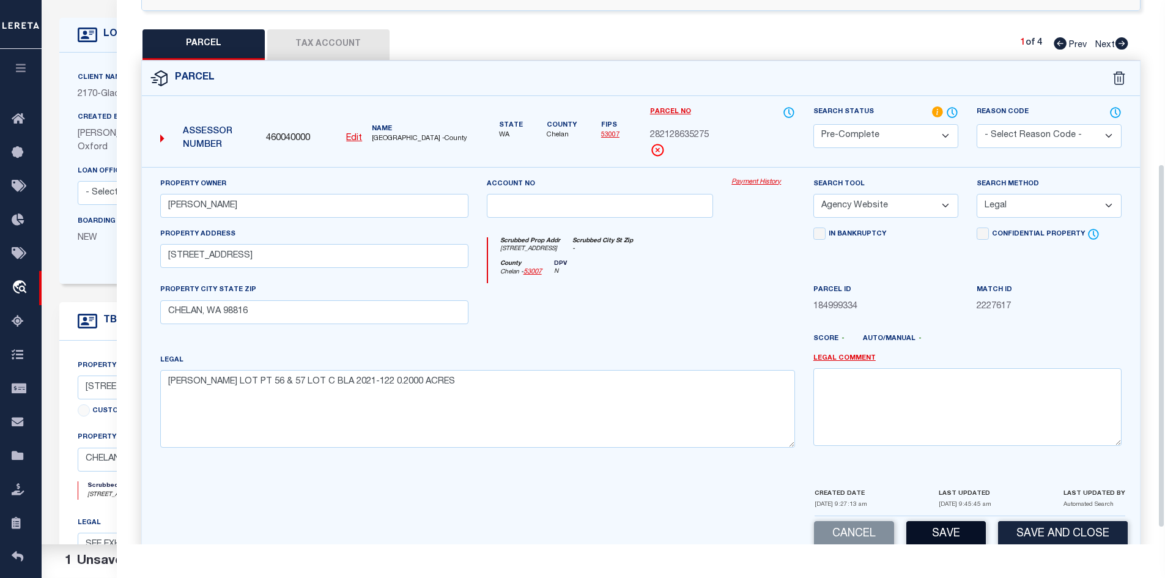
click at [964, 529] on button "Save" at bounding box center [945, 534] width 79 height 26
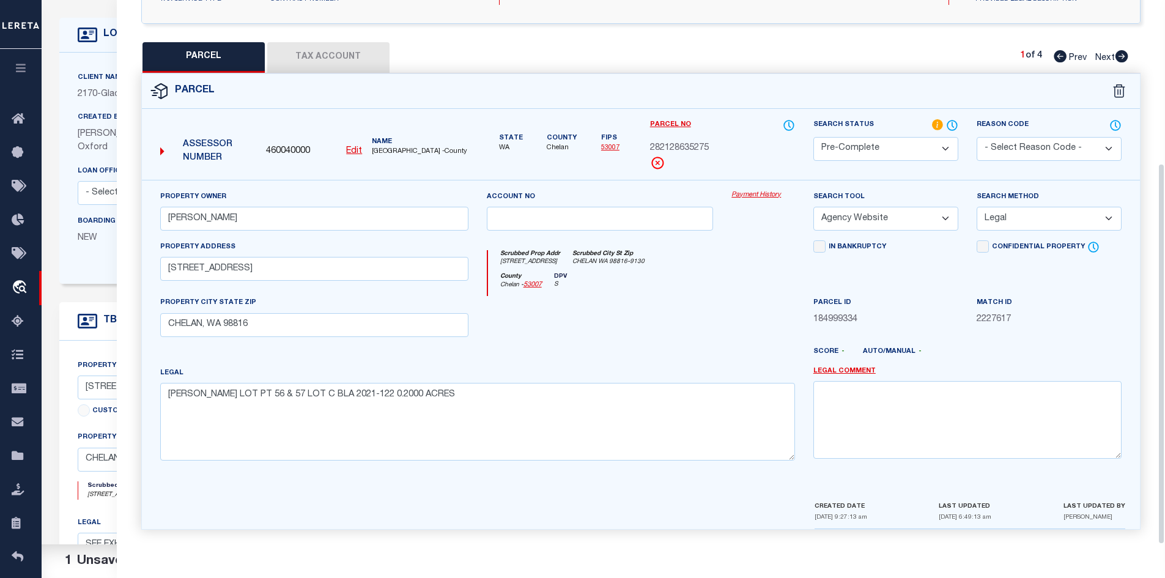
scroll to position [0, 0]
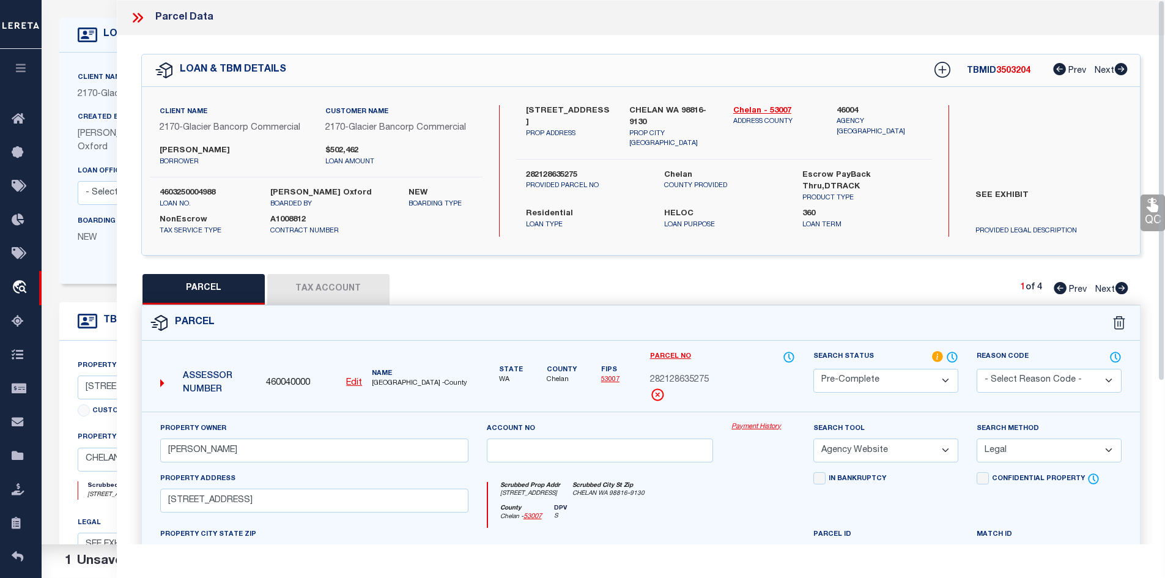
click at [688, 378] on span "282128635275" at bounding box center [679, 380] width 59 height 13
copy div "282128635275"
click at [1115, 284] on icon at bounding box center [1121, 288] width 13 height 12
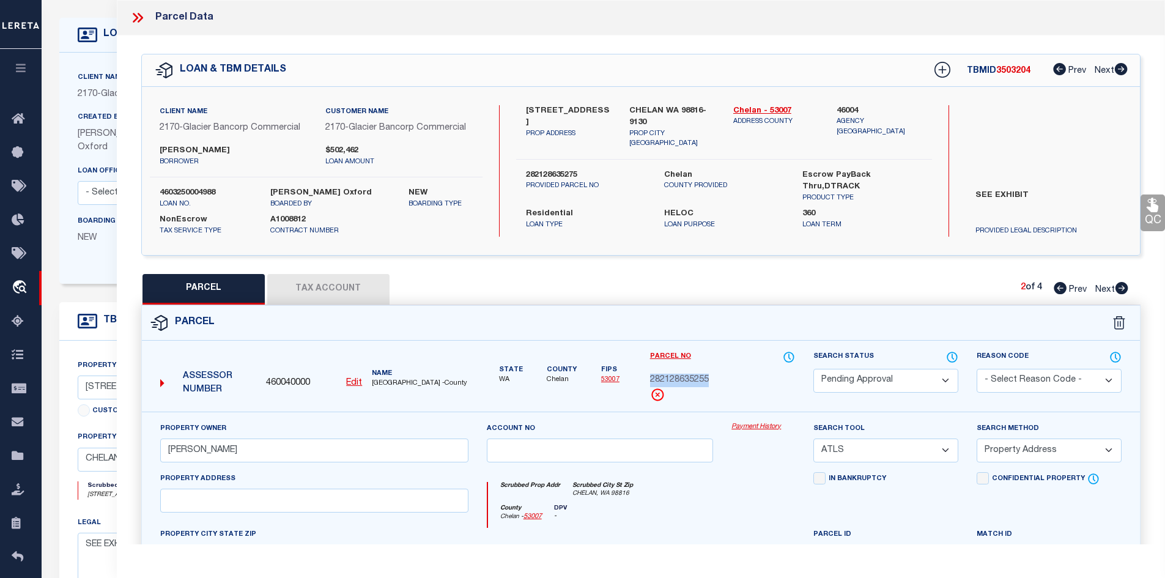
click at [865, 378] on select "Automated Search Bad Parcel Complete Duplicate Parcel High Dollar Reporting In …" at bounding box center [885, 381] width 145 height 24
click at [813, 369] on select "Automated Search Bad Parcel Complete Duplicate Parcel High Dollar Reporting In …" at bounding box center [885, 381] width 145 height 24
click at [1010, 370] on select "- Select Reason Code - 099 - Other (Provide additional detail) ACT - Agency Cha…" at bounding box center [1048, 381] width 145 height 24
click at [976, 369] on select "- Select Reason Code - 099 - Other (Provide additional detail) ACT - Agency Cha…" at bounding box center [1048, 381] width 145 height 24
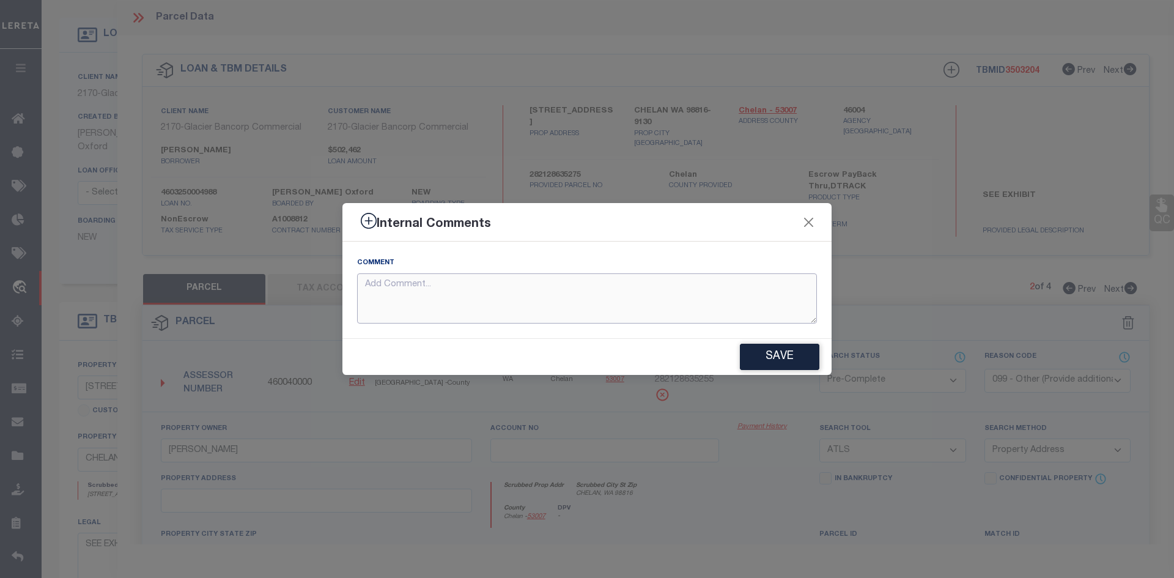
click at [492, 295] on textarea at bounding box center [587, 298] width 460 height 51
click at [806, 358] on button "Save" at bounding box center [779, 357] width 79 height 26
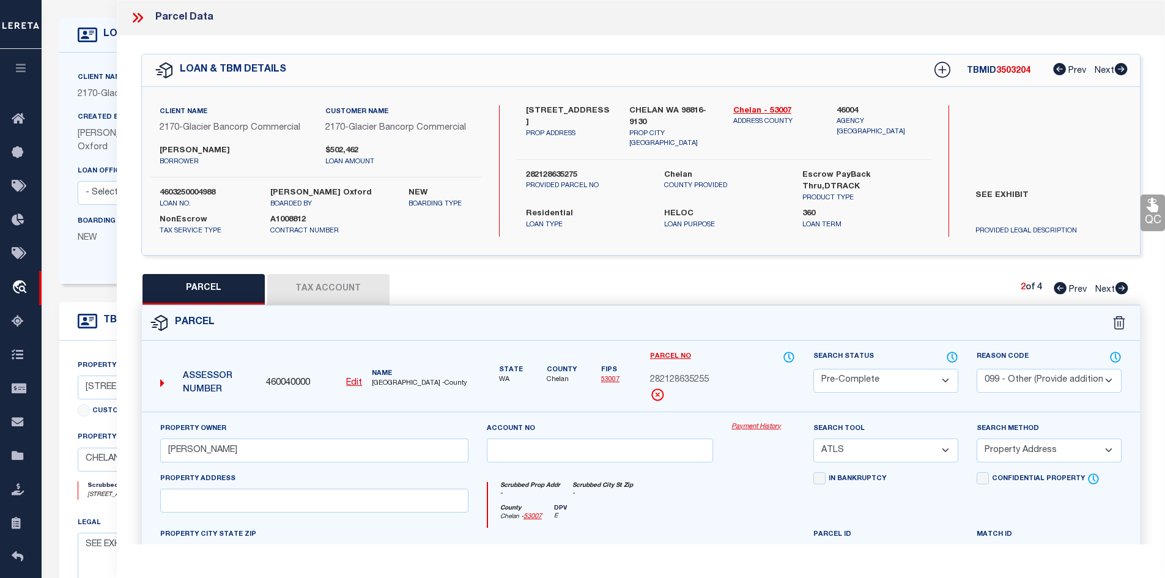
scroll to position [269, 0]
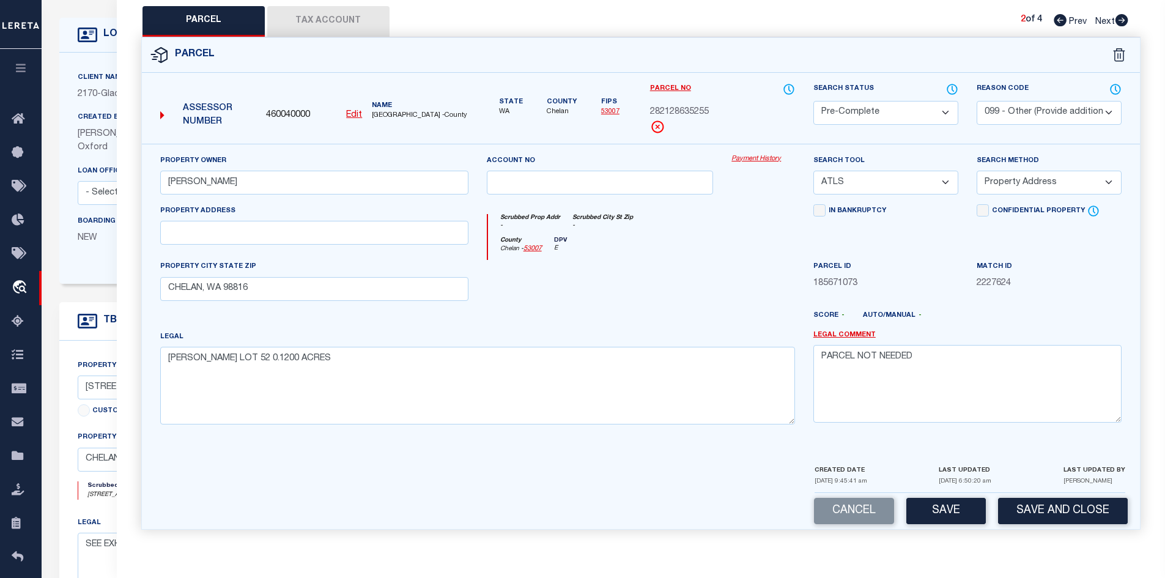
click at [1121, 21] on icon at bounding box center [1121, 20] width 13 height 12
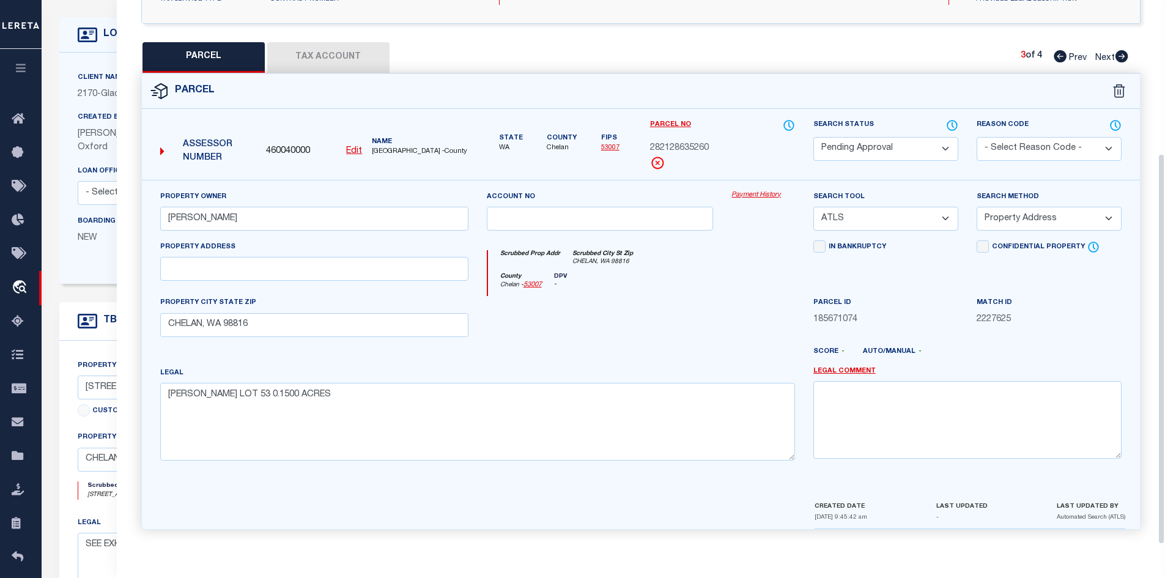
scroll to position [233, 0]
click at [874, 154] on select "Automated Search Bad Parcel Complete Duplicate Parcel High Dollar Reporting In …" at bounding box center [885, 149] width 145 height 24
click at [813, 137] on select "Automated Search Bad Parcel Complete Duplicate Parcel High Dollar Reporting In …" at bounding box center [885, 149] width 145 height 24
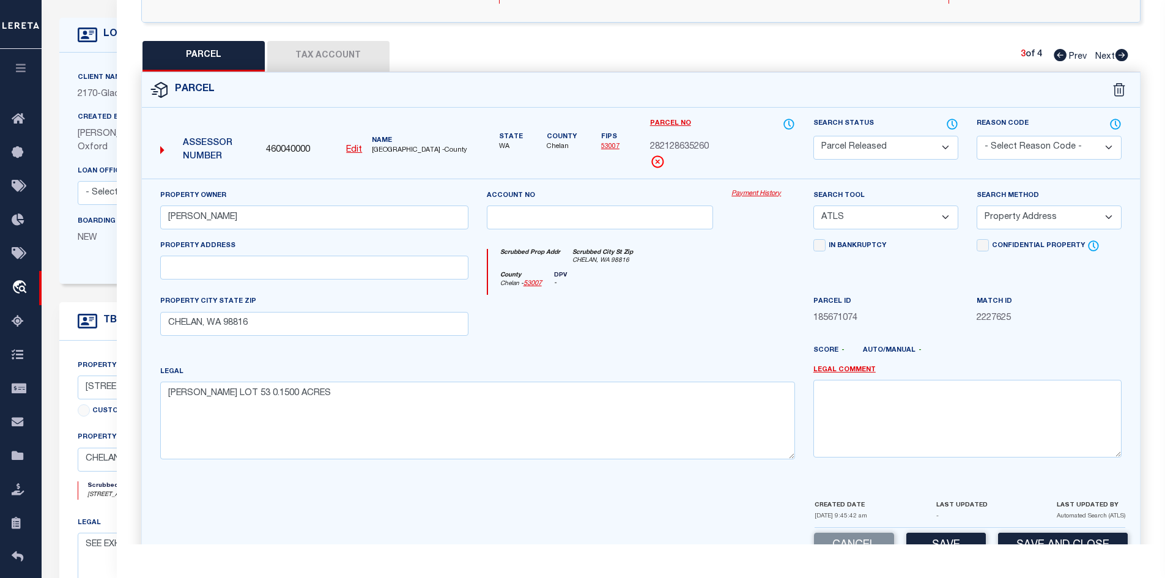
click at [1014, 146] on select "- Select Reason Code - 099 - Other (Provide additional detail) ACT - Agency Cha…" at bounding box center [1048, 148] width 145 height 24
click at [976, 136] on select "- Select Reason Code - 099 - Other (Provide additional detail) ACT - Agency Cha…" at bounding box center [1048, 148] width 145 height 24
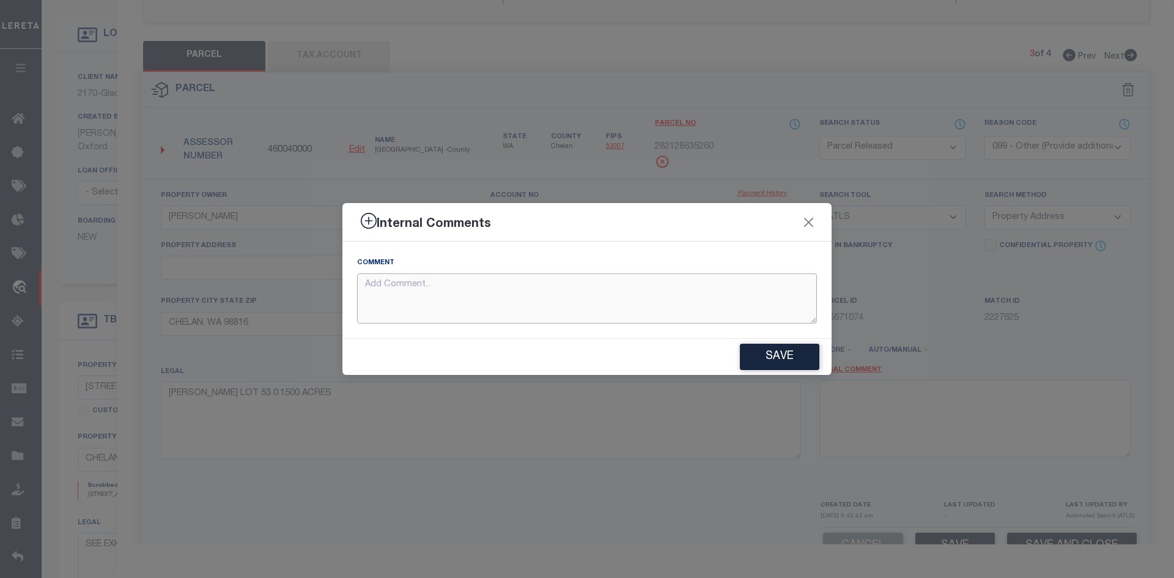
click at [580, 311] on textarea at bounding box center [587, 298] width 460 height 51
paste textarea "PARCEL NOT NEEDED"
click at [769, 369] on button "Save" at bounding box center [779, 357] width 79 height 26
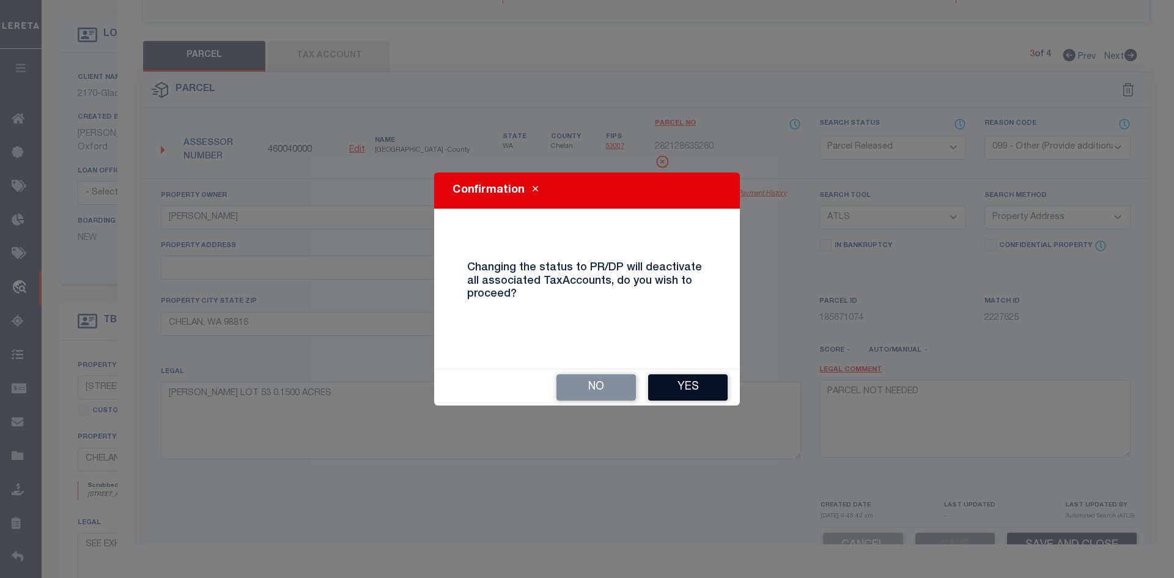
click at [704, 391] on button "Yes" at bounding box center [687, 387] width 79 height 26
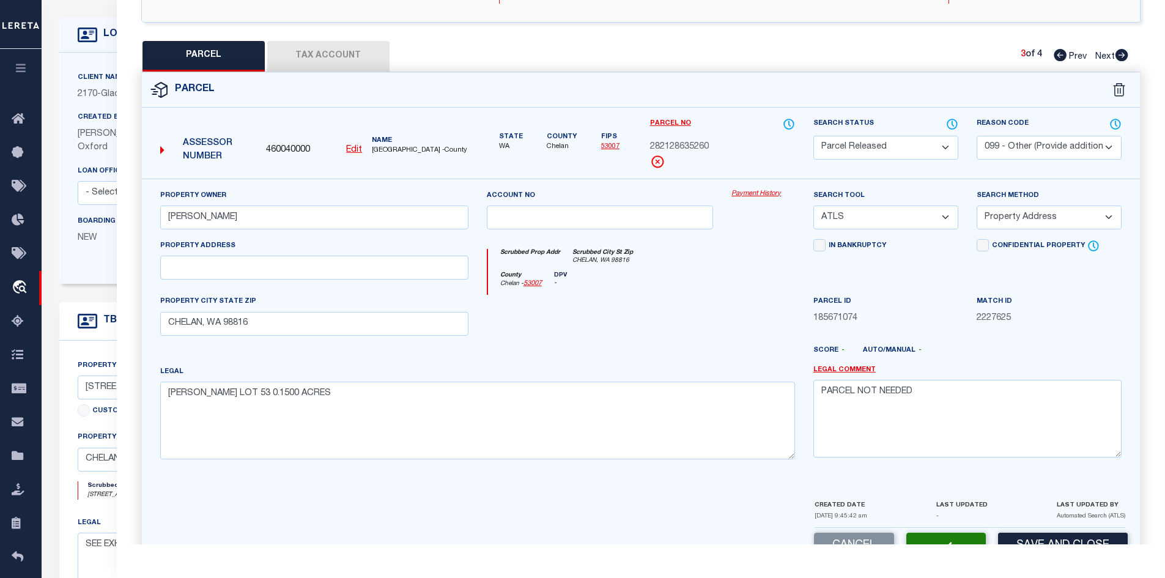
scroll to position [0, 0]
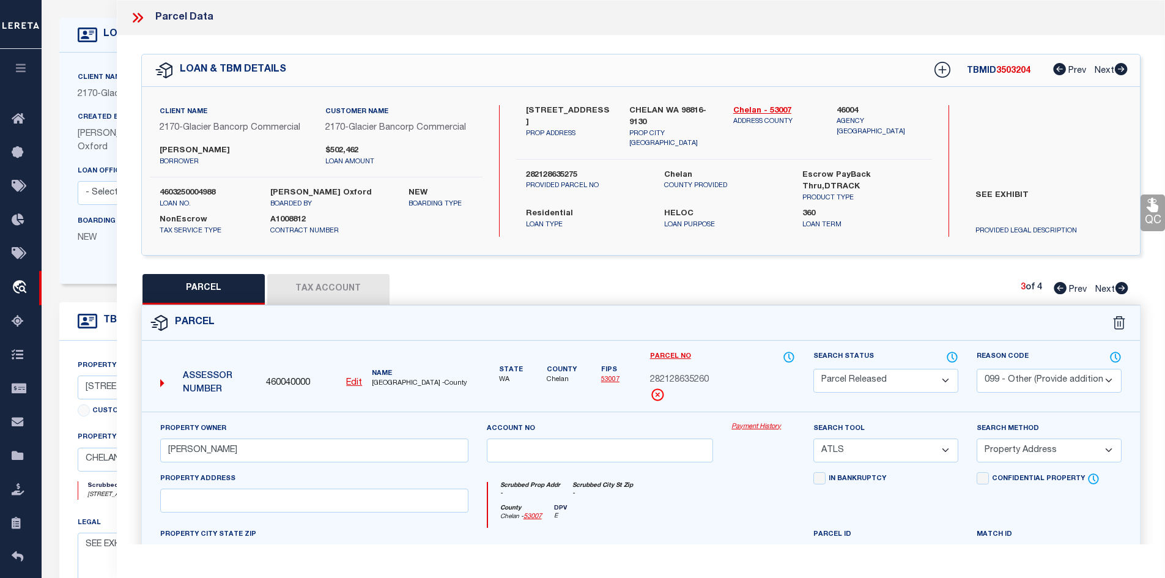
click at [1116, 290] on icon at bounding box center [1121, 288] width 13 height 12
click at [904, 371] on select "Automated Search Bad Parcel Complete Duplicate Parcel High Dollar Reporting In …" at bounding box center [885, 381] width 145 height 24
click at [813, 369] on select "Automated Search Bad Parcel Complete Duplicate Parcel High Dollar Reporting In …" at bounding box center [885, 381] width 145 height 24
click at [1030, 378] on select "- Select Reason Code - 099 - Other (Provide additional detail) ACT - Agency Cha…" at bounding box center [1048, 381] width 145 height 24
click at [976, 369] on select "- Select Reason Code - 099 - Other (Provide additional detail) ACT - Agency Cha…" at bounding box center [1048, 381] width 145 height 24
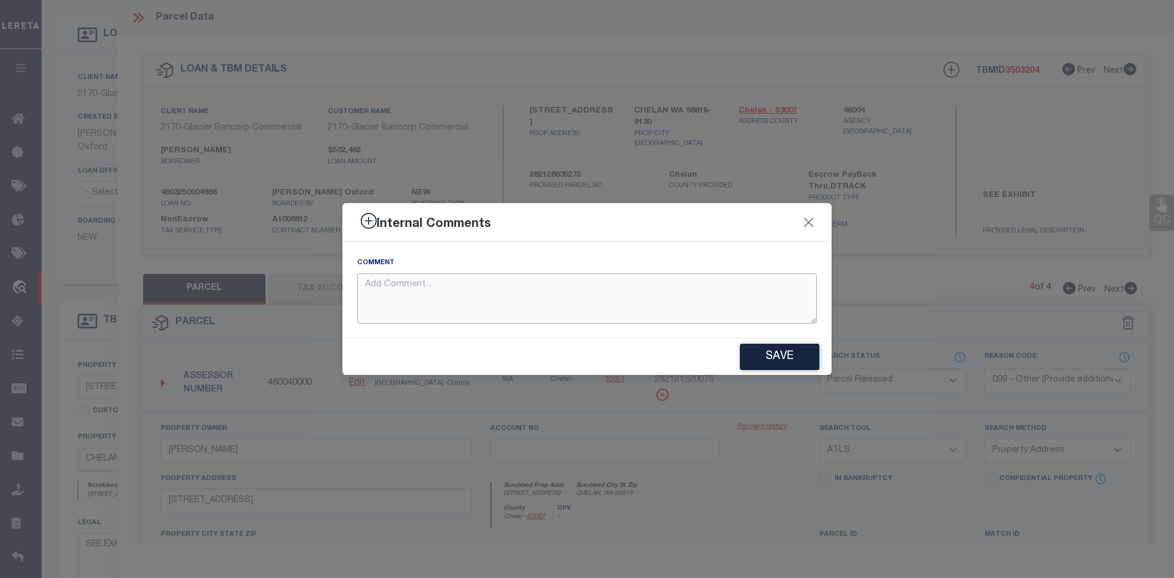
click at [662, 289] on textarea at bounding box center [587, 298] width 460 height 51
paste textarea "PARCEL NOT NEEDED"
click at [776, 358] on button "Save" at bounding box center [779, 357] width 79 height 26
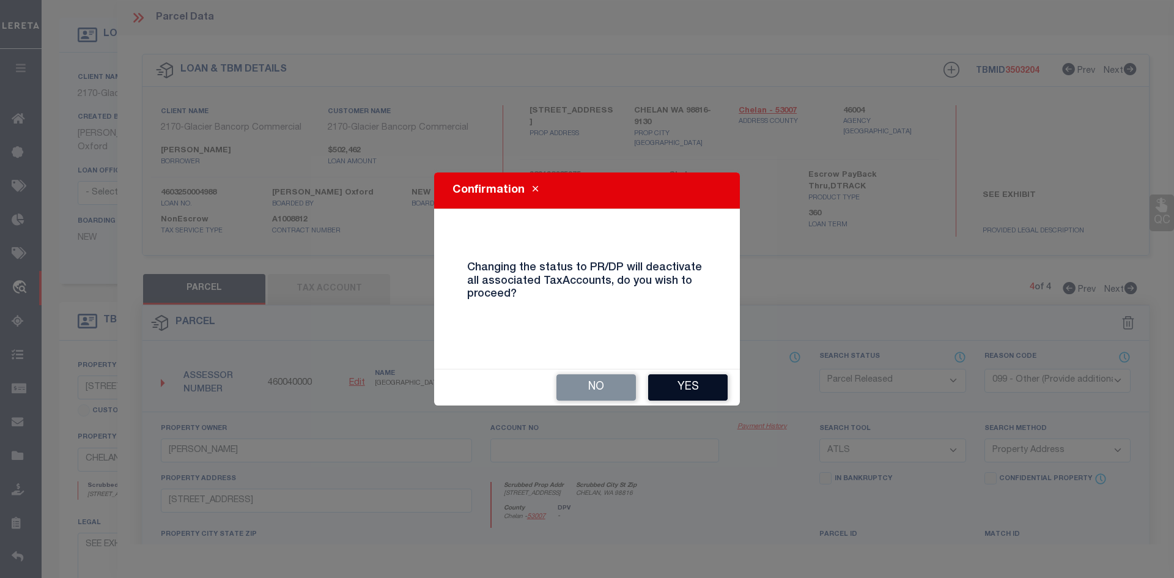
click at [695, 386] on button "Yes" at bounding box center [687, 387] width 79 height 26
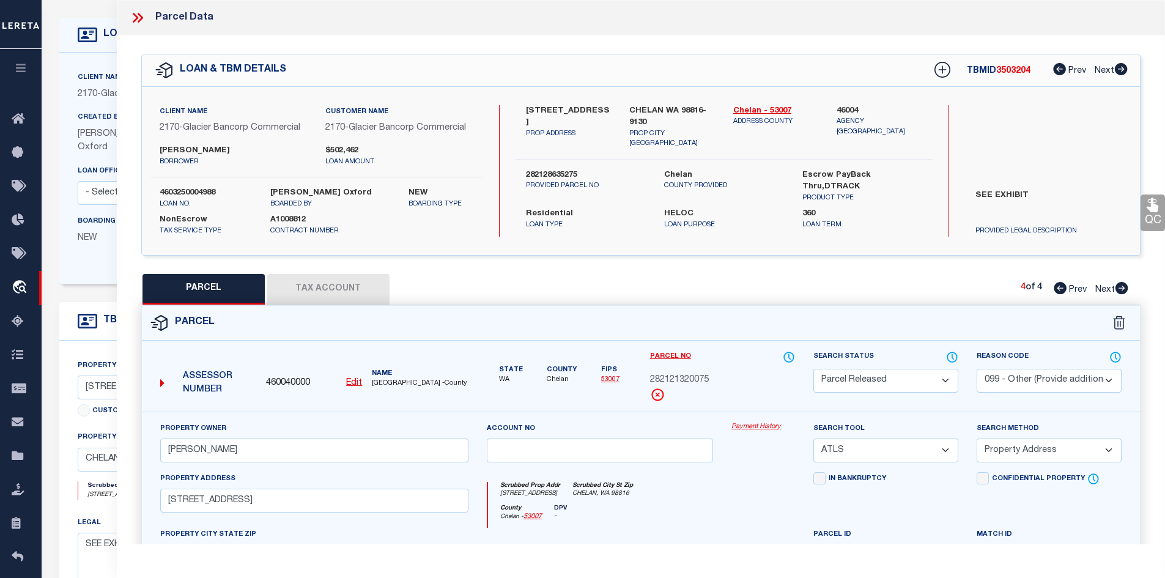
click at [1061, 284] on icon at bounding box center [1059, 288] width 13 height 12
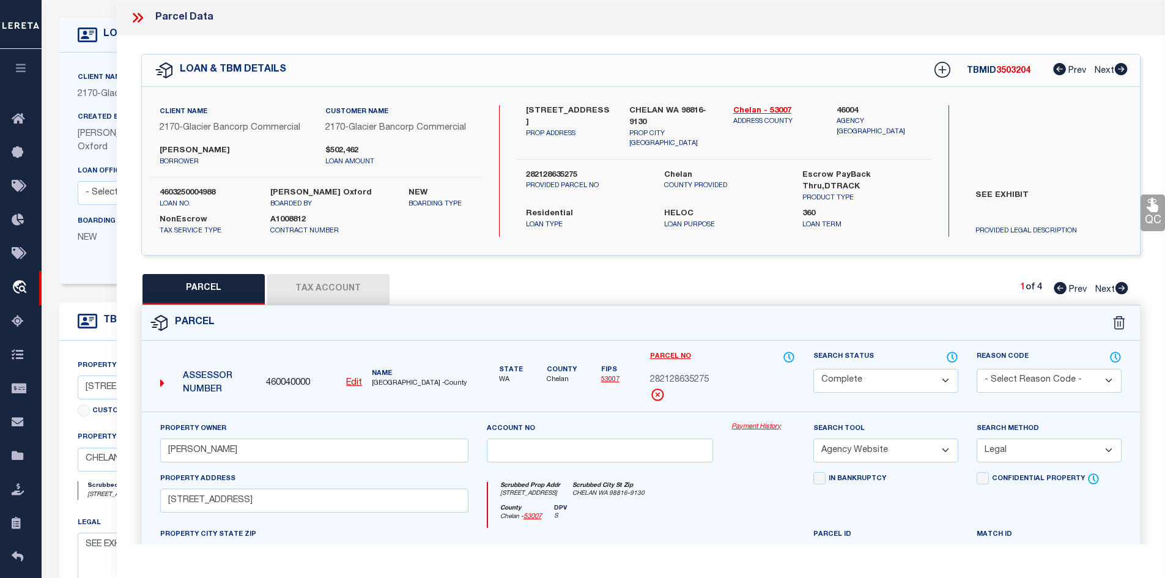
click at [138, 13] on icon at bounding box center [138, 18] width 16 height 16
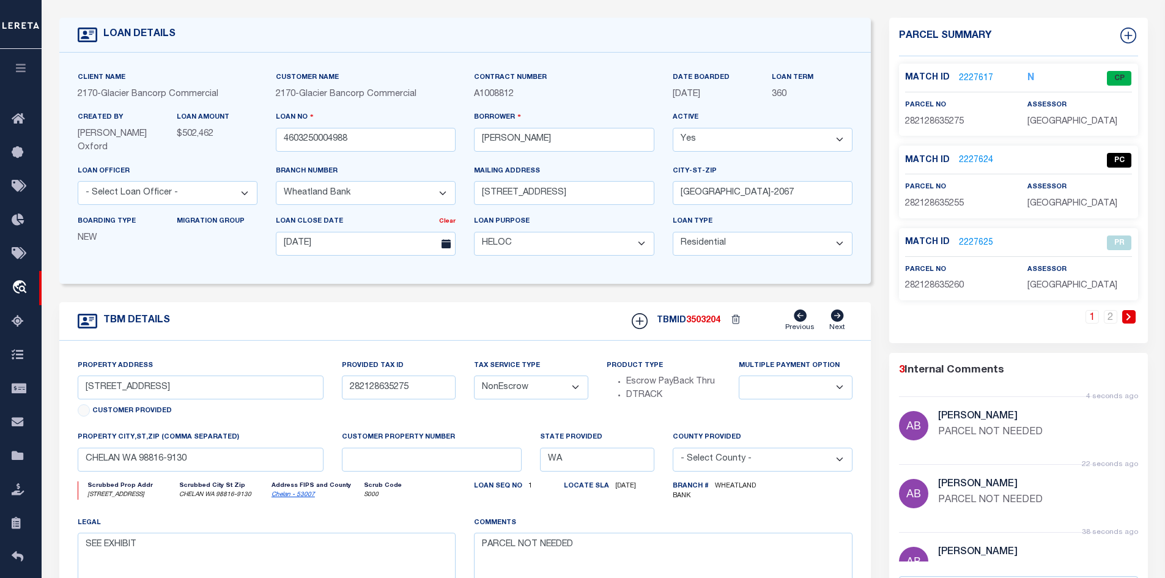
click at [964, 155] on link "2227624" at bounding box center [976, 160] width 34 height 13
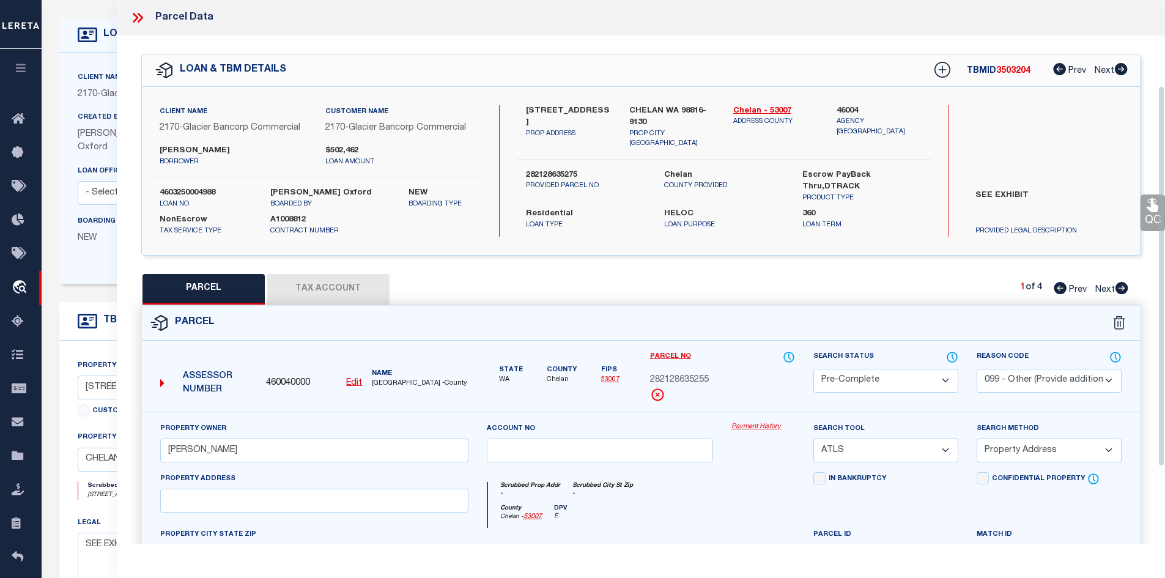
scroll to position [183, 0]
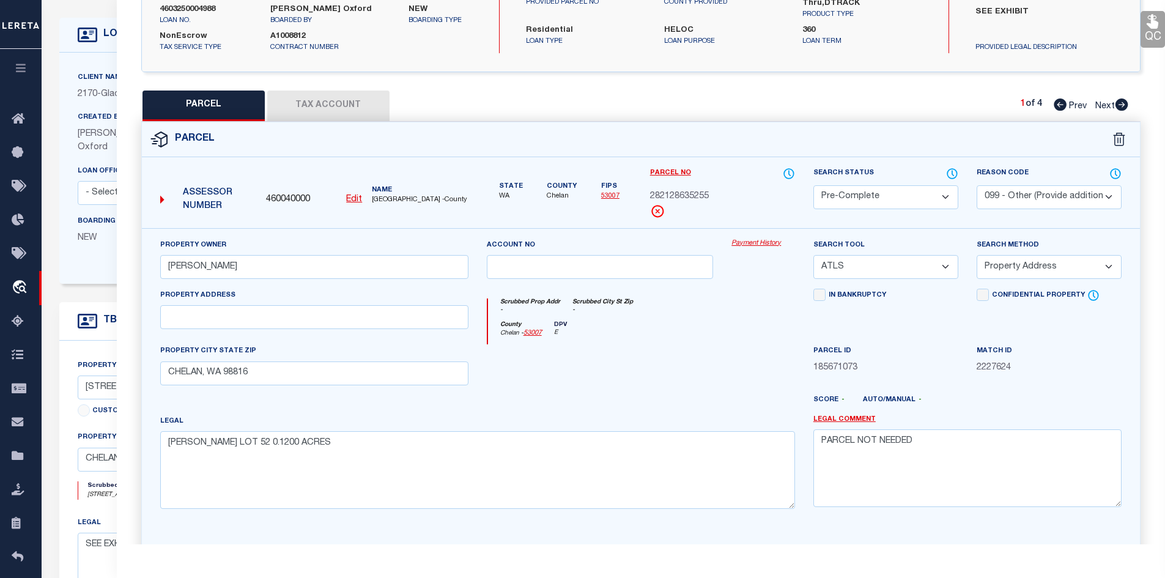
click at [877, 193] on select "Automated Search Bad Parcel Complete Duplicate Parcel High Dollar Reporting In …" at bounding box center [885, 197] width 145 height 24
click at [813, 185] on select "Automated Search Bad Parcel Complete Duplicate Parcel High Dollar Reporting In …" at bounding box center [885, 197] width 145 height 24
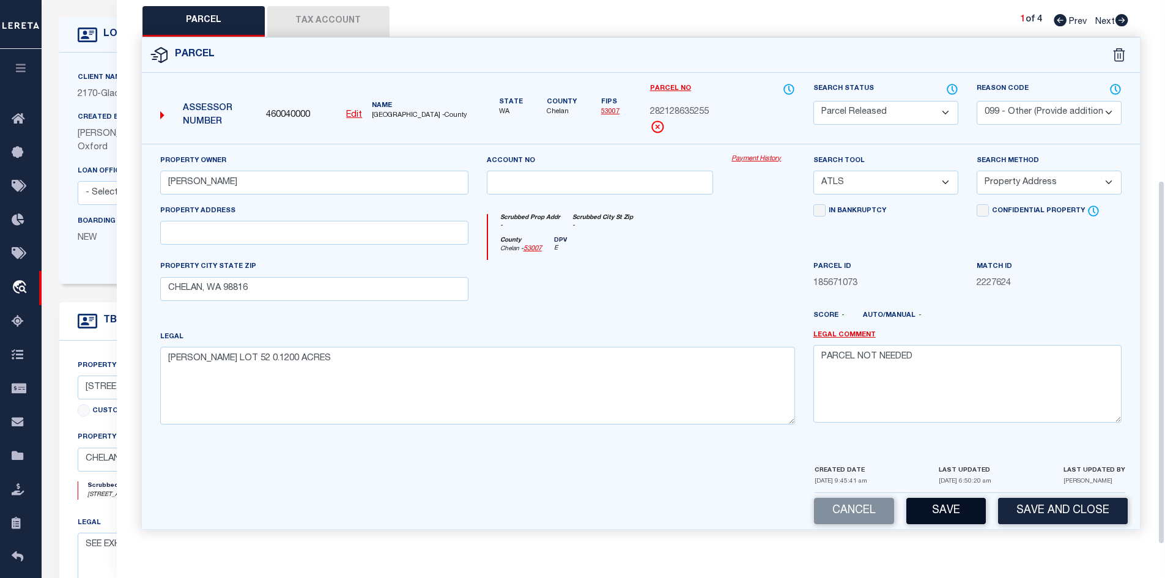
click at [954, 512] on button "Save" at bounding box center [945, 511] width 79 height 26
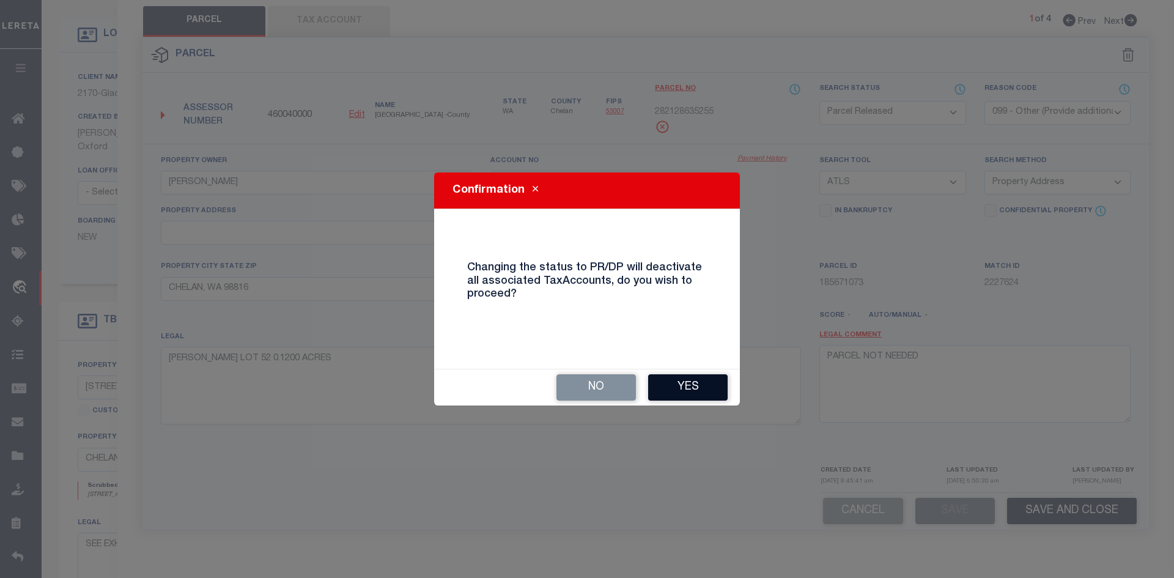
click at [721, 391] on button "Yes" at bounding box center [687, 387] width 79 height 26
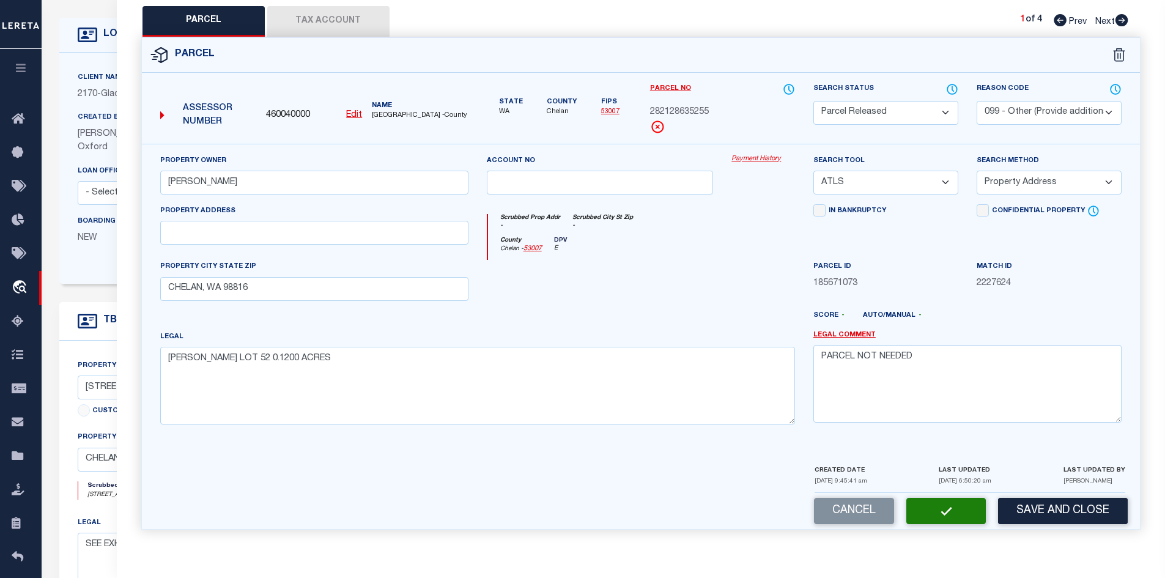
scroll to position [0, 0]
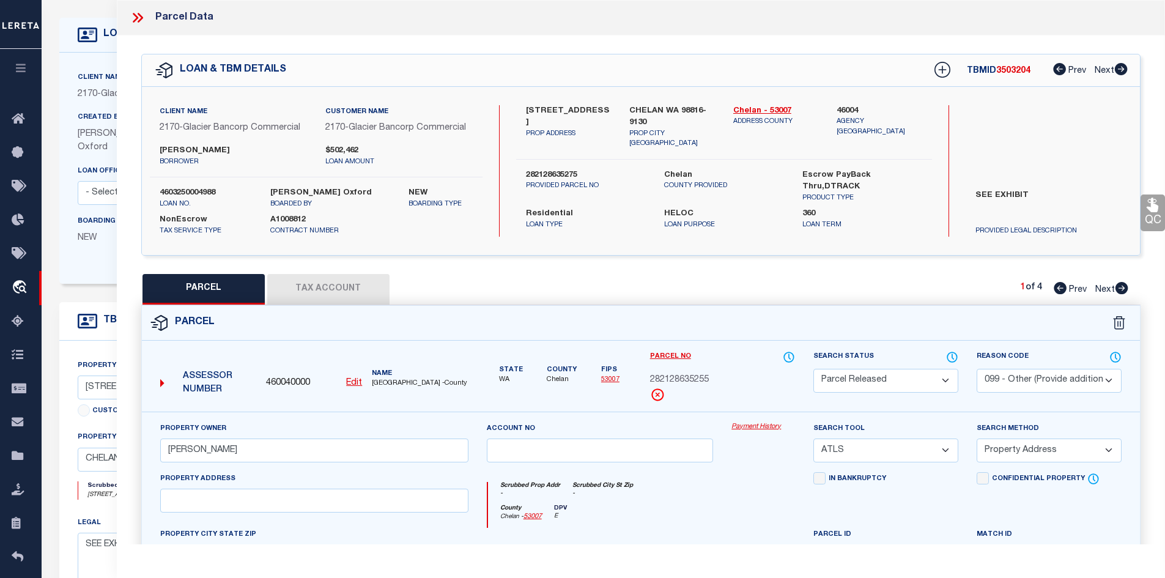
click at [1117, 289] on icon at bounding box center [1121, 288] width 13 height 12
click at [134, 15] on icon at bounding box center [136, 18] width 6 height 10
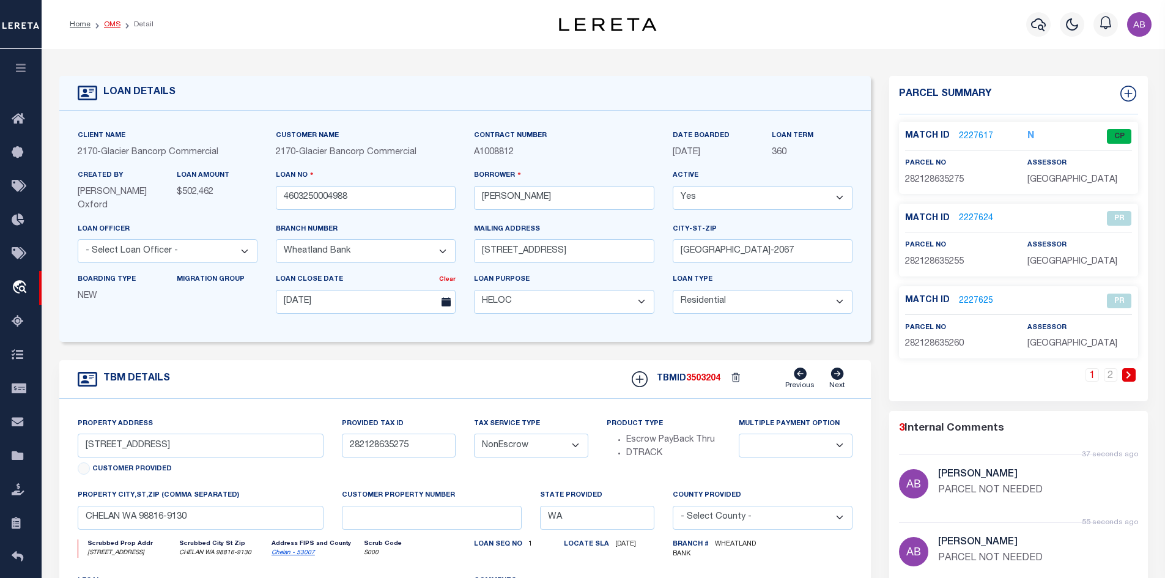
click at [113, 23] on link "OMS" at bounding box center [112, 24] width 17 height 7
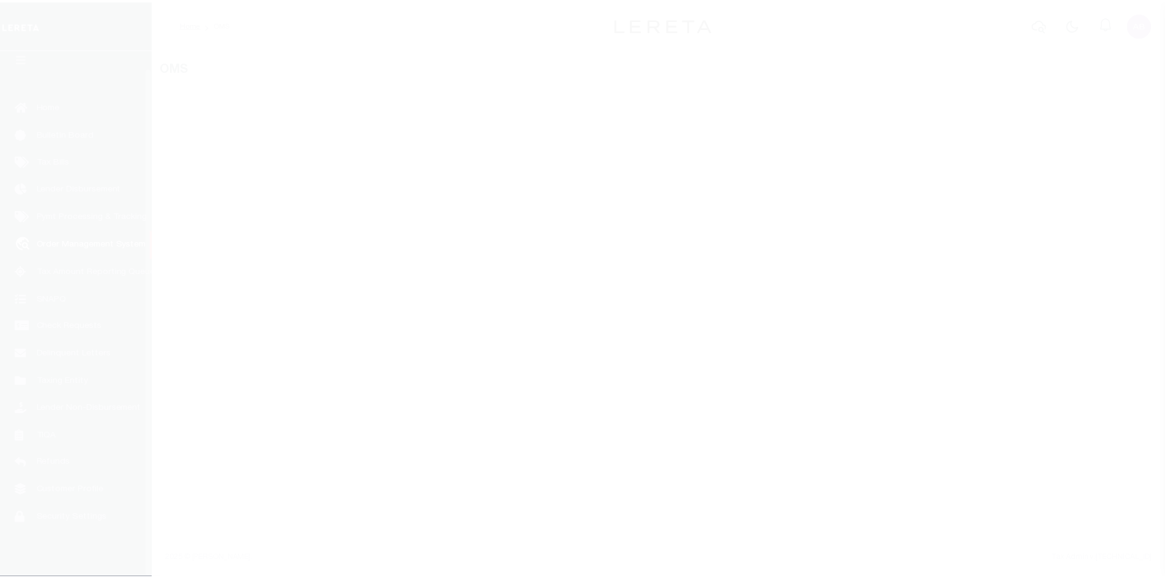
scroll to position [18, 0]
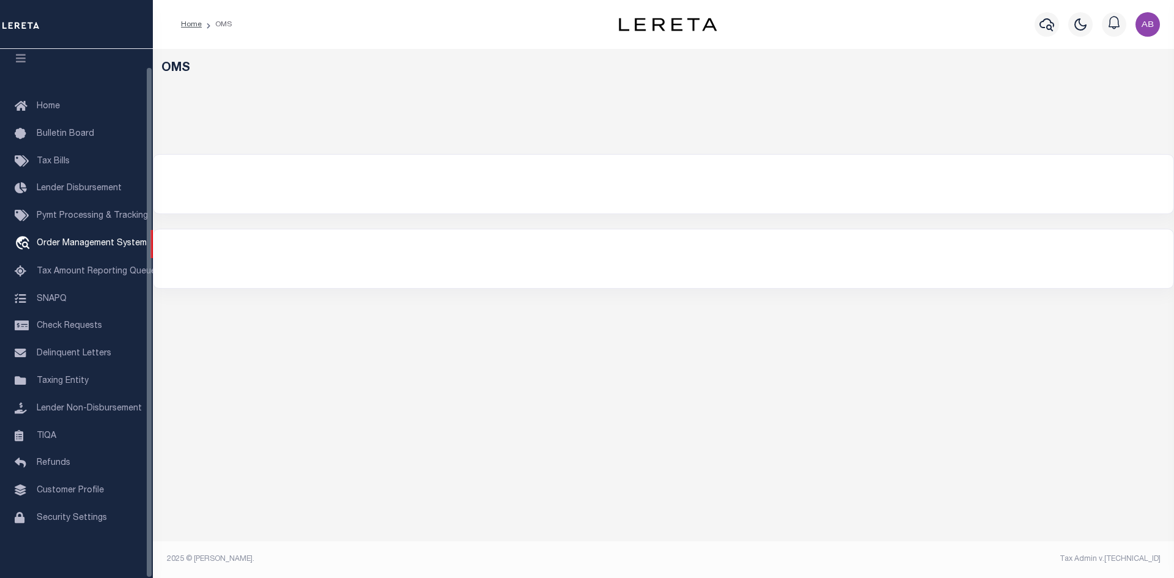
select select "200"
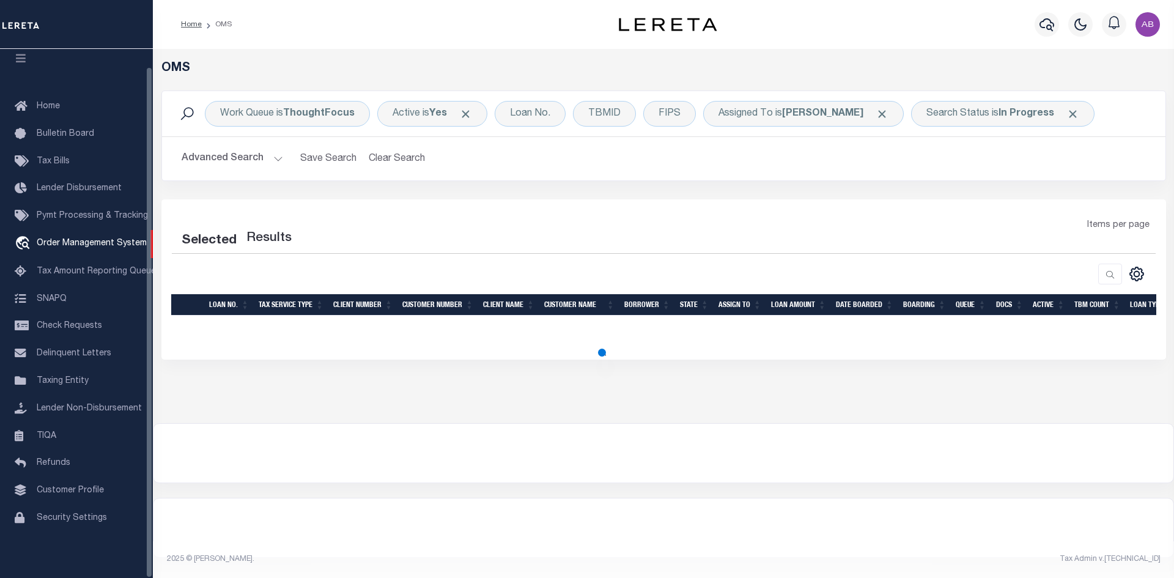
select select "200"
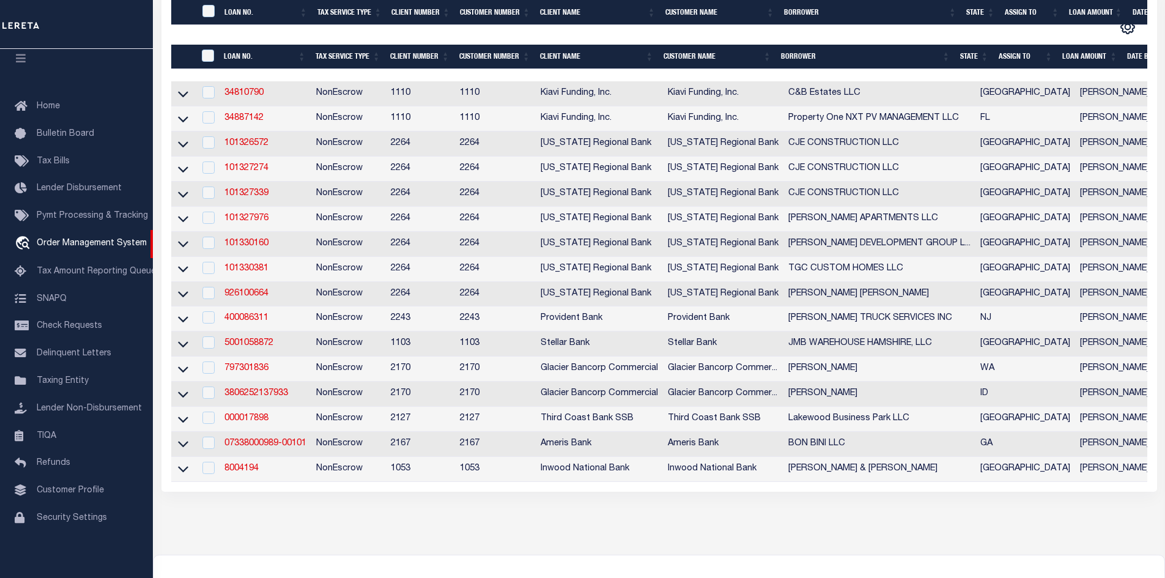
scroll to position [306, 0]
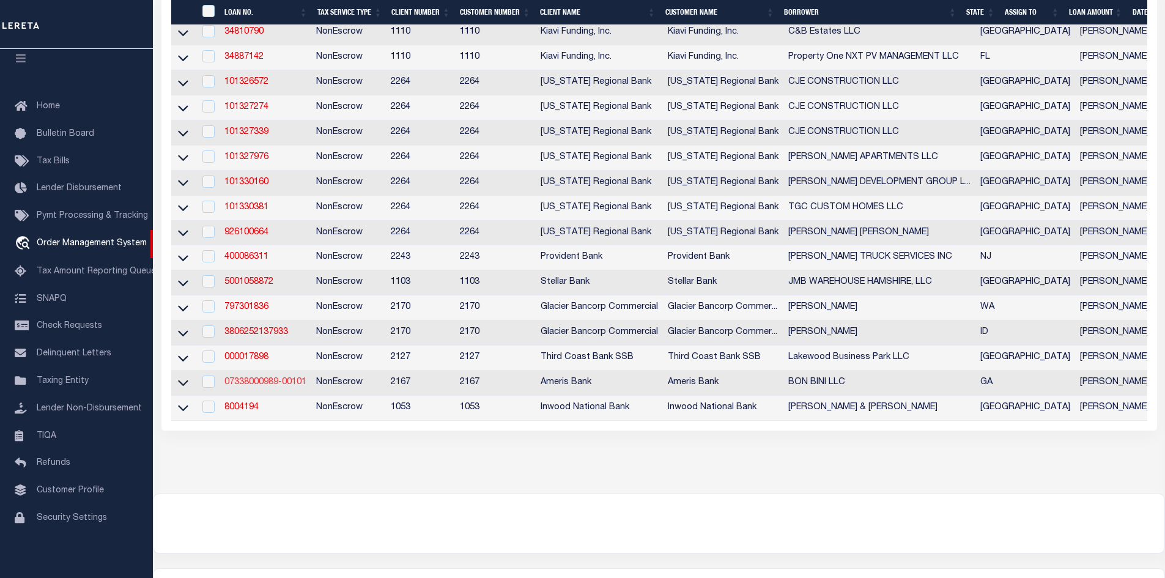
click at [272, 386] on link "07338000989-00101" at bounding box center [265, 382] width 82 height 9
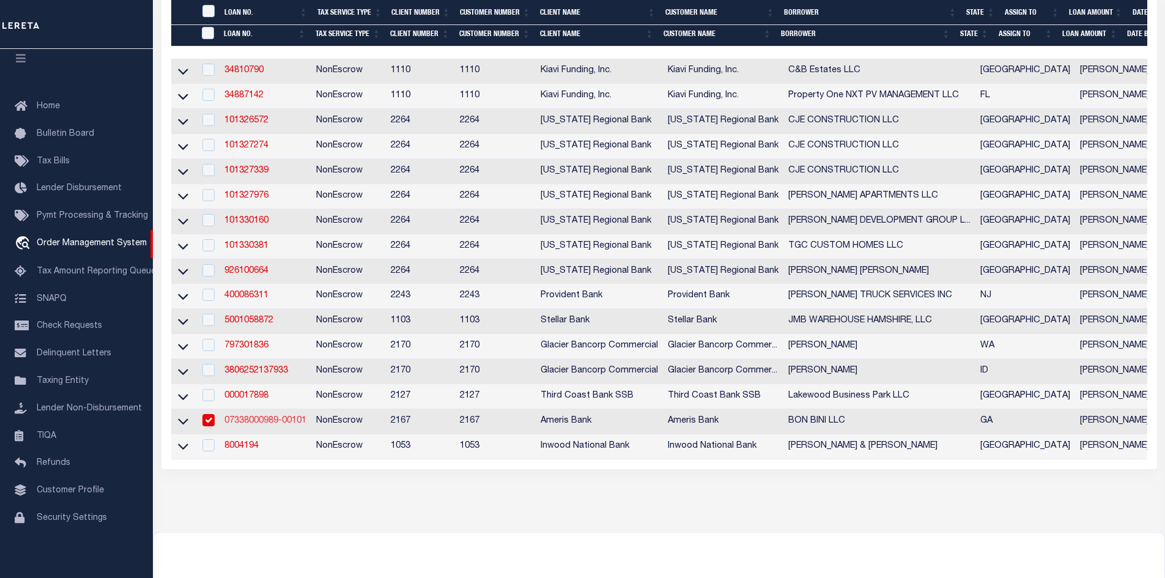
type input "07338000989-00101"
type input "BON BINI LLC"
select select
type input "[STREET_ADDRESS][PERSON_NAME]"
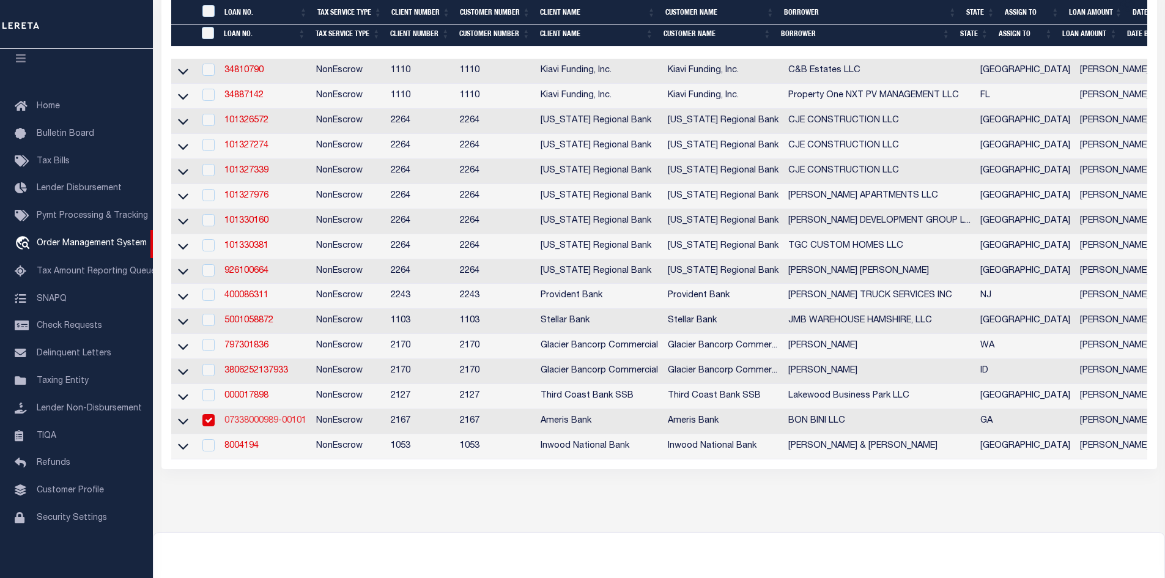
type input "[GEOGRAPHIC_DATA] [GEOGRAPHIC_DATA] 30328-4226"
type input "[DATE]"
select select "20"
select select "NonEscrow"
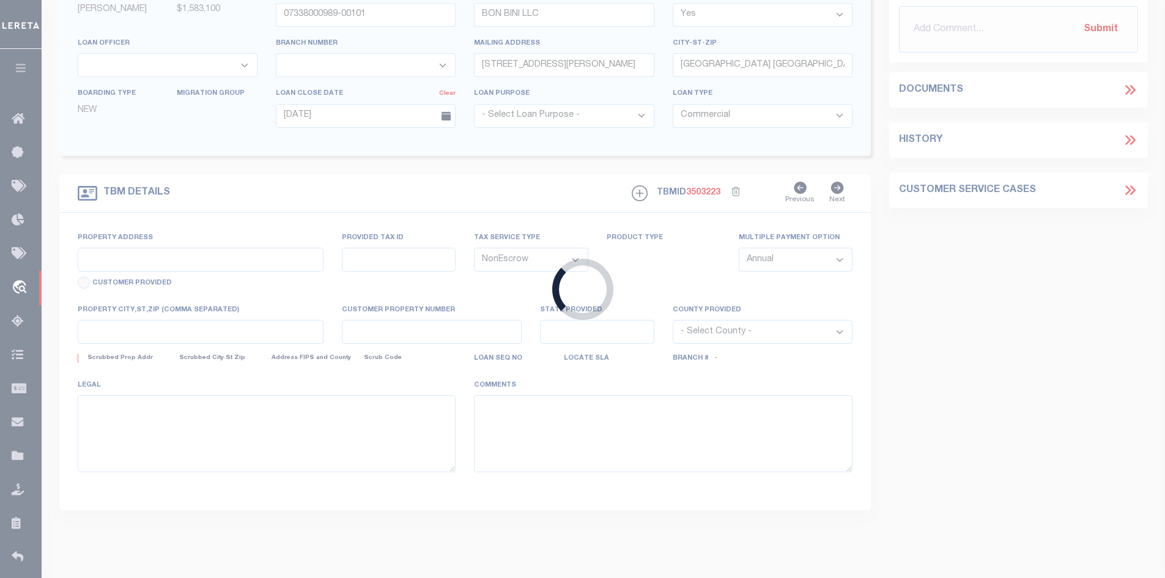
type input "[STREET_ADDRESS]"
select select
type input "DORAVILLE [GEOGRAPHIC_DATA] 30340-1007"
type input "GA"
type textarea "SEE EXHIBIT A"
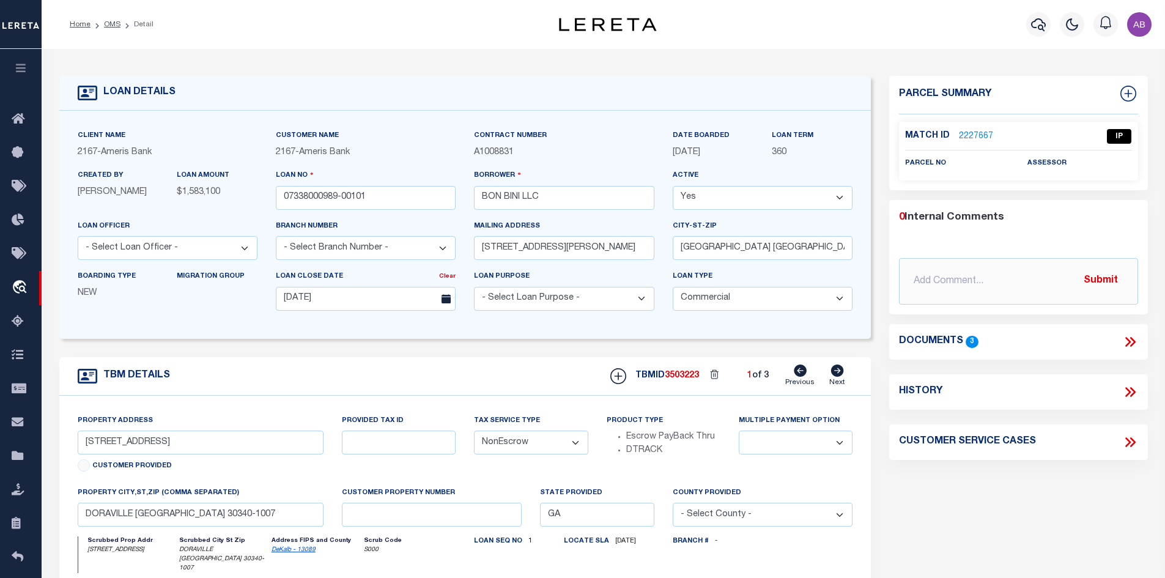
click at [1132, 341] on icon at bounding box center [1130, 342] width 16 height 16
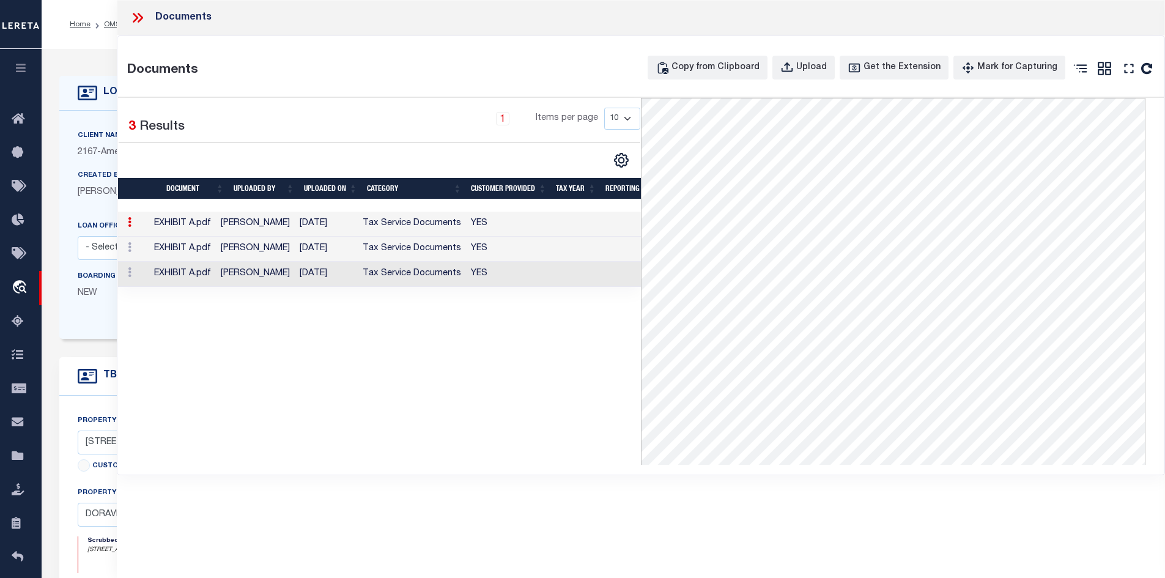
scroll to position [61, 0]
click at [123, 20] on div "Documents" at bounding box center [641, 17] width 1049 height 35
click at [110, 21] on link "OMS" at bounding box center [112, 24] width 17 height 7
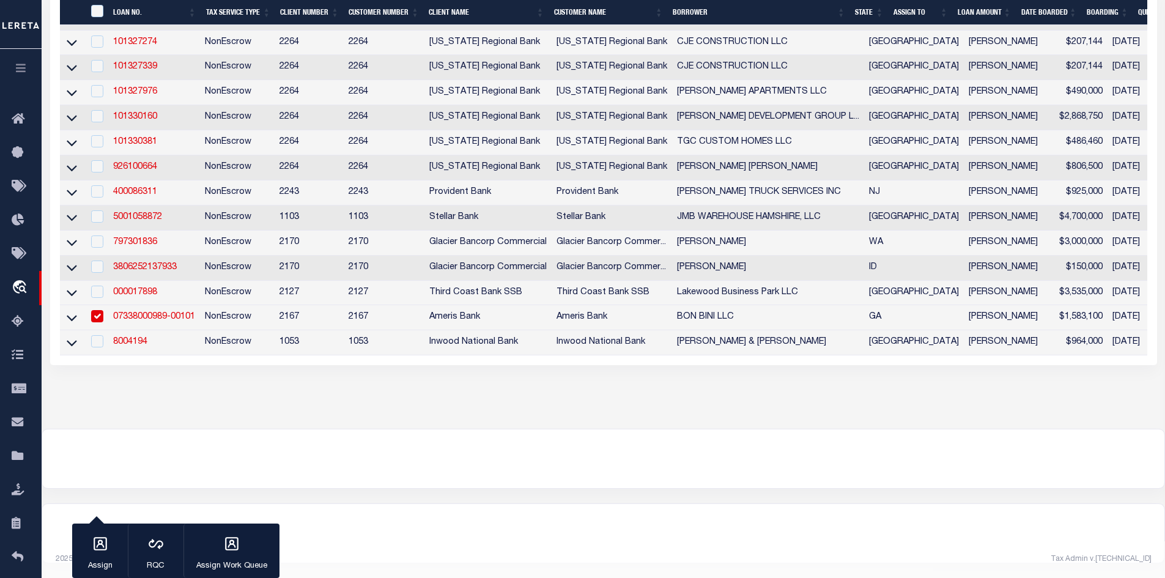
scroll to position [314, 0]
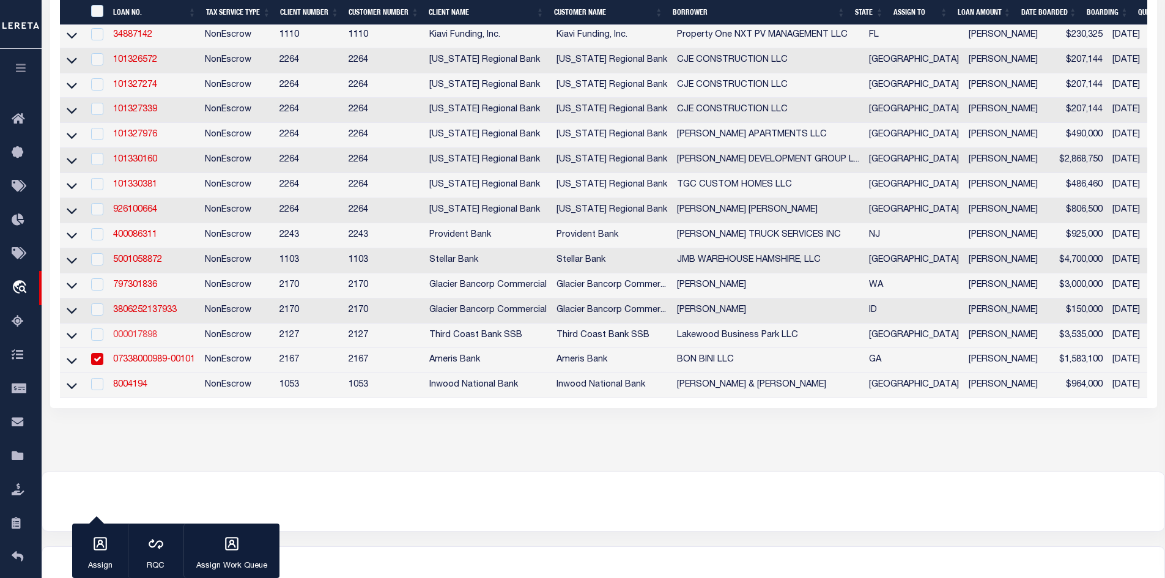
click at [123, 339] on link "000017898" at bounding box center [135, 335] width 44 height 9
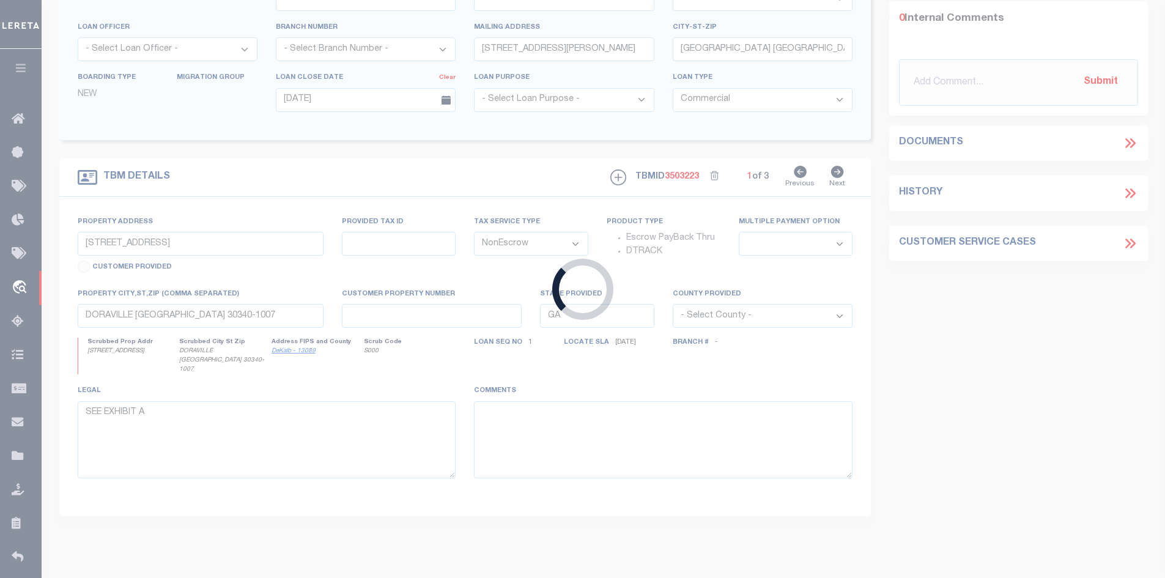
type input "000017898"
type input "Lakewood Business Park LLC"
type input "[DATE]"
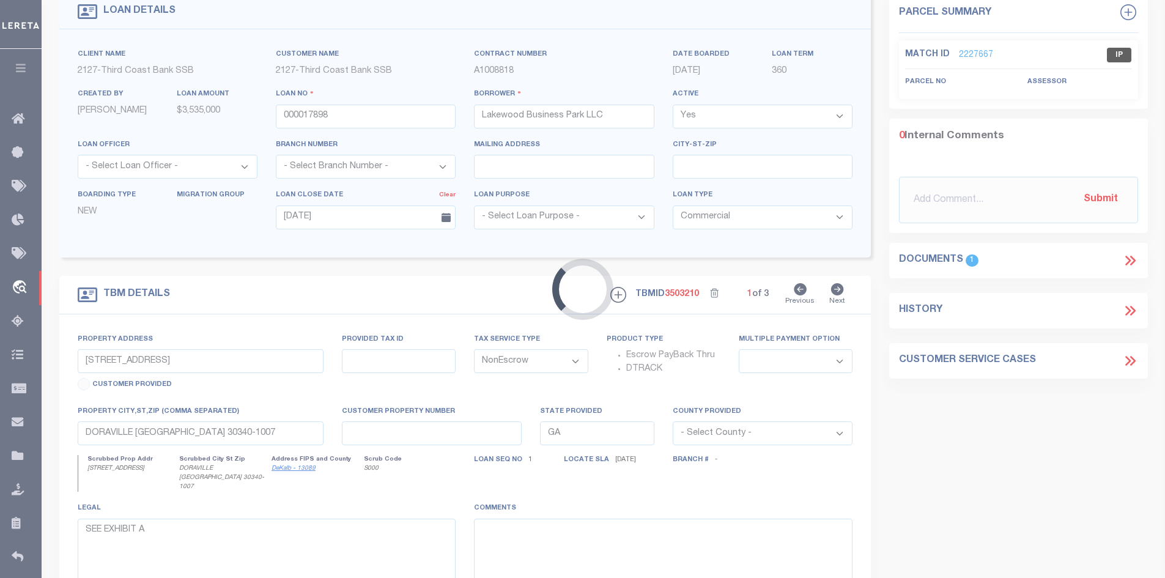
type input "[STREET_ADDRESS]"
select select
type input "CONROE TX 77304-5042"
type input "[PHONE_NUMBER]"
type input "[GEOGRAPHIC_DATA]"
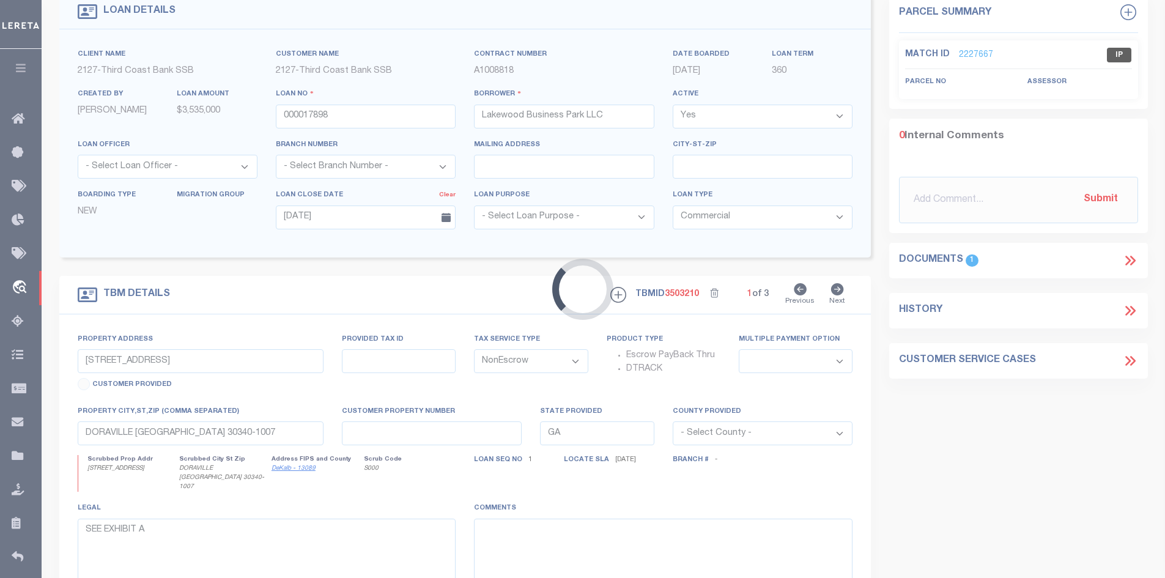
type textarea "see attached Deed of Trust"
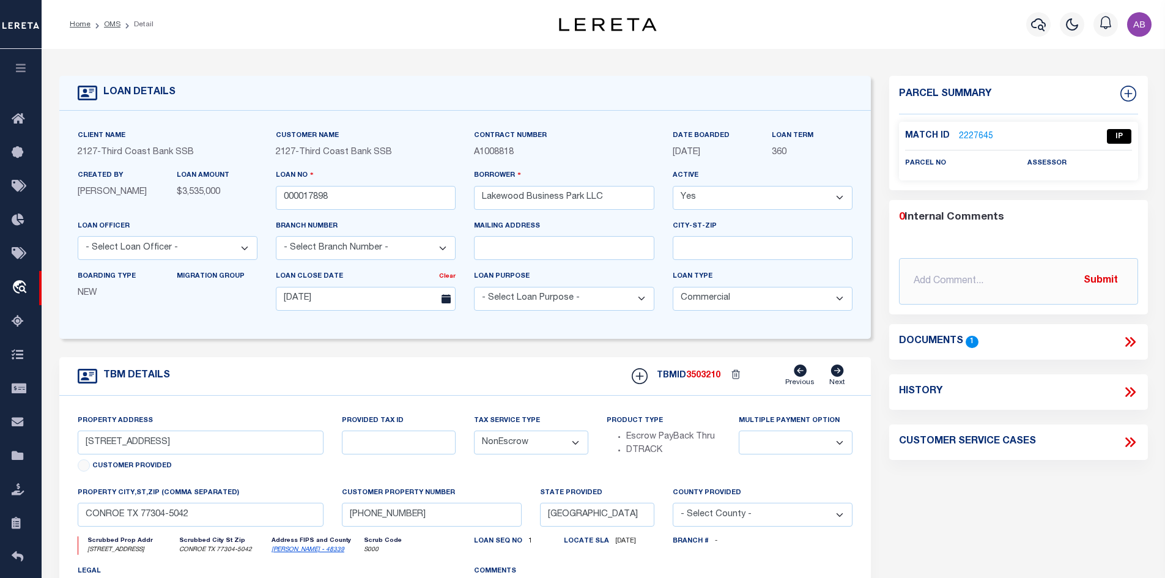
click at [1128, 340] on icon at bounding box center [1128, 342] width 6 height 10
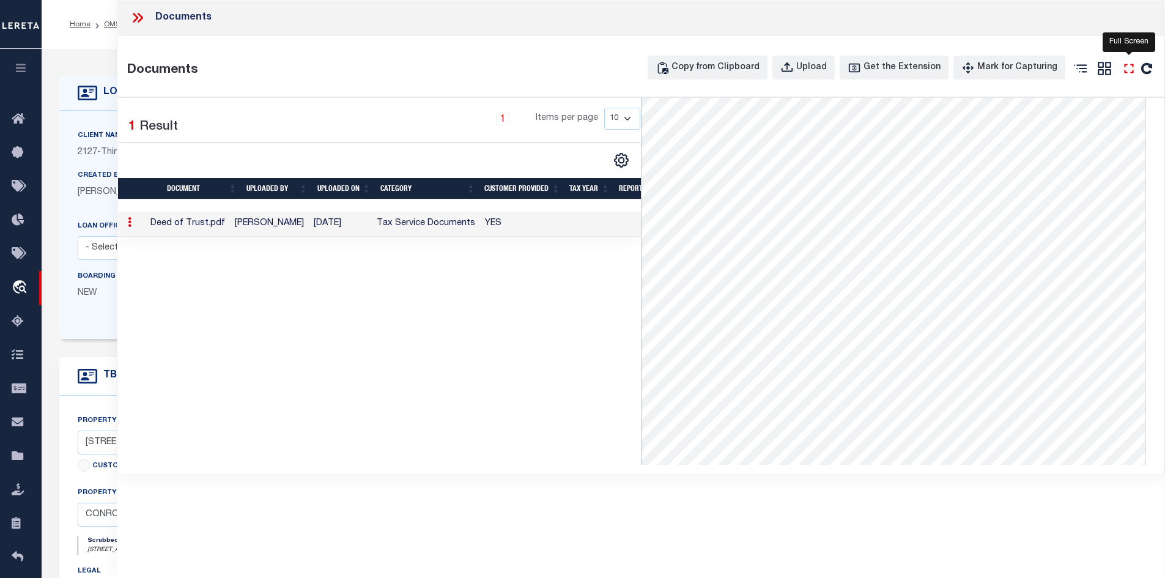
click at [1133, 67] on icon "" at bounding box center [1128, 68] width 9 height 9
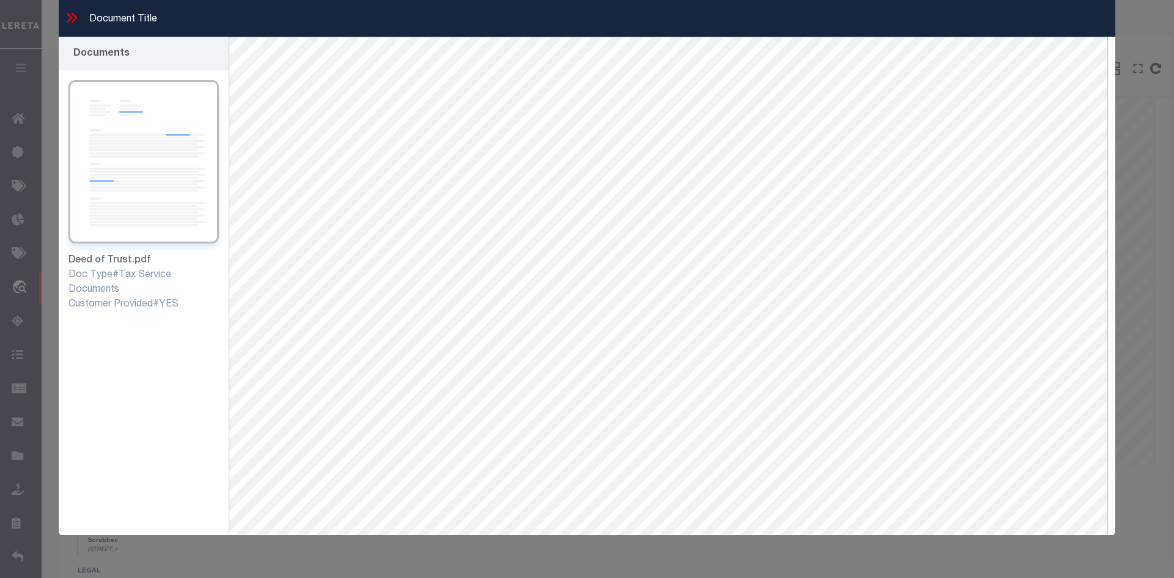
click at [70, 19] on icon at bounding box center [70, 18] width 6 height 10
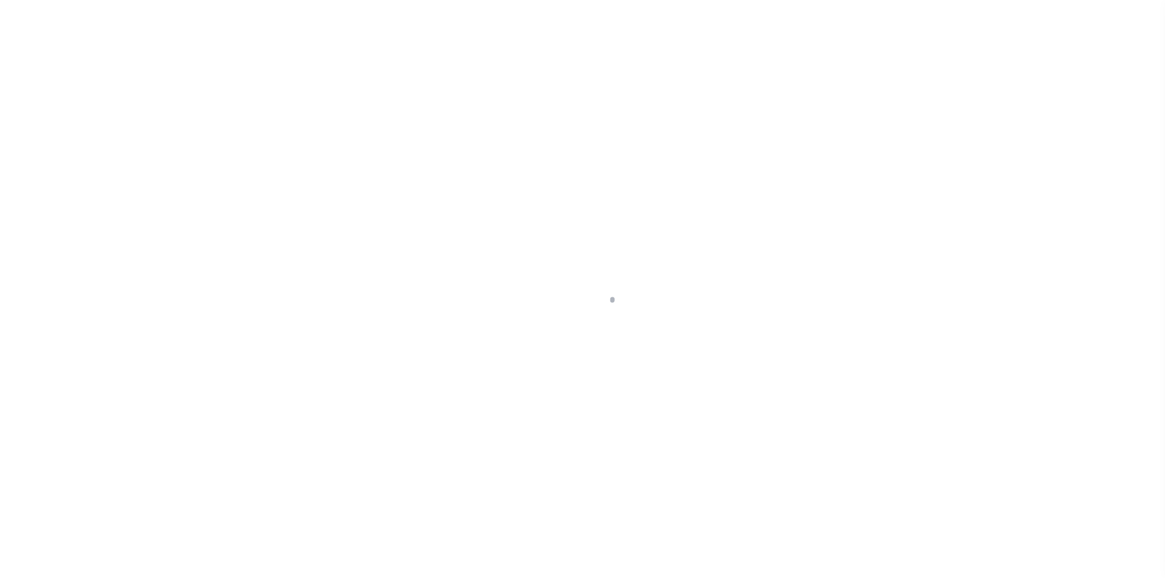
select select "20"
select select "NonEscrow"
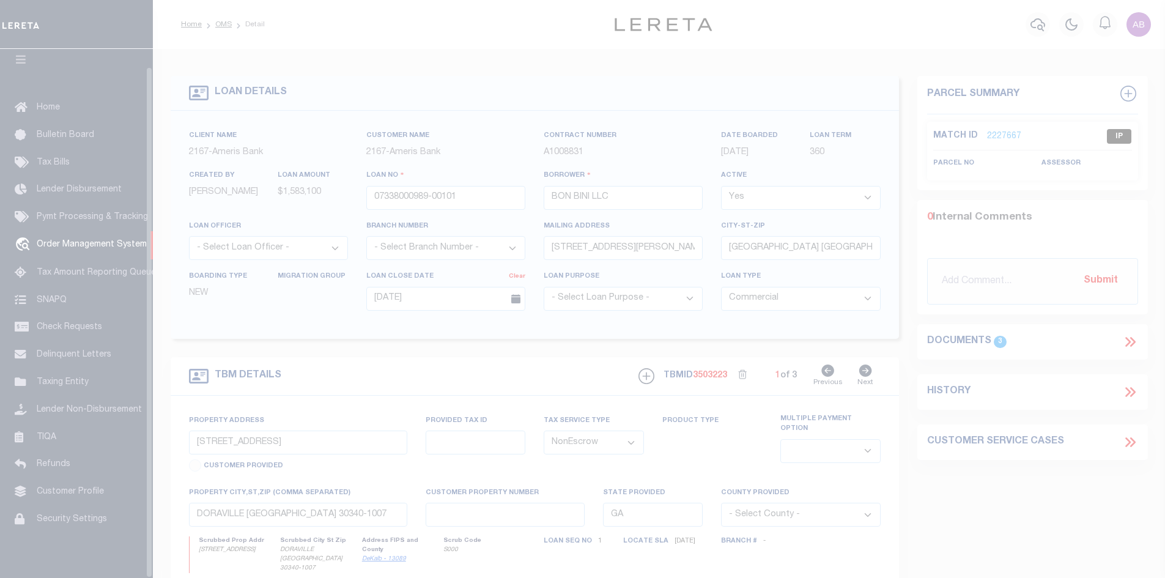
scroll to position [18, 0]
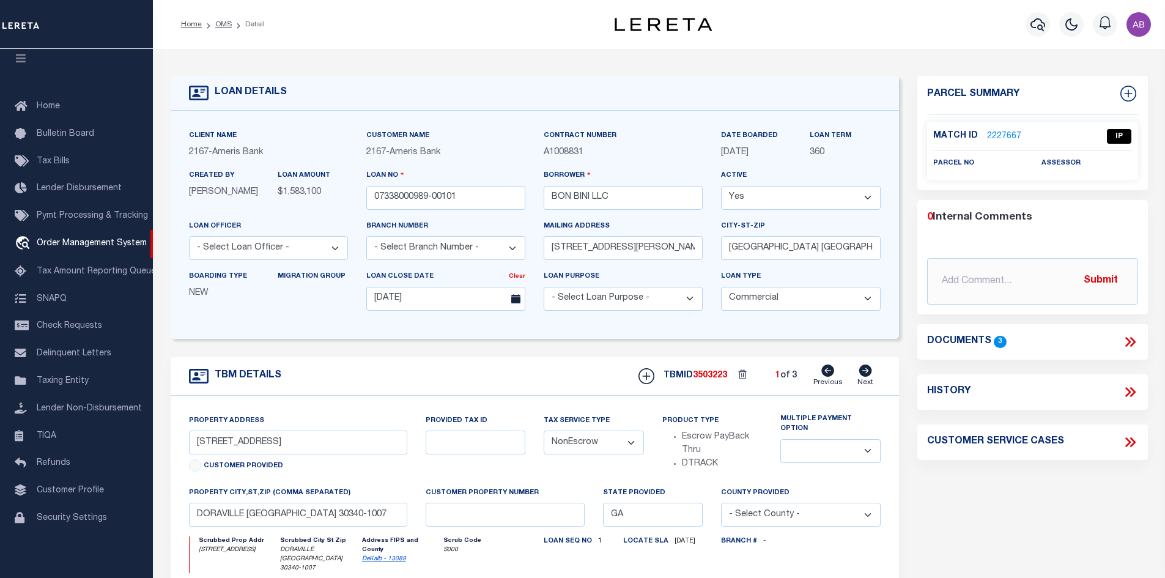
click at [1000, 135] on link "2227667" at bounding box center [1004, 136] width 34 height 13
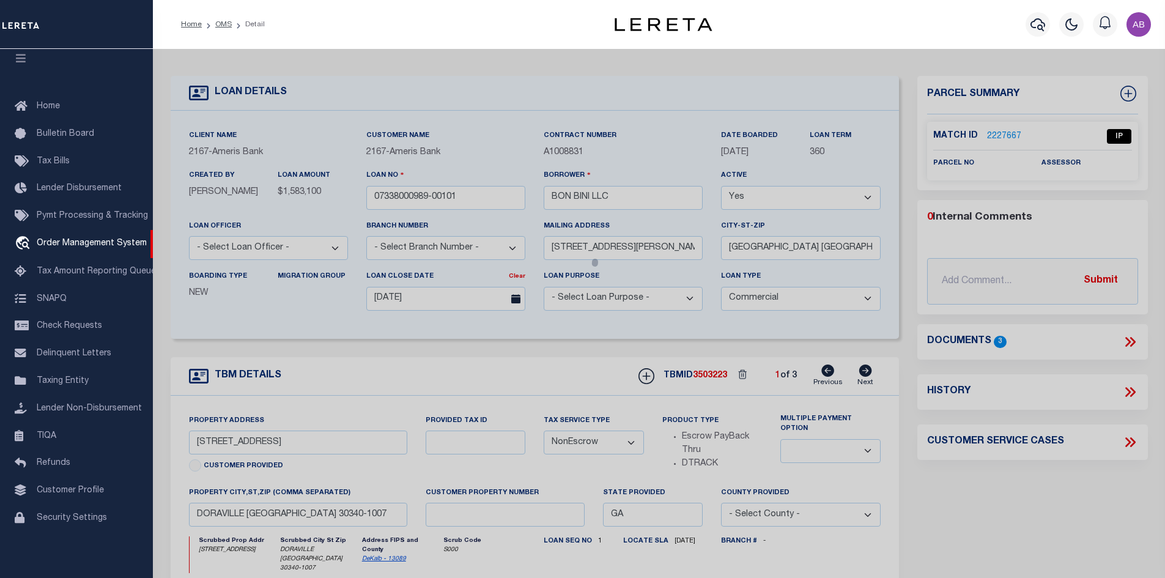
checkbox input "false"
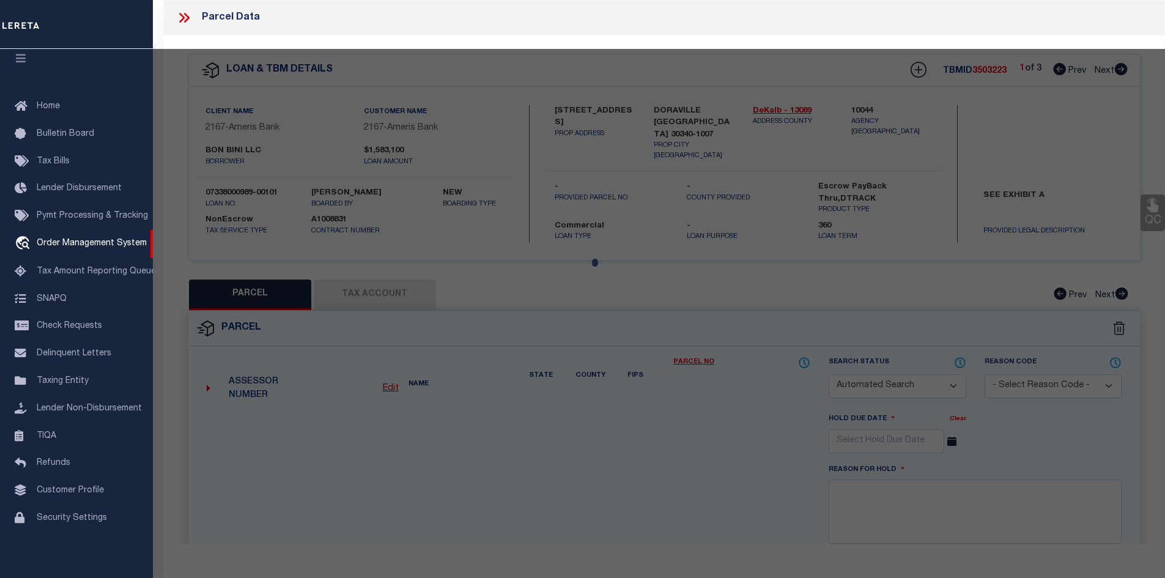
select select "IP"
checkbox input "false"
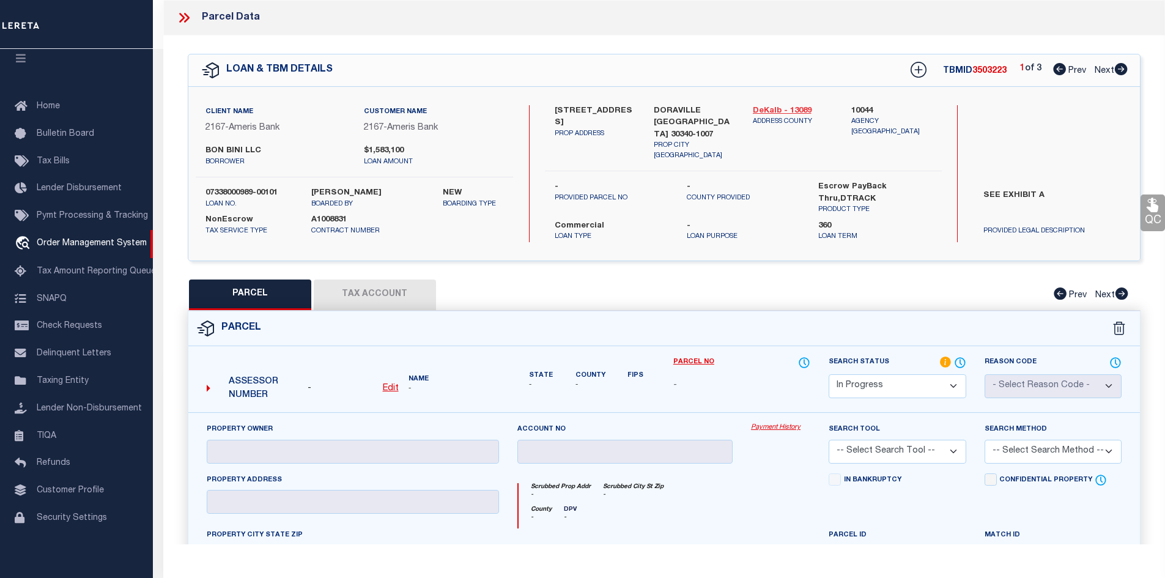
click at [766, 105] on link "DeKalb - 13089" at bounding box center [793, 111] width 81 height 12
click at [572, 109] on label "5785 NEW PEACHTREE RD" at bounding box center [595, 117] width 81 height 24
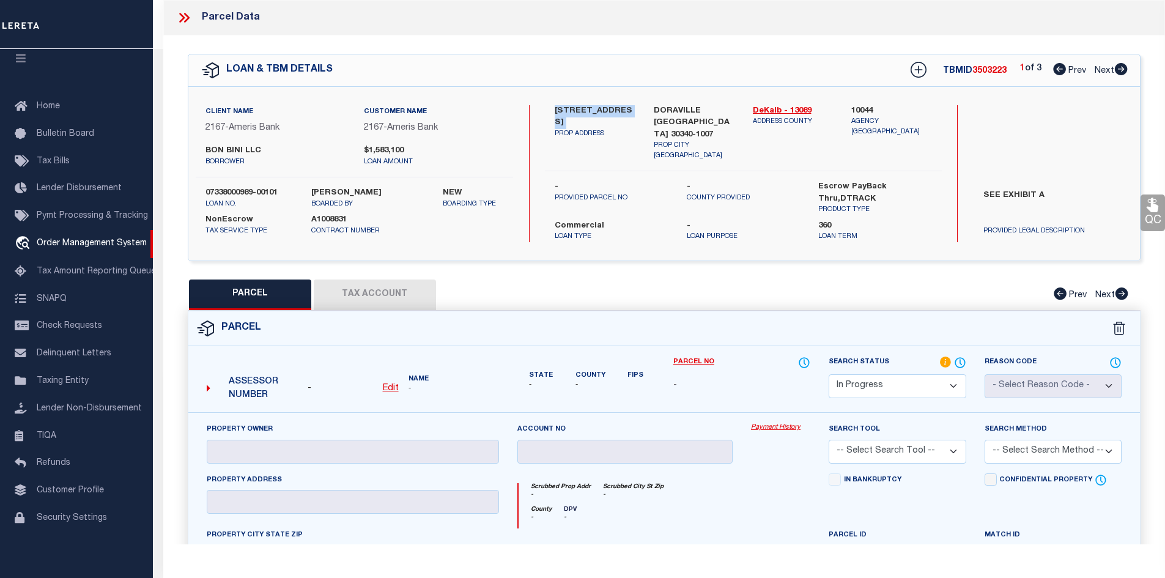
copy div "5785 NEW PEACHTREE RD"
drag, startPoint x: 1122, startPoint y: 68, endPoint x: 1119, endPoint y: 45, distance: 22.8
click at [1122, 68] on icon at bounding box center [1121, 69] width 13 height 12
select select "AS"
checkbox input "false"
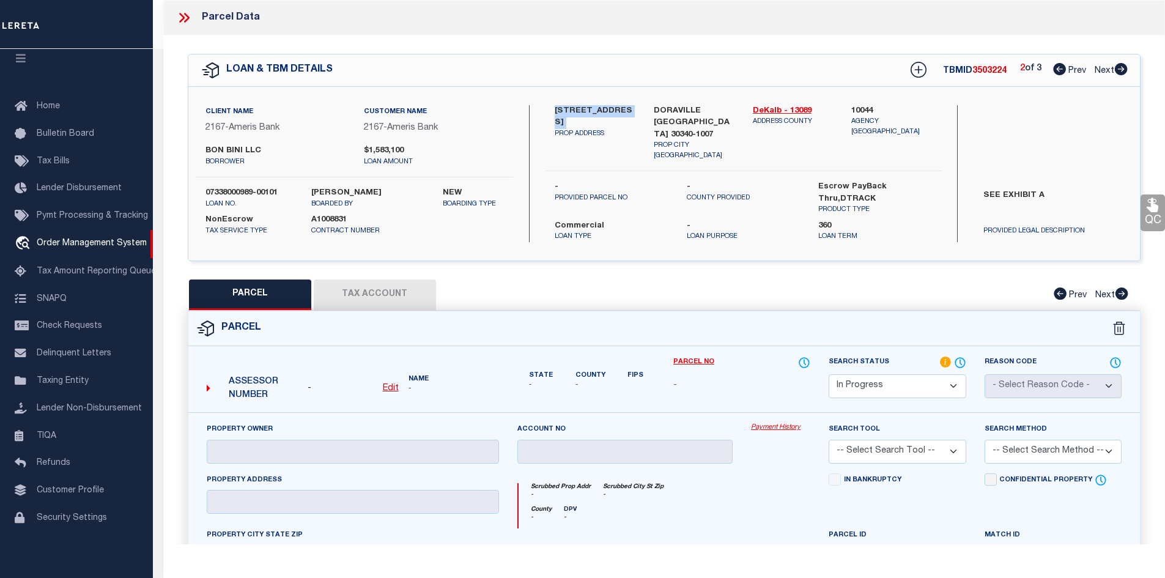
checkbox input "false"
select select "IP"
checkbox input "false"
click at [1053, 69] on icon at bounding box center [1059, 69] width 13 height 12
select select "AS"
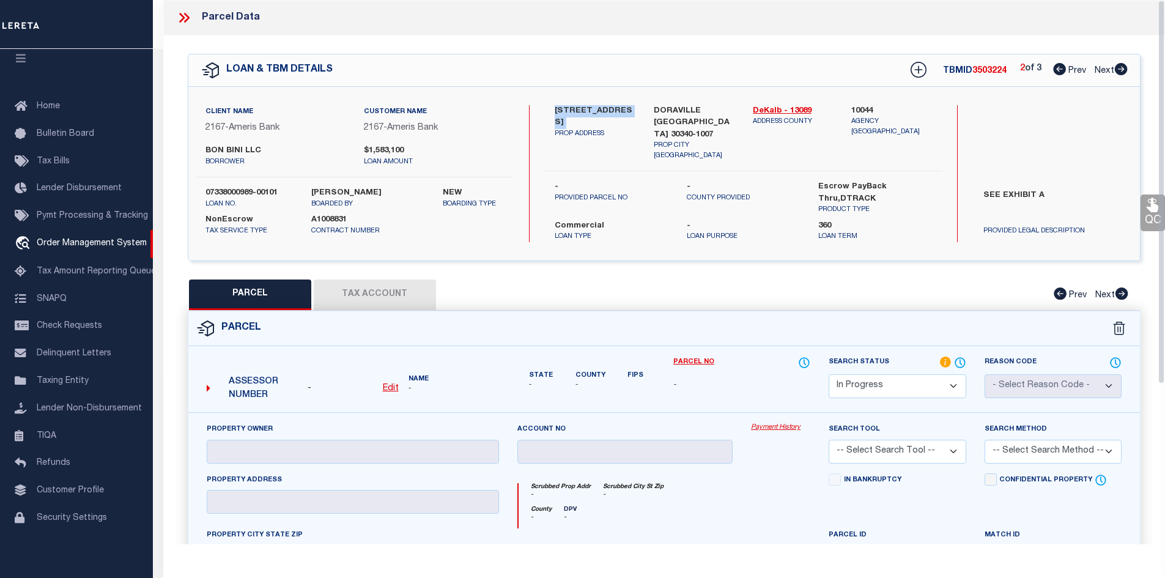
checkbox input "false"
select select "IP"
checkbox input "false"
click at [1118, 66] on icon at bounding box center [1121, 69] width 13 height 12
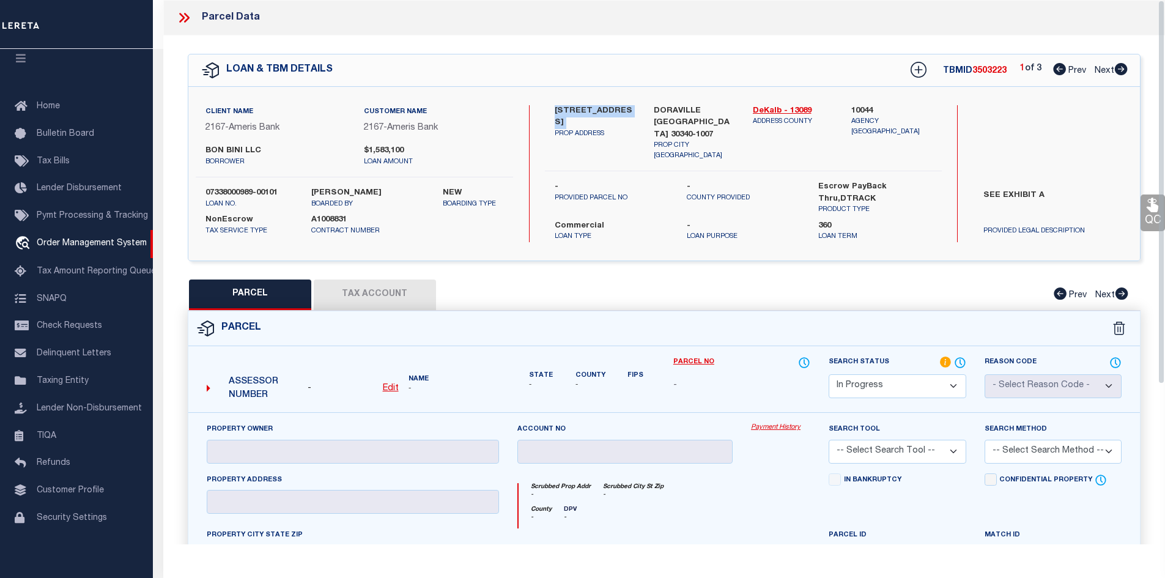
select select "AS"
checkbox input "false"
select select "IP"
checkbox input "false"
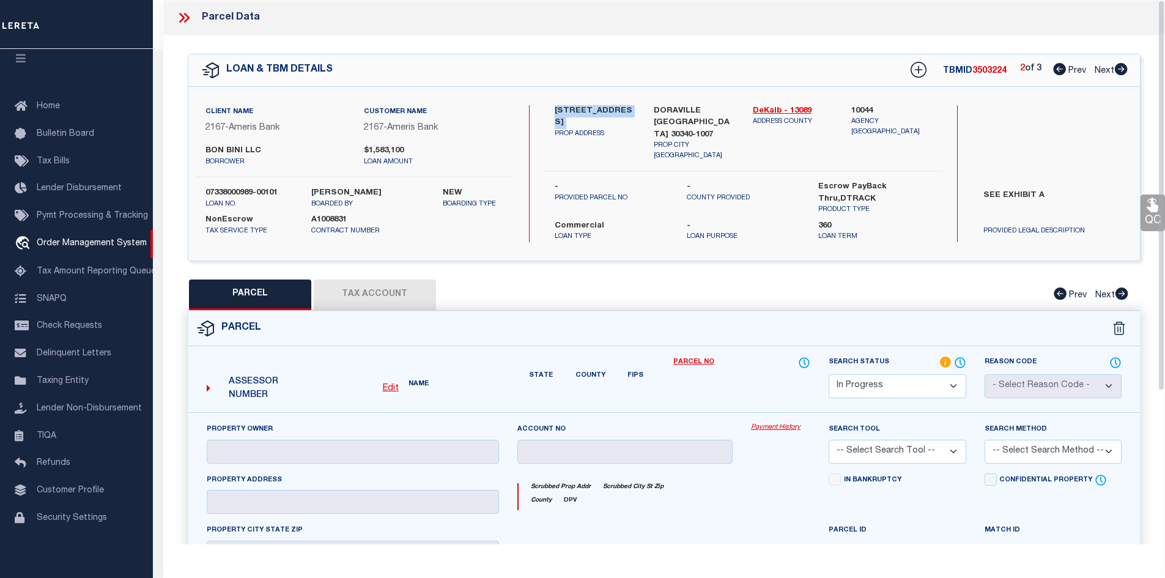
click at [1118, 66] on icon at bounding box center [1121, 69] width 13 height 12
select select "AS"
checkbox input "false"
select select "IP"
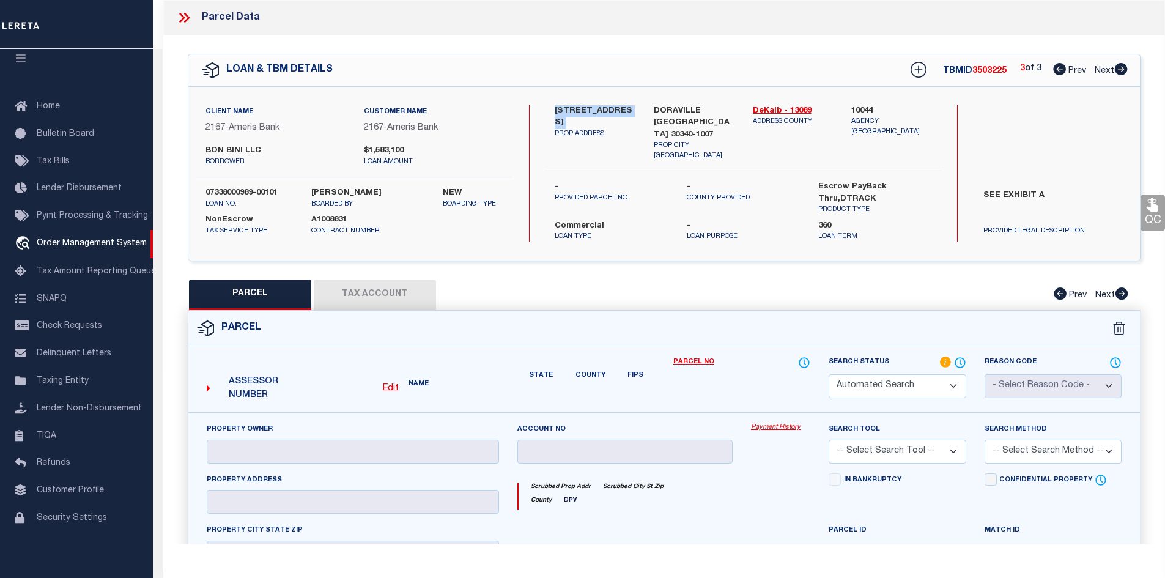
checkbox input "false"
click at [973, 31] on div "Parcel Data" at bounding box center [663, 17] width 1001 height 35
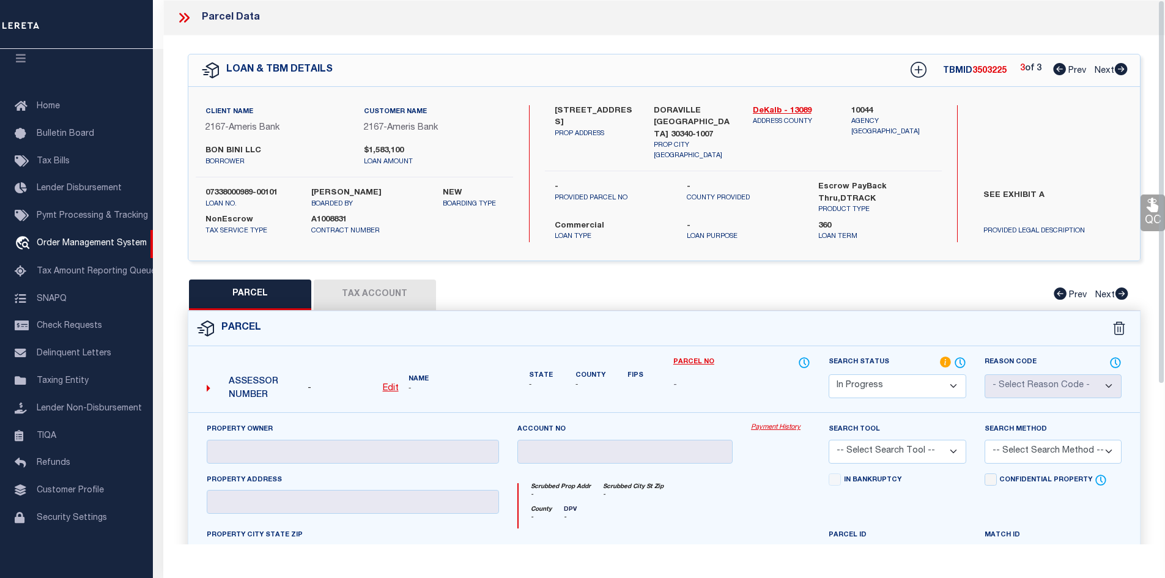
click at [1055, 67] on icon at bounding box center [1059, 69] width 13 height 12
select select "AS"
checkbox input "false"
select select "IP"
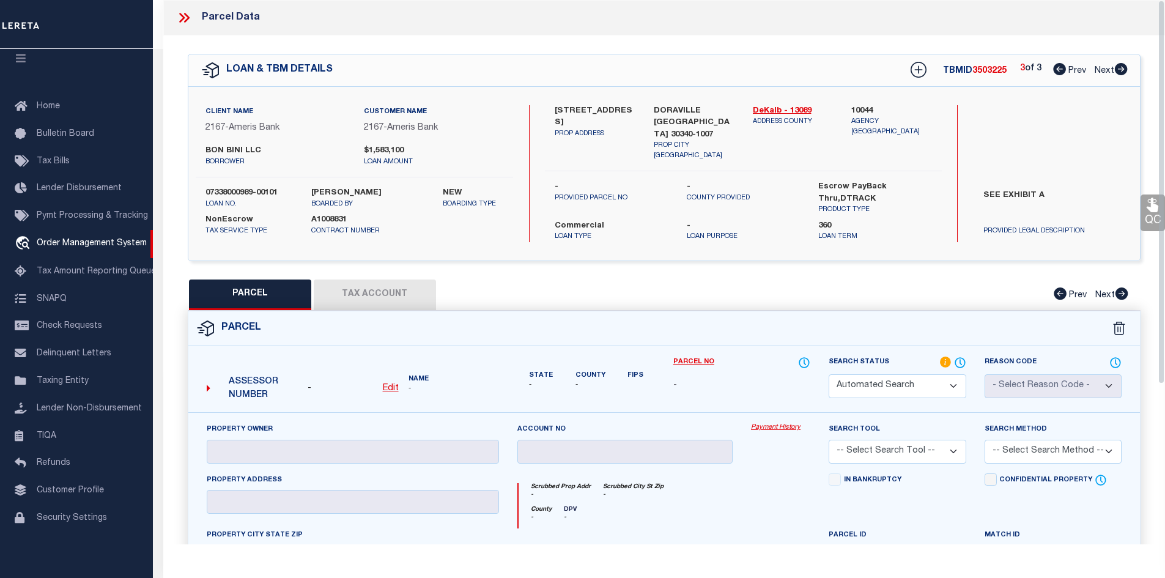
checkbox input "false"
click at [1060, 67] on icon at bounding box center [1059, 69] width 13 height 12
select select "AS"
checkbox input "false"
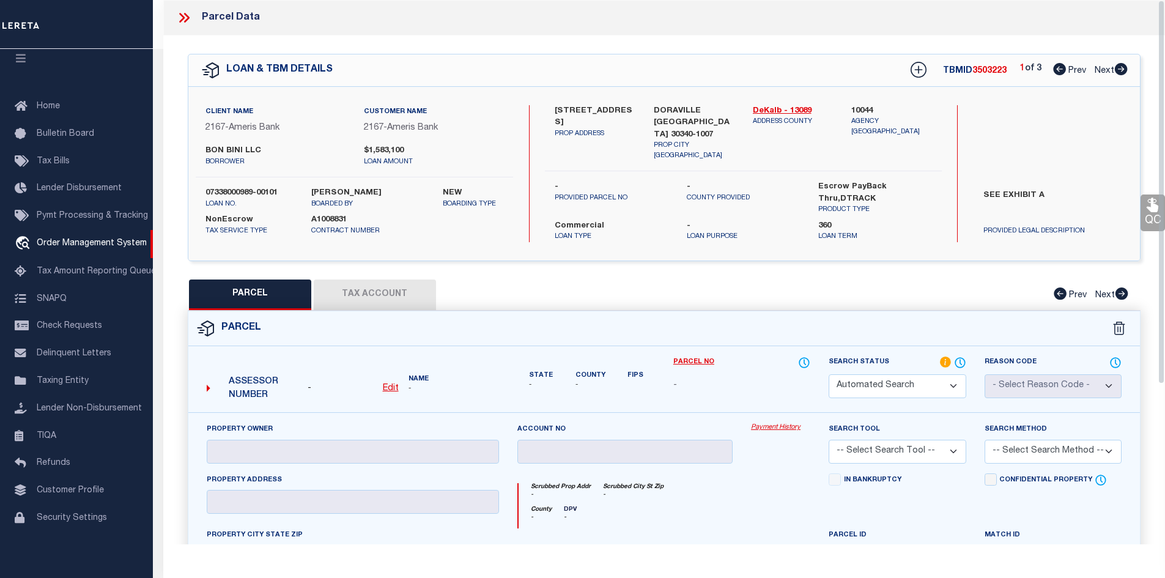
select select "IP"
checkbox input "false"
click at [185, 18] on icon at bounding box center [182, 18] width 6 height 10
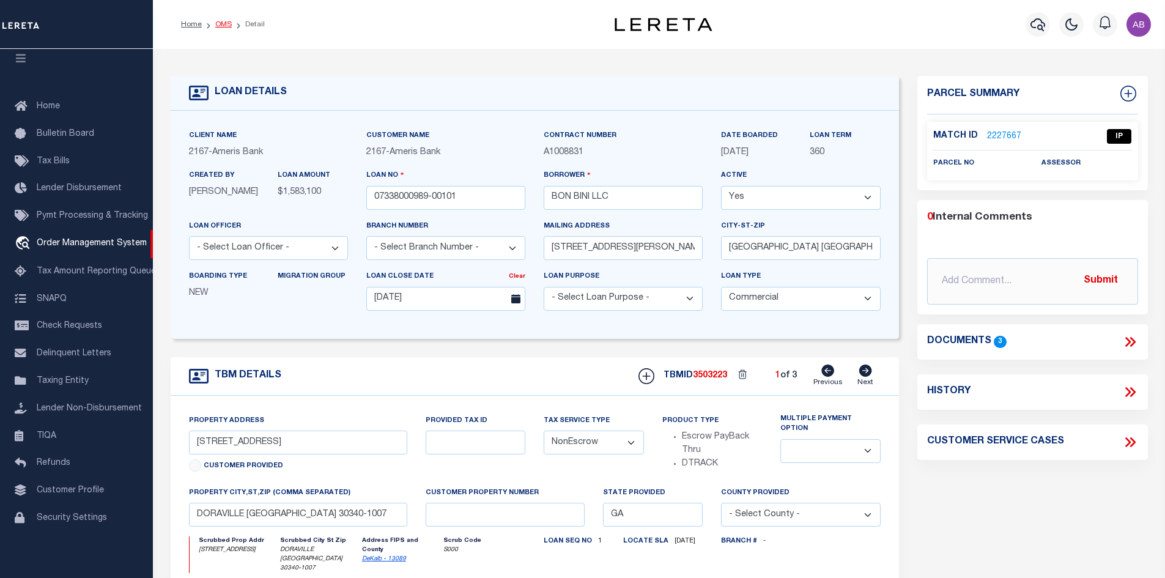
click at [224, 24] on link "OMS" at bounding box center [223, 24] width 17 height 7
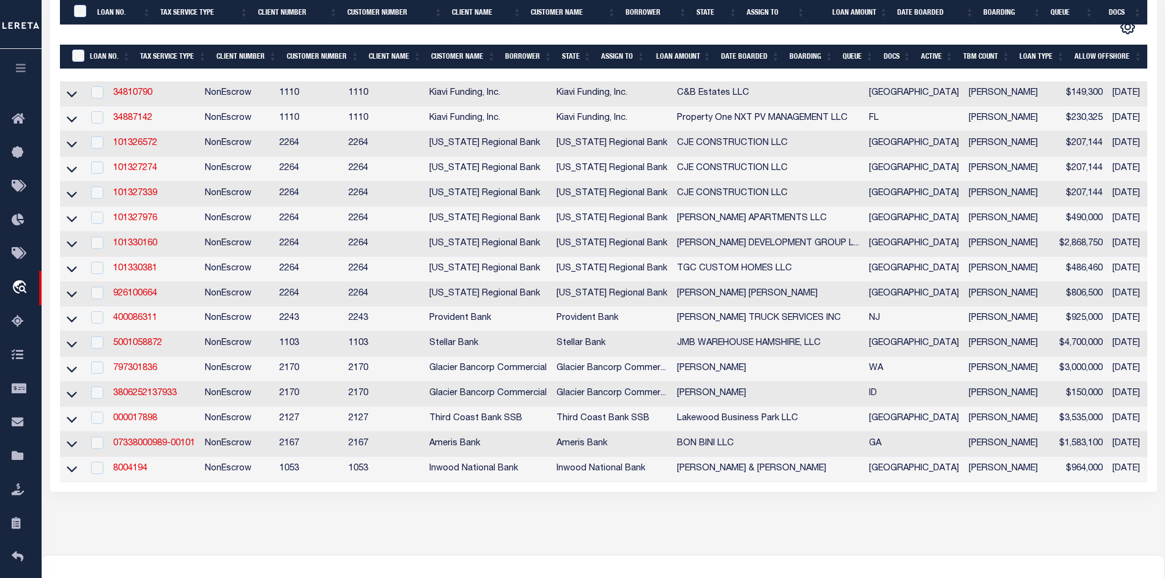
scroll to position [377, 0]
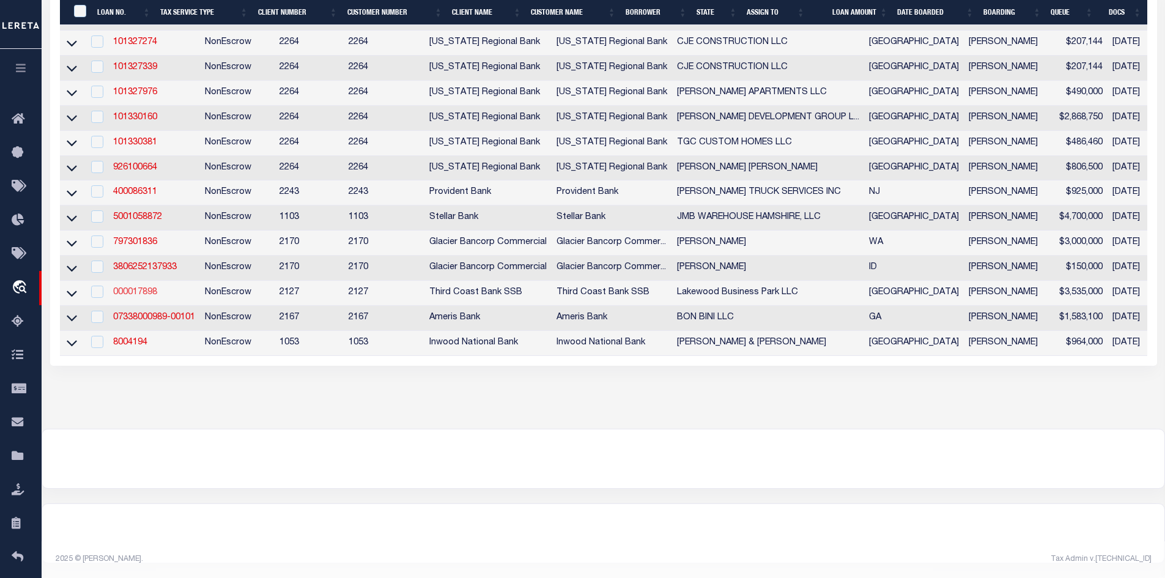
click at [148, 288] on link "000017898" at bounding box center [135, 292] width 44 height 9
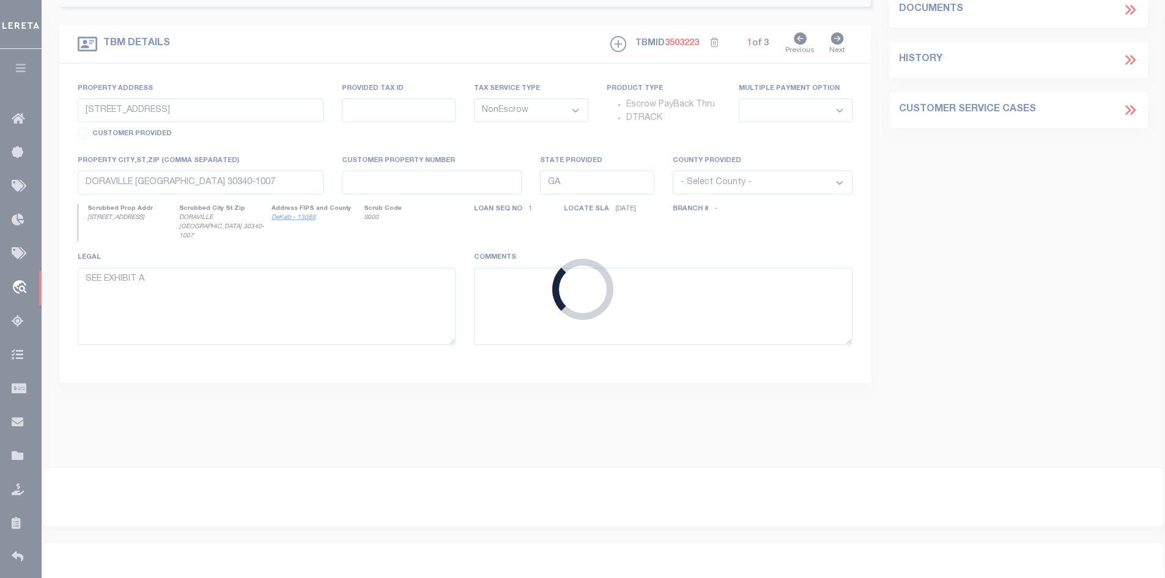
type input "000017898"
type input "Lakewood Business Park LLC"
type input "07/30/2025"
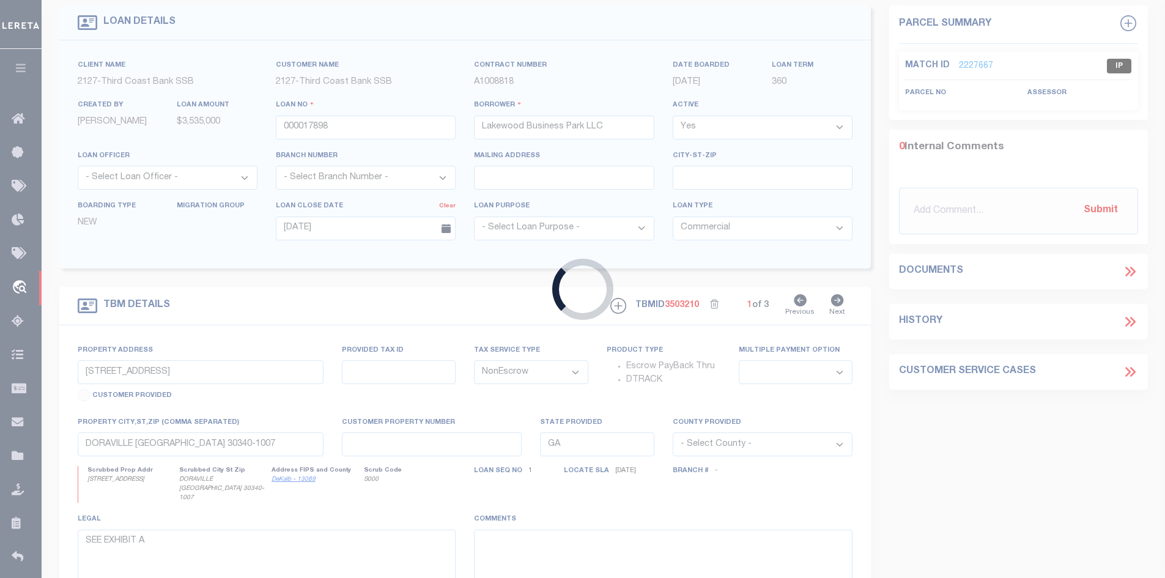
type input "13483 HIGHWAY 105 W"
select select
type input "CONROE TX 77304-5042"
type input "0496-00-00413"
type input "[GEOGRAPHIC_DATA]"
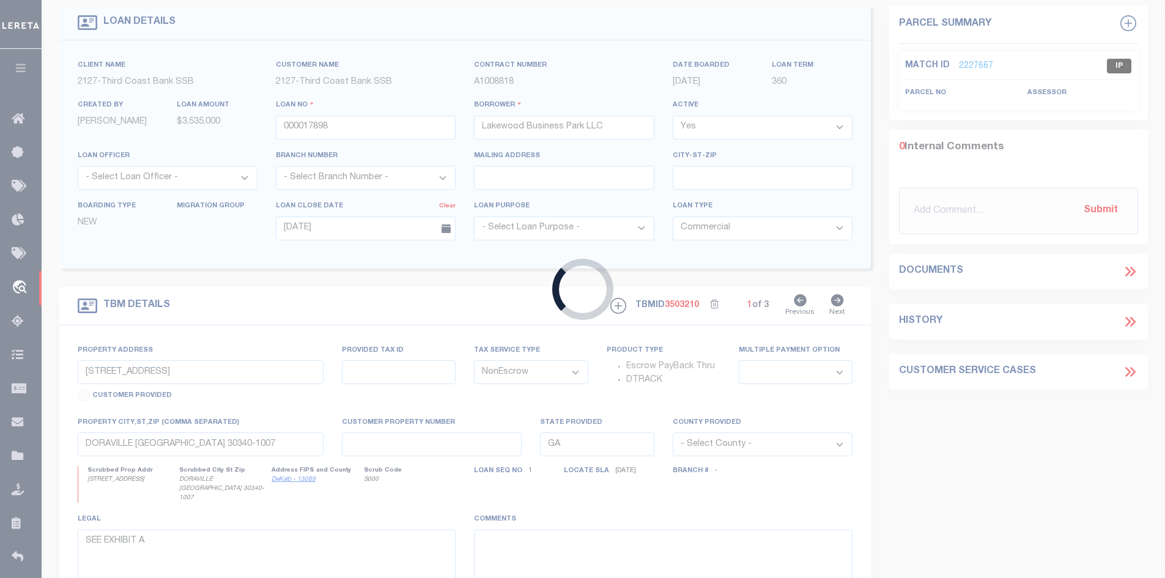
type textarea "see attached Deed of Trust"
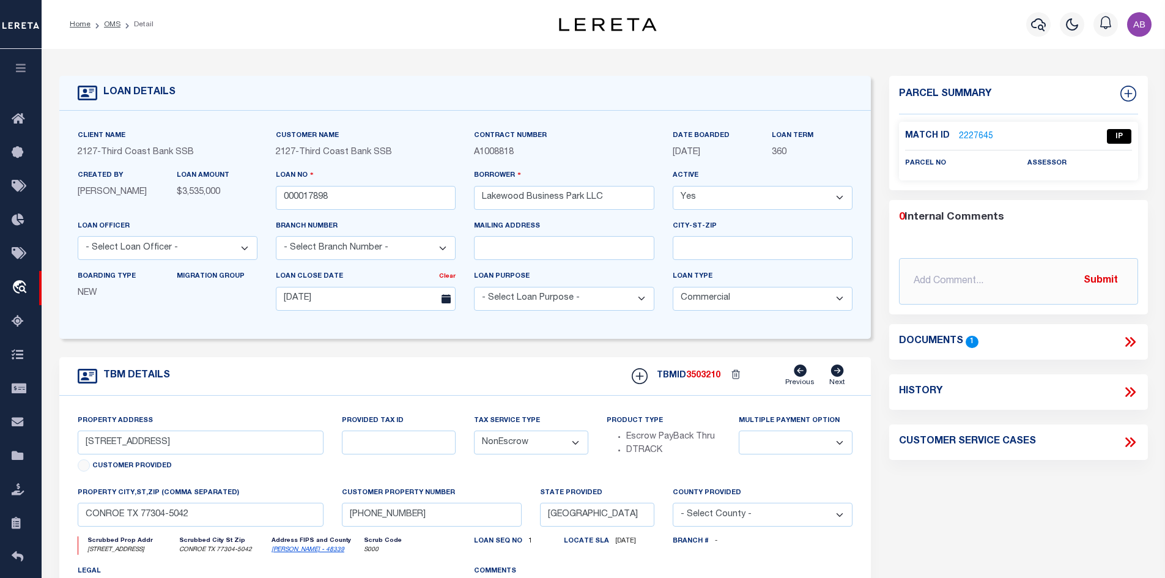
click at [1126, 330] on div "Documents 1" at bounding box center [1018, 341] width 259 height 35
click at [1130, 342] on icon at bounding box center [1130, 342] width 16 height 16
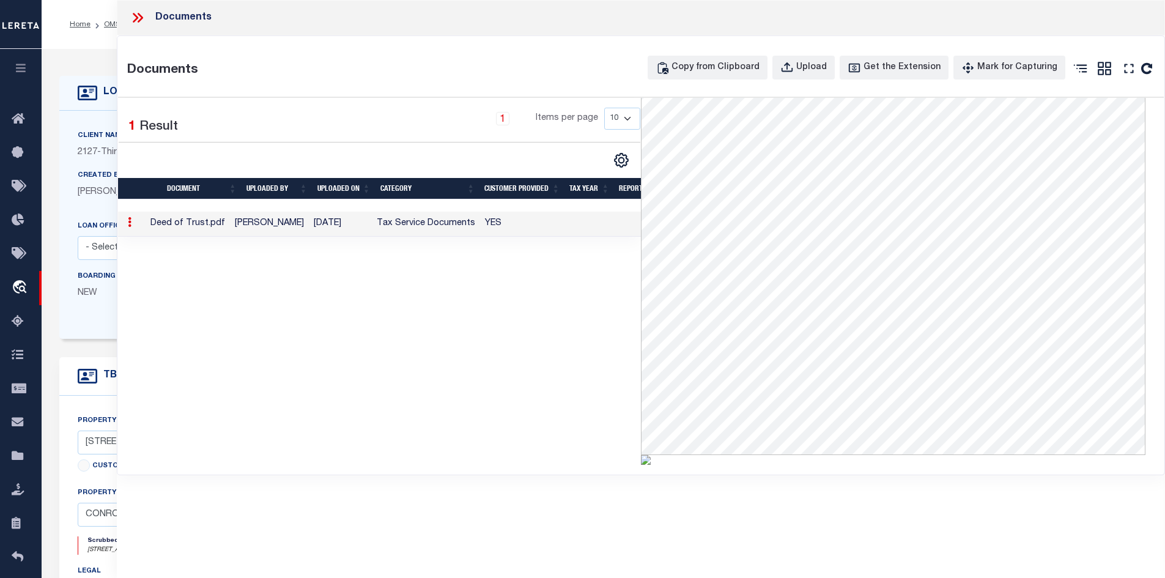
scroll to position [245, 0]
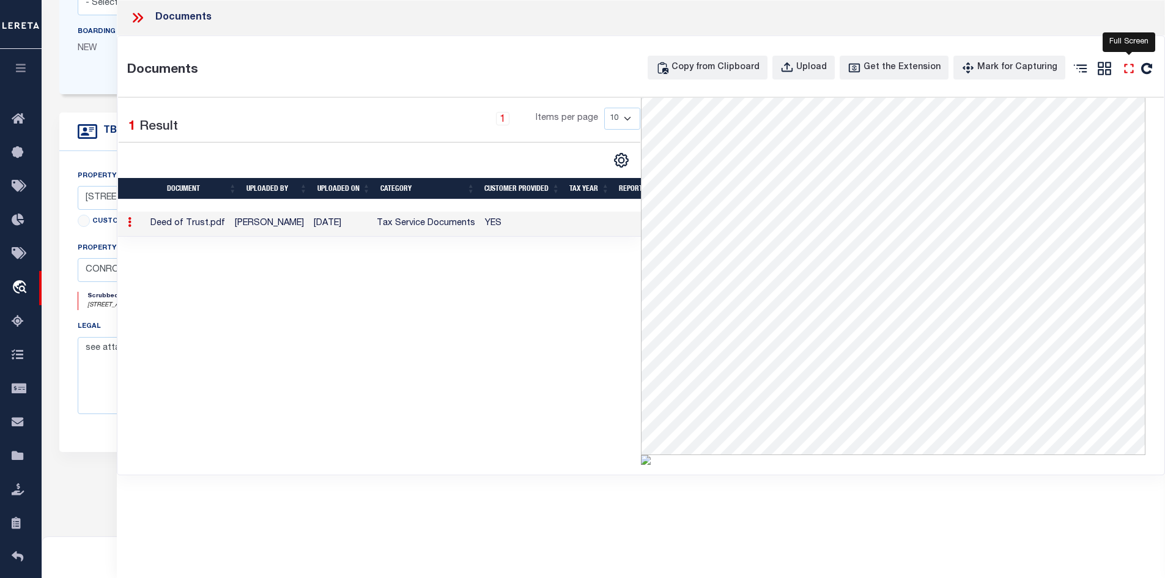
click at [1124, 67] on icon "" at bounding box center [1129, 69] width 16 height 16
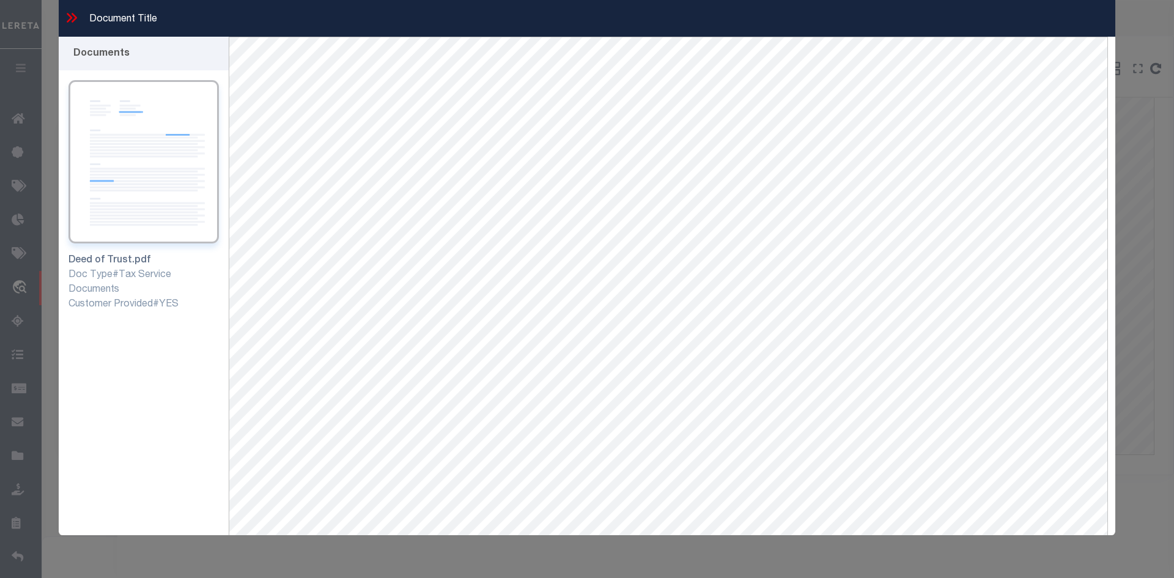
click at [70, 20] on icon at bounding box center [70, 18] width 6 height 10
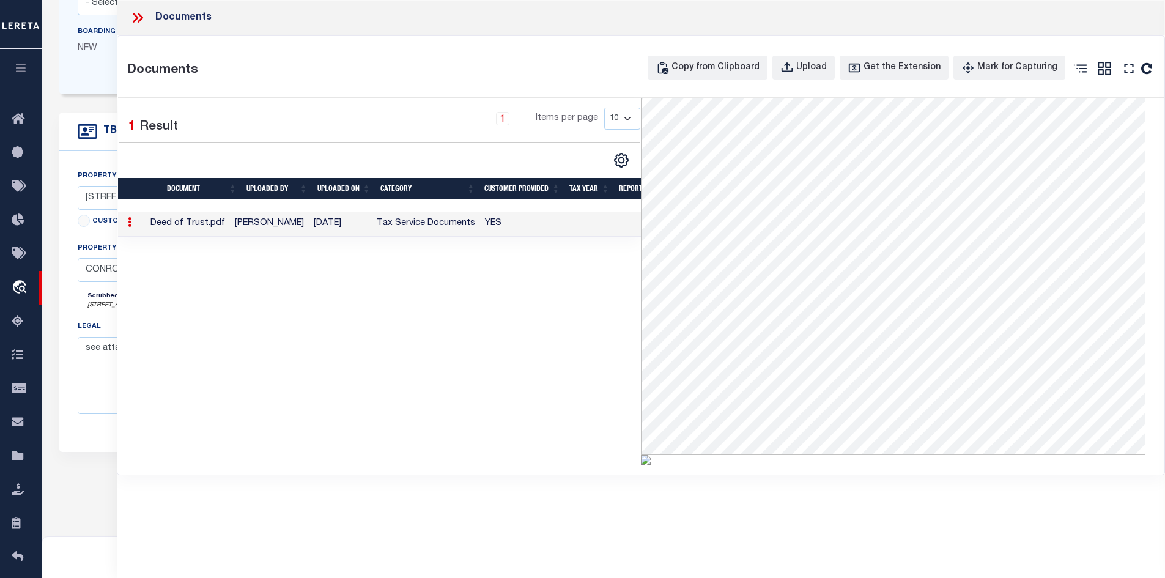
click at [137, 17] on icon at bounding box center [136, 18] width 6 height 10
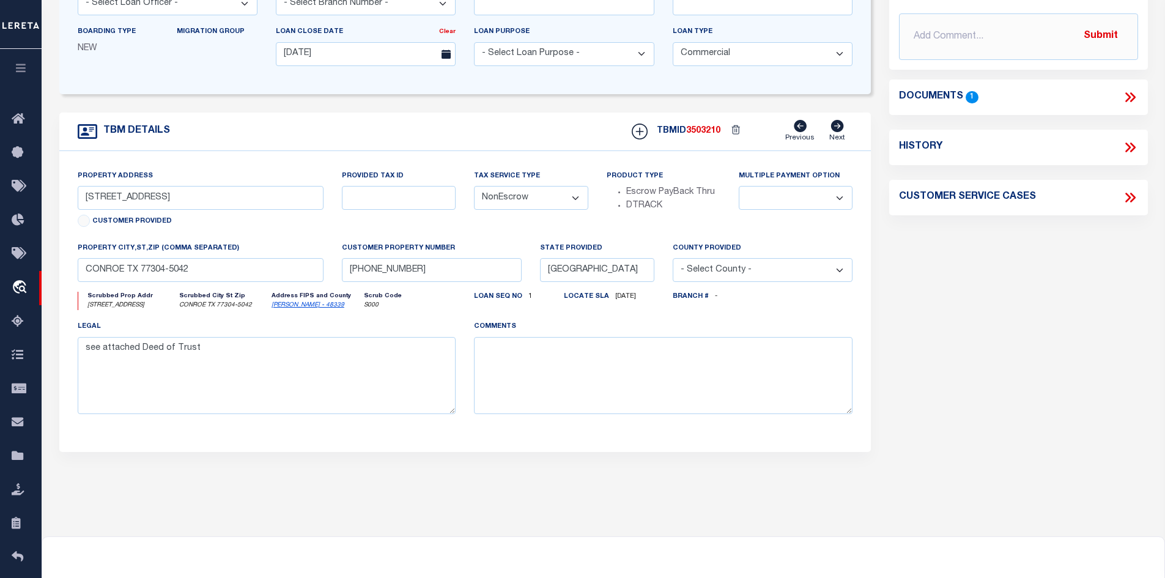
scroll to position [0, 0]
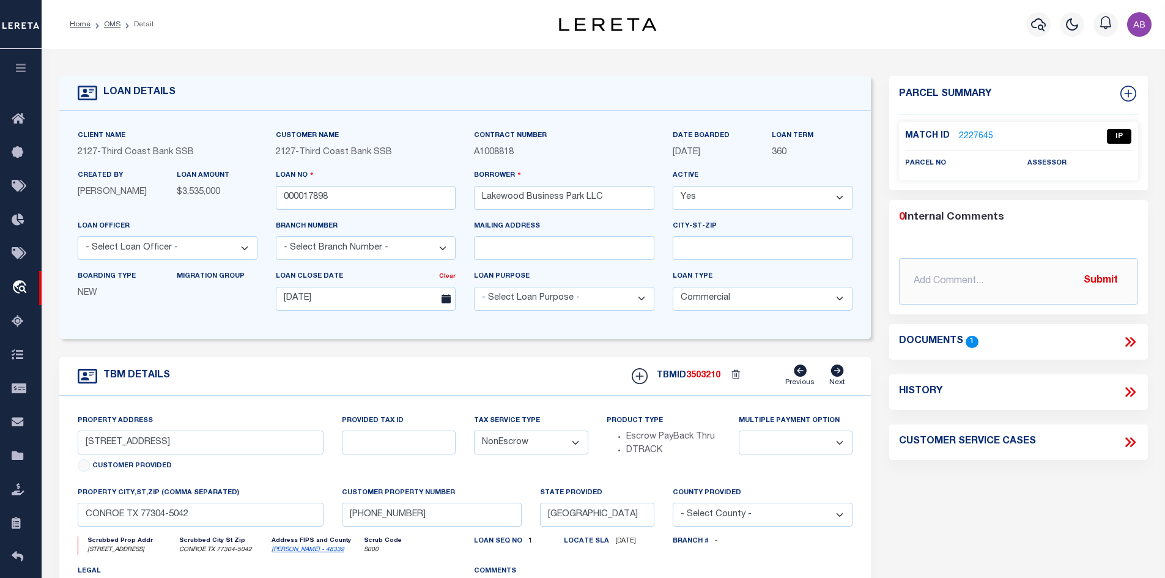
click at [959, 133] on link "2227645" at bounding box center [976, 136] width 34 height 13
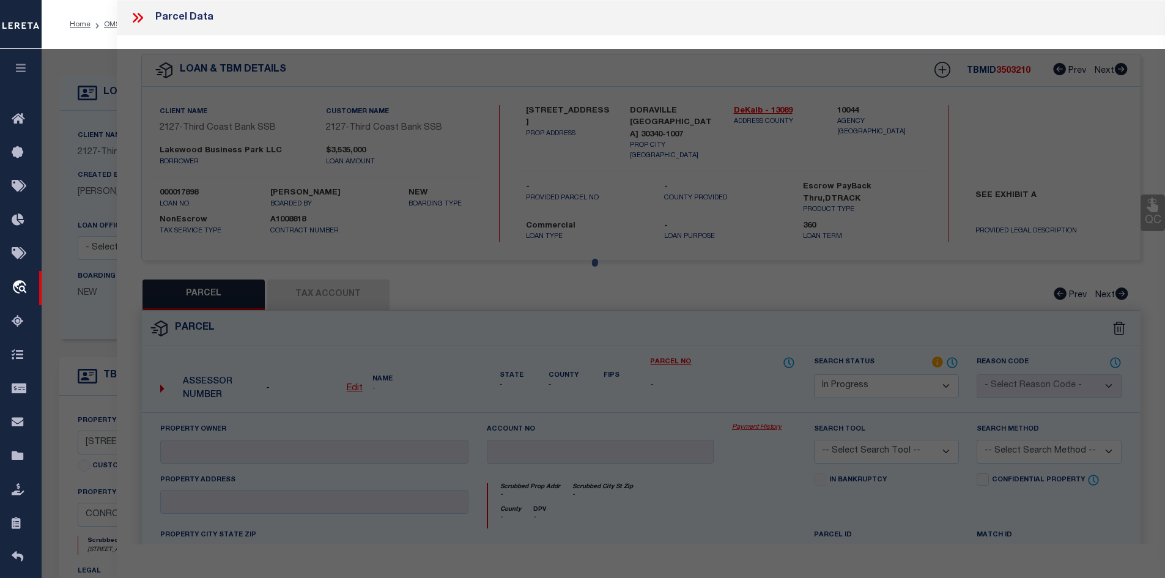
select select "AS"
checkbox input "false"
select select "IP"
checkbox input "false"
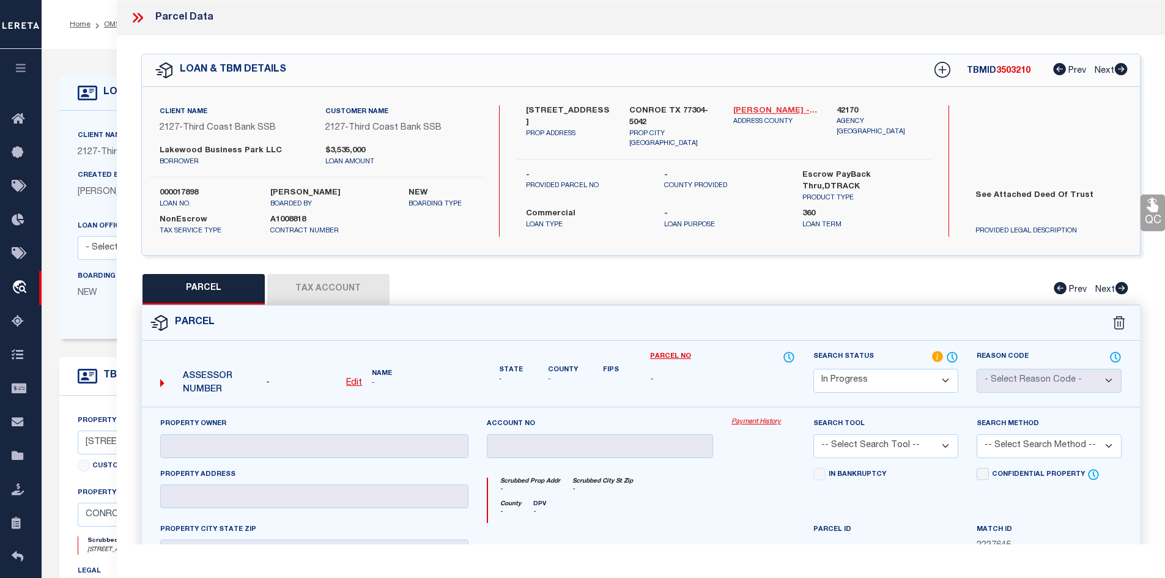
click at [776, 105] on link "Montgomery - 48339" at bounding box center [776, 111] width 86 height 12
click at [523, 111] on div "13483 HIGHWAY 105 W PROP ADDRESS" at bounding box center [569, 127] width 104 height 44
copy div "13483 HIGHWAY 105 W"
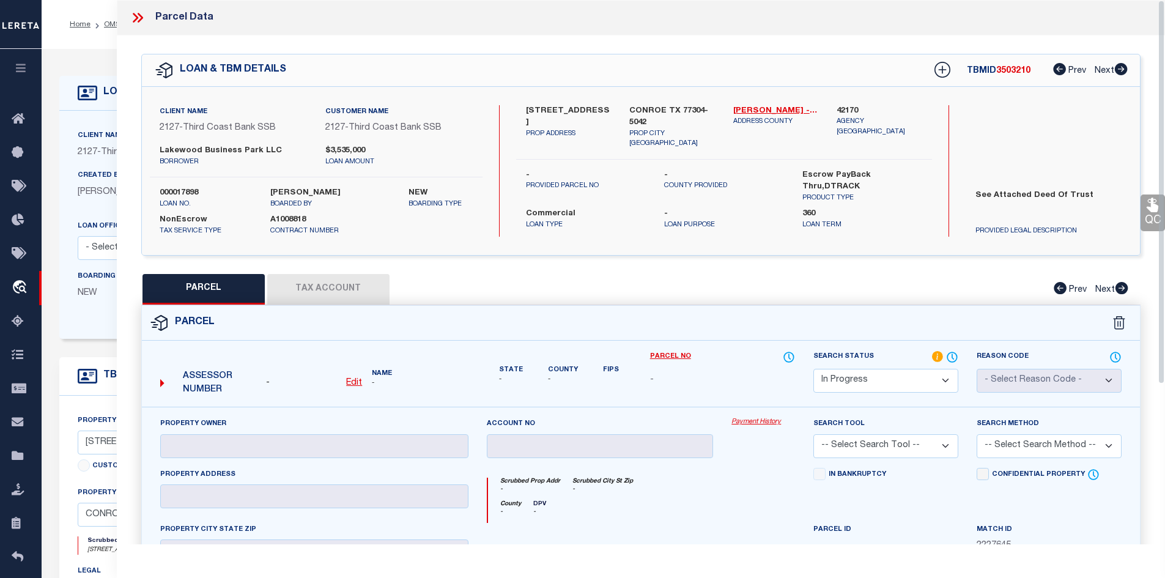
click at [435, 98] on div "Client Name 2127 - Third Coast Bank SSB Customer Name 2127 - Third Coast Bank S…" at bounding box center [641, 171] width 998 height 168
click at [238, 150] on label "Lakewood Business Park LLC" at bounding box center [233, 151] width 147 height 12
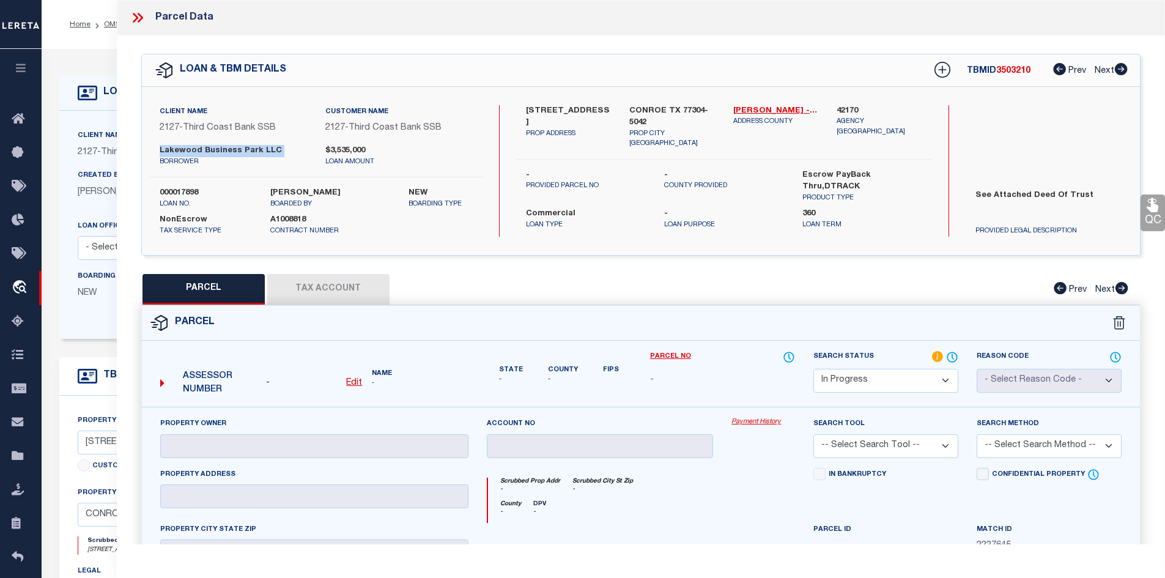
copy div "Lakewood Business Park LLC"
click at [144, 19] on icon at bounding box center [138, 18] width 16 height 16
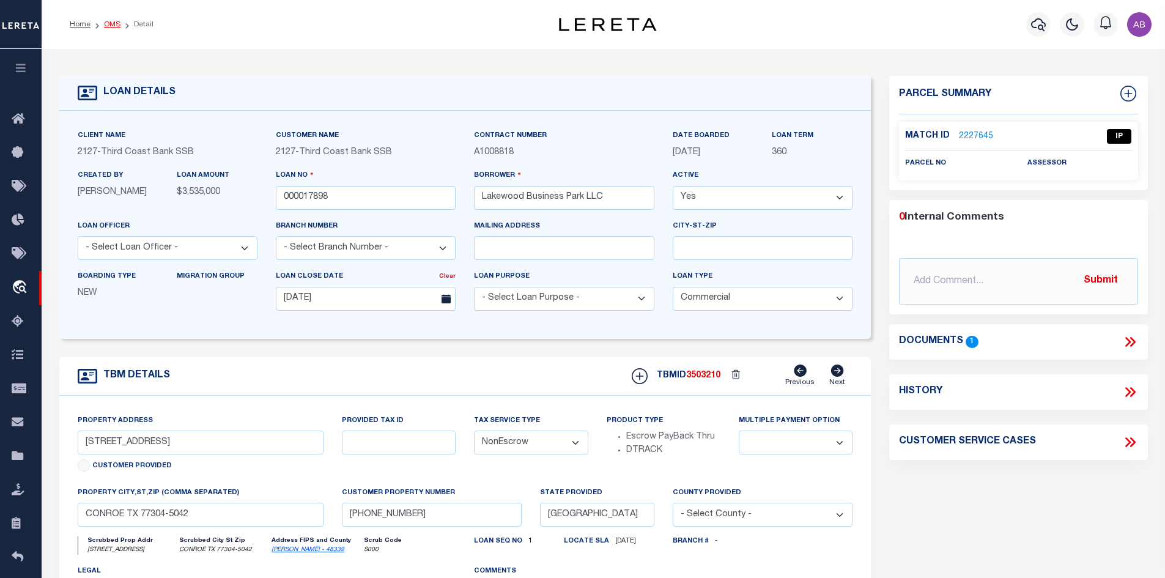
click at [115, 26] on link "OMS" at bounding box center [112, 24] width 17 height 7
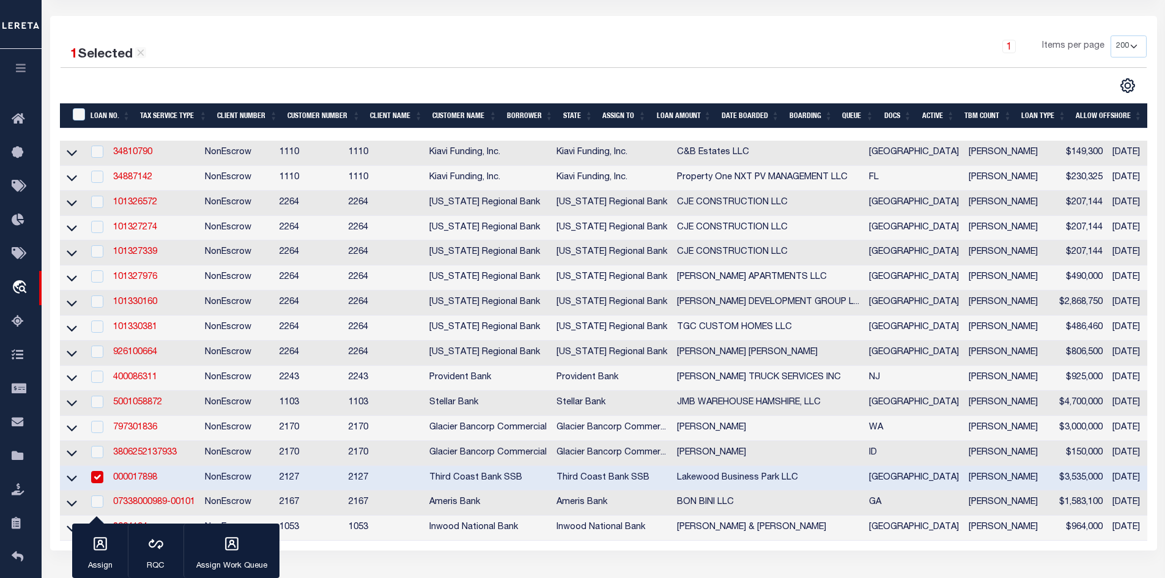
scroll to position [245, 0]
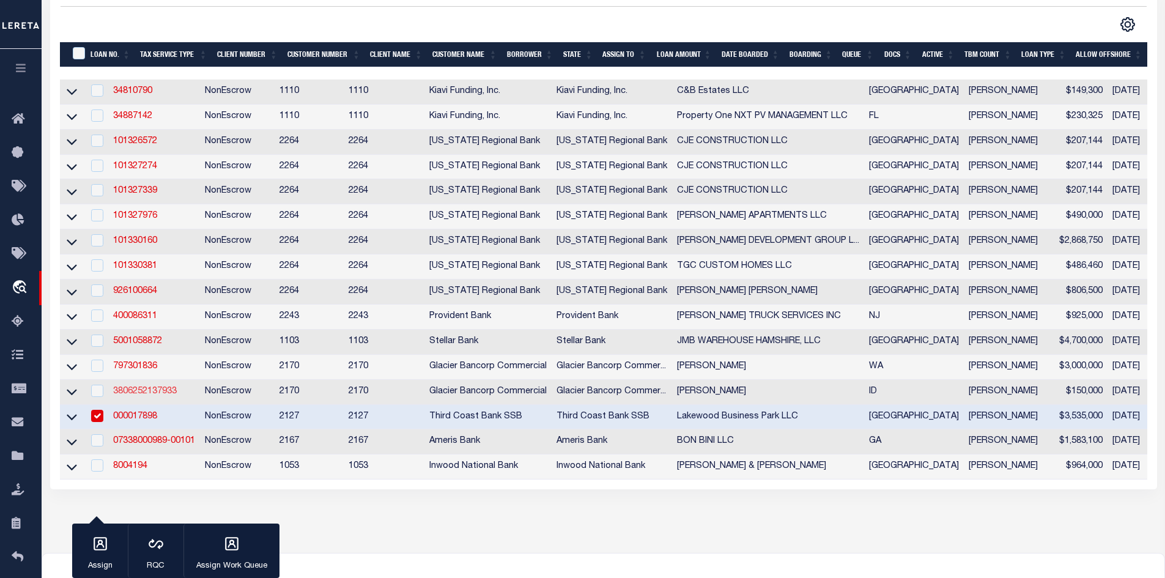
click at [142, 396] on link "3806252137933" at bounding box center [145, 391] width 64 height 9
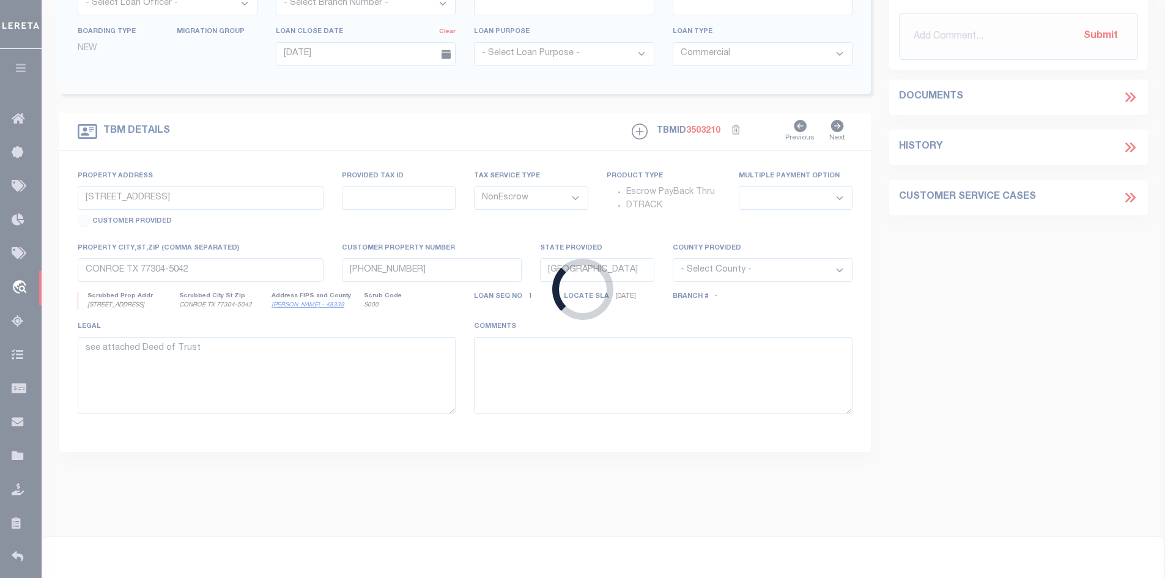
scroll to position [114, 0]
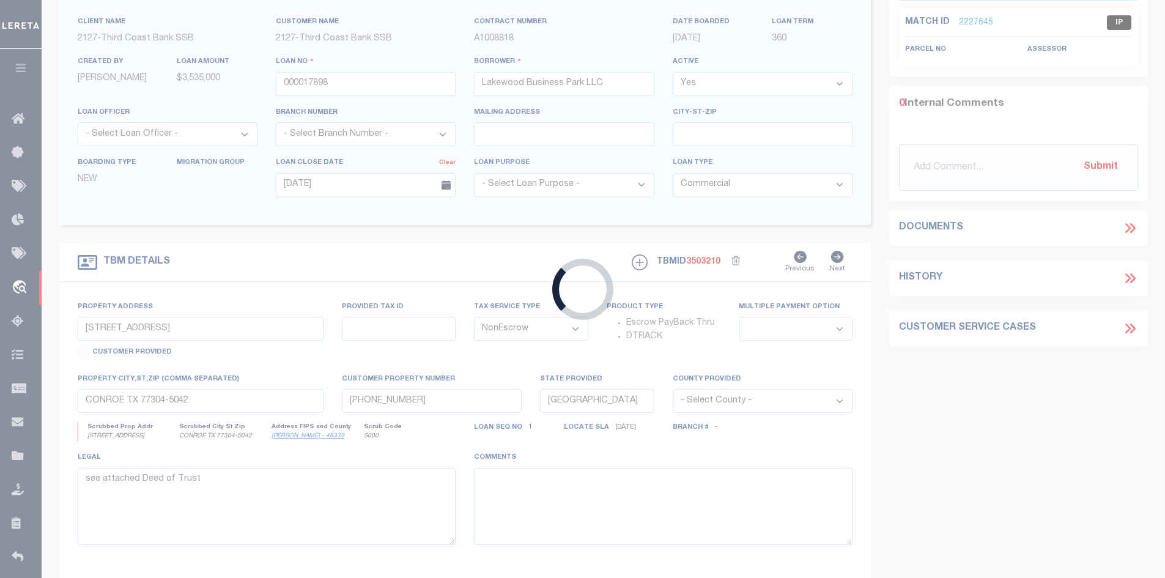
type input "3806252137933"
type input "WILLIAM H JACKSON"
select select
type input "4140 W WHITE ASH DR"
type input "MERIDIAN ID 83646-1091"
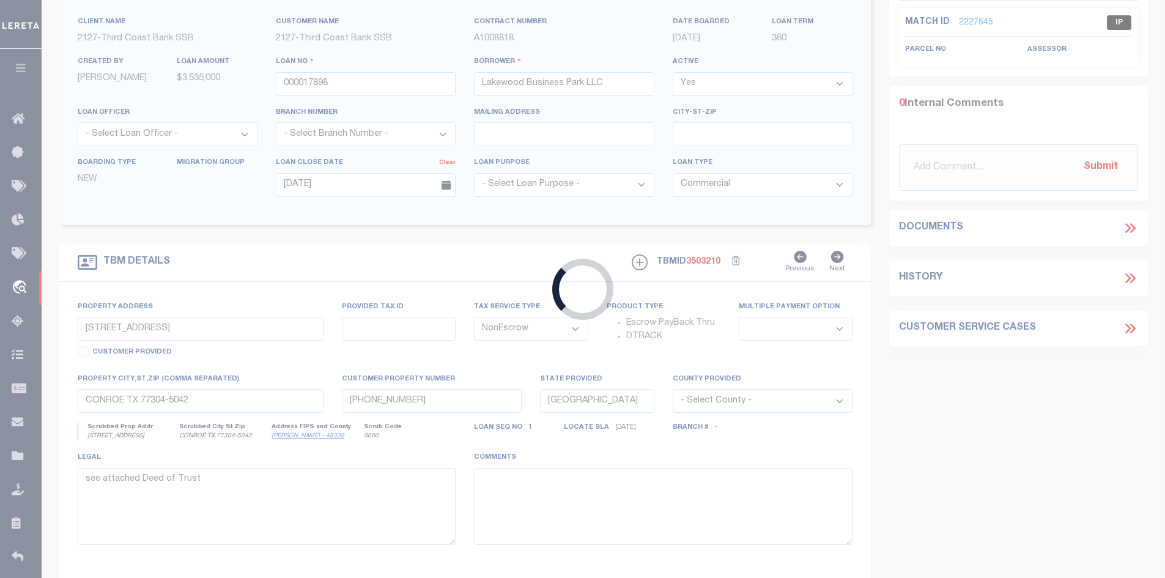
type input "08/04/2025"
select select "200"
select select "10"
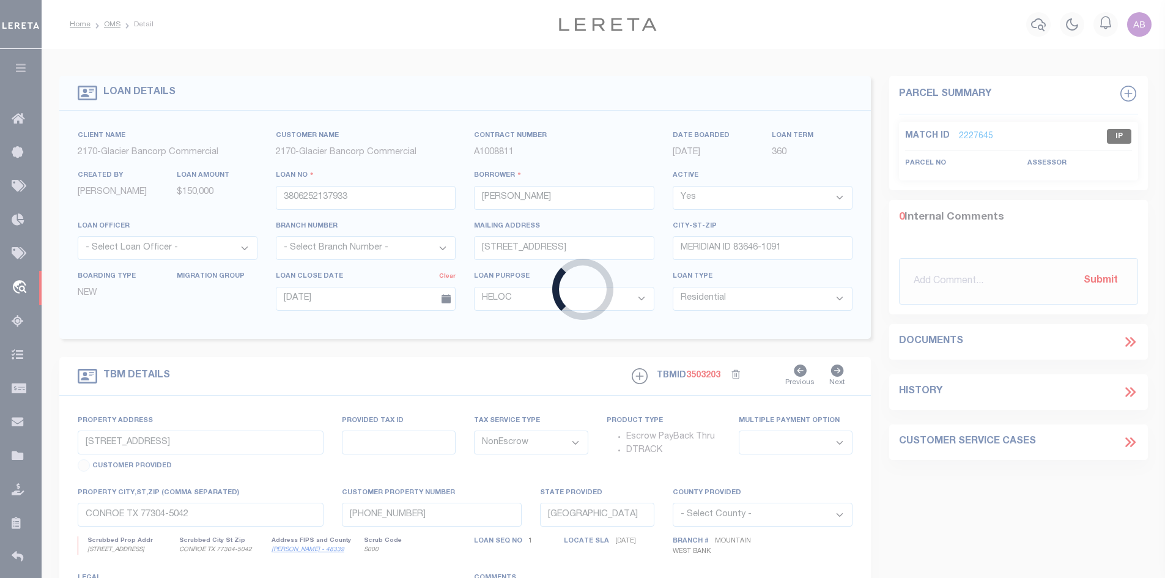
select select "4575"
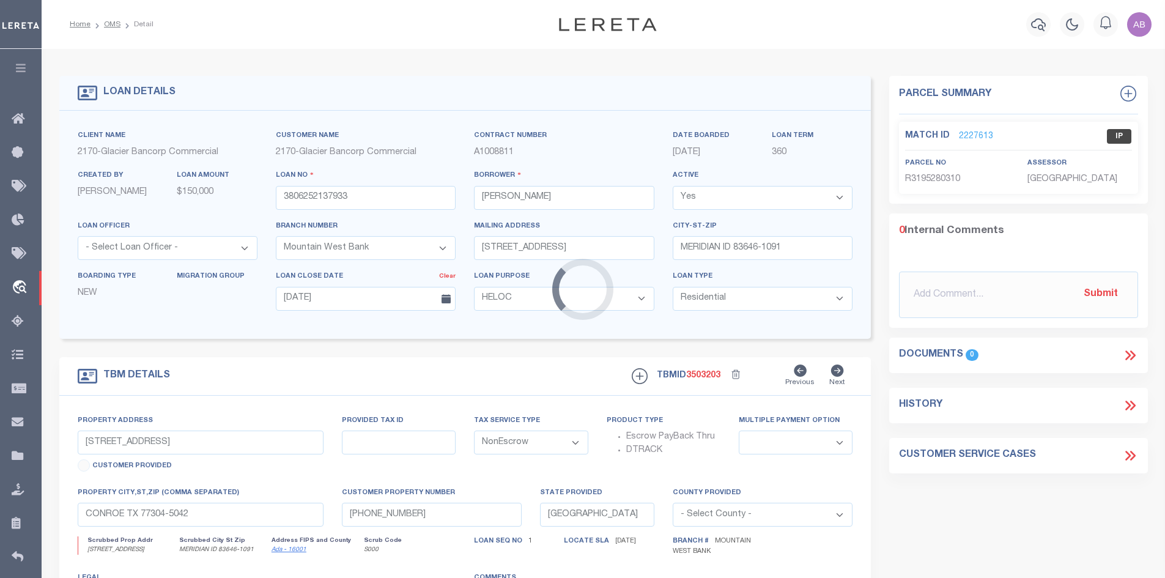
type input "4140 W WHITE ASH DR"
type input "R3195280310"
select select
type input "MERIDIAN ID 83646-1091"
type input "R3195280310"
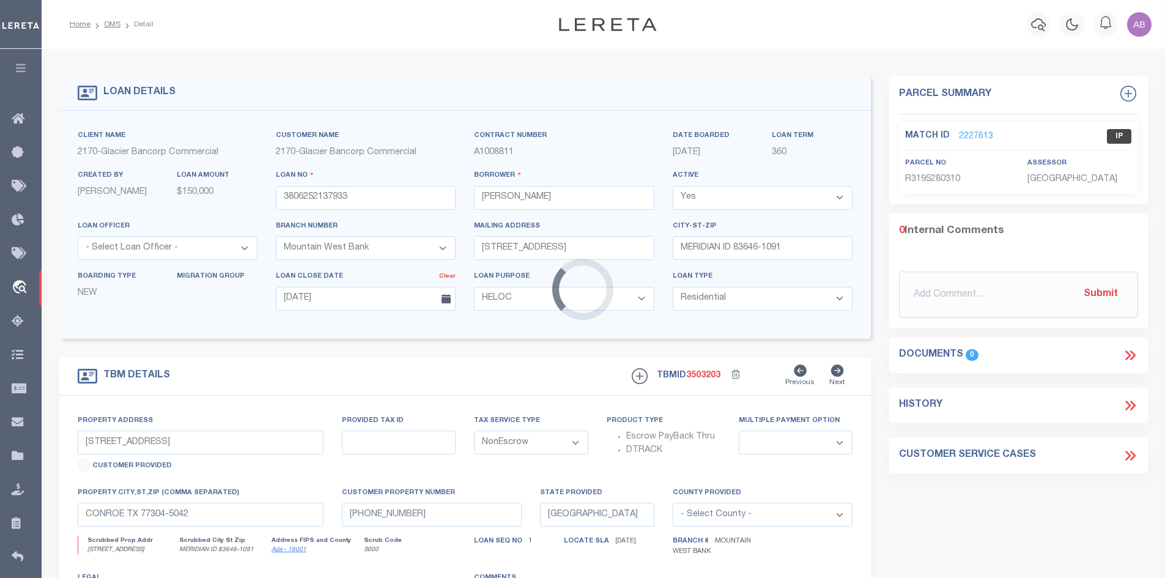
type input "ID"
type textarea "Lot 1 in Block 6 of Golf View Estates Subdivision, according to the official pl…"
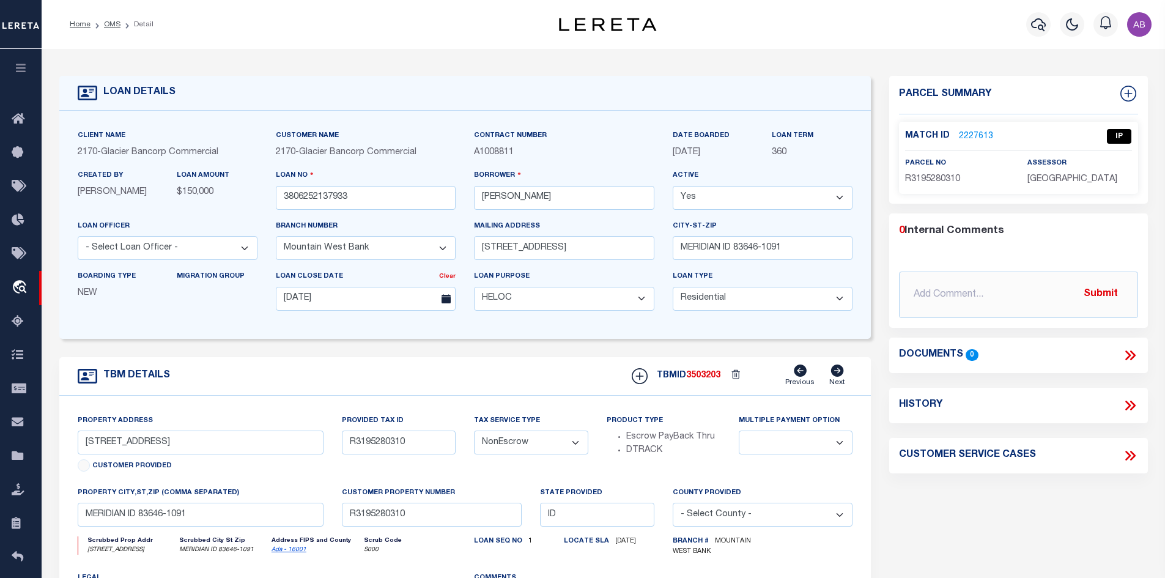
click at [970, 138] on link "2227613" at bounding box center [976, 136] width 34 height 13
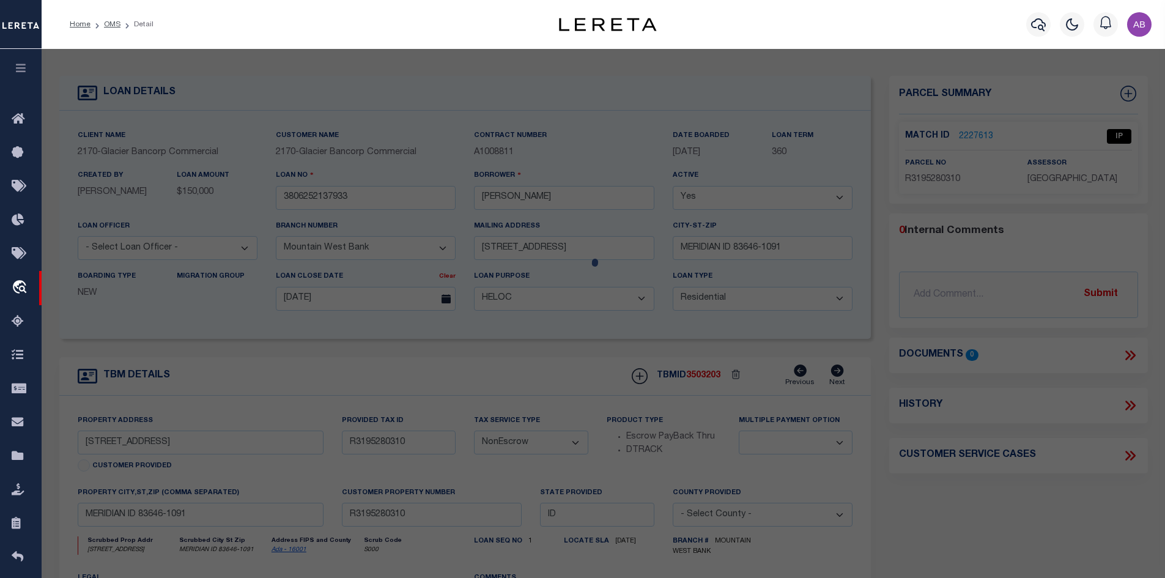
select select "AS"
checkbox input "false"
select select "IP"
type input "JACKSON WILLIAM H"
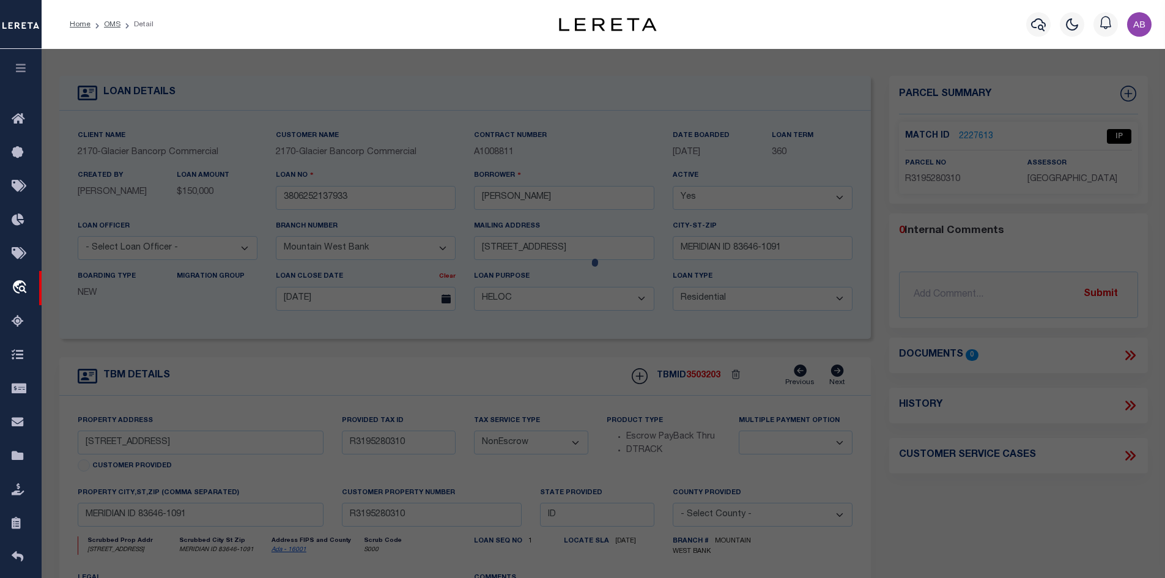
select select "ATL"
select select "ADD"
type input "4140 W WHITE ASH"
checkbox input "false"
type textarea "LOT 1 BLK 6 GOLF VIEW ESTATES SUB"
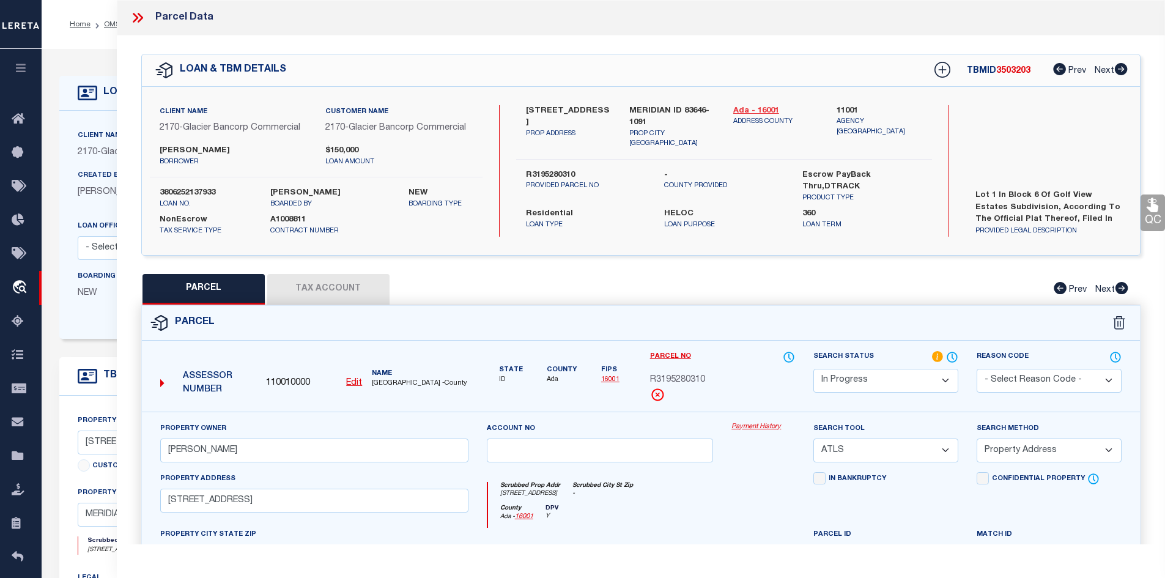
click at [755, 107] on link "Ada - 16001" at bounding box center [776, 111] width 86 height 12
click at [745, 106] on link "Ada - 16001" at bounding box center [776, 111] width 86 height 12
click at [537, 108] on label "4140 W WHITE ASH DR" at bounding box center [569, 117] width 86 height 24
copy label "4140"
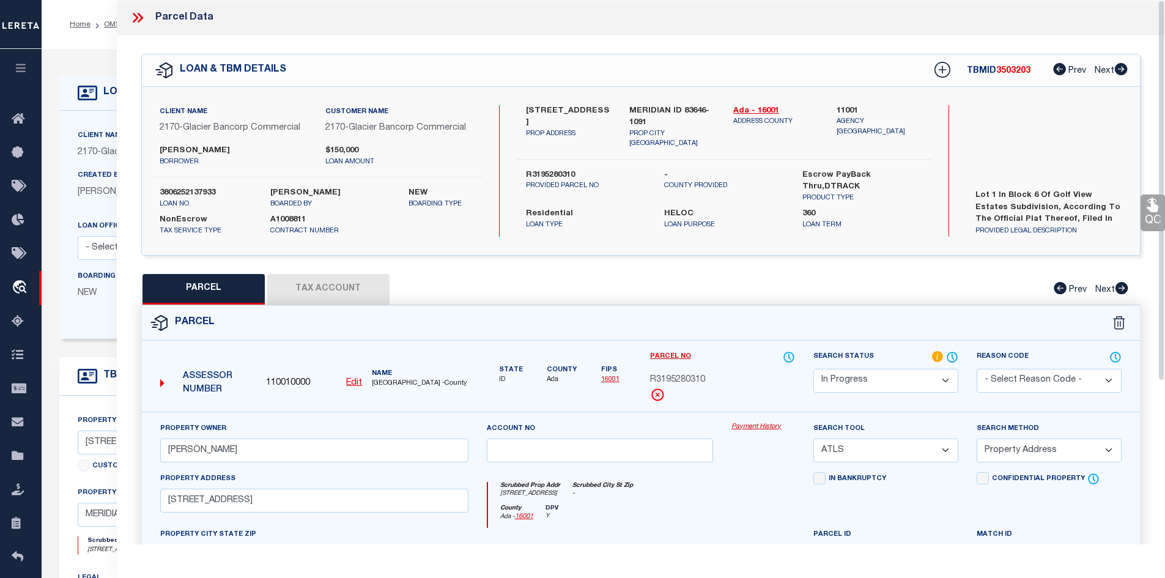
click at [568, 110] on label "4140 W WHITE ASH DR" at bounding box center [569, 117] width 86 height 24
copy label "WHITE"
click at [594, 111] on label "4140 W WHITE ASH DR" at bounding box center [569, 117] width 86 height 24
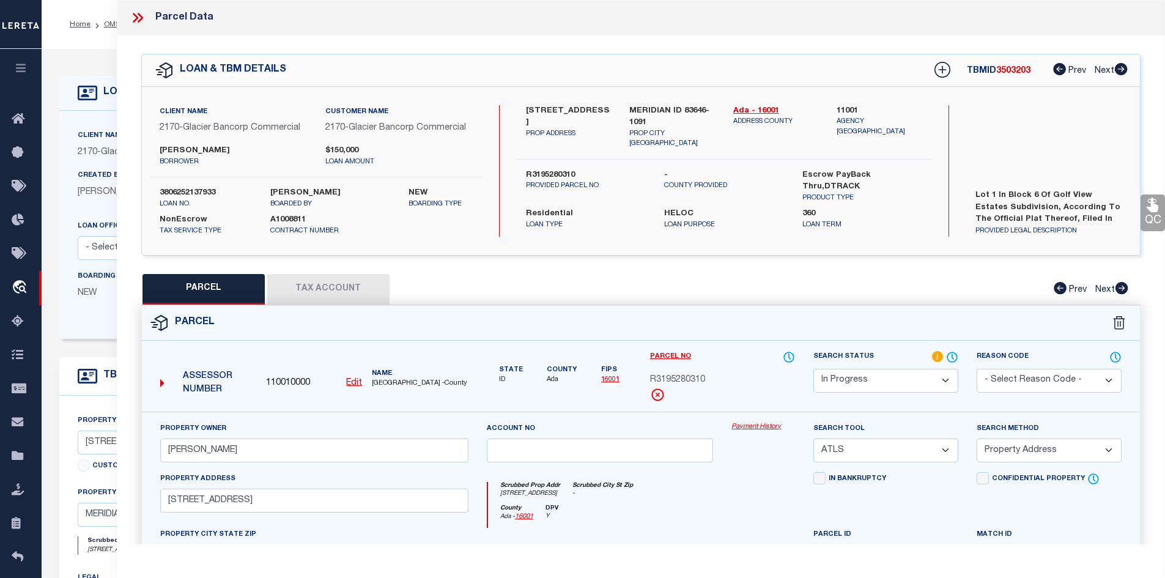
copy label "ASH"
click at [368, 283] on button "Tax Account" at bounding box center [328, 289] width 122 height 31
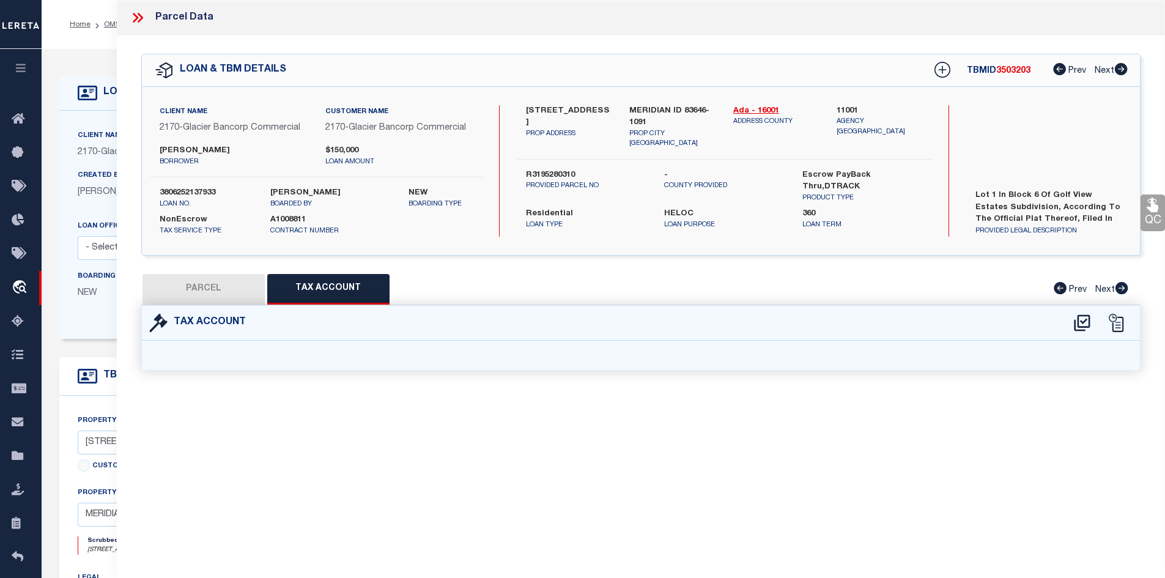
select select "100"
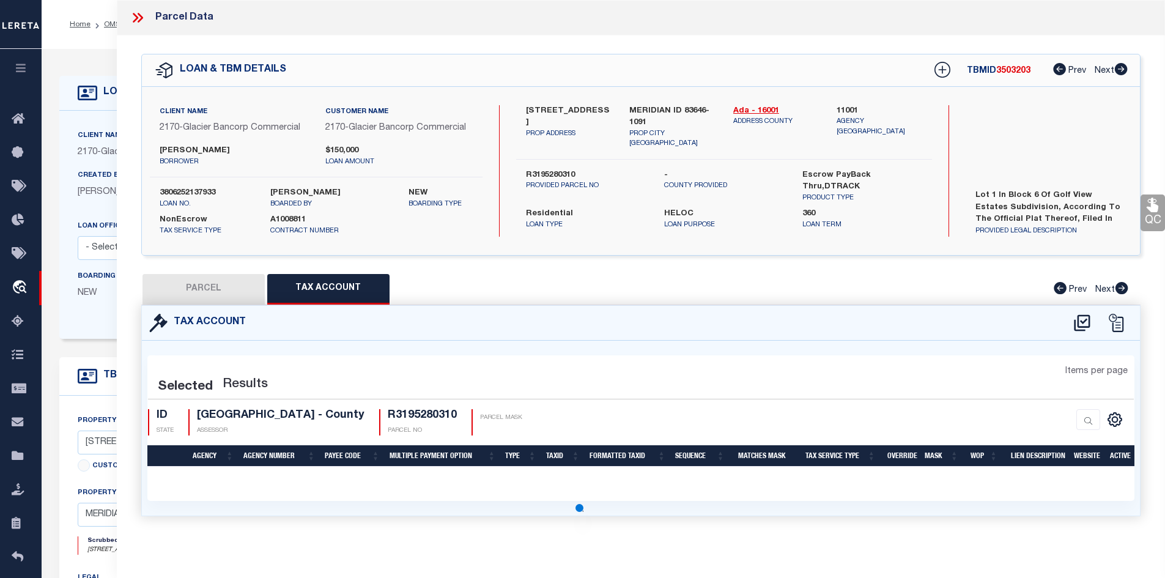
select select "100"
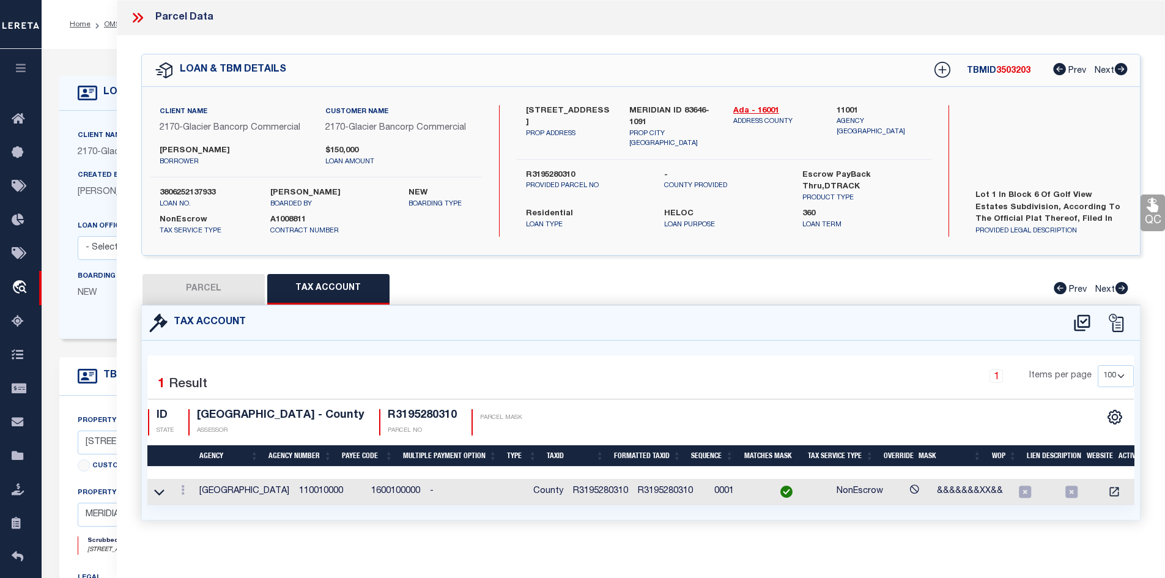
click at [207, 293] on button "PARCEL" at bounding box center [203, 289] width 122 height 31
select select "AS"
select select
checkbox input "false"
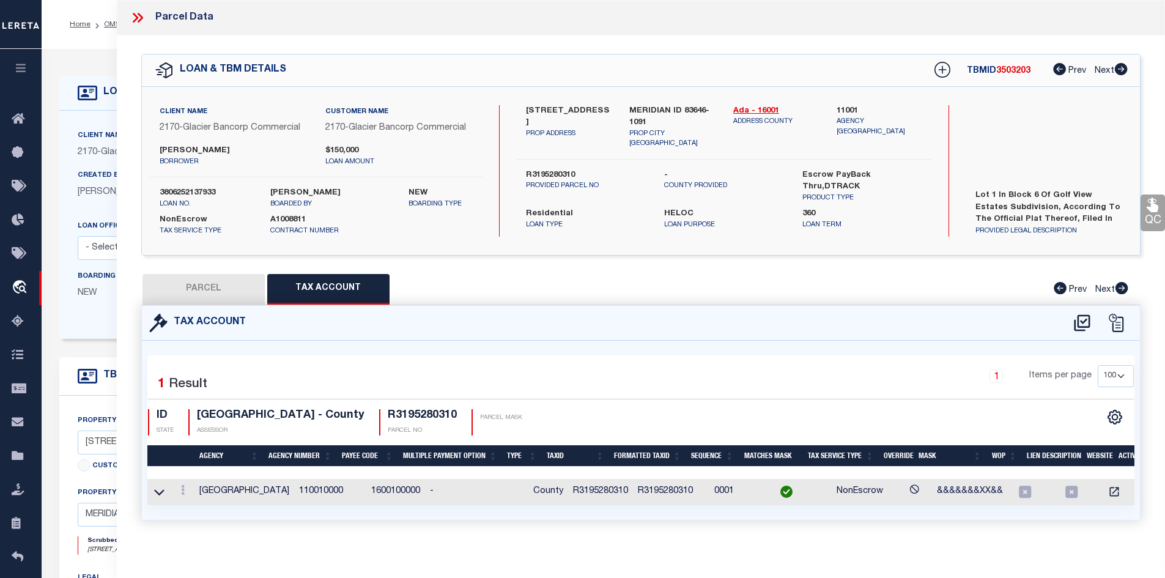
checkbox input "false"
select select "IP"
type input "JACKSON WILLIAM H"
select select "ATL"
select select "ADD"
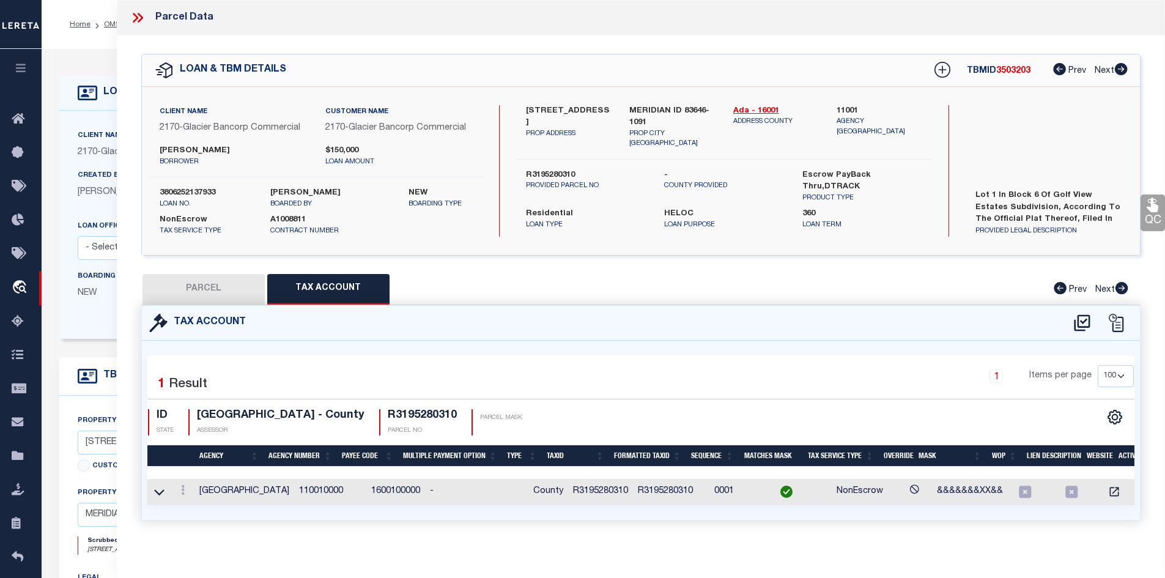
type input "4140 W WHITE ASH"
checkbox input "false"
type textarea "LOT 1 BLK 6 GOLF VIEW ESTATES SUB"
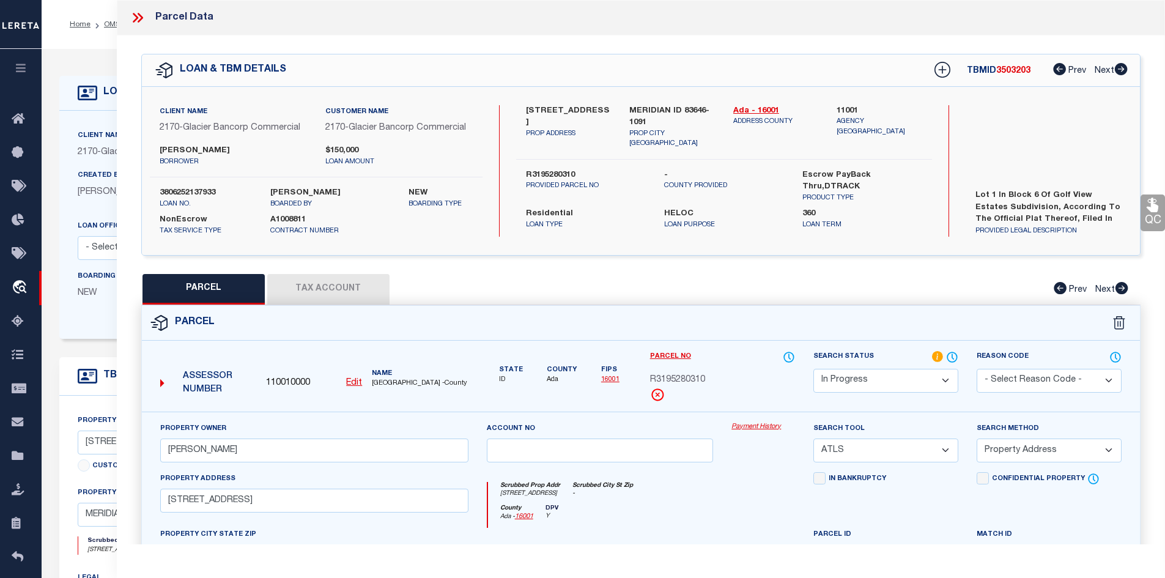
click at [891, 373] on select "Automated Search Bad Parcel Complete Duplicate Parcel High Dollar Reporting In …" at bounding box center [885, 381] width 145 height 24
select select "PC"
click at [813, 369] on select "Automated Search Bad Parcel Complete Duplicate Parcel High Dollar Reporting In …" at bounding box center [885, 381] width 145 height 24
click at [846, 449] on select "-- Select Search Tool -- 3rd Party Website Agency File Agency Website ATLS CNV-…" at bounding box center [885, 450] width 145 height 24
select select "AGW"
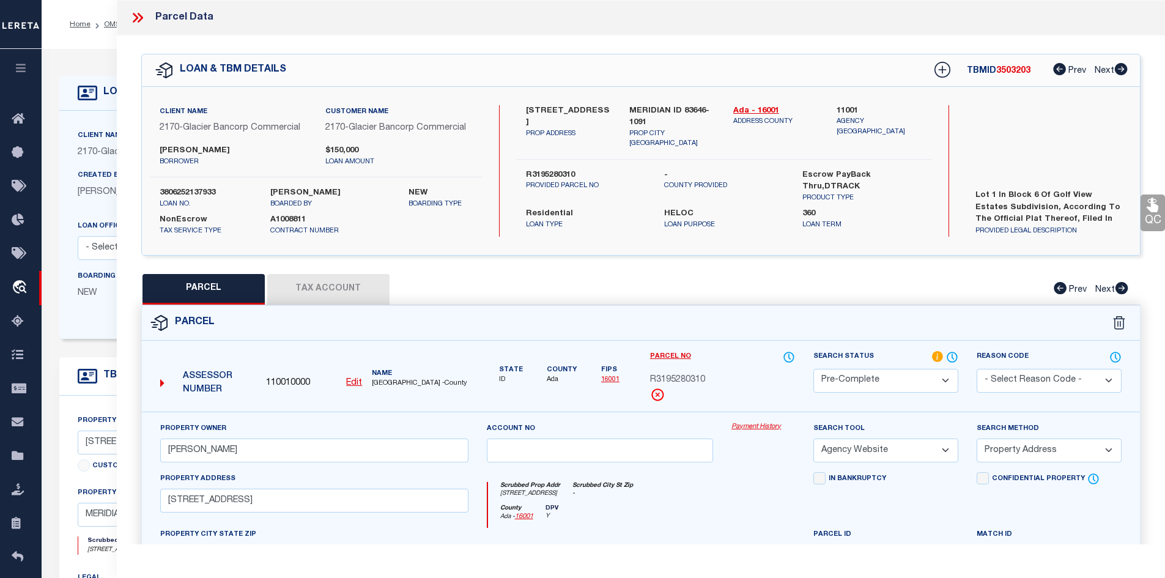
click at [813, 438] on select "-- Select Search Tool -- 3rd Party Website Agency File Agency Website ATLS CNV-…" at bounding box center [885, 450] width 145 height 24
click at [996, 455] on select "-- Select Search Method -- Property Address Legal Liability Info Provided" at bounding box center [1048, 450] width 145 height 24
select select "LEG"
click at [976, 438] on select "-- Select Search Method -- Property Address Legal Liability Info Provided" at bounding box center [1048, 450] width 145 height 24
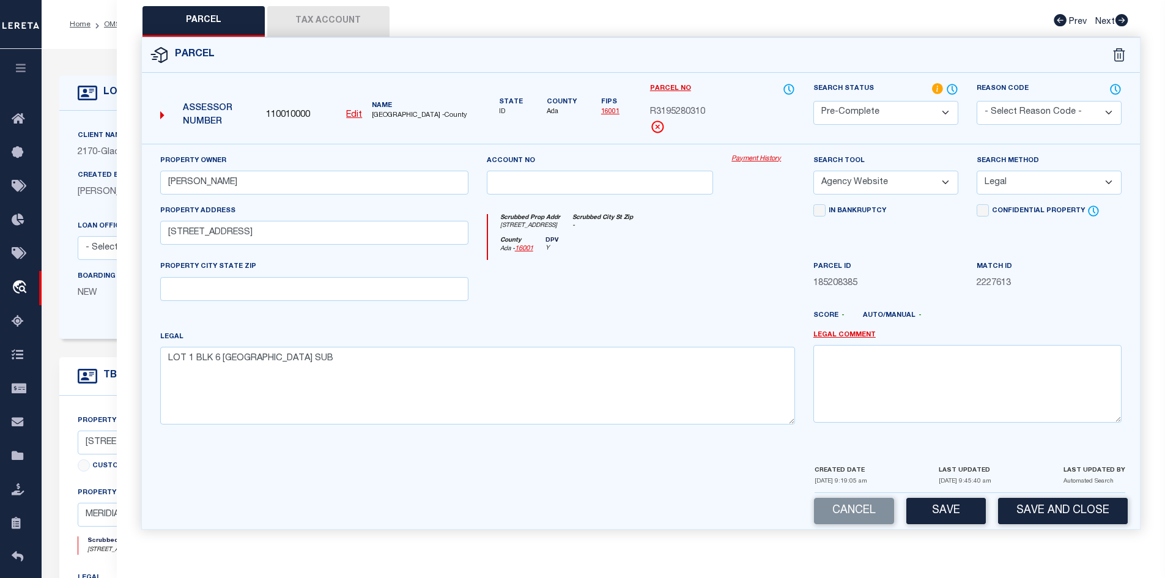
click at [938, 514] on button "Save" at bounding box center [945, 511] width 79 height 26
select select "AS"
select select
checkbox input "false"
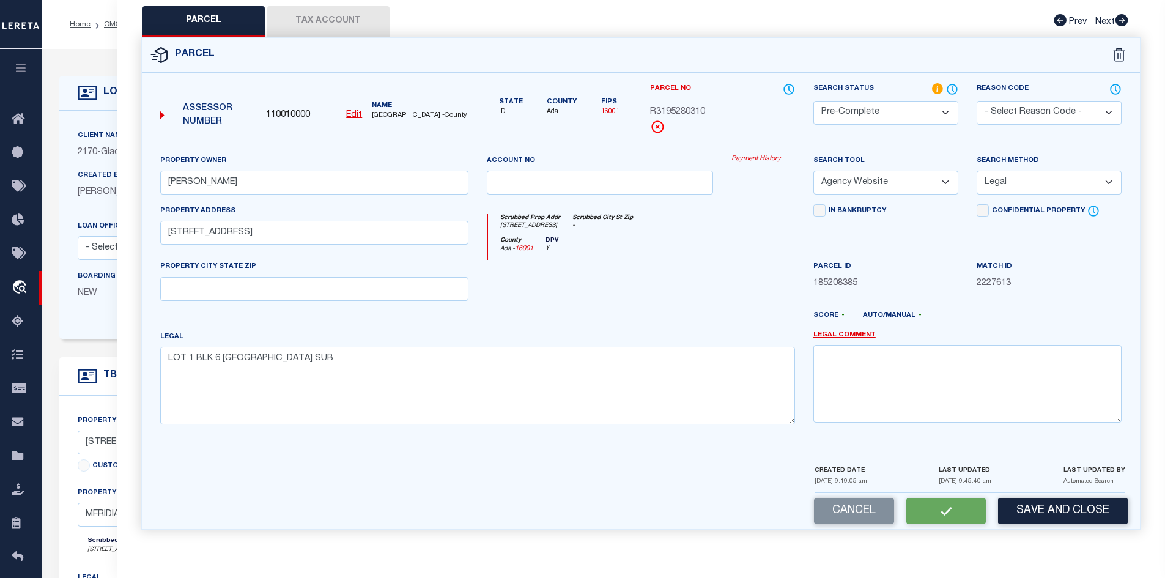
checkbox input "false"
select select "PC"
type input "JACKSON WILLIAM H"
select select "AGW"
select select "LEG"
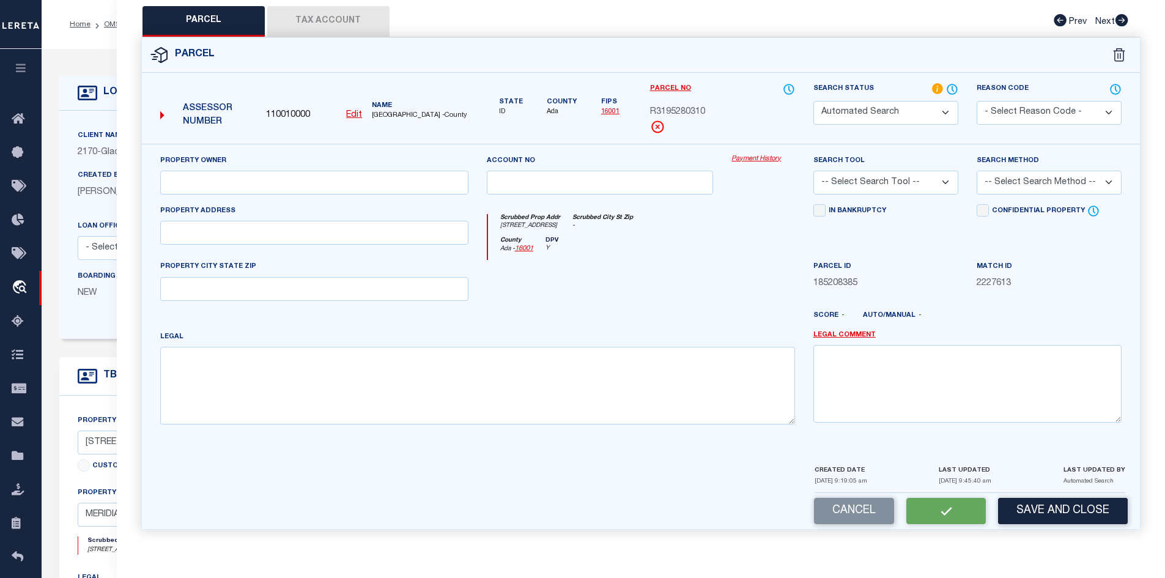
type input "4140 W WHITE ASH"
type textarea "LOT 1 BLK 6 GOLF VIEW ESTATES SUB"
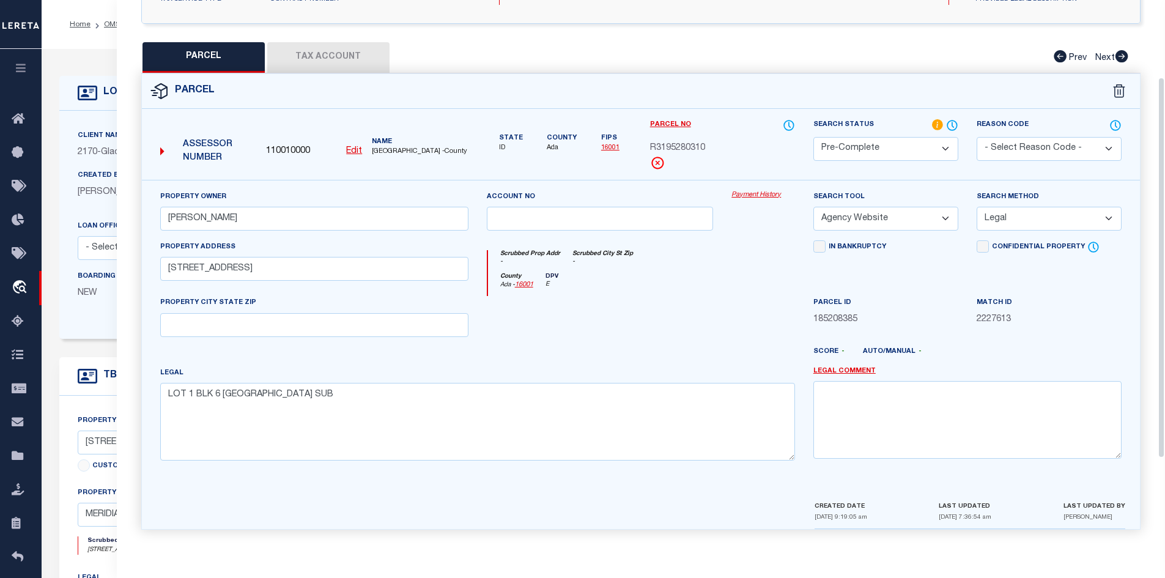
scroll to position [0, 0]
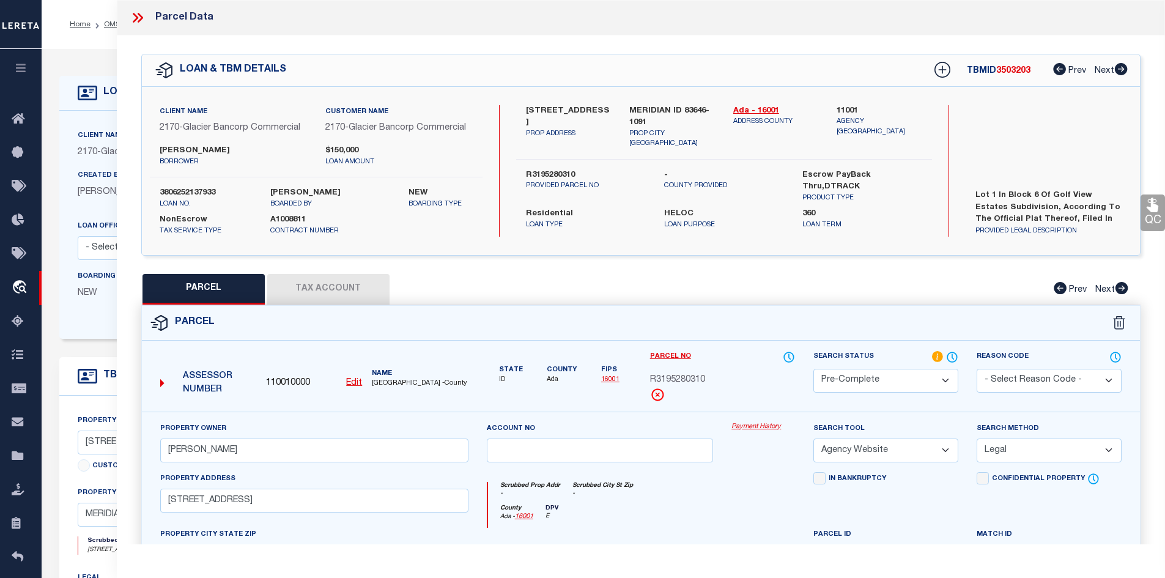
click at [702, 380] on span "R3195280310" at bounding box center [677, 380] width 55 height 13
copy span "R3195280310"
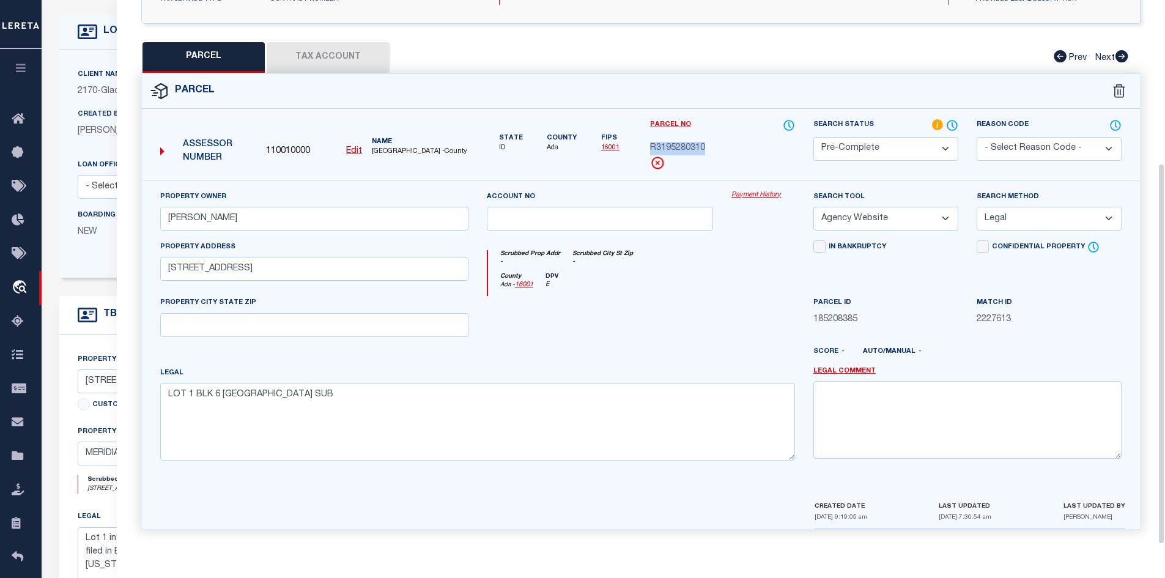
click at [334, 49] on button "Tax Account" at bounding box center [328, 57] width 122 height 31
select select "100"
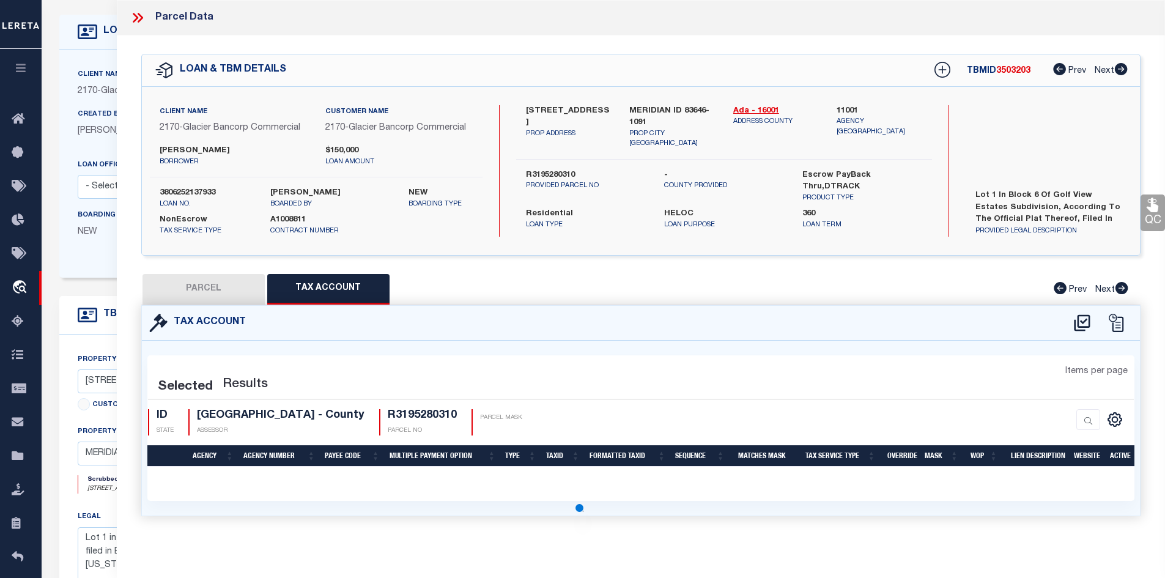
scroll to position [0, 0]
select select "100"
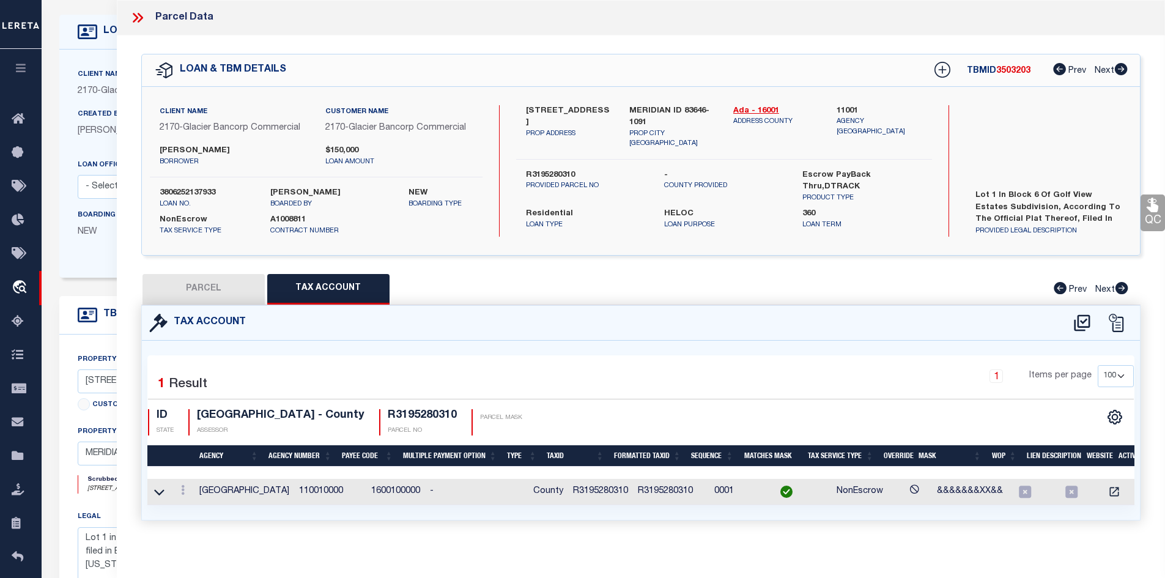
click at [211, 281] on button "PARCEL" at bounding box center [203, 289] width 122 height 31
select select "AS"
select select
checkbox input "false"
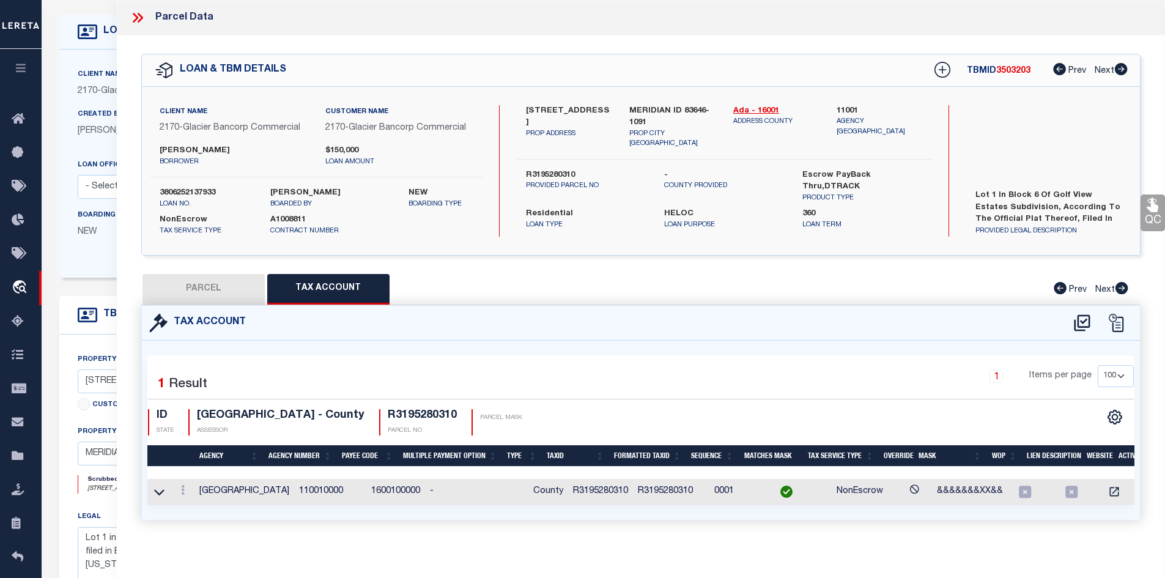
checkbox input "false"
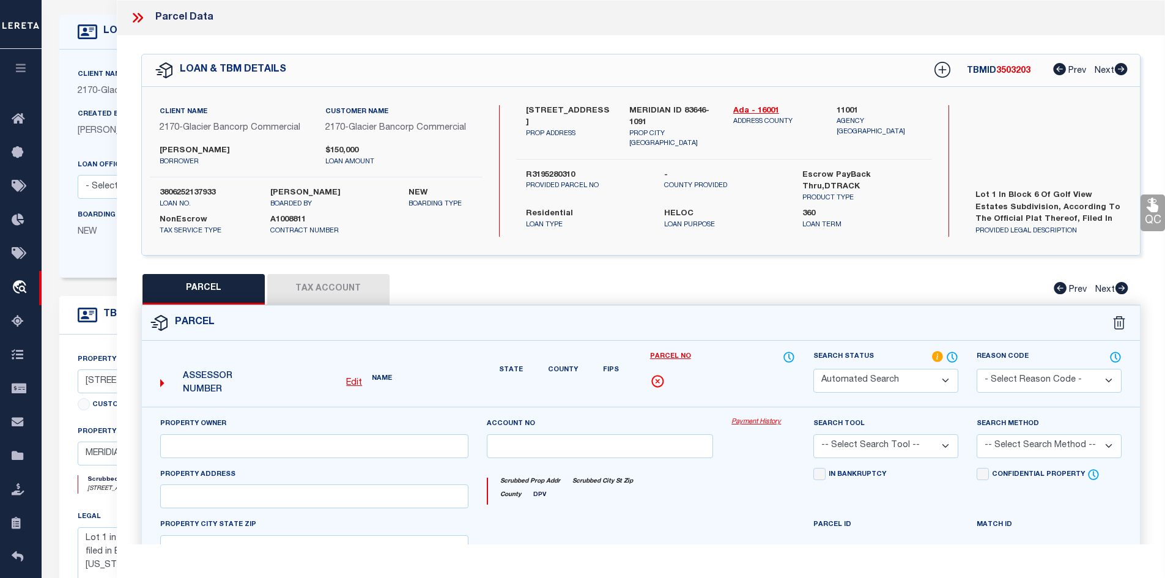
select select "CP"
type input "JACKSON WILLIAM H"
select select "AGW"
select select "LEG"
type input "4140 W WHITE ASH"
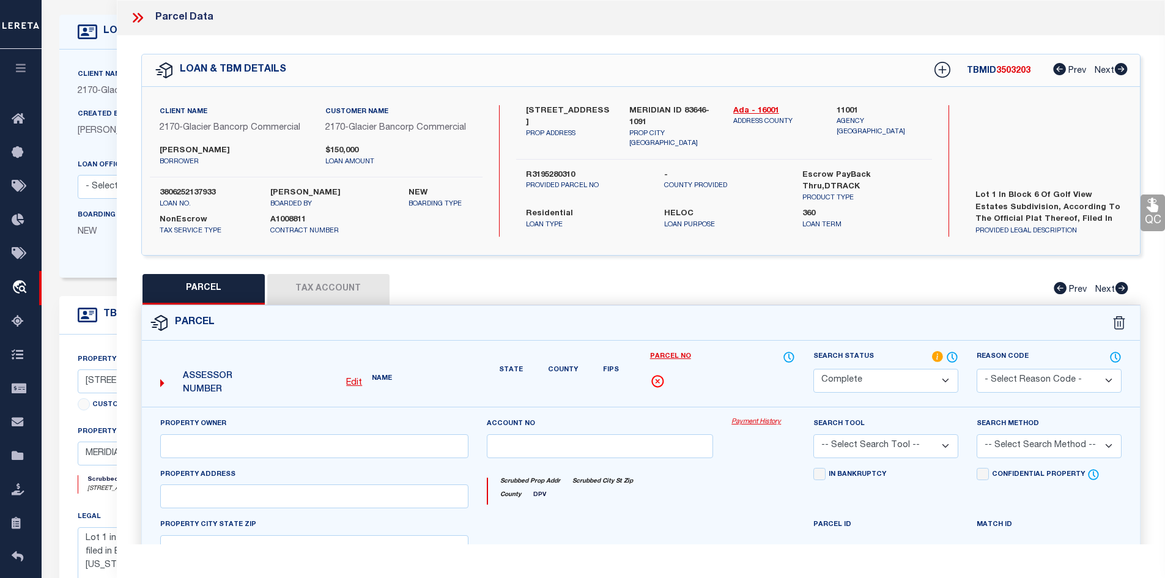
type textarea "LOT 1 BLK 6 GOLF VIEW ESTATES SUB"
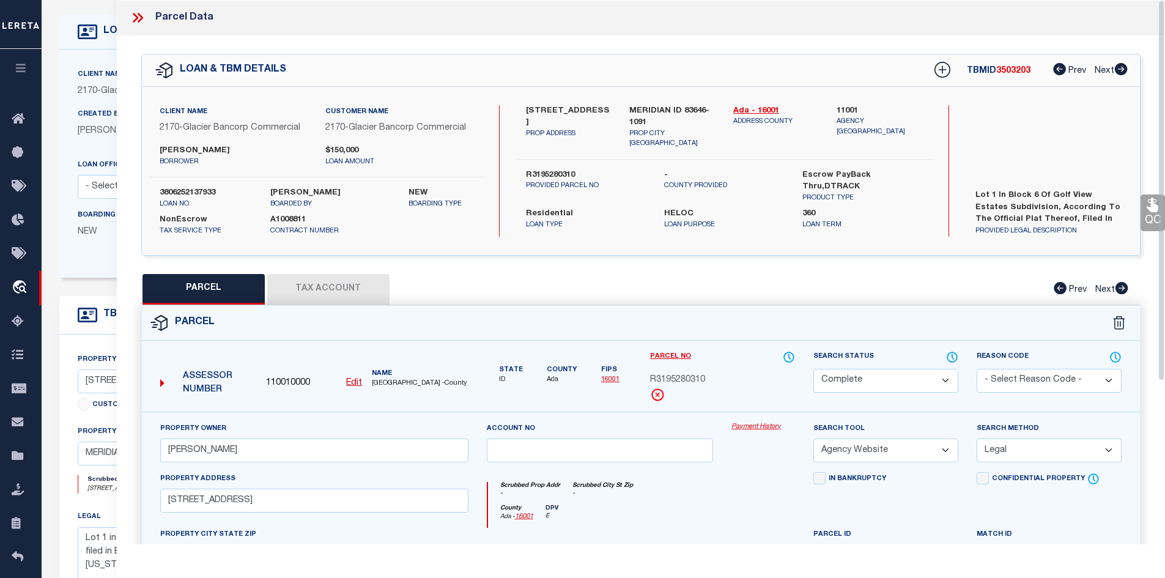
click at [144, 20] on icon at bounding box center [138, 18] width 16 height 16
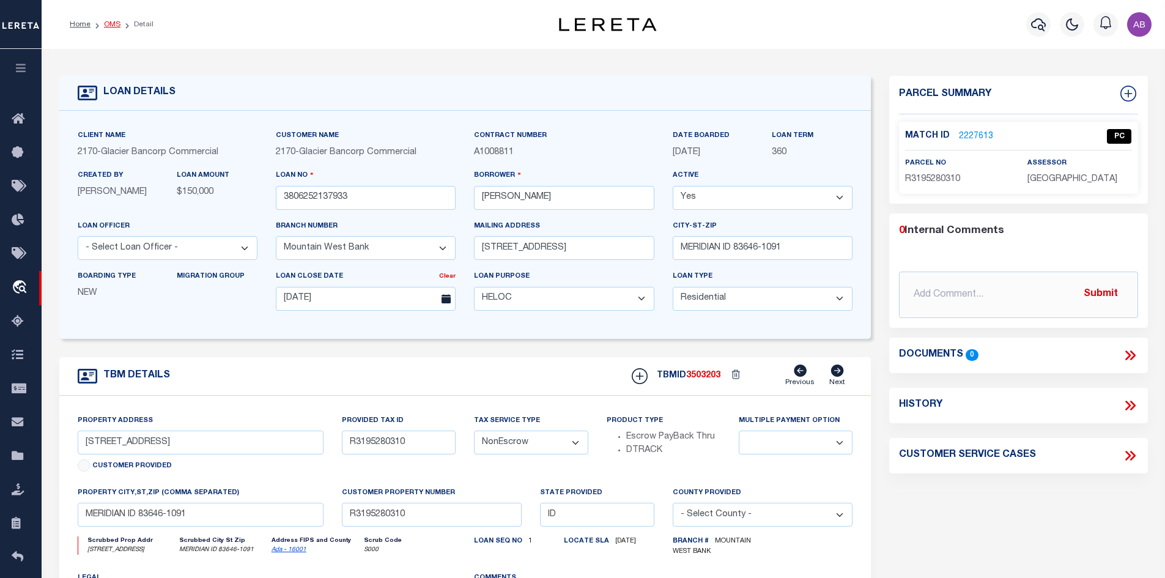
click at [114, 24] on link "OMS" at bounding box center [112, 24] width 17 height 7
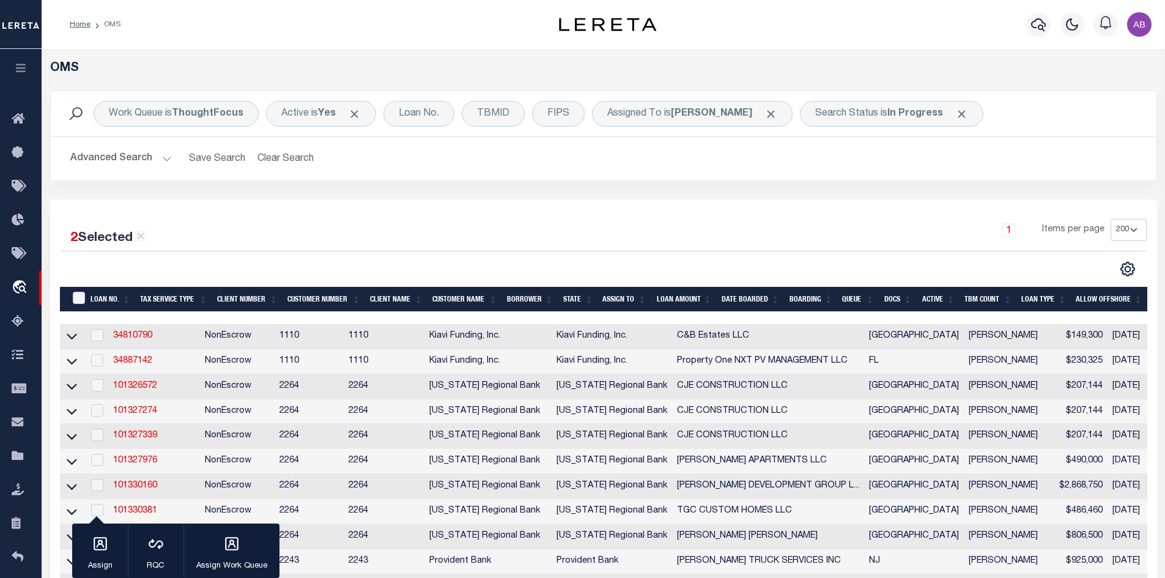
scroll to position [245, 0]
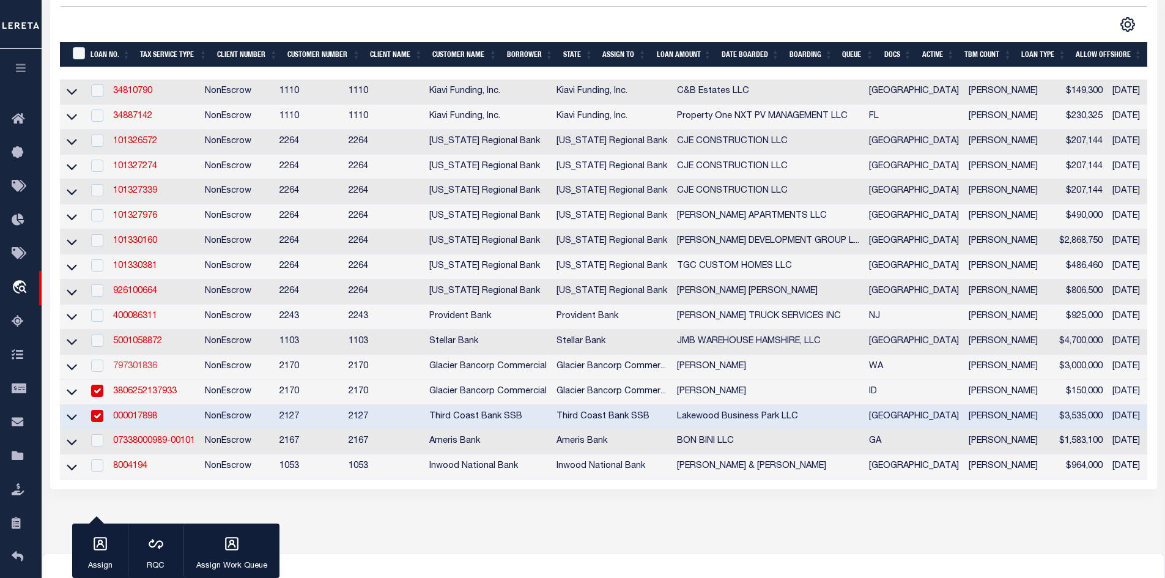
click at [138, 370] on link "797301836" at bounding box center [135, 366] width 44 height 9
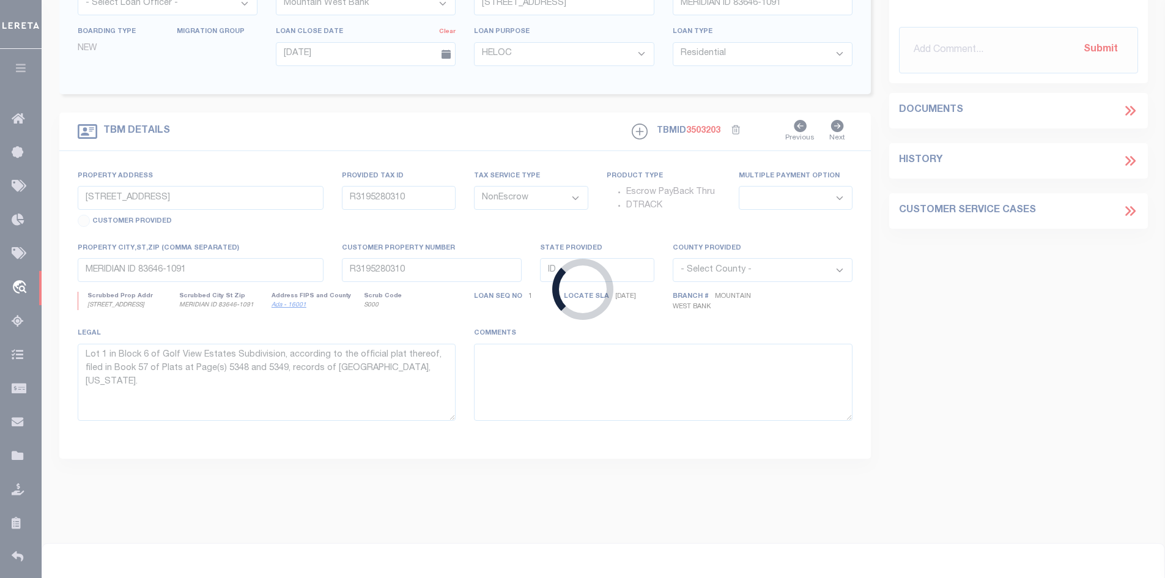
type input "797301836"
type input "TROY PETERSON"
select select "17097"
type input "PO BOX 1470"
type input "SPOKANE VALLEY WA 99037-1470"
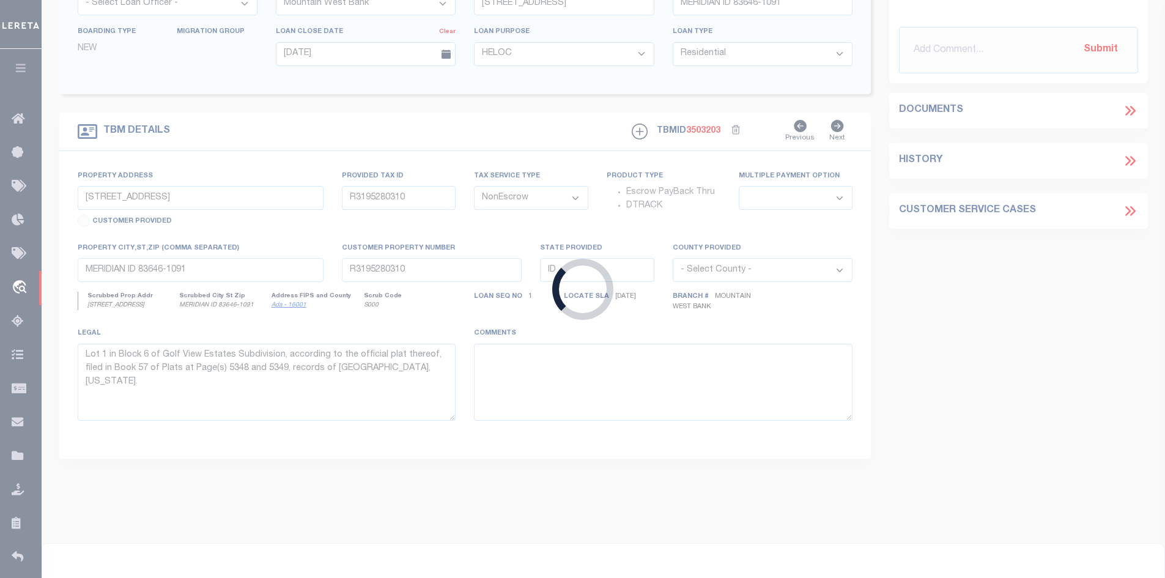
type input "02/02/2016"
select select
select select "20"
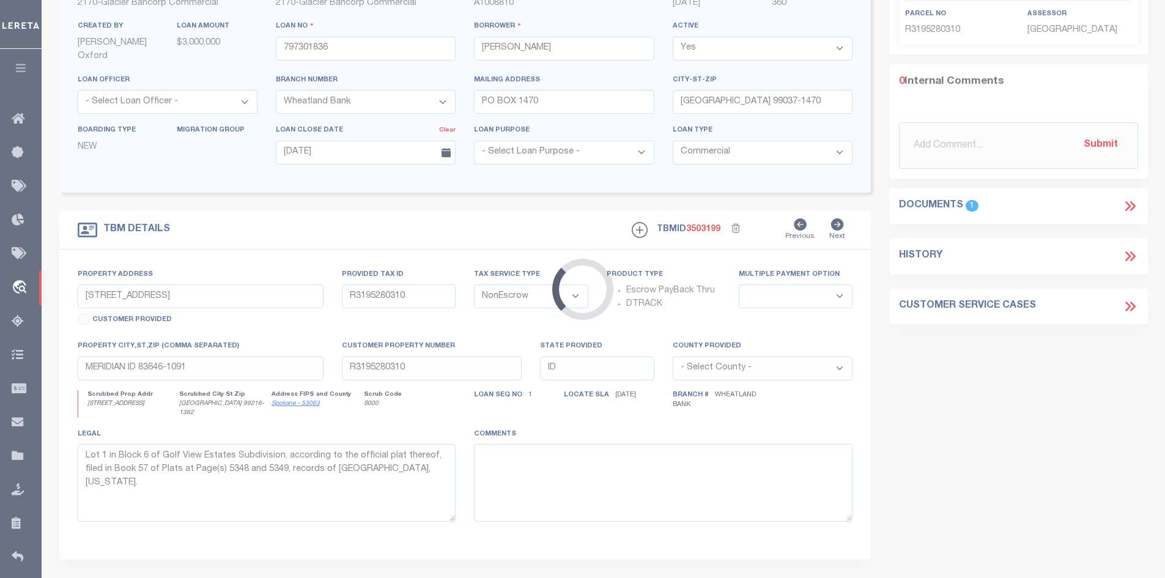
type input "14801 E TRENT AVE"
type input "45021.5302"
select select
type input "SPOKANE VALLEY WA 99216-1362"
type input "WA"
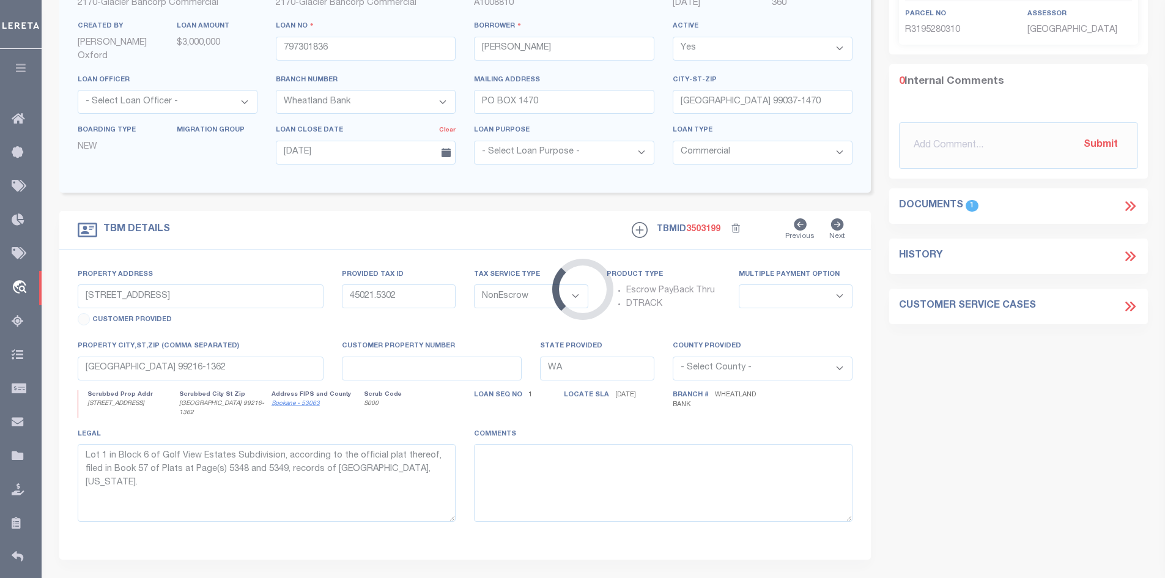
select select
type textarea "PARCELS 45083.0610, 45083.0632, 45233.1418, 45021.5302"
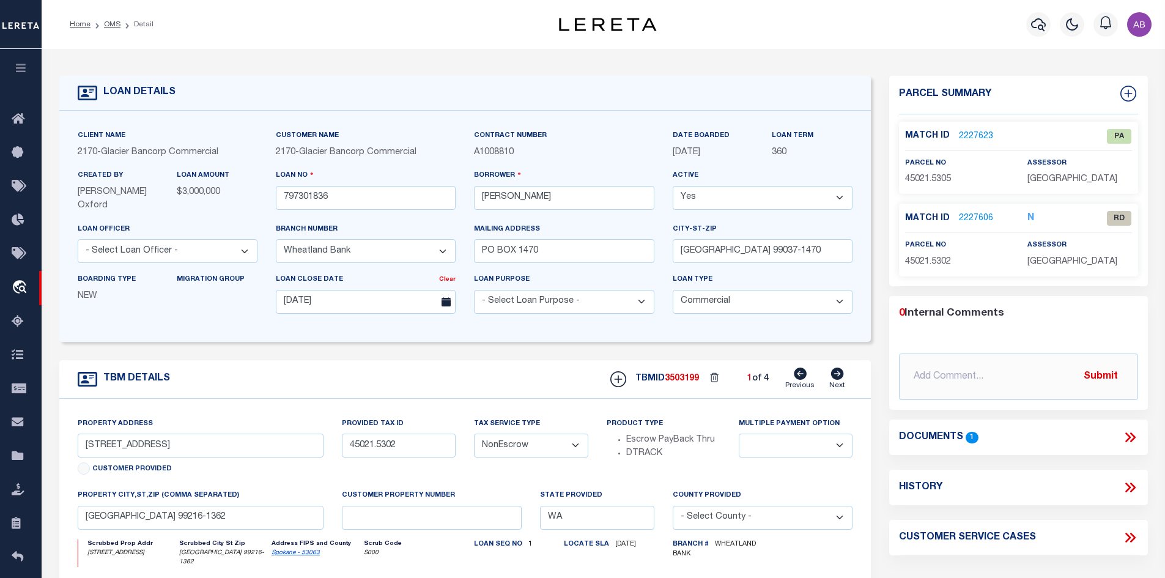
click at [1124, 436] on icon at bounding box center [1130, 437] width 16 height 16
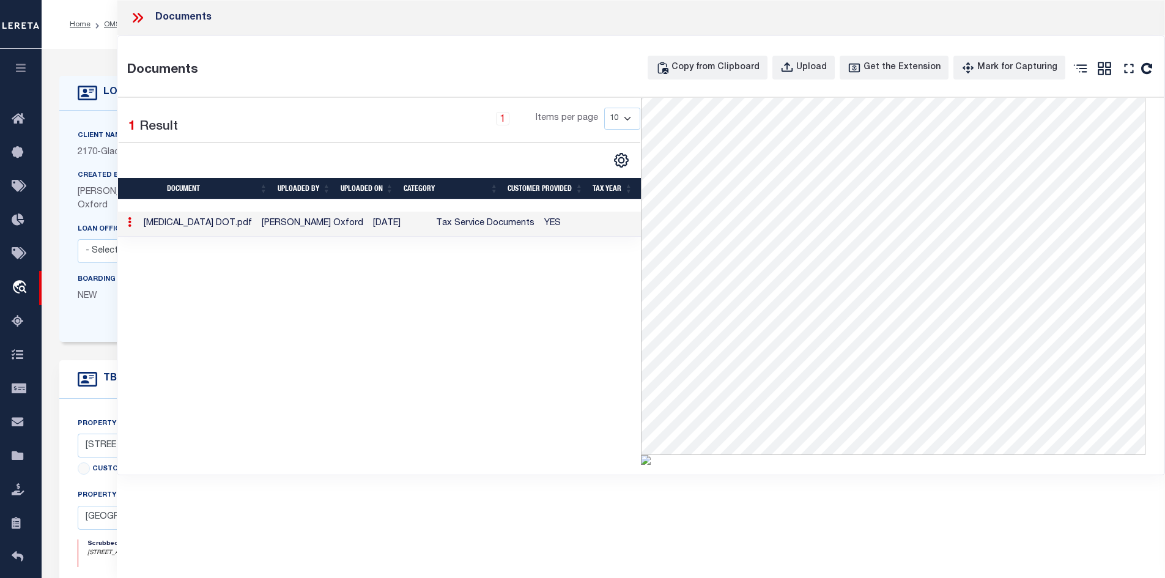
scroll to position [180, 0]
click at [138, 17] on icon at bounding box center [138, 18] width 16 height 16
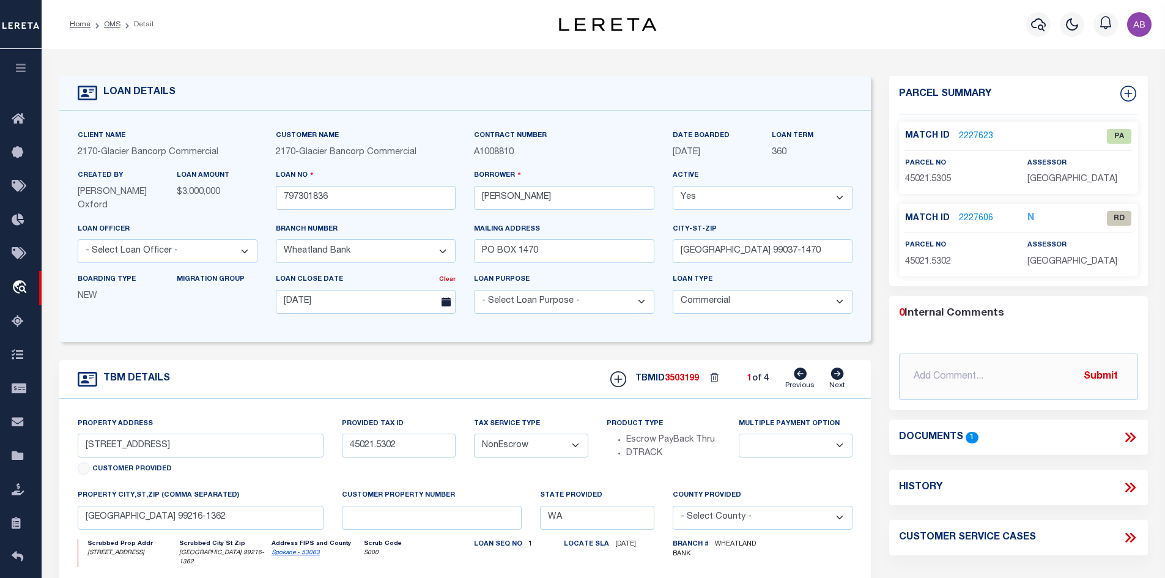
click at [1134, 443] on icon at bounding box center [1130, 437] width 16 height 16
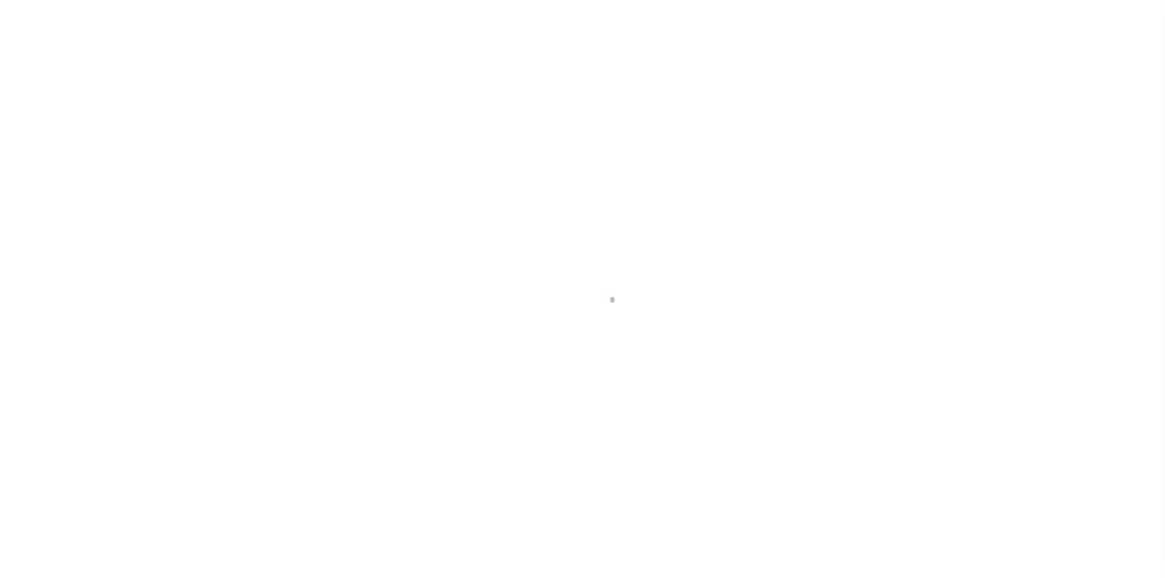
select select "17097"
select select "20"
select select "NonEscrow"
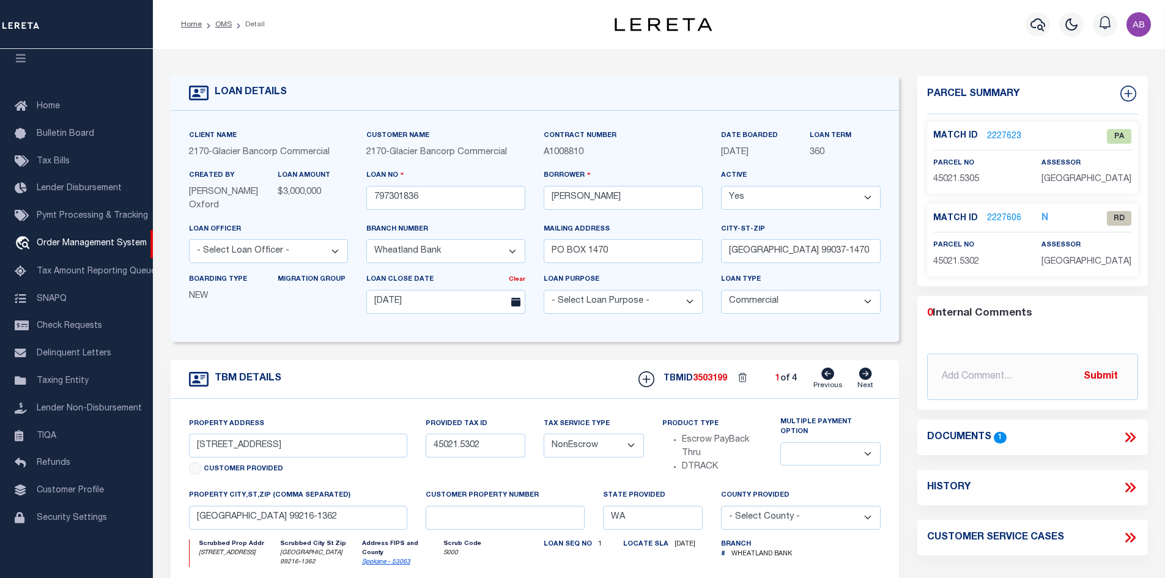
click at [997, 218] on link "2227606" at bounding box center [1004, 218] width 34 height 13
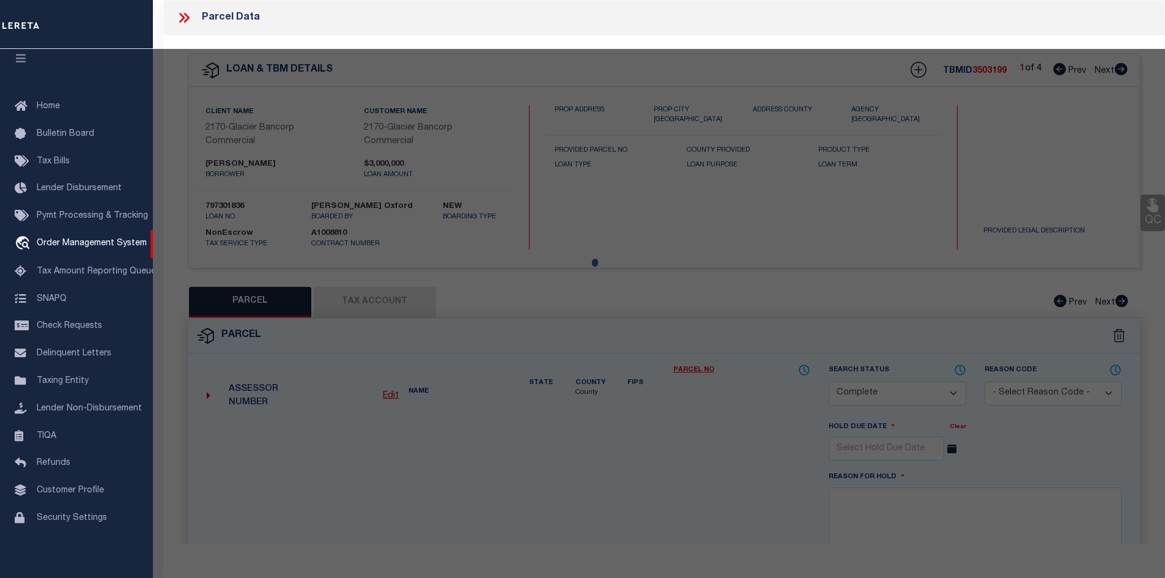
select select "AS"
select select
checkbox input "false"
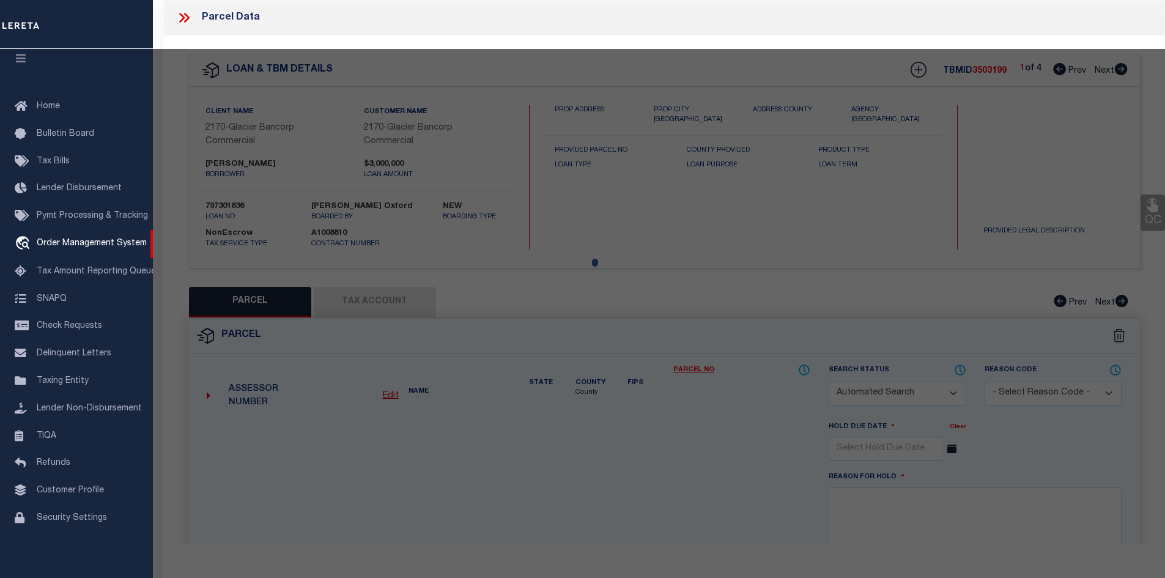
select select "RD"
type input "[PERSON_NAME] BROADWAY INVESTMENTS"
select select "ATL"
select select "ADD"
type input "[STREET_ADDRESS]"
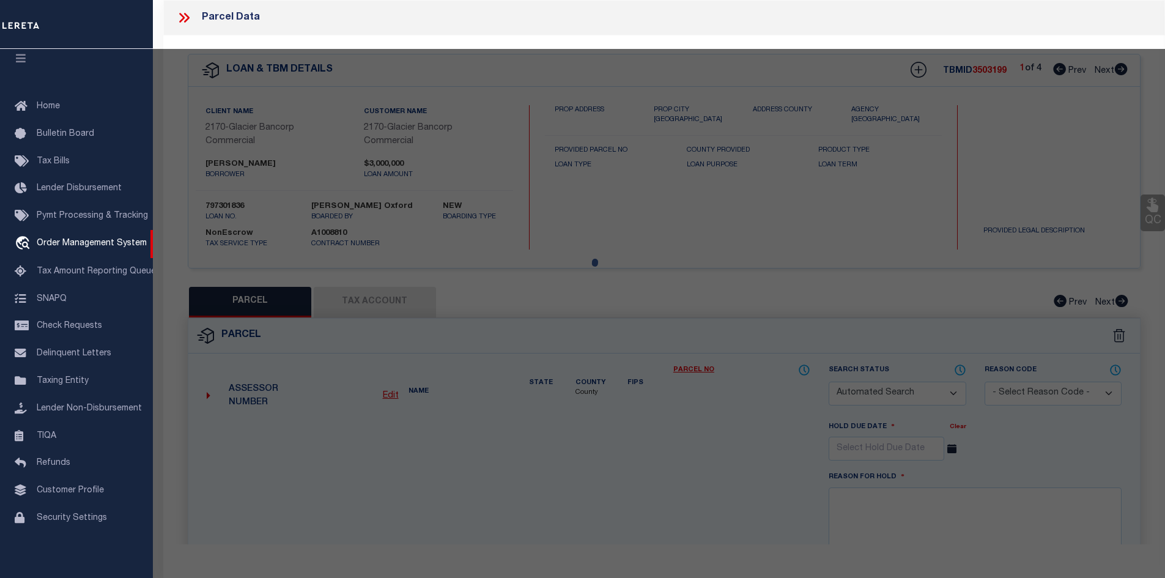
checkbox input "false"
type input "[GEOGRAPHIC_DATA]"
type textarea "TRENTWD ORCH B34 [PERSON_NAME] 110FT OF WLY 400FT"
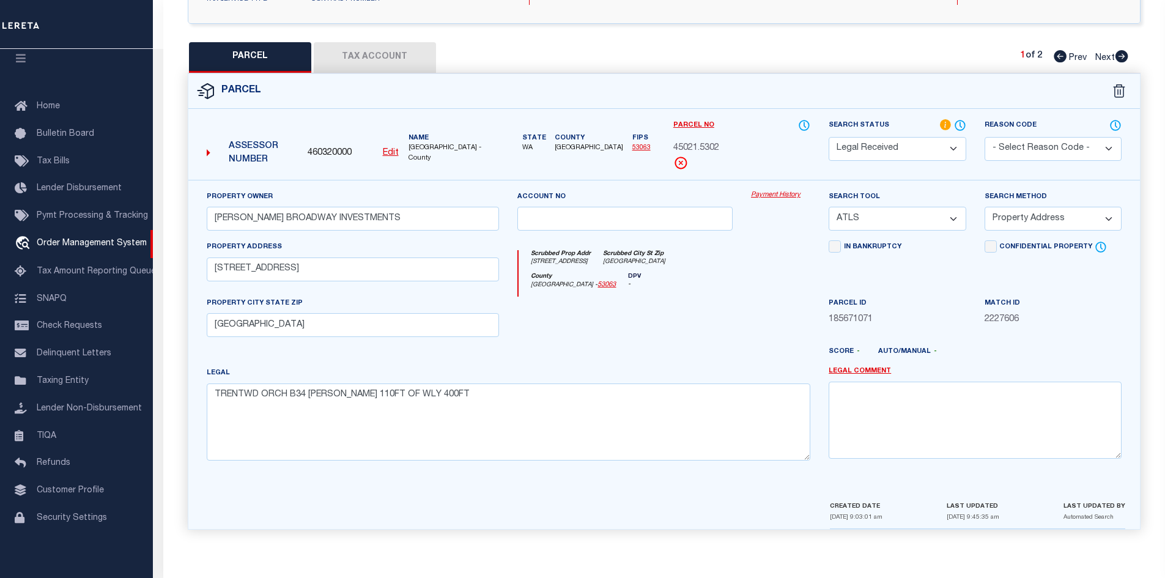
scroll to position [2, 0]
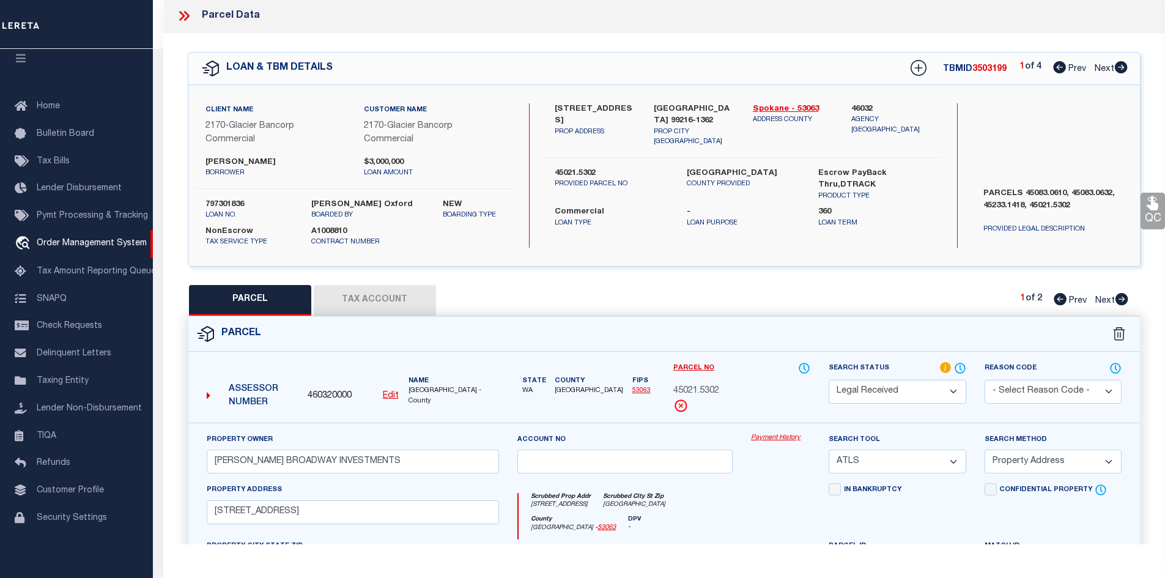
click at [1122, 67] on icon at bounding box center [1121, 67] width 13 height 12
select select "AS"
select select
checkbox input "false"
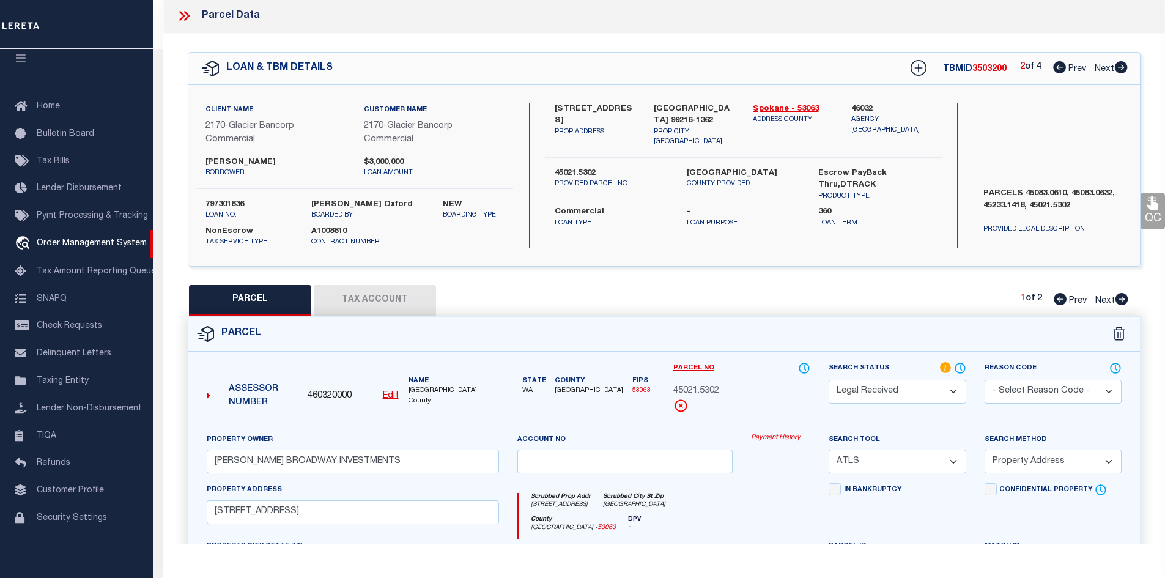
checkbox input "false"
select select "IP"
checkbox input "false"
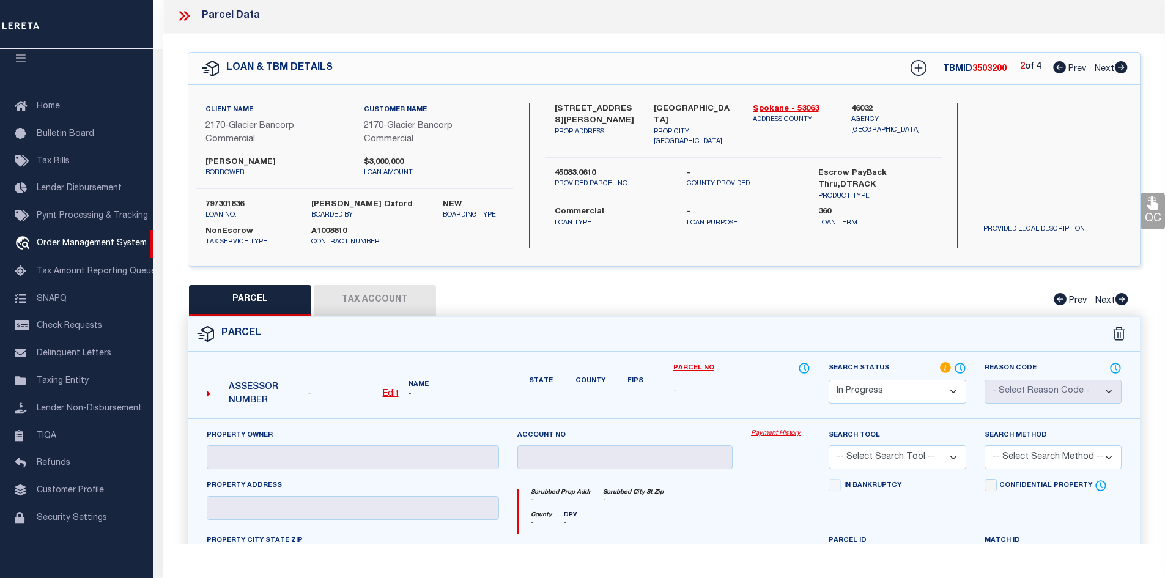
click at [1055, 65] on icon at bounding box center [1059, 67] width 13 height 12
select select "AS"
checkbox input "false"
select select "PA"
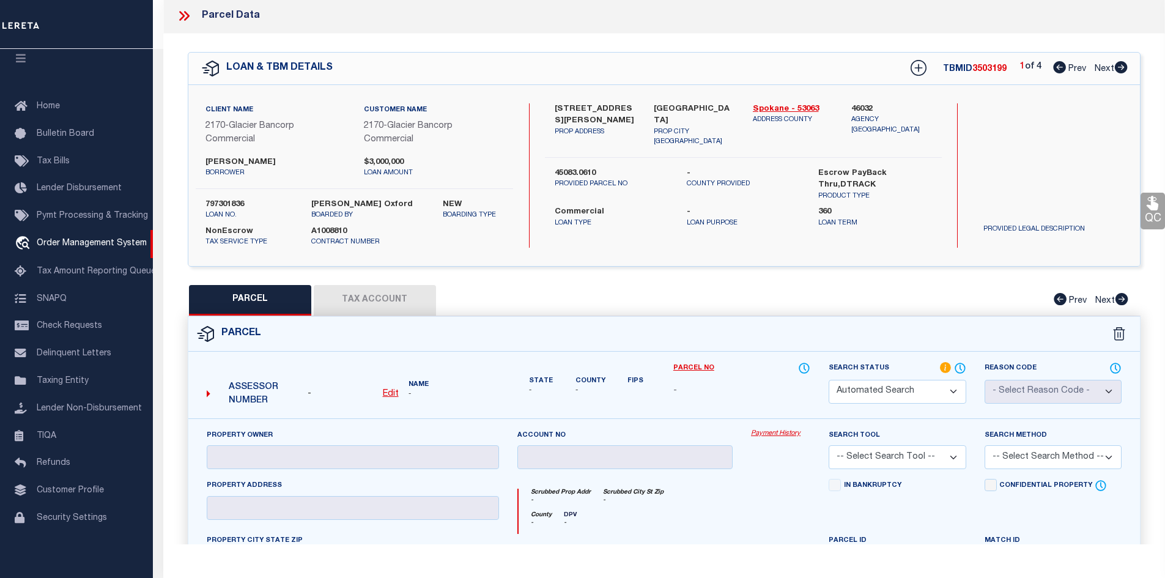
type input "PETERSON BROADWAY INVESTMENTS, LLC"
select select "ATL"
select select "ADD"
type input "14705 E TRENT AVE"
checkbox input "false"
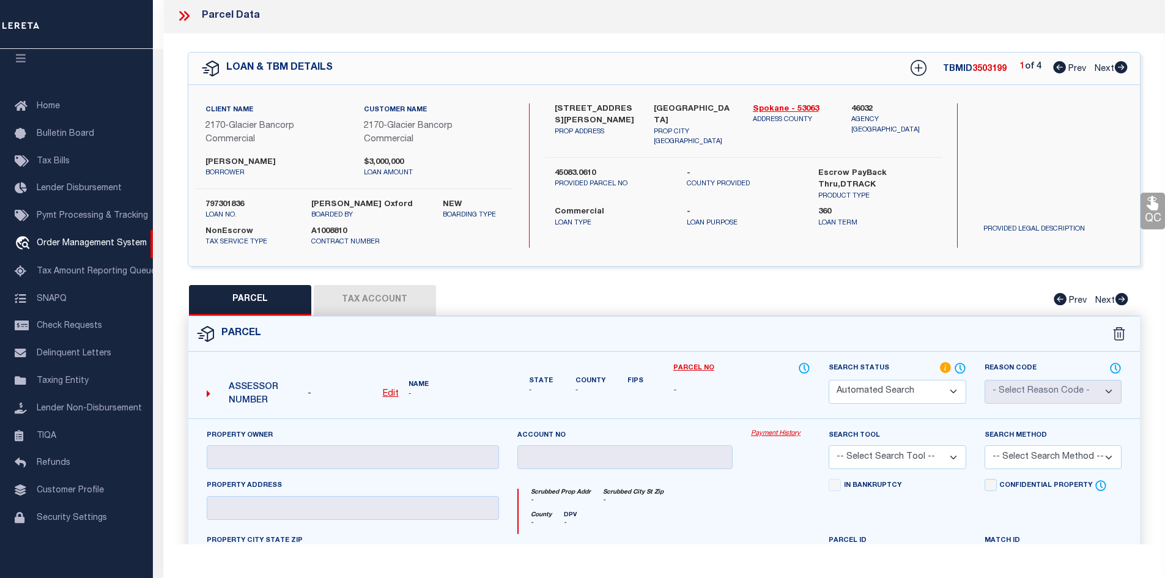
type input "SPOKANE VALLEY WA"
type textarea "TRENTWOOD ORCHARDS WLY 290FT OF TR 34 & WLY 290FT OF S30FT OF TR 26."
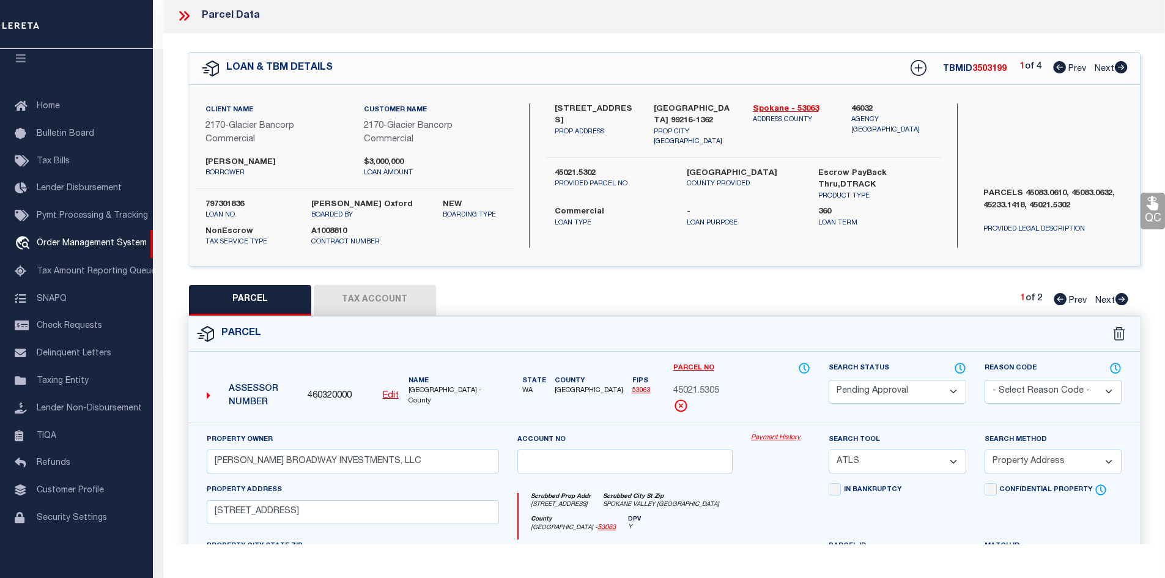
click at [1118, 68] on icon at bounding box center [1120, 67] width 13 height 12
select select "AS"
select select
checkbox input "false"
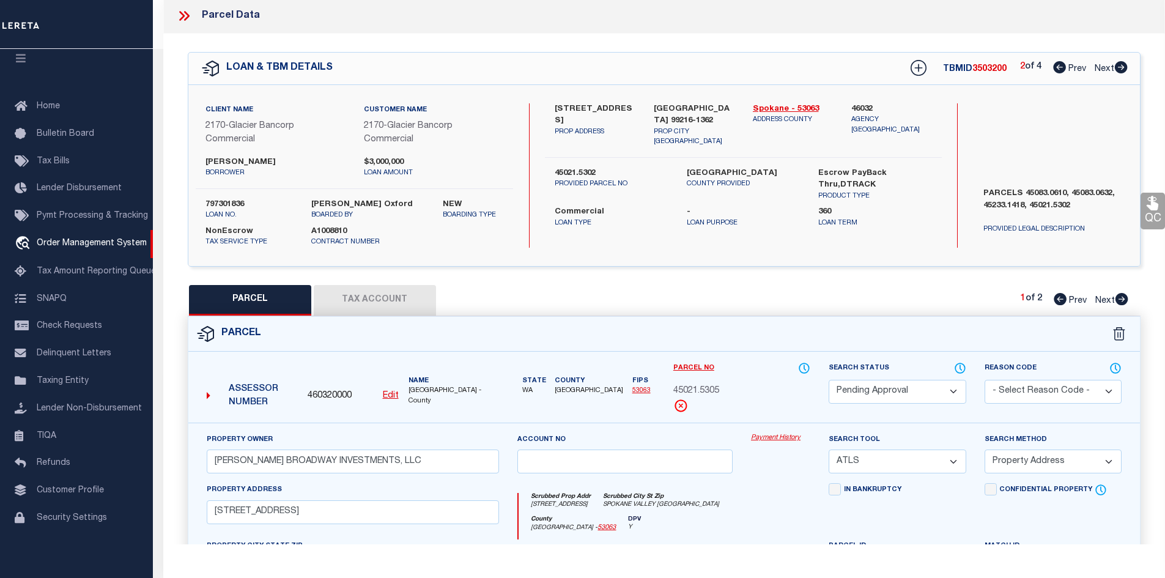
checkbox input "false"
select select "IP"
checkbox input "false"
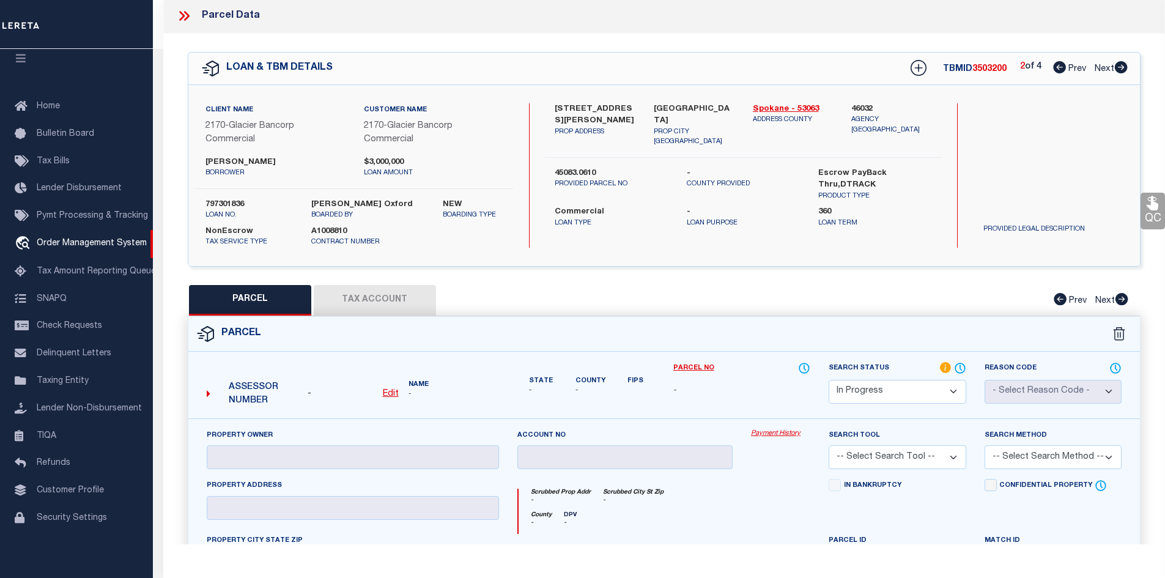
click at [1121, 66] on icon at bounding box center [1121, 67] width 13 height 12
select select "AS"
checkbox input "false"
select select "IP"
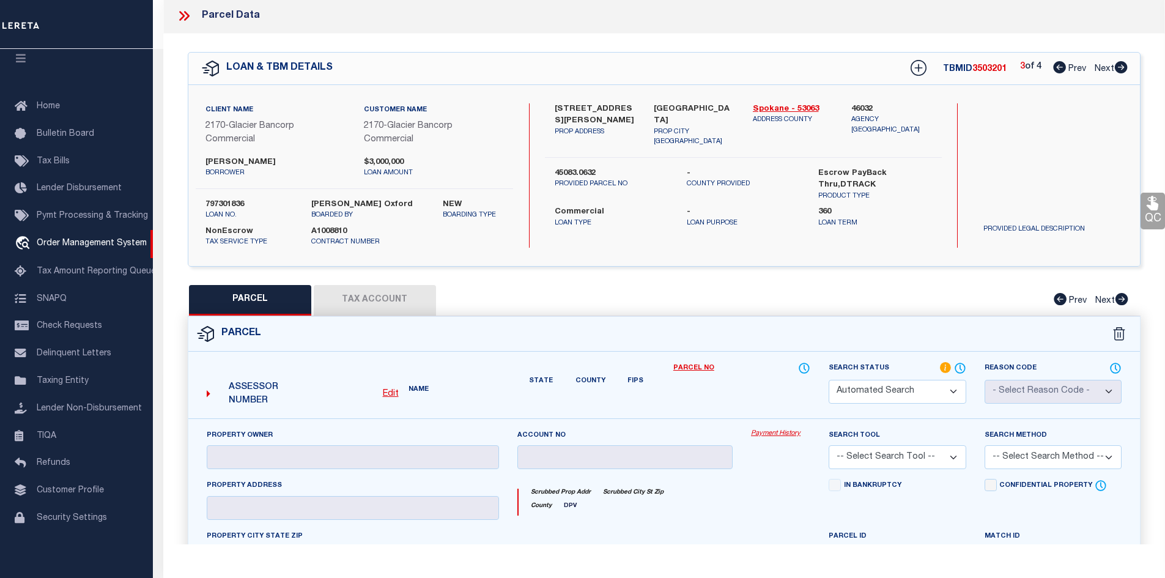
checkbox input "false"
click at [1121, 66] on icon at bounding box center [1121, 67] width 13 height 12
select select "AS"
checkbox input "false"
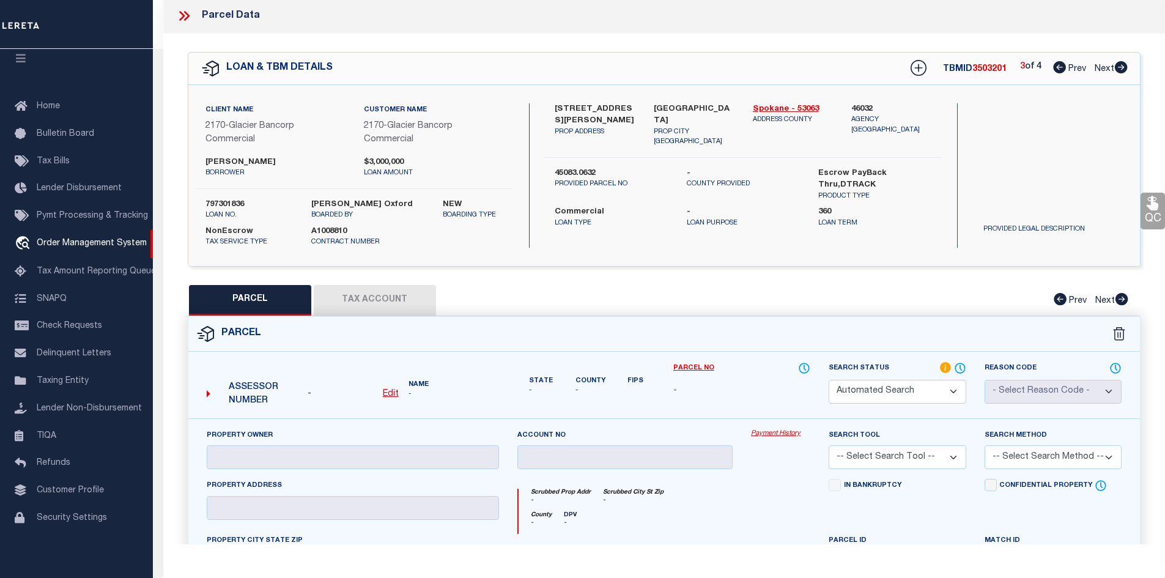
select select "RD"
type input "TROY M PETERSON"
select select "ATL"
select select "ADD"
type input "14522 E 10TH AVE"
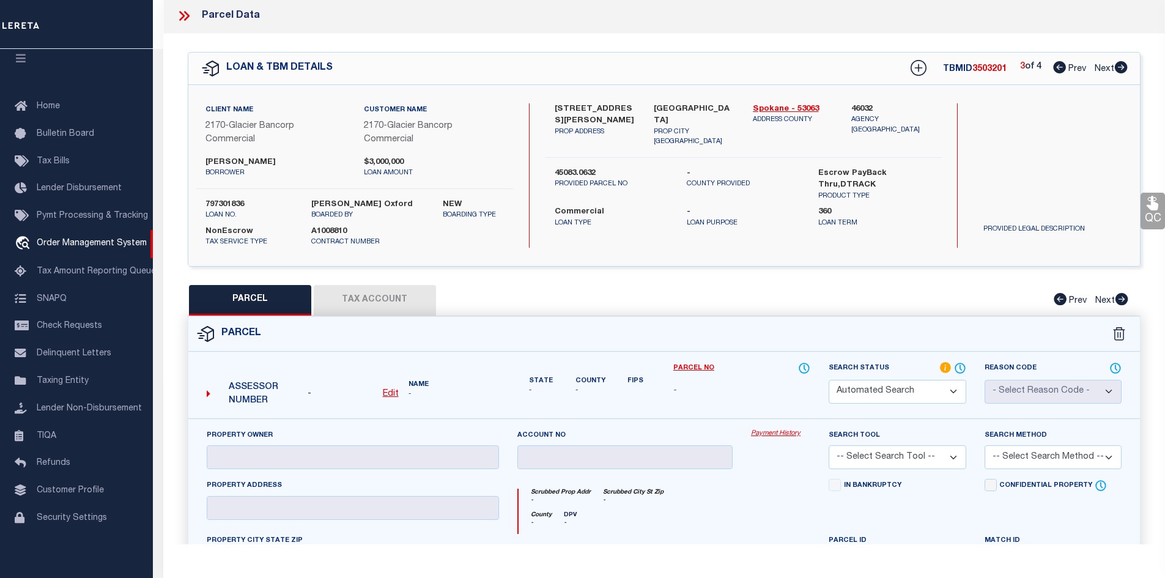
checkbox input "false"
type input "SPOKANE VALLEY, WA 99037"
type textarea "(CITY OF SPOKANE VALLEY) HELSTROM'S SUBDIVISION #3 LT 1 BLK 2"
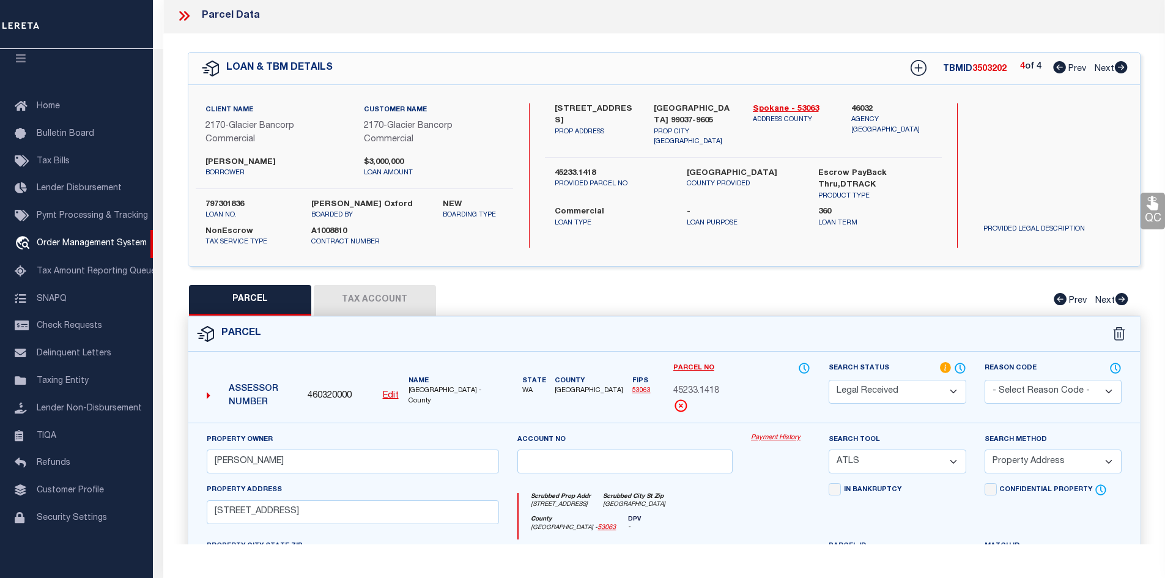
click at [1054, 62] on icon at bounding box center [1059, 67] width 13 height 12
select select "AS"
select select
checkbox input "false"
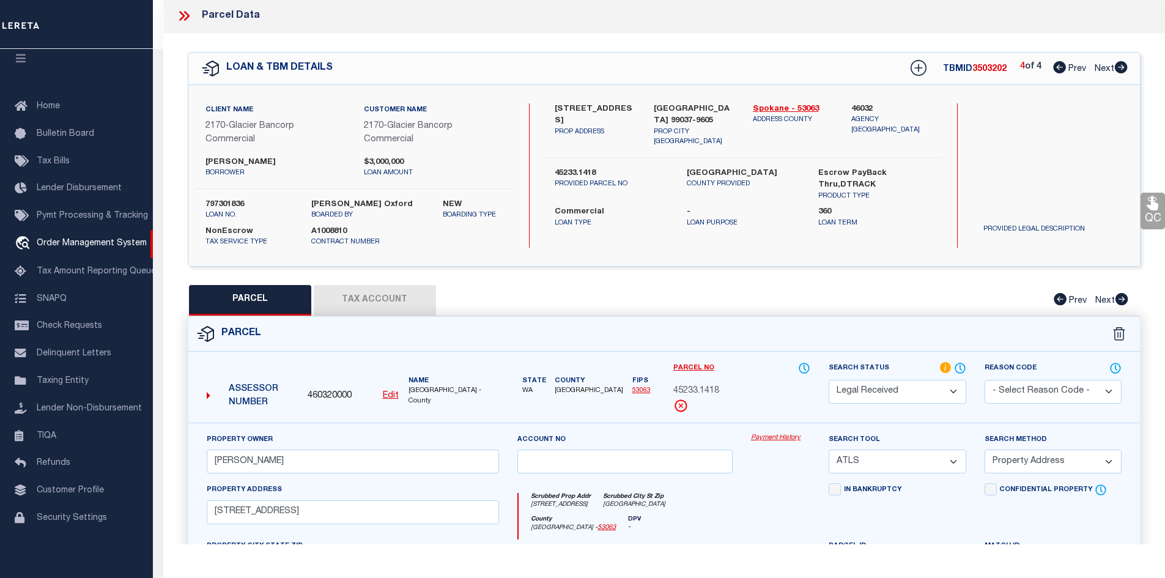
checkbox input "false"
select select "IP"
checkbox input "false"
click at [1054, 62] on icon at bounding box center [1059, 67] width 13 height 12
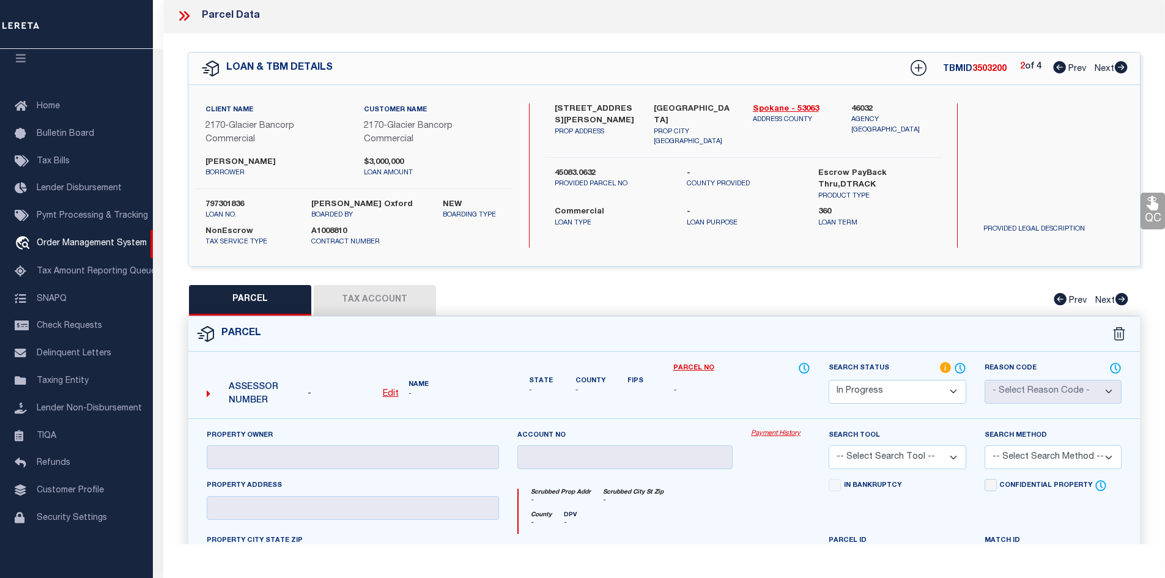
click at [1054, 62] on icon at bounding box center [1059, 67] width 13 height 12
select select "AS"
checkbox input "false"
select select "IP"
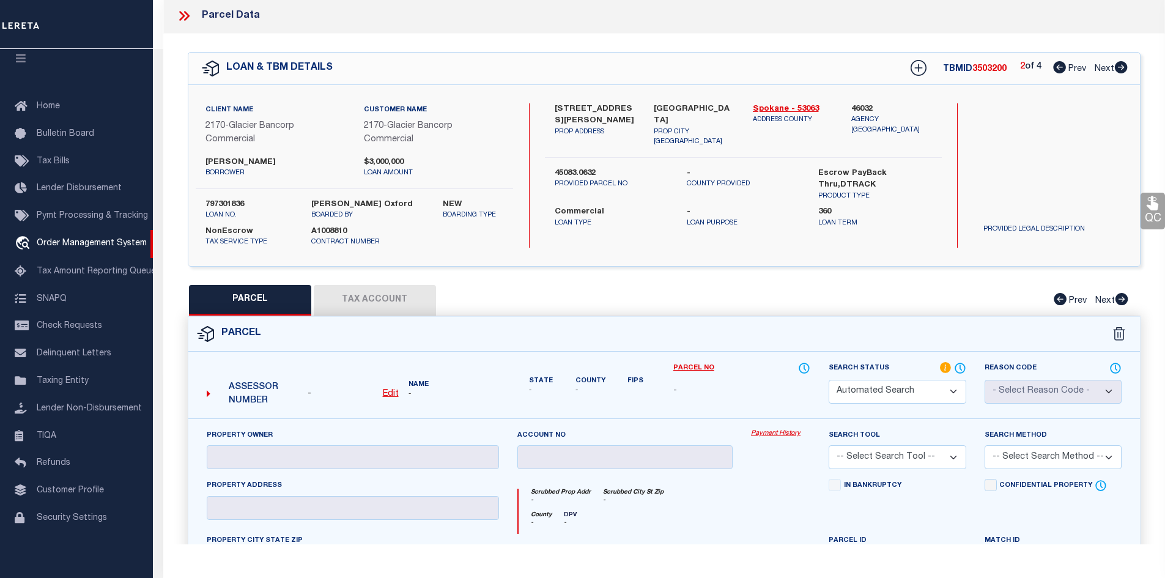
checkbox input "false"
click at [1054, 62] on icon at bounding box center [1059, 67] width 13 height 12
select select "AS"
checkbox input "false"
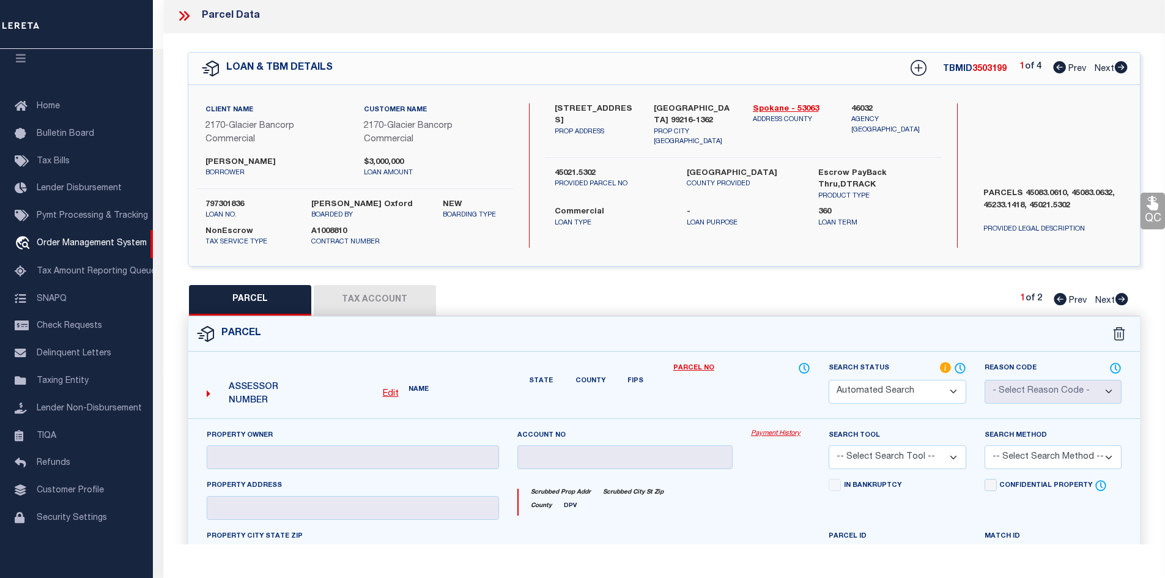
select select "PA"
type input "PETERSON BROADWAY INVESTMENTS, LLC"
select select "ATL"
select select "ADD"
type input "14705 E TRENT AVE"
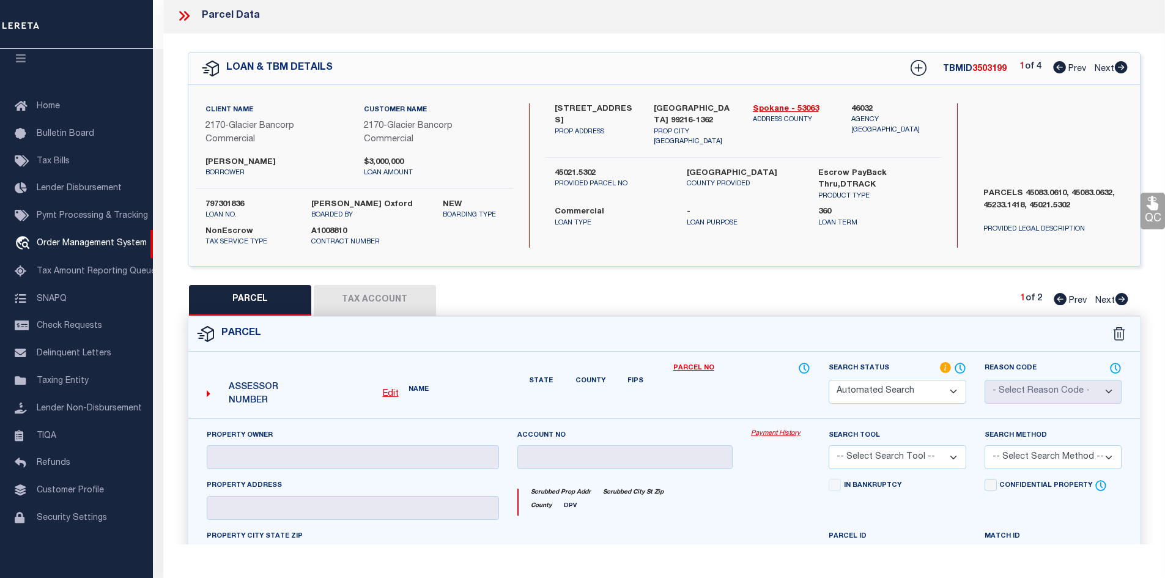
checkbox input "false"
type input "SPOKANE VALLEY WA"
type textarea "TRENTWOOD ORCHARDS WLY 290FT OF TR 34 & WLY 290FT OF S30FT OF TR 26."
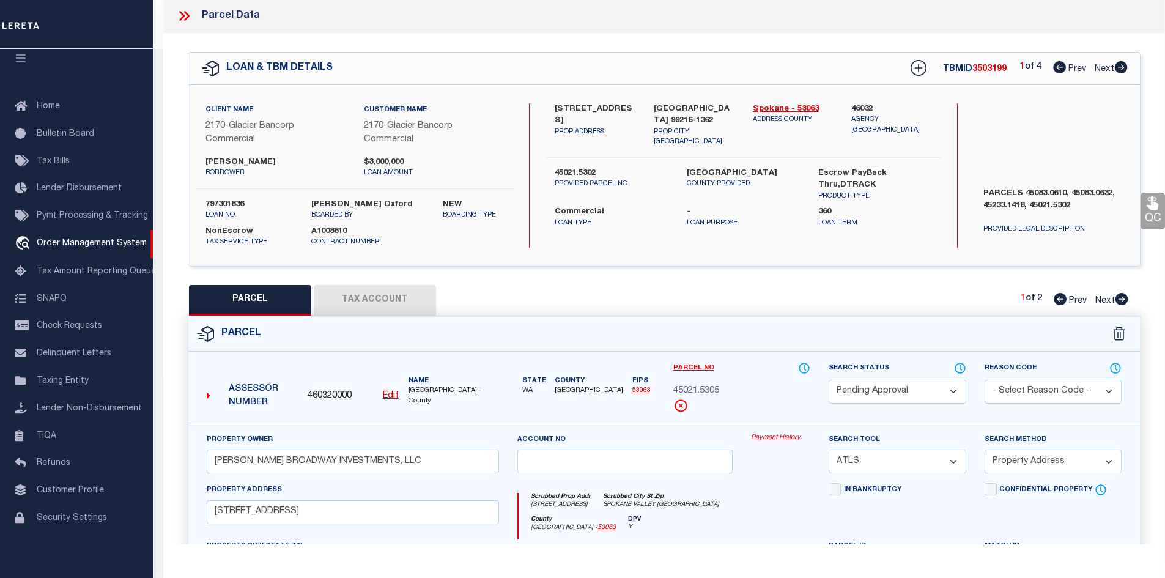
click at [1054, 62] on icon at bounding box center [1059, 67] width 13 height 12
click at [793, 111] on link "Spokane - 53063" at bounding box center [793, 109] width 81 height 12
click at [555, 103] on label "14801 E TRENT AVE" at bounding box center [595, 115] width 81 height 24
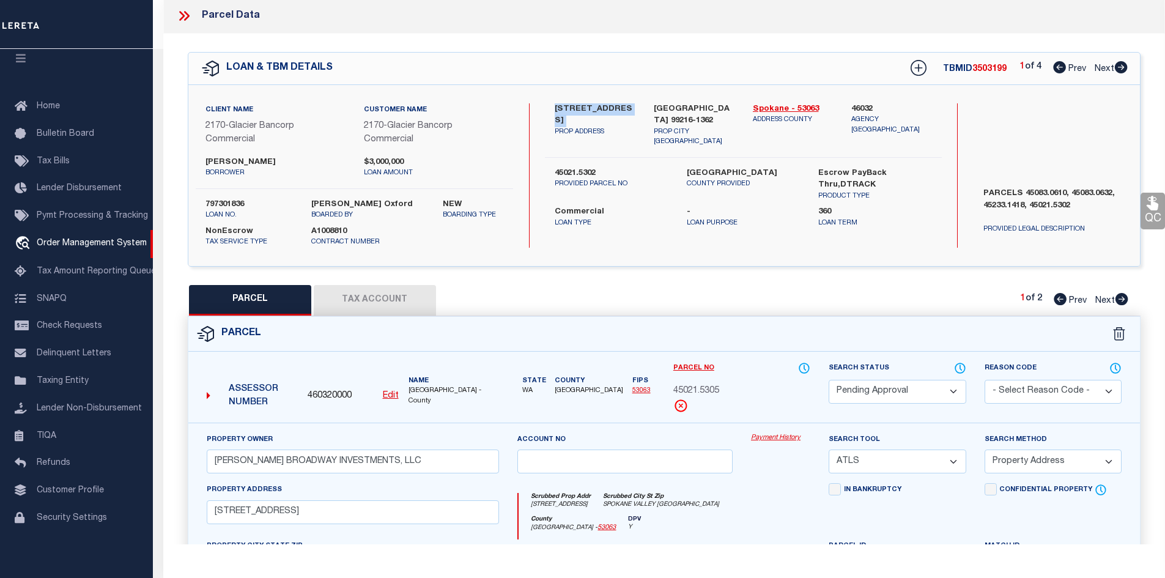
copy div "14801 E TRENT AVE"
click at [1027, 191] on label "PARCELS 45083.0610, 45083.0632, 45233.1418, 45021.5302" at bounding box center [1052, 206] width 157 height 37
copy label "45083.0610"
click at [1117, 66] on icon at bounding box center [1121, 67] width 13 height 12
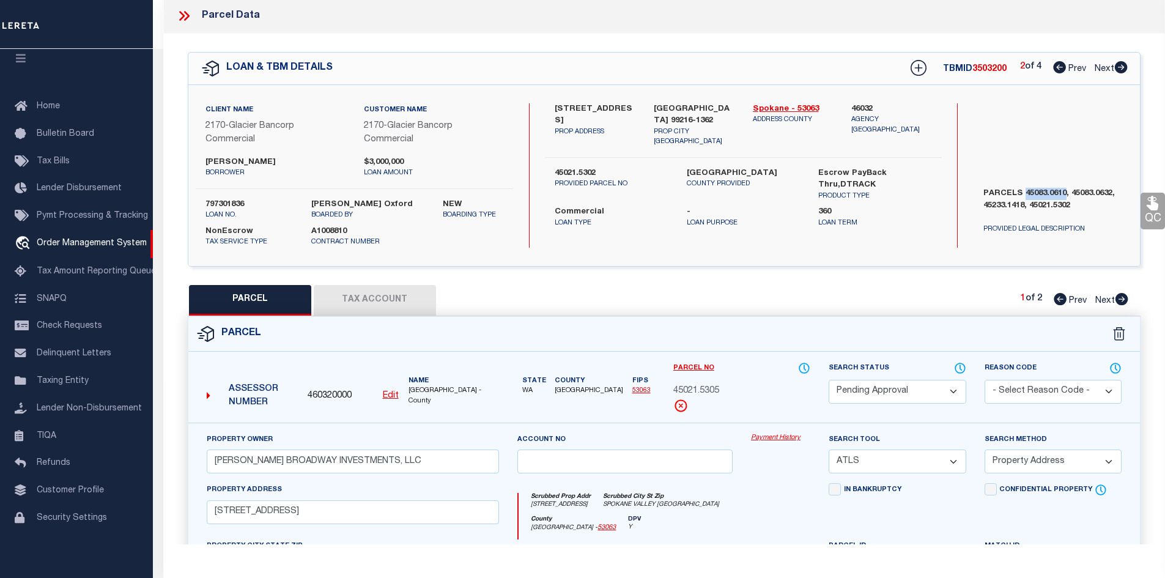
select select "AS"
select select
checkbox input "false"
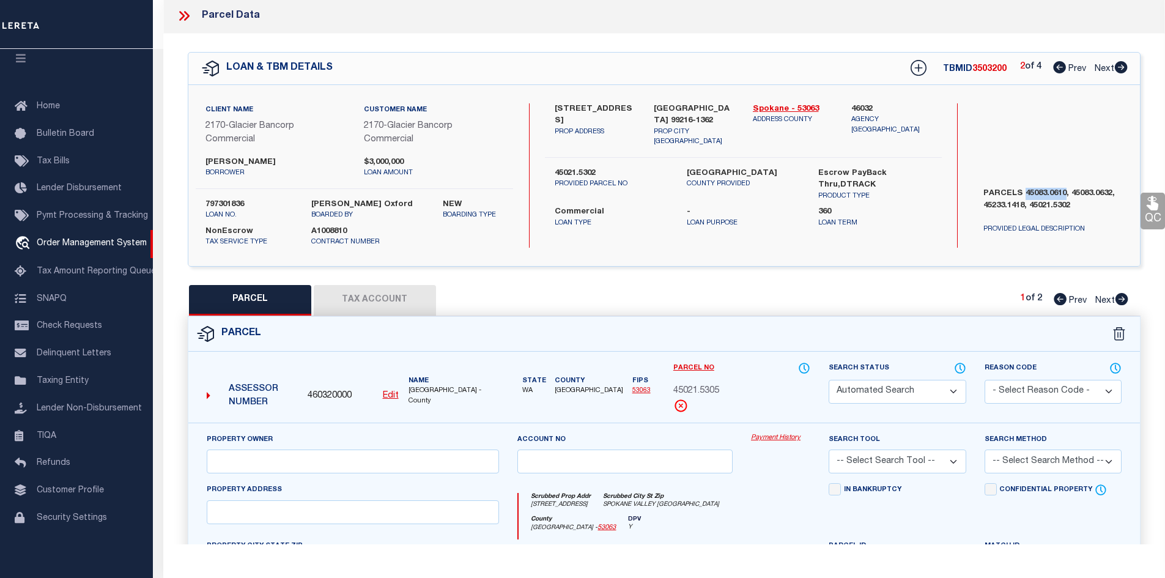
select select "IP"
checkbox input "false"
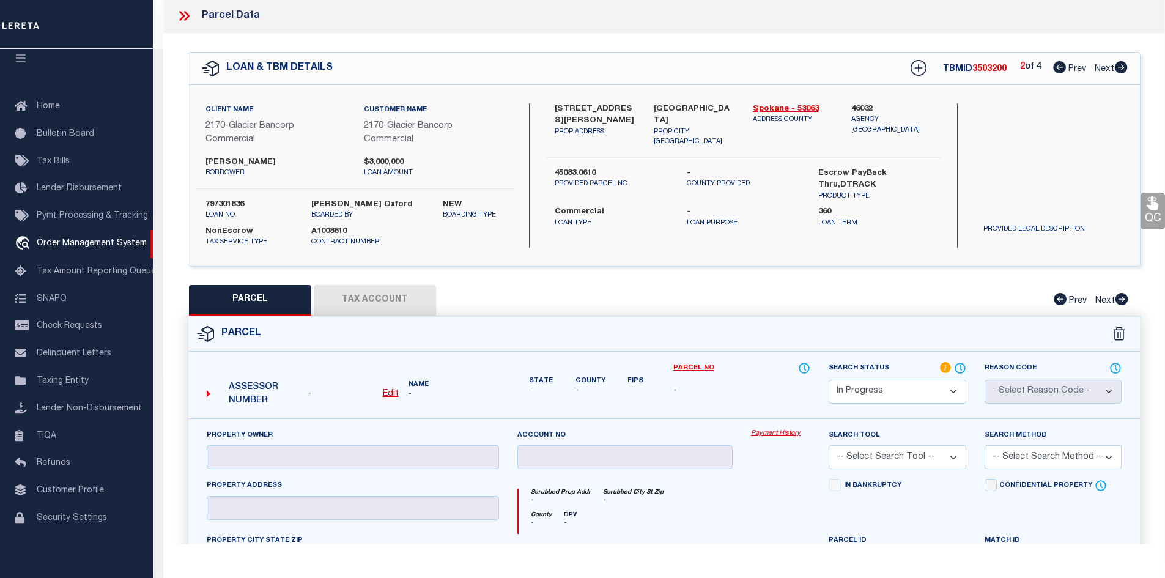
click at [1117, 66] on icon at bounding box center [1121, 67] width 13 height 12
select select "AS"
checkbox input "false"
select select "IP"
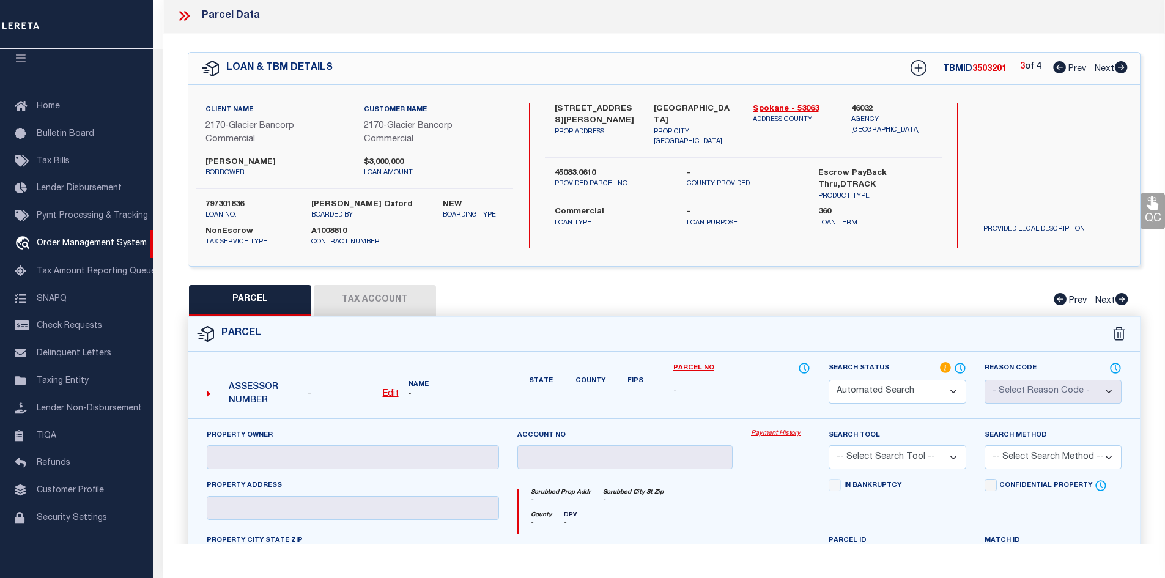
checkbox input "false"
click at [1050, 64] on div "3 of 4 Prev Next" at bounding box center [1074, 69] width 108 height 16
click at [1053, 66] on icon at bounding box center [1059, 67] width 13 height 12
select select "AS"
checkbox input "false"
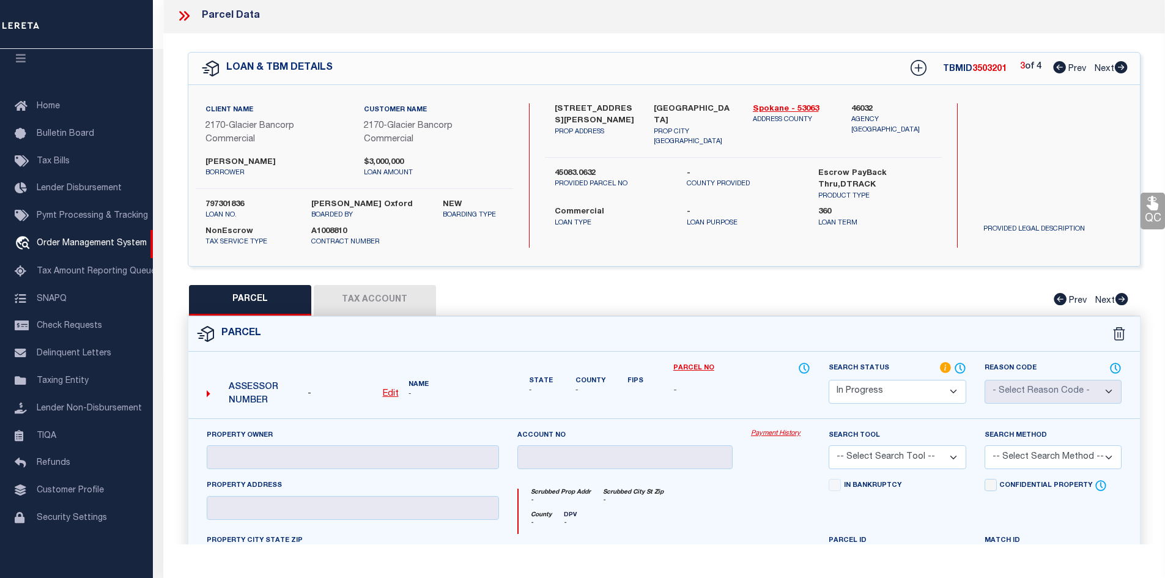
checkbox input "false"
select select "IP"
checkbox input "false"
click at [1054, 70] on icon at bounding box center [1059, 67] width 13 height 12
select select "AS"
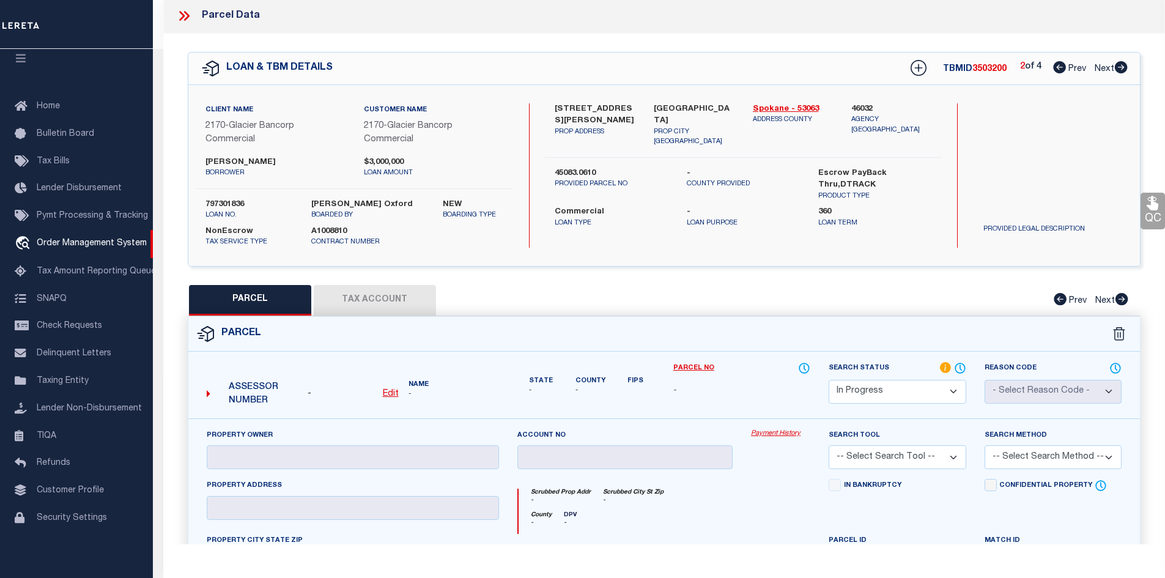
checkbox input "false"
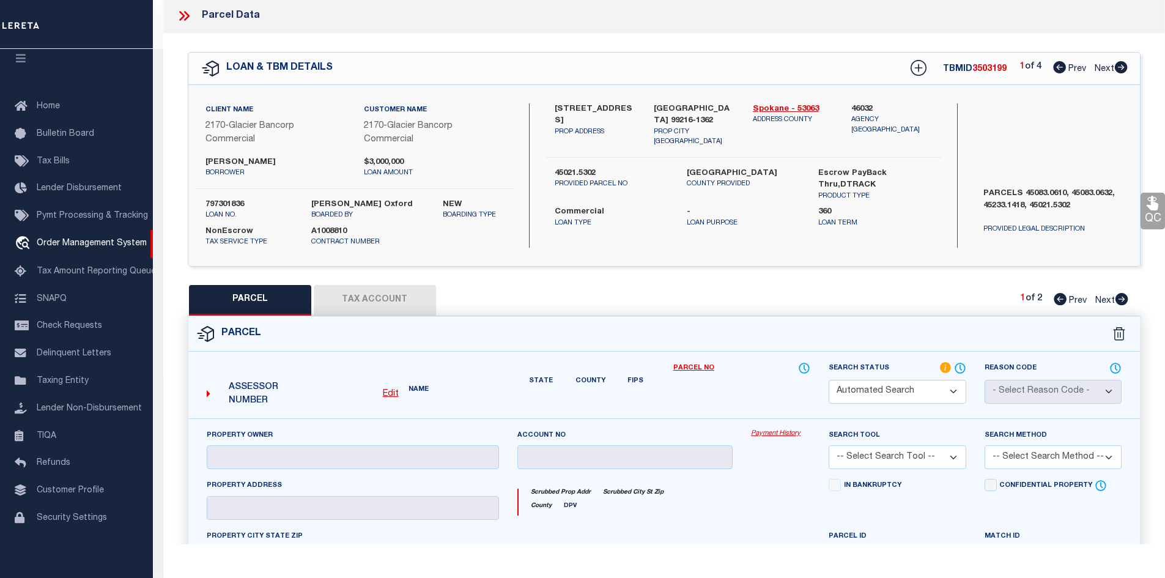
select select "PA"
type input "PETERSON BROADWAY INVESTMENTS, LLC"
select select "ATL"
select select "ADD"
type input "14705 E TRENT AVE"
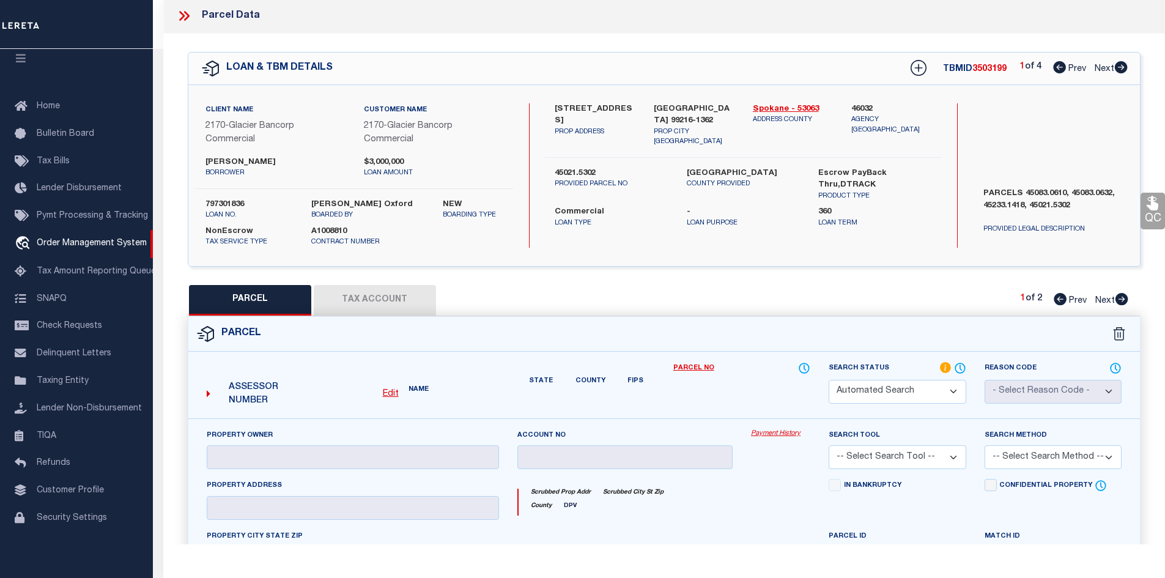
checkbox input "false"
type input "SPOKANE VALLEY WA"
type textarea "TRENTWOOD ORCHARDS WLY 290FT OF TR 34 & WLY 290FT OF S30FT OF TR 26."
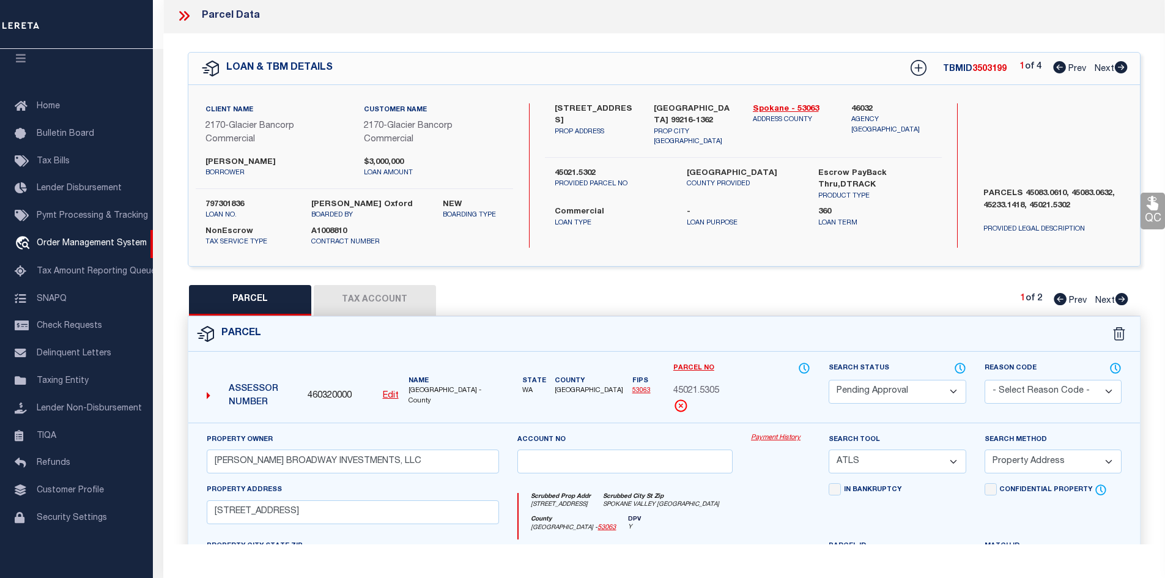
click at [1051, 204] on label "PARCELS 45083.0610, 45083.0632, 45233.1418, 45021.5302" at bounding box center [1052, 206] width 157 height 37
copy label "45021.5302"
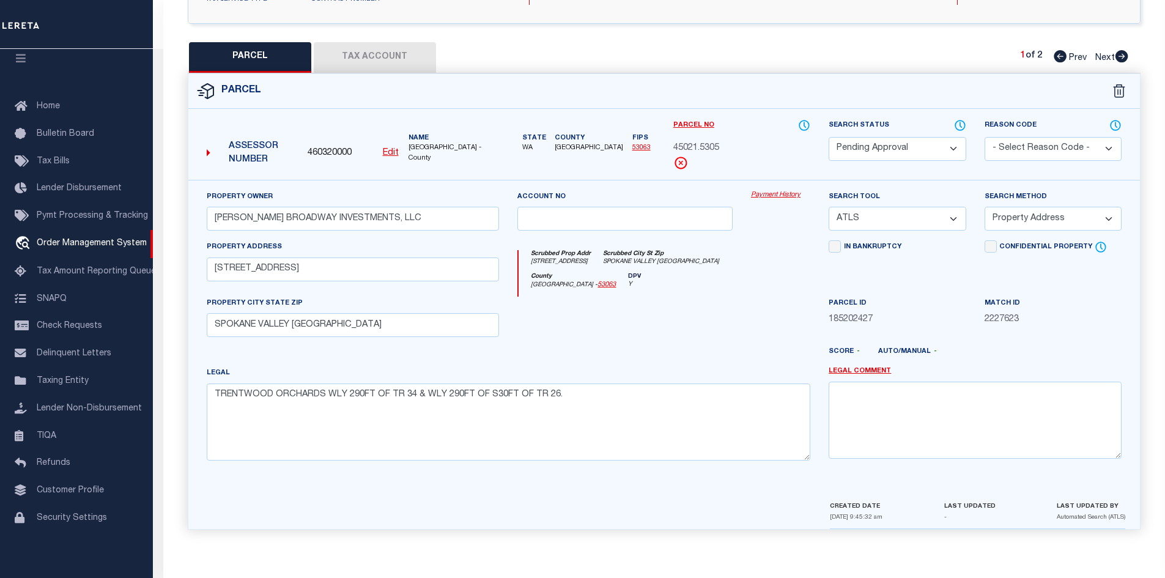
click at [1122, 55] on icon at bounding box center [1121, 56] width 13 height 12
select select "AS"
select select
checkbox input "false"
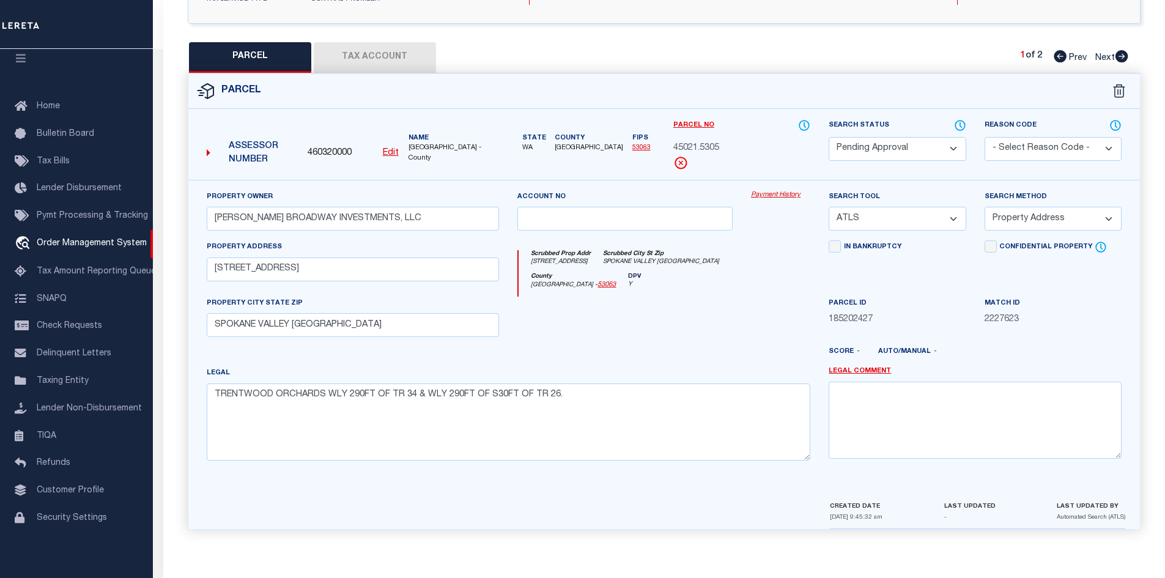
checkbox input "false"
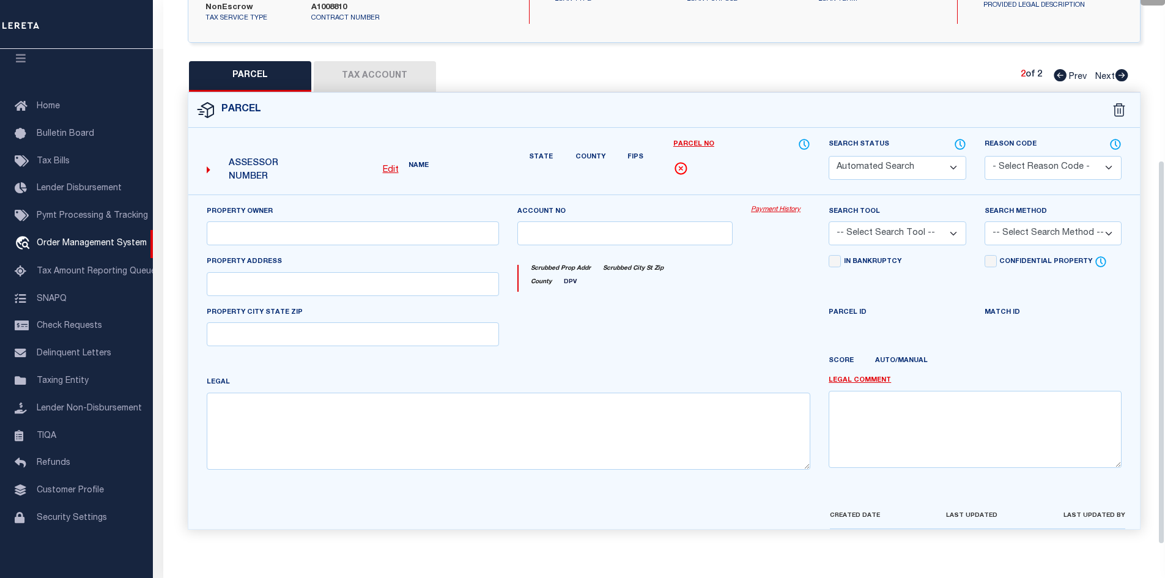
select select "RD"
type input "PETERSON BROADWAY INVESTMENTS"
select select "ATL"
select select "ADD"
type input "14801 E TRENT AVE"
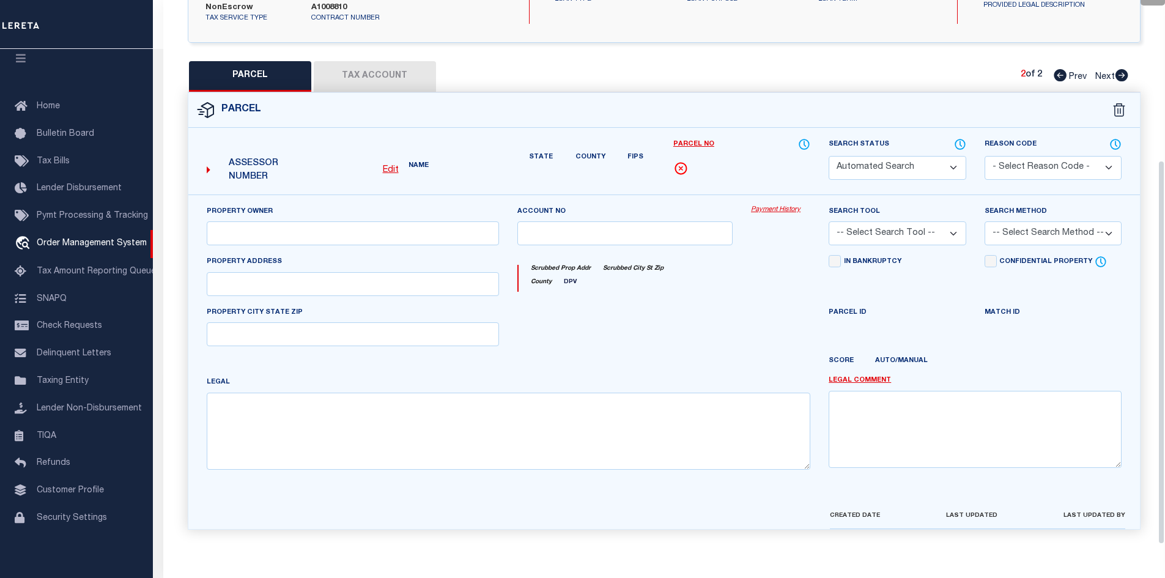
checkbox input "false"
type input "SPOKANE VALLEY, WA 99216"
type textarea "TRENTWD ORCH B34 ELY 110FT OF WLY 400FT"
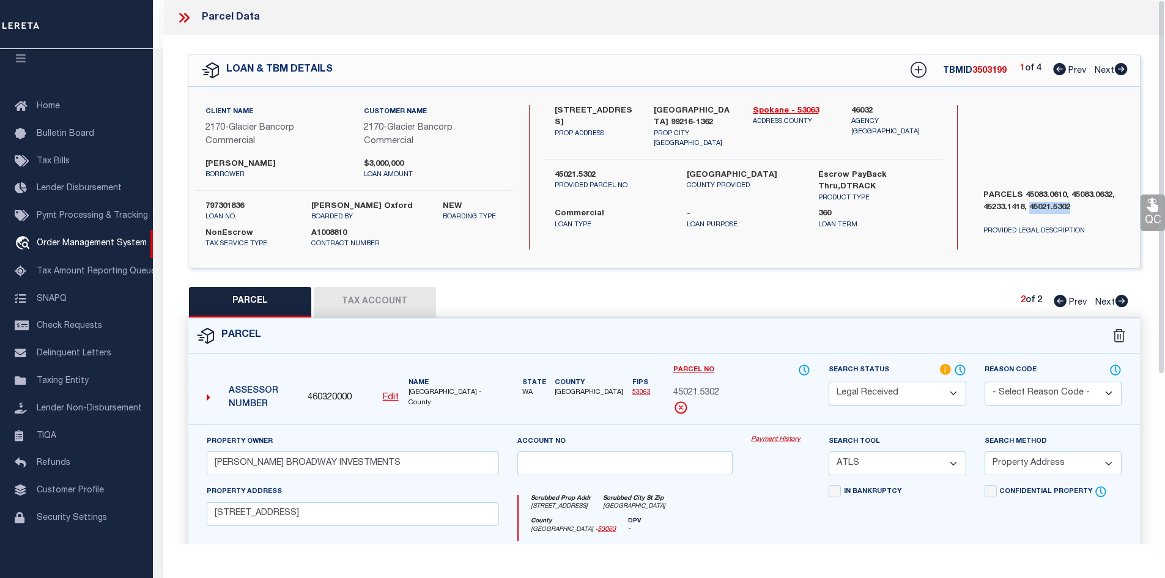
scroll to position [183, 0]
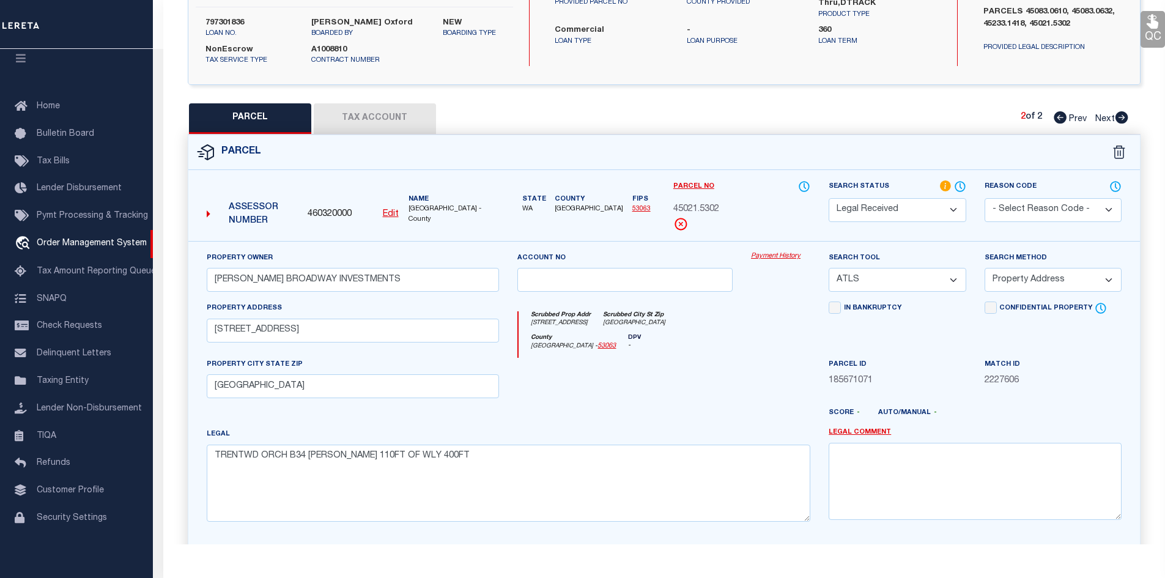
click at [385, 135] on div "Parcel" at bounding box center [663, 152] width 951 height 35
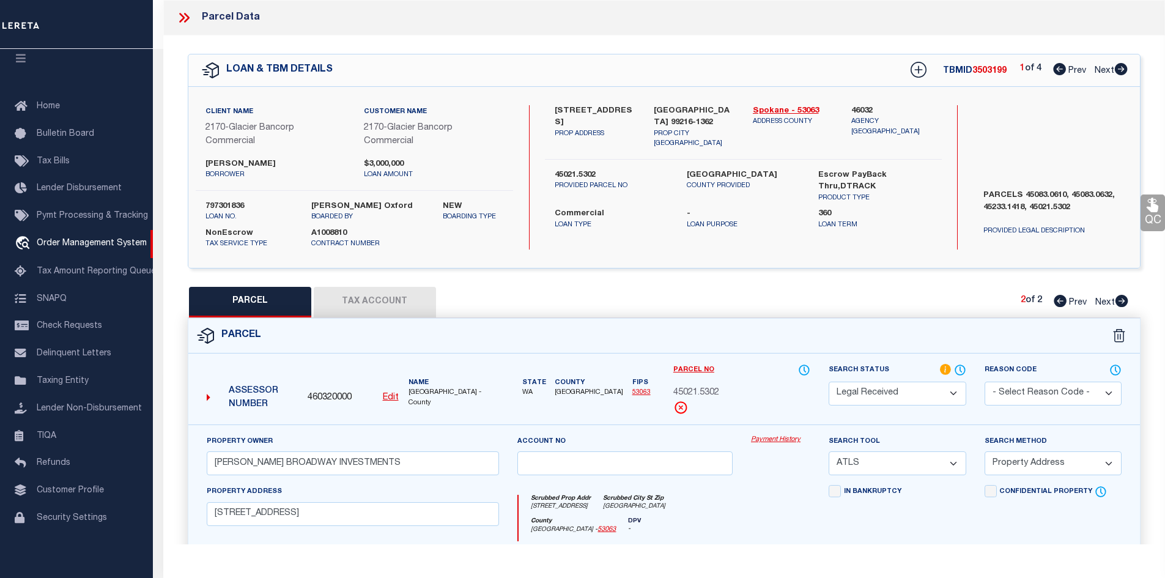
click at [356, 304] on button "Tax Account" at bounding box center [375, 302] width 122 height 31
select select "100"
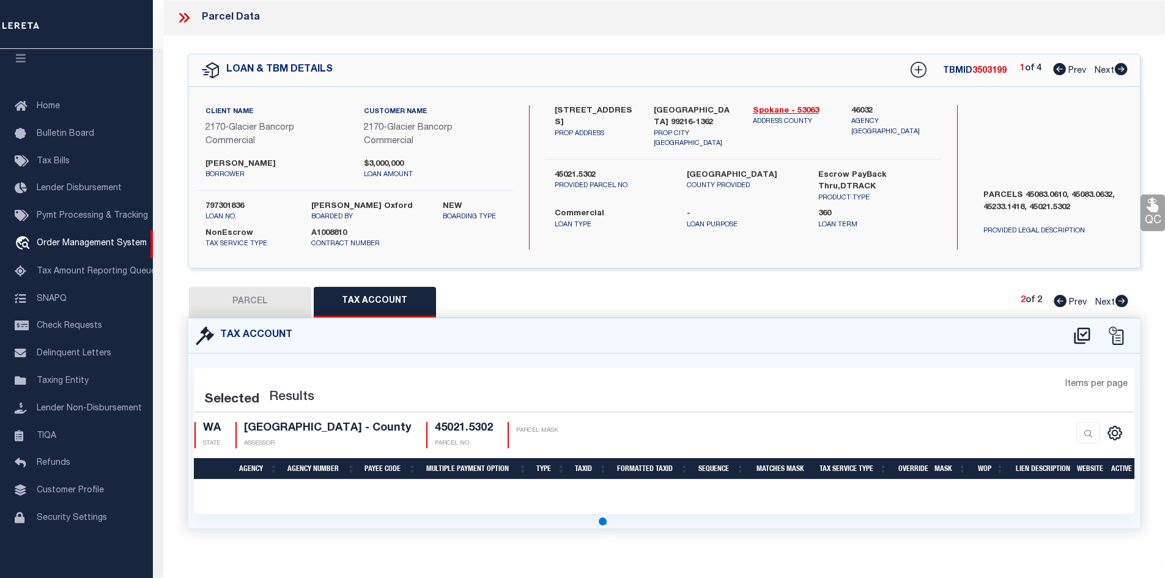
select select "100"
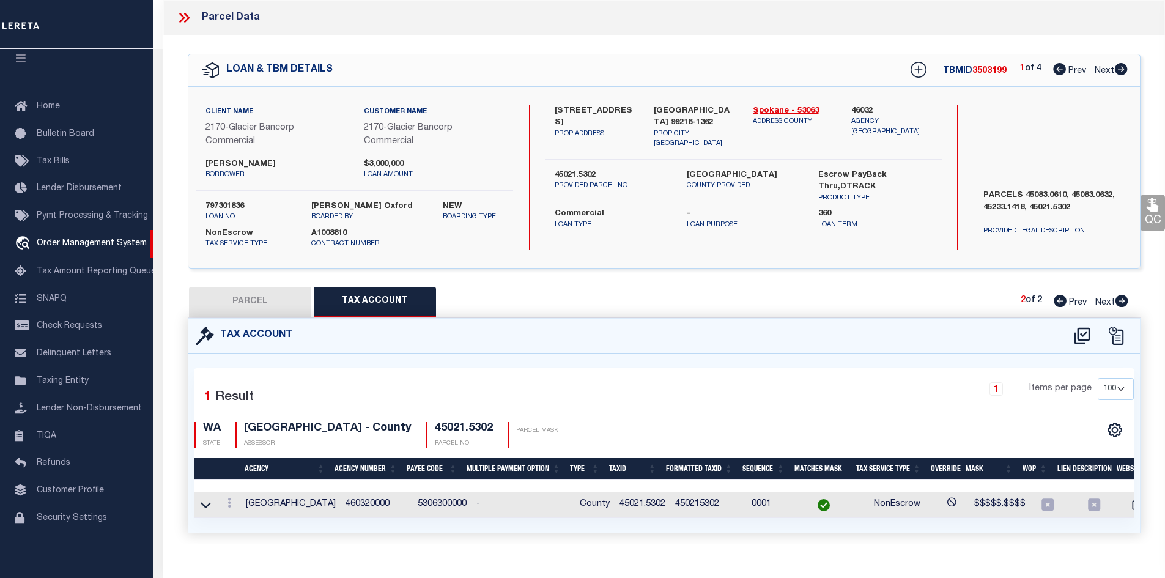
click at [262, 306] on button "PARCEL" at bounding box center [250, 302] width 122 height 31
select select "AS"
select select
checkbox input "false"
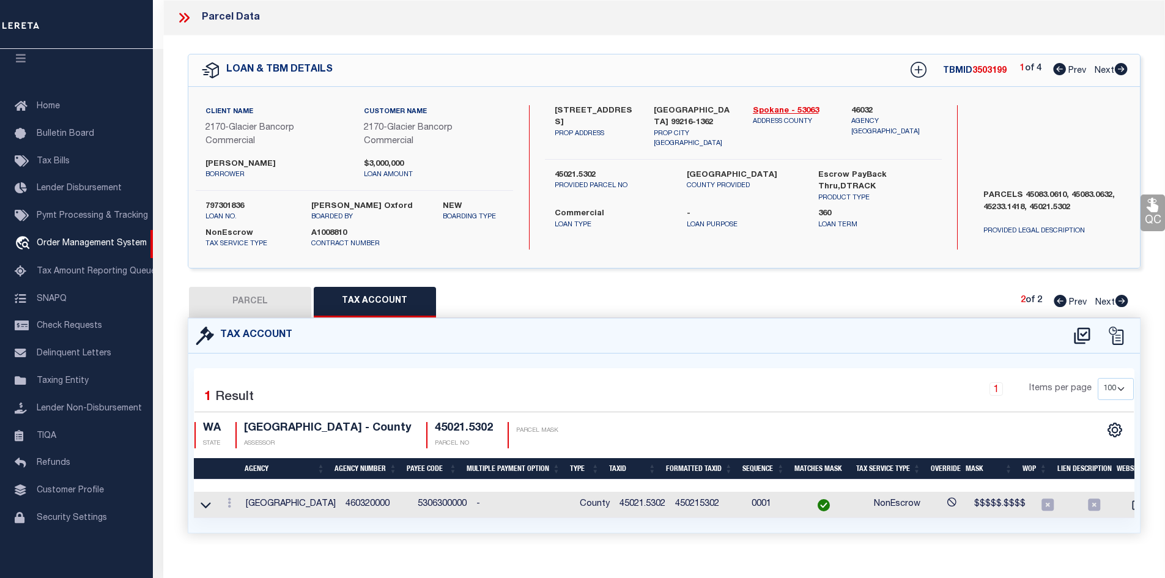
checkbox input "false"
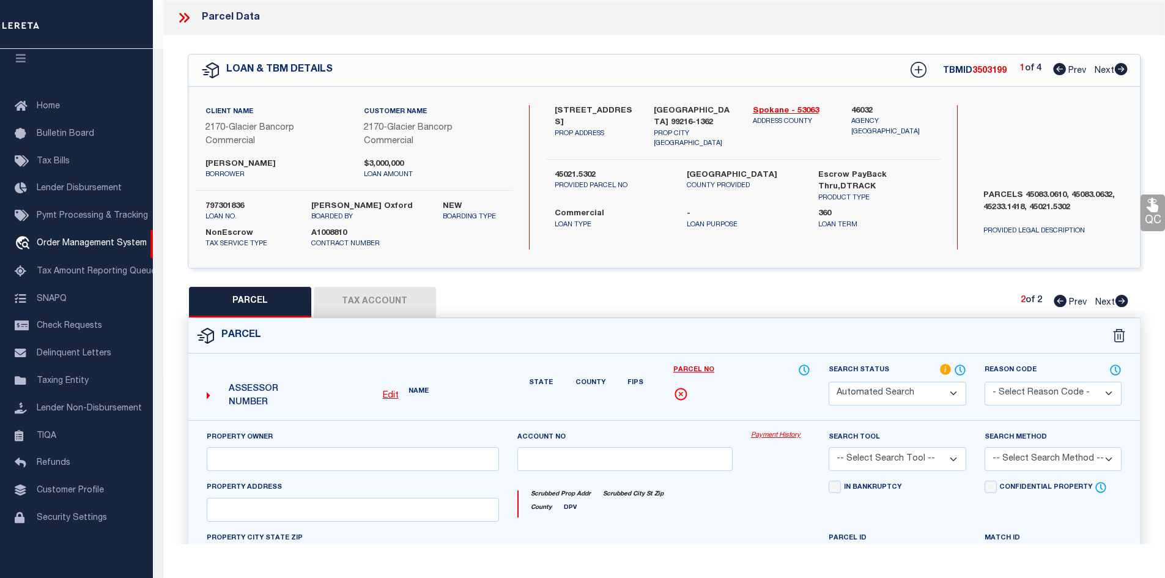
select select "RD"
type input "PETERSON BROADWAY INVESTMENTS"
select select "ATL"
select select "ADD"
type input "14801 E TRENT AVE"
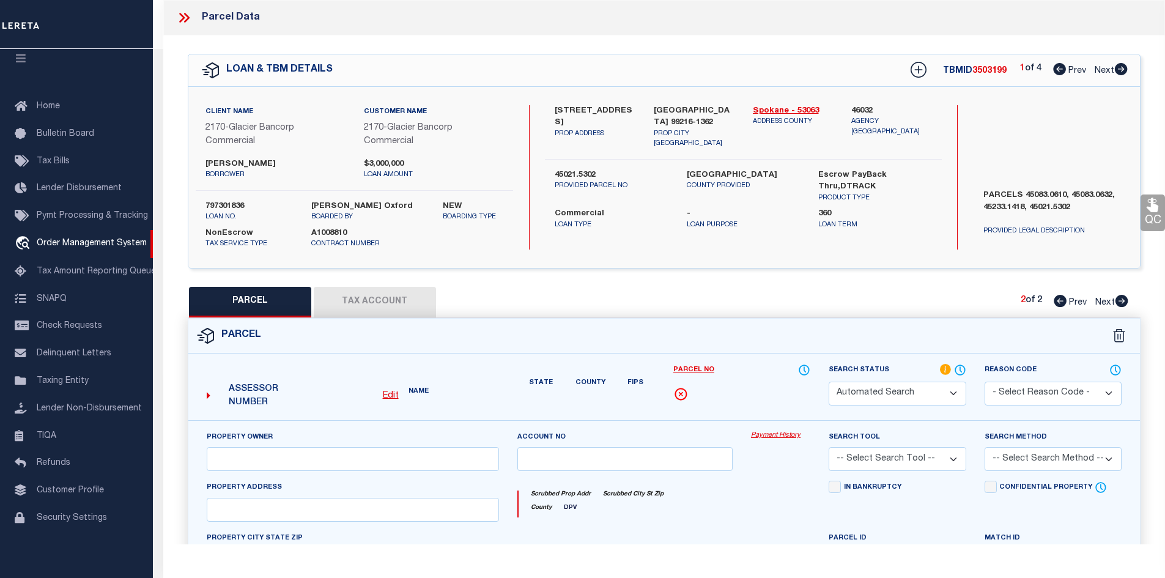
checkbox input "false"
type input "SPOKANE VALLEY, WA 99216"
type textarea "TRENTWD ORCH B34 ELY 110FT OF WLY 400FT"
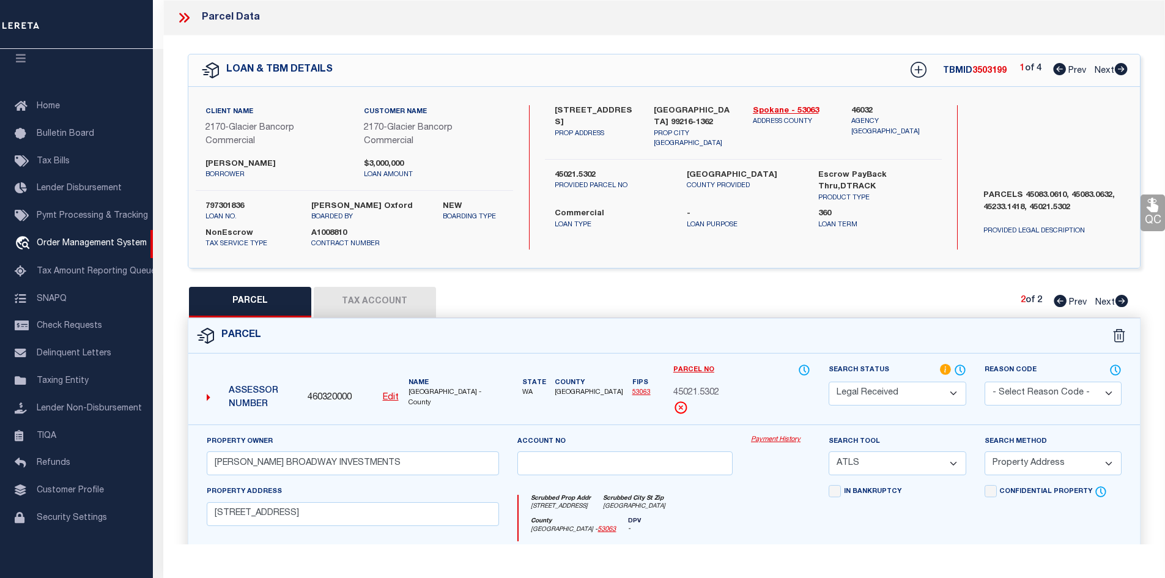
click at [876, 391] on select "Automated Search Bad Parcel Complete Duplicate Parcel High Dollar Reporting In …" at bounding box center [896, 394] width 137 height 24
select select "PC"
click at [828, 382] on select "Automated Search Bad Parcel Complete Duplicate Parcel High Dollar Reporting In …" at bounding box center [896, 394] width 137 height 24
click at [923, 464] on select "-- Select Search Tool -- 3rd Party Website Agency File Agency Website ATLS CNV-…" at bounding box center [896, 463] width 137 height 24
select select "AGW"
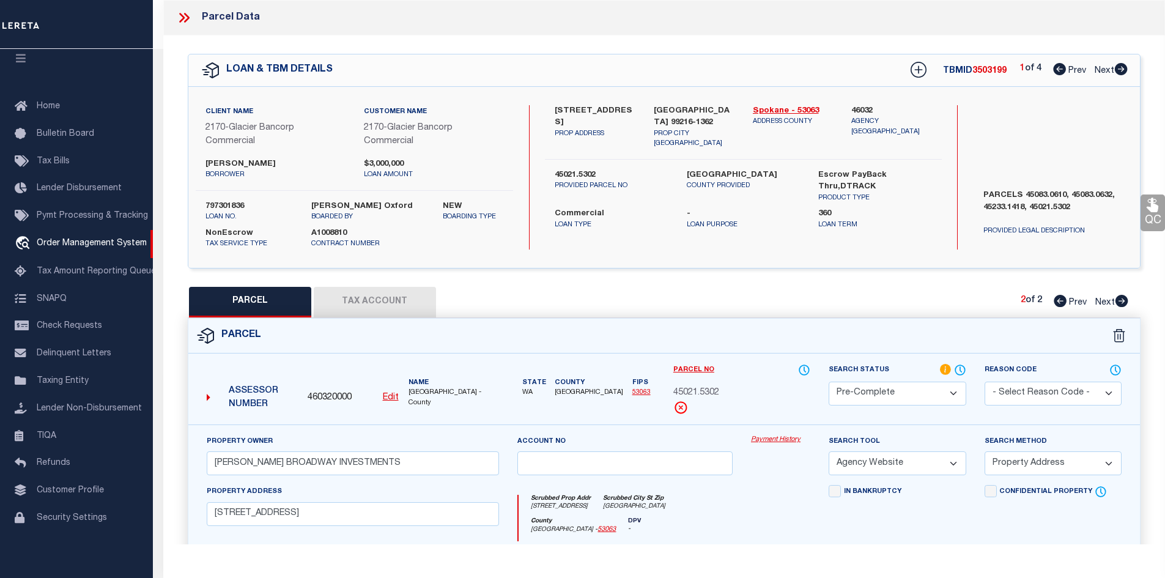
click at [828, 452] on select "-- Select Search Tool -- 3rd Party Website Agency File Agency Website ATLS CNV-…" at bounding box center [896, 463] width 137 height 24
click at [1028, 470] on select "-- Select Search Method -- Property Address Legal Liability Info Provided" at bounding box center [1052, 463] width 137 height 24
select select "LEG"
click at [984, 452] on select "-- Select Search Method -- Property Address Legal Liability Info Provided" at bounding box center [1052, 463] width 137 height 24
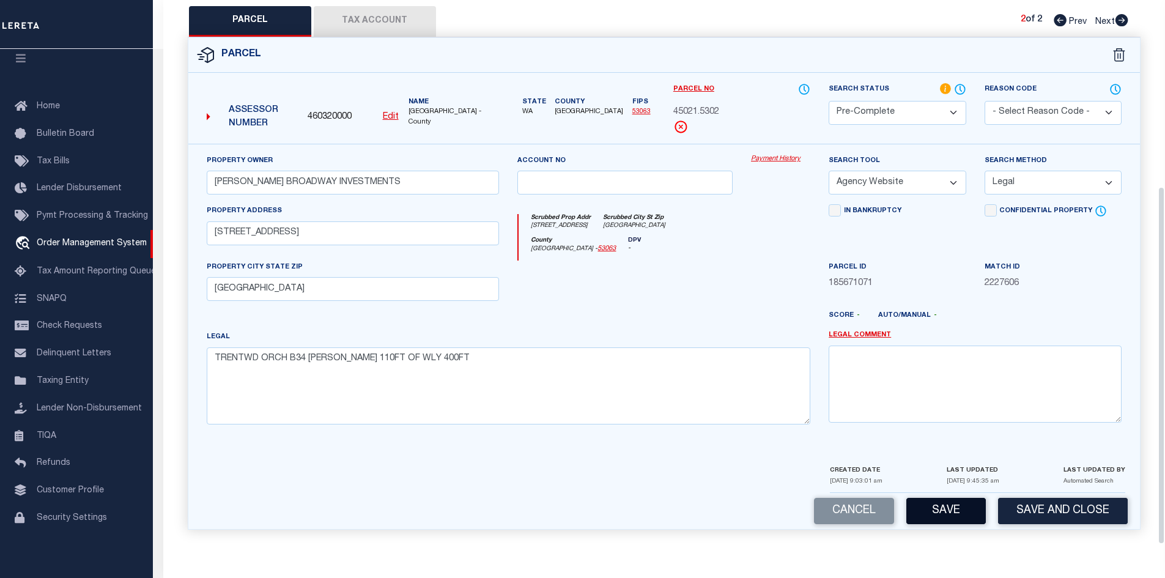
click at [954, 513] on button "Save" at bounding box center [945, 511] width 79 height 26
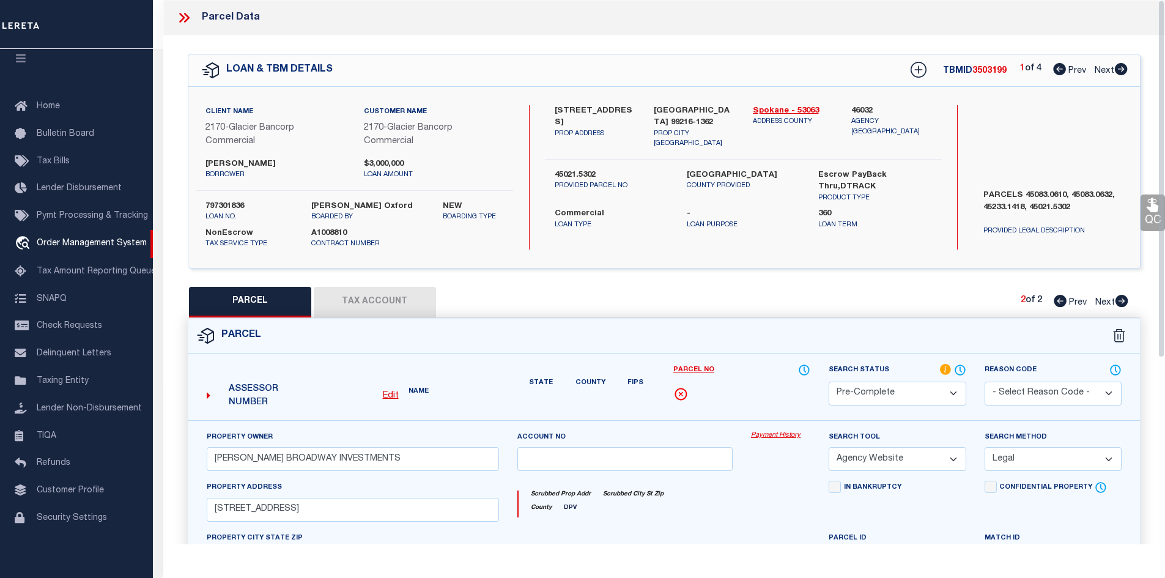
select select "AS"
select select
checkbox input "false"
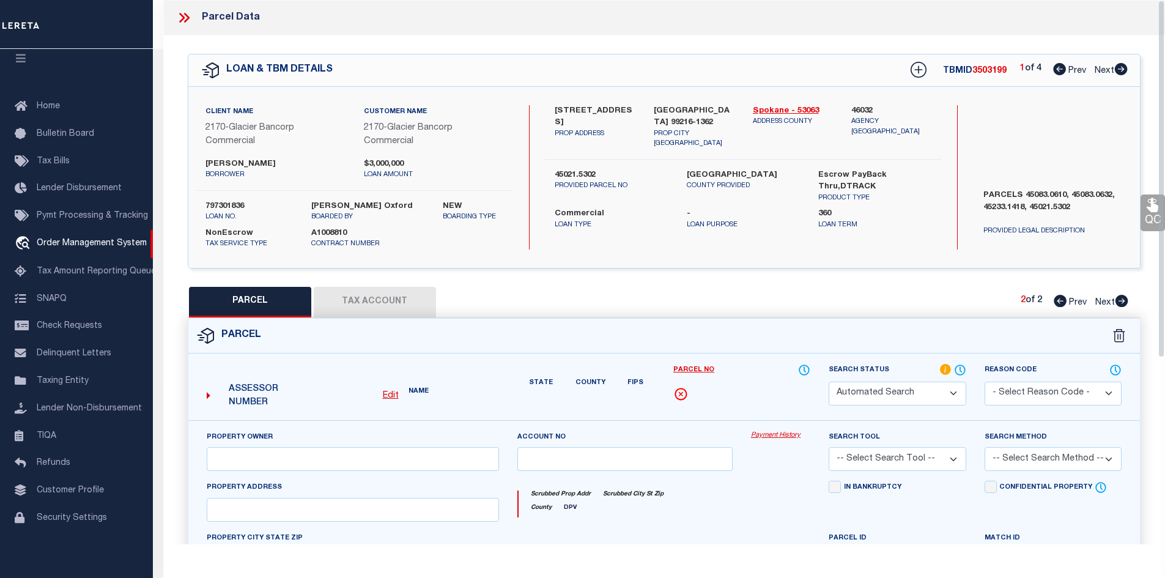
select select "PC"
type input "PETERSON BROADWAY INVESTMENTS"
select select "AGW"
select select "LEG"
type input "14801 E TRENT AVE"
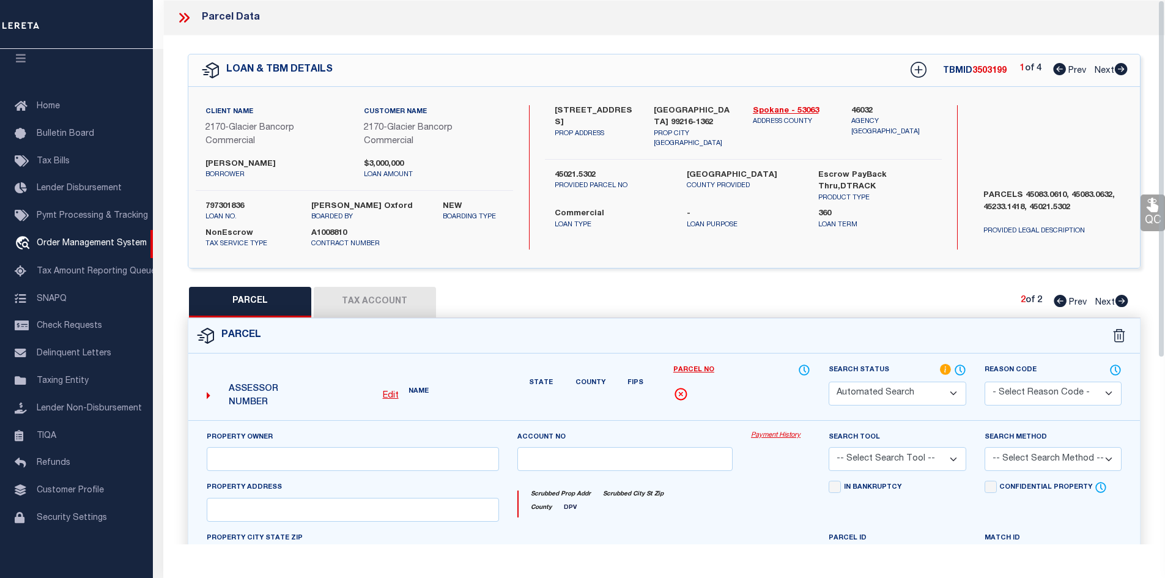
type input "SPOKANE VALLEY, WA 99216"
type textarea "TRENTWD ORCH B34 ELY 110FT OF WLY 400FT"
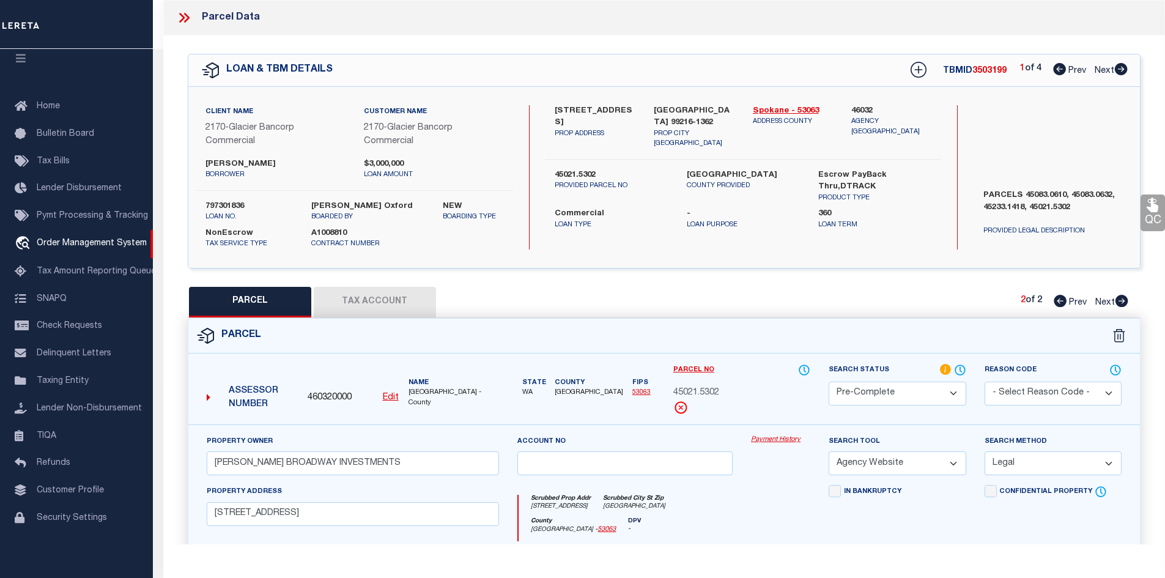
click at [1061, 301] on icon at bounding box center [1059, 301] width 13 height 12
select select "AS"
select select
checkbox input "false"
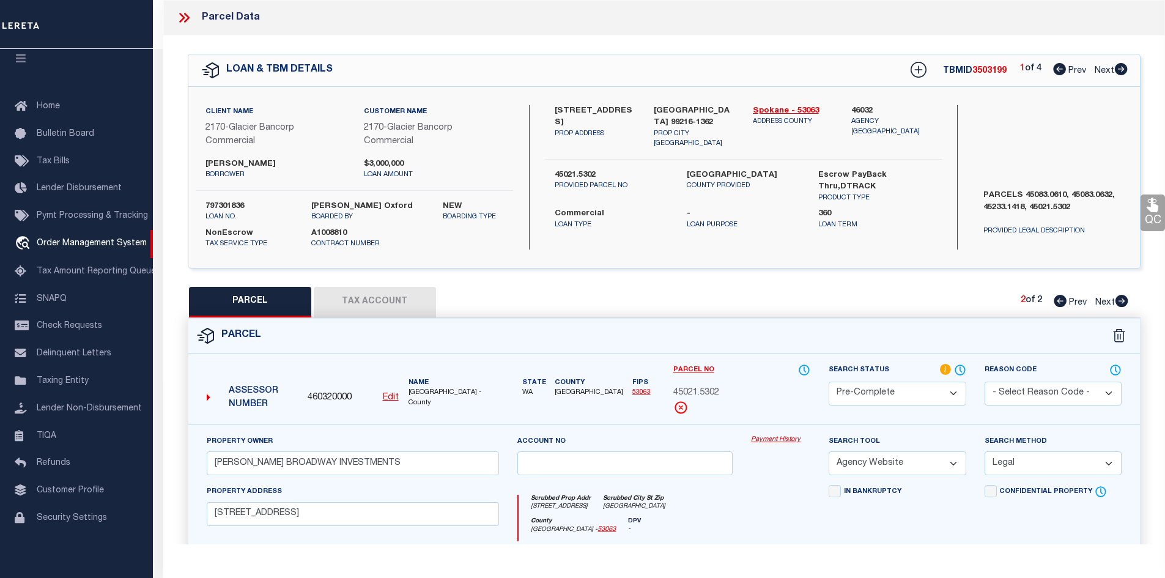
checkbox input "false"
select select "PA"
type input "PETERSON BROADWAY INVESTMENTS, LLC"
select select "ATL"
select select "ADD"
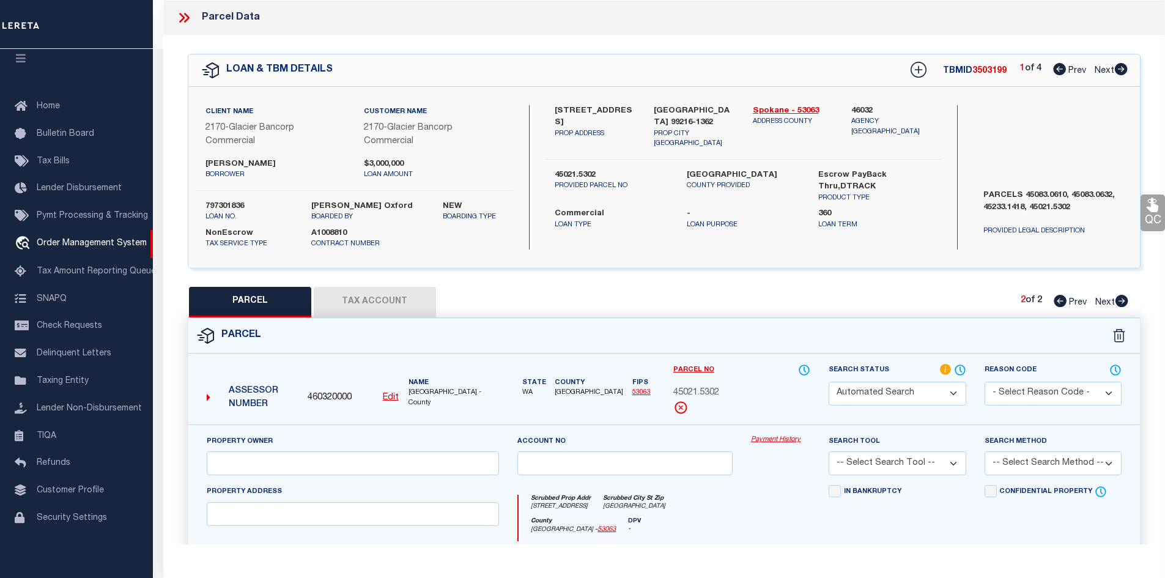
type input "14705 E TRENT AVE"
checkbox input "false"
type input "SPOKANE VALLEY WA"
type textarea "TRENTWOOD ORCHARDS WLY 290FT OF TR 34 & WLY 290FT OF S30FT OF TR 26."
click at [855, 393] on select "Automated Search Bad Parcel Complete Duplicate Parcel High Dollar Reporting In …" at bounding box center [896, 394] width 137 height 24
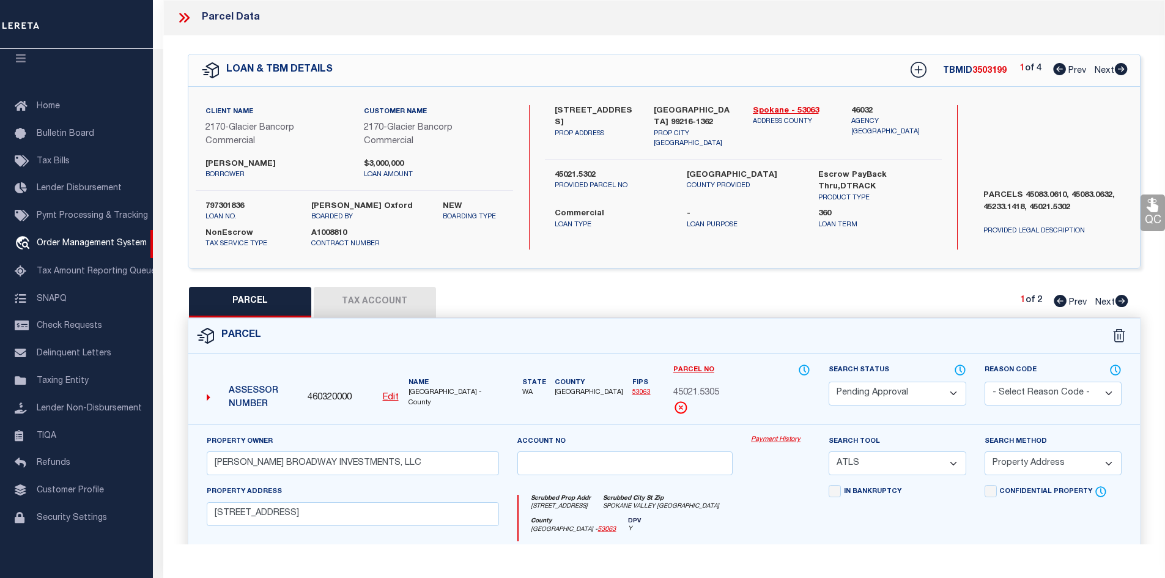
select select "PR"
click at [828, 382] on select "Automated Search Bad Parcel Complete Duplicate Parcel High Dollar Reporting In …" at bounding box center [896, 394] width 137 height 24
click at [999, 389] on select "- Select Reason Code - 099 - Other (Provide additional detail) ACT - Agency Cha…" at bounding box center [1052, 394] width 137 height 24
click at [984, 382] on select "- Select Reason Code - 099 - Other (Provide additional detail) ACT - Agency Cha…" at bounding box center [1052, 394] width 137 height 24
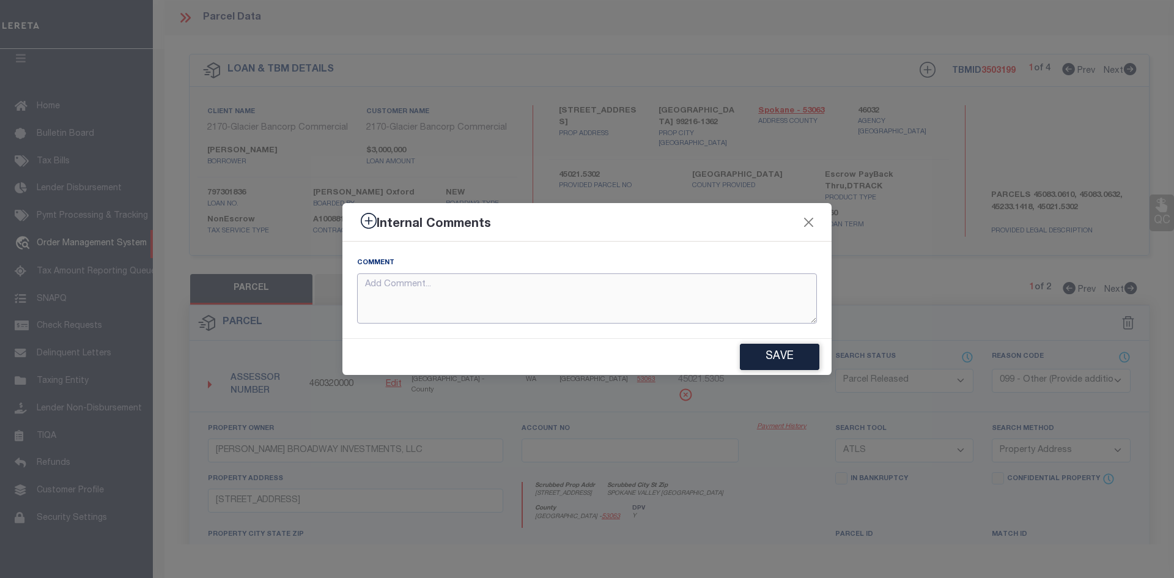
click at [595, 307] on textarea at bounding box center [587, 298] width 460 height 51
click at [774, 360] on button "Save" at bounding box center [779, 357] width 79 height 26
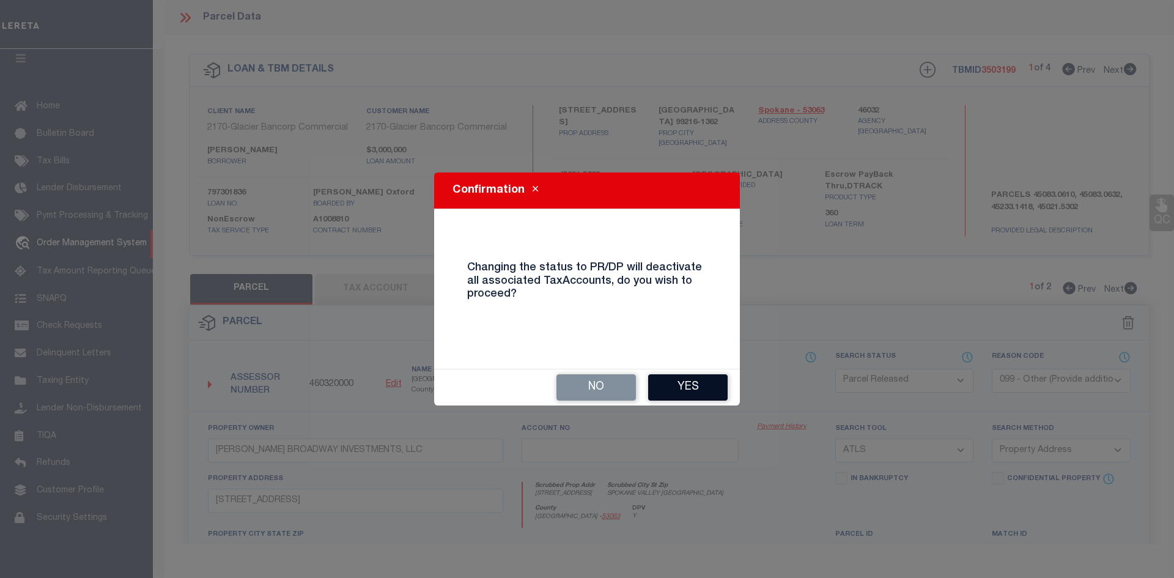
click at [698, 389] on button "Yes" at bounding box center [687, 387] width 79 height 26
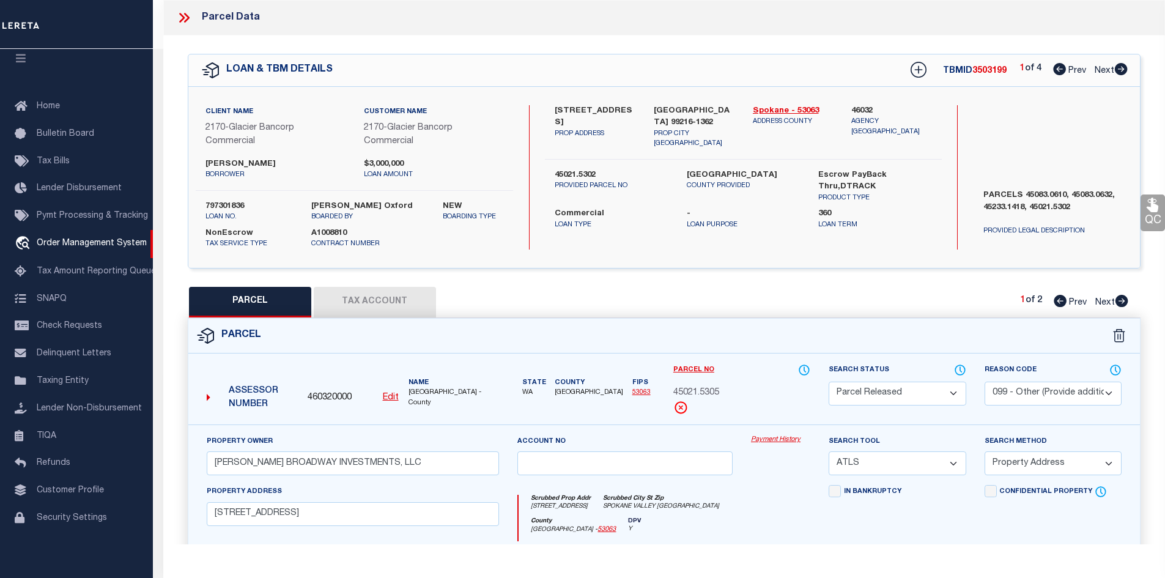
click at [1120, 300] on icon at bounding box center [1121, 301] width 13 height 12
click at [701, 169] on label "[GEOGRAPHIC_DATA]" at bounding box center [743, 175] width 113 height 12
click at [685, 392] on span "45021.5302" at bounding box center [696, 392] width 46 height 13
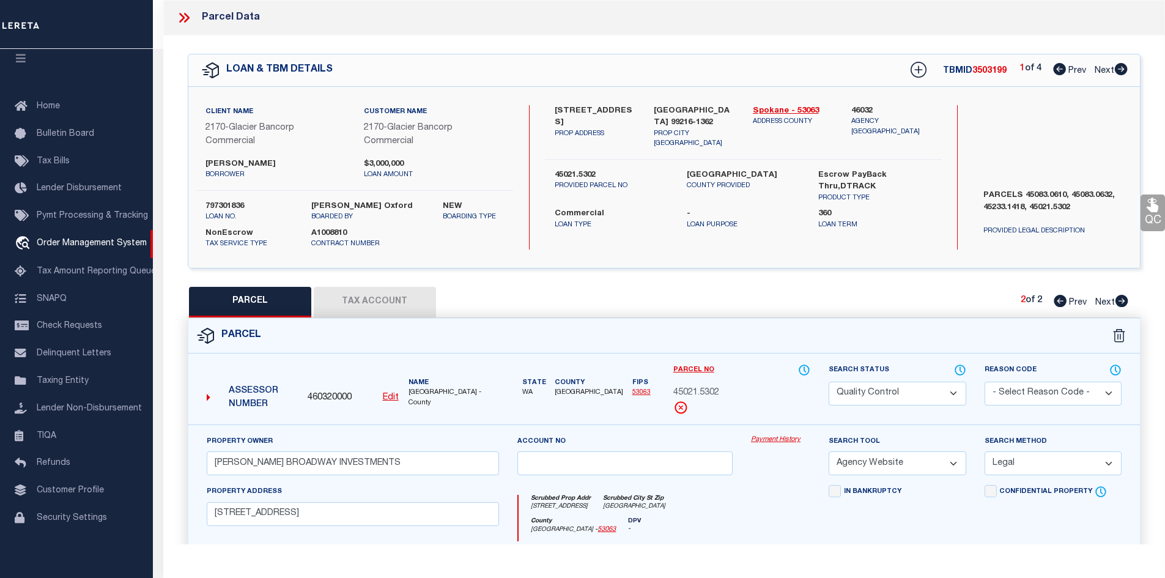
click at [685, 392] on span "45021.5302" at bounding box center [696, 392] width 46 height 13
copy div "45021.5302"
click at [1118, 67] on icon at bounding box center [1121, 69] width 13 height 12
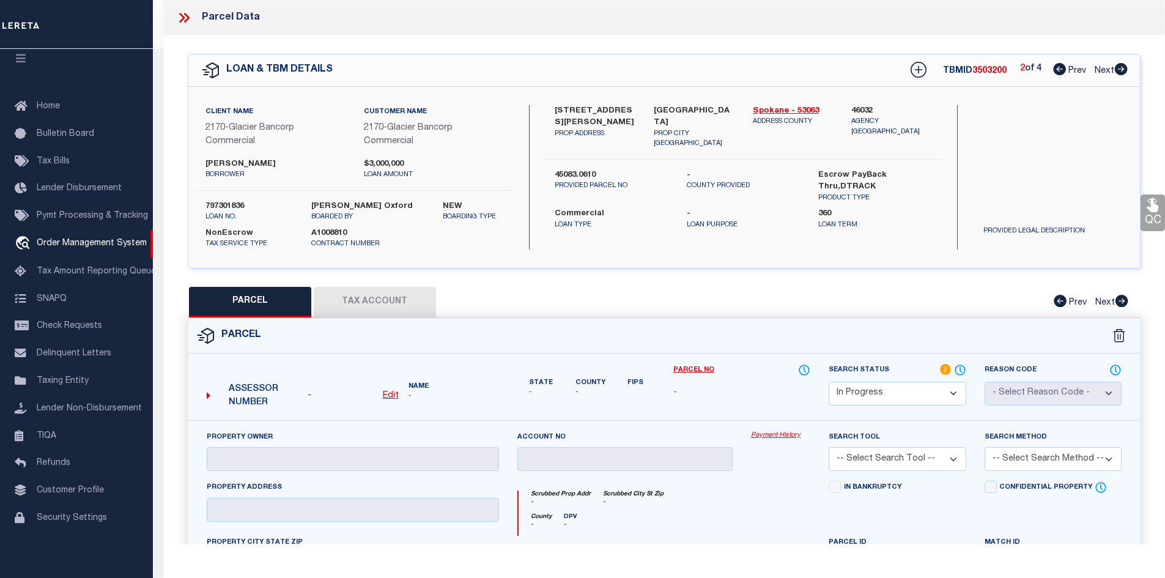
click at [584, 169] on label "45083.0610" at bounding box center [611, 175] width 113 height 12
copy div "45083.0610"
click at [395, 393] on u "Edit" at bounding box center [391, 395] width 16 height 9
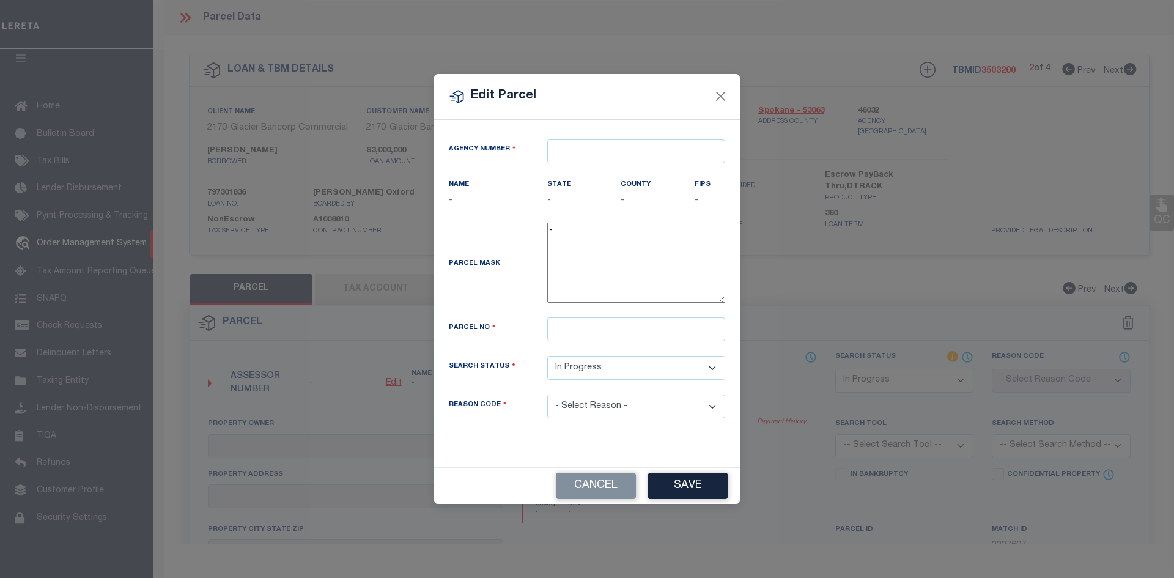
click at [590, 164] on div "Agency Number" at bounding box center [587, 158] width 295 height 39
click at [610, 162] on input "text" at bounding box center [636, 151] width 178 height 24
click at [609, 174] on div "460320000 : SPOKANE COUNTY" at bounding box center [636, 181] width 177 height 35
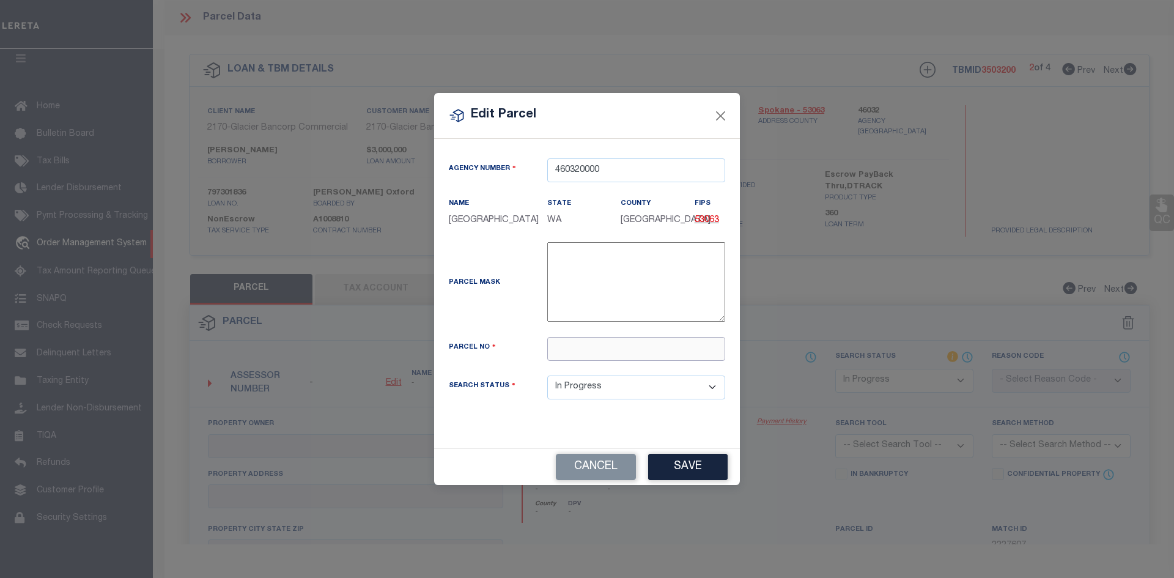
click at [592, 360] on input "text" at bounding box center [636, 349] width 178 height 24
paste input "45083.0610"
click at [678, 477] on button "Save" at bounding box center [687, 467] width 79 height 26
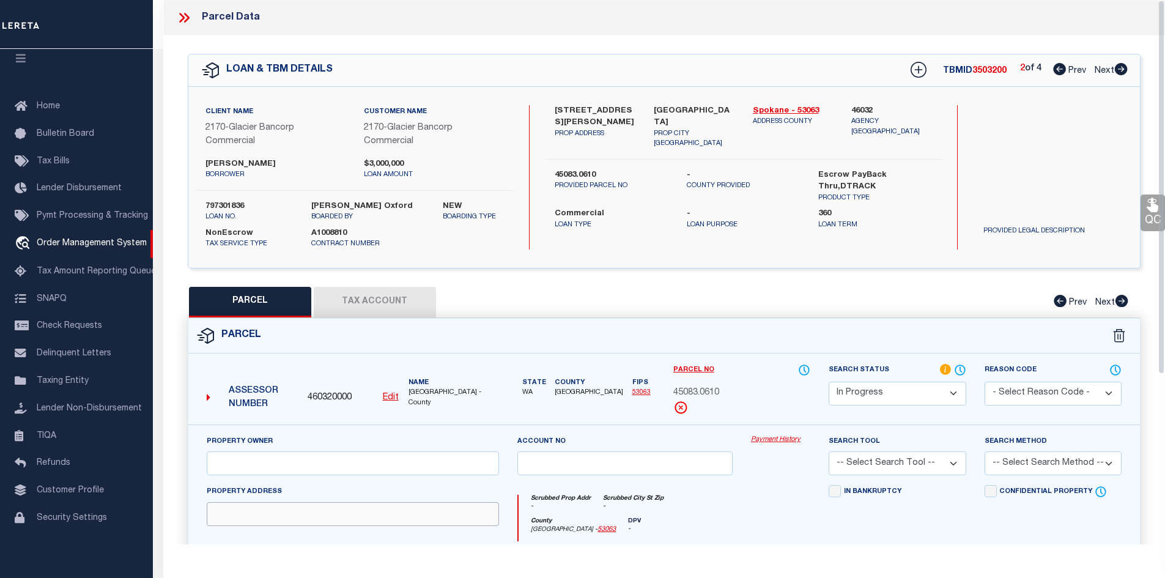
click at [277, 515] on input "text" at bounding box center [353, 514] width 293 height 24
paste input "9310 E KNOX AVE UNIT B-1"
click at [262, 468] on input "text" at bounding box center [353, 463] width 293 height 24
paste input "PETERSON, TROY & STACEY"
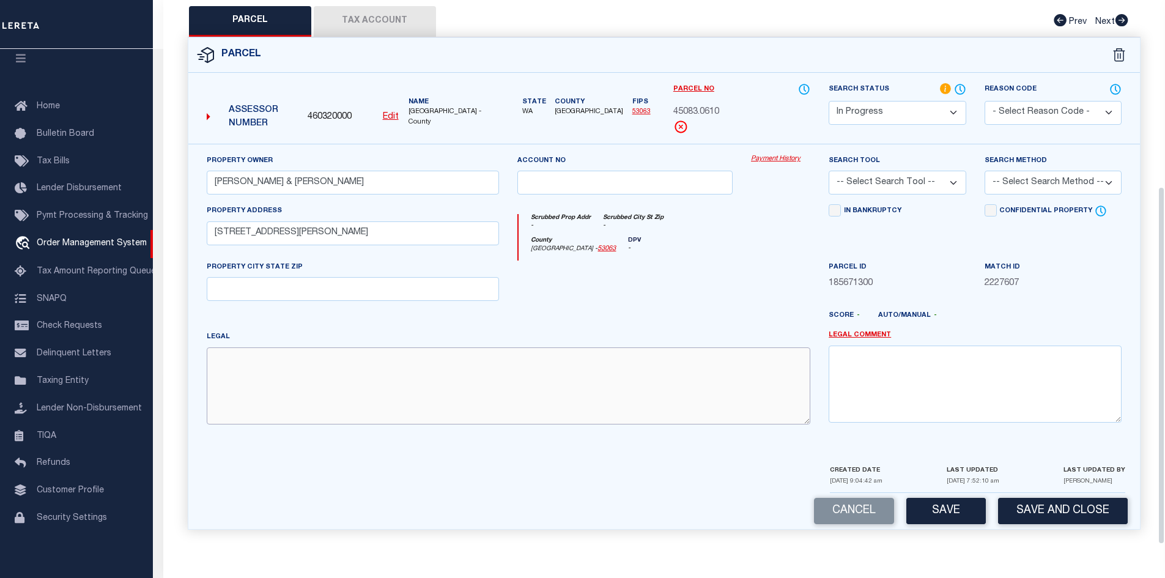
click at [282, 402] on textarea at bounding box center [509, 385] width 604 height 77
click at [432, 387] on textarea at bounding box center [509, 385] width 604 height 77
paste textarea "FORT KNOX STORAGE CONDOMINIUM UNIT B-1 TOGETHER WITH 2.40% INTEREST IN COMMON E…"
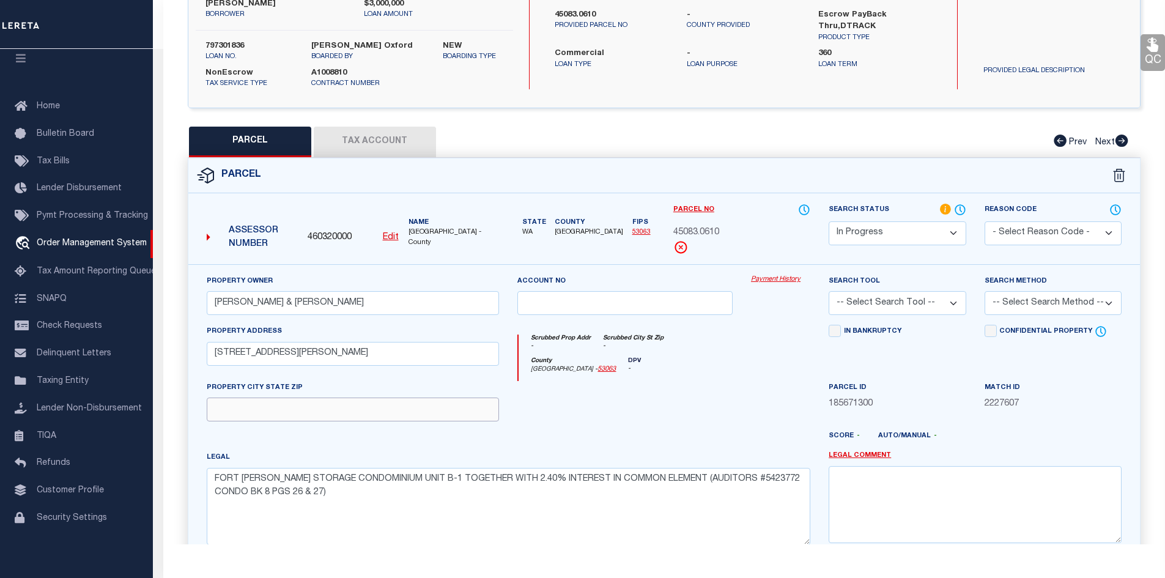
paste input "SPOKANE VALLEY"
click at [264, 415] on input "SPOKANE VALLEY" at bounding box center [353, 409] width 293 height 24
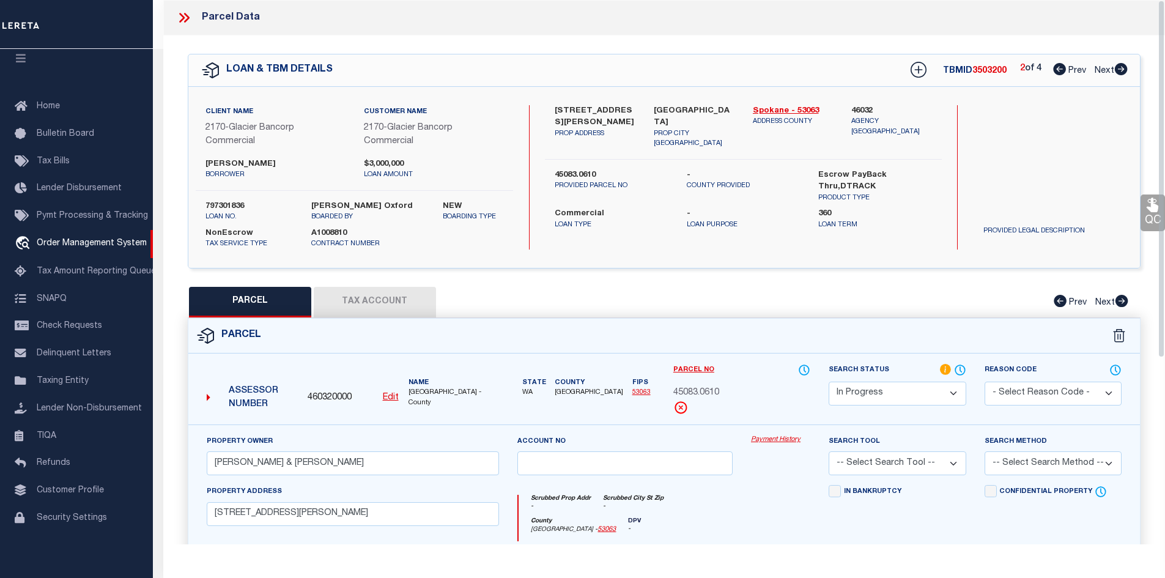
scroll to position [282, 0]
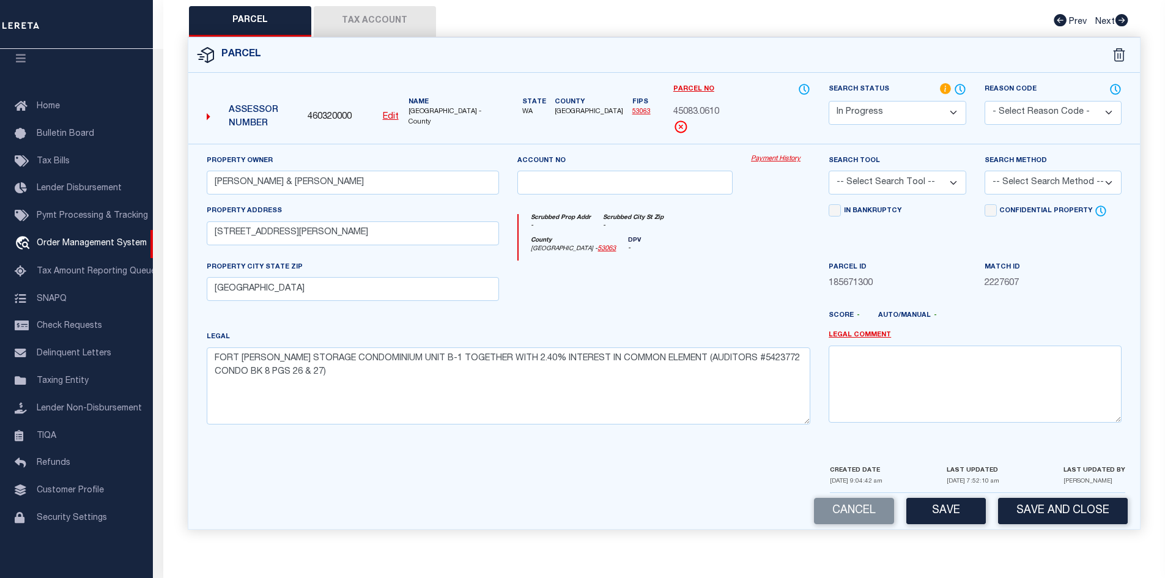
click at [385, 15] on button "Tax Account" at bounding box center [375, 21] width 122 height 31
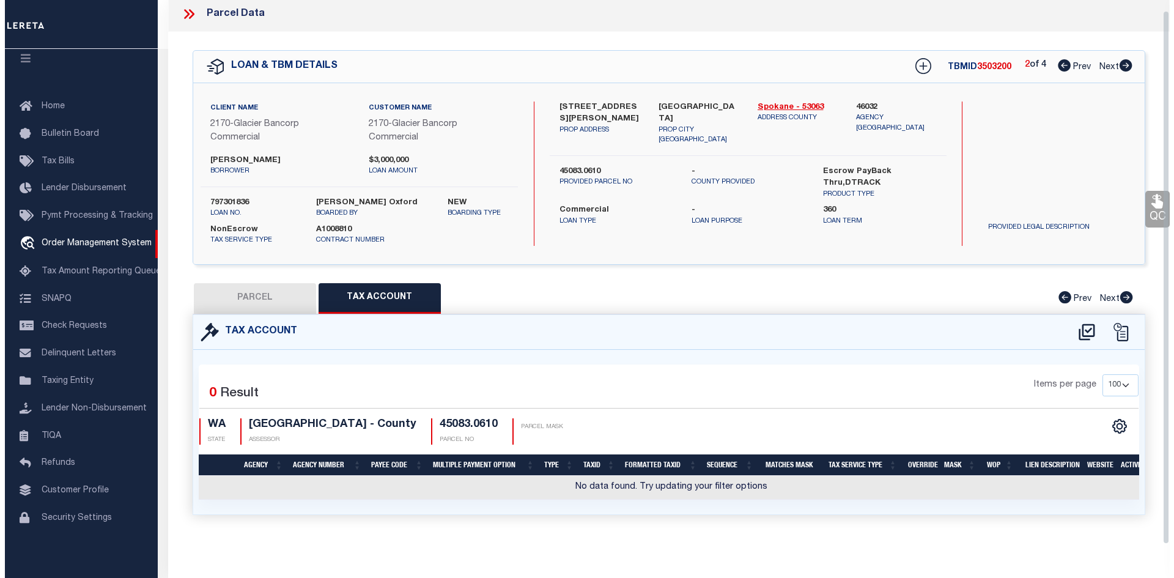
scroll to position [23, 0]
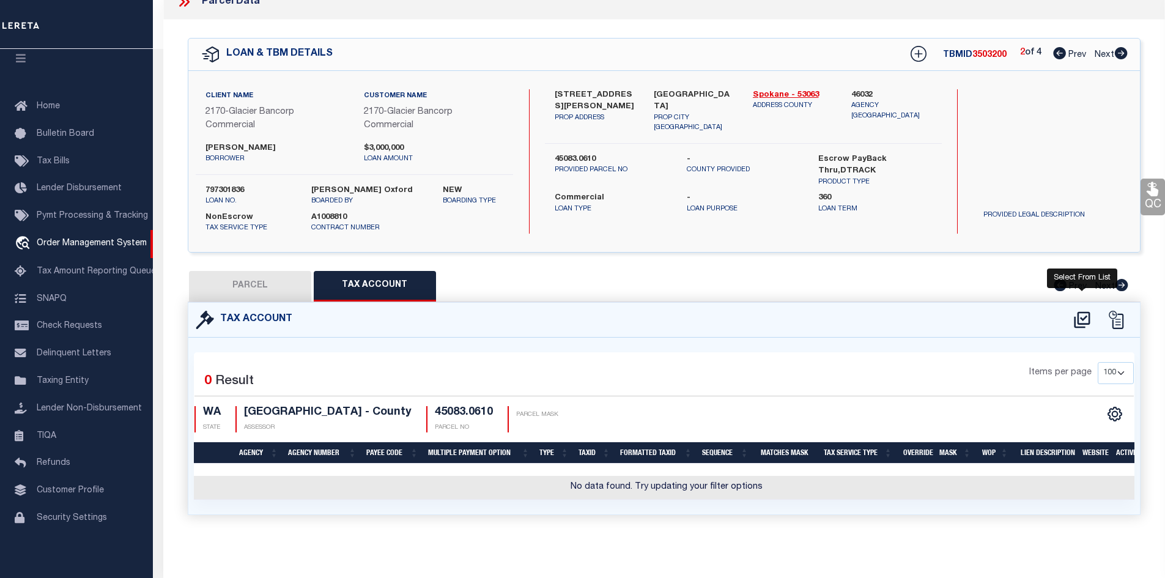
click at [1081, 312] on icon at bounding box center [1082, 320] width 16 height 17
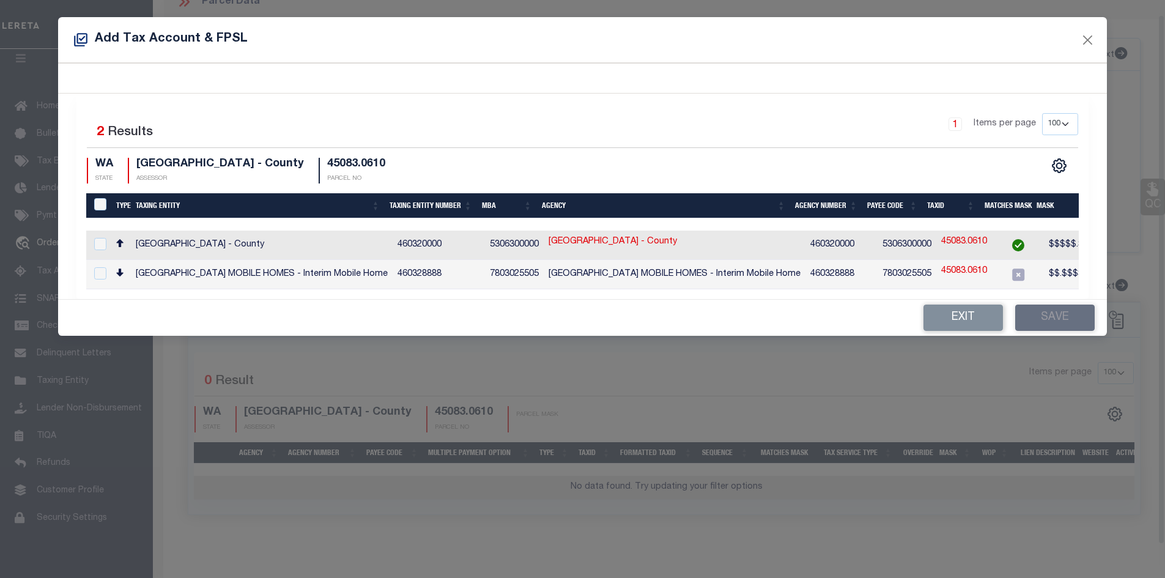
scroll to position [15, 0]
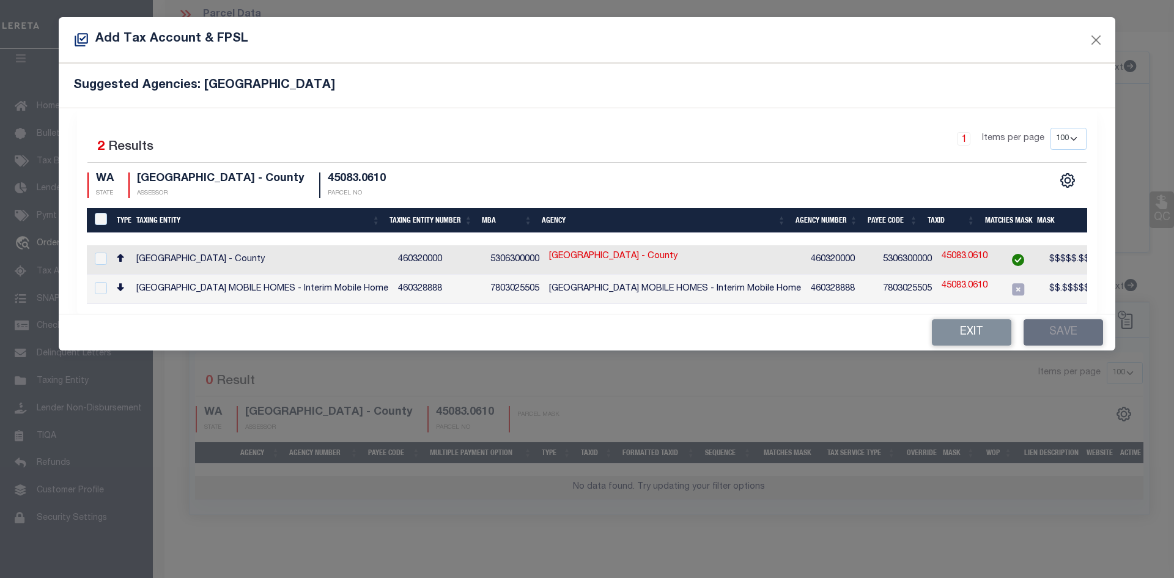
click at [207, 250] on td "SPOKANE COUNTY - County" at bounding box center [262, 259] width 262 height 29
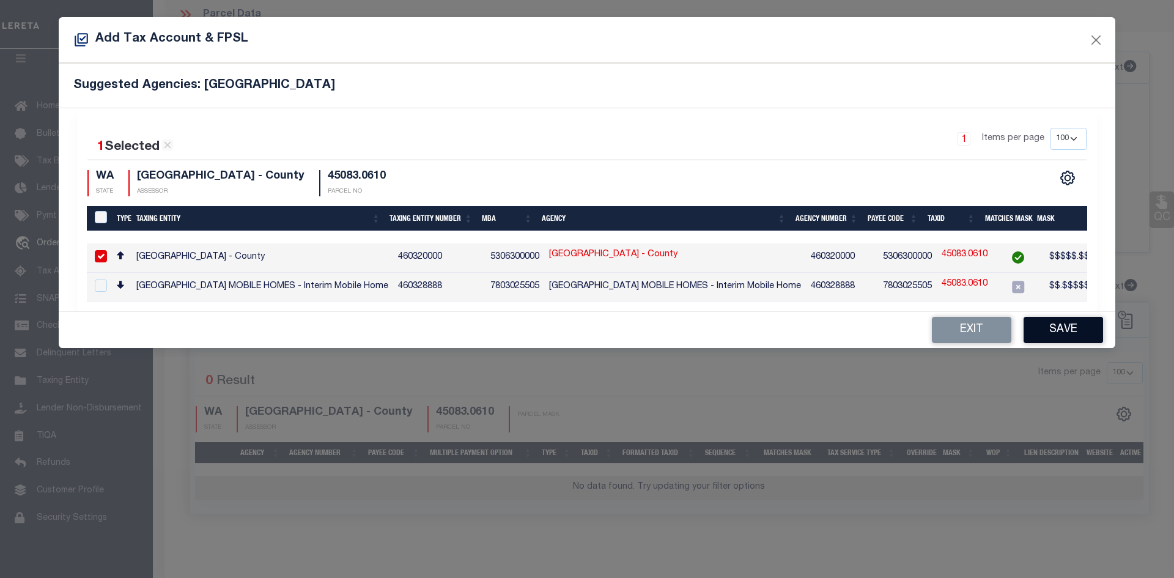
click at [1086, 339] on button "Save" at bounding box center [1062, 330] width 79 height 26
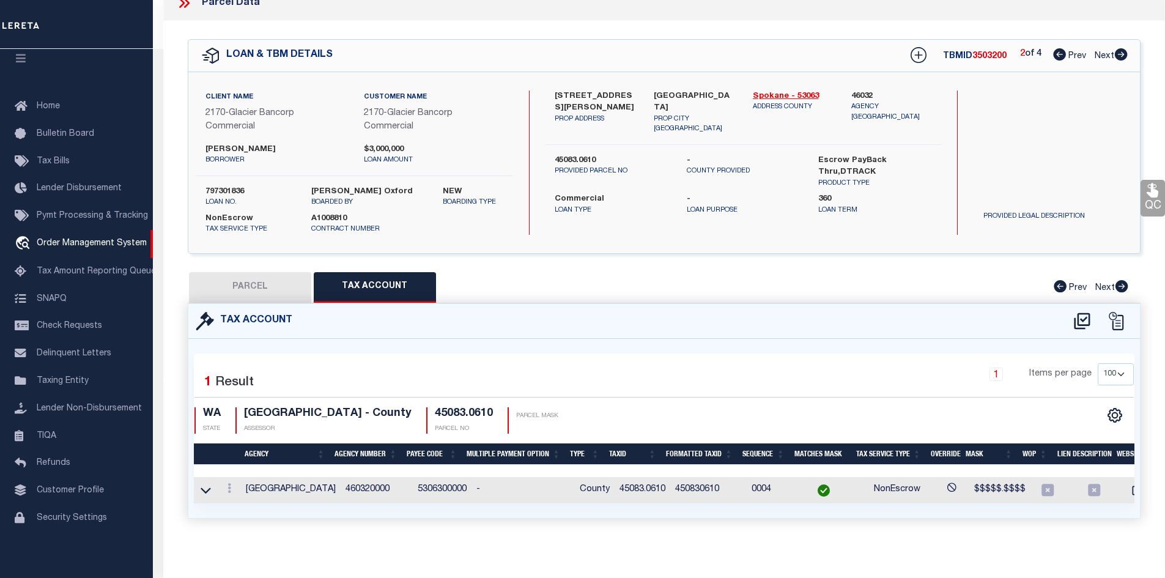
click at [259, 312] on div "Tax Account" at bounding box center [244, 321] width 97 height 18
click at [264, 279] on button "PARCEL" at bounding box center [250, 287] width 122 height 31
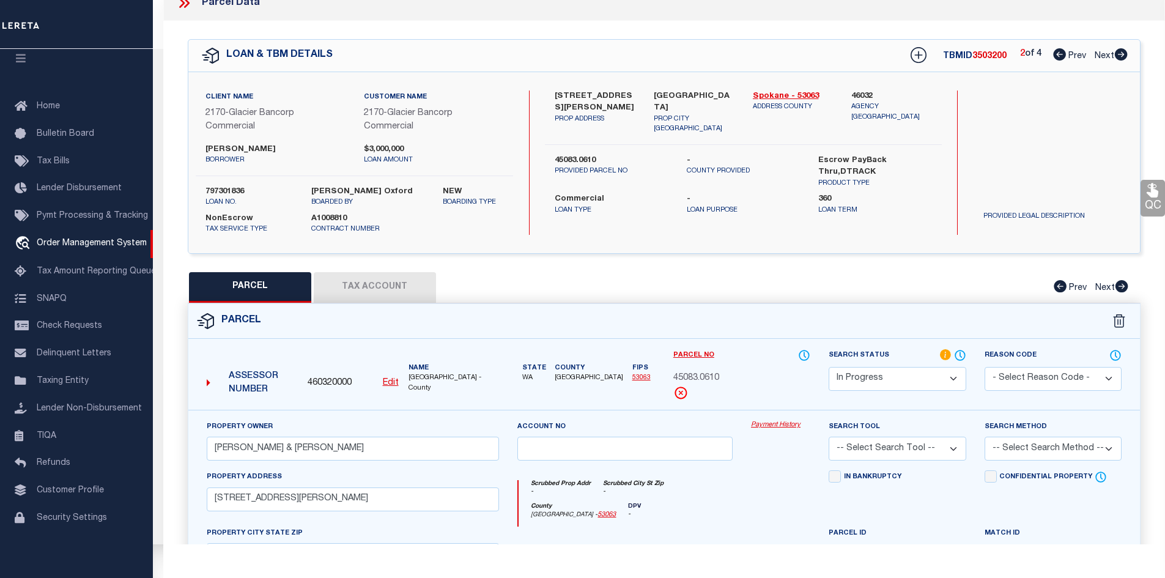
click at [909, 376] on select "Automated Search Bad Parcel Complete Duplicate Parcel High Dollar Reporting In …" at bounding box center [896, 379] width 137 height 24
click at [828, 367] on select "Automated Search Bad Parcel Complete Duplicate Parcel High Dollar Reporting In …" at bounding box center [896, 379] width 137 height 24
click at [879, 454] on select "-- Select Search Tool -- 3rd Party Website Agency File Agency Website ATLS CNV-…" at bounding box center [896, 449] width 137 height 24
click at [828, 437] on select "-- Select Search Tool -- 3rd Party Website Agency File Agency Website ATLS CNV-…" at bounding box center [896, 449] width 137 height 24
click at [1005, 448] on select "-- Select Search Method -- Property Address Legal Liability Info Provided" at bounding box center [1052, 449] width 137 height 24
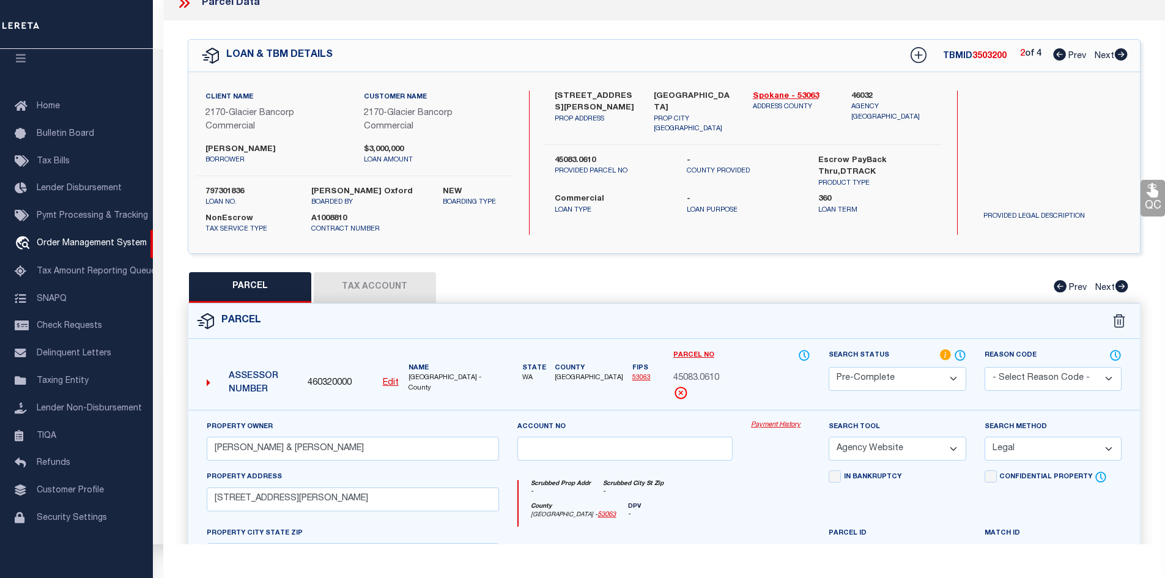
click at [984, 437] on select "-- Select Search Method -- Property Address Legal Liability Info Provided" at bounding box center [1052, 449] width 137 height 24
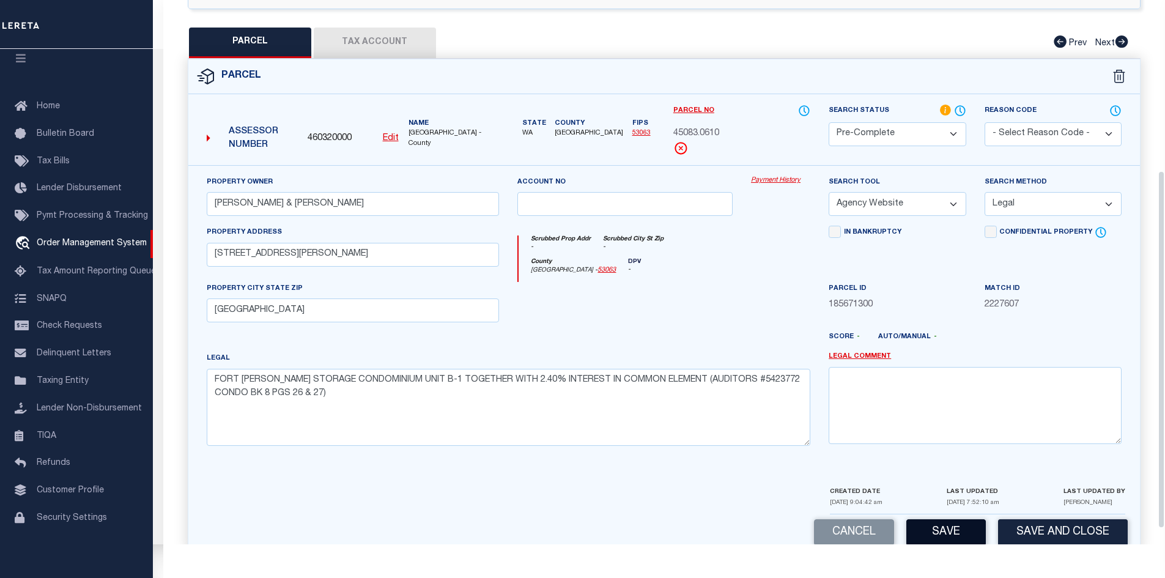
click at [967, 534] on button "Save" at bounding box center [945, 532] width 79 height 26
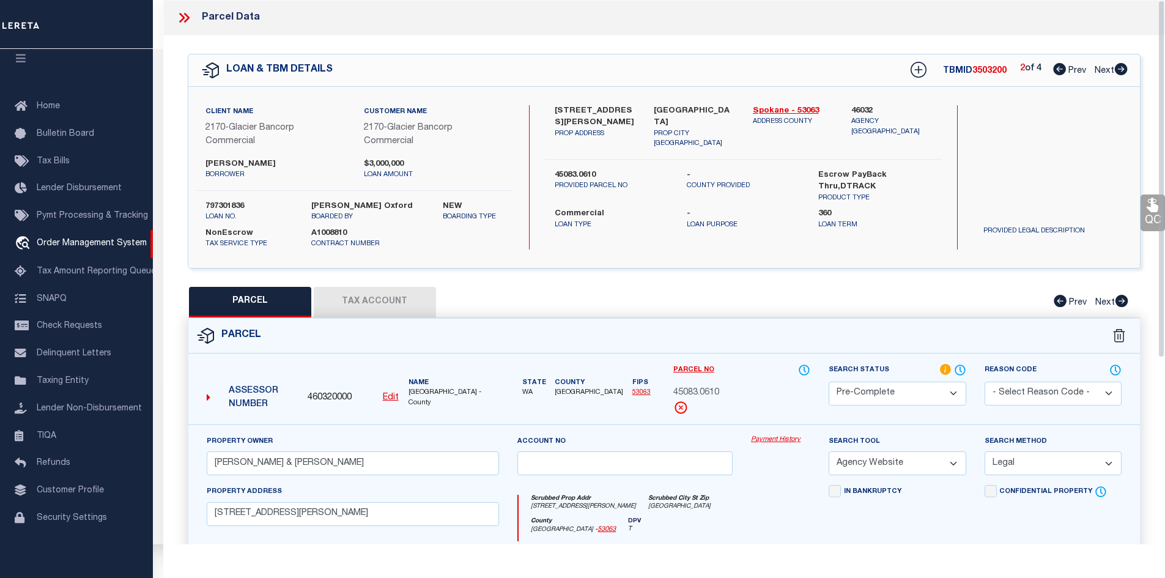
click at [996, 70] on span "3503200" at bounding box center [989, 71] width 34 height 9
copy span "3503200"
click at [714, 391] on span "45083.0610" at bounding box center [696, 392] width 46 height 13
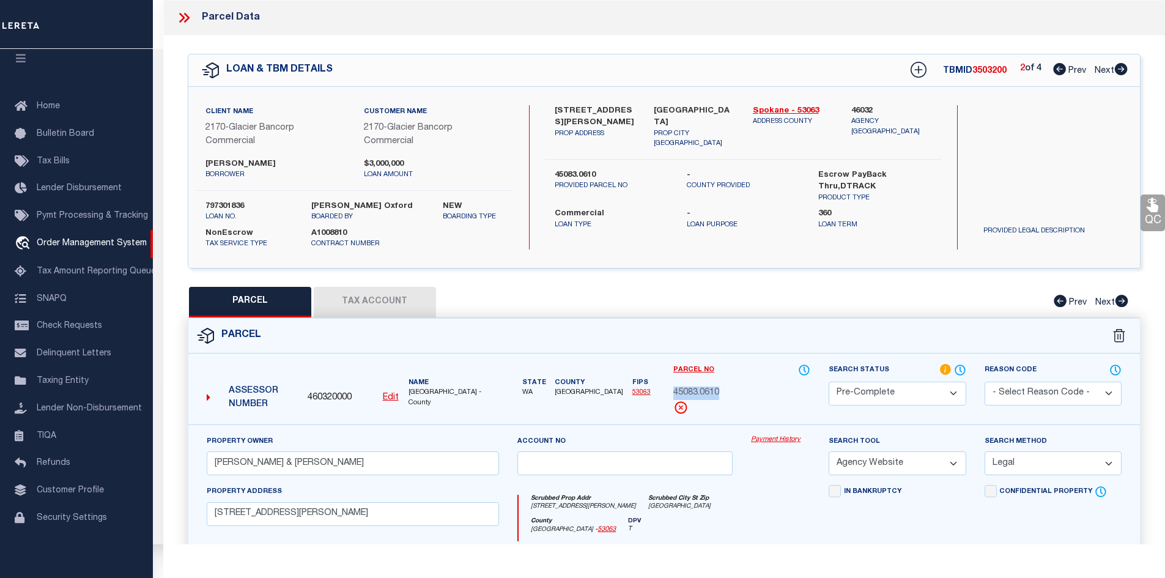
click at [714, 391] on span "45083.0610" at bounding box center [696, 392] width 46 height 13
copy div "45083.0610"
click at [1122, 67] on icon at bounding box center [1121, 69] width 13 height 12
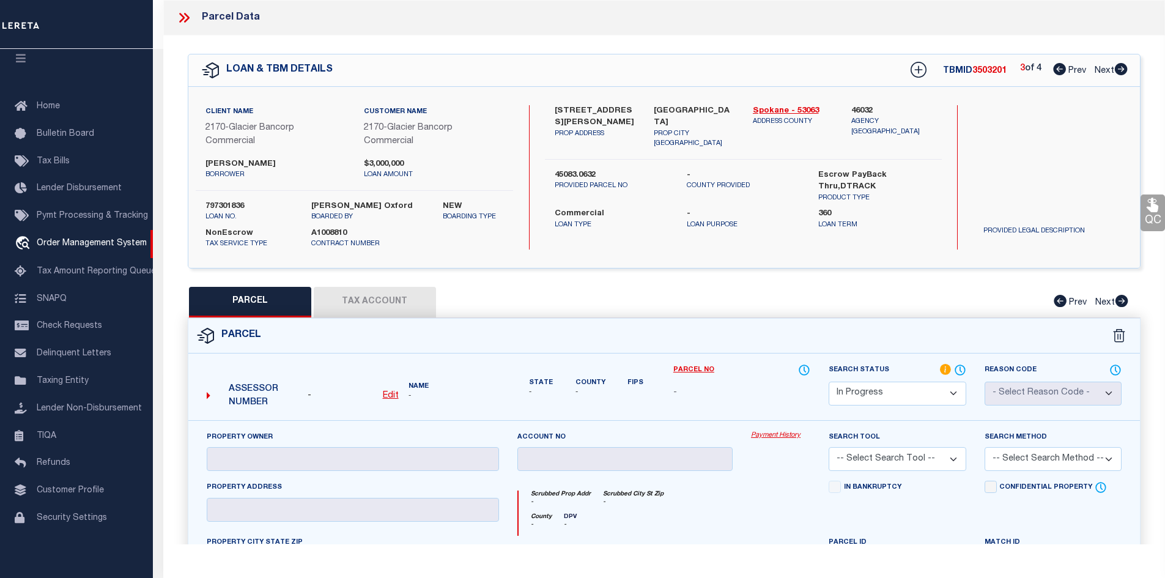
click at [575, 169] on label "45083.0632" at bounding box center [611, 175] width 113 height 12
copy div "45083.0632"
click at [393, 387] on div "Assessor Number - Edit Name -" at bounding box center [353, 391] width 303 height 47
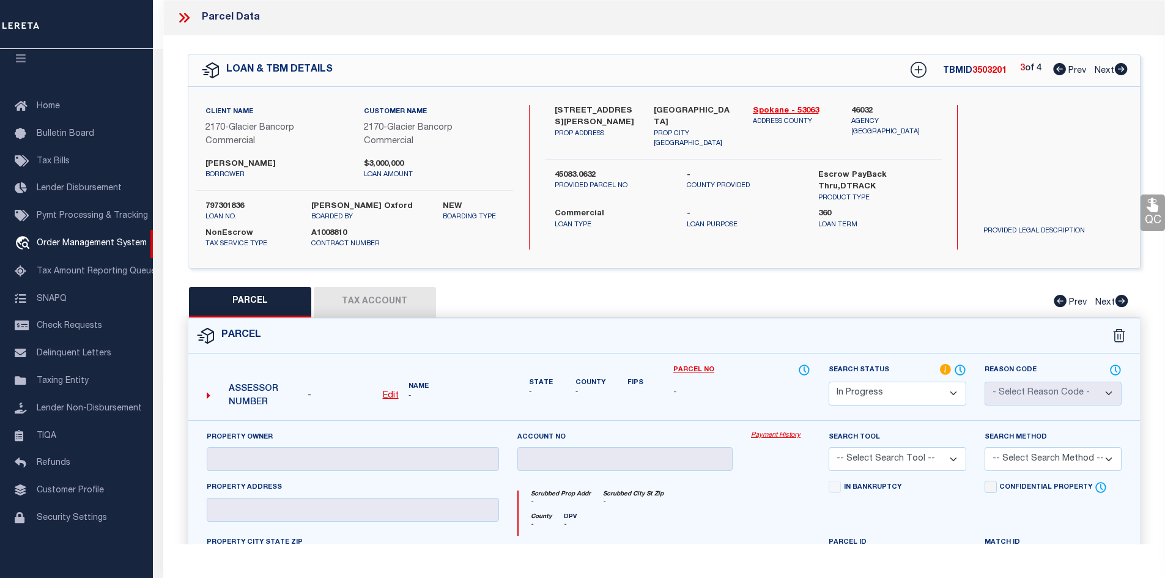
click at [394, 393] on u "Edit" at bounding box center [391, 395] width 16 height 9
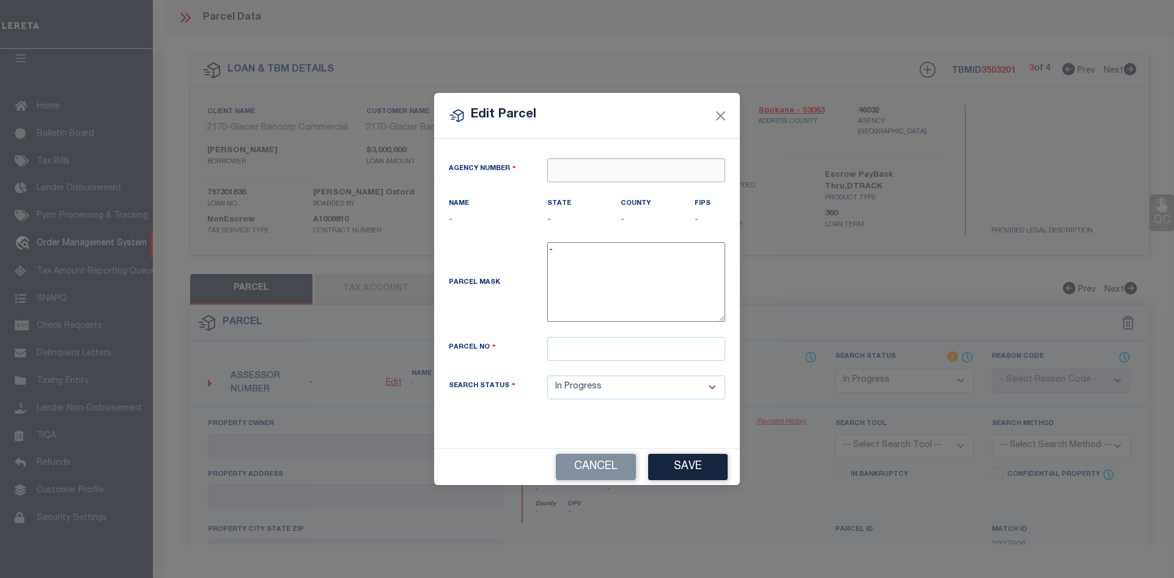
click at [604, 166] on input "text" at bounding box center [636, 170] width 178 height 24
click at [614, 188] on div "460320000 : SPOKANE COUNTY" at bounding box center [636, 200] width 177 height 35
click at [588, 356] on input "text" at bounding box center [636, 349] width 178 height 24
click at [589, 352] on input "text" at bounding box center [636, 349] width 178 height 24
paste input "45083.0632"
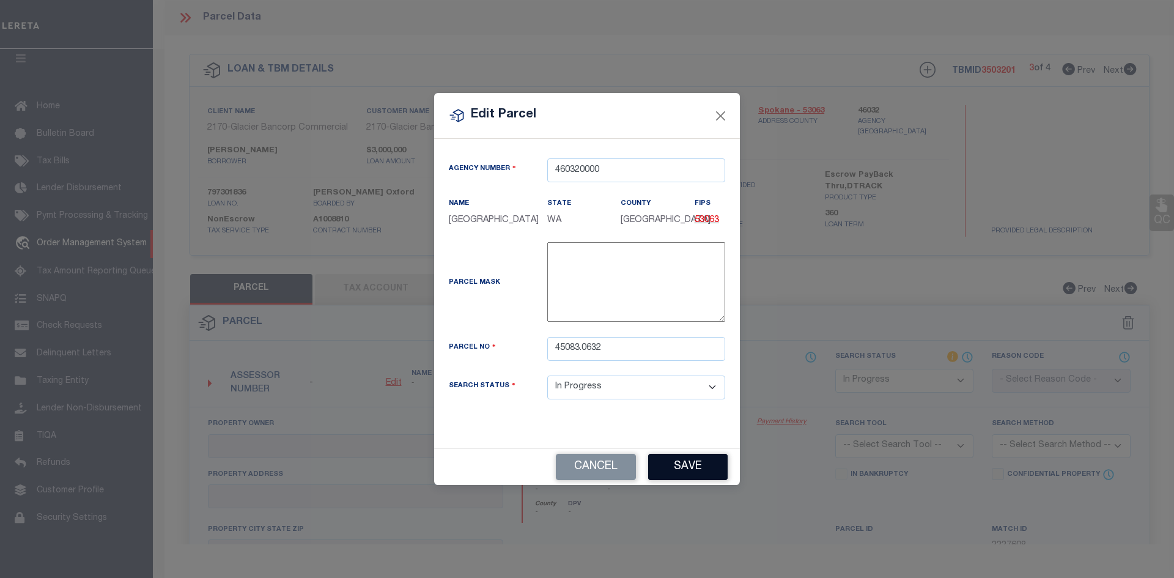
click at [674, 480] on button "Save" at bounding box center [687, 467] width 79 height 26
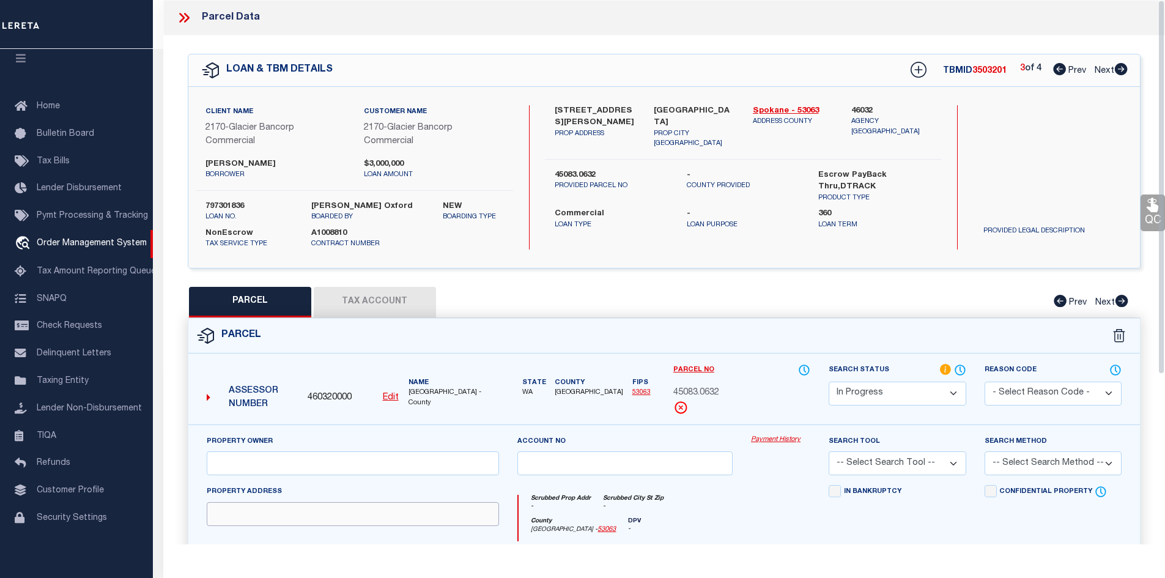
click at [287, 515] on input "text" at bounding box center [353, 514] width 293 height 24
paste input "9310 E KNOX AVE UNIT C-4"
click at [247, 459] on input "text" at bounding box center [353, 463] width 293 height 24
paste input "PETERSON, TROY & STACEY"
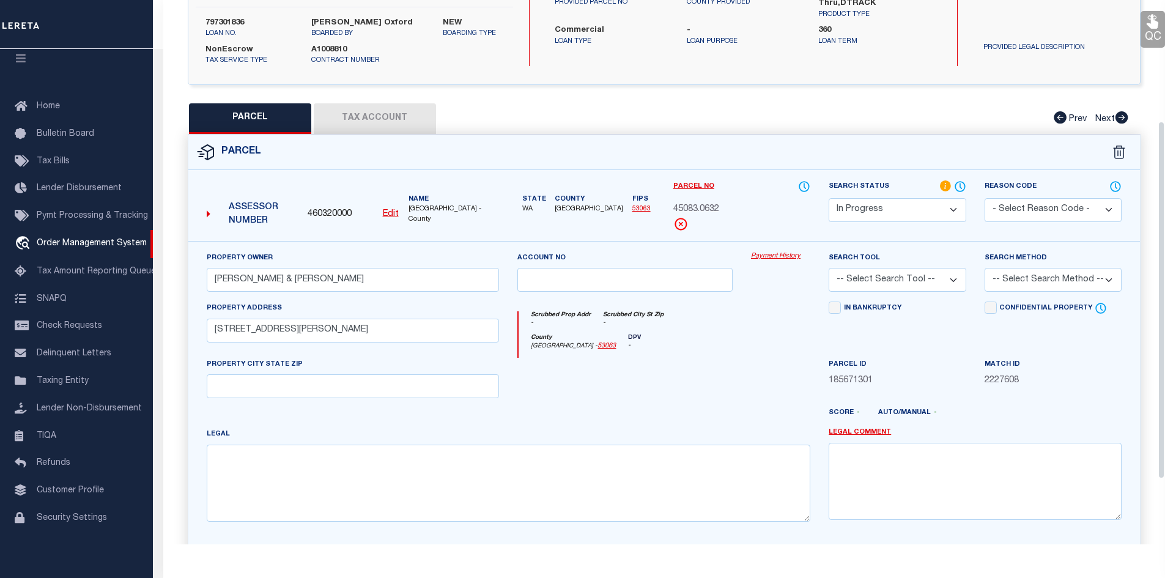
click at [319, 402] on div "Property Owner PETERSON, TROY & STACEY Account no Payment History Search Tool -…" at bounding box center [663, 391] width 933 height 280
click at [319, 395] on input "text" at bounding box center [353, 386] width 293 height 24
paste input "SPOKANE VALLEY"
drag, startPoint x: 268, startPoint y: 473, endPoint x: 270, endPoint y: 463, distance: 9.4
click at [268, 472] on textarea at bounding box center [509, 482] width 604 height 77
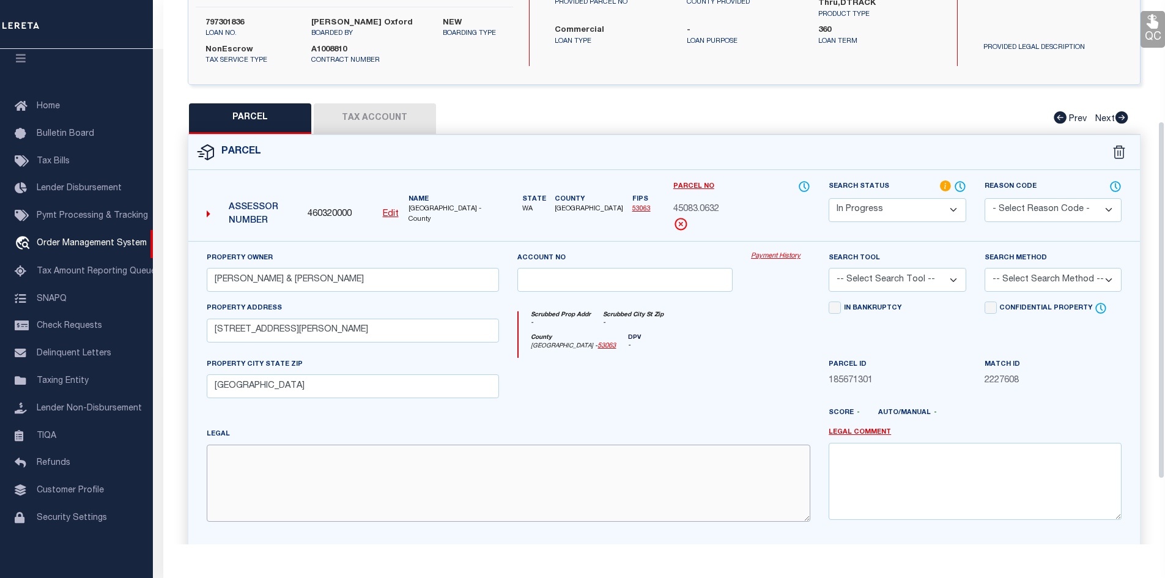
click at [330, 471] on textarea at bounding box center [509, 482] width 604 height 77
paste textarea "FORT KNOX STORAGE CONDOMINIUM UNIT C-4 TOGETHER WITH 1.32% INTEREST IN COMMON E…"
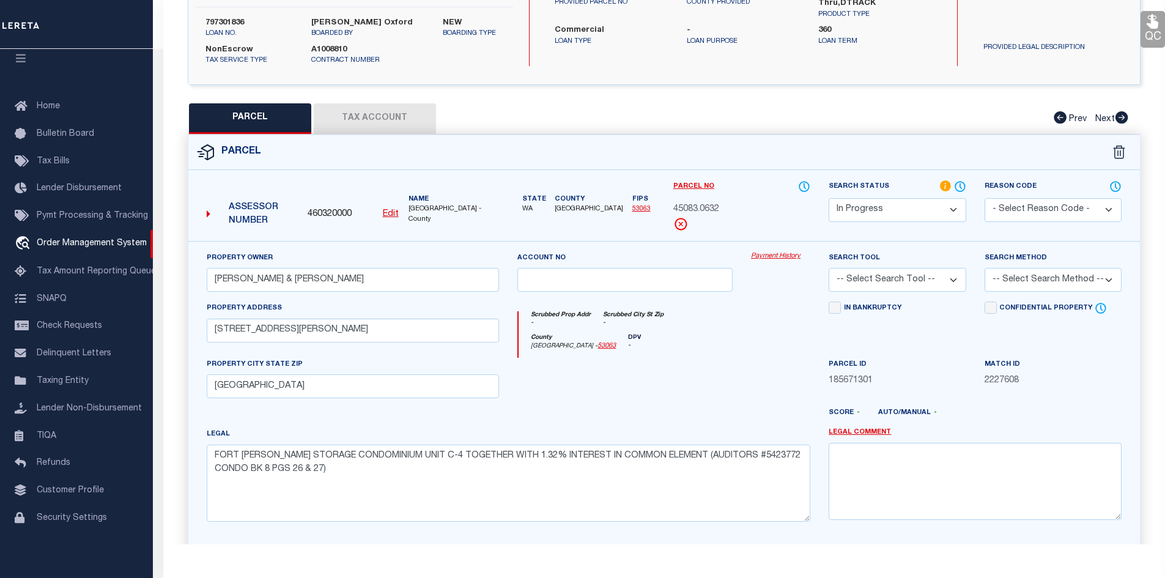
click at [378, 126] on button "Tax Account" at bounding box center [375, 118] width 122 height 31
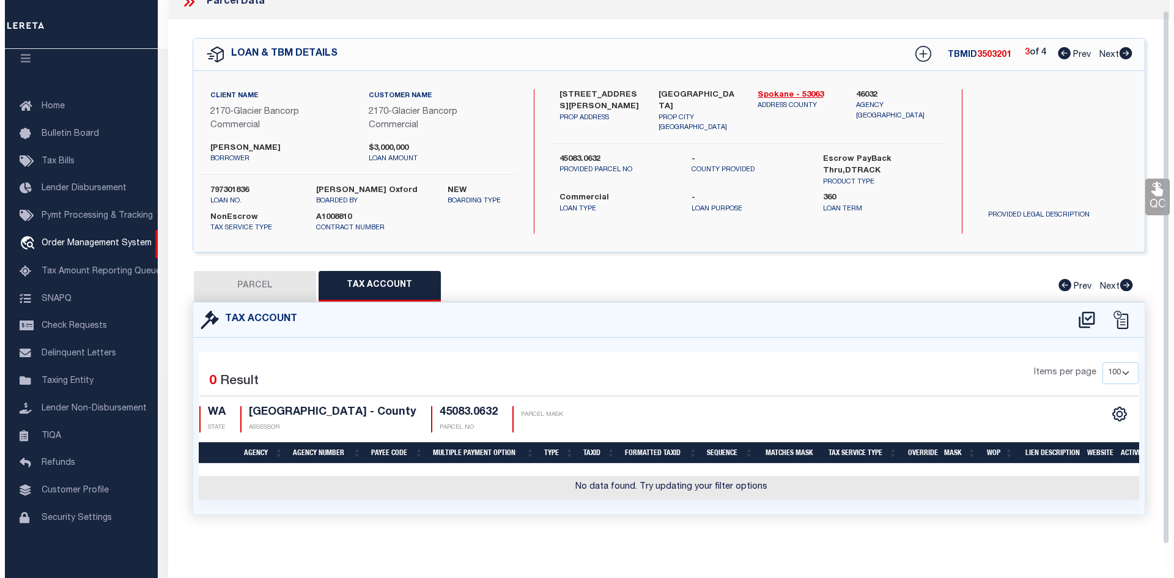
scroll to position [23, 0]
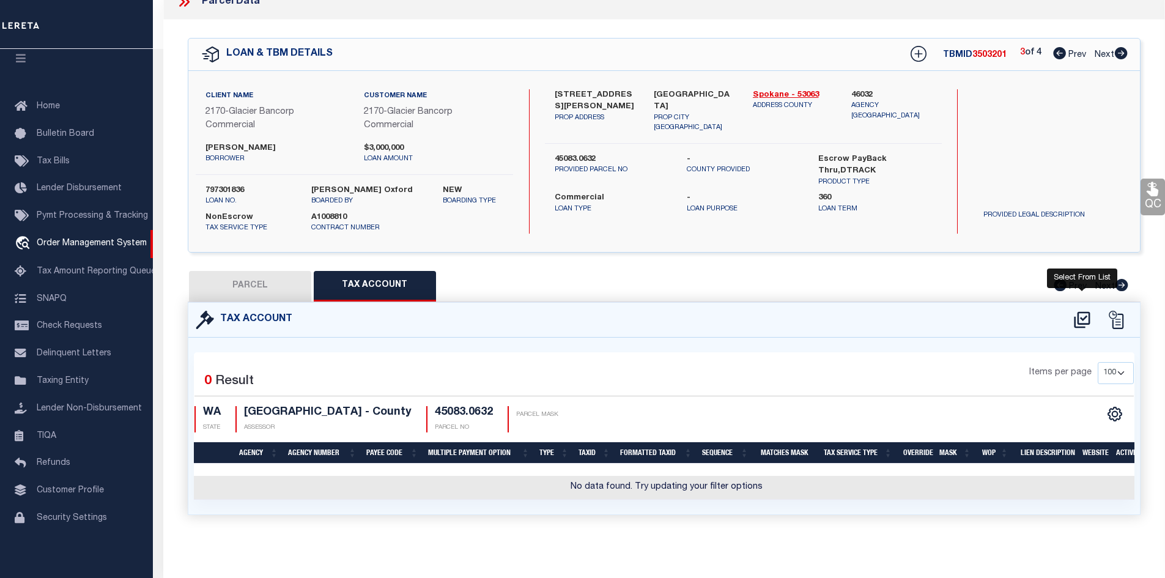
click at [1085, 314] on icon at bounding box center [1082, 320] width 20 height 20
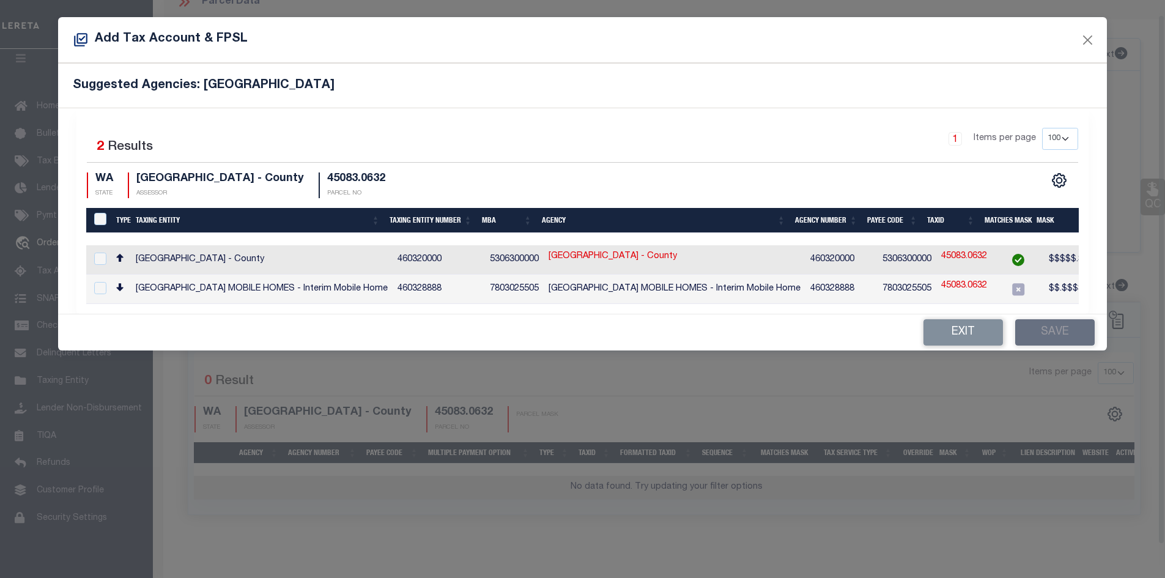
scroll to position [15, 0]
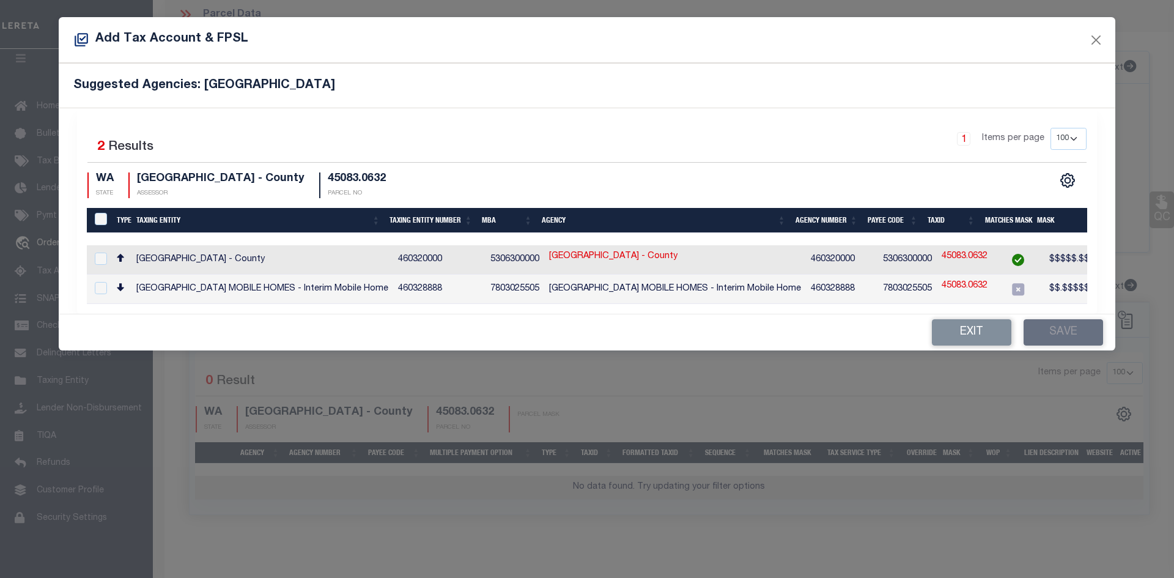
click at [302, 261] on td "SPOKANE COUNTY - County" at bounding box center [262, 259] width 262 height 29
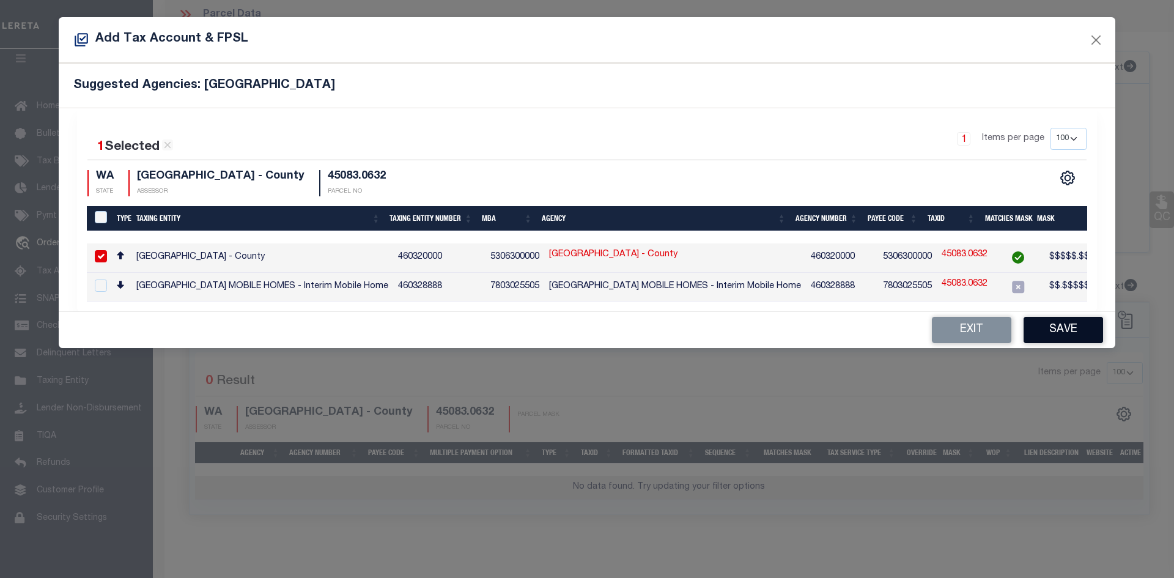
click at [1056, 337] on button "Save" at bounding box center [1062, 330] width 79 height 26
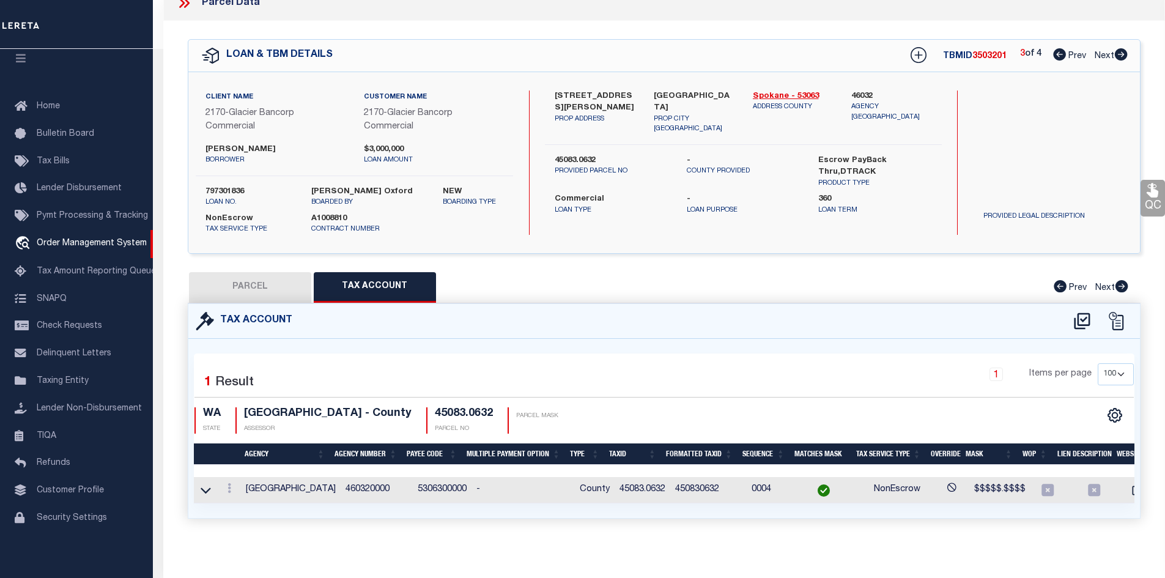
click at [279, 294] on button "PARCEL" at bounding box center [250, 287] width 122 height 31
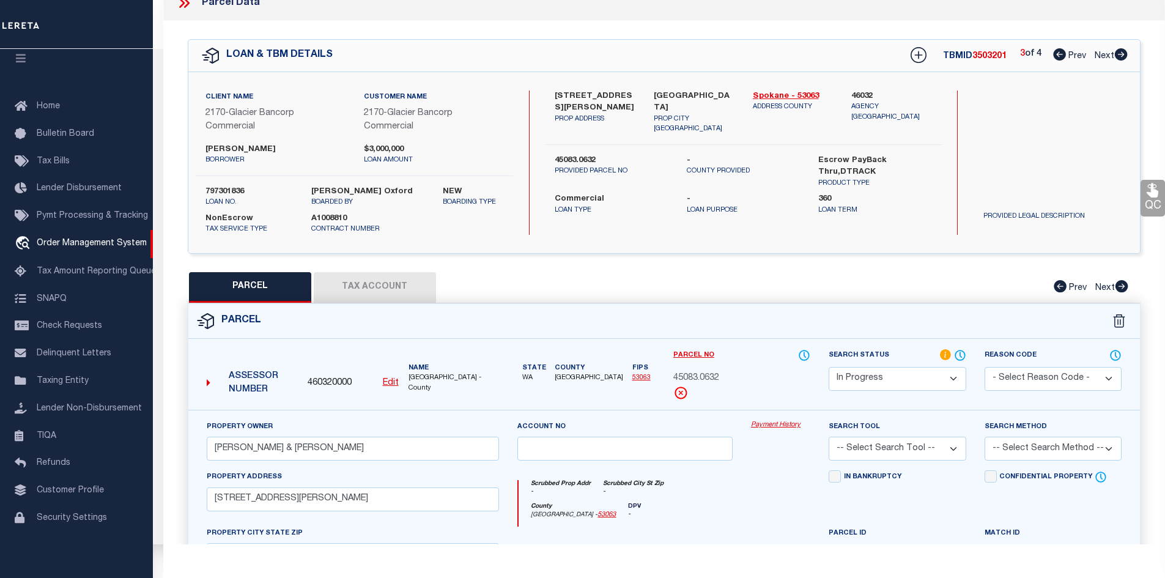
click at [864, 382] on select "Automated Search Bad Parcel Complete Duplicate Parcel High Dollar Reporting In …" at bounding box center [896, 379] width 137 height 24
click at [828, 367] on select "Automated Search Bad Parcel Complete Duplicate Parcel High Dollar Reporting In …" at bounding box center [896, 379] width 137 height 24
click at [874, 441] on select "-- Select Search Tool -- 3rd Party Website Agency File Agency Website ATLS CNV-…" at bounding box center [896, 449] width 137 height 24
click at [828, 437] on select "-- Select Search Tool -- 3rd Party Website Agency File Agency Website ATLS CNV-…" at bounding box center [896, 449] width 137 height 24
click at [1056, 430] on div "Search Method -- Select Search Method -- Property Address Legal Liability Info …" at bounding box center [1052, 440] width 137 height 40
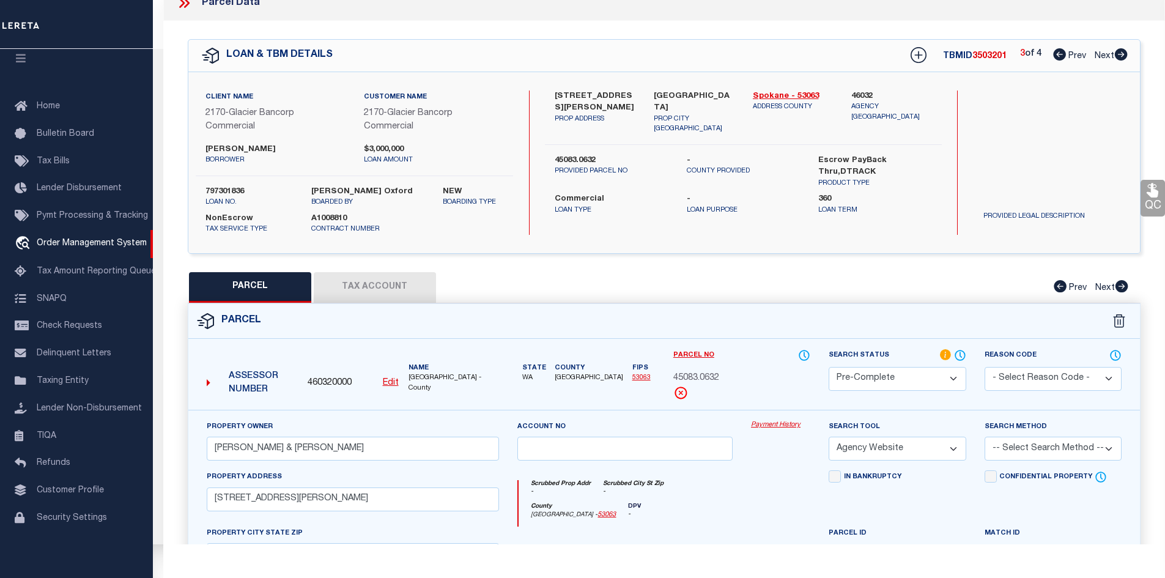
click at [1055, 454] on select "-- Select Search Method -- Property Address Legal Liability Info Provided" at bounding box center [1052, 449] width 137 height 24
click at [984, 437] on select "-- Select Search Method -- Property Address Legal Liability Info Provided" at bounding box center [1052, 449] width 137 height 24
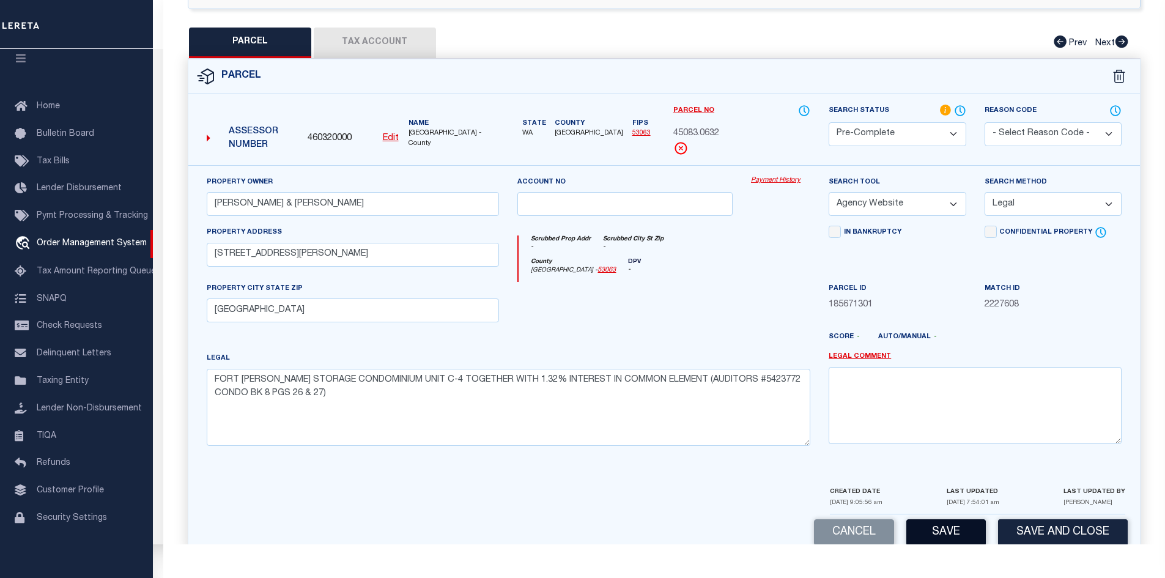
click at [944, 523] on button "Save" at bounding box center [945, 532] width 79 height 26
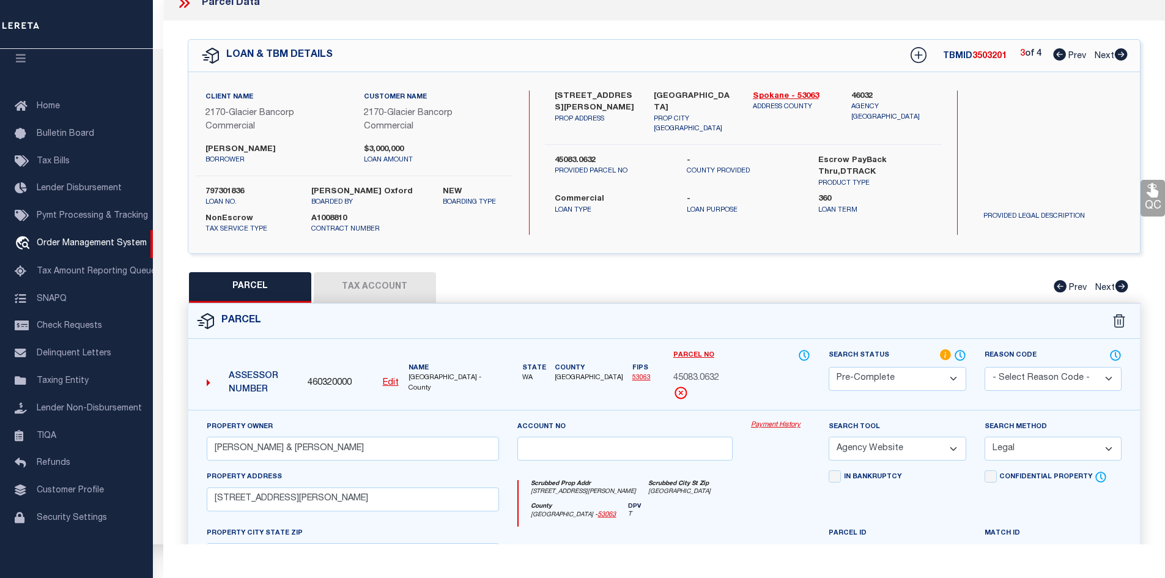
click at [984, 52] on span "3503201" at bounding box center [989, 56] width 34 height 9
copy span "3503201"
click at [707, 367] on div "Parcel No 45083.0632" at bounding box center [741, 373] width 137 height 51
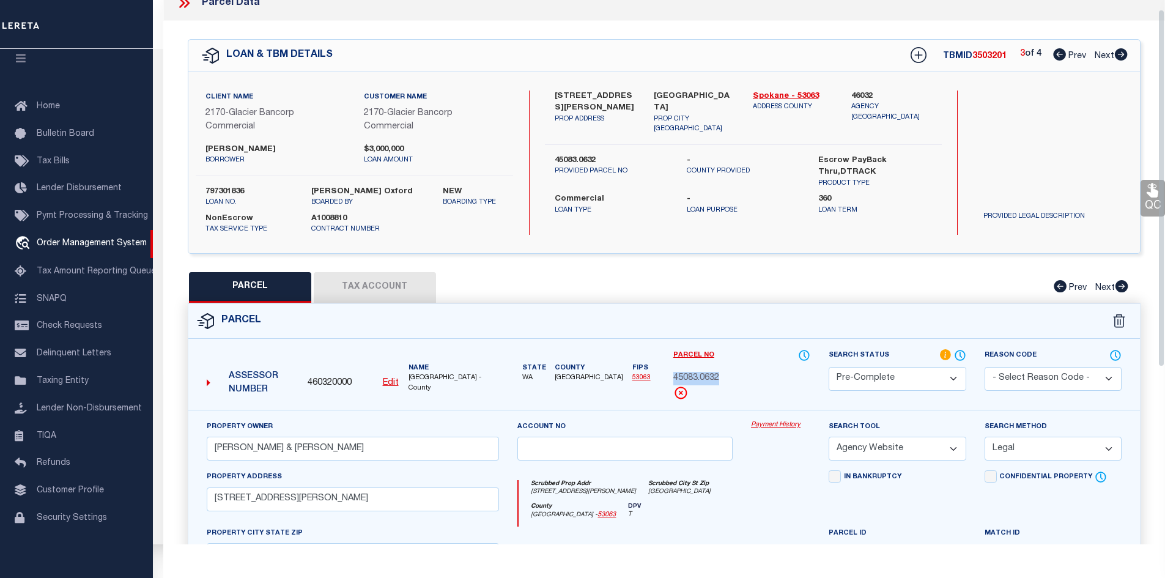
click at [707, 374] on span "45083.0632" at bounding box center [696, 378] width 46 height 13
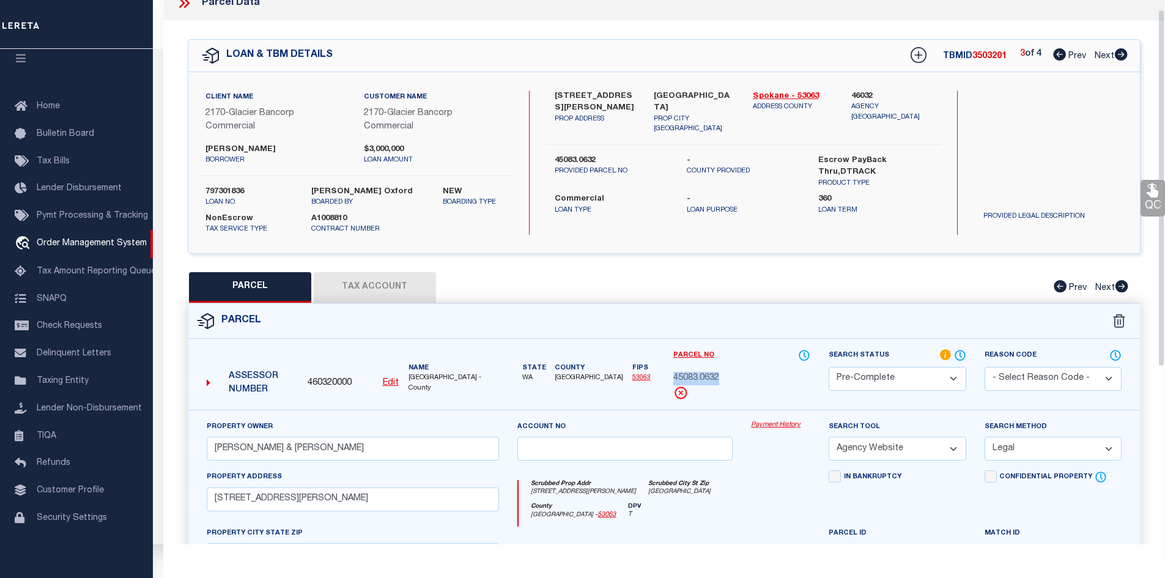
click at [1122, 58] on icon at bounding box center [1121, 54] width 13 height 12
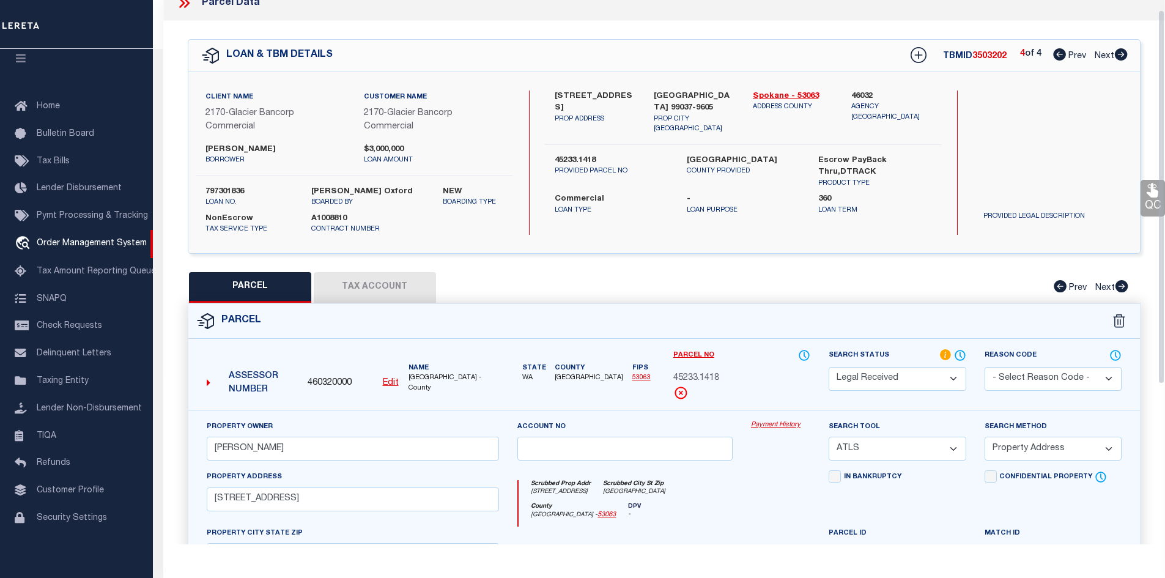
click at [853, 262] on div "QC QC QC" at bounding box center [663, 397] width 1001 height 753
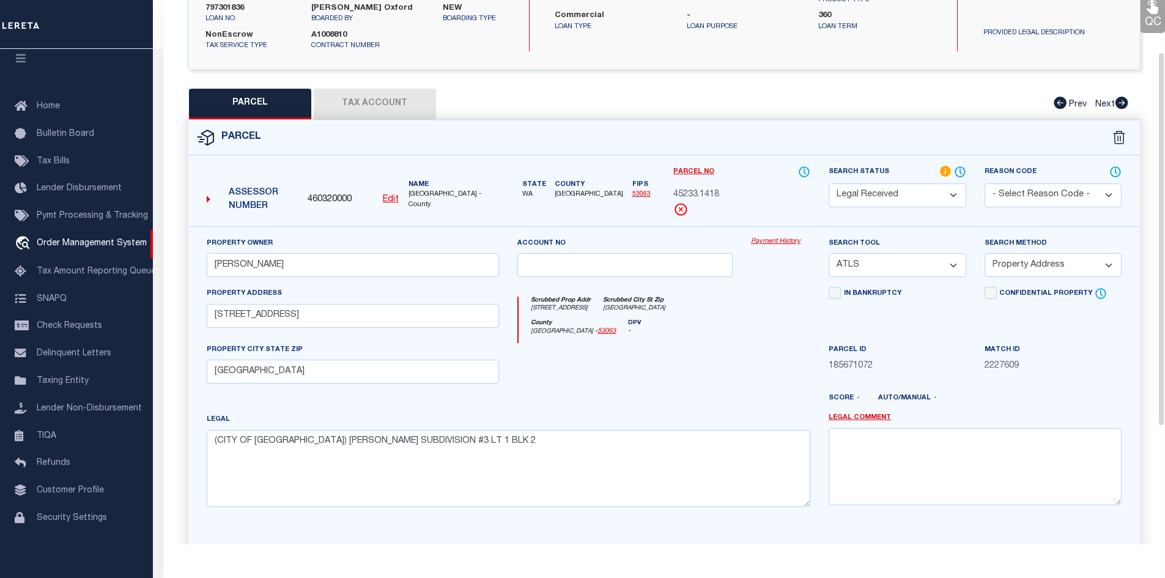
scroll to position [76, 0]
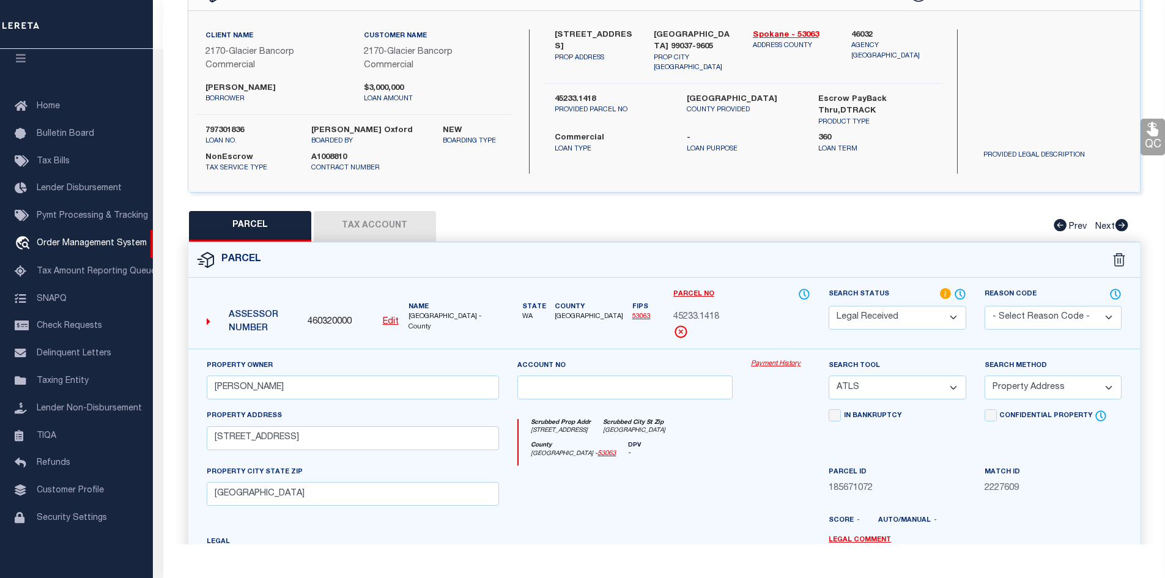
click at [563, 94] on label "45233.1418" at bounding box center [611, 100] width 113 height 12
copy div "45233.1418"
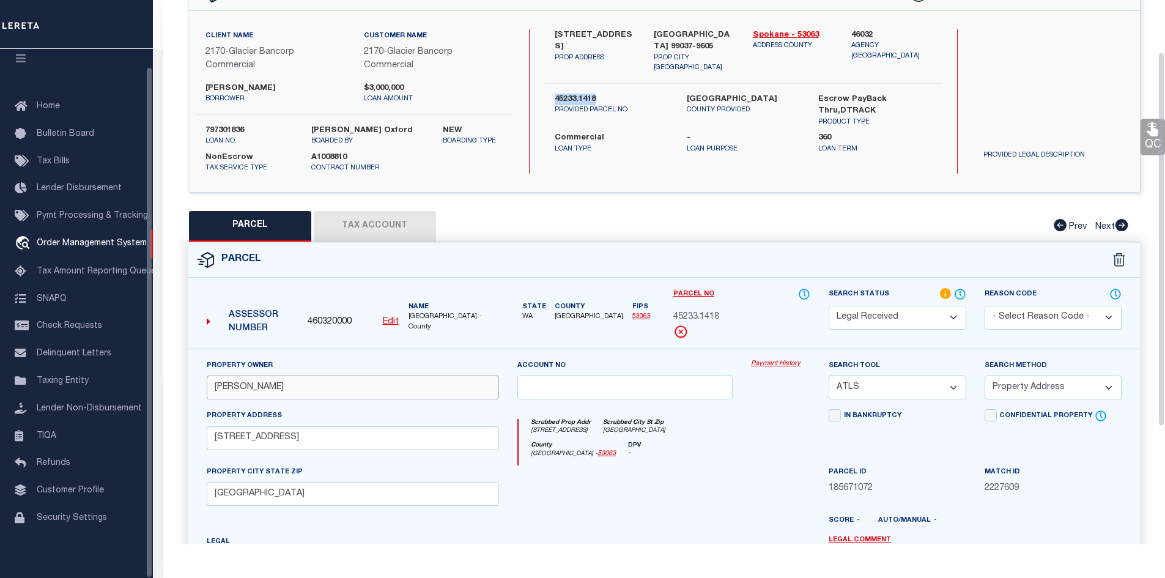
click at [330, 383] on input "TROY M PETERSON" at bounding box center [353, 387] width 293 height 24
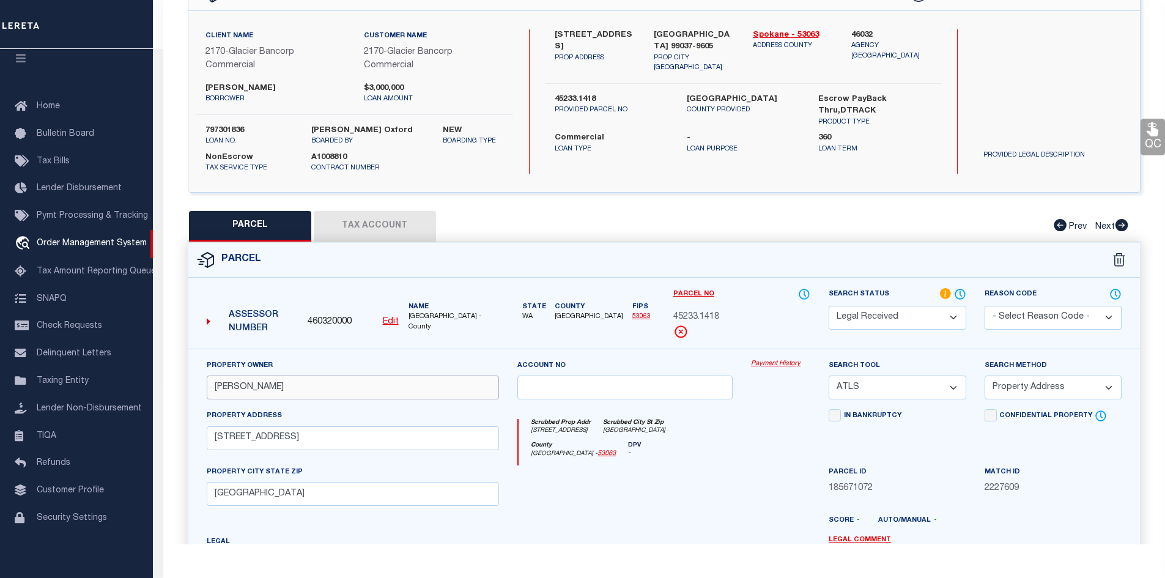
paste input "PETERSON, TROY M & STACEY C"
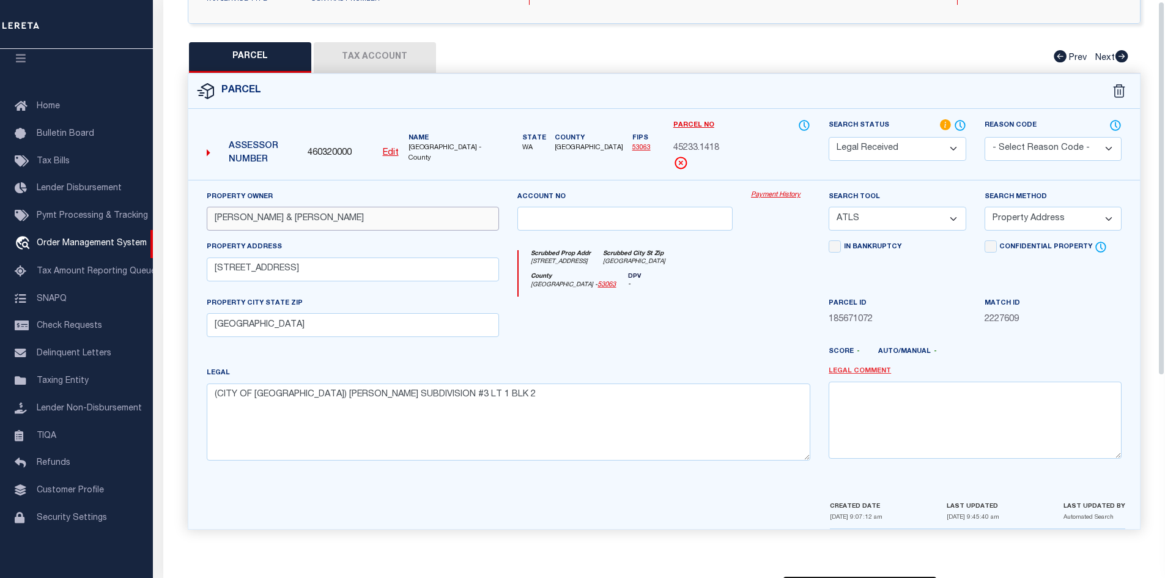
scroll to position [0, 0]
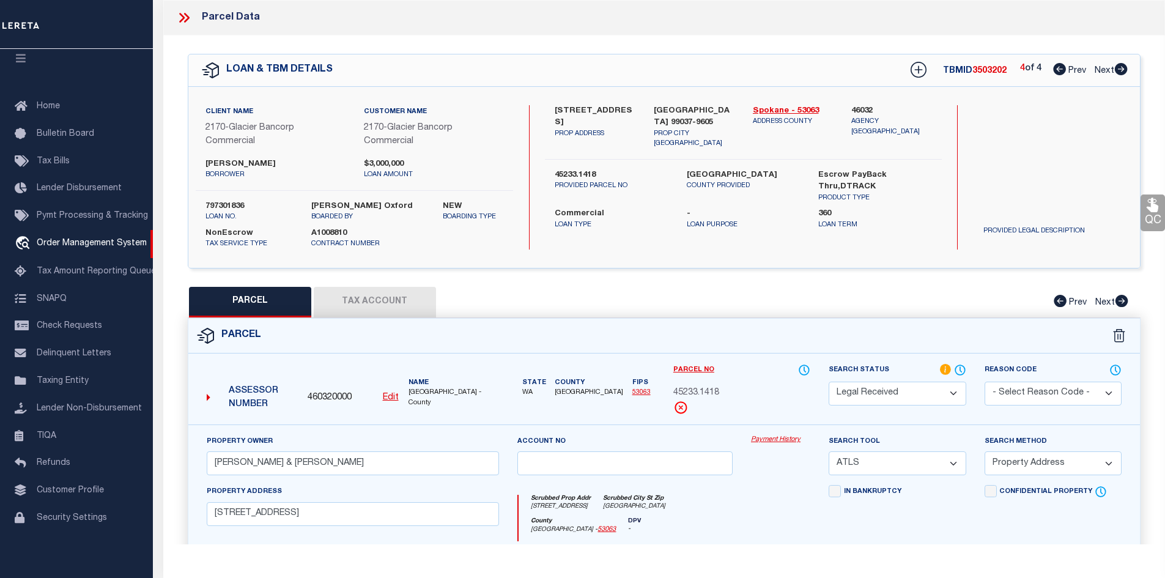
click at [395, 295] on button "Tax Account" at bounding box center [375, 302] width 122 height 31
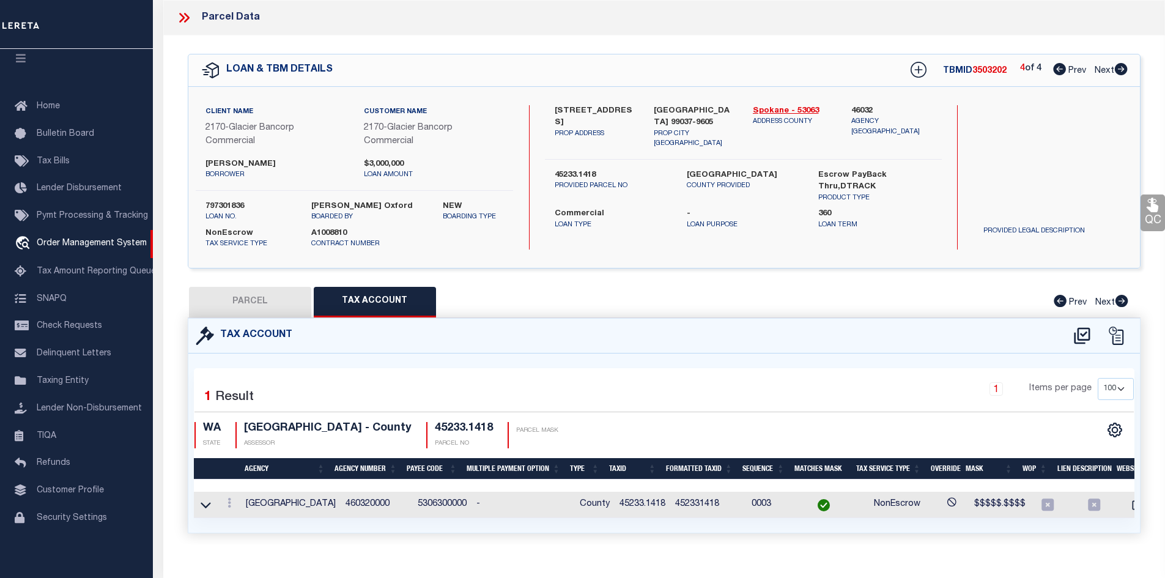
click at [249, 306] on button "PARCEL" at bounding box center [250, 302] width 122 height 31
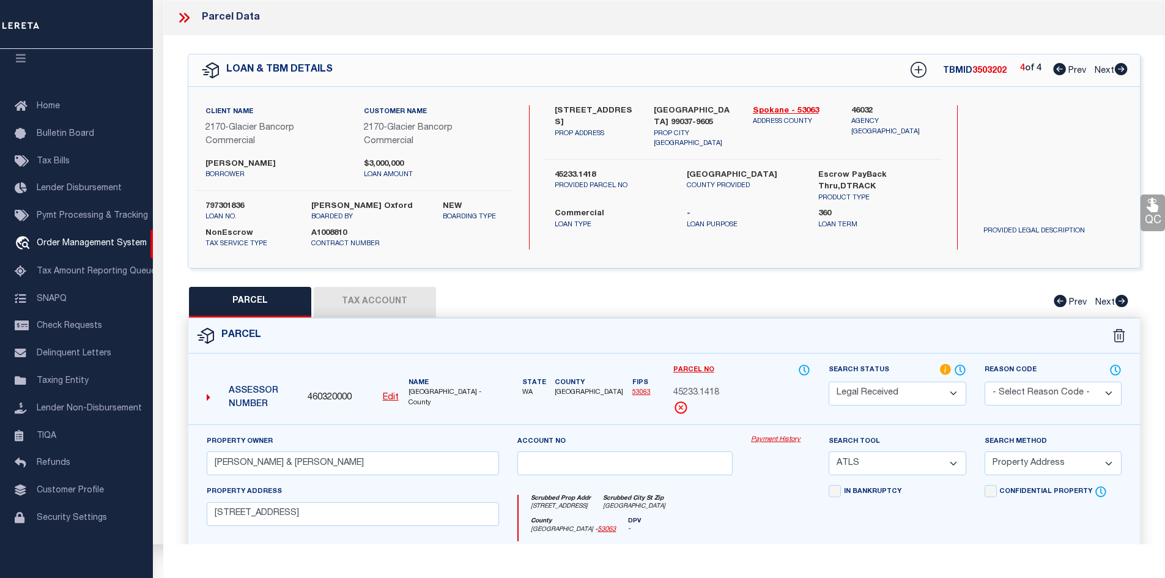
click at [901, 398] on select "Automated Search Bad Parcel Complete Duplicate Parcel High Dollar Reporting In …" at bounding box center [896, 394] width 137 height 24
click at [828, 382] on select "Automated Search Bad Parcel Complete Duplicate Parcel High Dollar Reporting In …" at bounding box center [896, 394] width 137 height 24
click at [880, 464] on select "-- Select Search Tool -- 3rd Party Website Agency File Agency Website ATLS CNV-…" at bounding box center [896, 463] width 137 height 24
click at [828, 452] on select "-- Select Search Tool -- 3rd Party Website Agency File Agency Website ATLS CNV-…" at bounding box center [896, 463] width 137 height 24
click at [1012, 465] on select "-- Select Search Method -- Property Address Legal Liability Info Provided" at bounding box center [1052, 463] width 137 height 24
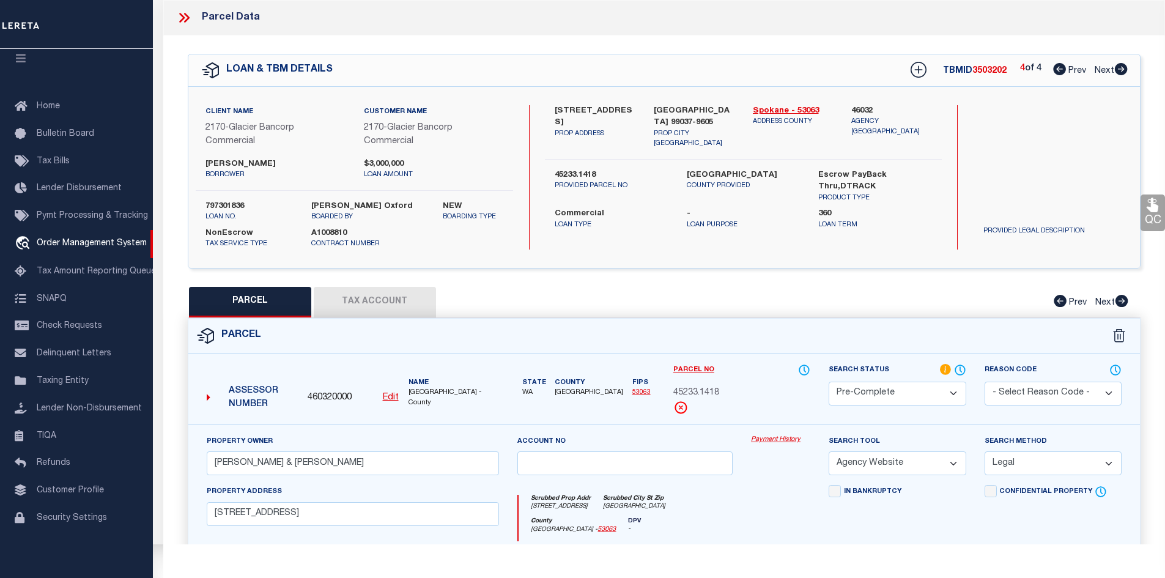
click at [984, 452] on select "-- Select Search Method -- Property Address Legal Liability Info Provided" at bounding box center [1052, 463] width 137 height 24
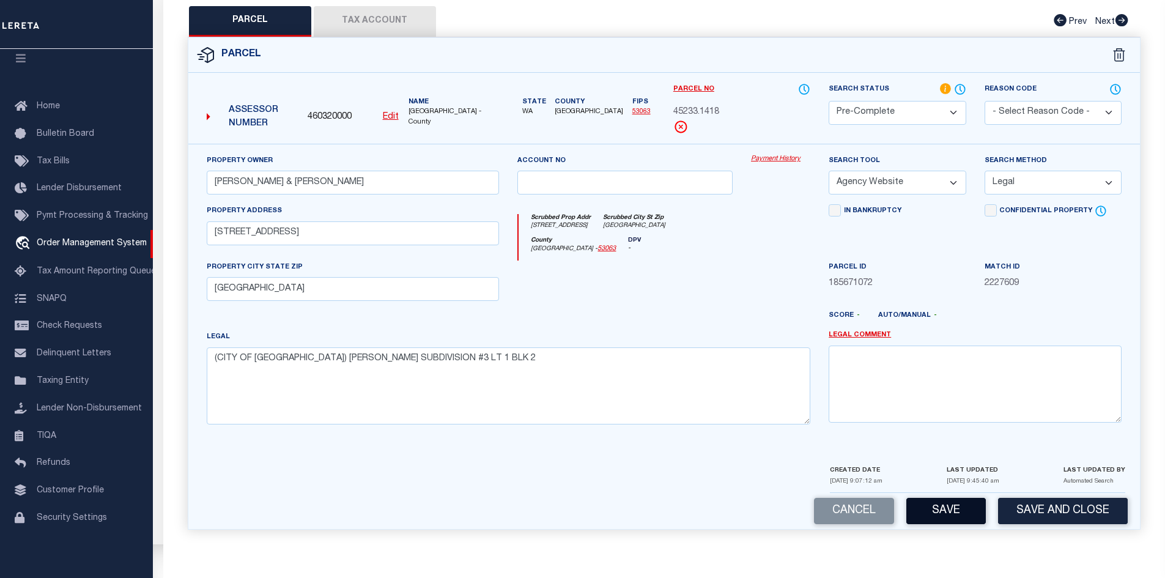
click at [954, 512] on button "Save" at bounding box center [945, 511] width 79 height 26
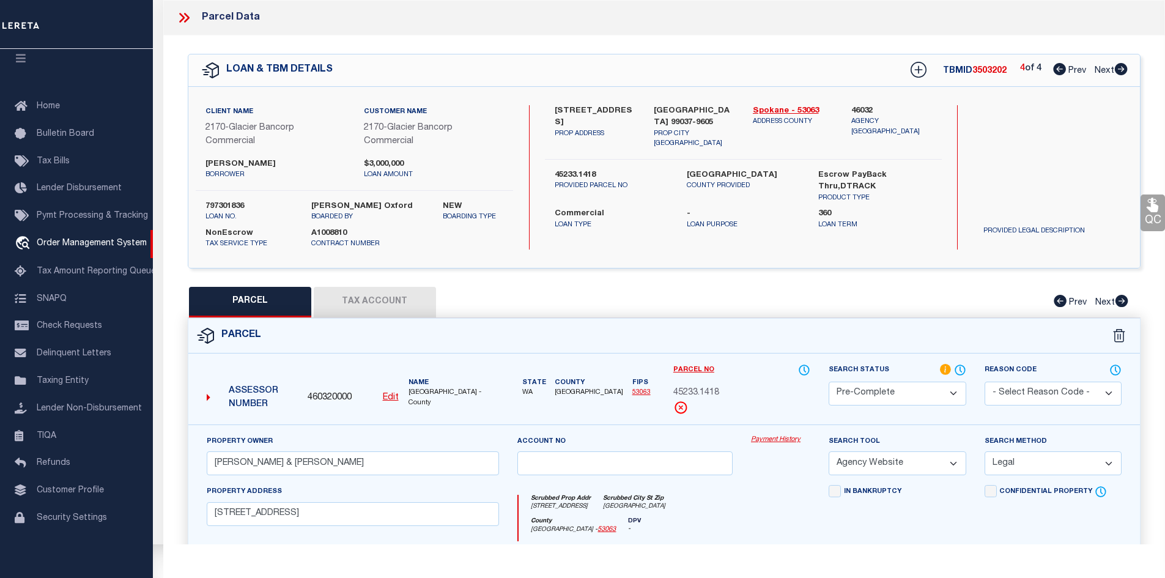
click at [682, 392] on span "45233.1418" at bounding box center [696, 392] width 46 height 13
click at [186, 15] on icon at bounding box center [187, 18] width 6 height 10
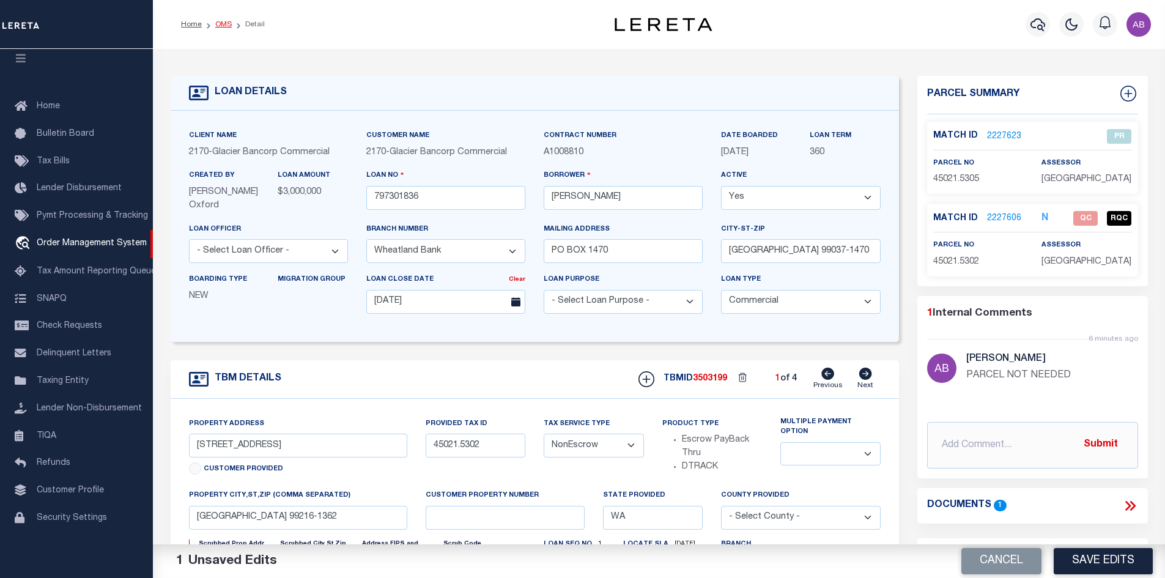
click at [222, 24] on link "OMS" at bounding box center [223, 24] width 17 height 7
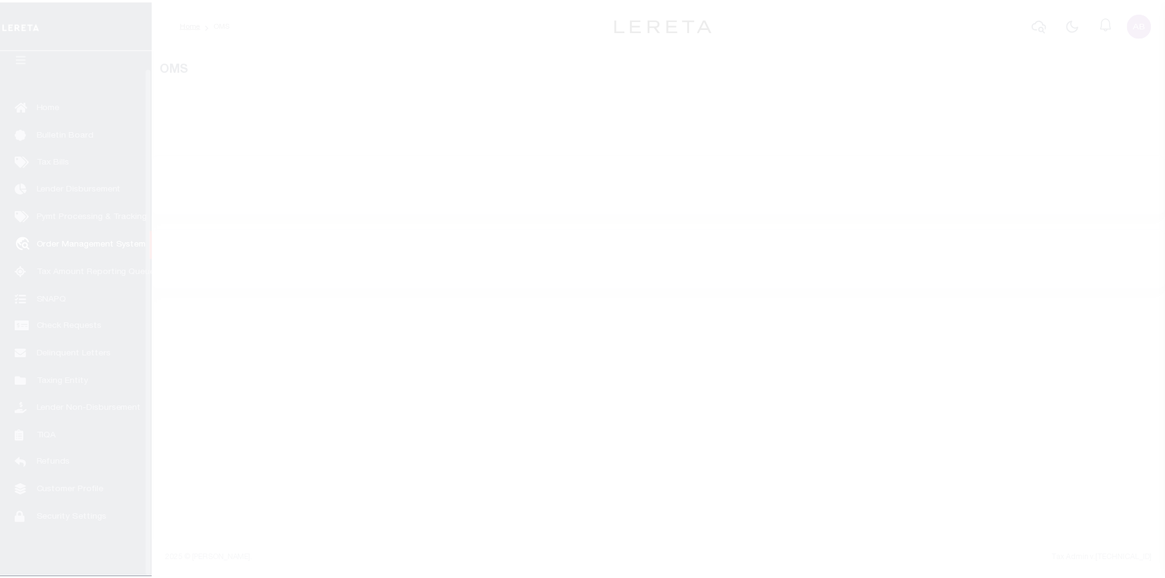
scroll to position [18, 0]
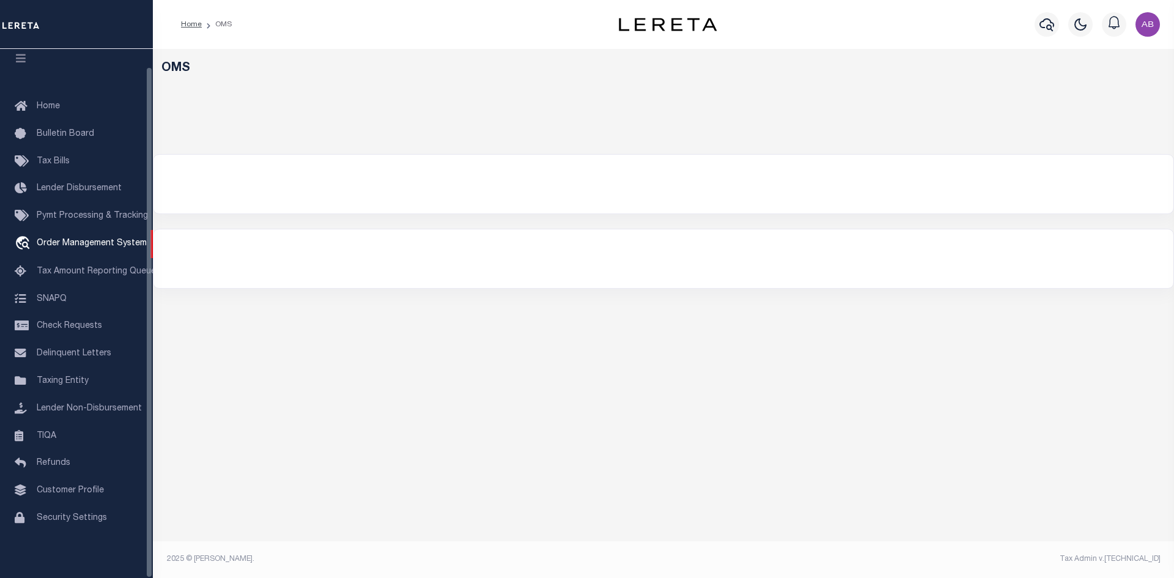
select select "200"
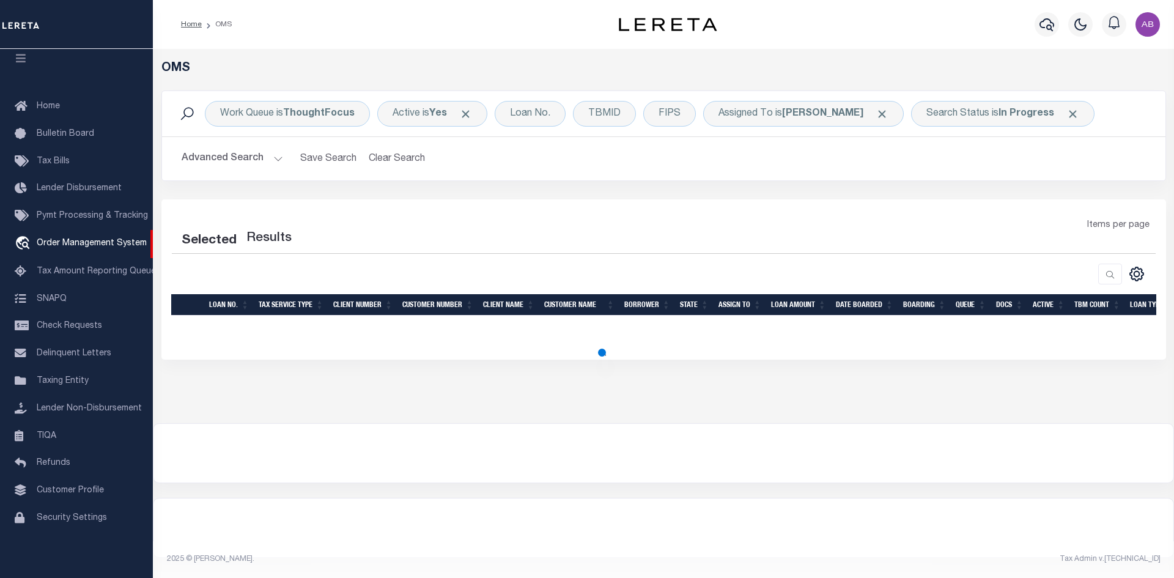
select select "200"
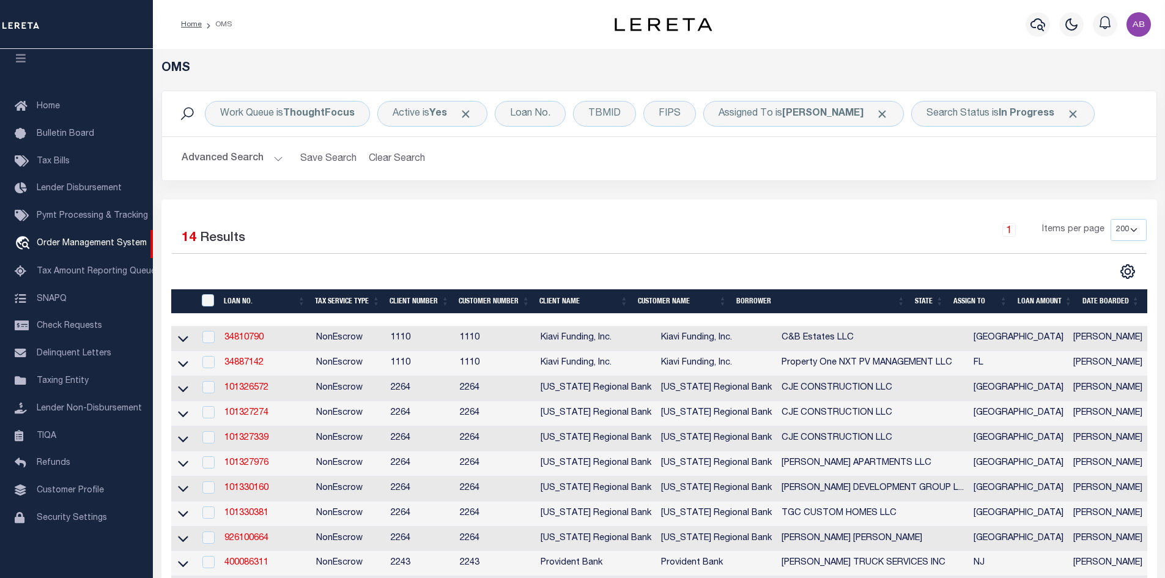
scroll to position [245, 0]
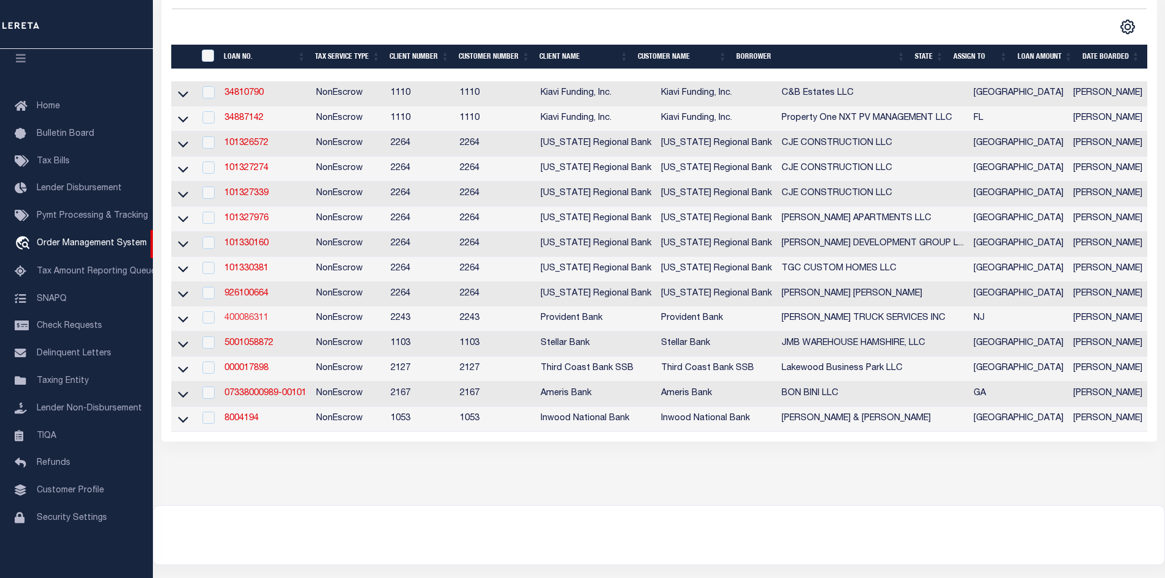
click at [248, 320] on link "400086311" at bounding box center [246, 318] width 44 height 9
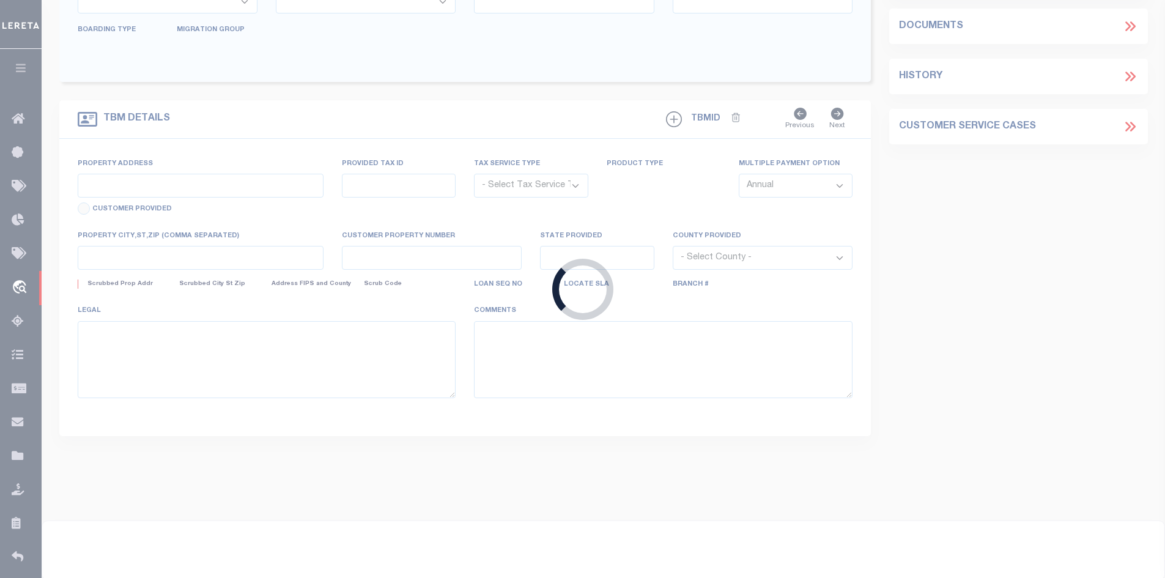
type input "400086311"
type input "[PERSON_NAME] TRUCK SERVICES INC"
select select
type input "[DATE]"
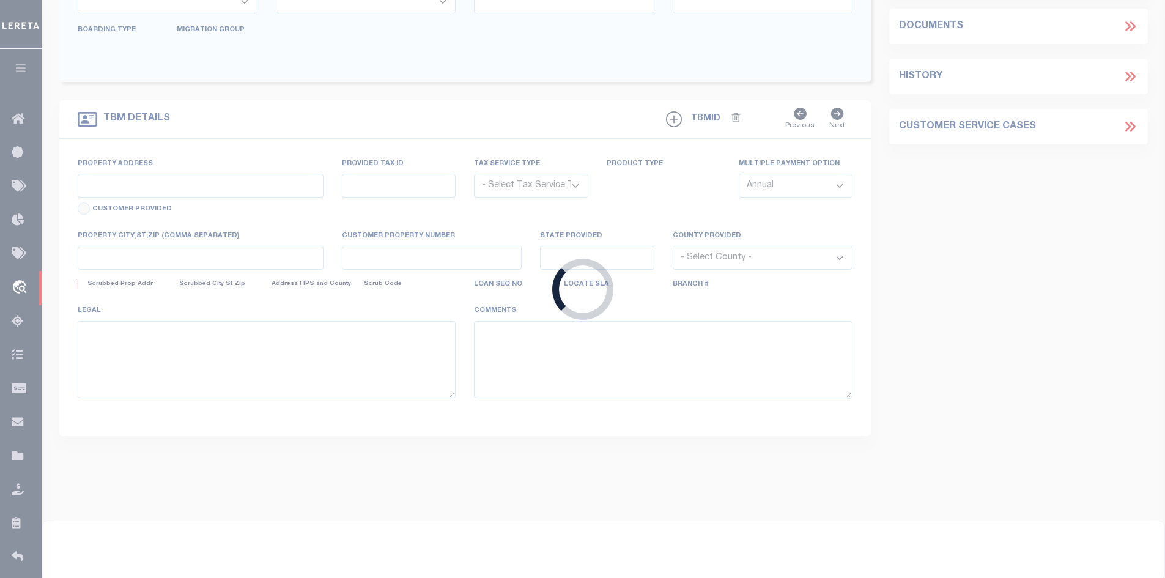
select select "10"
select select "NonEscrow"
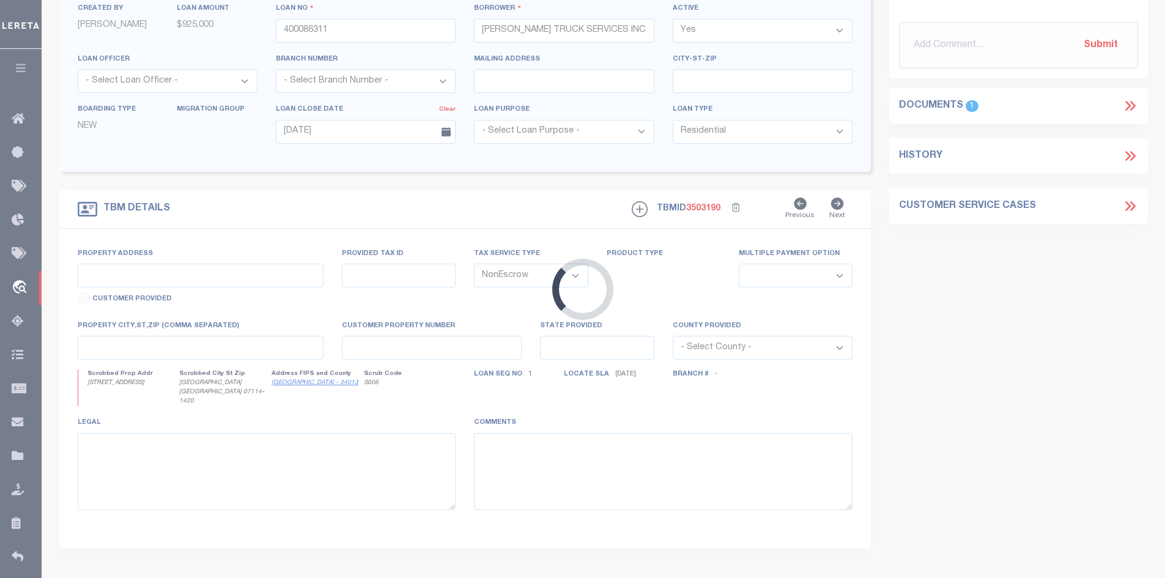
type input "[STREET_ADDRESS]"
select select
type input "[GEOGRAPHIC_DATA] [GEOGRAPHIC_DATA] 07114-1420"
type input "NJ"
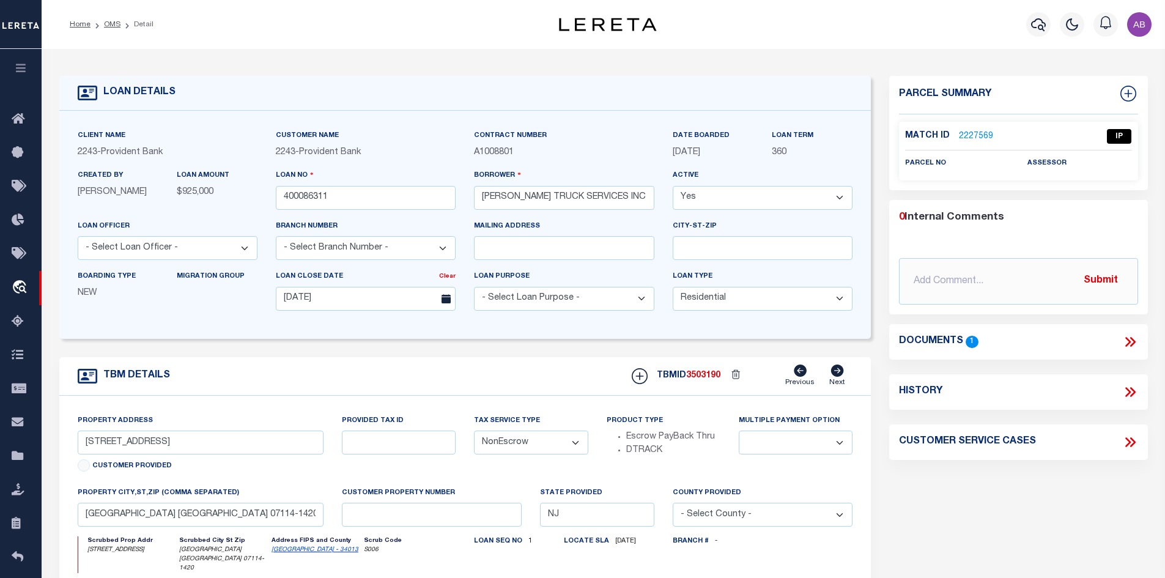
click at [1129, 336] on icon at bounding box center [1130, 342] width 16 height 16
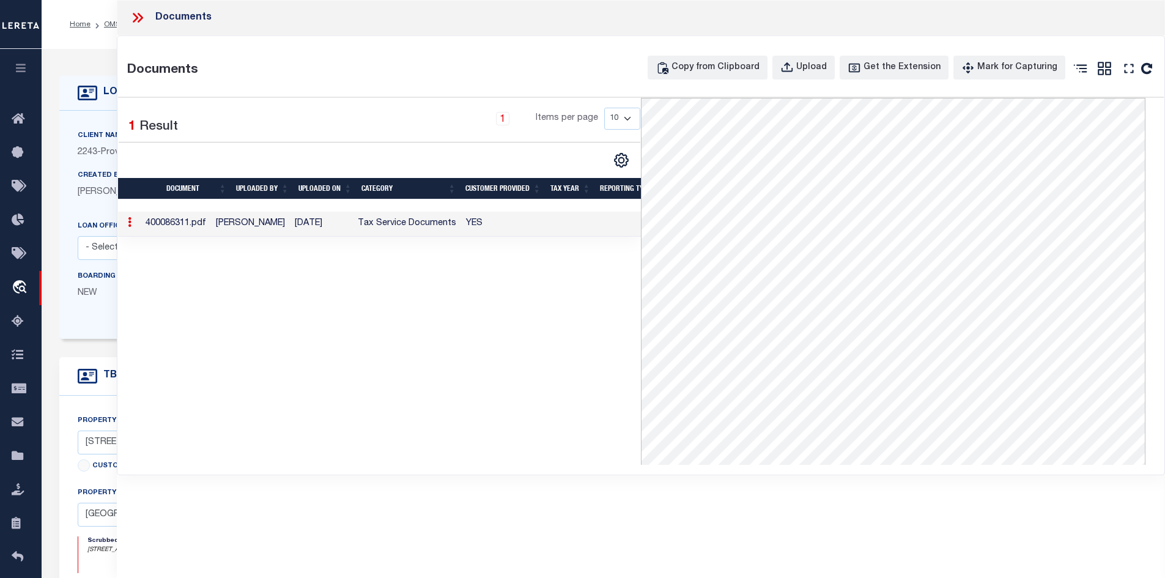
click at [140, 20] on icon at bounding box center [140, 18] width 6 height 10
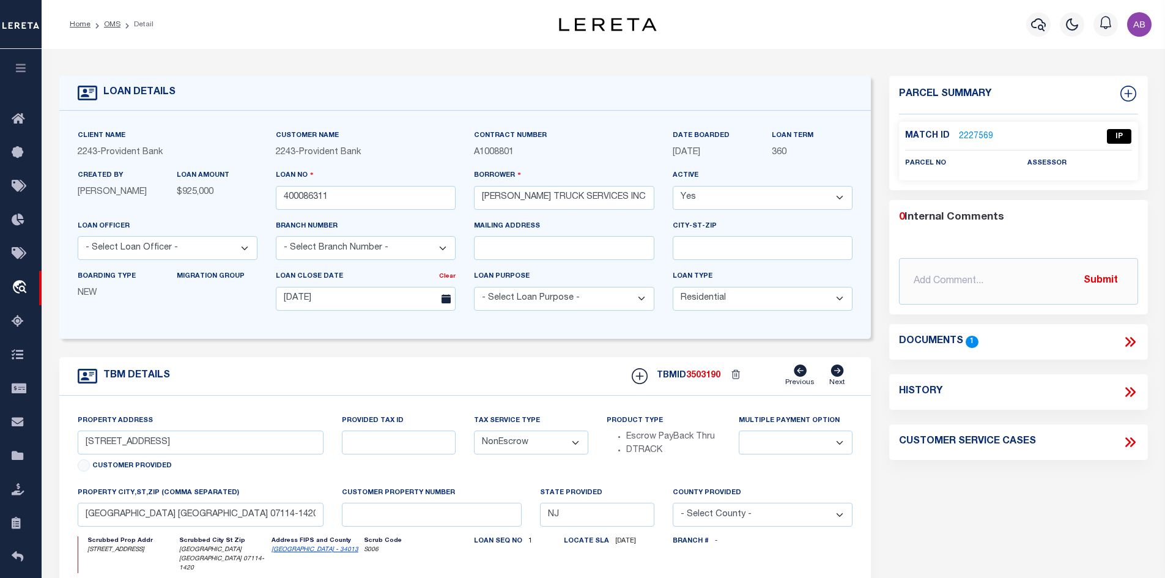
click at [969, 131] on link "2227569" at bounding box center [976, 136] width 34 height 13
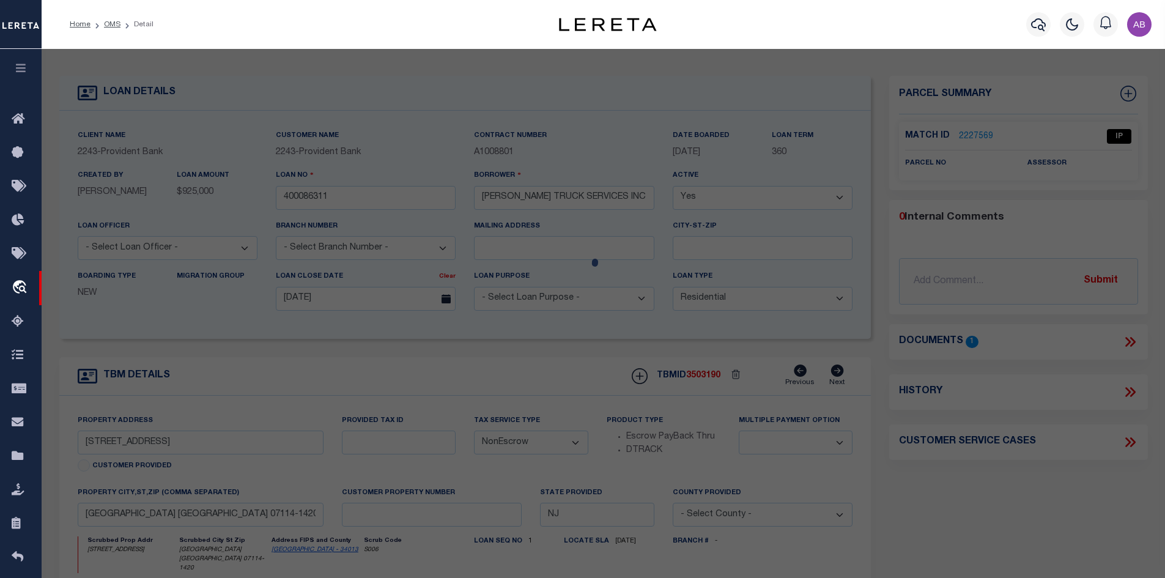
checkbox input "false"
select select "IP"
checkbox input "false"
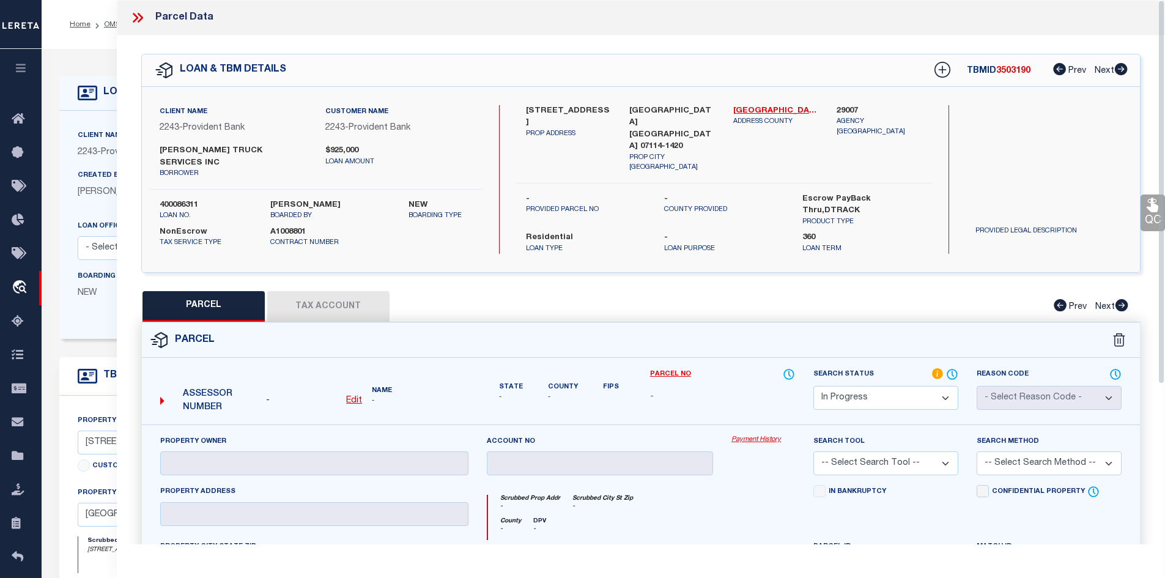
click at [902, 96] on div "Client Name 2243 - Provident Bank Customer Name 2243 - Provident Bank [PERSON_N…" at bounding box center [641, 180] width 998 height 186
drag, startPoint x: 528, startPoint y: 112, endPoint x: 534, endPoint y: 120, distance: 10.5
click at [534, 120] on label "[STREET_ADDRESS]" at bounding box center [569, 117] width 86 height 24
click at [992, 122] on div "Search by Legal Customer" at bounding box center [1048, 145] width 166 height 80
click at [358, 396] on u "Edit" at bounding box center [354, 400] width 16 height 9
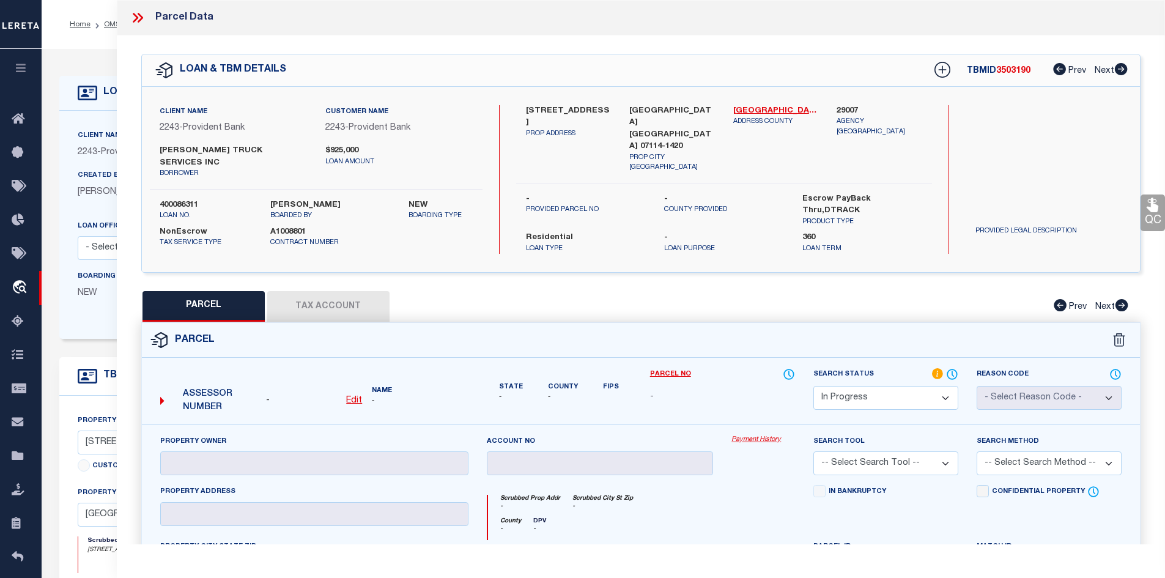
select select "IP"
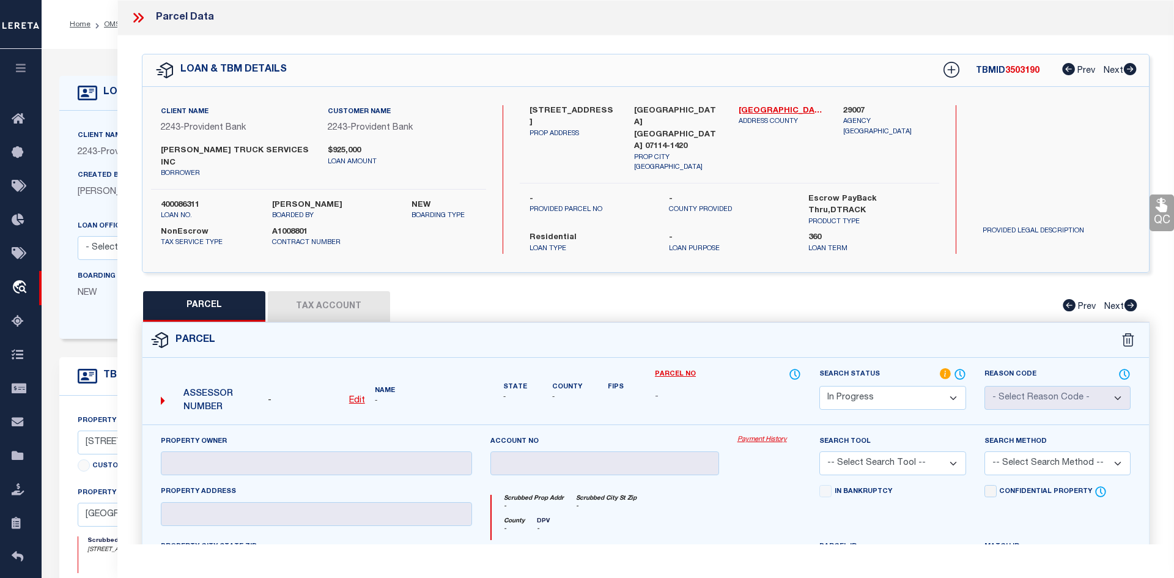
type textarea "-"
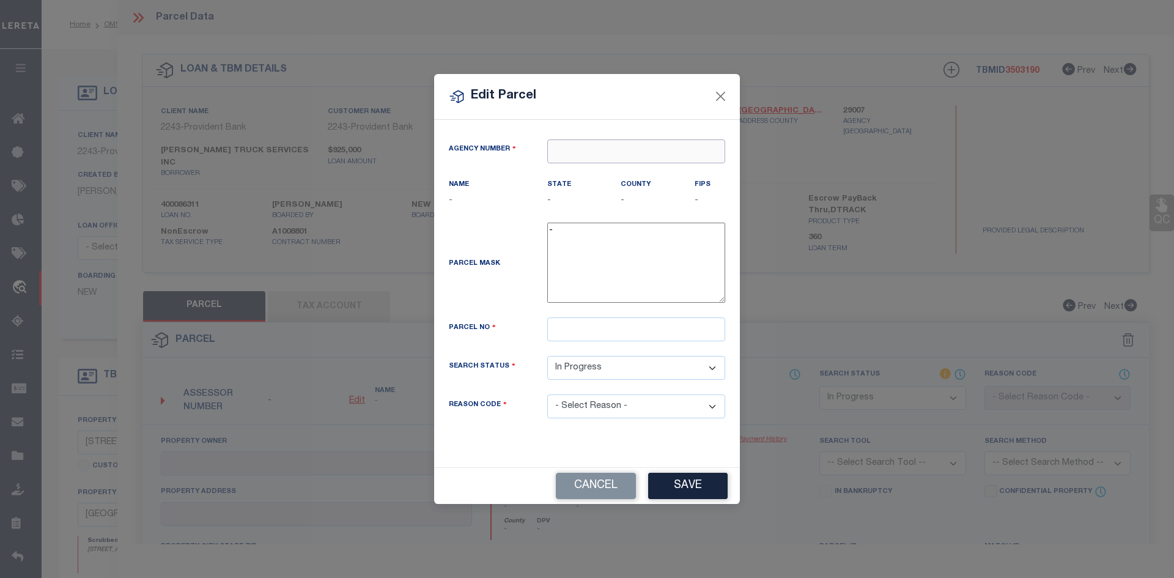
click at [595, 149] on input "text" at bounding box center [636, 151] width 178 height 24
click at [599, 170] on div "290070000 : [GEOGRAPHIC_DATA]" at bounding box center [636, 181] width 177 height 35
type input "290070000"
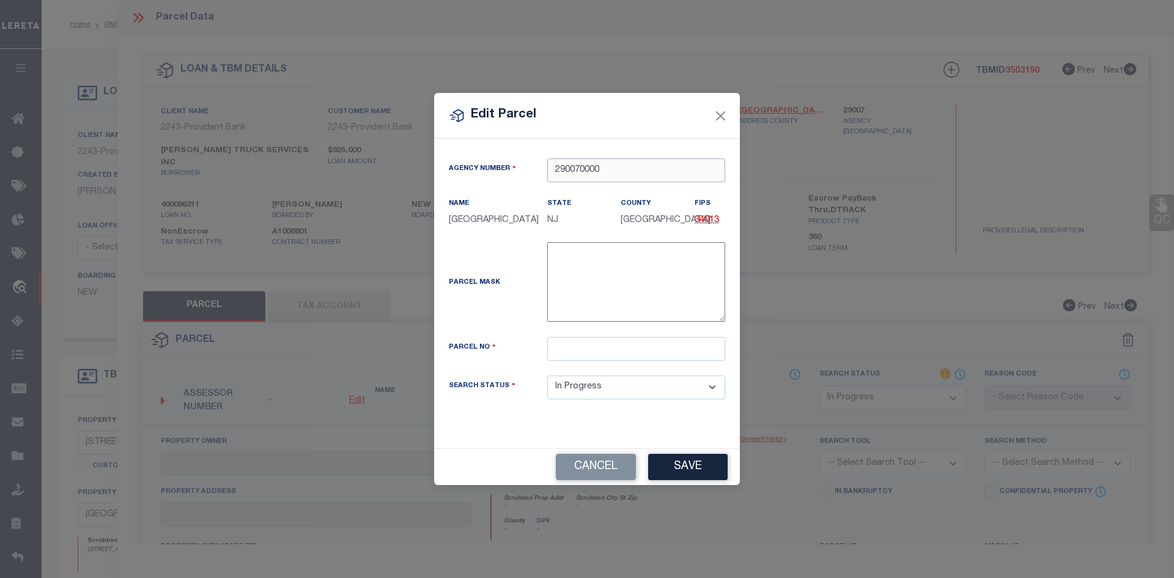
type input "290070000"
click at [594, 355] on input "text" at bounding box center [636, 349] width 178 height 24
click at [601, 349] on input "text" at bounding box center [636, 349] width 178 height 24
paste input "3520"
type input "3520 4"
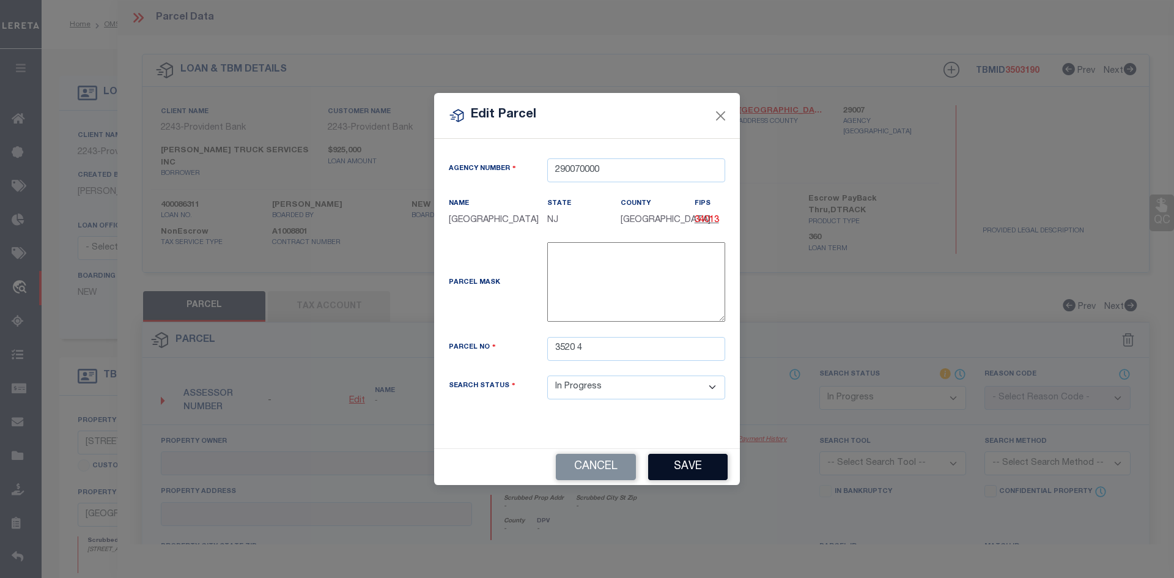
click at [680, 457] on button "Save" at bounding box center [687, 467] width 79 height 26
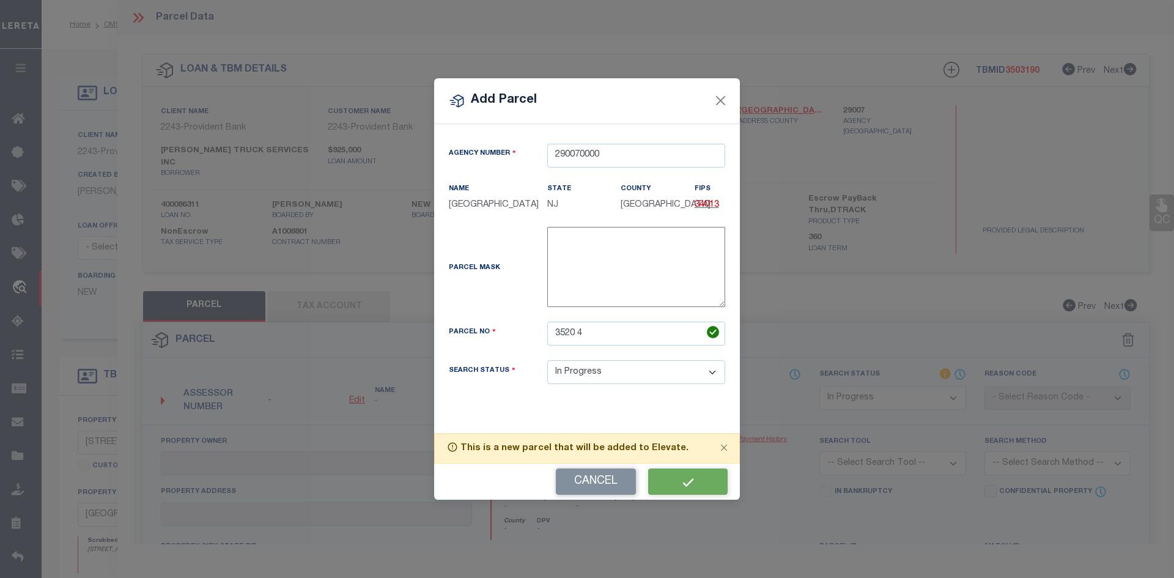
select select "IP"
checkbox input "false"
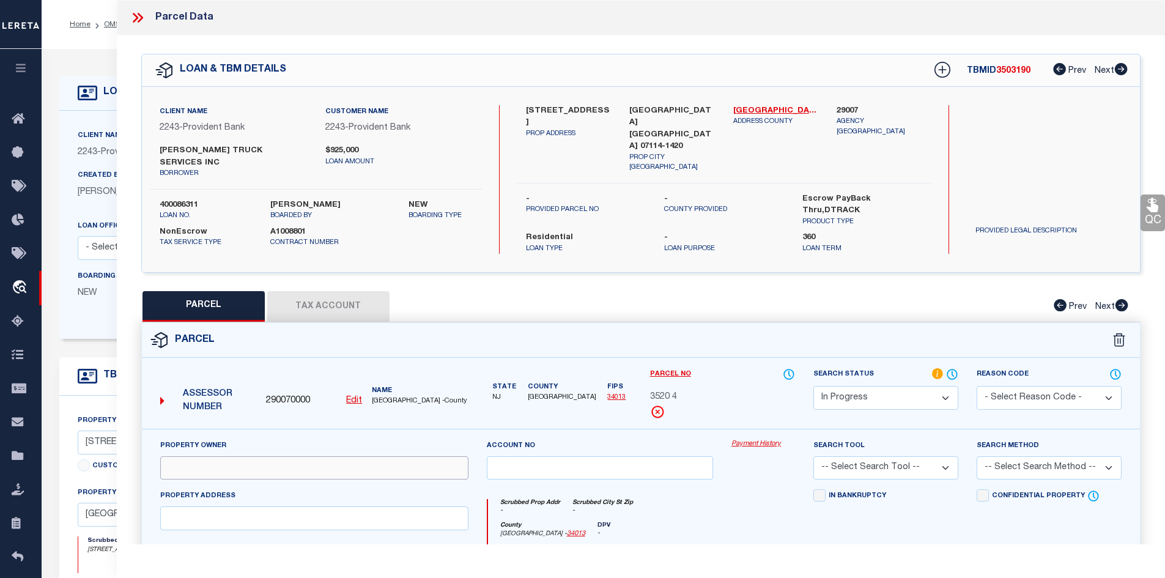
click at [307, 456] on input "text" at bounding box center [314, 468] width 308 height 24
click at [241, 456] on input "text" at bounding box center [314, 468] width 308 height 24
paste input "Mrt Properties Llc,"
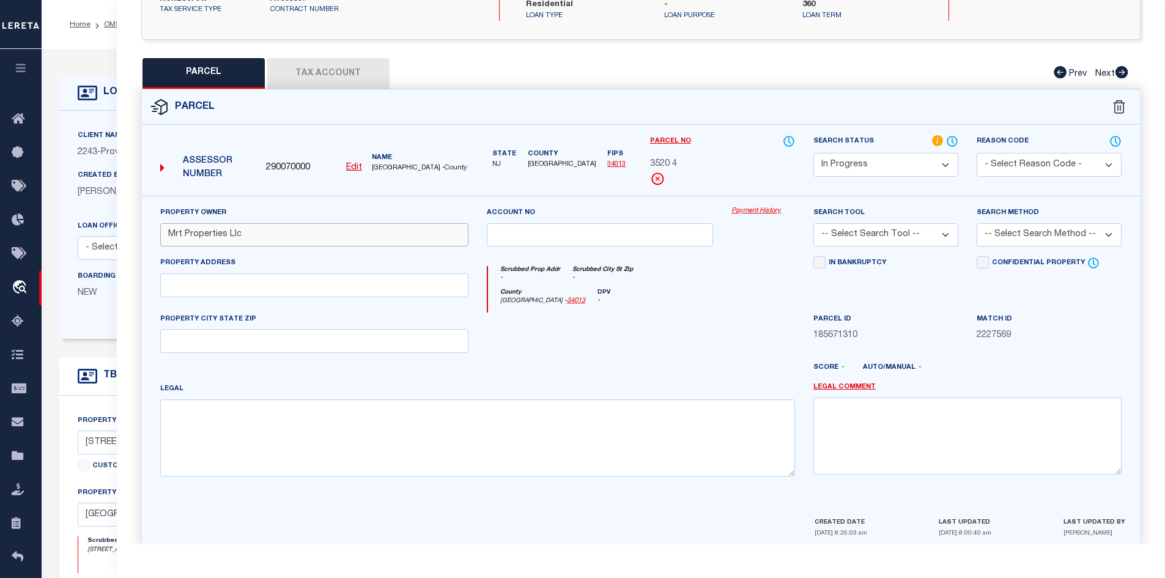
type input "Mrt Properties Llc"
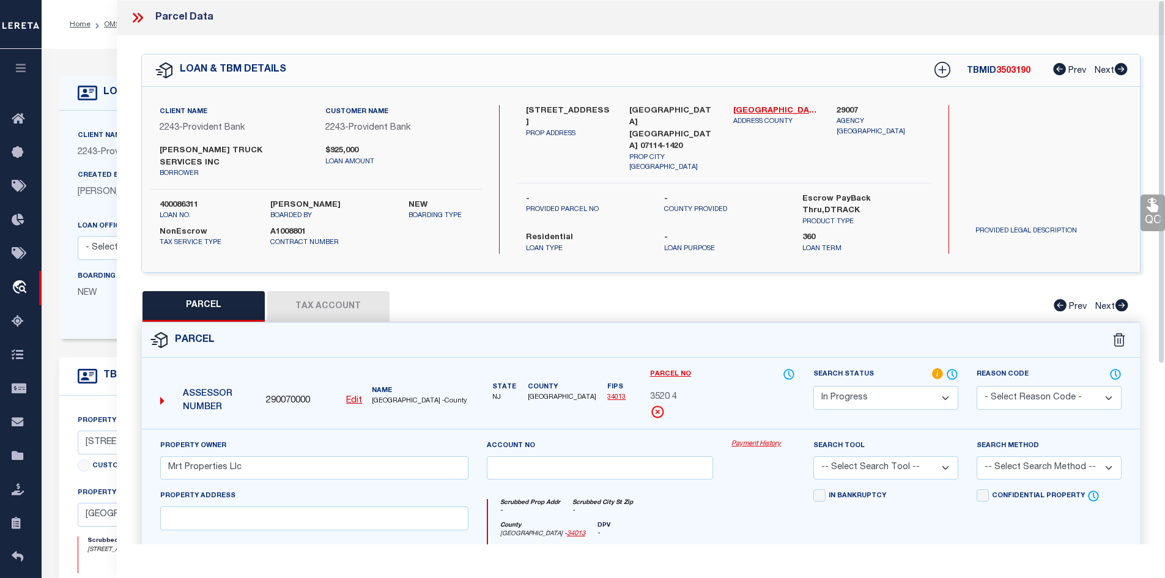
scroll to position [183, 0]
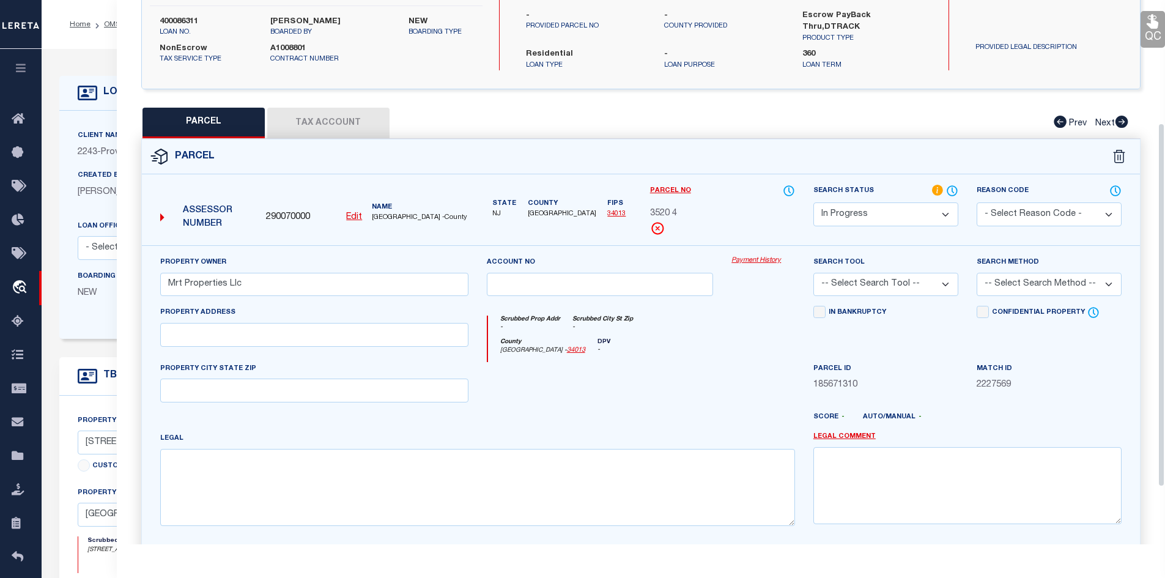
click at [1066, 382] on div "Match ID 2227569" at bounding box center [1048, 387] width 163 height 50
click at [307, 327] on input "text" at bounding box center [314, 335] width 308 height 24
paste input "[STREET_ADDRESS]"
type input "[STREET_ADDRESS]"
click at [351, 115] on button "Tax Account" at bounding box center [328, 123] width 122 height 31
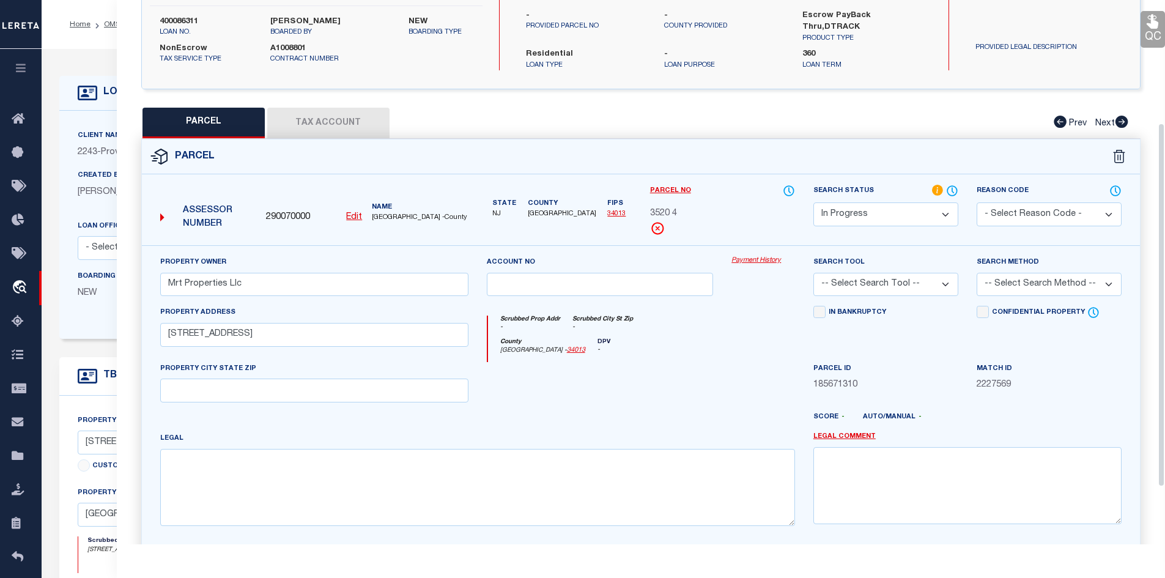
select select "100"
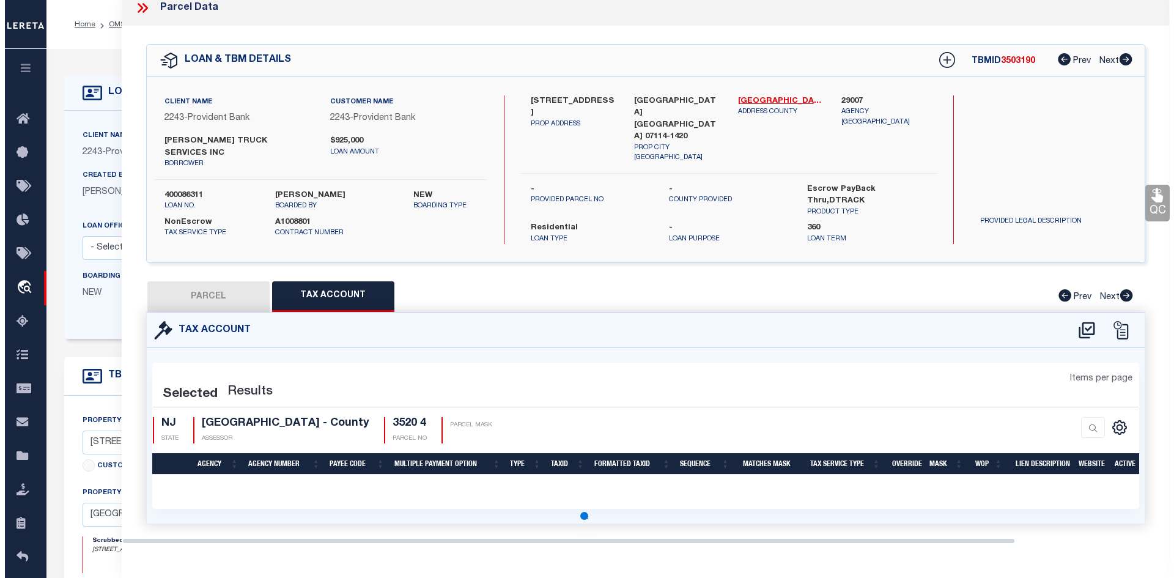
scroll to position [0, 0]
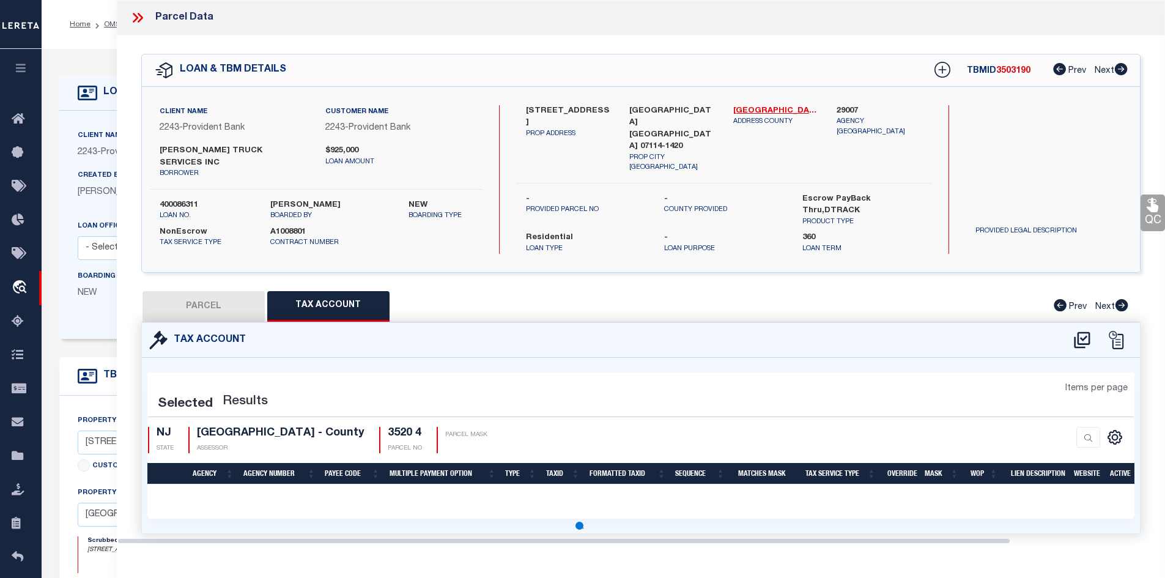
select select "100"
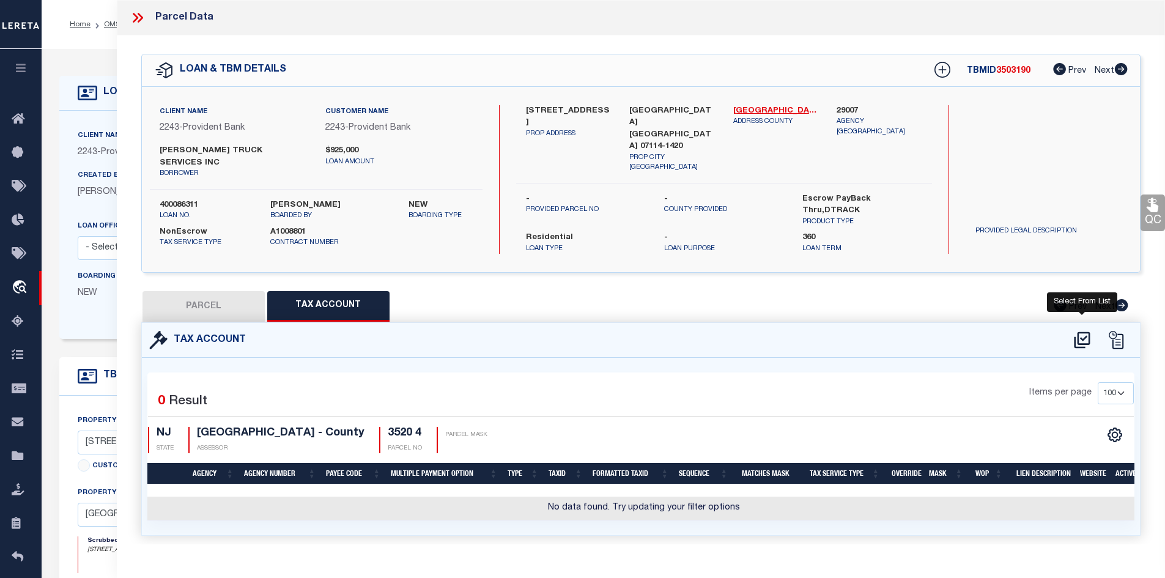
click at [1080, 332] on icon at bounding box center [1082, 340] width 16 height 17
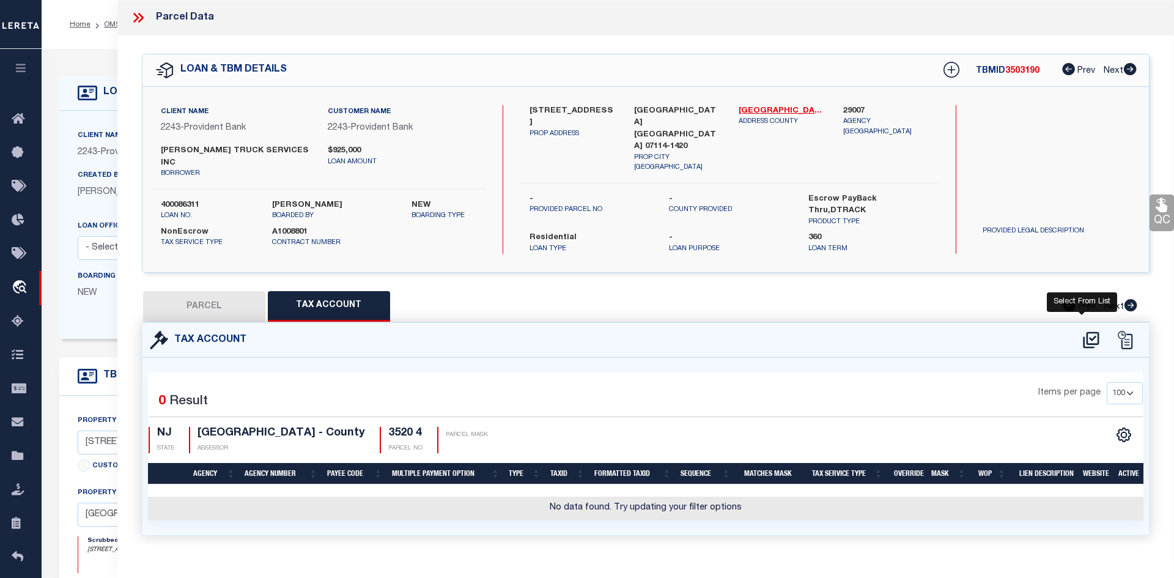
select select "100"
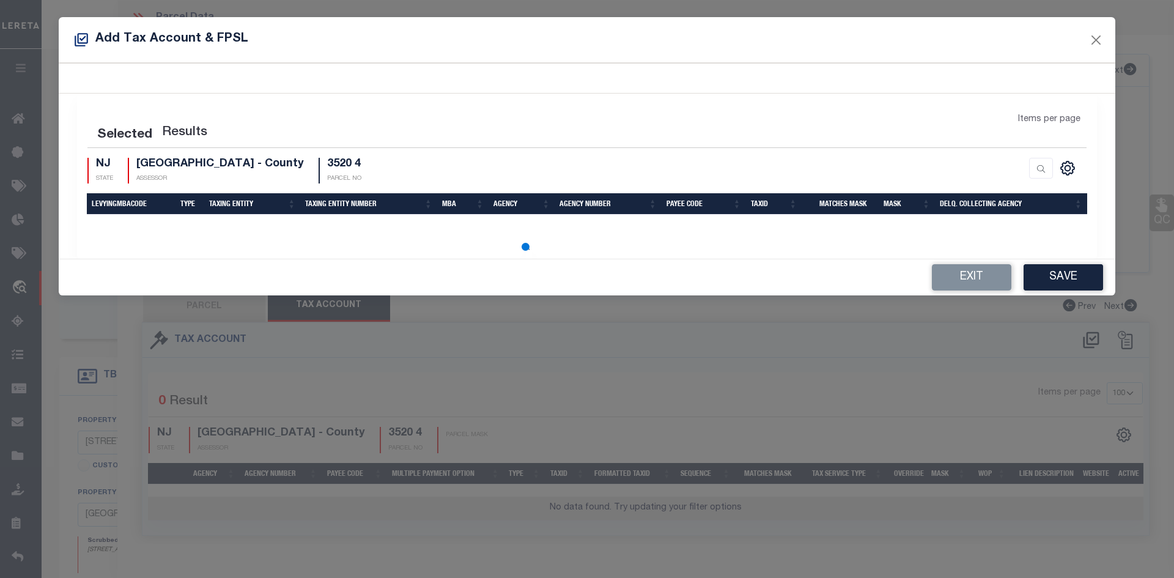
select select "100"
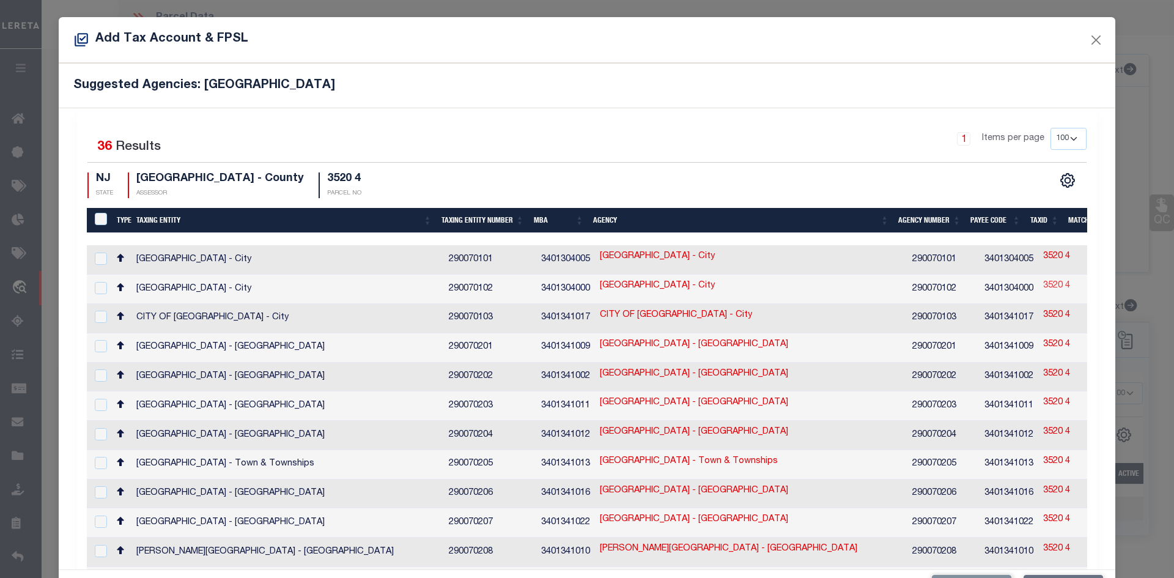
click at [1043, 282] on link "3520 4" at bounding box center [1056, 285] width 27 height 13
type input "3520 4"
type textarea "&&&&& XX&&&&& XXX *XXXX*##,$$$$$ $$$$$"
checkbox input "true"
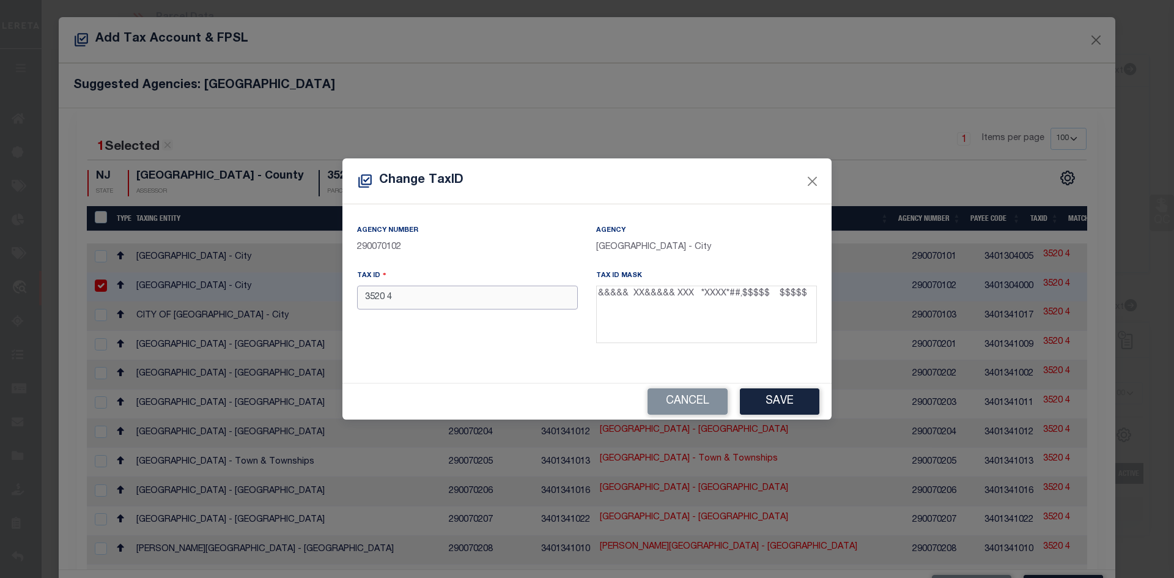
click at [366, 300] on input "3520 4" at bounding box center [467, 298] width 221 height 24
click at [393, 299] on input "03520 4" at bounding box center [467, 298] width 221 height 24
type input "03520 00004"
click at [769, 394] on button "Save" at bounding box center [779, 401] width 79 height 26
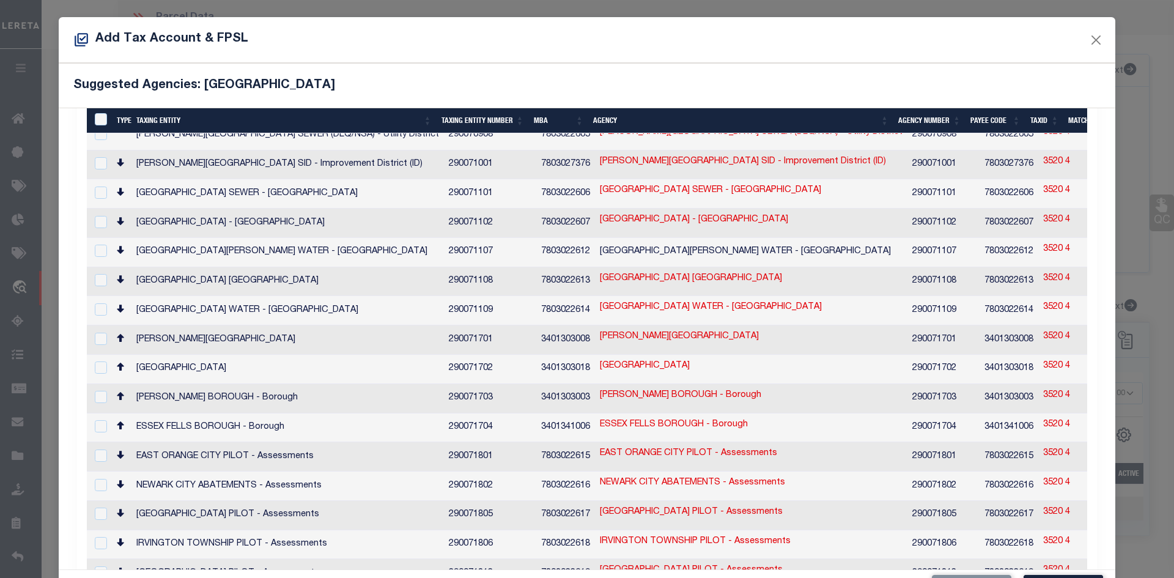
scroll to position [45, 0]
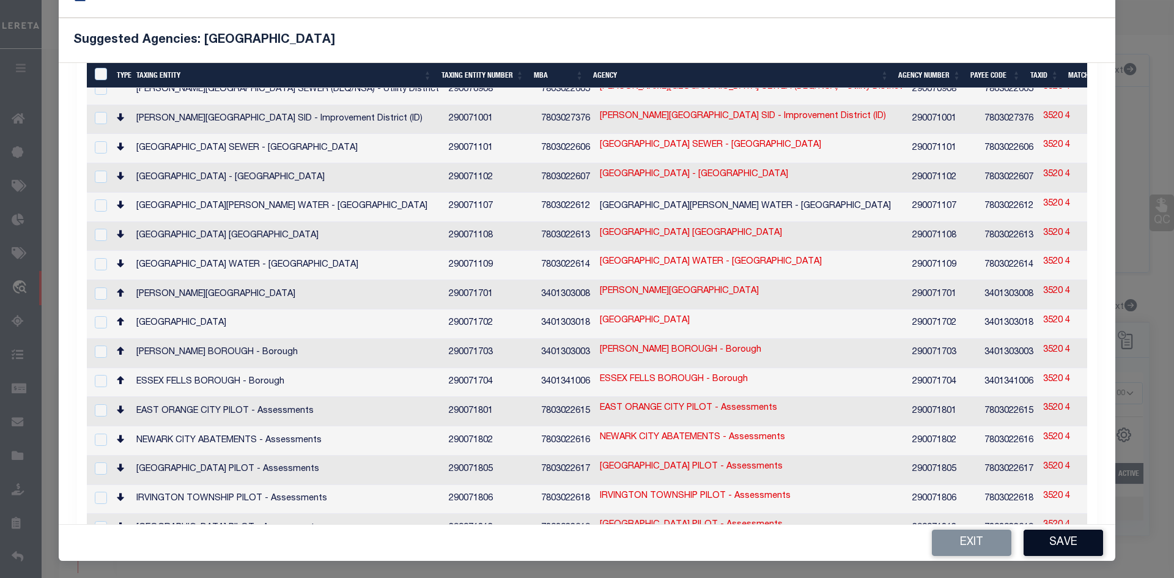
click at [1056, 542] on button "Save" at bounding box center [1062, 542] width 79 height 26
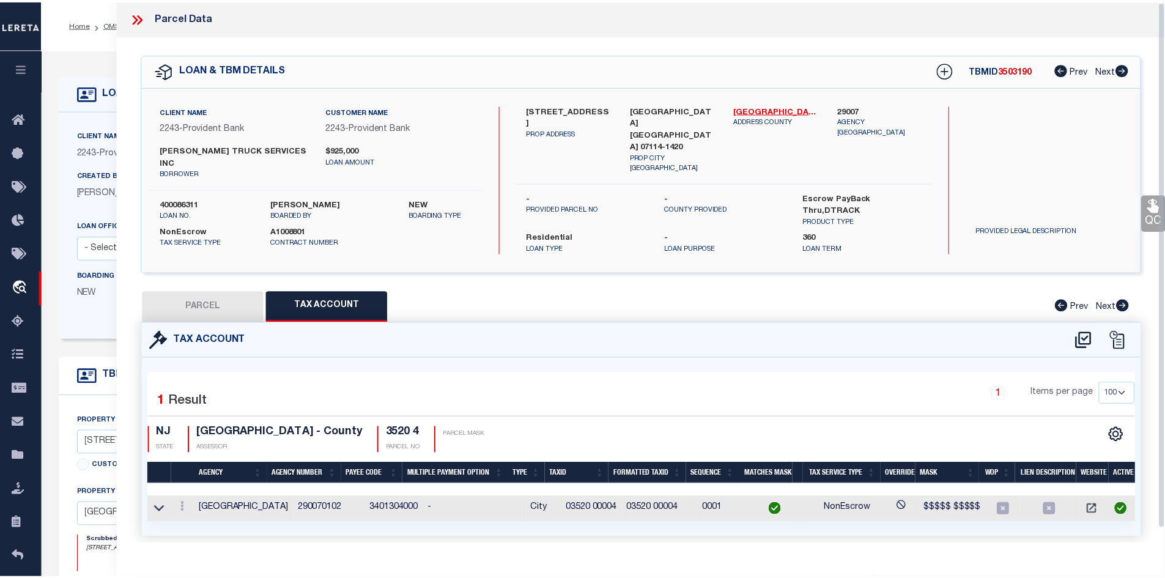
scroll to position [0, 0]
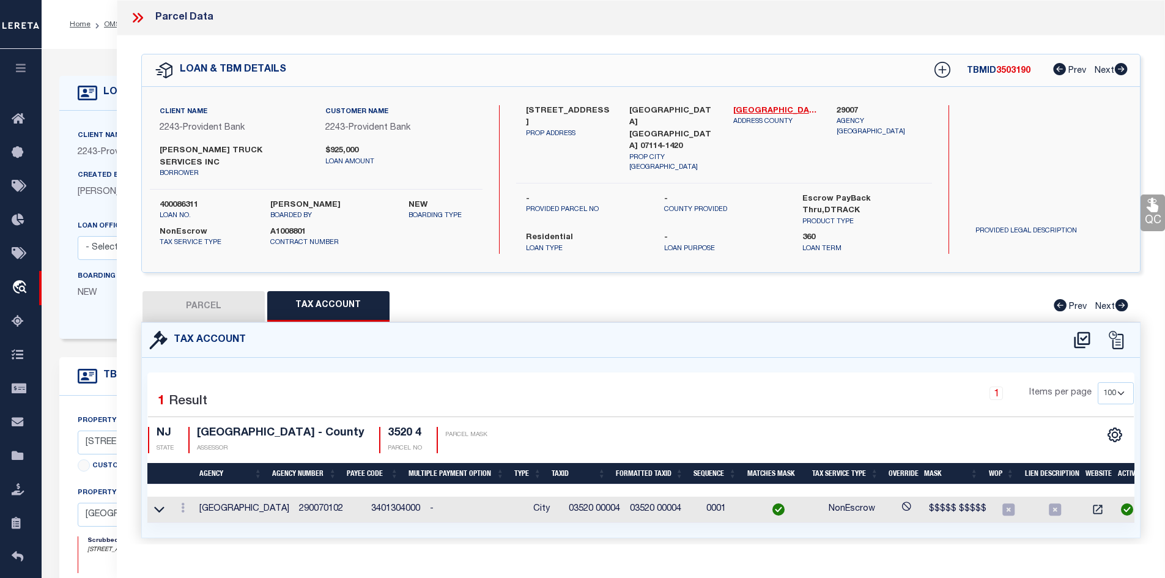
click at [223, 296] on button "PARCEL" at bounding box center [203, 306] width 122 height 31
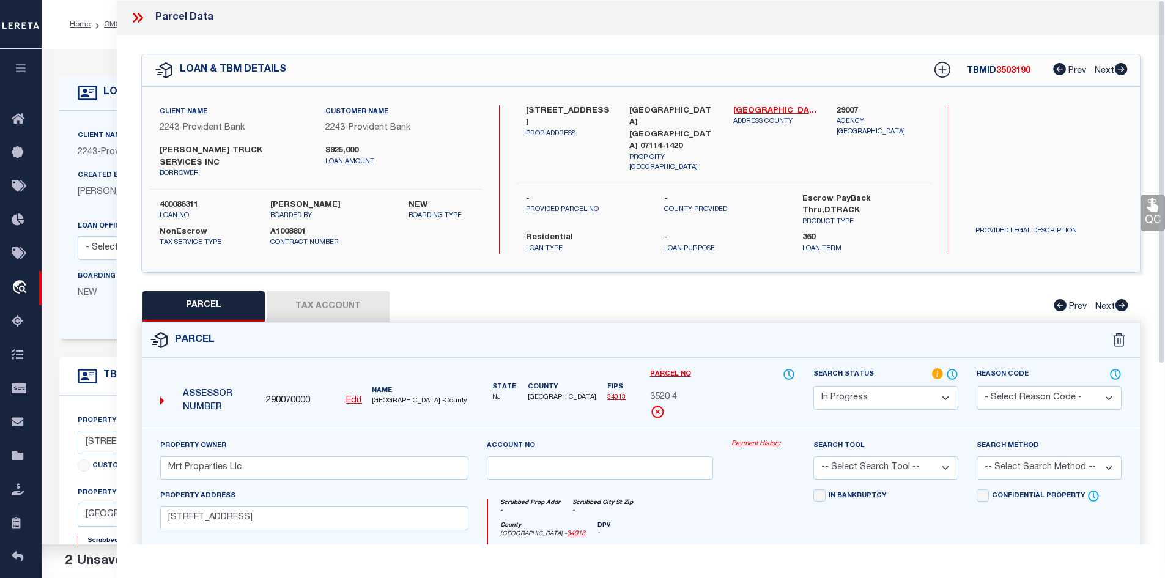
scroll to position [269, 0]
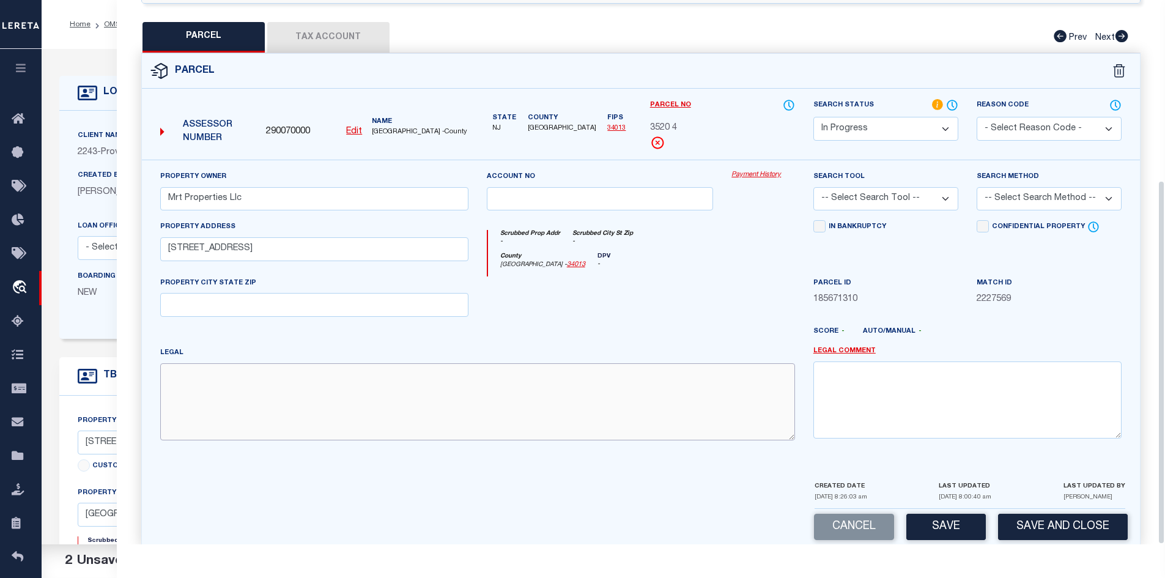
click at [207, 364] on textarea at bounding box center [477, 401] width 635 height 77
paste textarea "Block: 3520 Lot: 4"
click at [202, 363] on textarea "Block: 3520 Lot: 4" at bounding box center [477, 401] width 635 height 77
type textarea "Block: 3520 Lot: 4"
drag, startPoint x: 584, startPoint y: 272, endPoint x: 874, endPoint y: 174, distance: 306.4
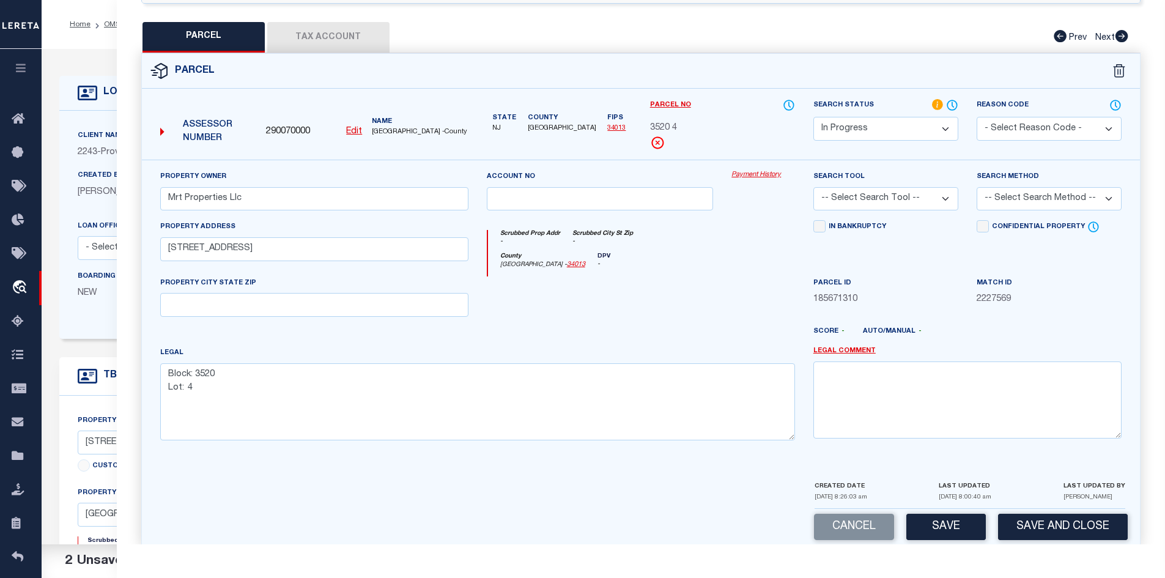
click at [584, 276] on div at bounding box center [599, 301] width 245 height 50
click at [881, 117] on select "Automated Search Bad Parcel Complete Duplicate Parcel High Dollar Reporting In …" at bounding box center [885, 129] width 145 height 24
select select "QC"
click at [813, 117] on select "Automated Search Bad Parcel Complete Duplicate Parcel High Dollar Reporting In …" at bounding box center [885, 129] width 145 height 24
click at [890, 187] on select "-- Select Search Tool -- 3rd Party Website Agency File Agency Website ATLS CNV-…" at bounding box center [885, 199] width 145 height 24
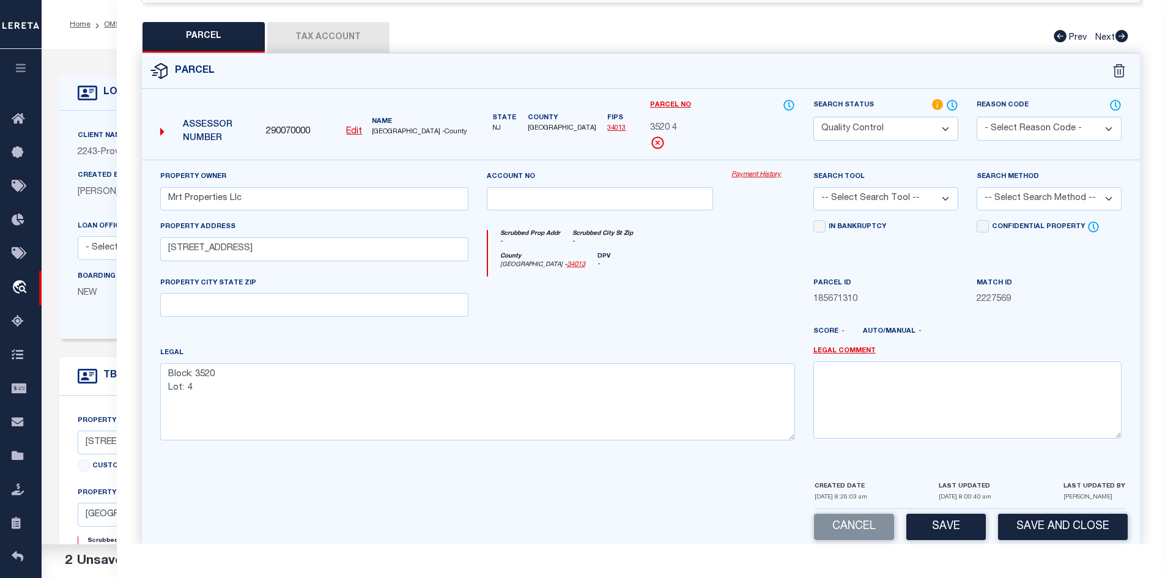
select select "AGW"
click at [813, 187] on select "-- Select Search Tool -- 3rd Party Website Agency File Agency Website ATLS CNV-…" at bounding box center [885, 199] width 145 height 24
click at [1022, 187] on select "-- Select Search Method -- Property Address Legal Liability Info Provided" at bounding box center [1048, 199] width 145 height 24
select select "LEG"
click at [976, 187] on select "-- Select Search Method -- Property Address Legal Liability Info Provided" at bounding box center [1048, 199] width 145 height 24
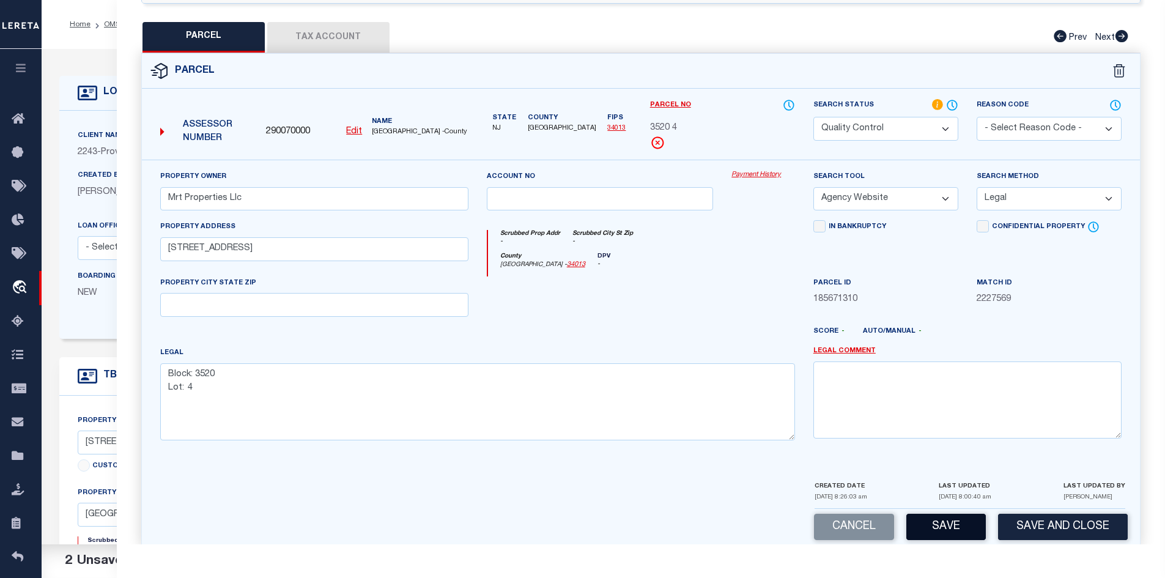
click at [941, 514] on button "Save" at bounding box center [945, 527] width 79 height 26
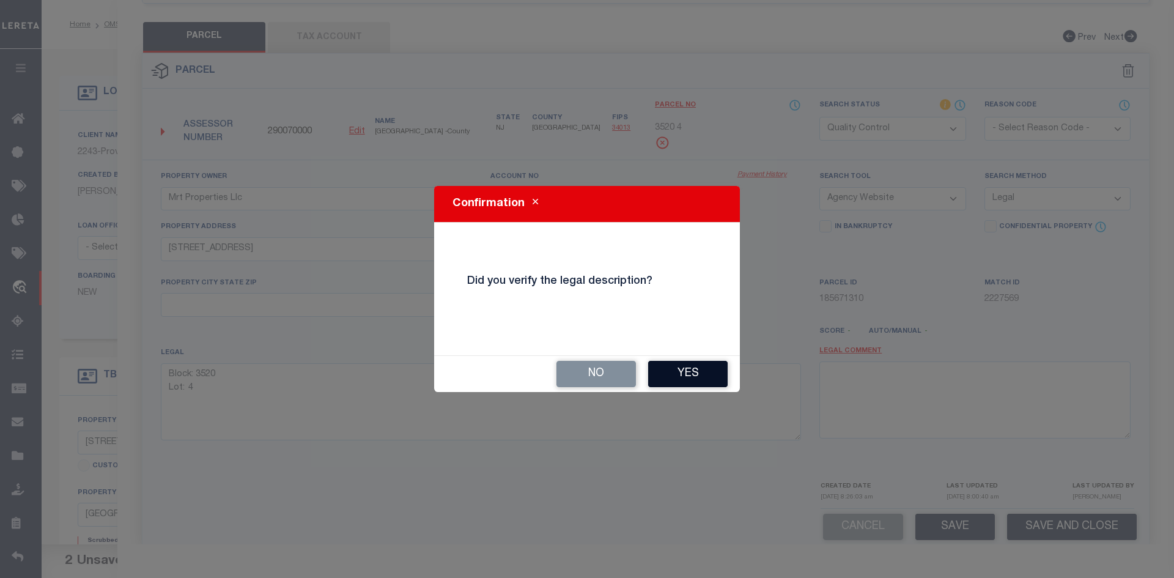
click at [698, 367] on button "Yes" at bounding box center [687, 374] width 79 height 26
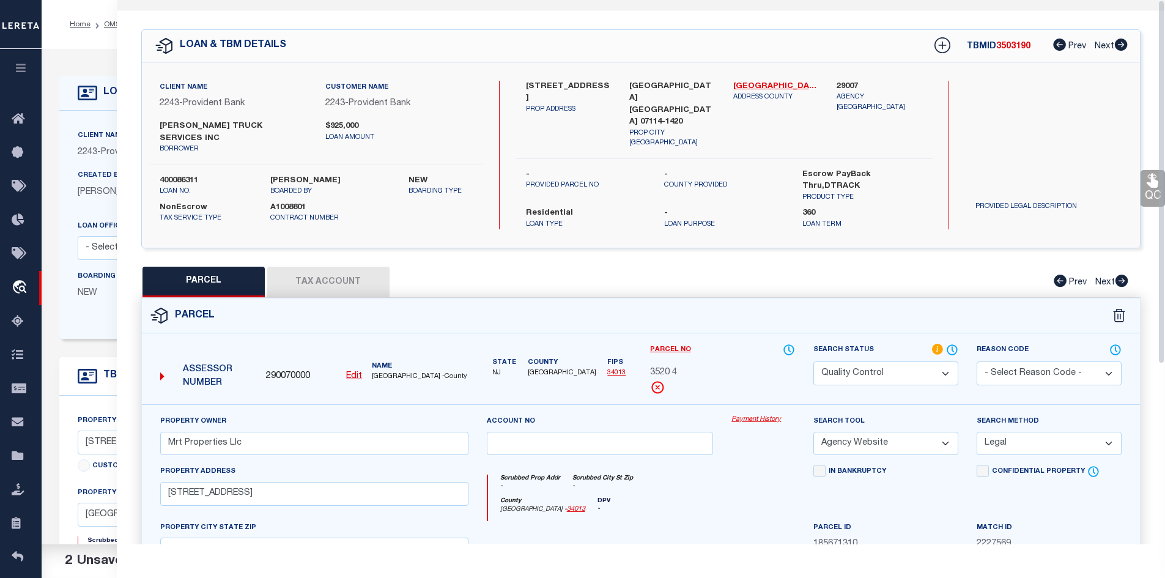
scroll to position [0, 0]
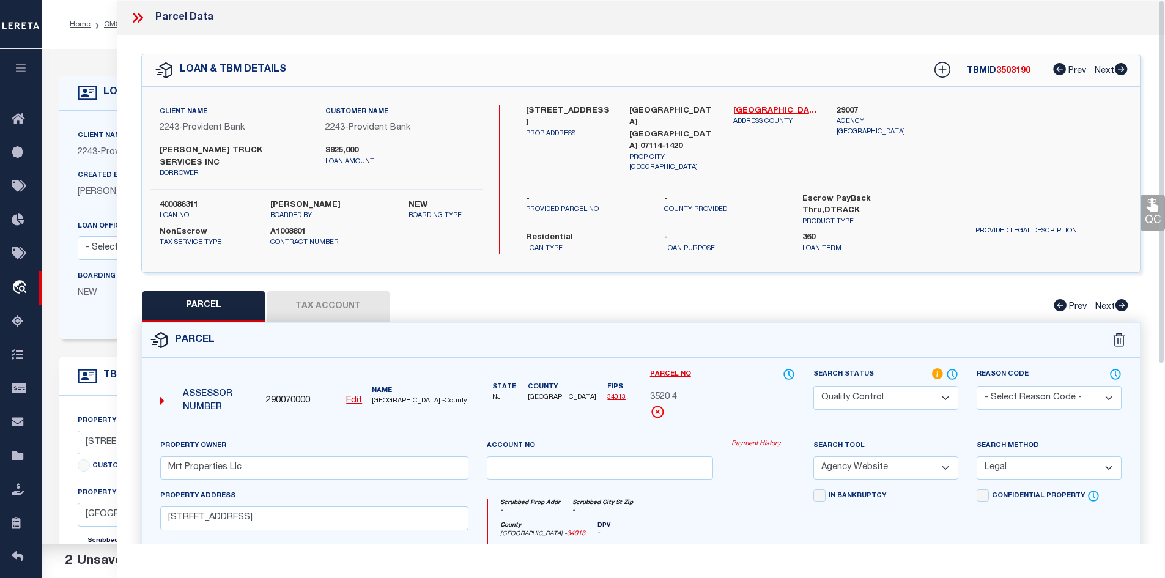
select select "AS"
select select
checkbox input "false"
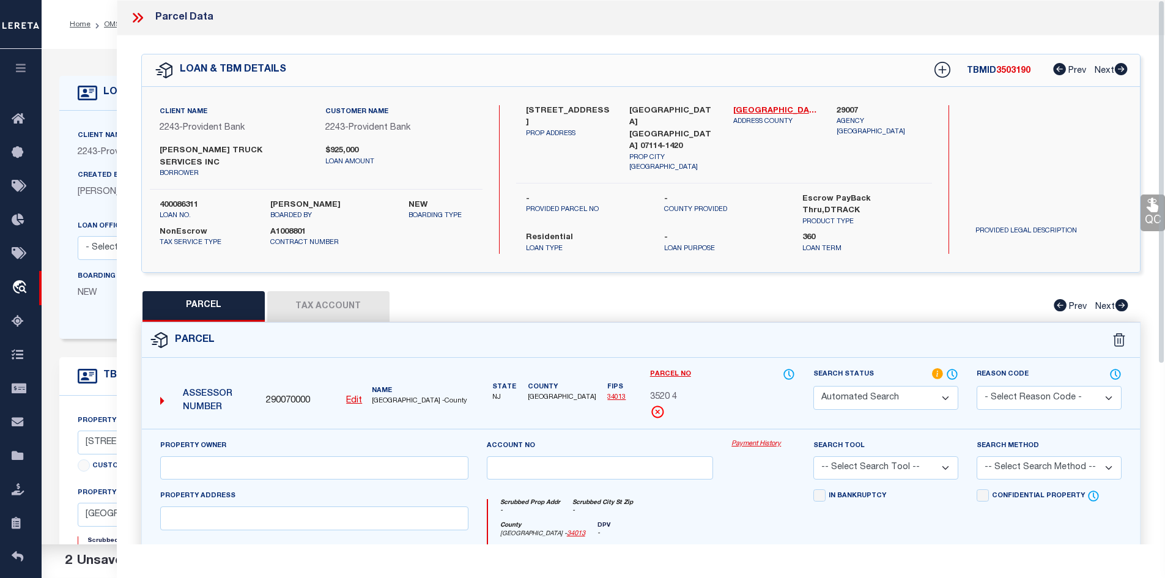
select select "QC"
type input "Mrt Properties Llc"
select select "AGW"
select select "LEG"
type input "276-284 Frelinghuysen Ave"
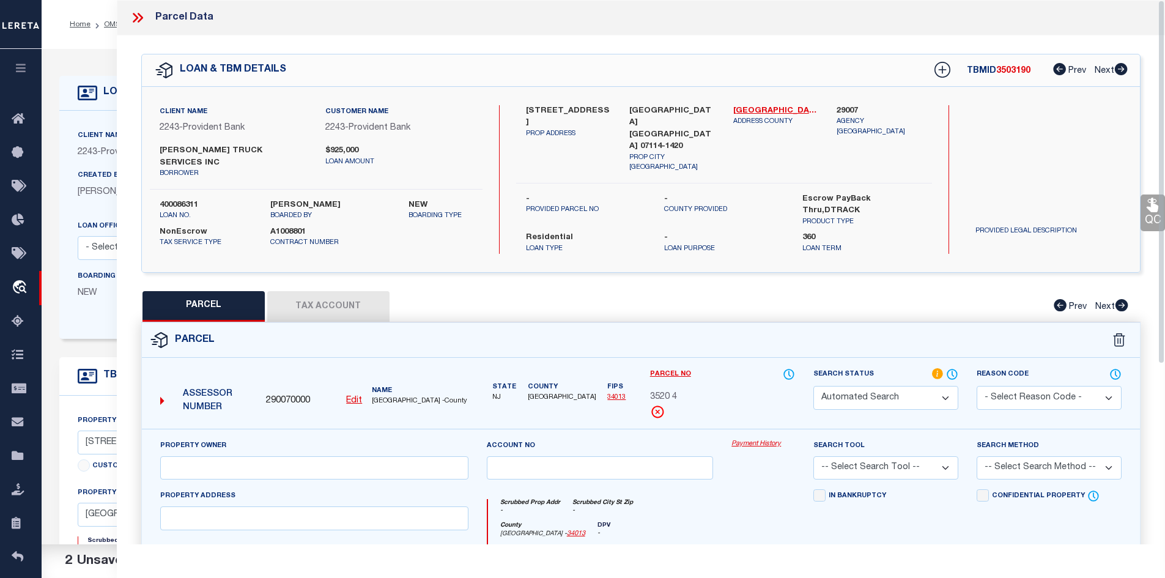
type textarea "Block: 3520 Lot: 4"
click at [354, 291] on button "Tax Account" at bounding box center [328, 306] width 122 height 31
select select "100"
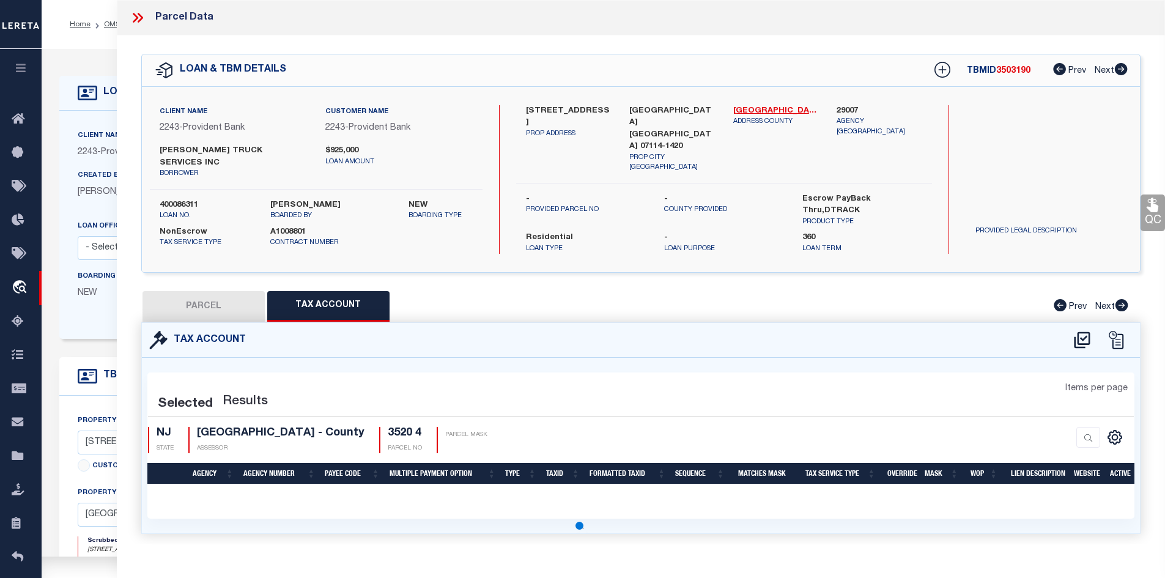
select select "100"
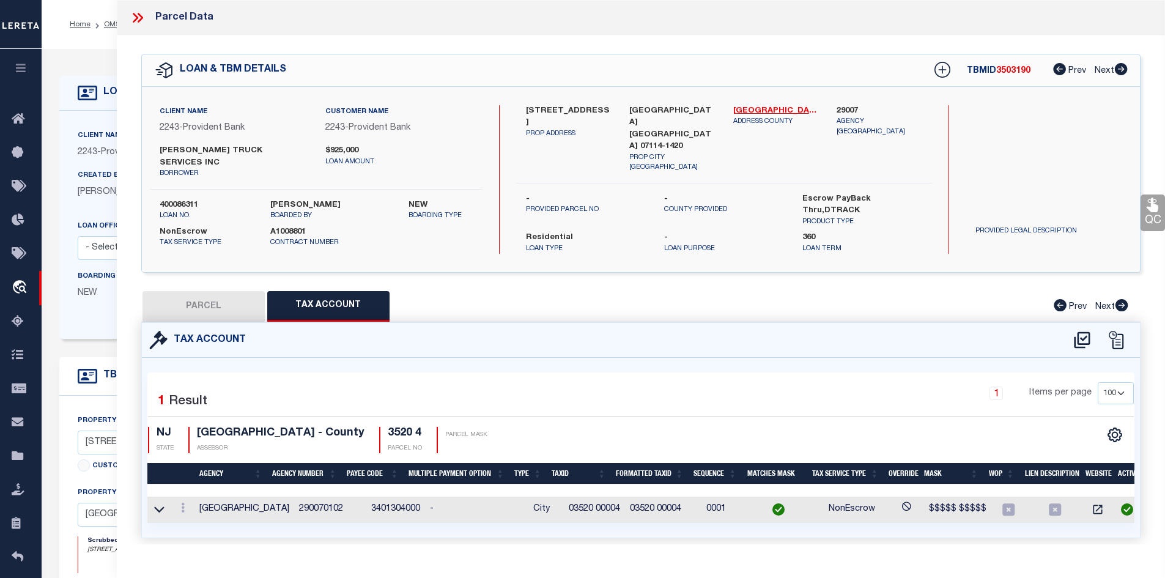
click at [202, 291] on button "PARCEL" at bounding box center [203, 306] width 122 height 31
select select "AS"
select select
checkbox input "false"
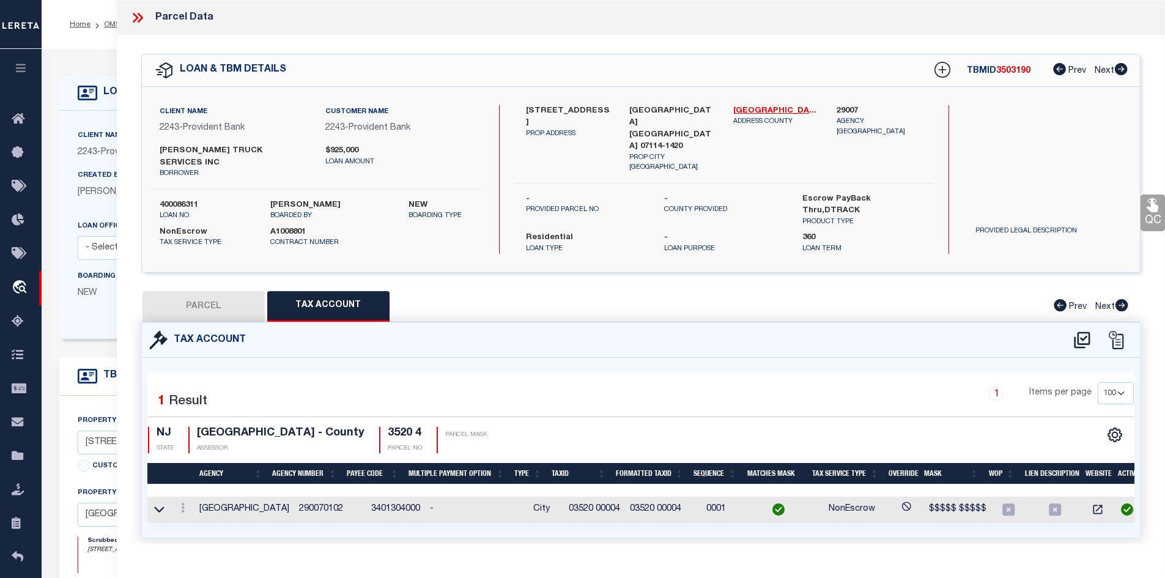
checkbox input "false"
select select "QC"
type input "Mrt Properties Llc"
select select "AGW"
select select "LEG"
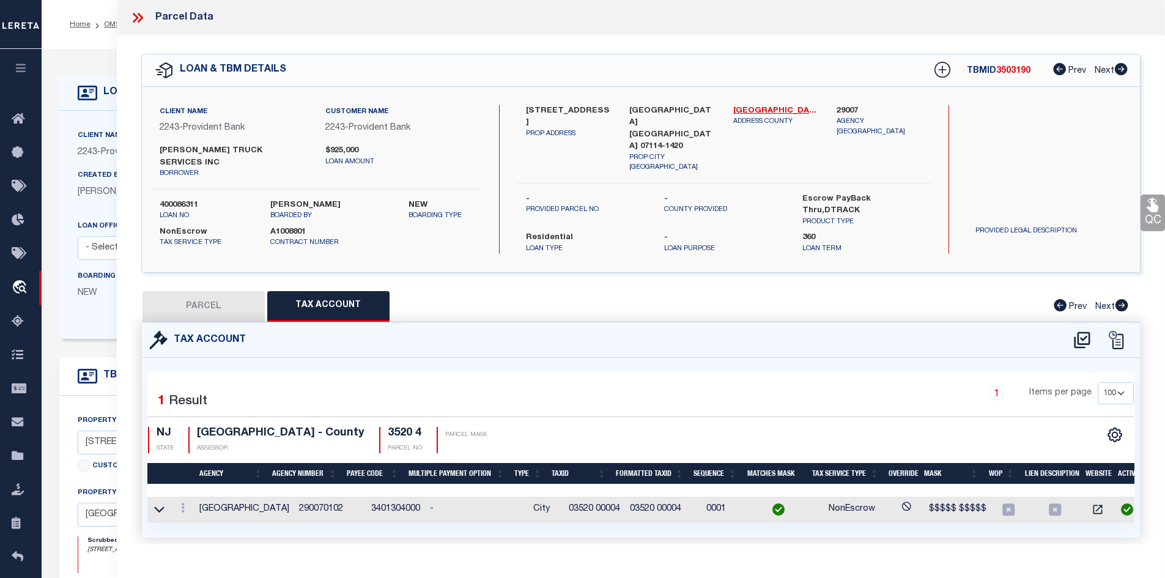
type input "276-284 Frelinghuysen Ave"
type textarea "Block: 3520 Lot: 4"
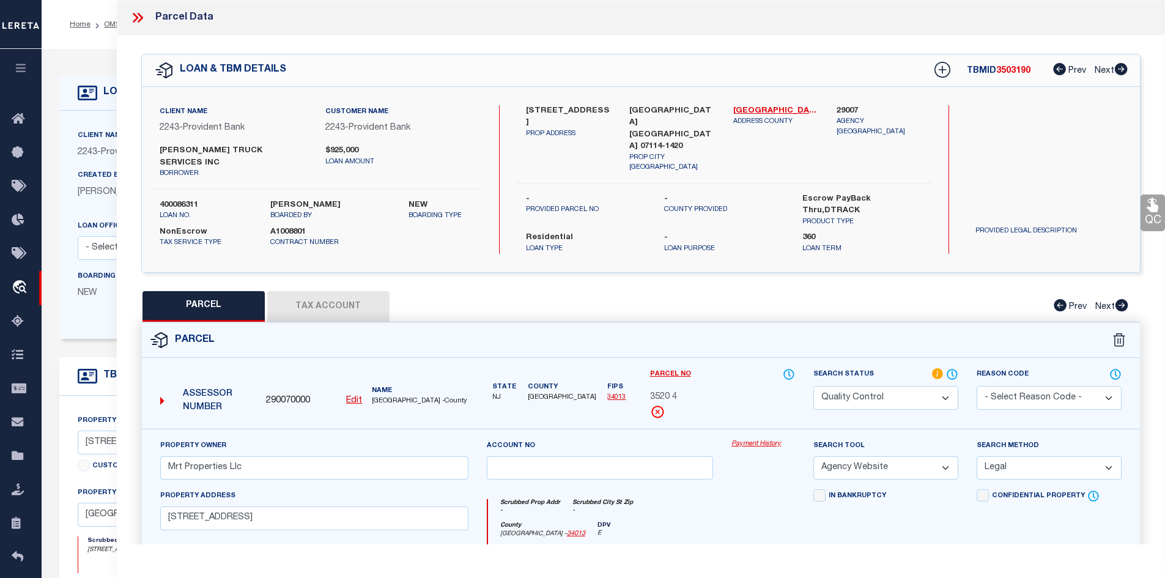
click at [674, 391] on span "3520 4" at bounding box center [663, 397] width 27 height 13
copy div "3520 4"
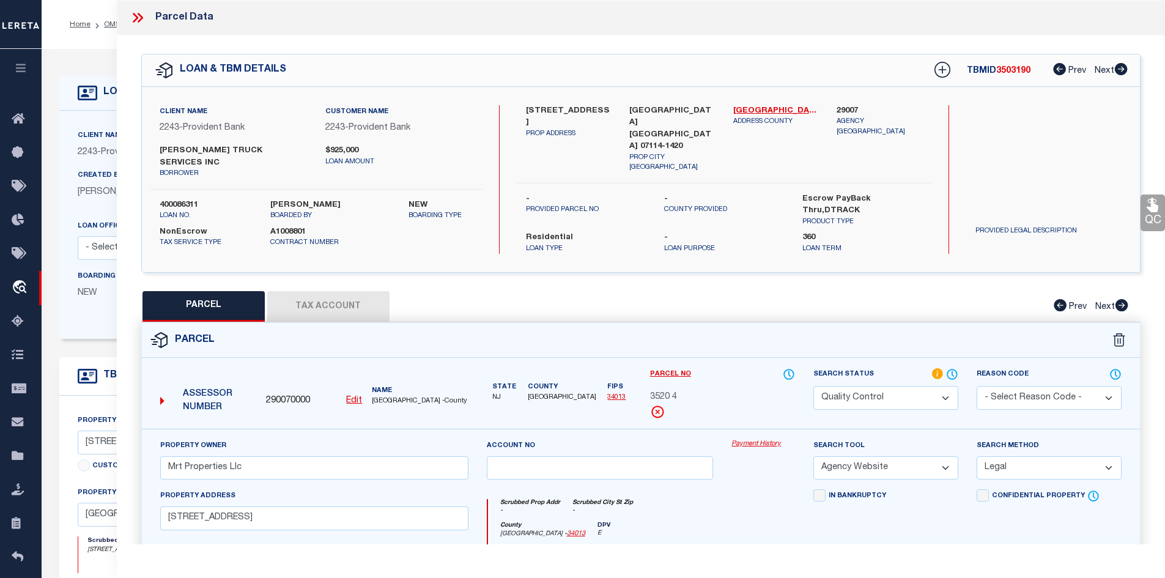
click at [136, 18] on icon at bounding box center [136, 18] width 6 height 10
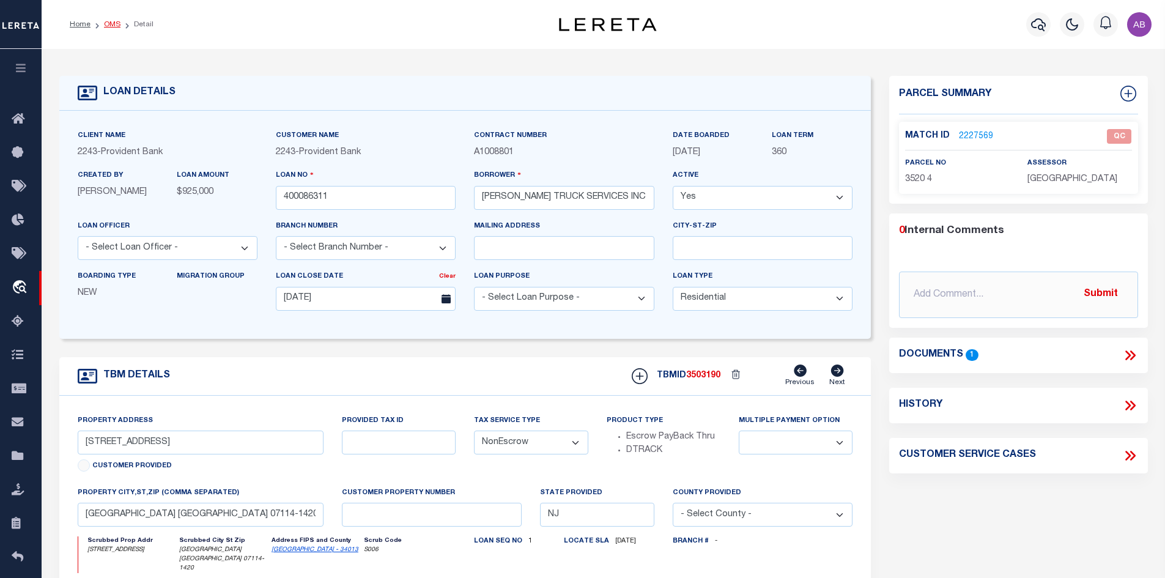
click at [112, 23] on link "OMS" at bounding box center [112, 24] width 17 height 7
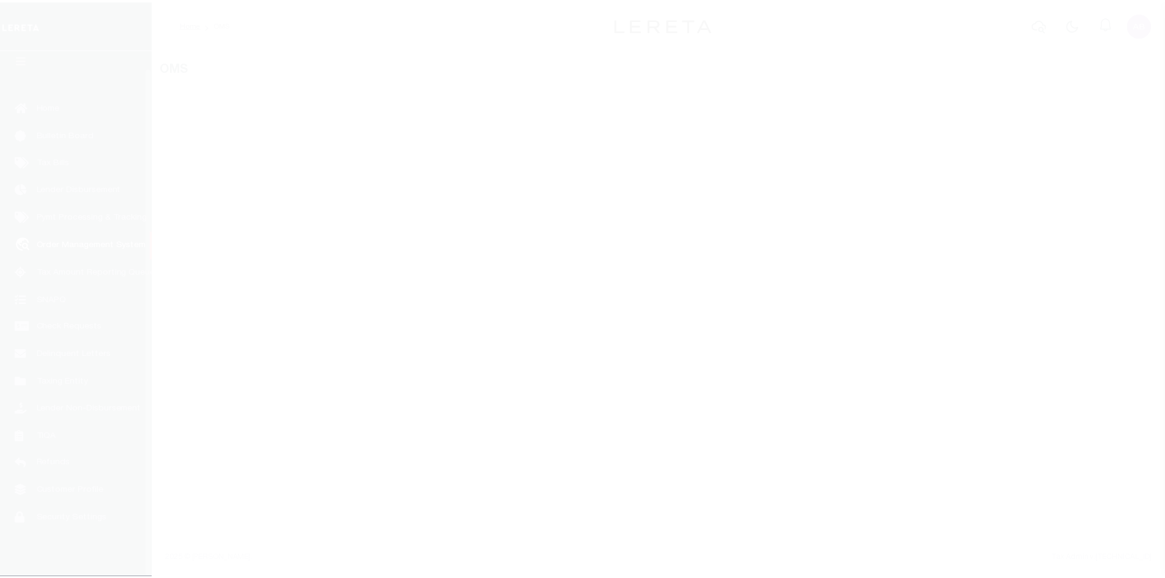
scroll to position [18, 0]
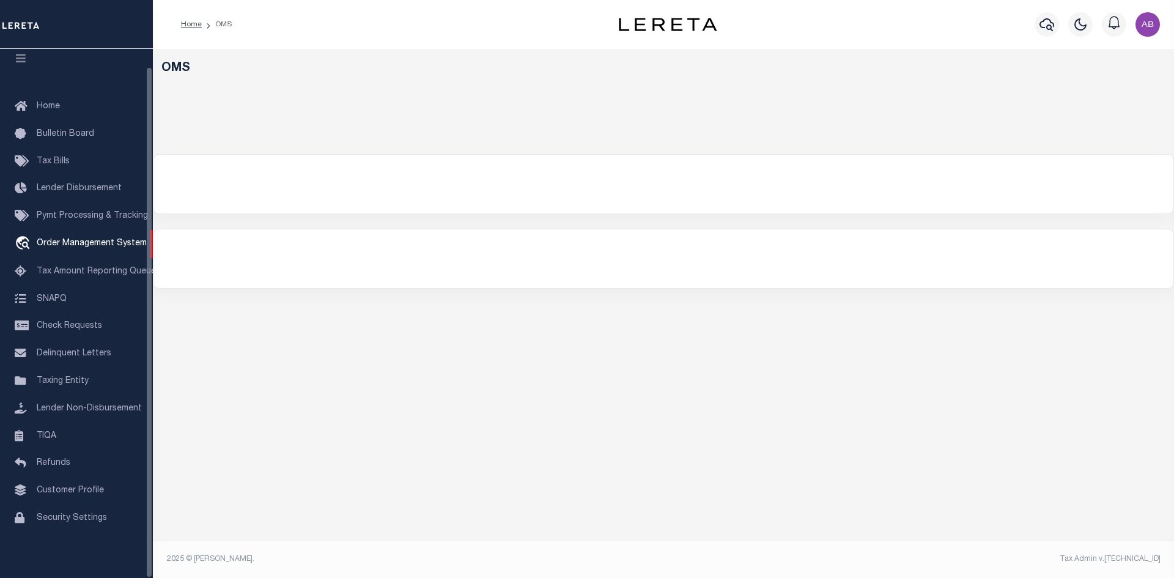
select select "200"
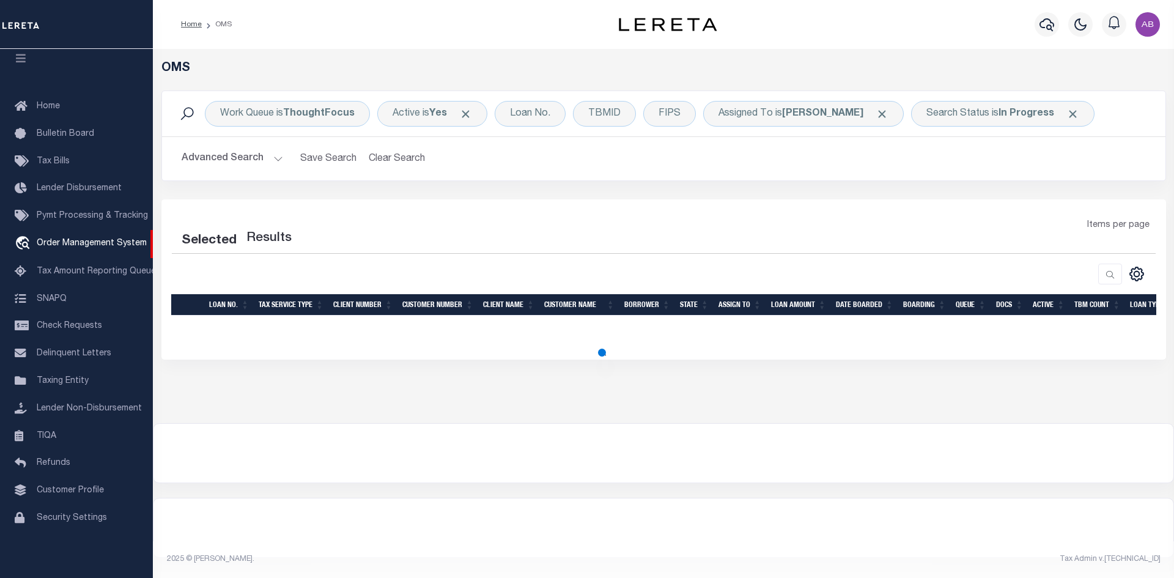
select select "200"
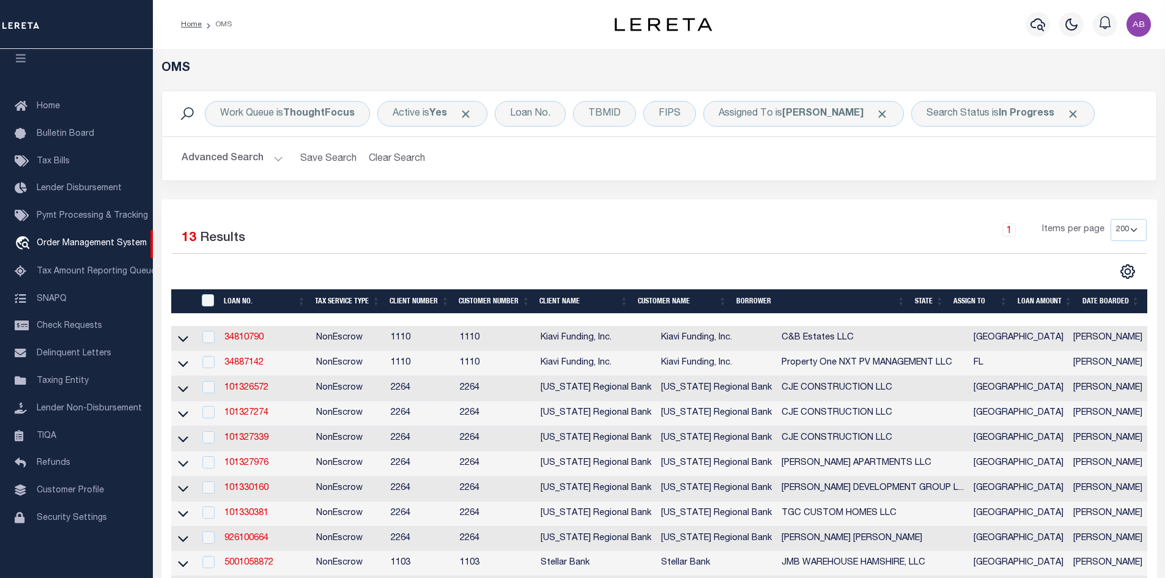
scroll to position [306, 0]
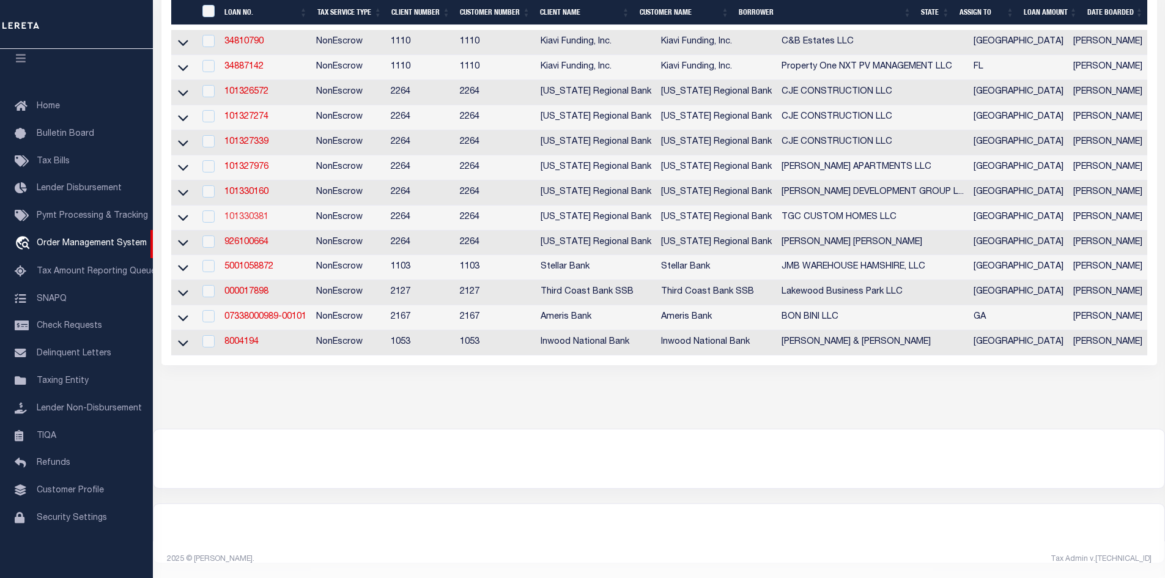
click at [251, 213] on link "101330381" at bounding box center [246, 217] width 44 height 9
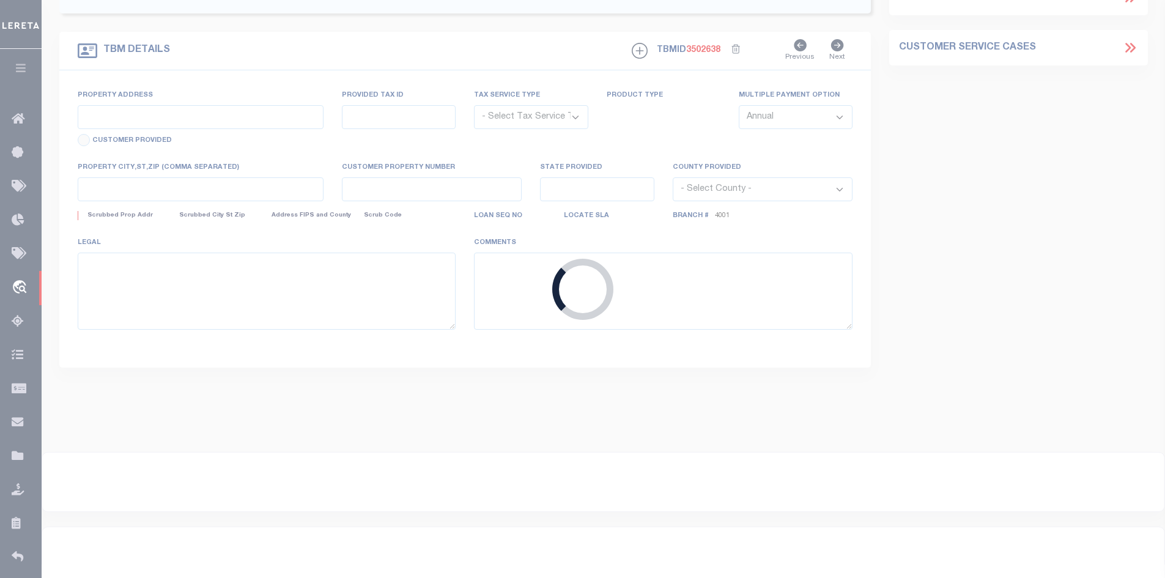
type input "101330381"
type input "TGC CUSTOM HOMES LLC"
select select
type input "5740 FM 455 WEST"
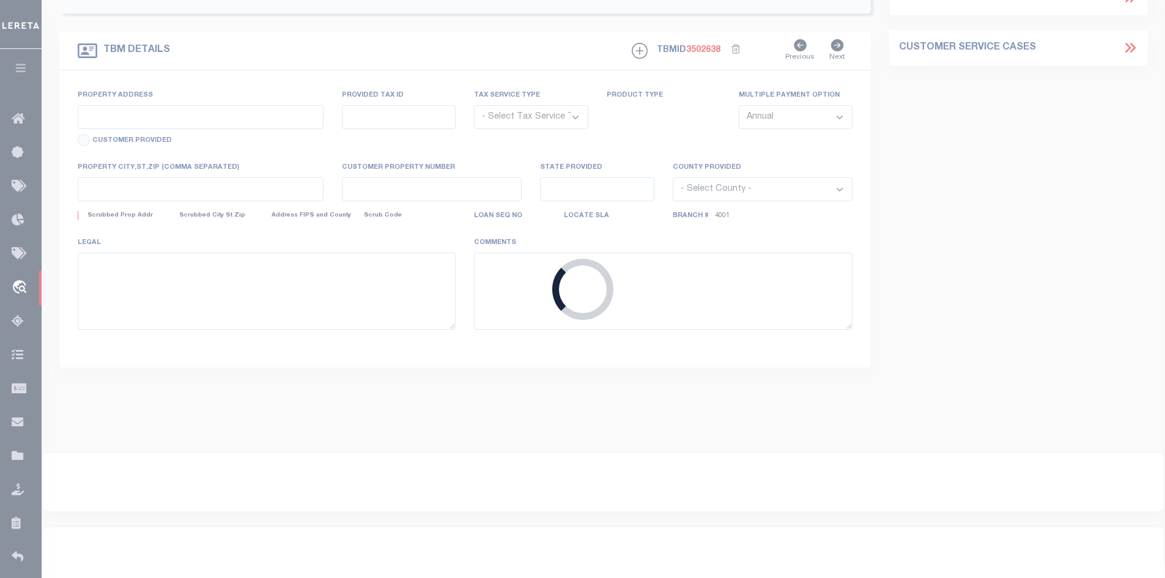
type input "SANGER TX 76266"
select select
select select "NonEscrow"
type input "[STREET_ADDRESS]"
type input "325551"
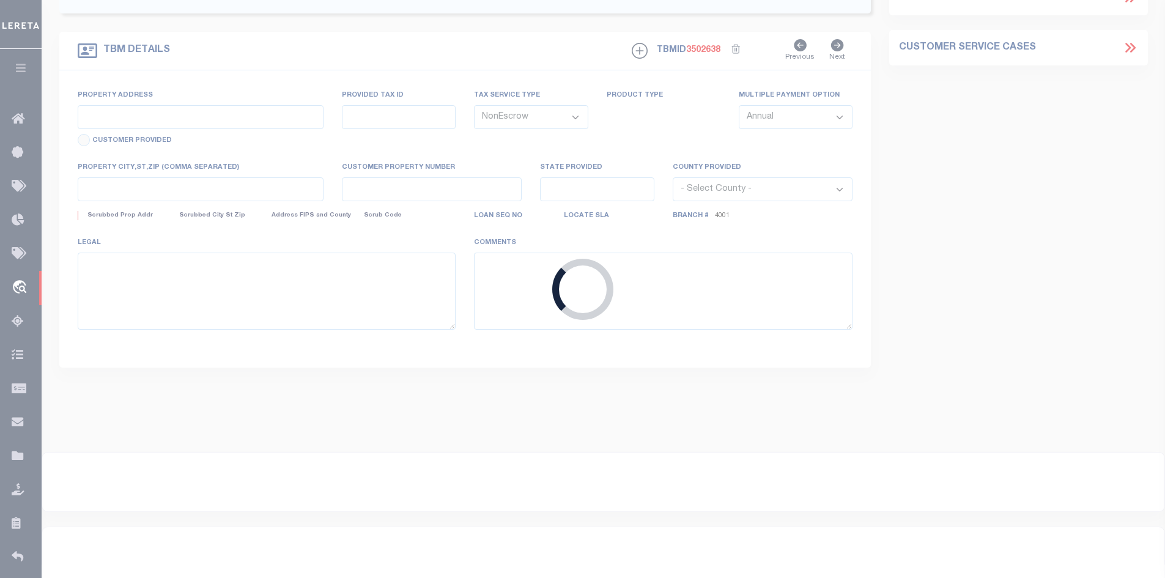
select select
type input "[GEOGRAPHIC_DATA]"
type input "126"
type input "[GEOGRAPHIC_DATA]"
select select
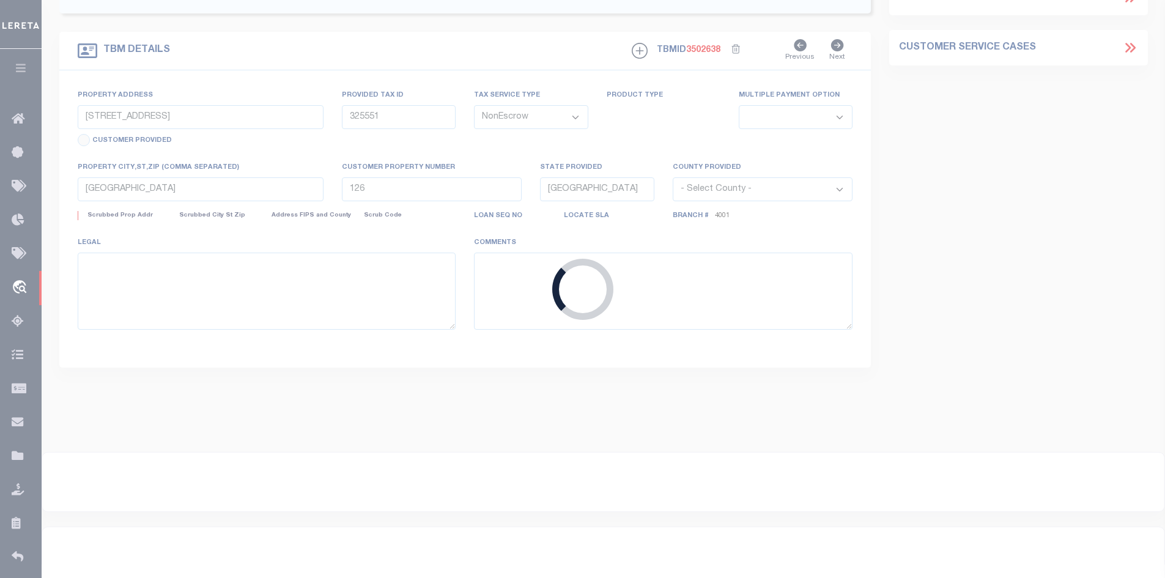
type textarea "LOT 5, [GEOGRAPHIC_DATA], DOVE LANDING"
select select "33307"
select select "8158"
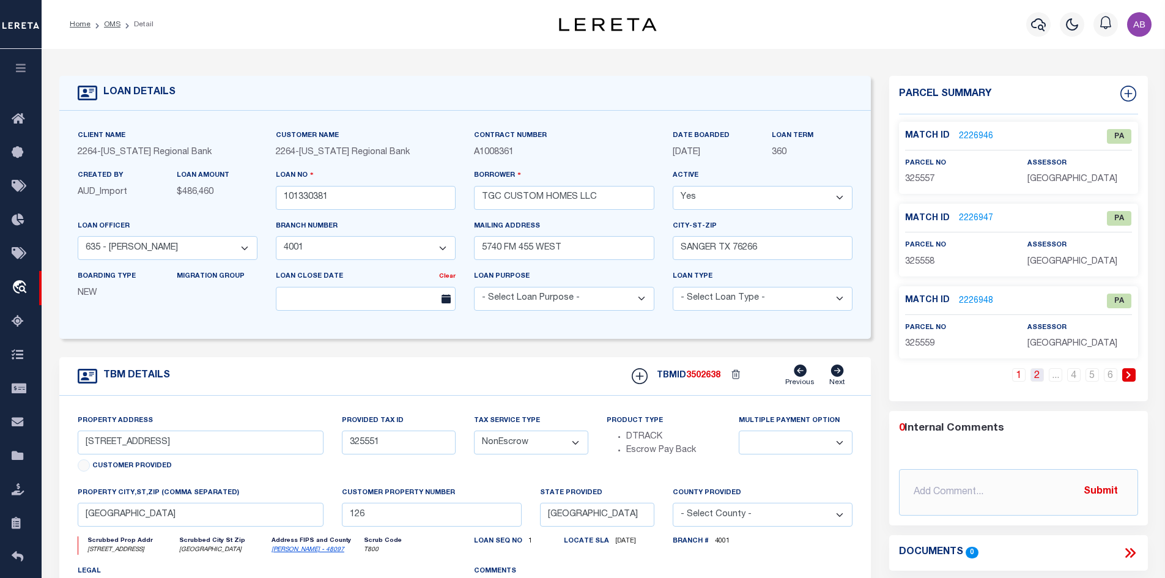
click at [1038, 373] on link "2" at bounding box center [1036, 374] width 13 height 13
click at [1112, 372] on link "6" at bounding box center [1110, 374] width 13 height 13
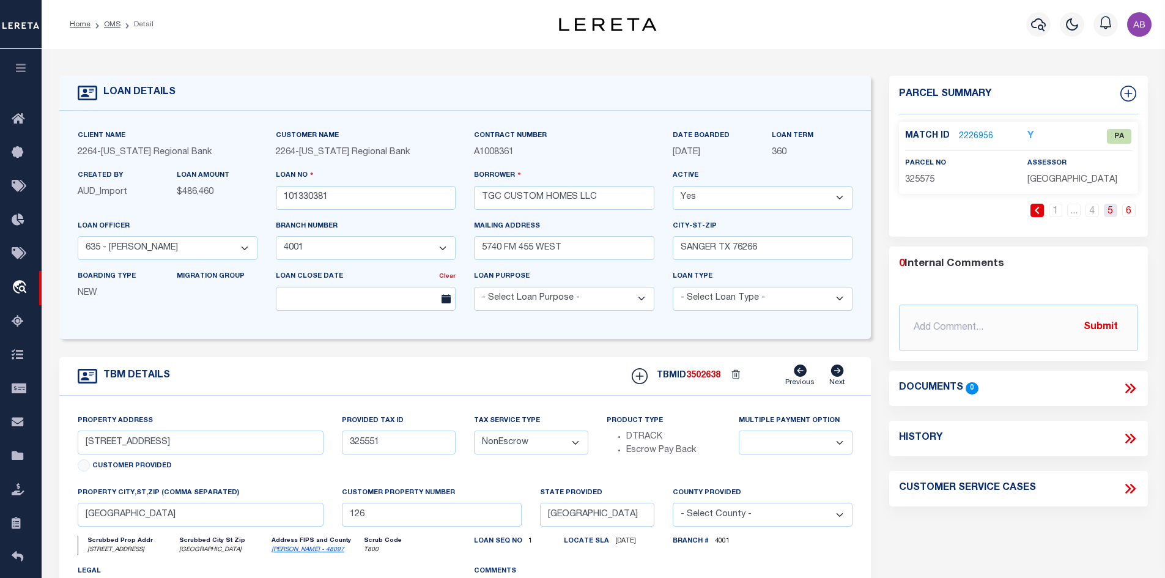
click at [1107, 212] on link "5" at bounding box center [1110, 210] width 13 height 13
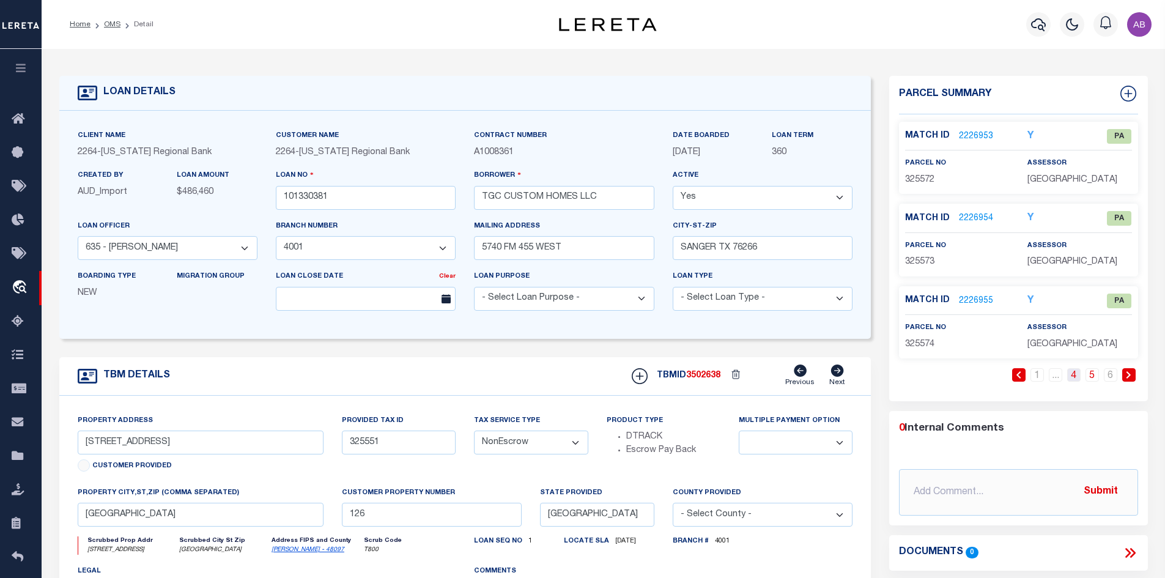
click at [1072, 371] on link "4" at bounding box center [1073, 374] width 13 height 13
click at [1056, 375] on link "3" at bounding box center [1055, 374] width 13 height 13
click at [1042, 375] on link "2" at bounding box center [1036, 374] width 13 height 13
